Goal: Task Accomplishment & Management: Manage account settings

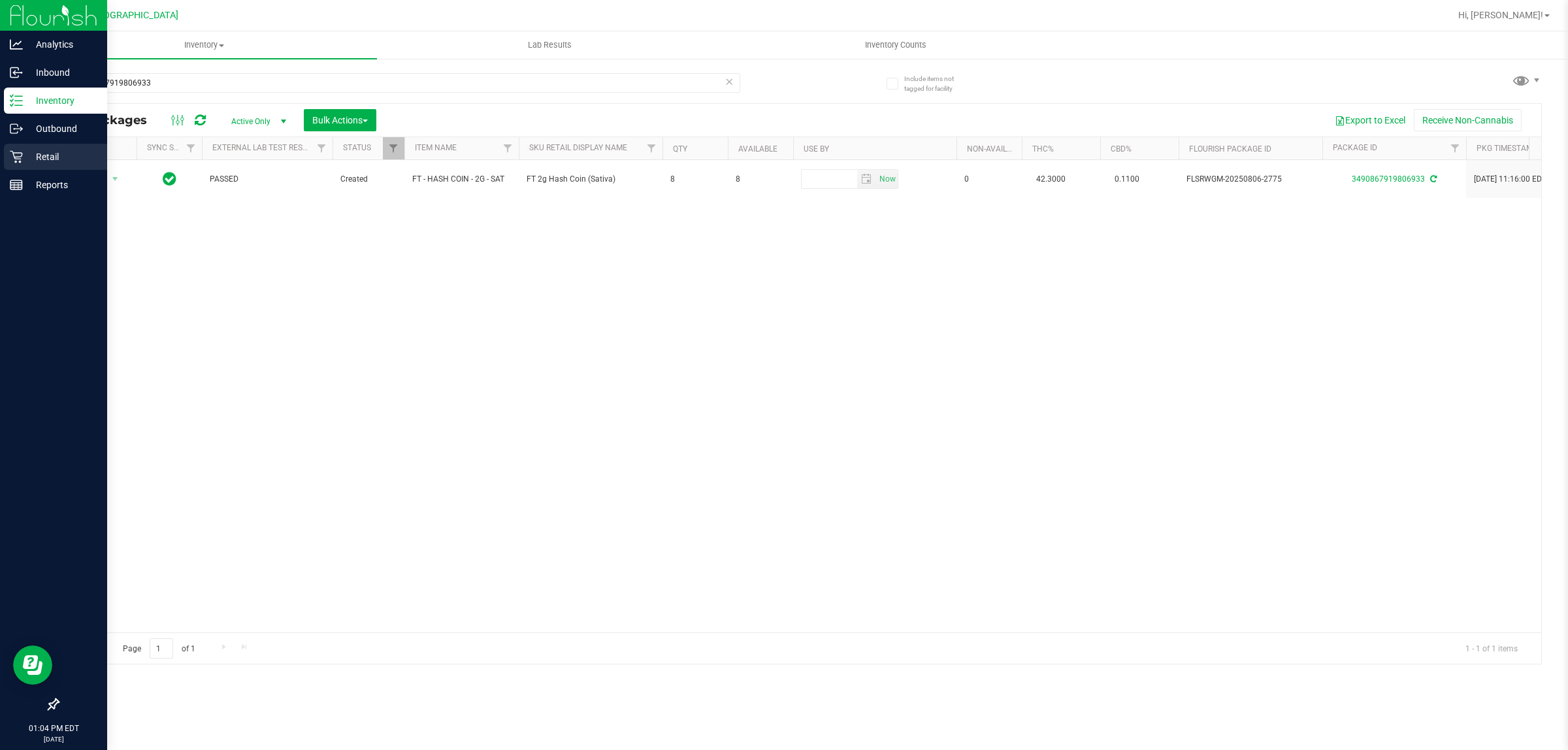
click at [45, 152] on p "Retail" at bounding box center [62, 156] width 78 height 16
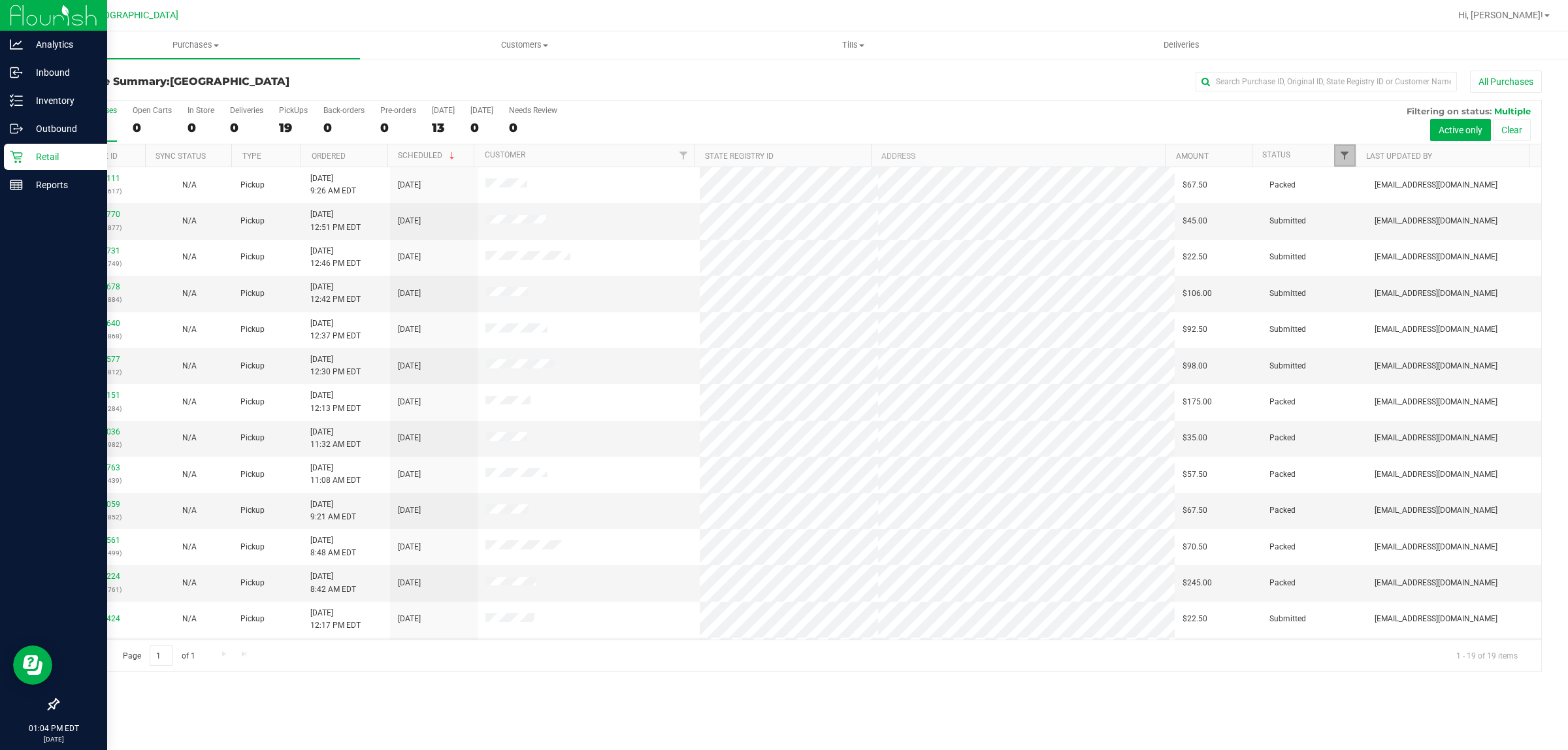
click at [1347, 157] on span "Filter" at bounding box center [1345, 156] width 11 height 11
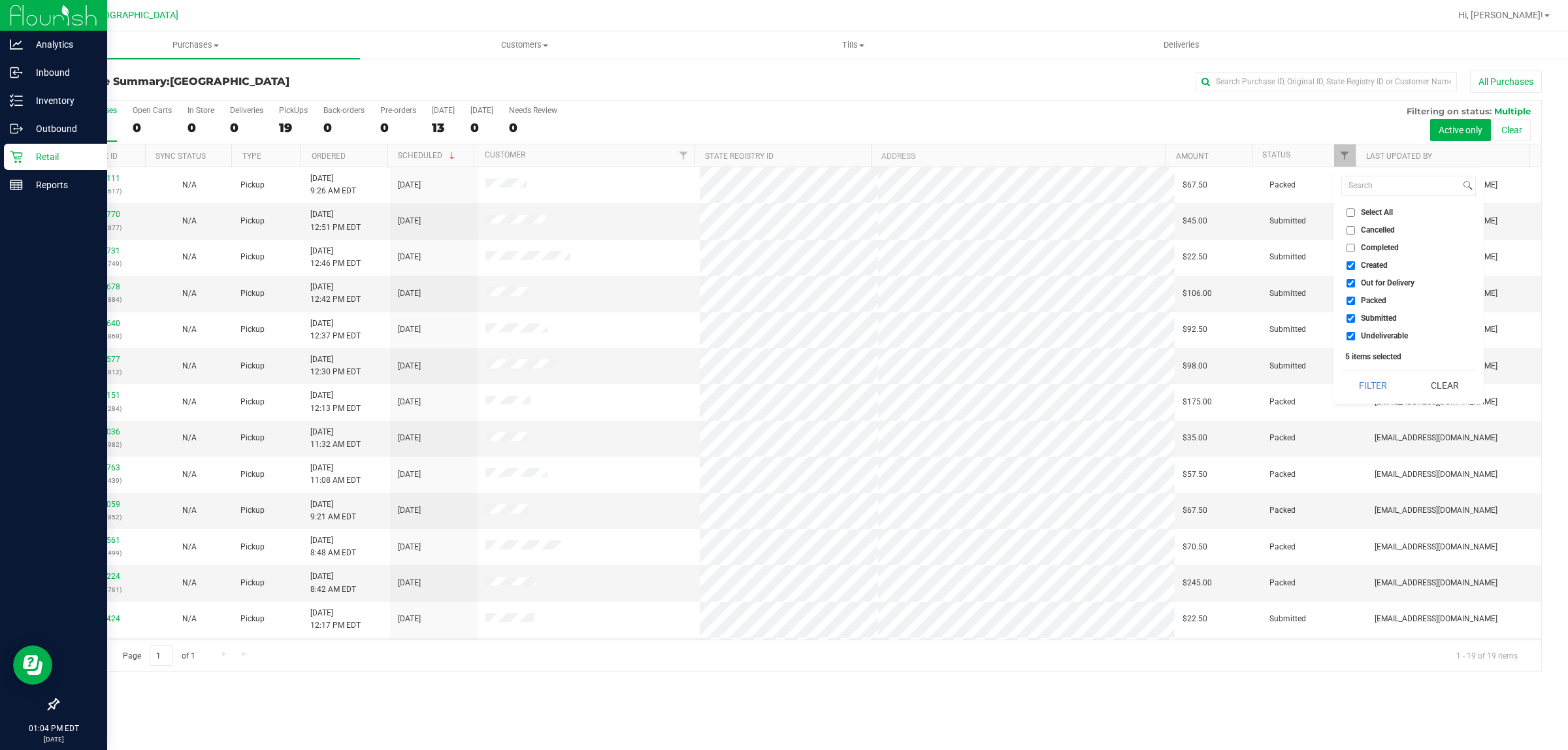
click at [1352, 269] on li "Created" at bounding box center [1409, 266] width 134 height 14
click at [1351, 263] on input "Created" at bounding box center [1351, 265] width 8 height 8
checkbox input "false"
click at [1351, 286] on input "Out for Delivery" at bounding box center [1351, 282] width 8 height 8
checkbox input "false"
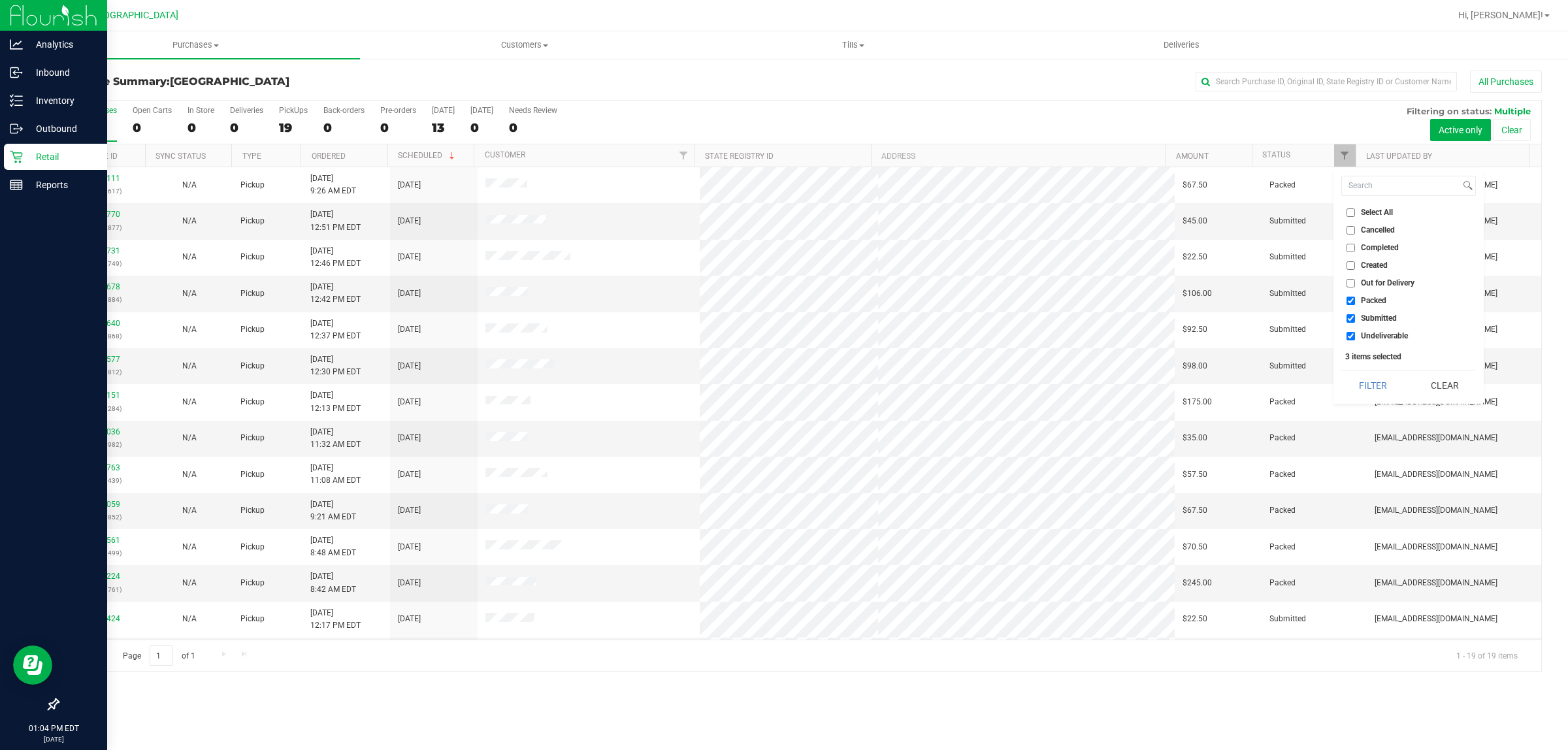
click at [1350, 297] on input "Packed" at bounding box center [1351, 301] width 8 height 8
checkbox input "false"
click at [1352, 339] on input "Undeliverable" at bounding box center [1351, 336] width 8 height 8
checkbox input "false"
click at [1372, 402] on div "Select All Cancelled Completed Created Out for Delivery Packed Submitted Undeli…" at bounding box center [1409, 285] width 150 height 236
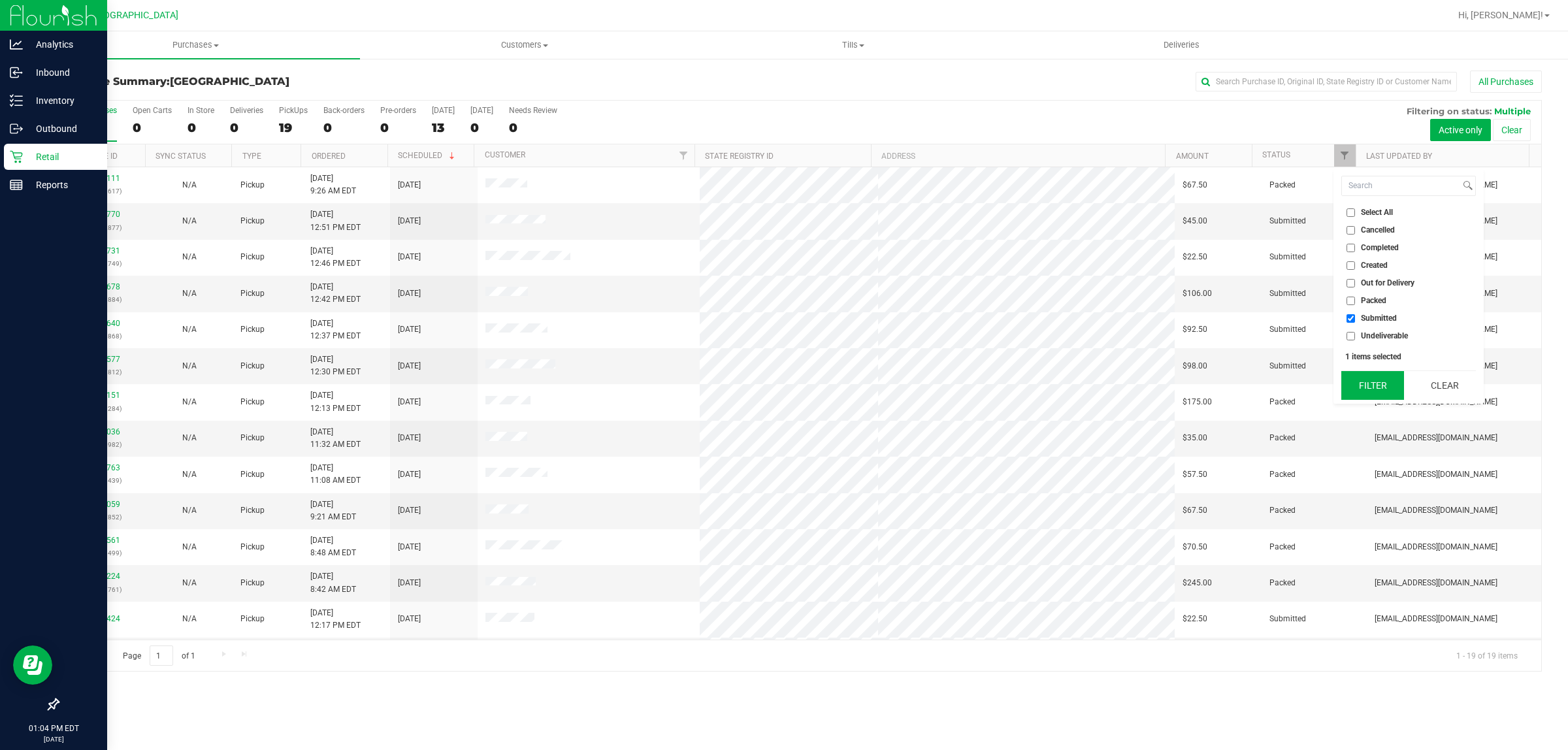
click at [1372, 392] on button "Filter" at bounding box center [1373, 386] width 63 height 29
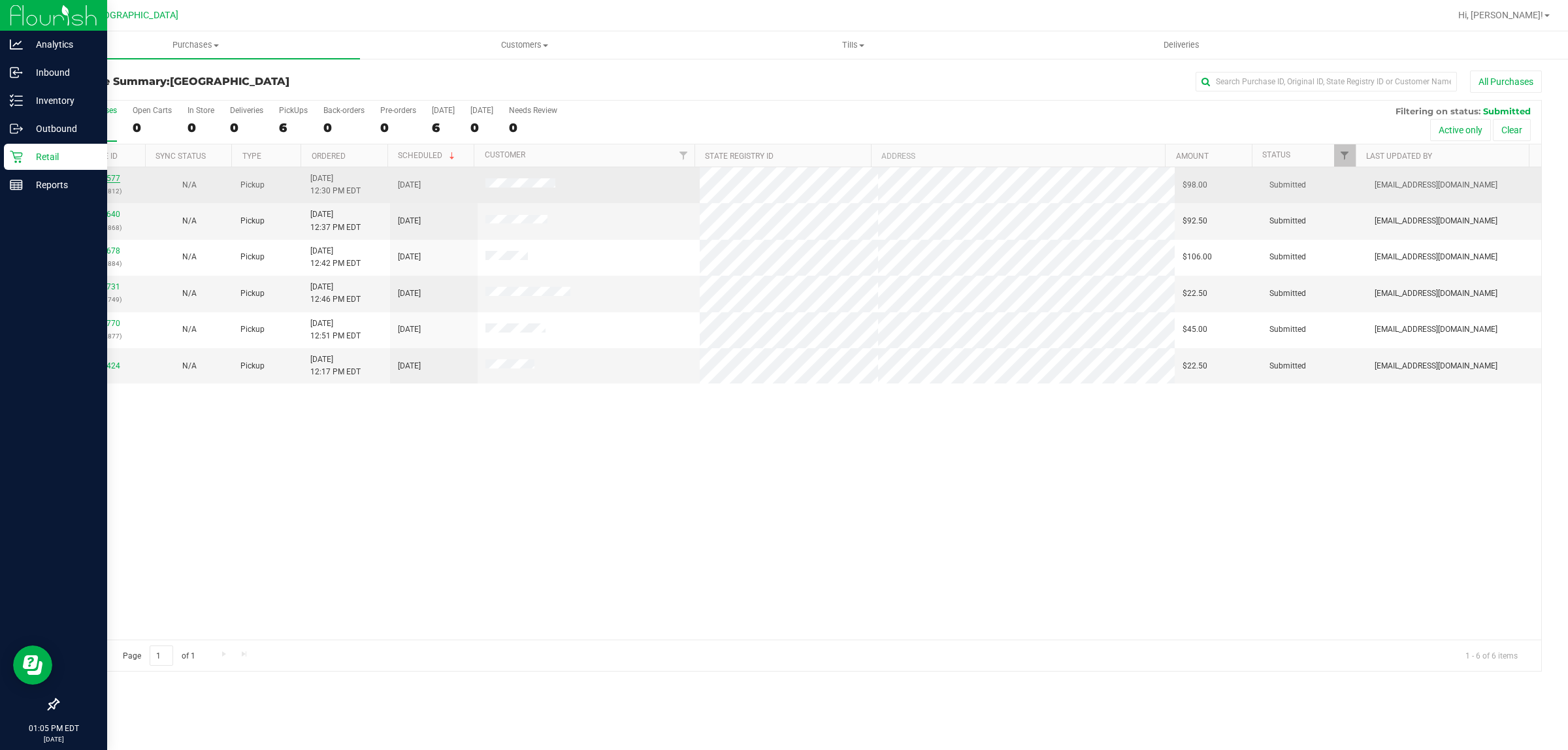
click at [101, 181] on link "11849577" at bounding box center [102, 178] width 36 height 9
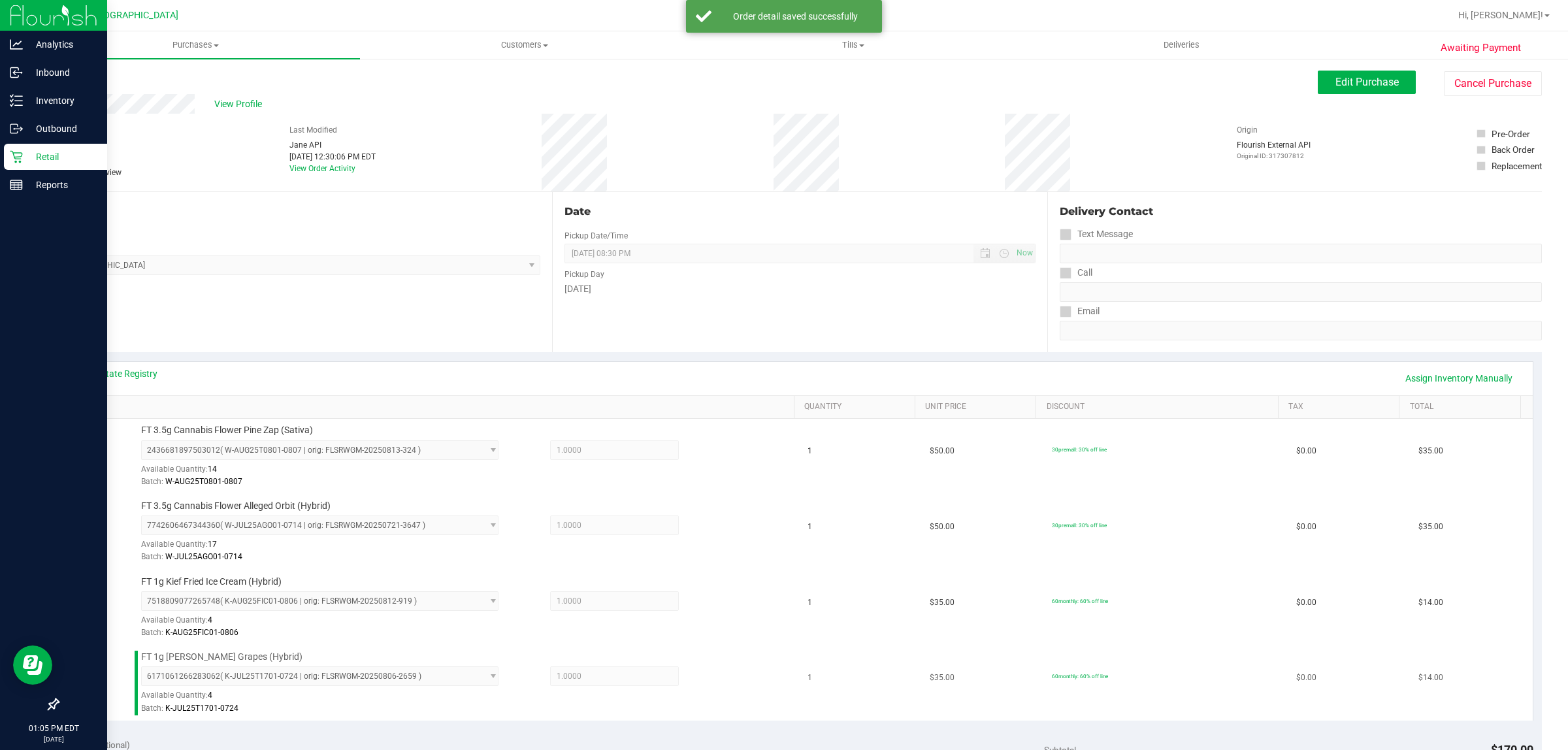
scroll to position [326, 0]
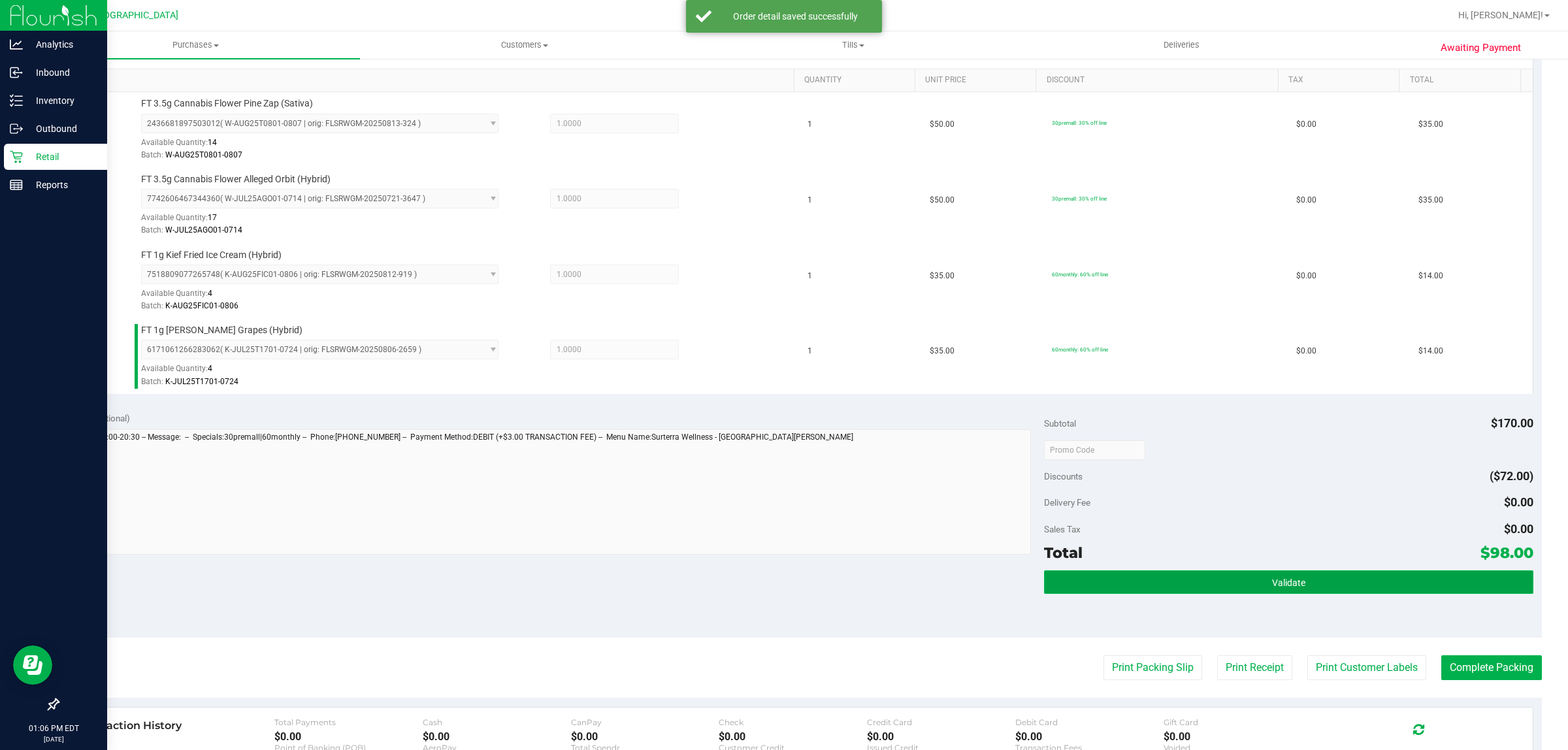
click at [1185, 572] on button "Validate" at bounding box center [1289, 581] width 489 height 24
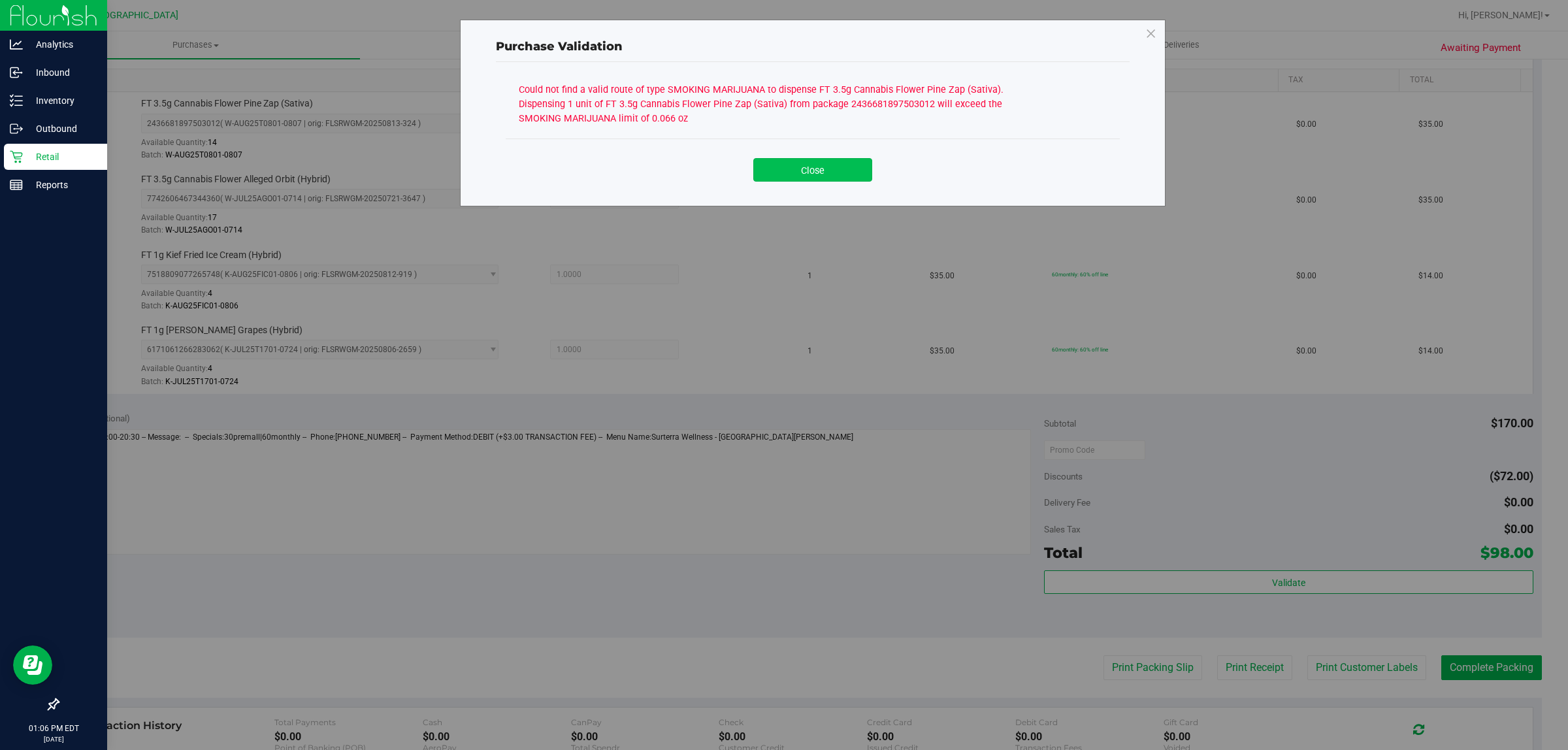
click at [814, 166] on button "Close" at bounding box center [812, 169] width 119 height 24
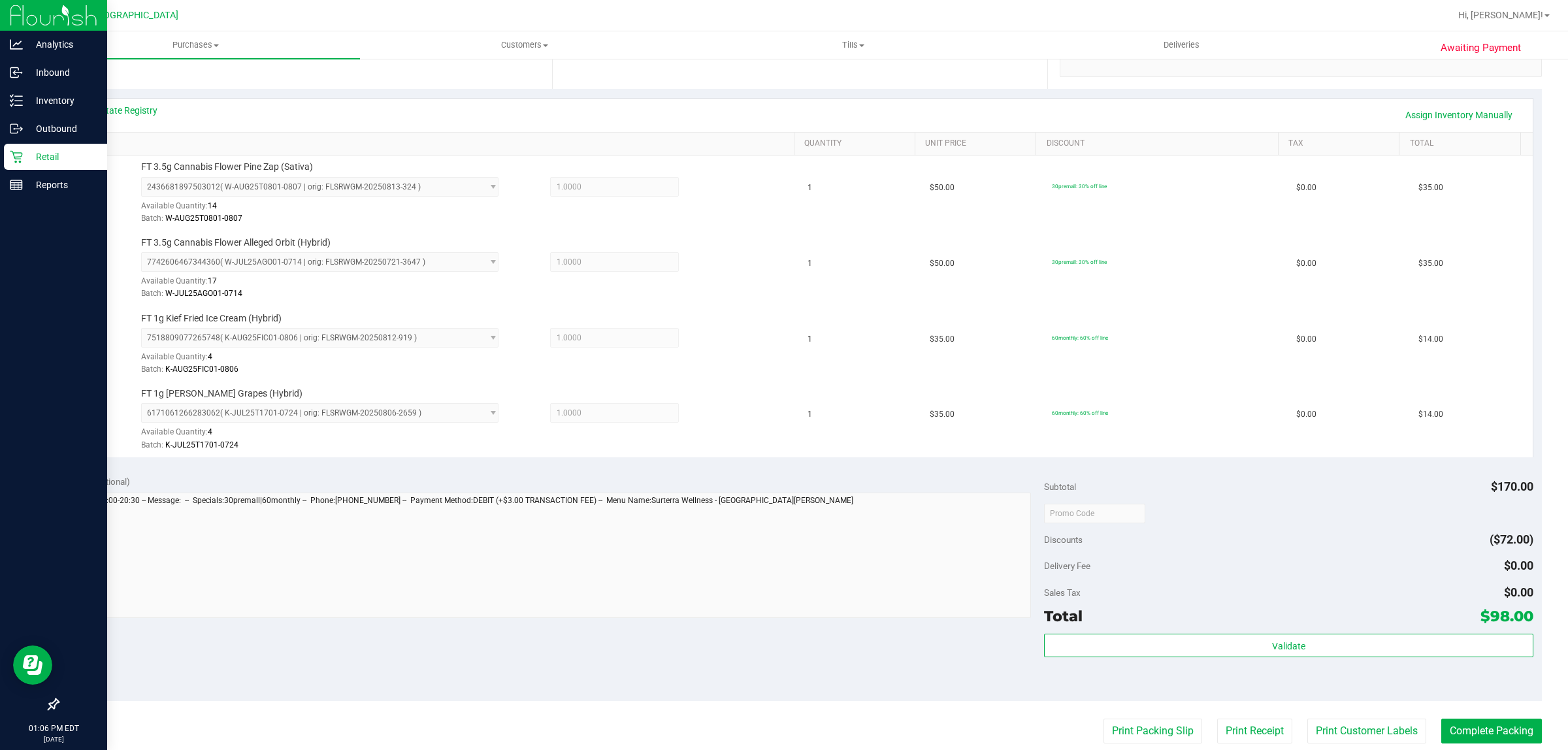
scroll to position [163, 0]
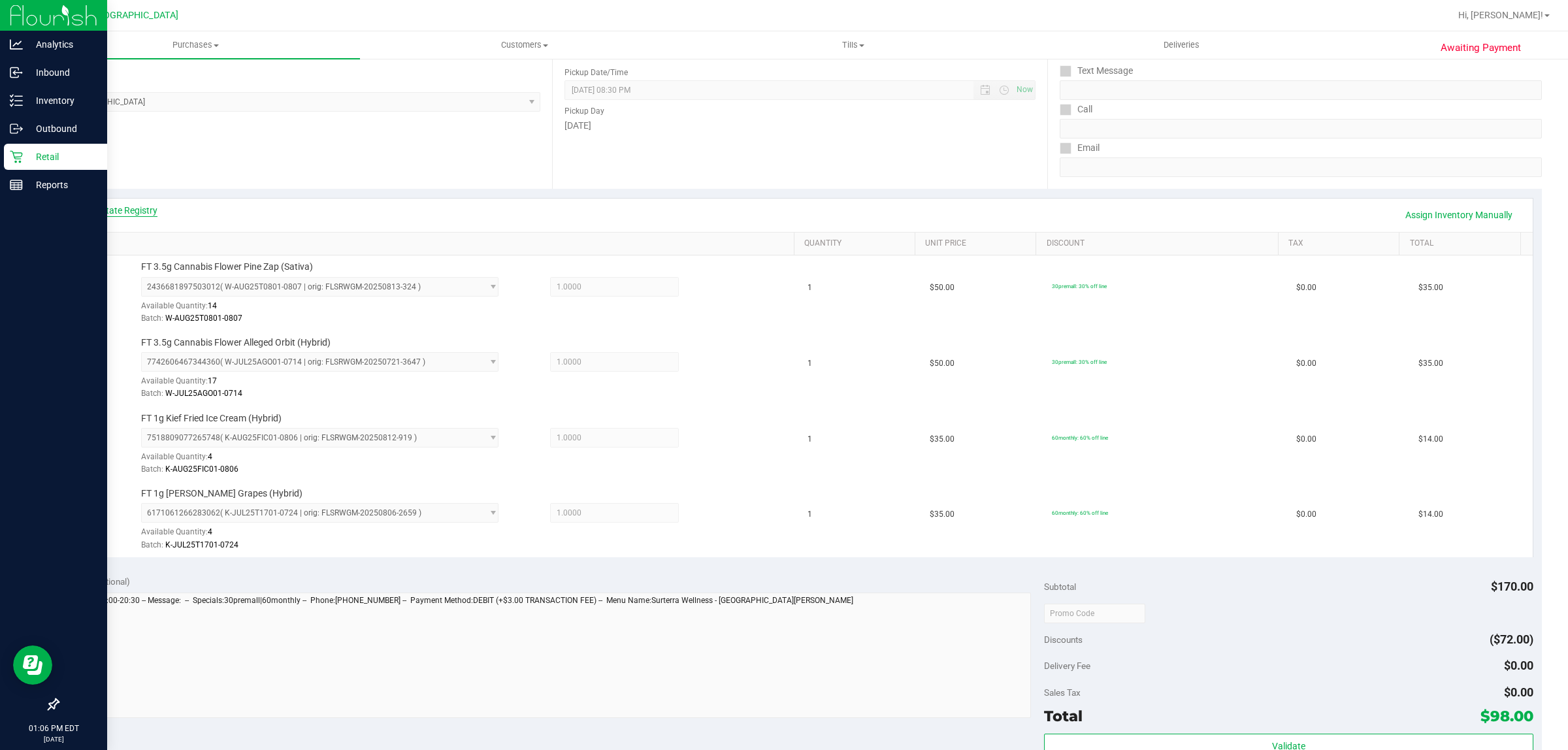
click at [135, 216] on link "View State Registry" at bounding box center [118, 210] width 78 height 13
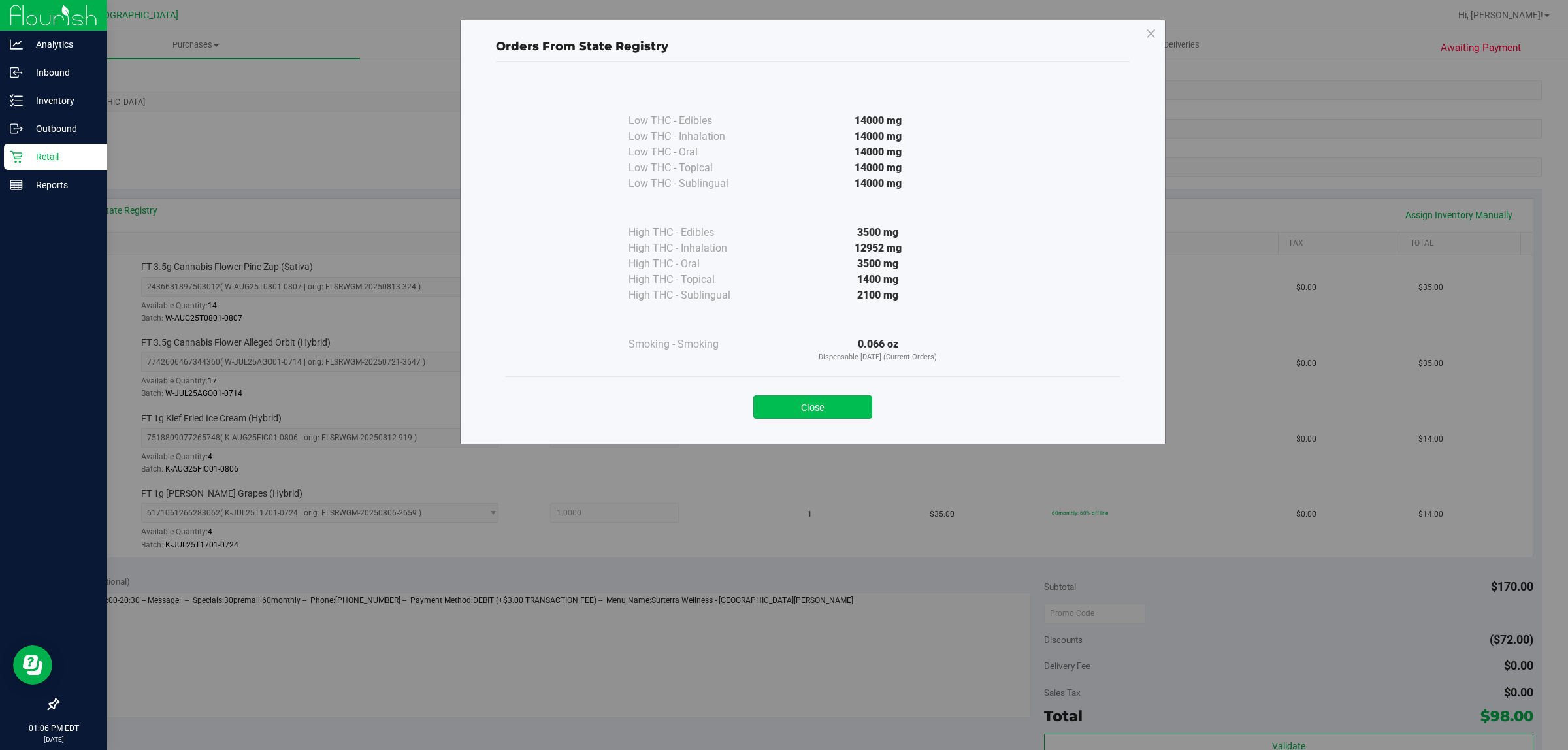
click at [794, 410] on button "Close" at bounding box center [812, 407] width 119 height 24
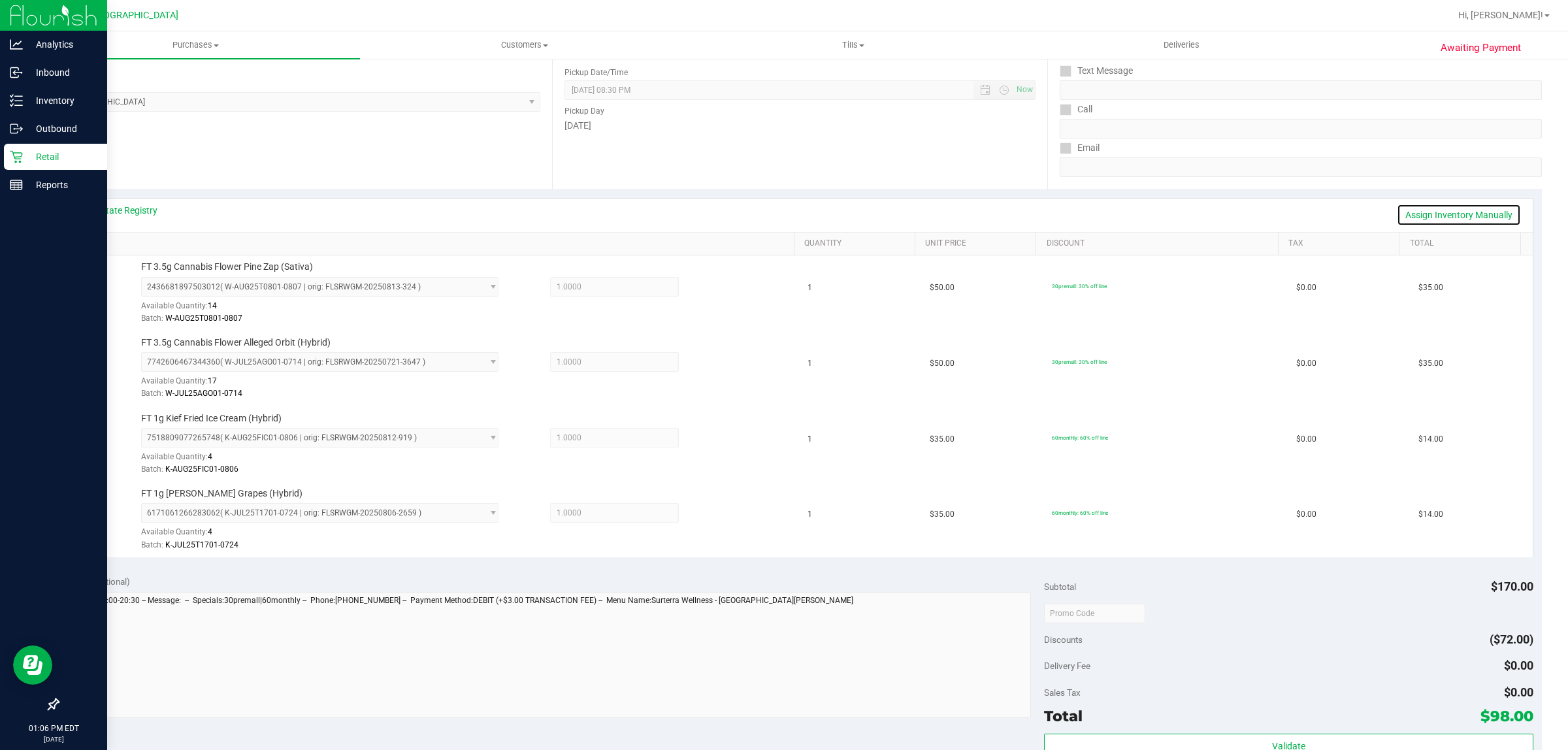
click at [1434, 213] on link "Assign Inventory Manually" at bounding box center [1459, 215] width 125 height 22
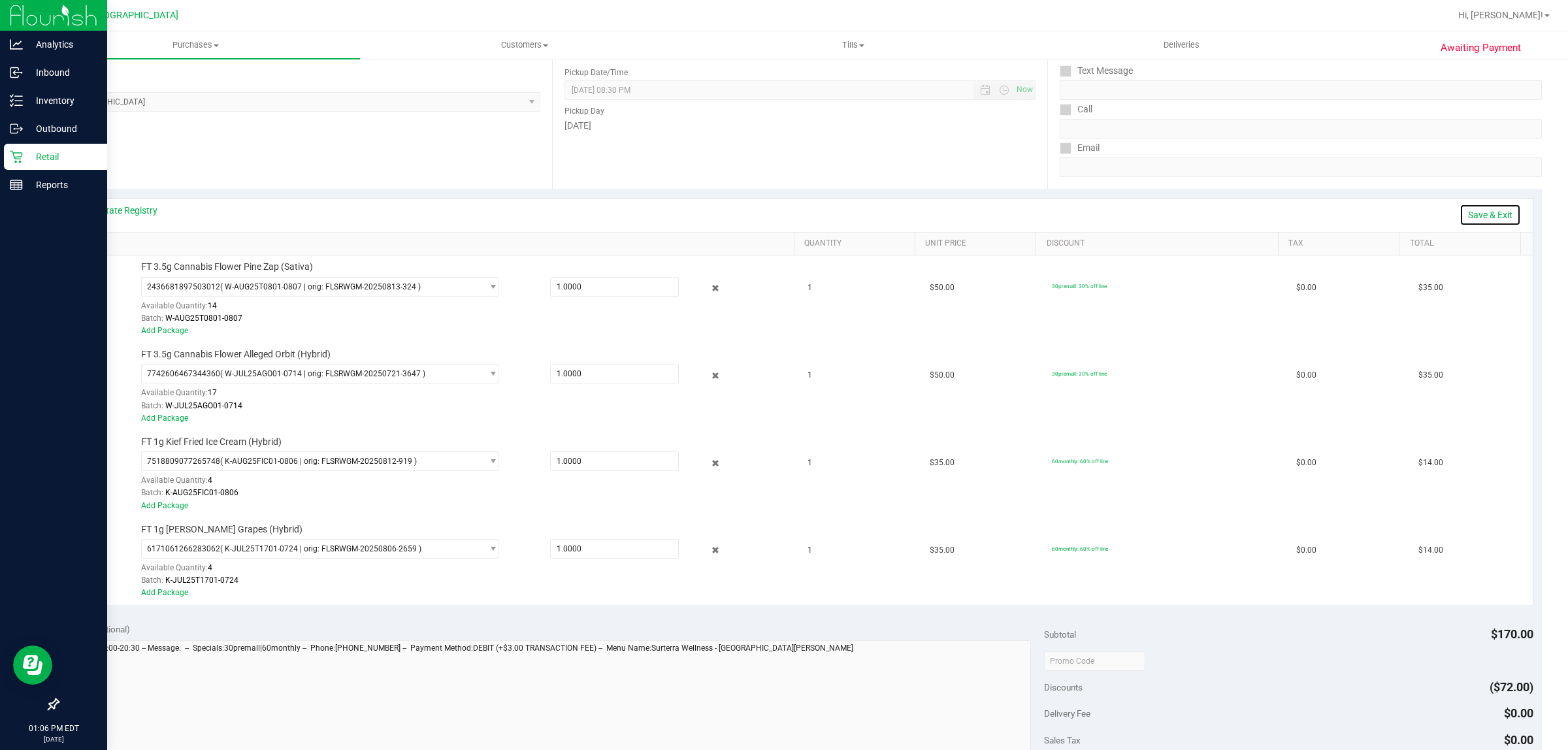
click at [1474, 213] on link "Save & Exit" at bounding box center [1491, 215] width 62 height 22
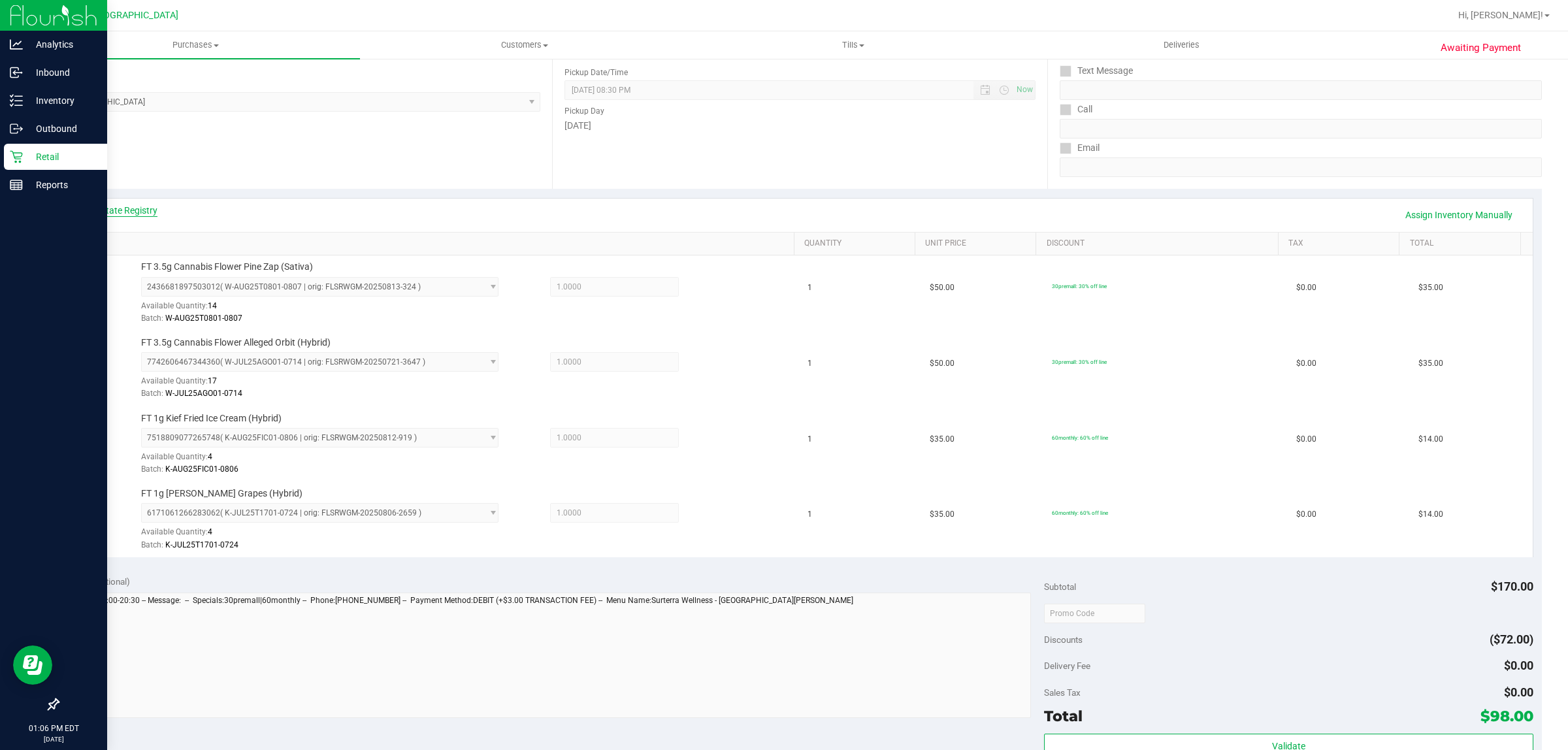
click at [141, 209] on link "View State Registry" at bounding box center [118, 210] width 78 height 13
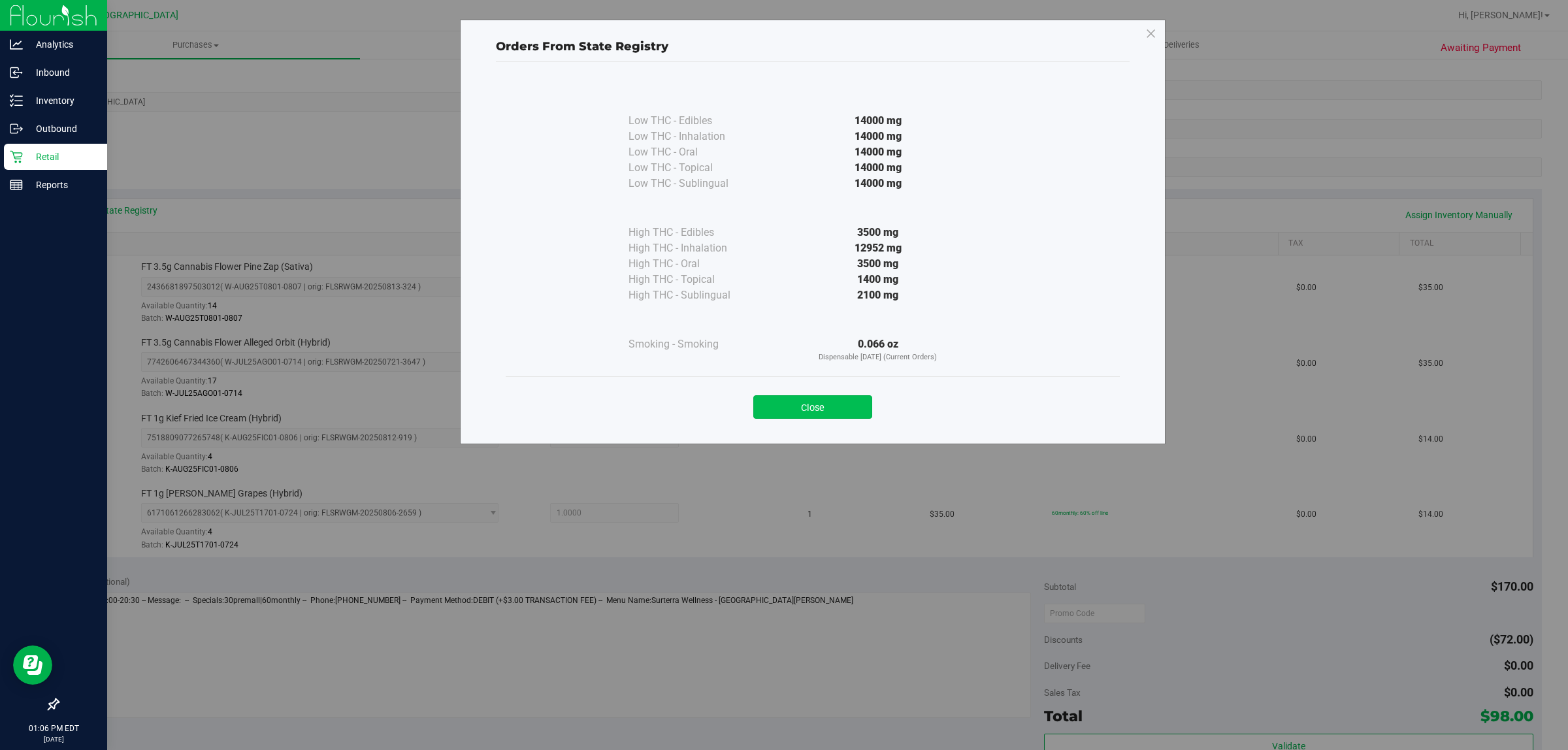
click at [841, 410] on button "Close" at bounding box center [812, 407] width 119 height 24
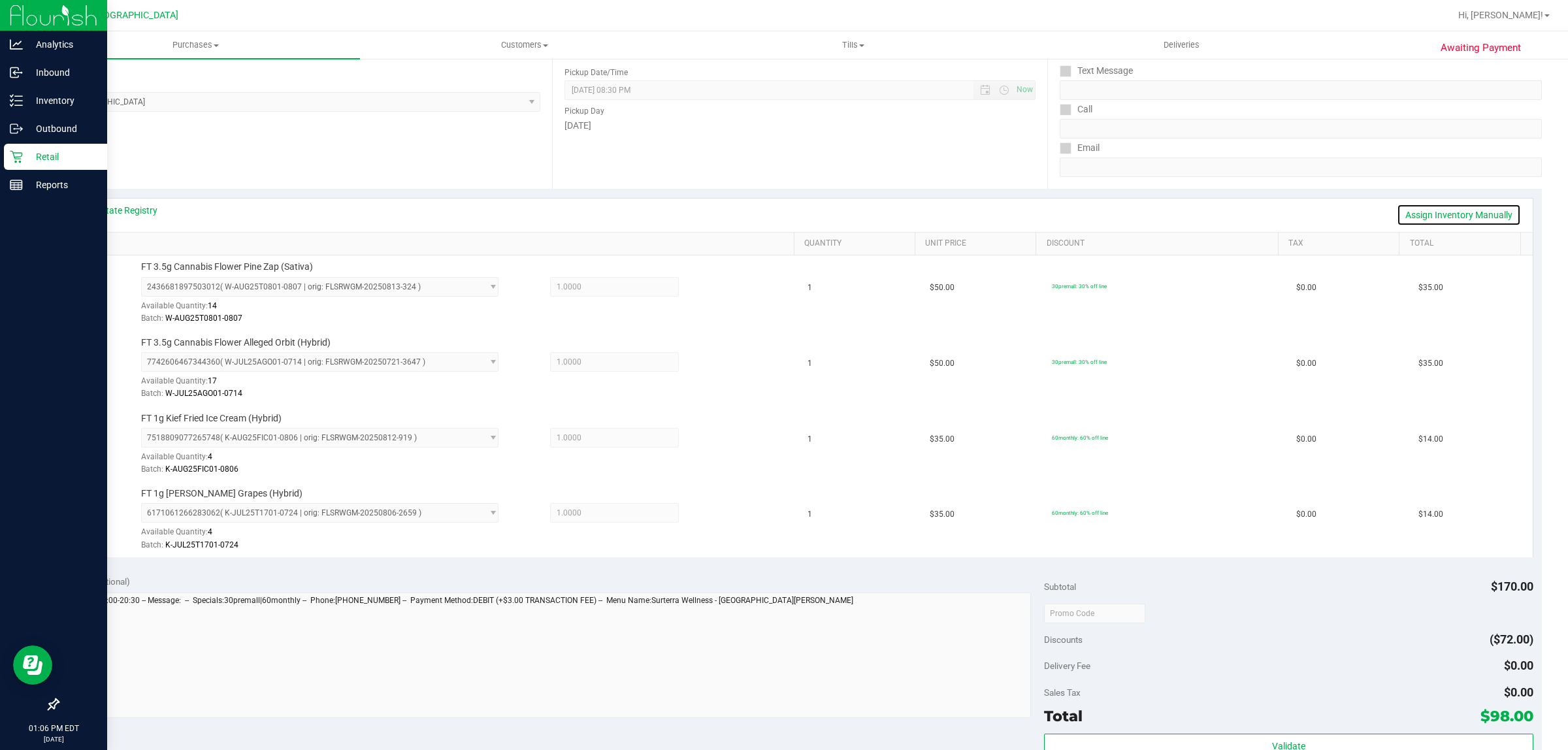
click at [1475, 218] on link "Assign Inventory Manually" at bounding box center [1459, 215] width 125 height 22
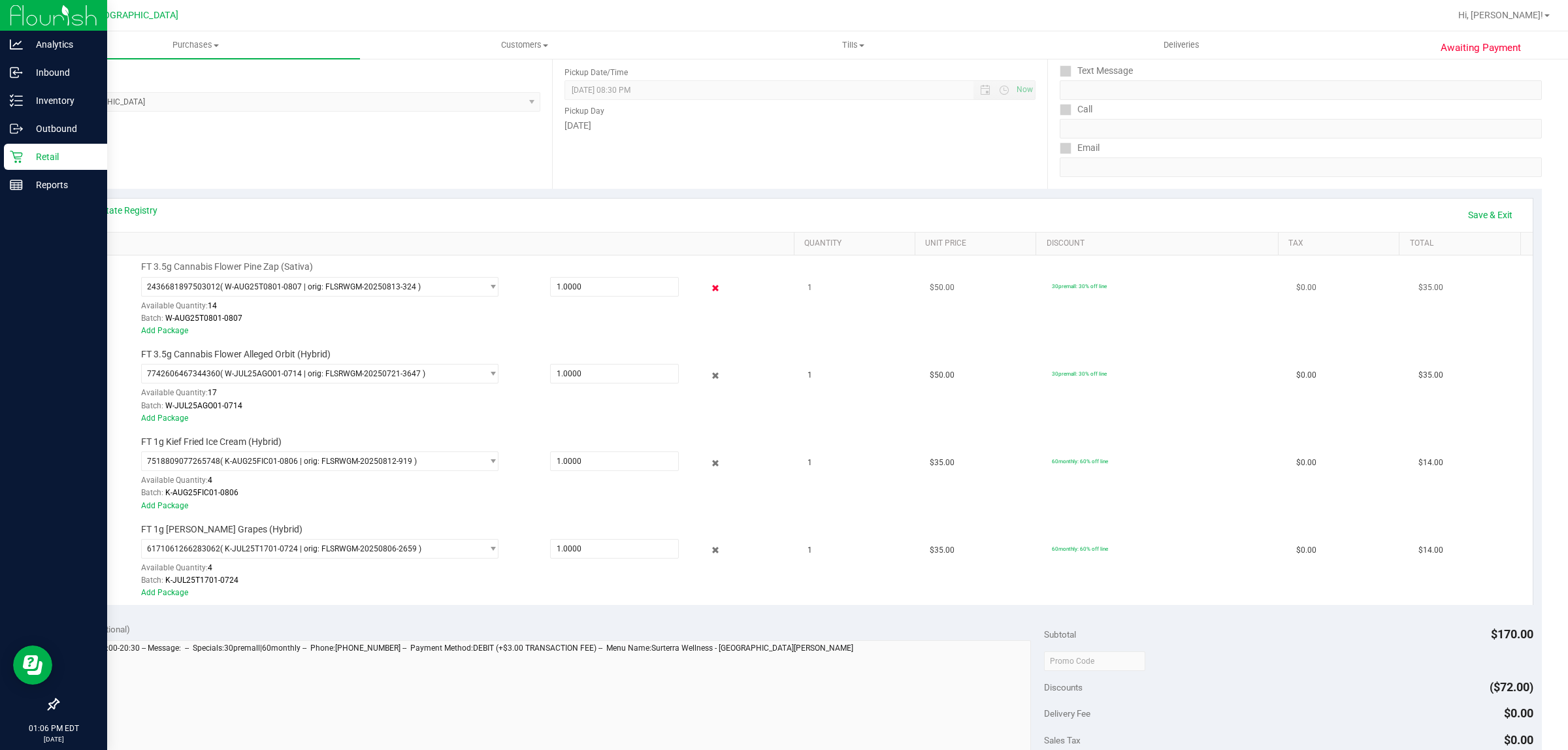
click at [709, 289] on icon at bounding box center [716, 288] width 14 height 15
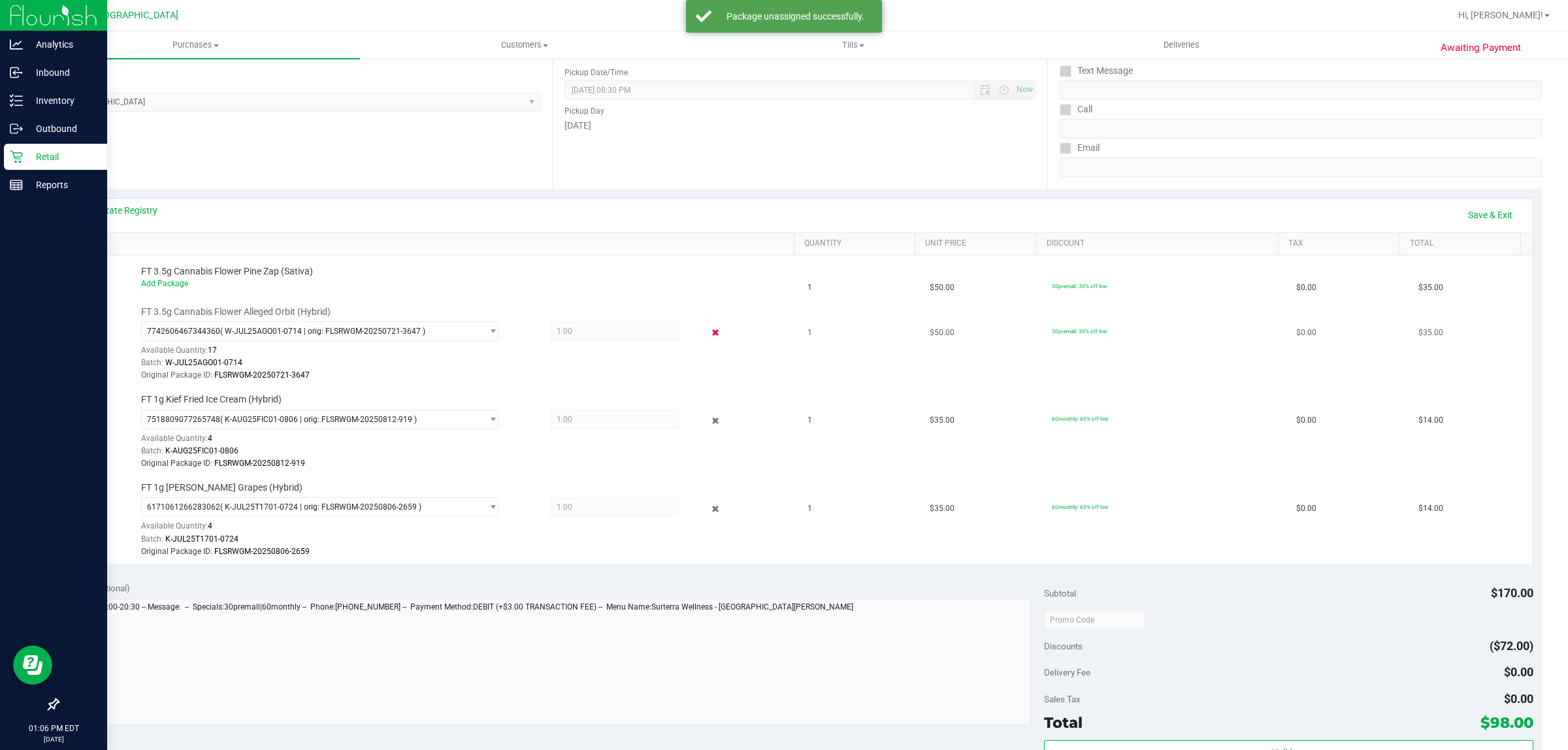
click at [709, 336] on icon at bounding box center [716, 333] width 14 height 15
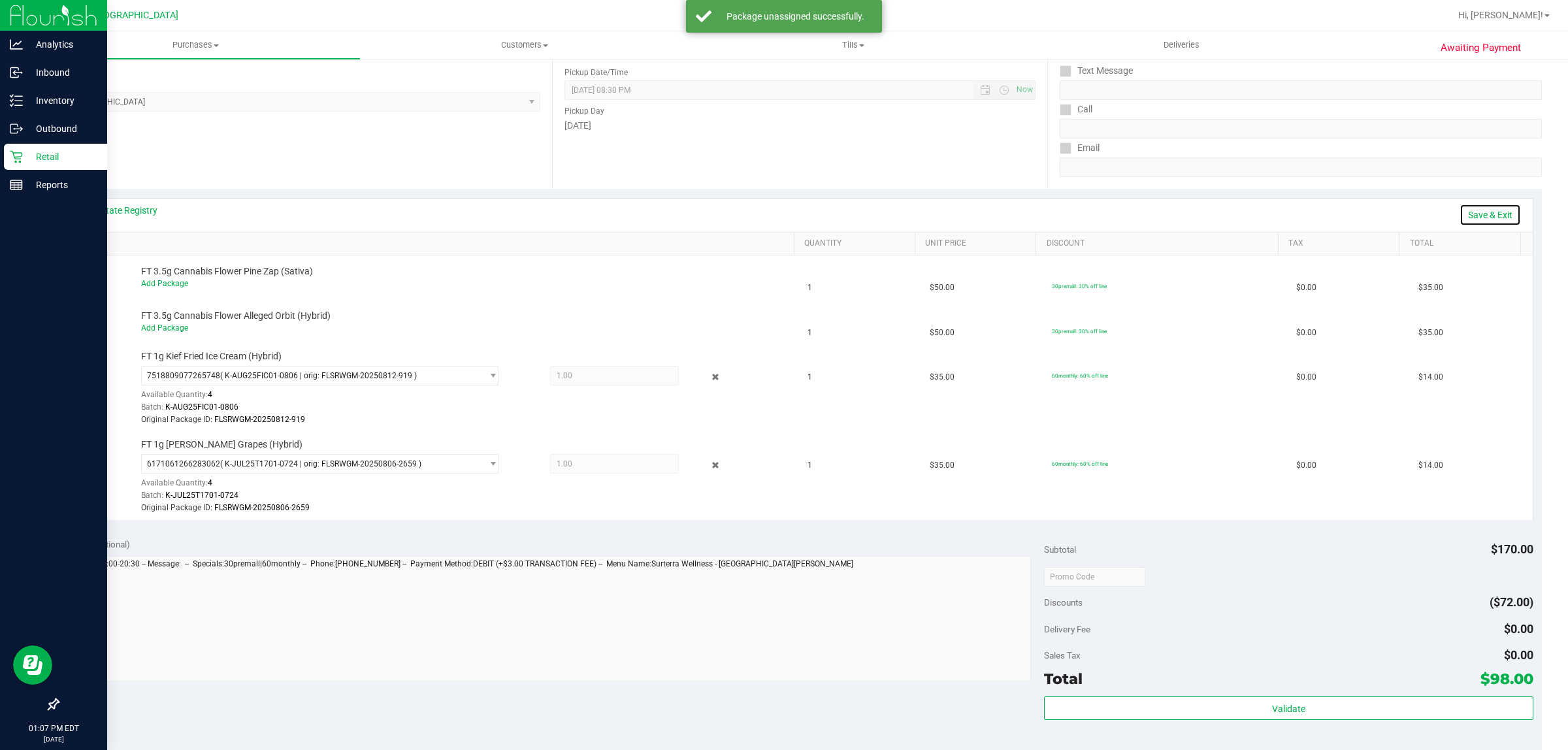
click at [1478, 210] on link "Save & Exit" at bounding box center [1491, 215] width 62 height 22
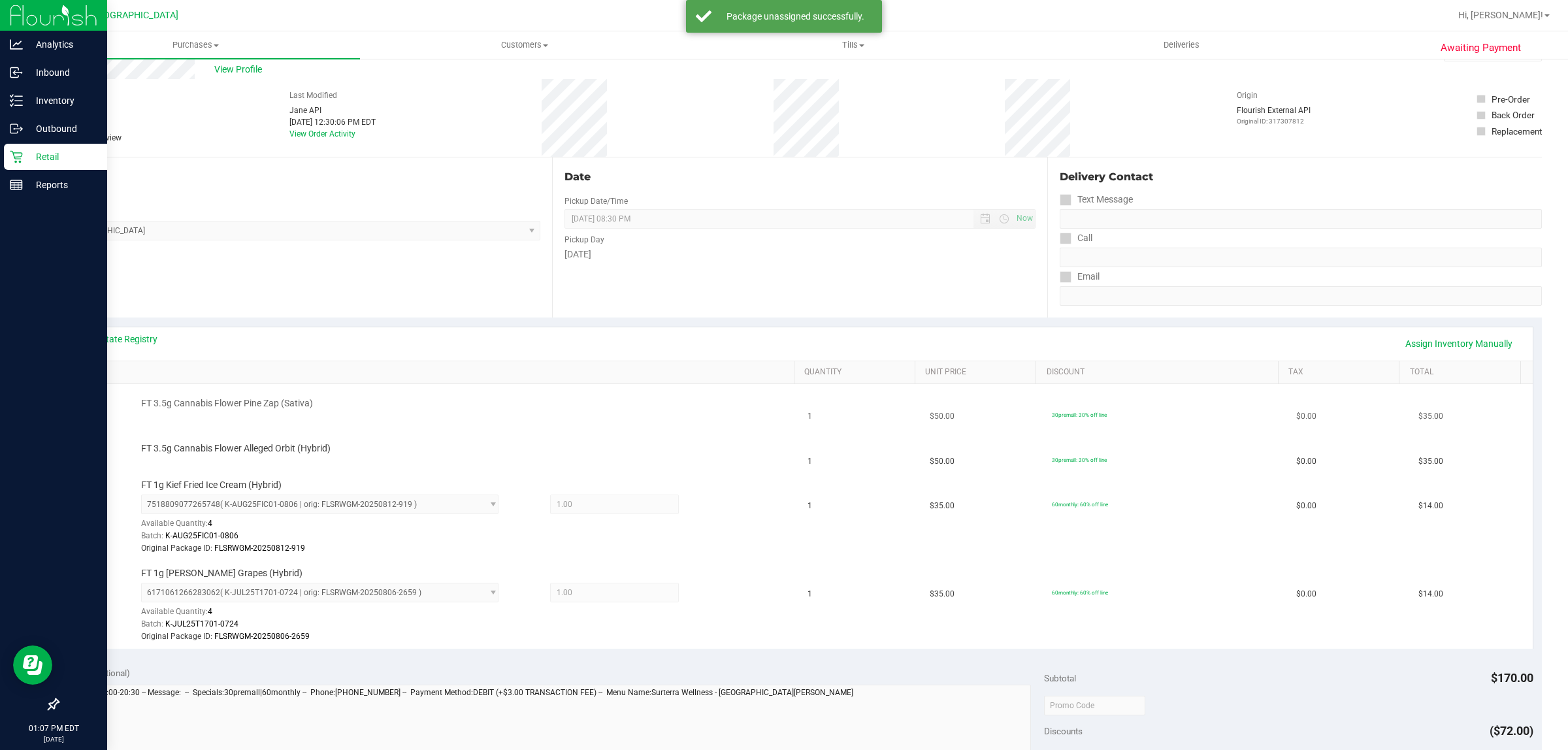
scroll to position [0, 0]
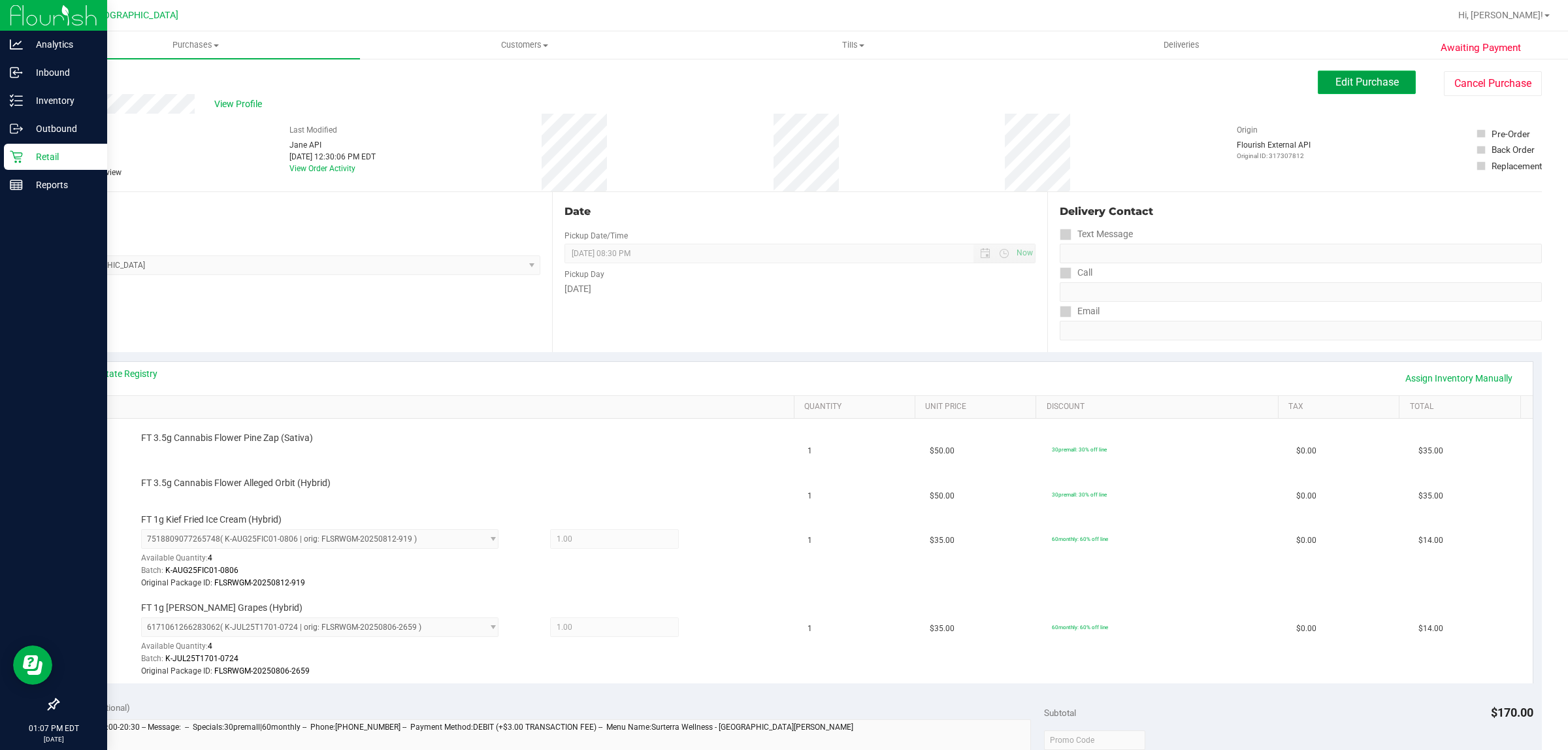
click at [1336, 79] on span "Edit Purchase" at bounding box center [1367, 82] width 63 height 12
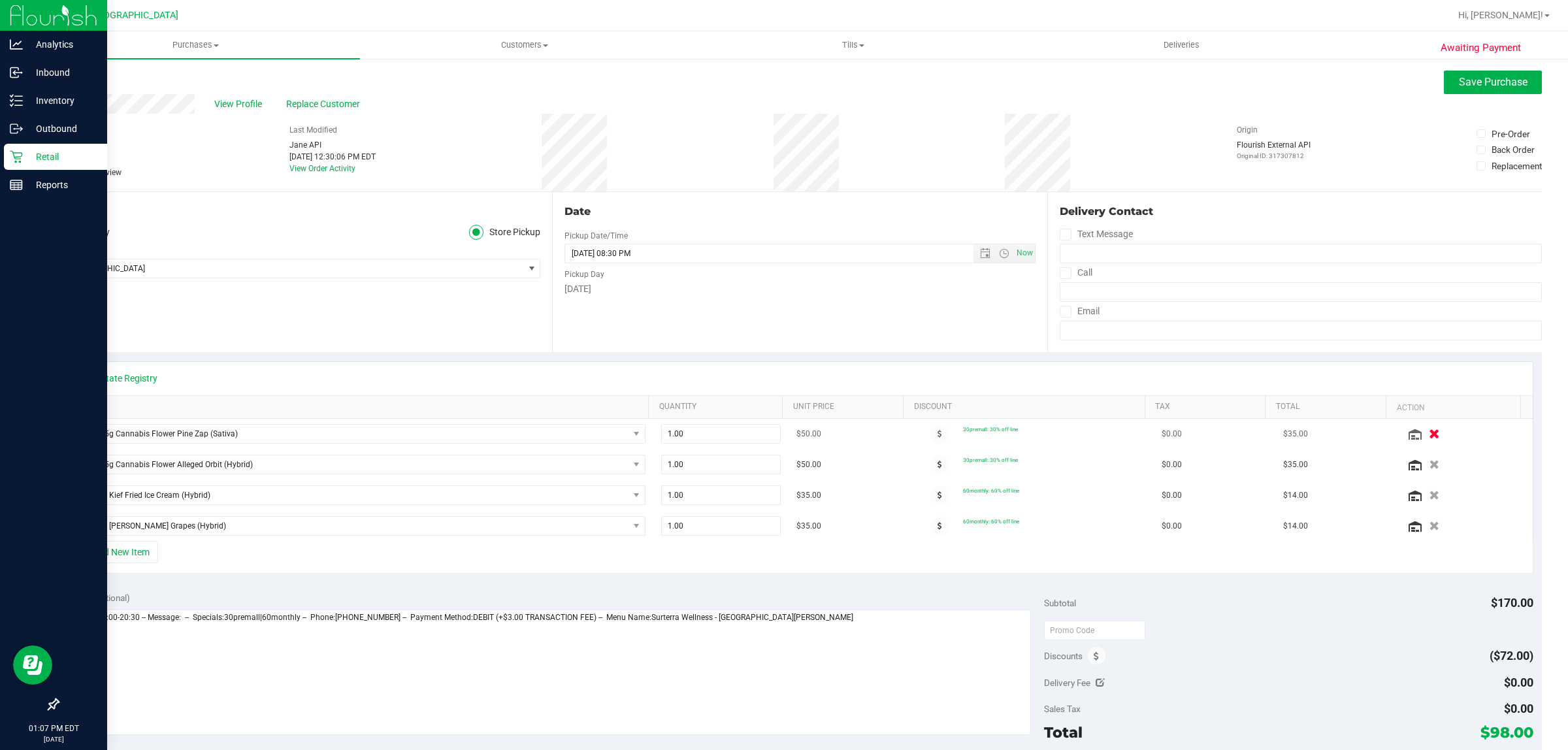
click at [1430, 438] on icon "button" at bounding box center [1435, 433] width 11 height 10
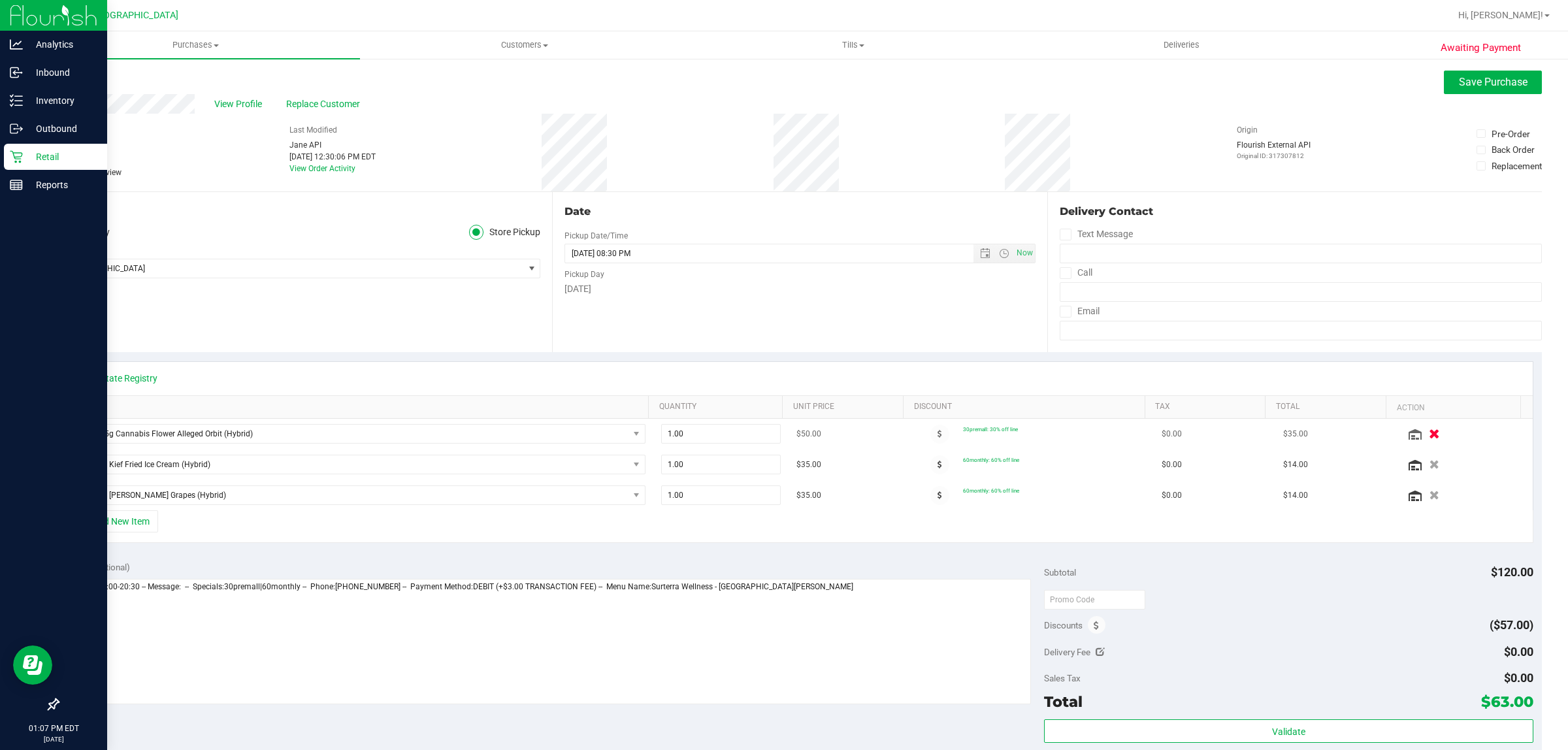
click at [1430, 435] on icon "button" at bounding box center [1435, 433] width 11 height 10
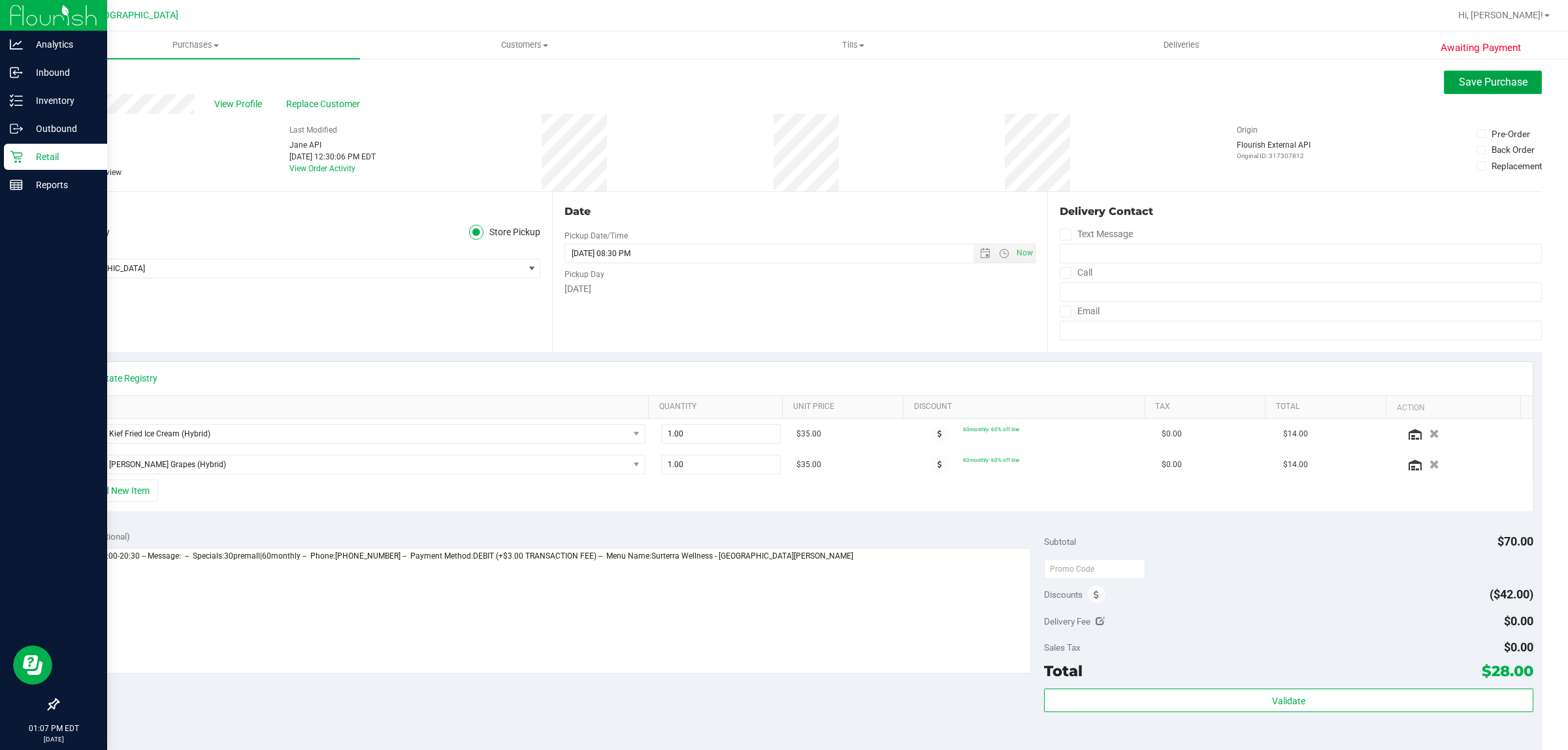
click at [1484, 86] on span "Save Purchase" at bounding box center [1494, 82] width 68 height 12
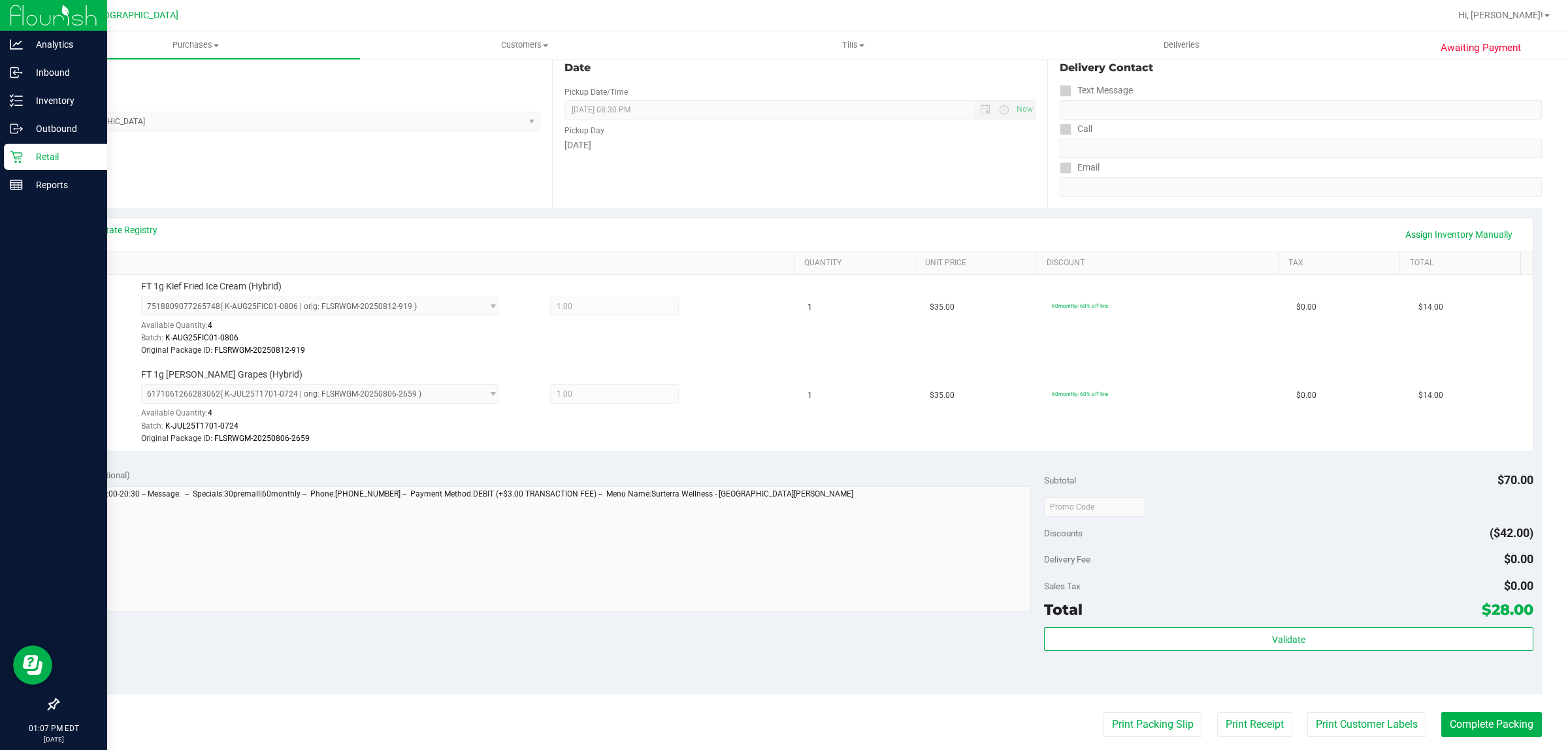
scroll to position [326, 0]
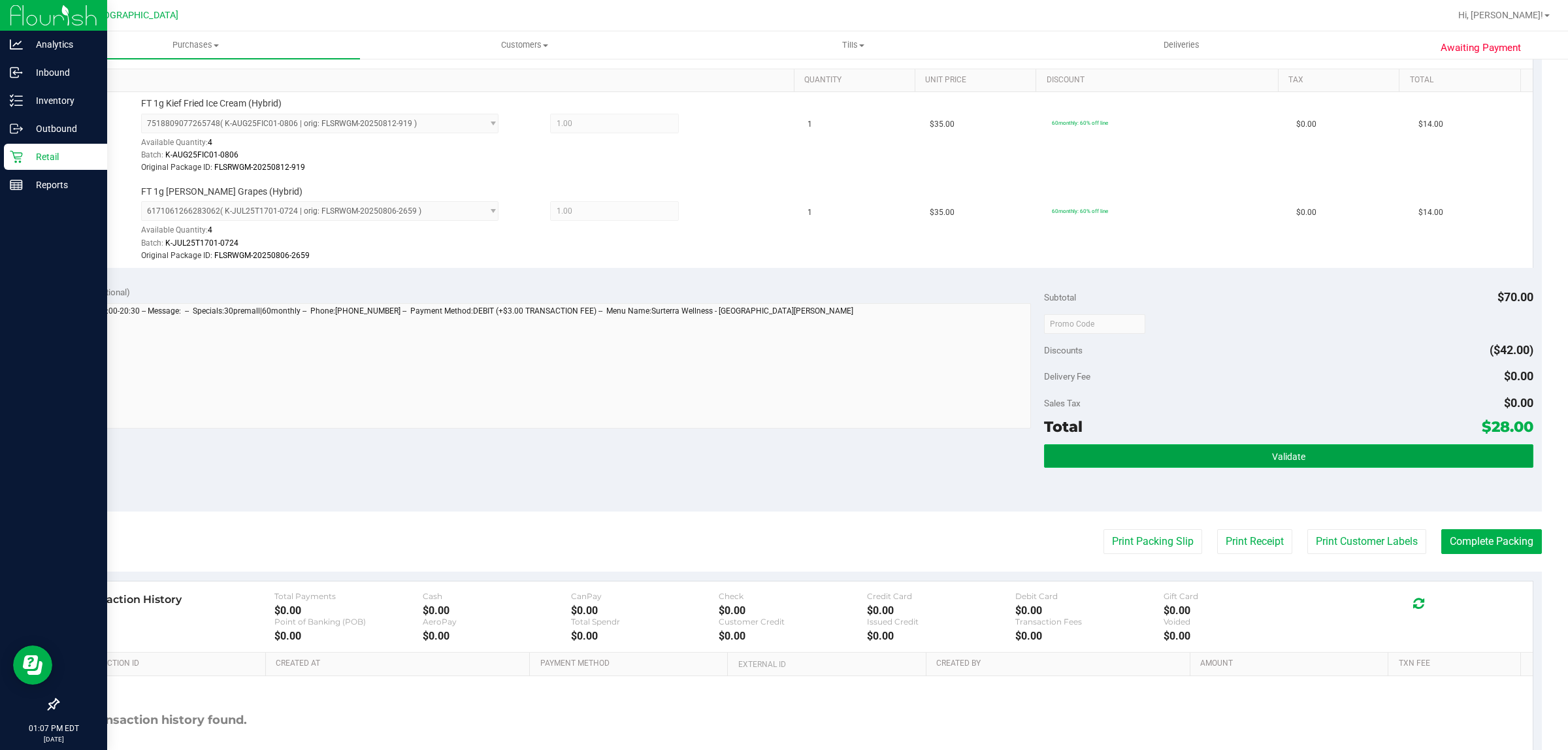
click at [1359, 457] on button "Validate" at bounding box center [1289, 455] width 489 height 24
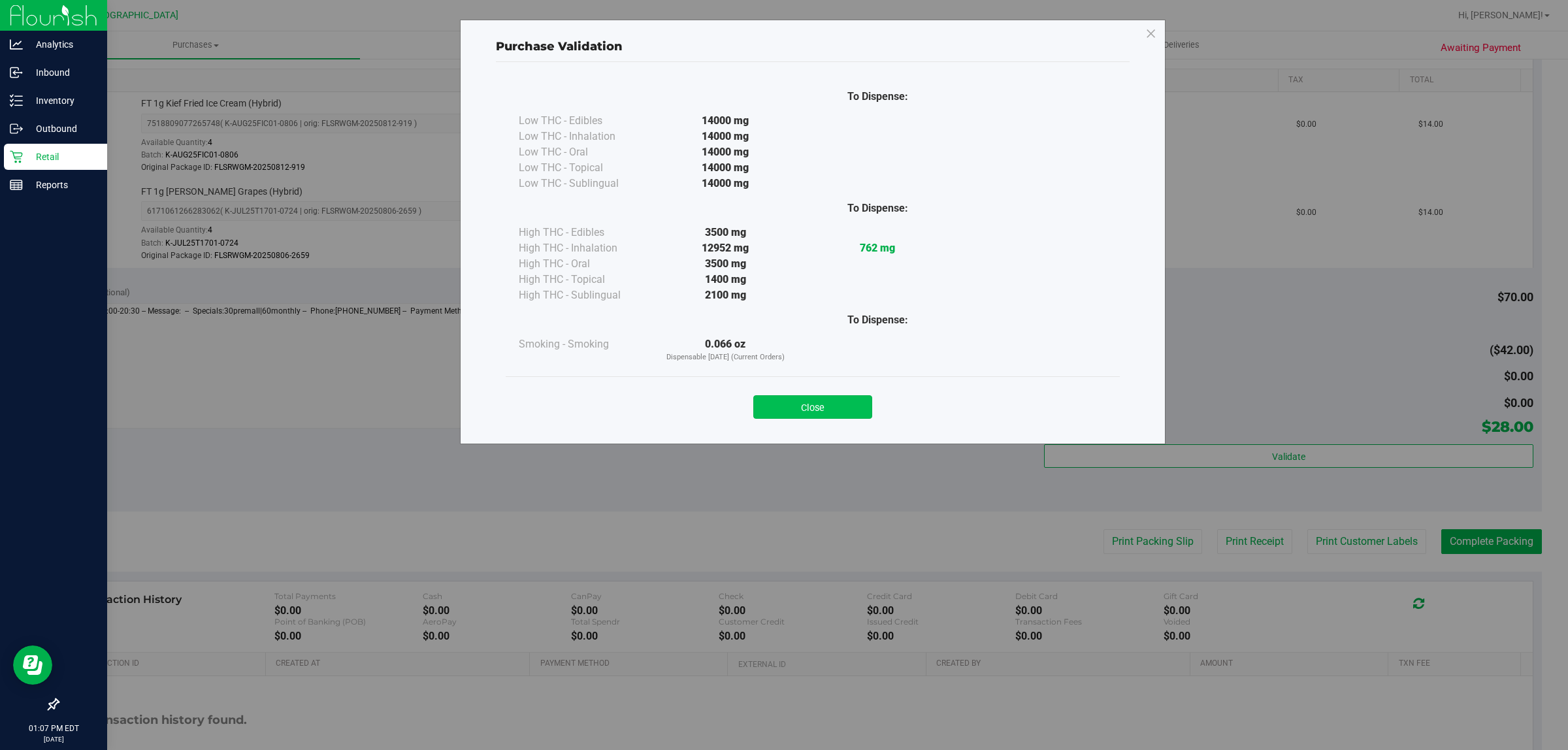
click at [822, 404] on button "Close" at bounding box center [812, 407] width 119 height 24
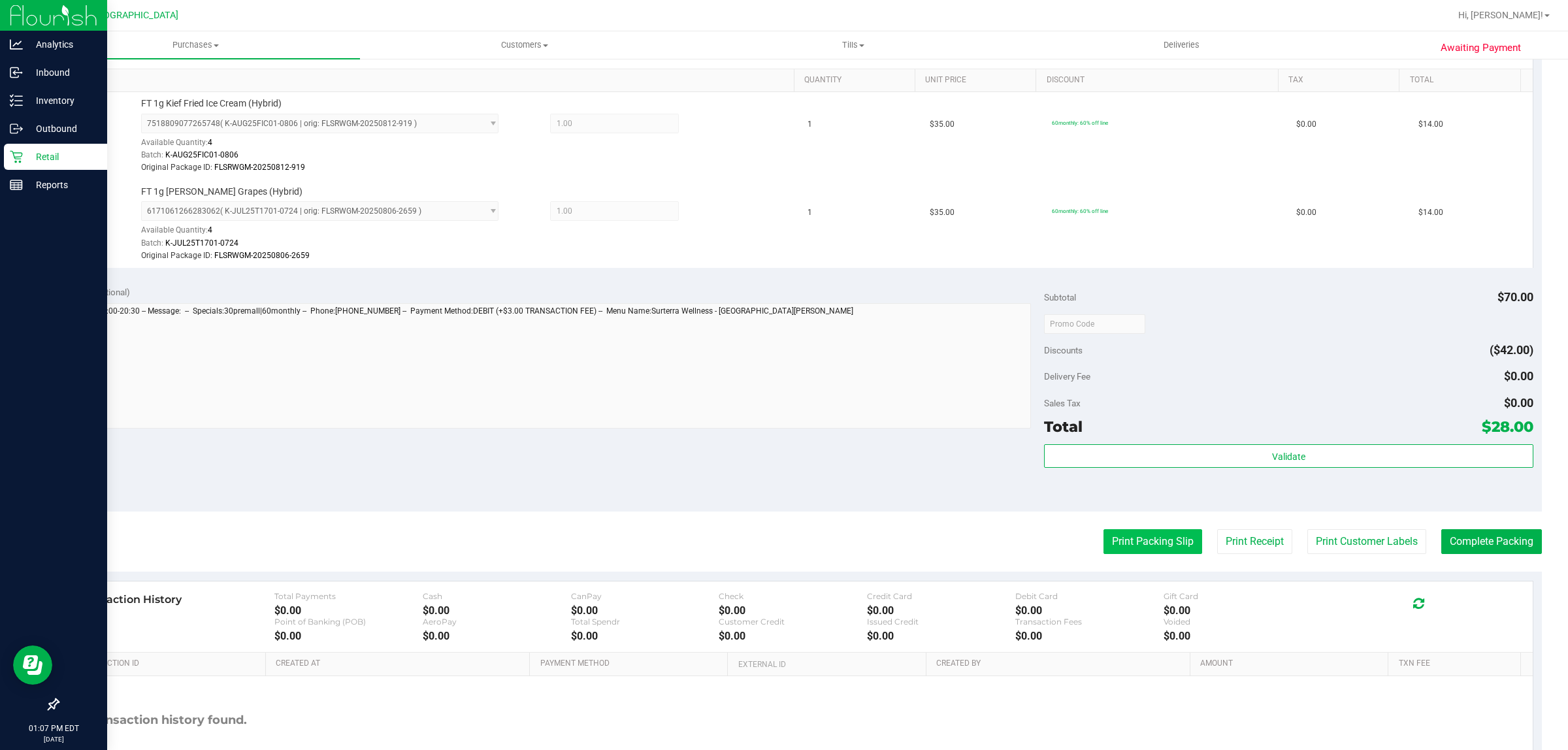
click at [1141, 537] on button "Print Packing Slip" at bounding box center [1153, 541] width 99 height 25
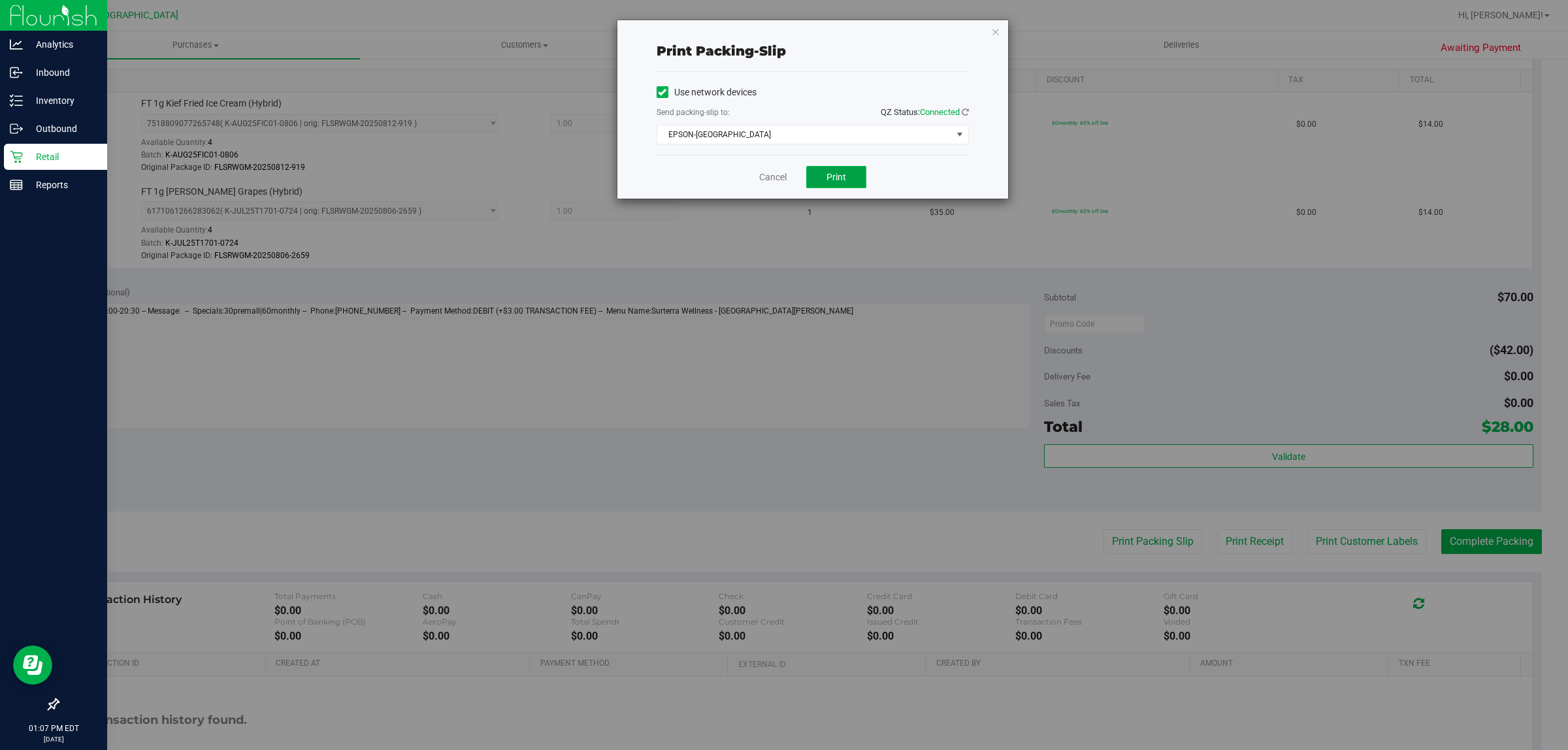
click at [847, 175] on button "Print" at bounding box center [836, 177] width 60 height 22
click at [773, 178] on link "Cancel" at bounding box center [773, 178] width 27 height 14
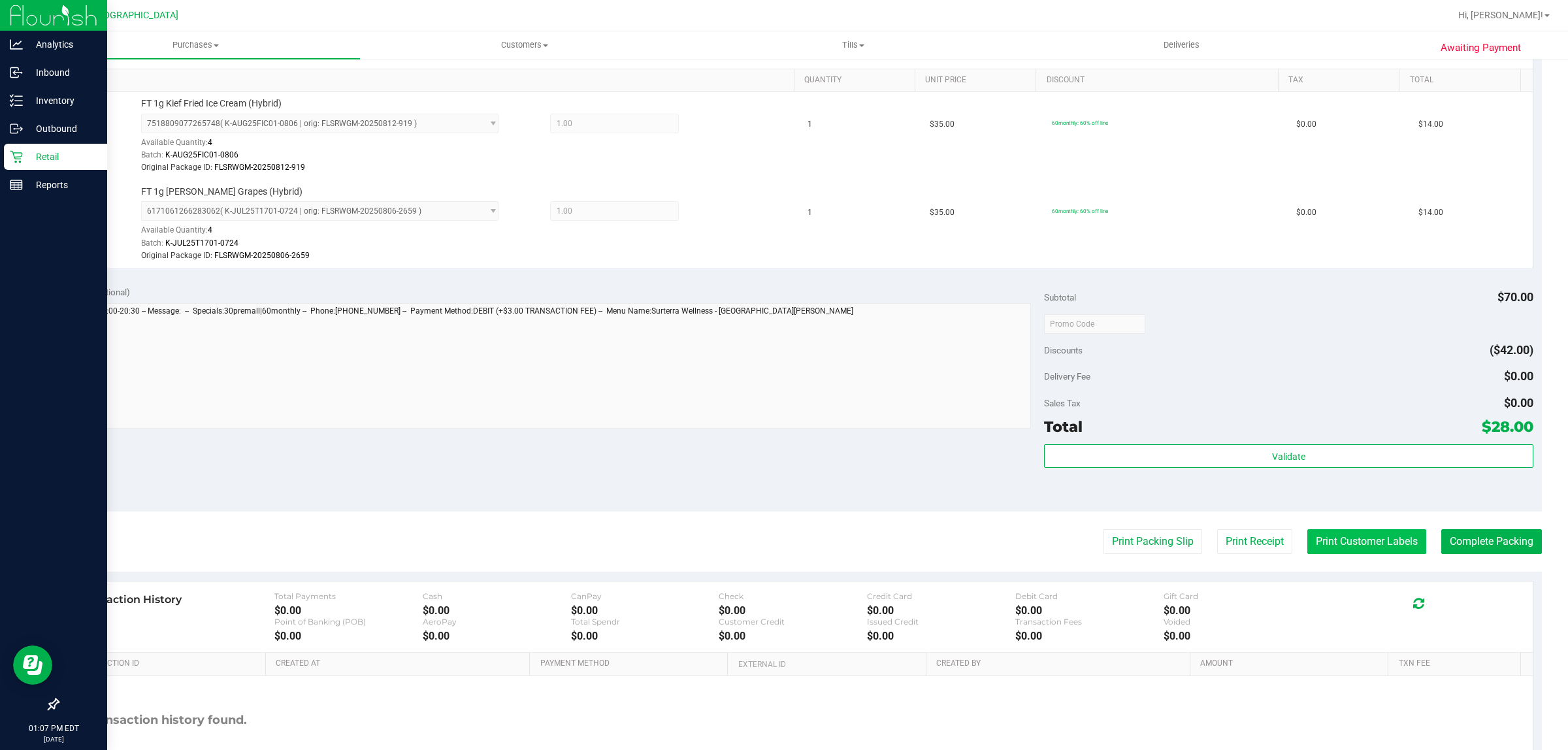
click at [1369, 550] on button "Print Customer Labels" at bounding box center [1367, 541] width 119 height 25
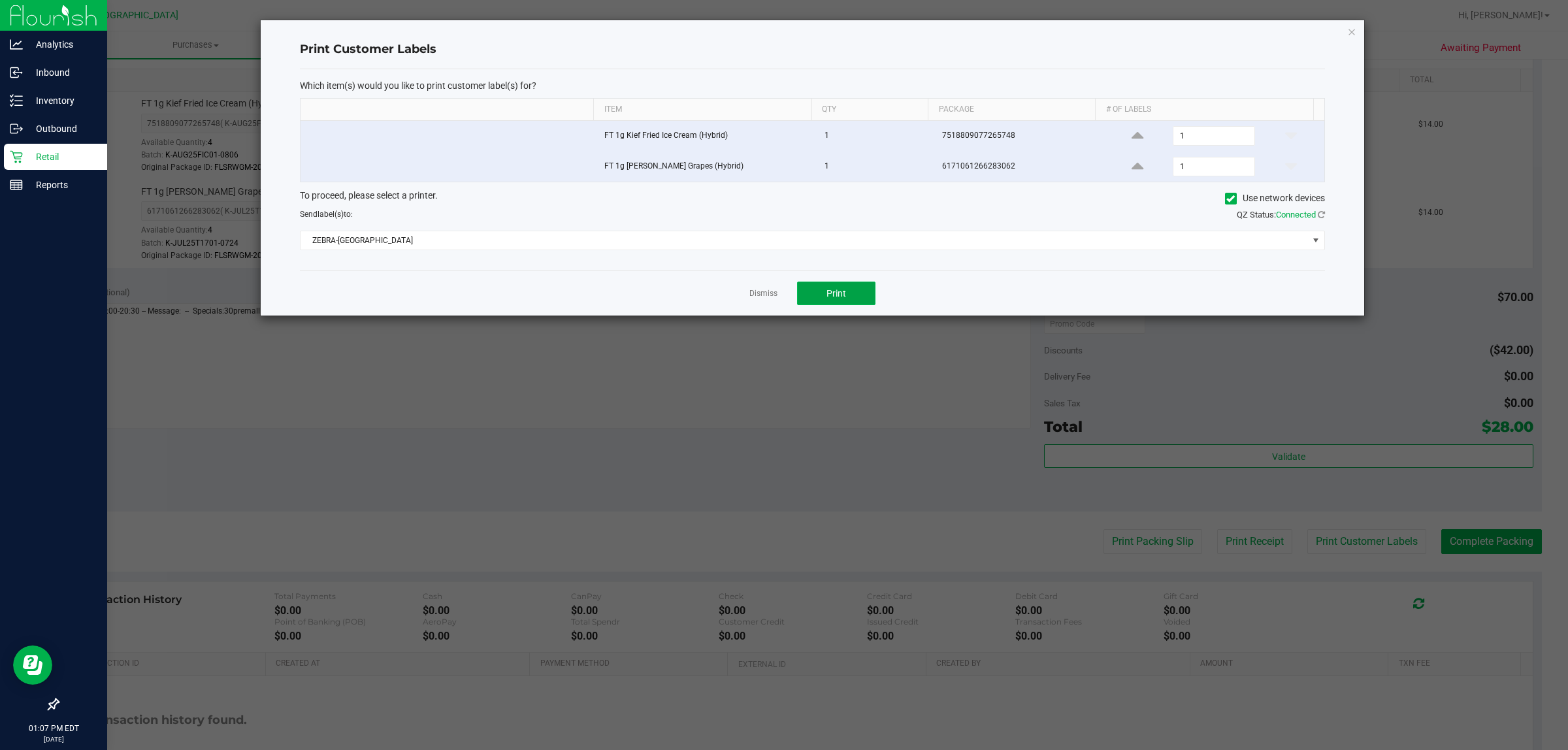
click at [838, 288] on span "Print" at bounding box center [837, 294] width 20 height 11
click at [750, 295] on link "Dismiss" at bounding box center [763, 294] width 28 height 11
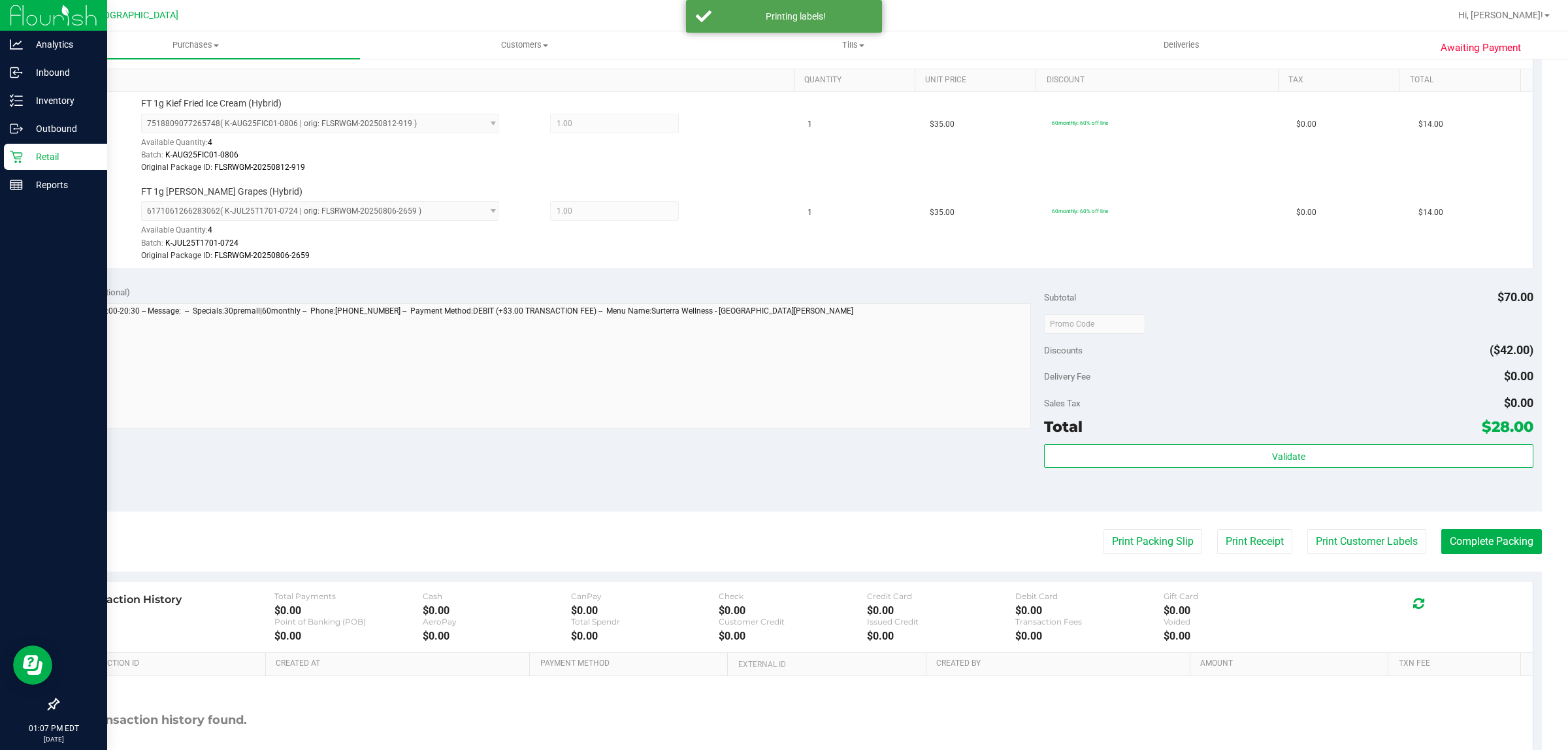
click at [1432, 527] on purchase-details "Back Edit Purchase Cancel Purchase View Profile # 11849577 BioTrack ID: - Submi…" at bounding box center [800, 280] width 1484 height 1072
click at [1443, 533] on button "Complete Packing" at bounding box center [1491, 541] width 101 height 25
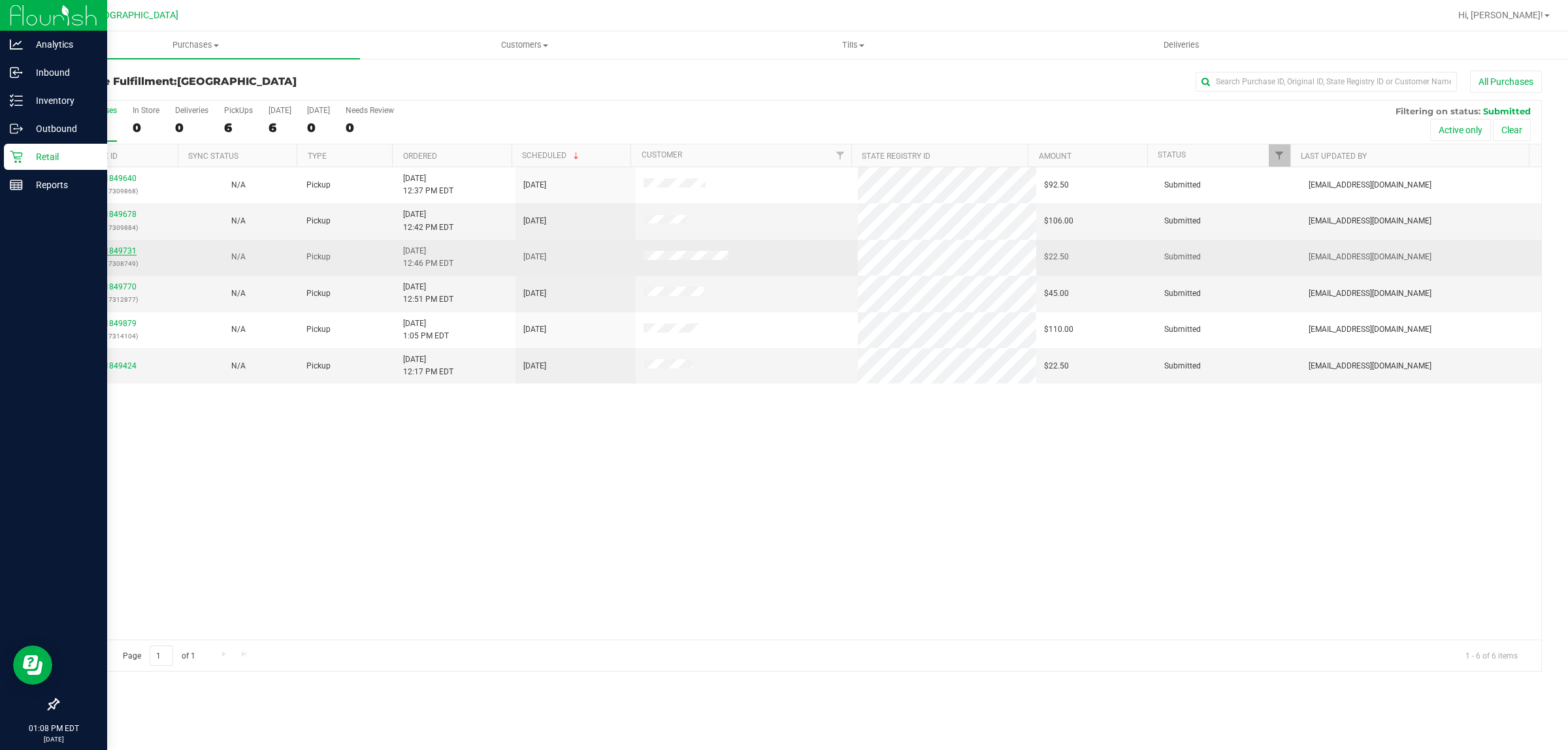
click at [113, 255] on link "11849731" at bounding box center [118, 251] width 36 height 9
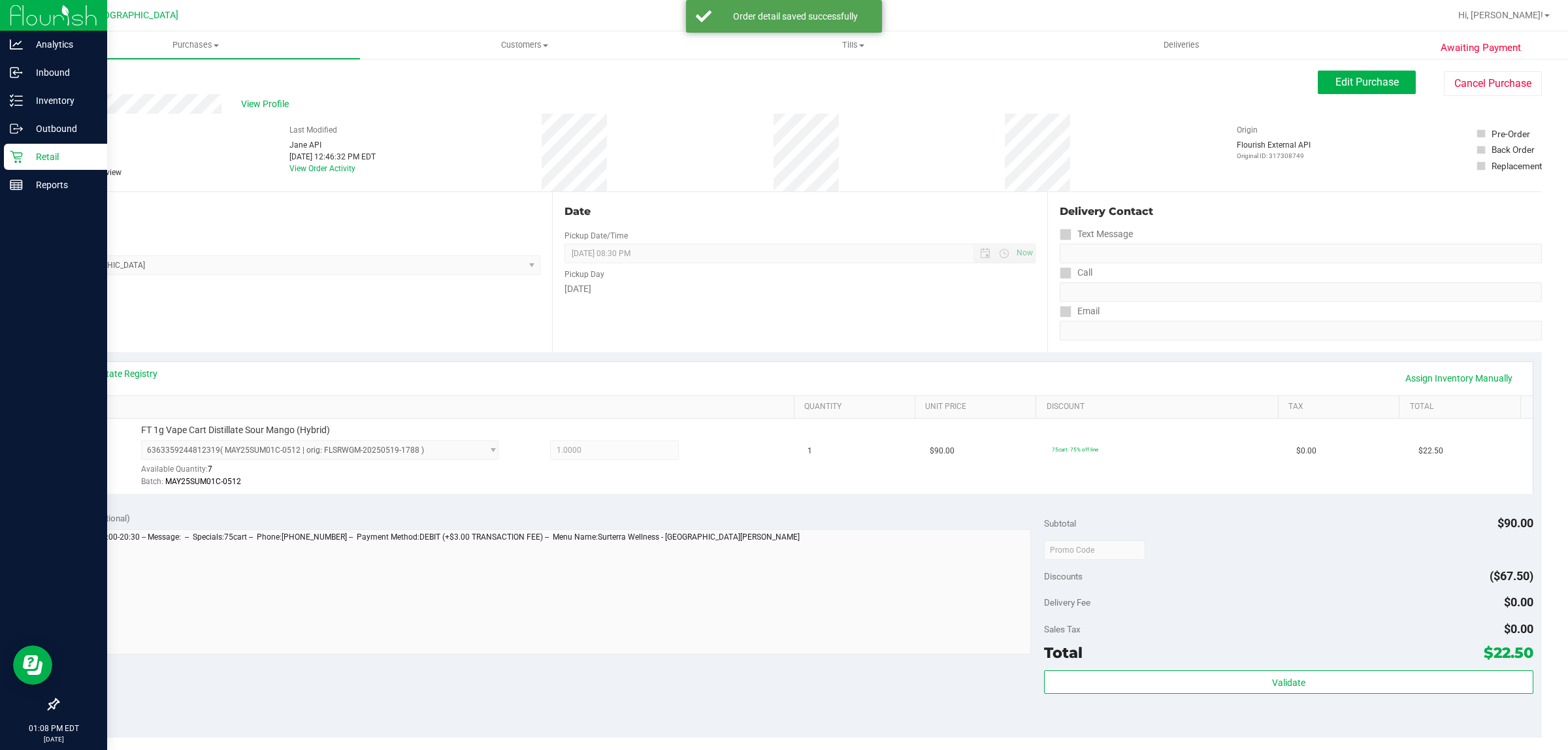
scroll to position [245, 0]
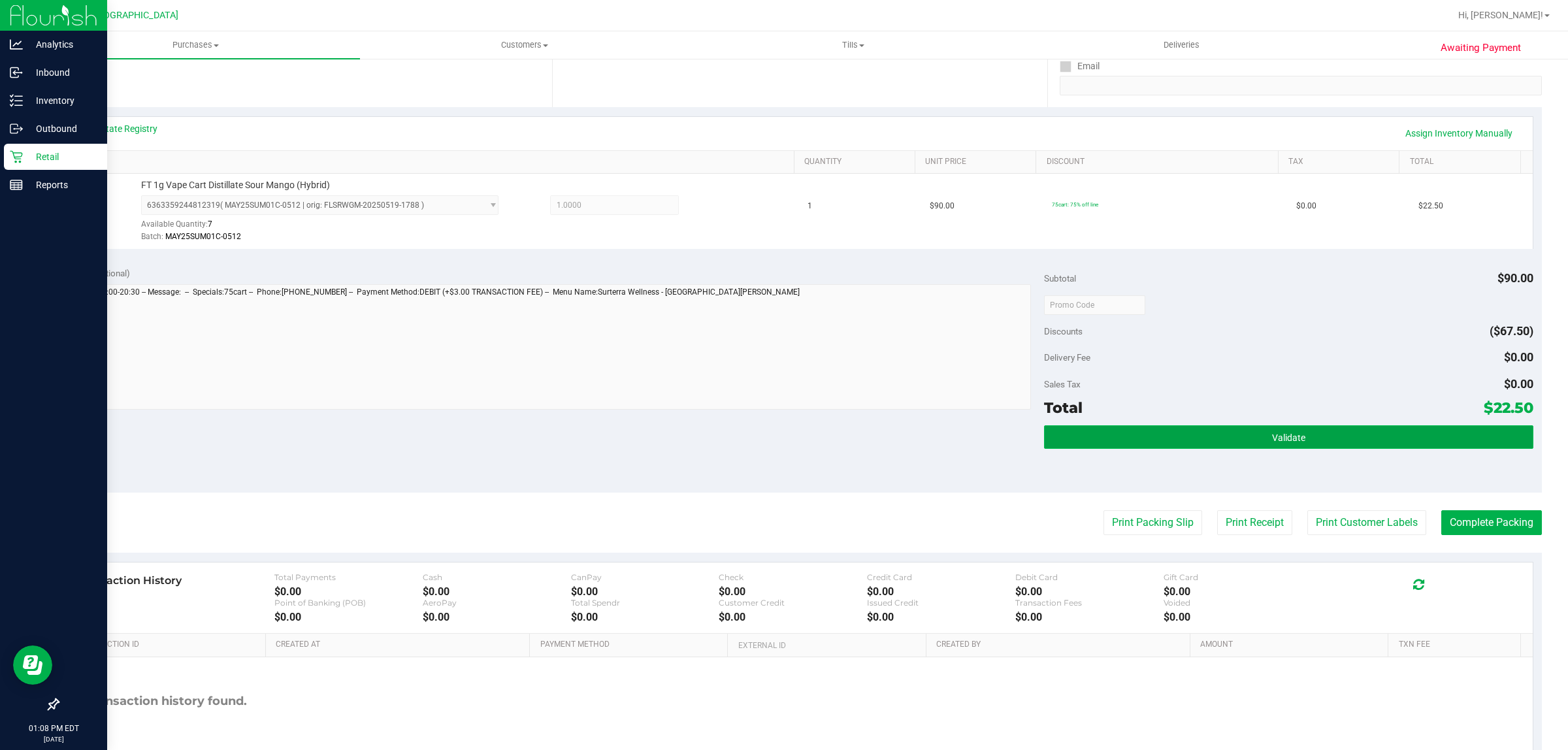
click at [1174, 438] on button "Validate" at bounding box center [1289, 436] width 489 height 24
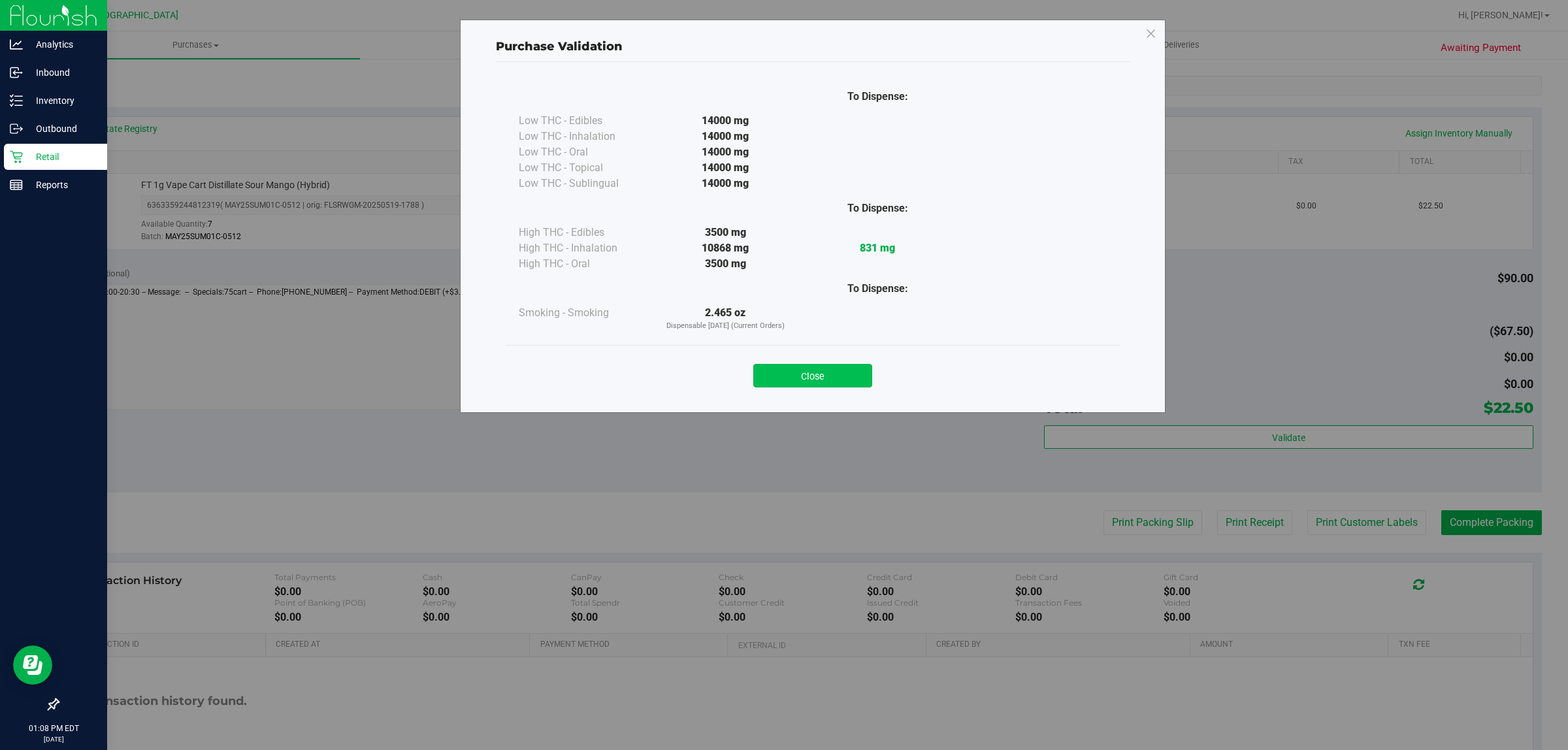
click at [846, 374] on button "Close" at bounding box center [812, 375] width 119 height 24
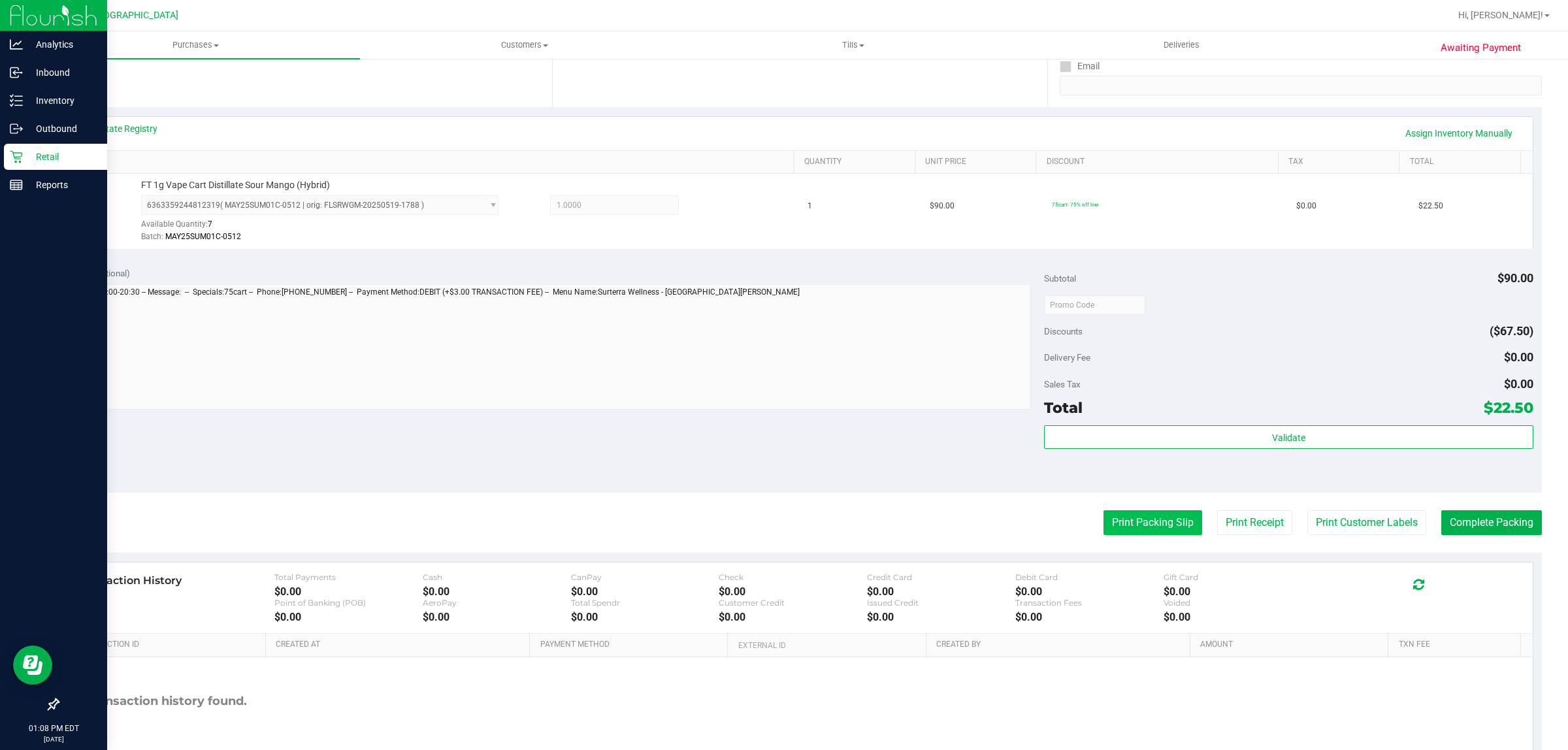
click at [1148, 514] on button "Print Packing Slip" at bounding box center [1153, 522] width 99 height 25
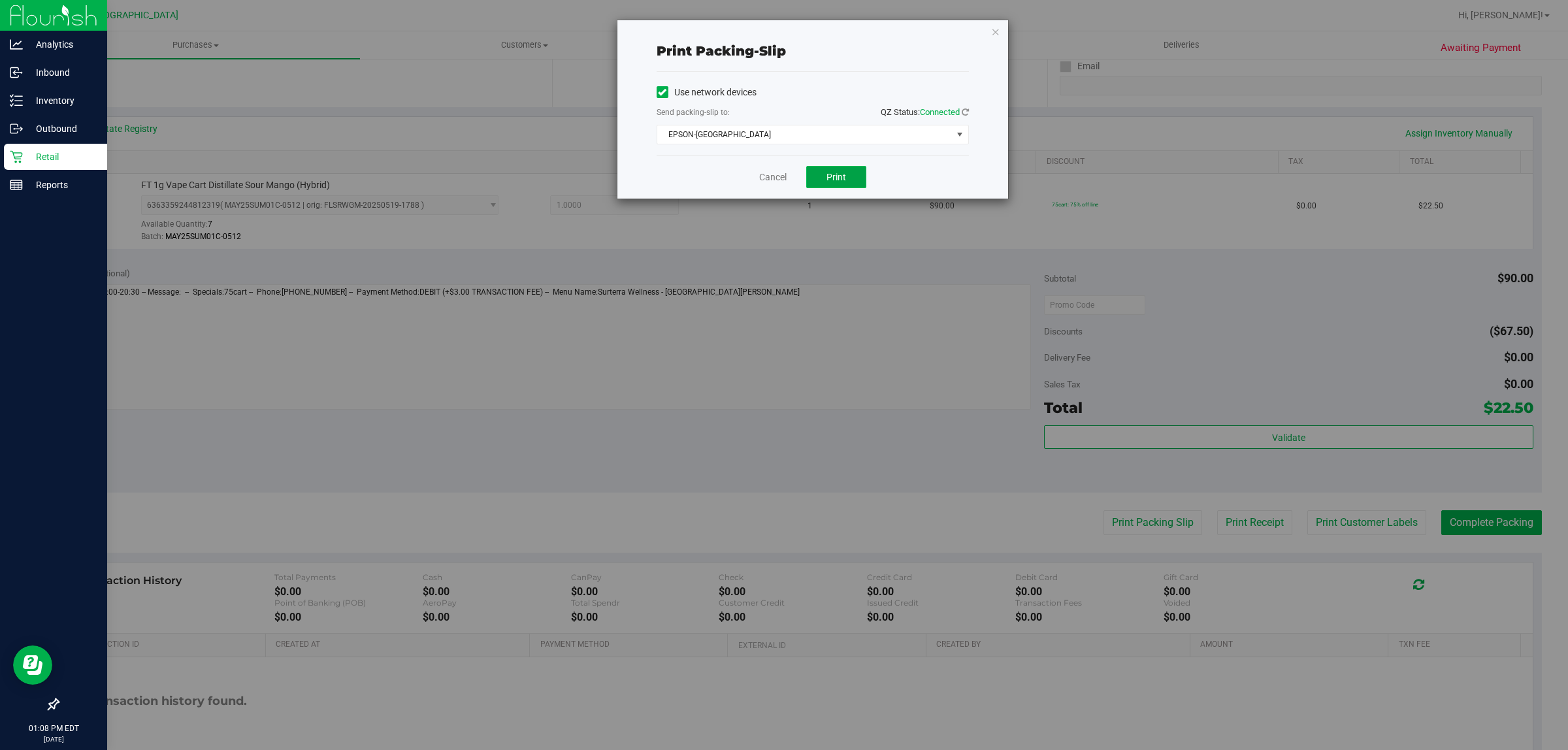
click at [822, 177] on button "Print" at bounding box center [836, 177] width 60 height 22
click at [771, 181] on link "Cancel" at bounding box center [773, 178] width 27 height 14
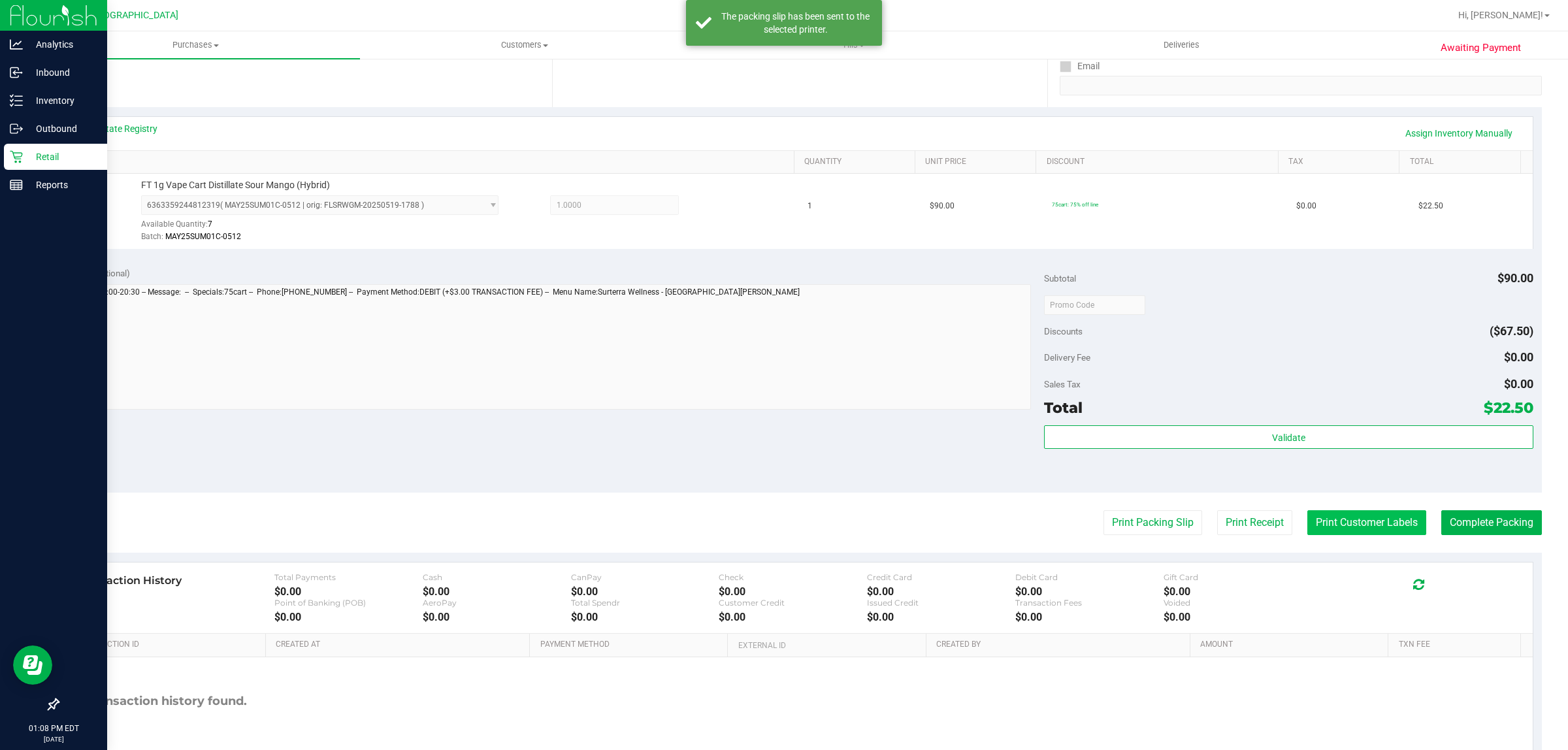
click at [1347, 523] on button "Print Customer Labels" at bounding box center [1367, 522] width 119 height 25
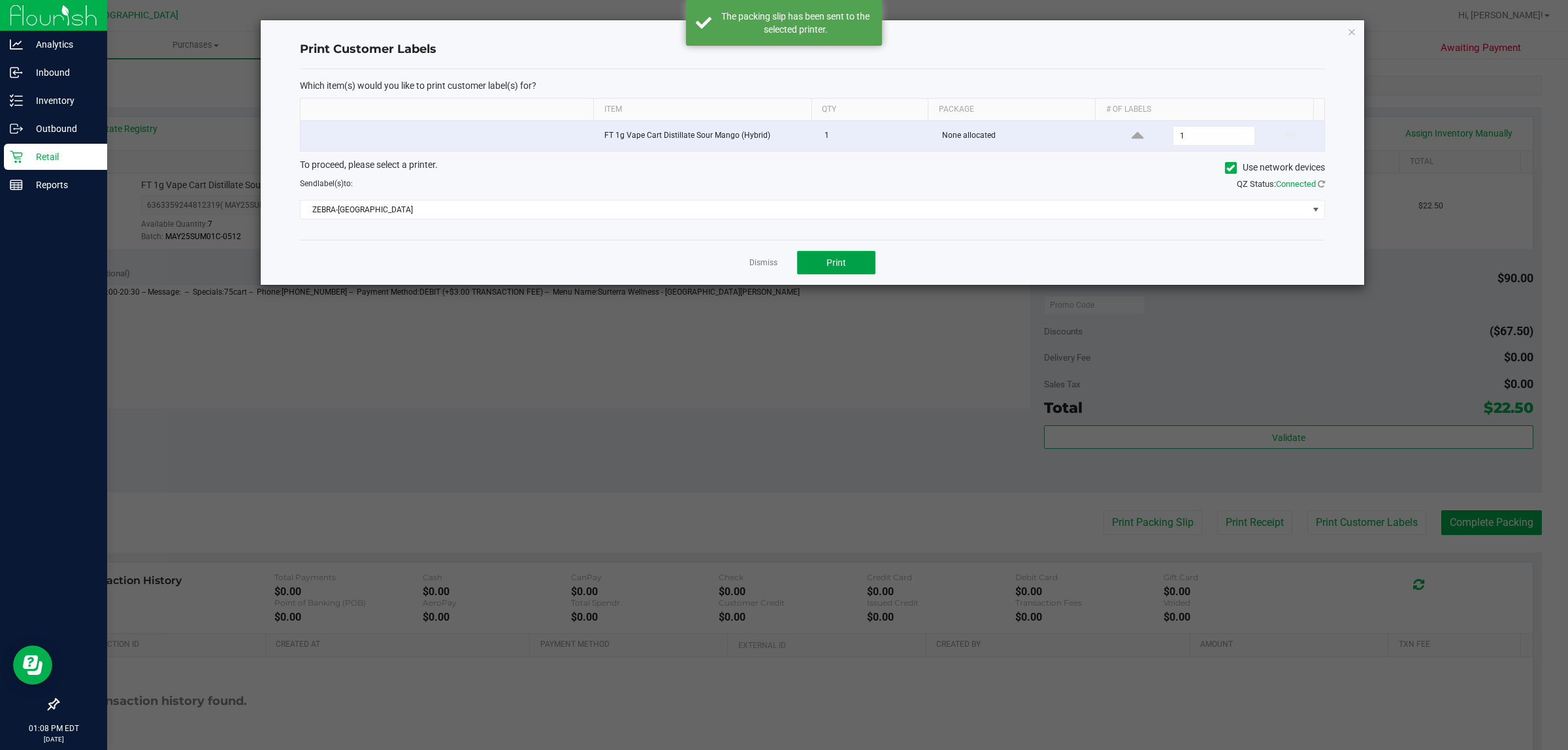
click at [844, 260] on span "Print" at bounding box center [837, 263] width 20 height 11
click at [762, 263] on link "Dismiss" at bounding box center [763, 263] width 28 height 11
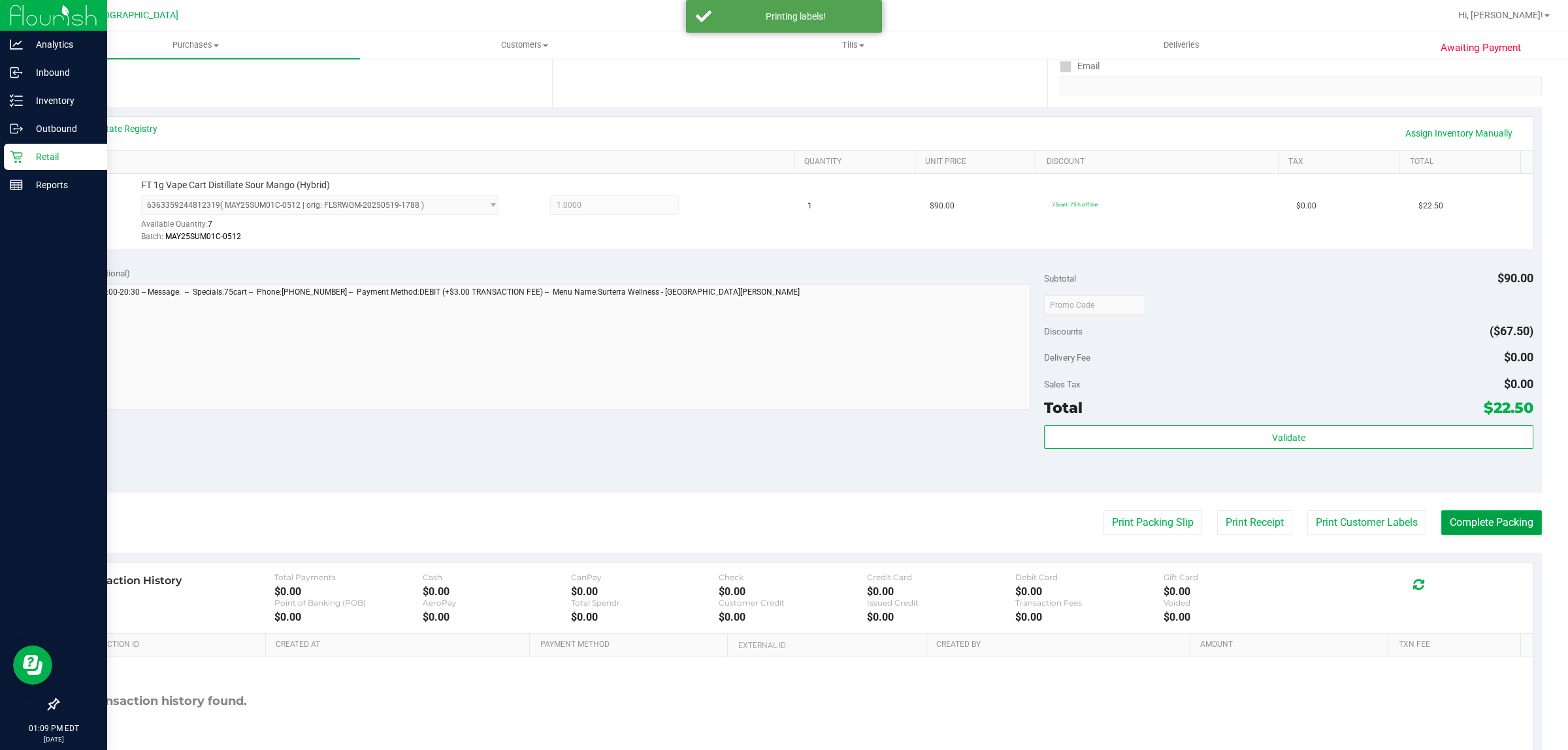
click at [1503, 520] on button "Complete Packing" at bounding box center [1491, 522] width 101 height 25
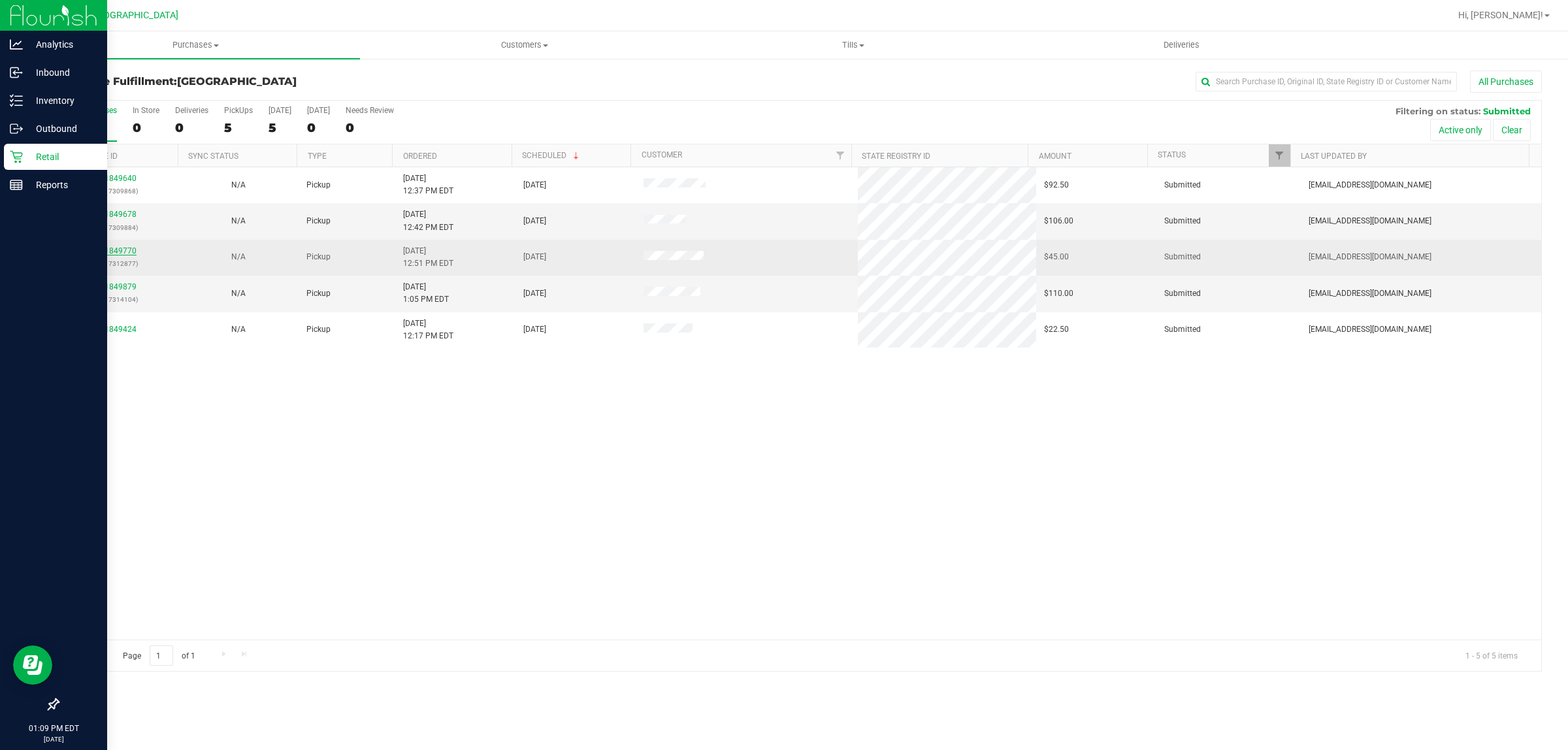
click at [118, 251] on link "11849770" at bounding box center [118, 251] width 36 height 9
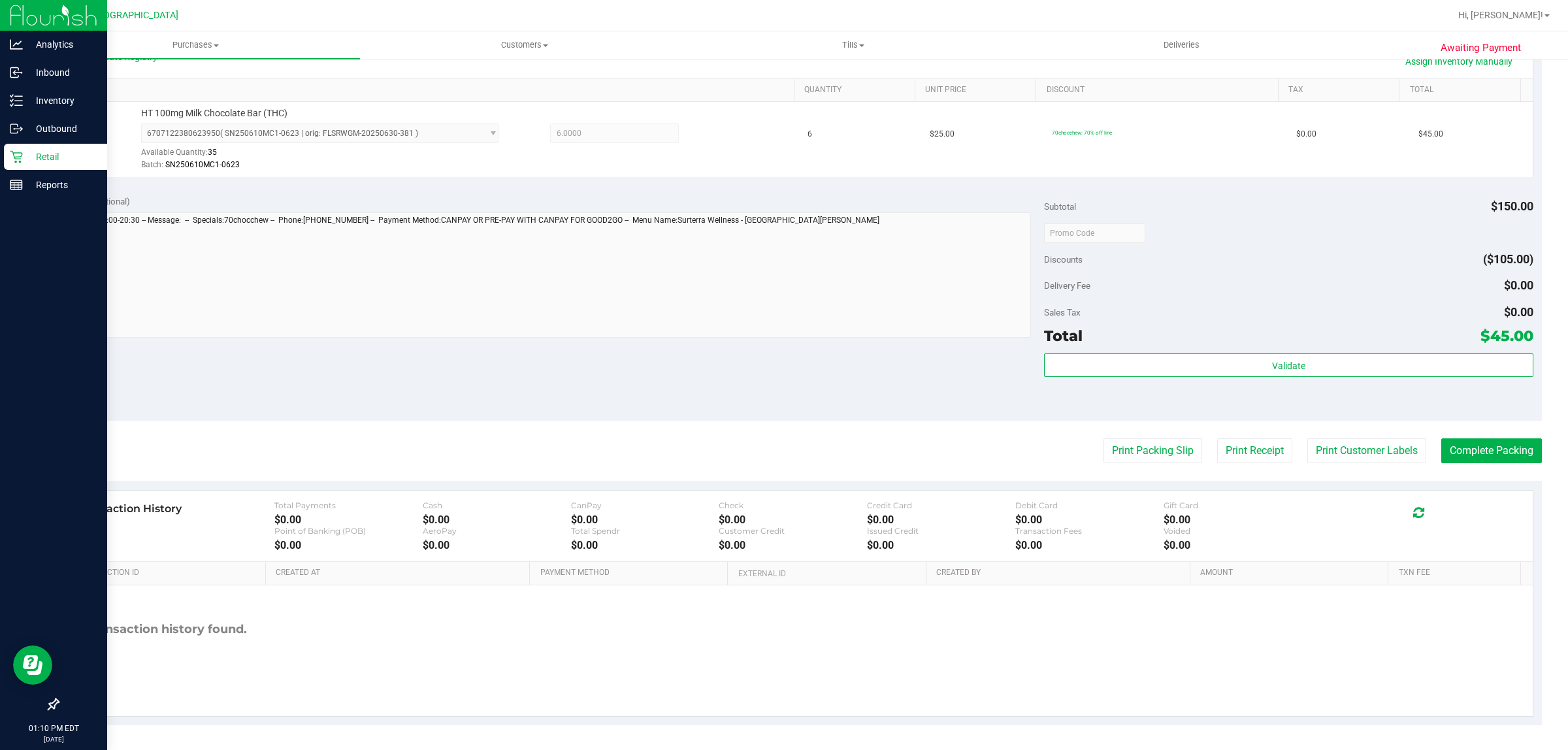
scroll to position [317, 0]
click at [1096, 377] on div "Validate" at bounding box center [1289, 365] width 489 height 25
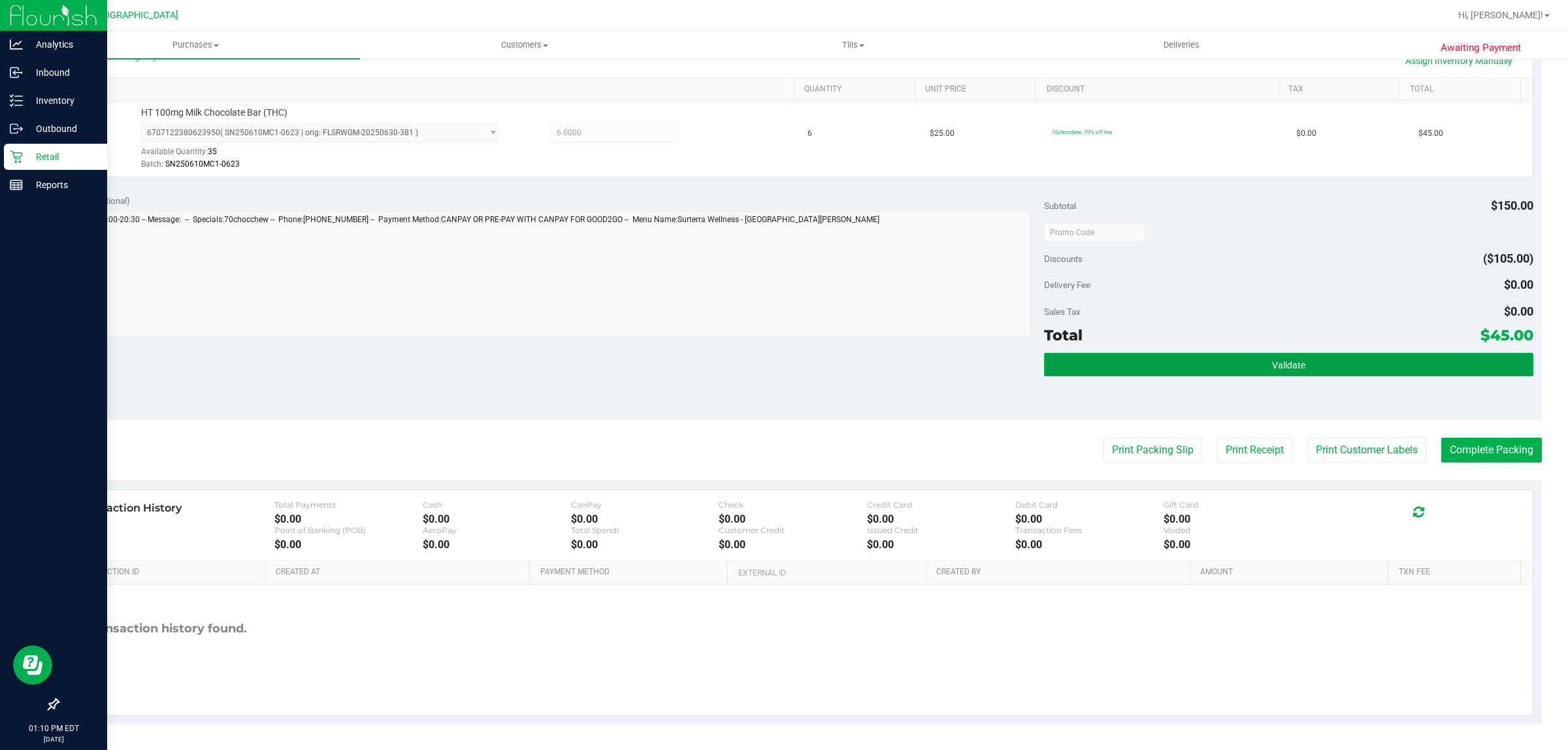
click at [1099, 361] on button "Validate" at bounding box center [1289, 364] width 489 height 24
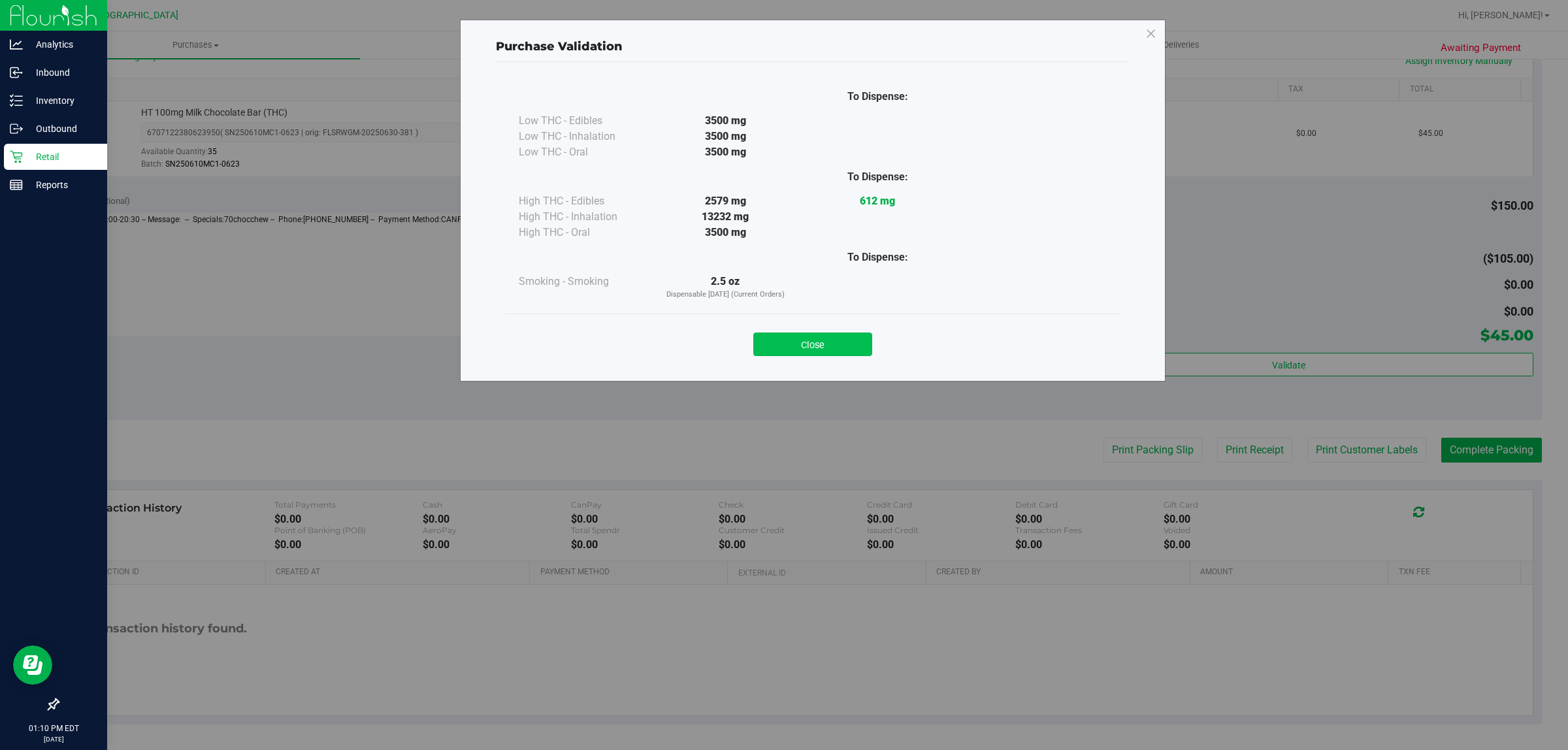
click at [851, 341] on button "Close" at bounding box center [812, 344] width 119 height 24
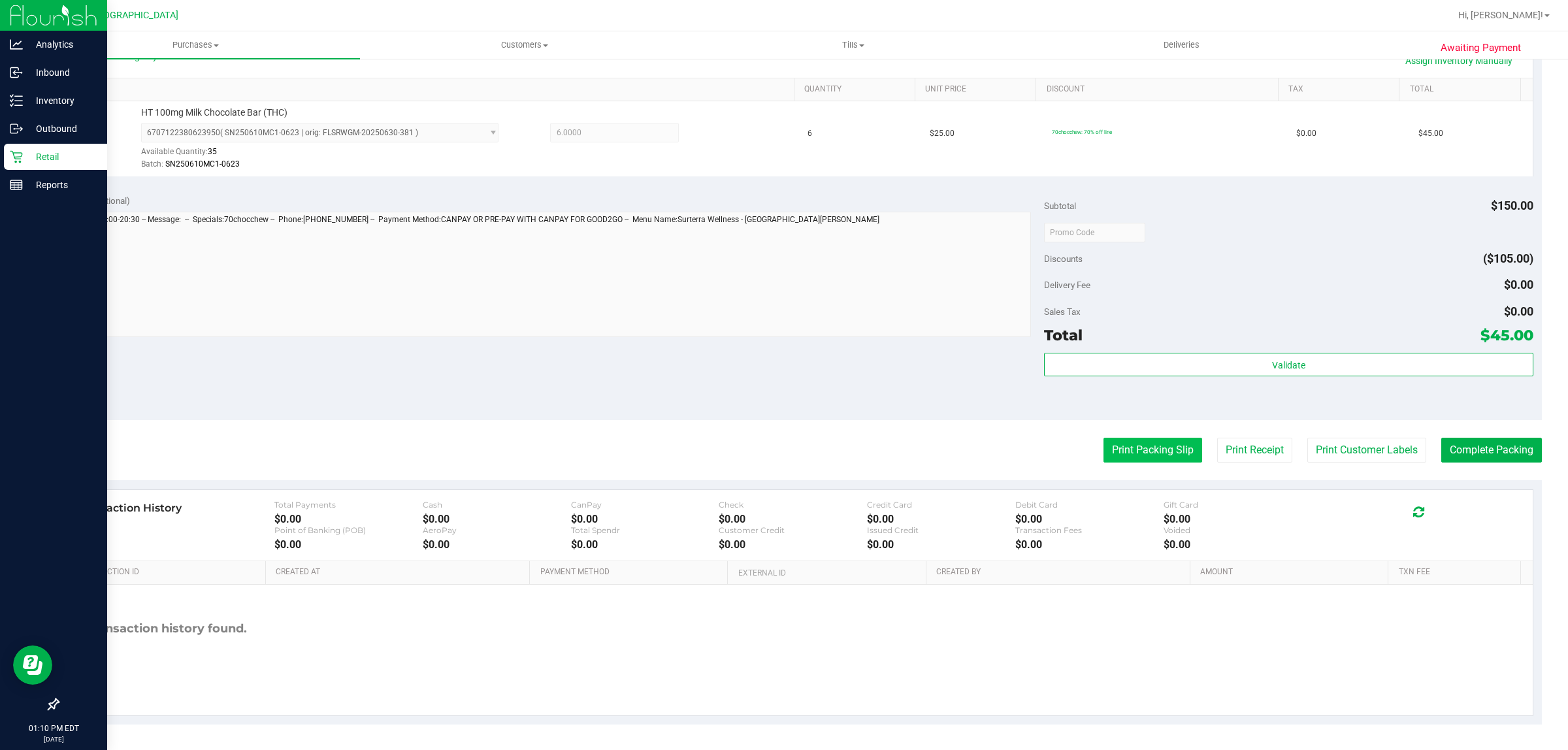
click at [1148, 461] on button "Print Packing Slip" at bounding box center [1153, 450] width 99 height 25
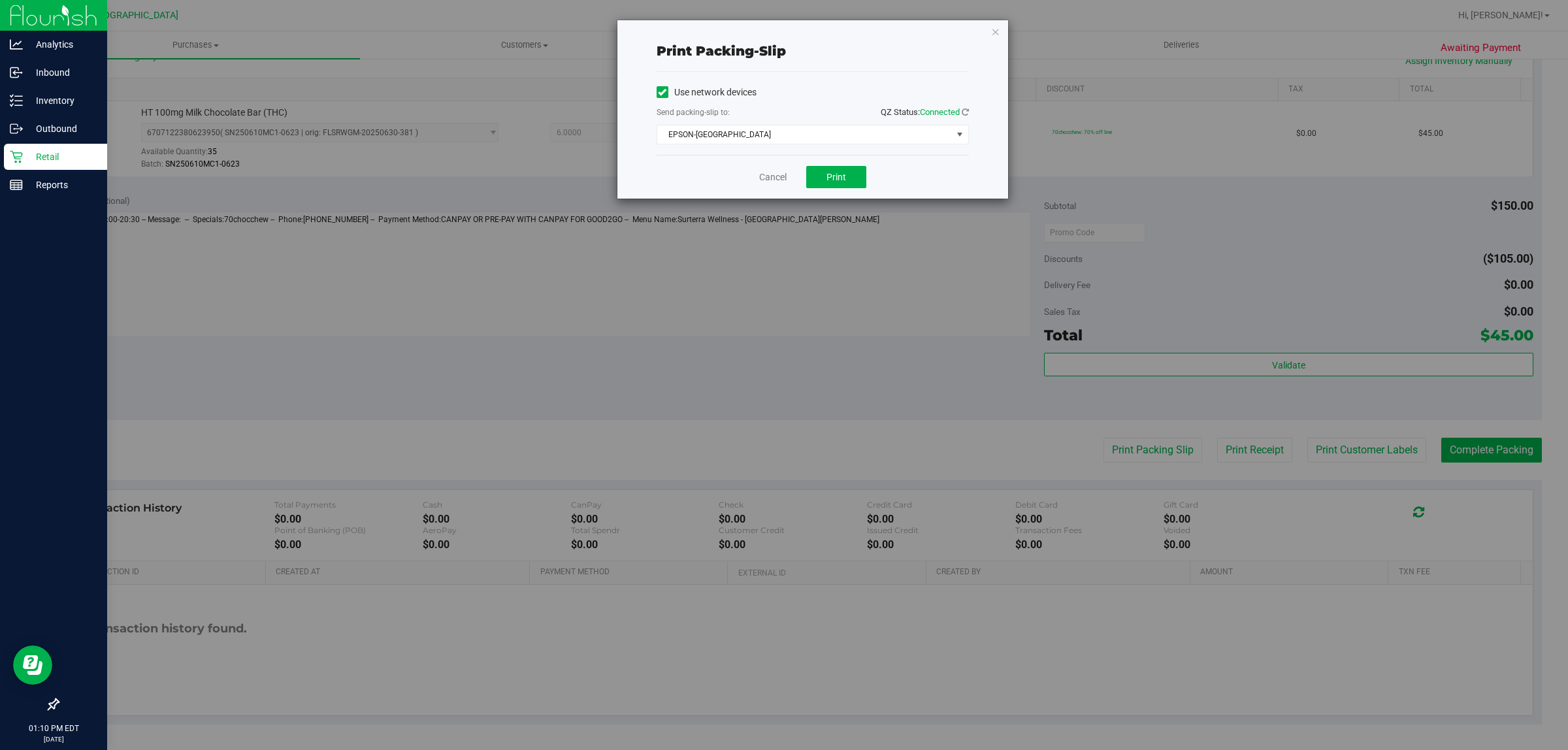
click at [876, 191] on div "Cancel Print" at bounding box center [812, 177] width 312 height 44
click at [847, 181] on button "Print" at bounding box center [836, 177] width 60 height 22
click at [776, 184] on link "Cancel" at bounding box center [773, 178] width 27 height 14
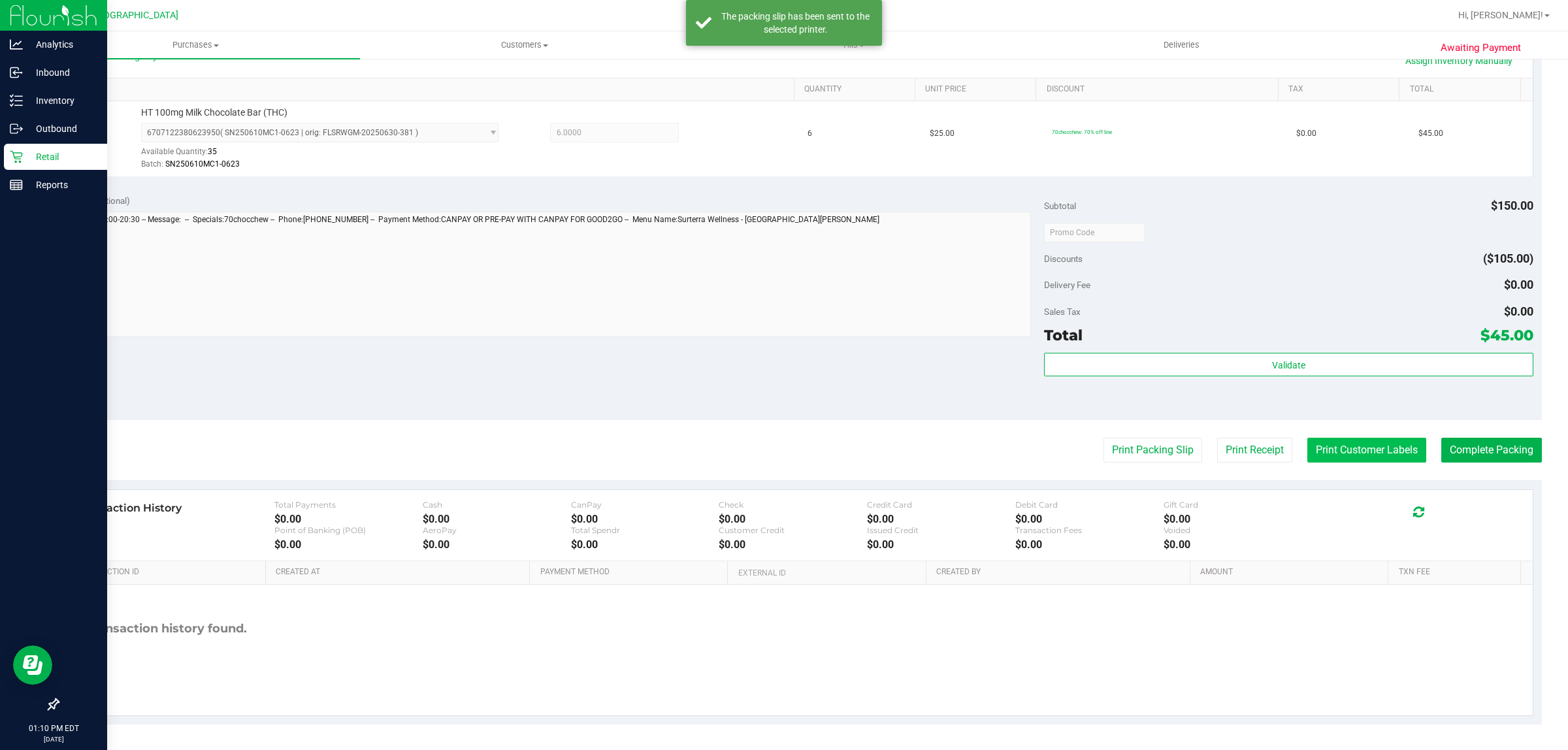
click at [1322, 458] on button "Print Customer Labels" at bounding box center [1367, 450] width 119 height 25
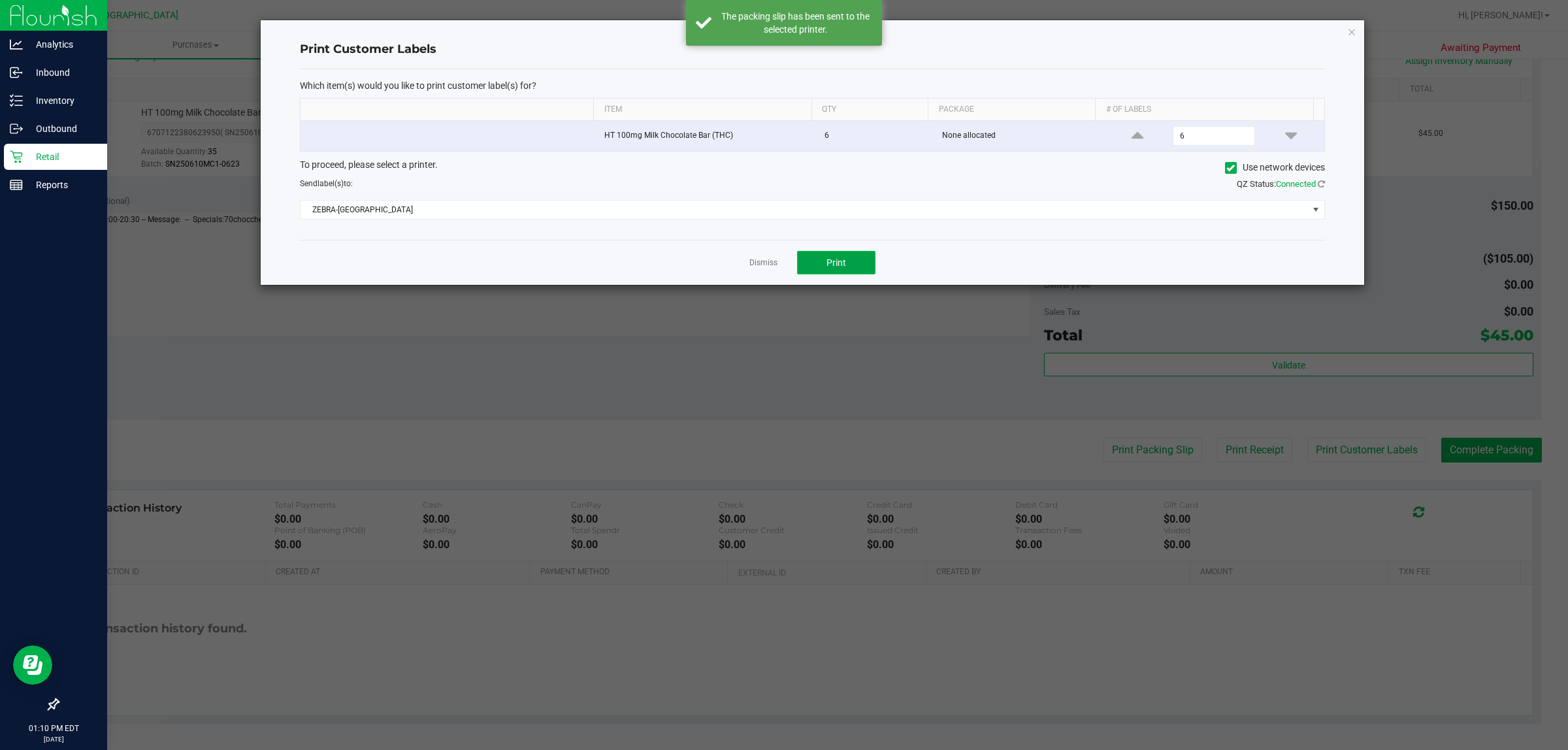
click at [837, 258] on span "Print" at bounding box center [837, 263] width 20 height 11
click at [759, 265] on link "Dismiss" at bounding box center [763, 263] width 28 height 11
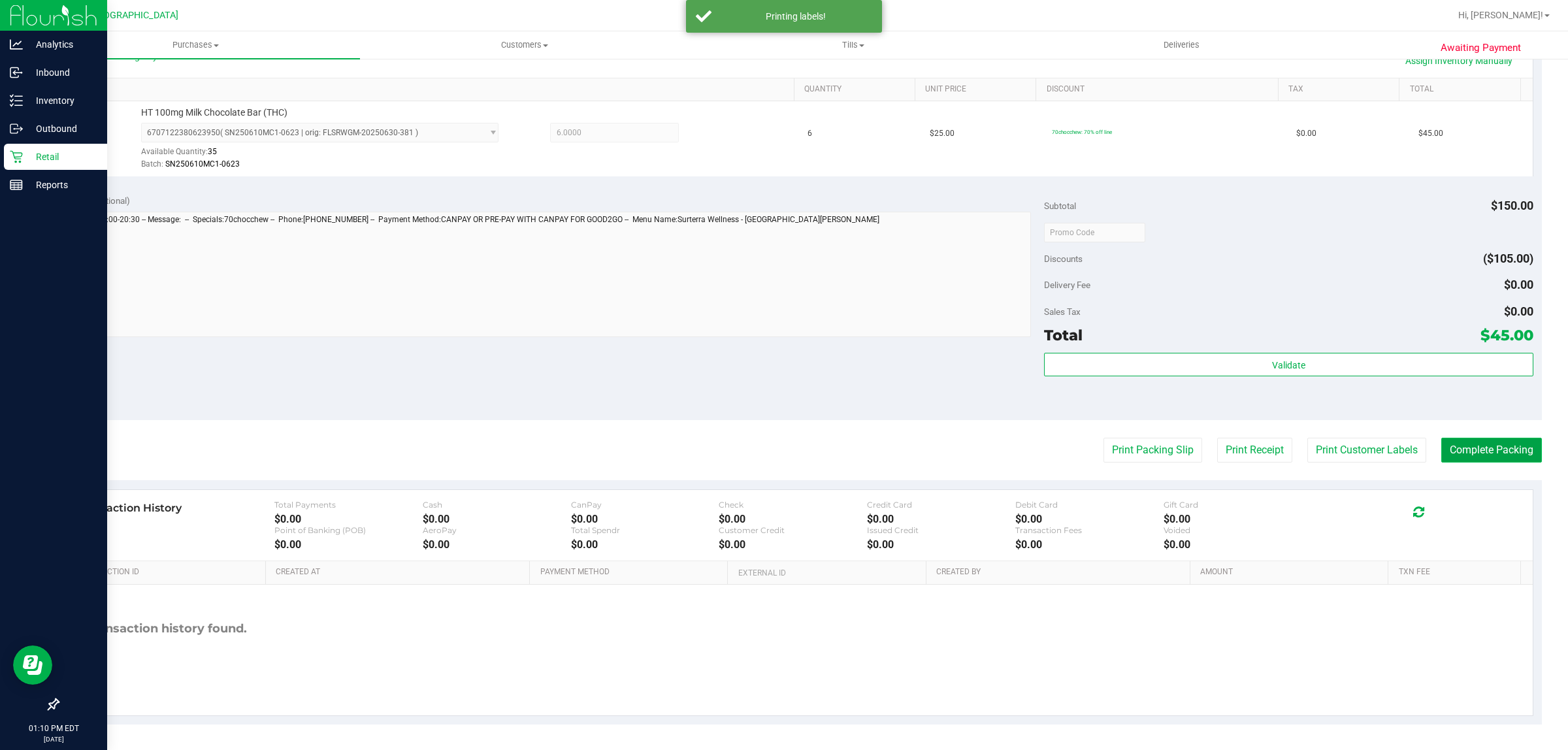
click at [1475, 446] on button "Complete Packing" at bounding box center [1491, 450] width 101 height 25
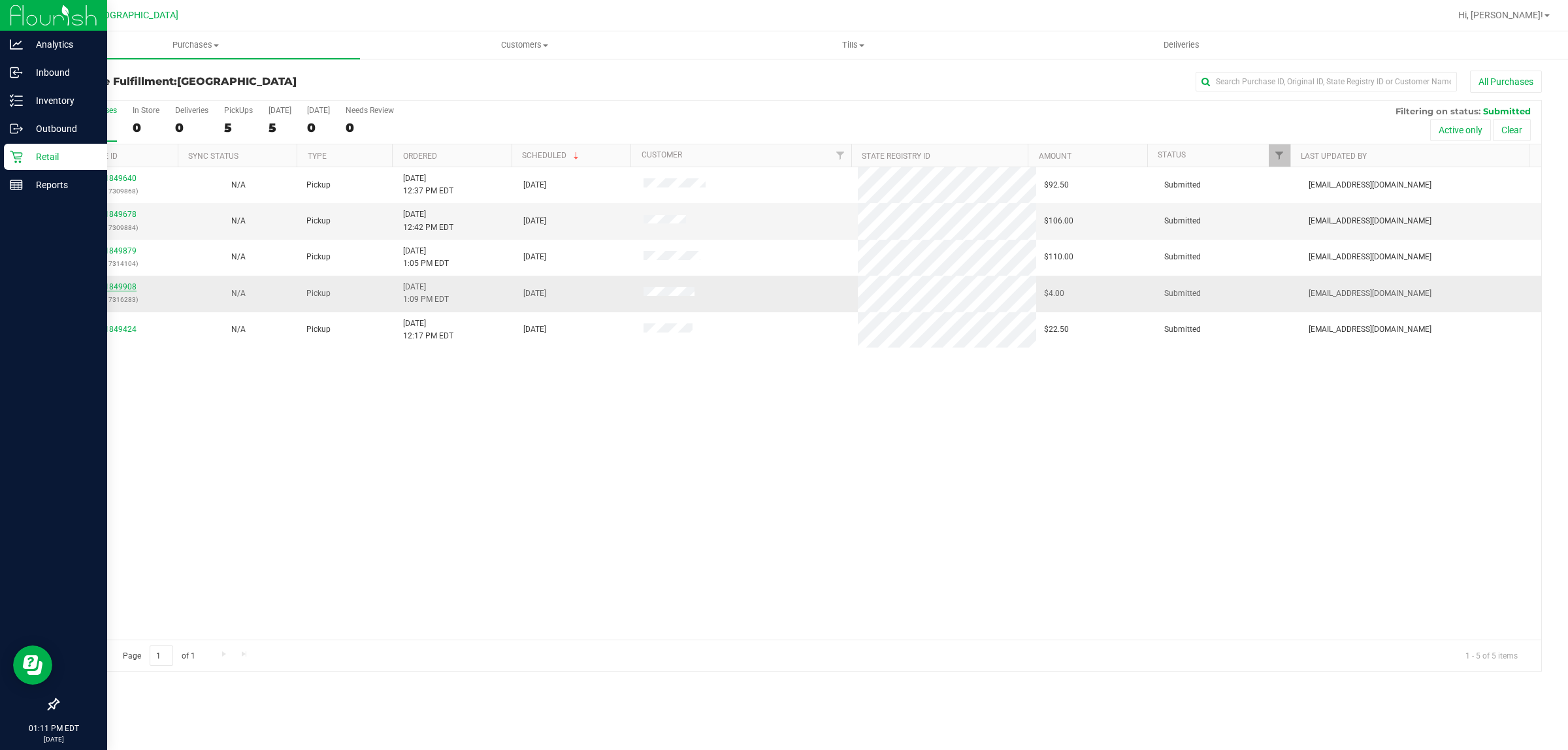
click at [129, 288] on link "11849908" at bounding box center [118, 287] width 36 height 9
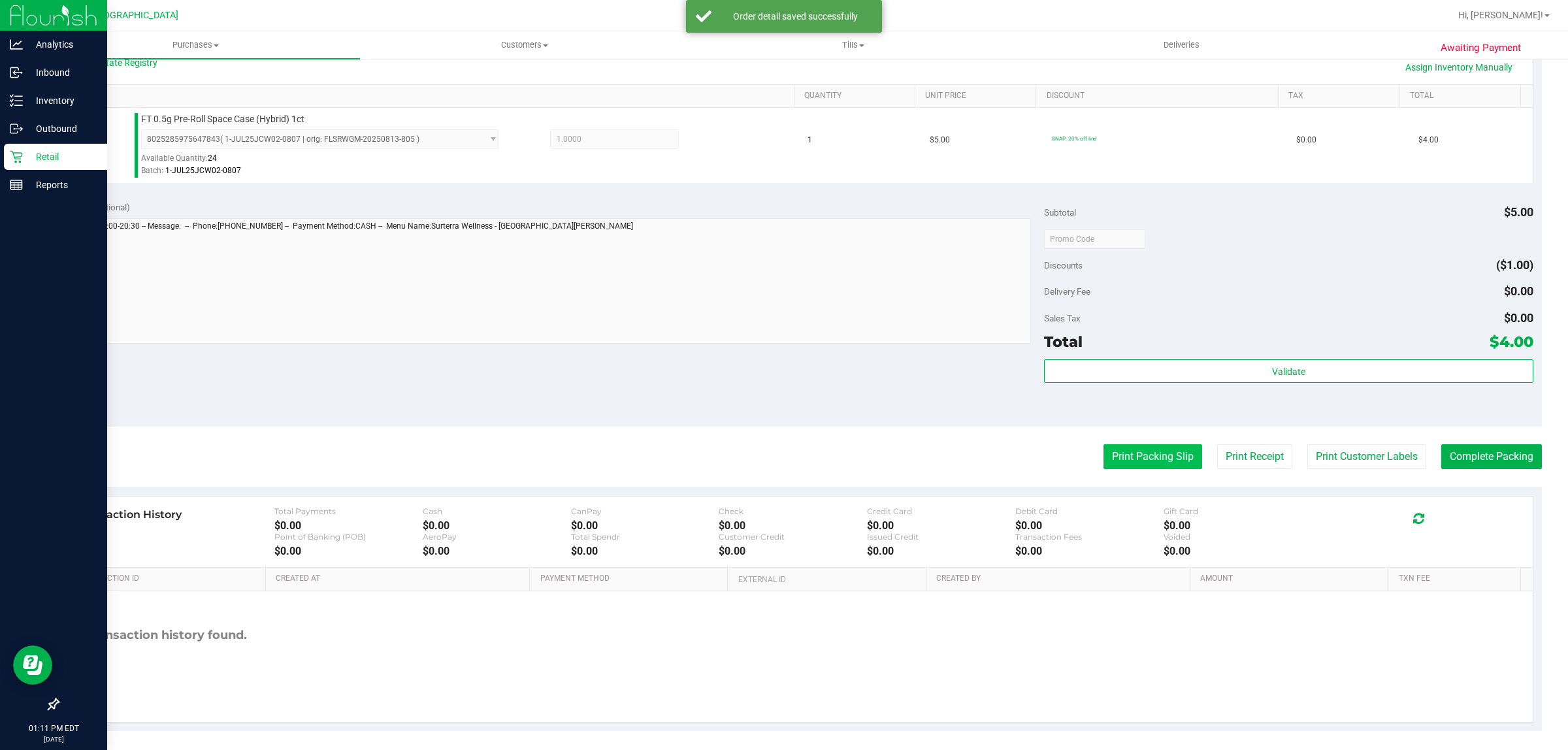
scroll to position [317, 0]
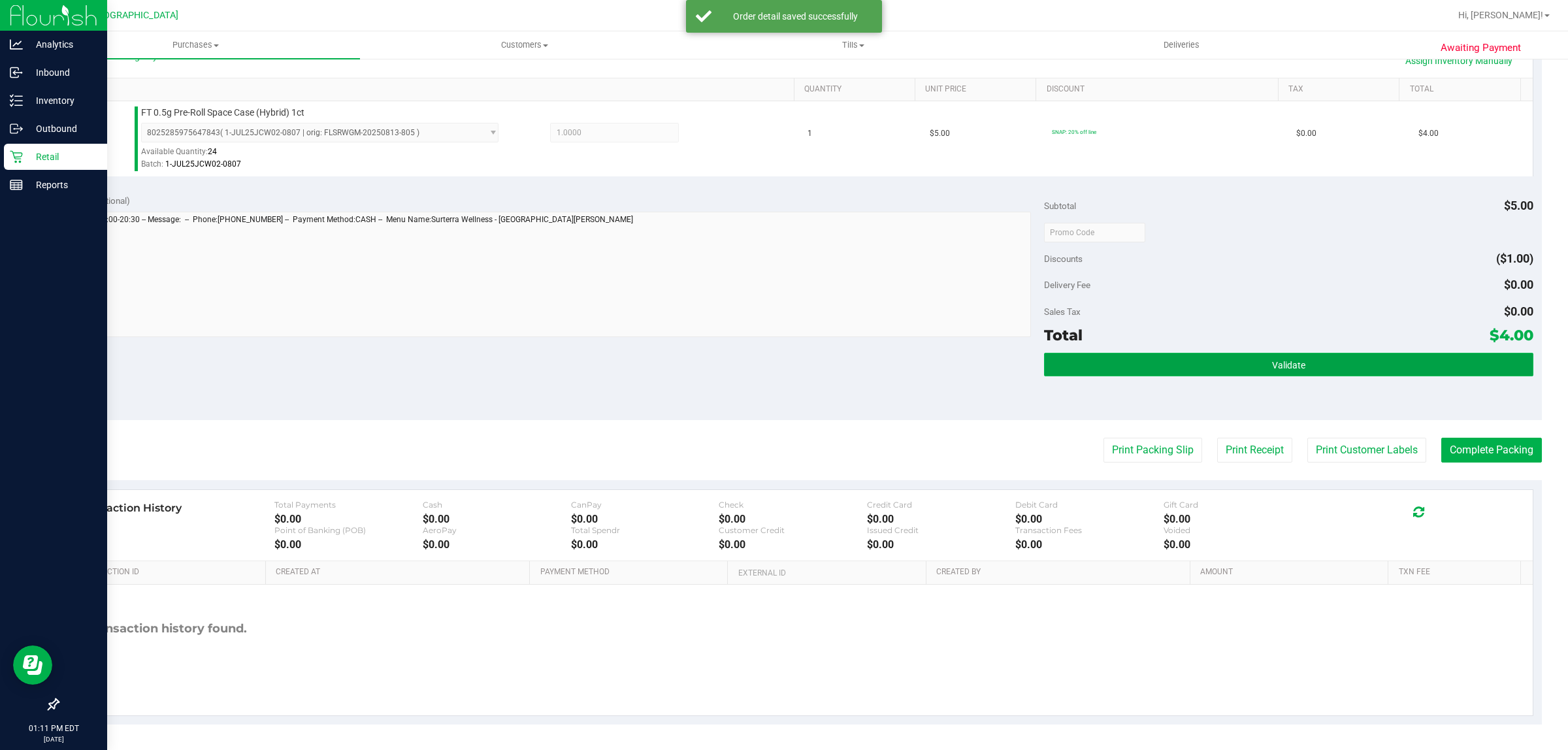
click at [1223, 356] on button "Validate" at bounding box center [1289, 364] width 489 height 24
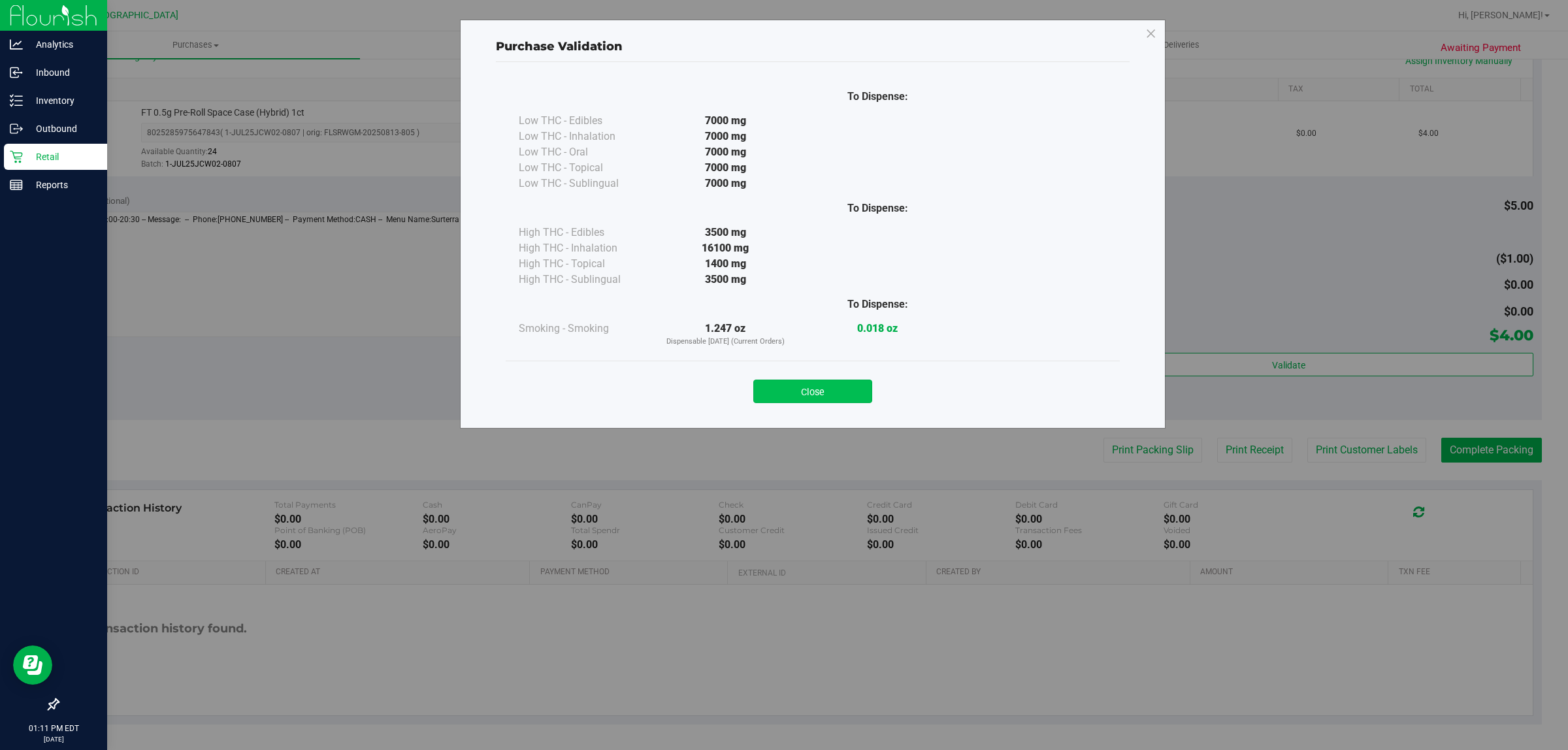
click at [863, 387] on button "Close" at bounding box center [812, 391] width 119 height 24
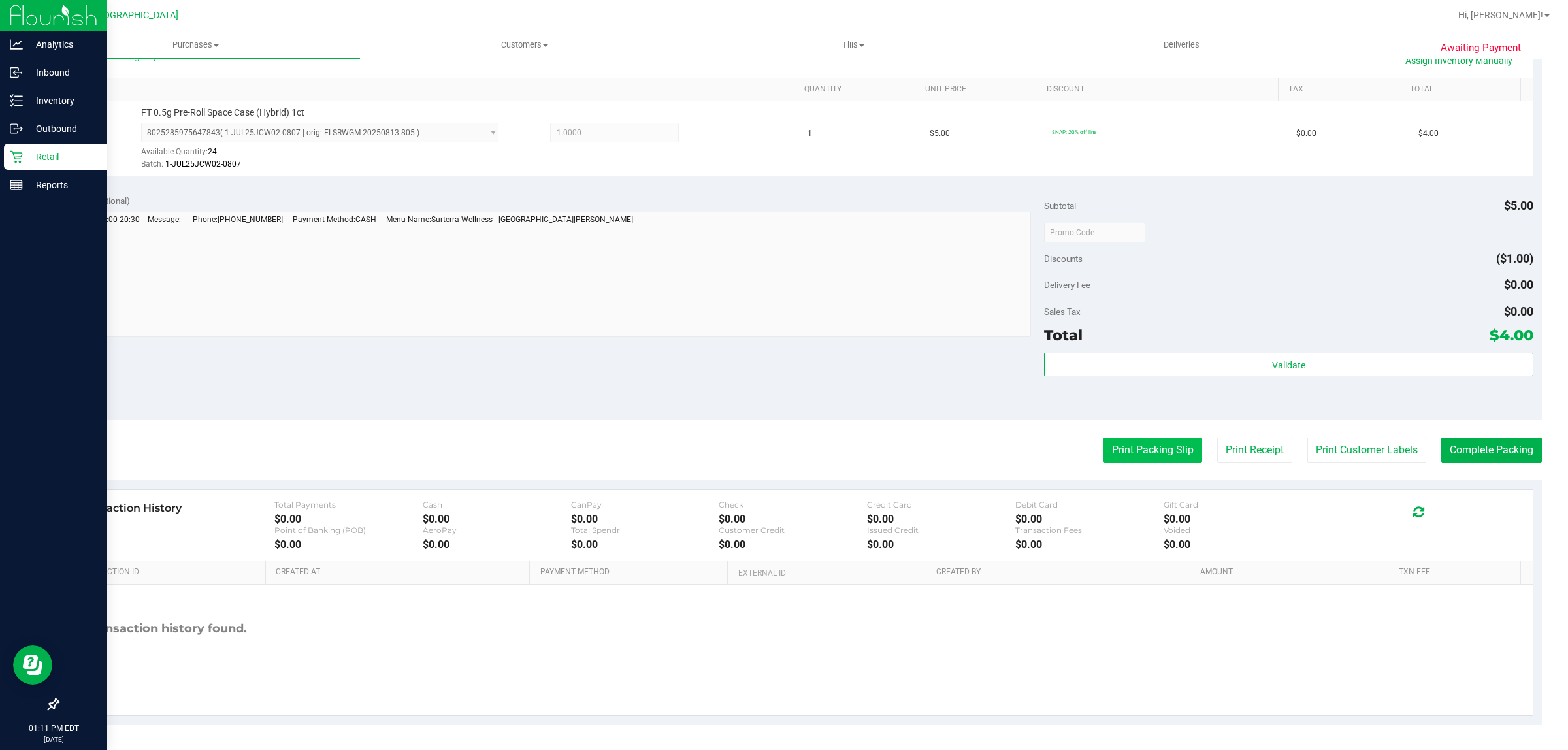
click at [1137, 454] on button "Print Packing Slip" at bounding box center [1153, 450] width 99 height 25
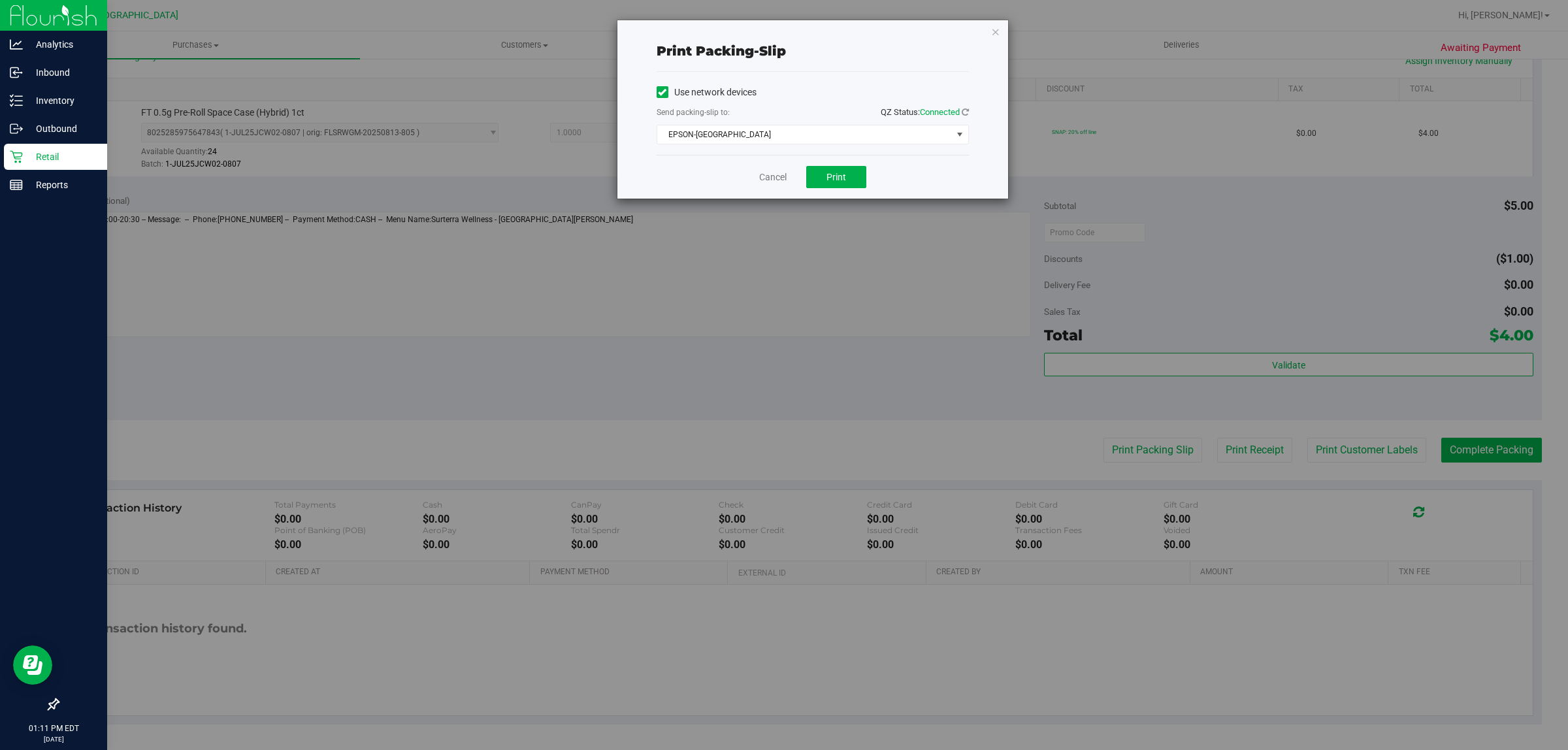
click at [815, 193] on div "Cancel Print" at bounding box center [812, 177] width 312 height 44
click at [841, 182] on span "Print" at bounding box center [837, 177] width 20 height 11
click at [772, 177] on link "Cancel" at bounding box center [773, 178] width 27 height 14
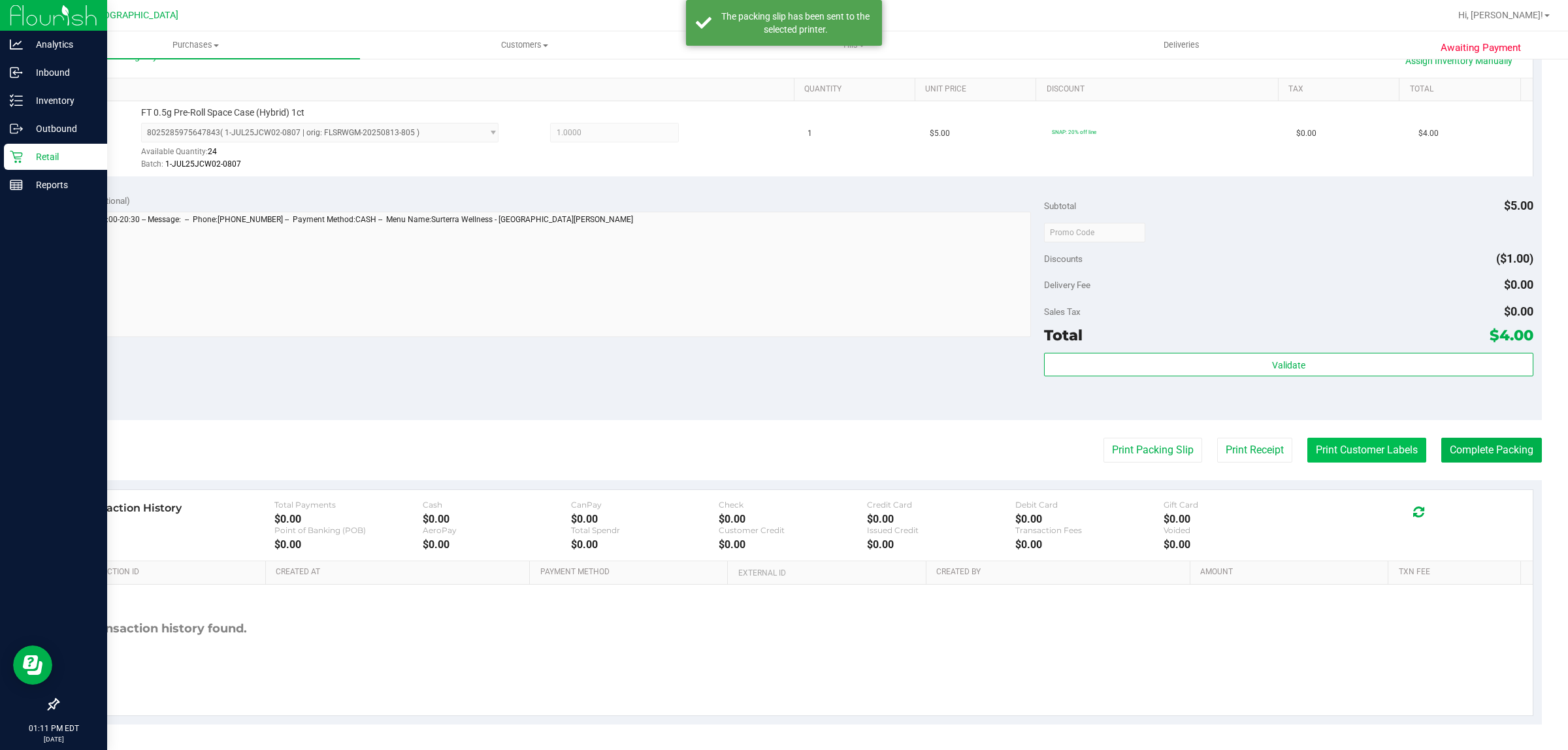
click at [1372, 442] on button "Print Customer Labels" at bounding box center [1367, 450] width 119 height 25
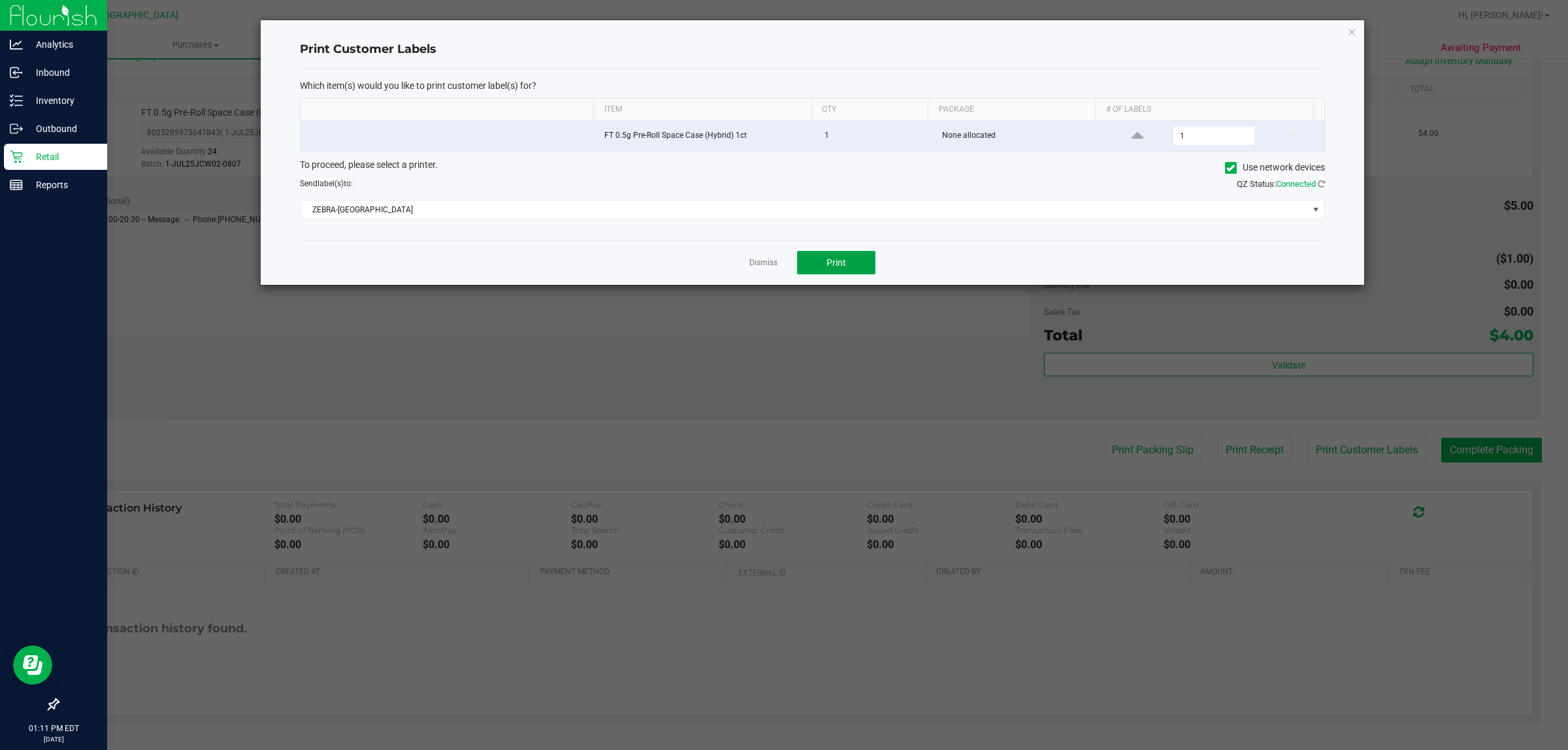
click at [835, 261] on span "Print" at bounding box center [837, 263] width 20 height 11
click at [768, 263] on link "Dismiss" at bounding box center [763, 263] width 28 height 11
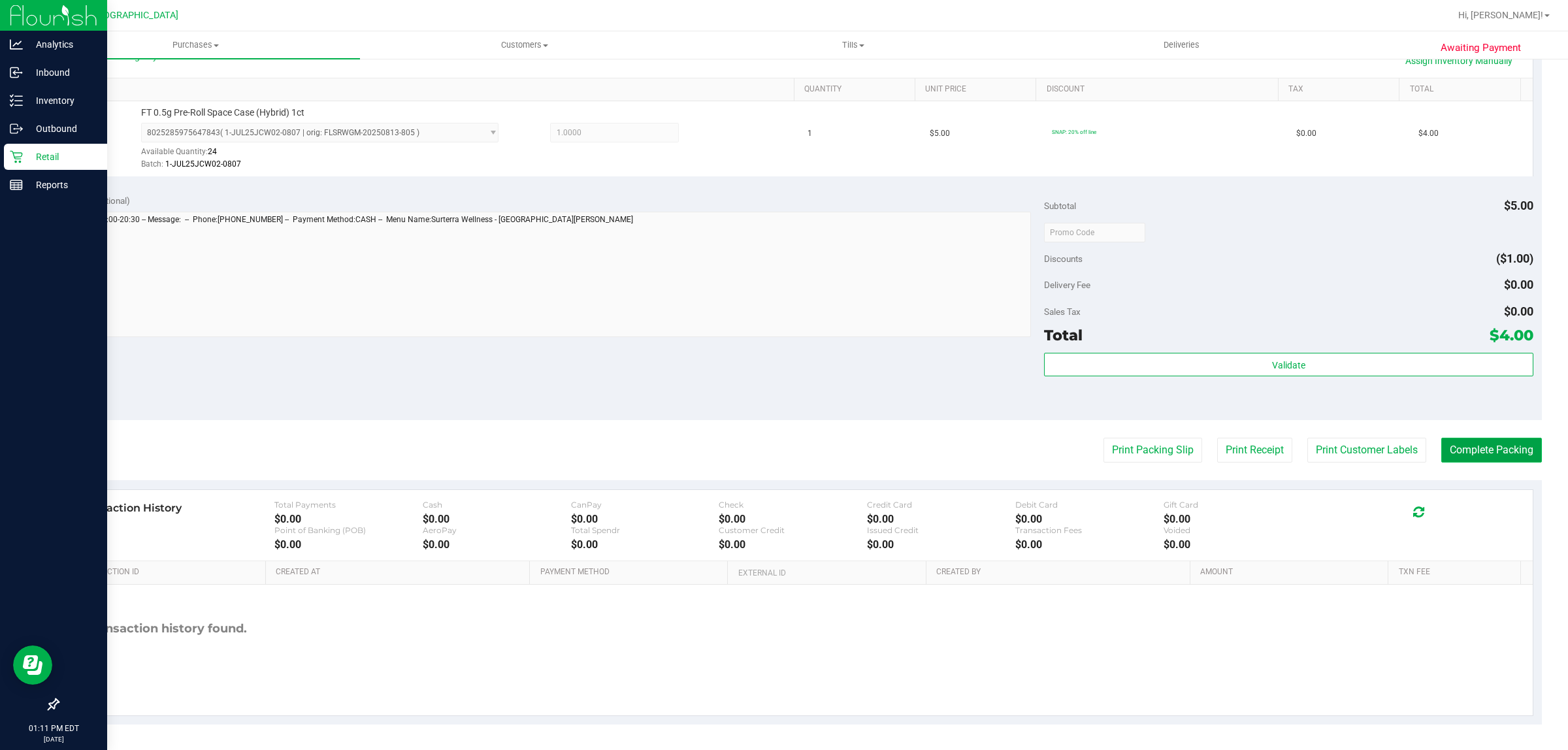
click at [1500, 458] on button "Complete Packing" at bounding box center [1491, 450] width 101 height 25
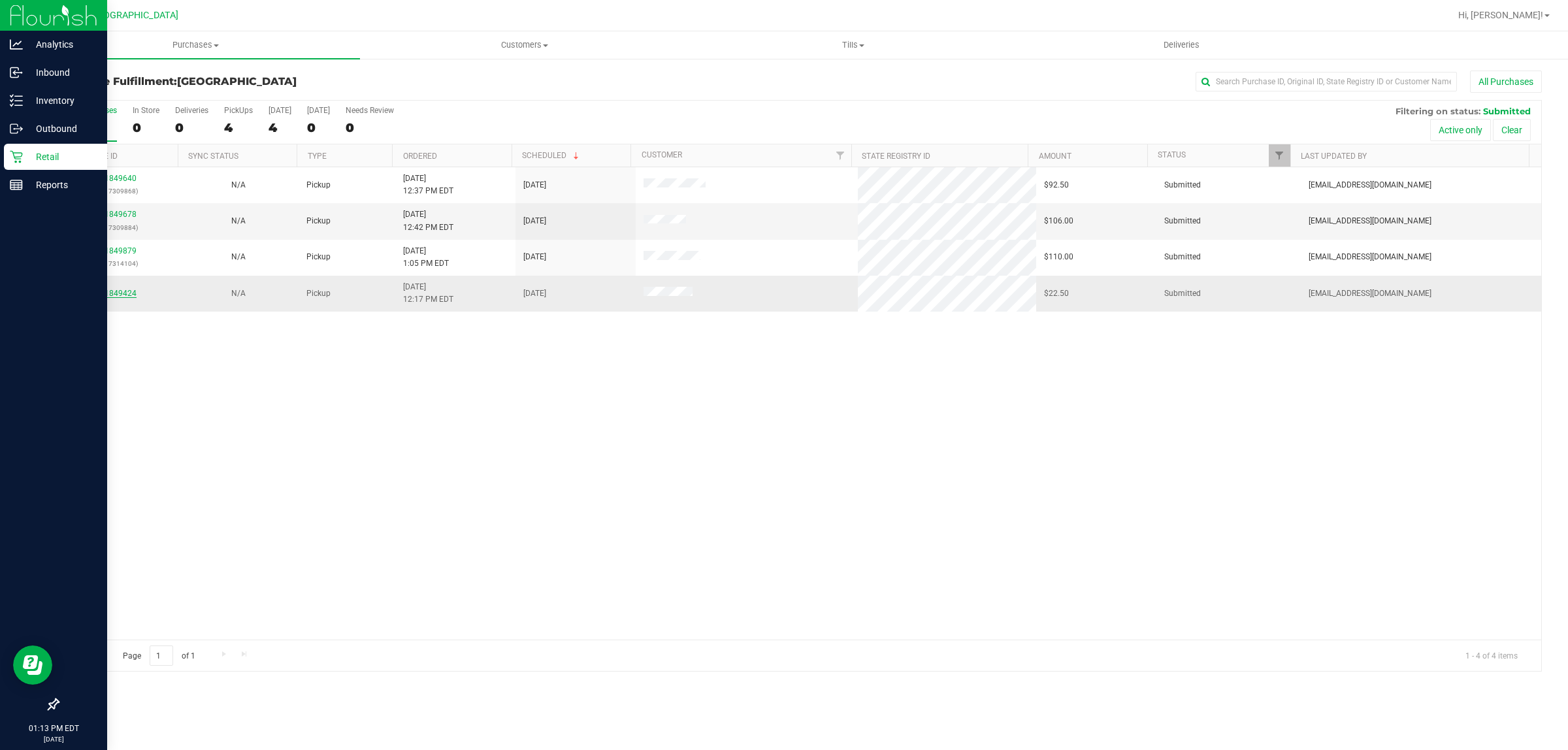
click at [125, 295] on link "11849424" at bounding box center [118, 293] width 36 height 9
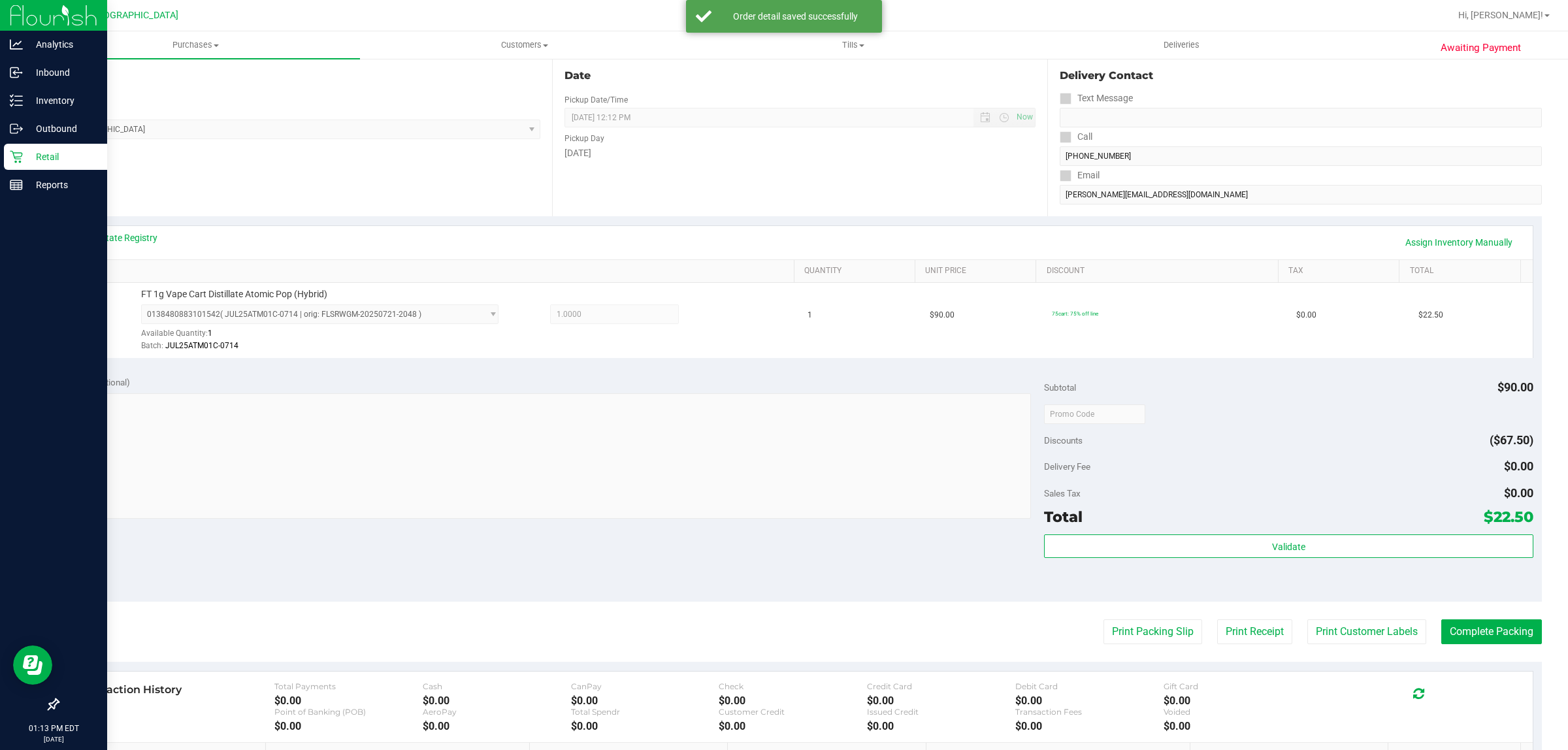
scroll to position [317, 0]
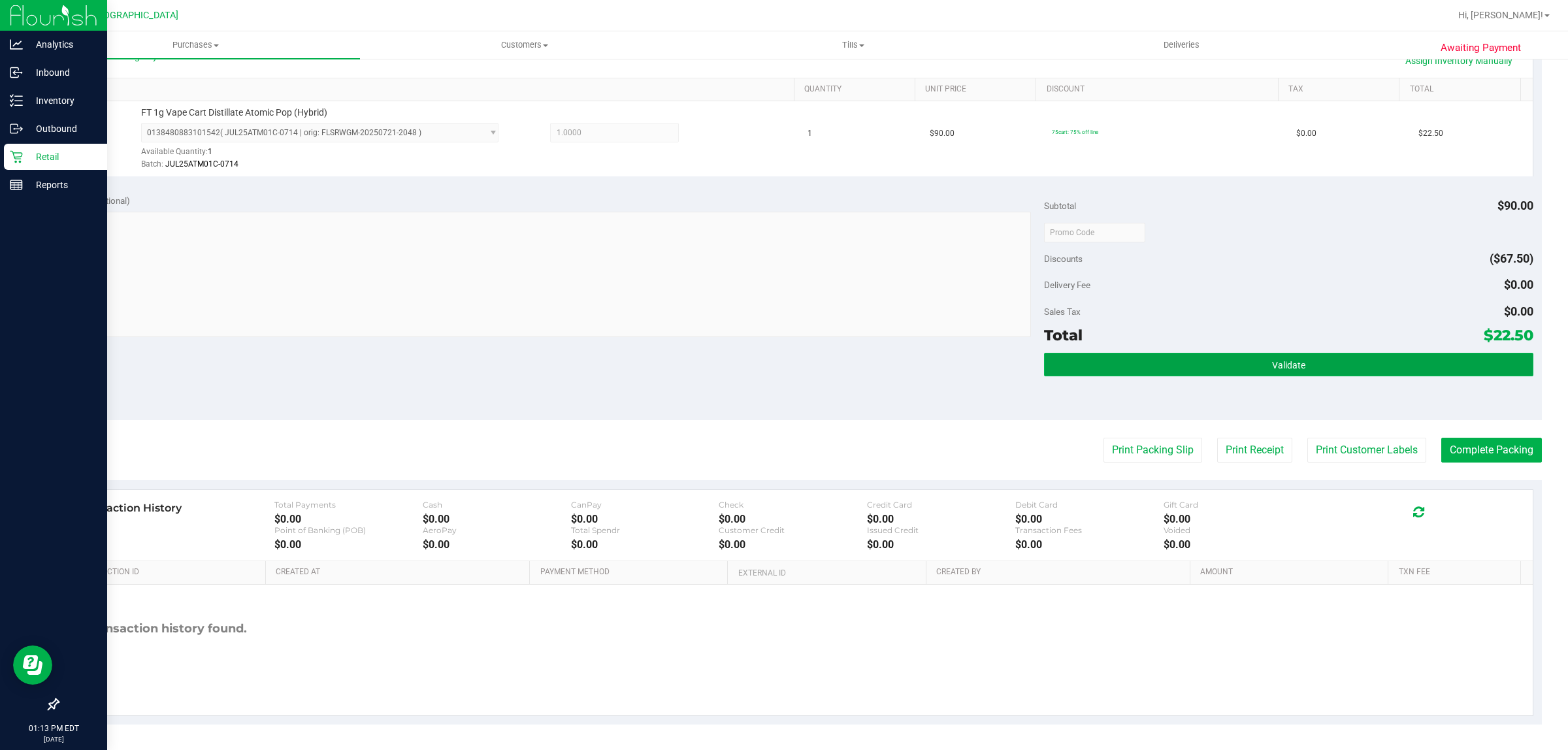
click at [1162, 370] on button "Validate" at bounding box center [1289, 364] width 489 height 24
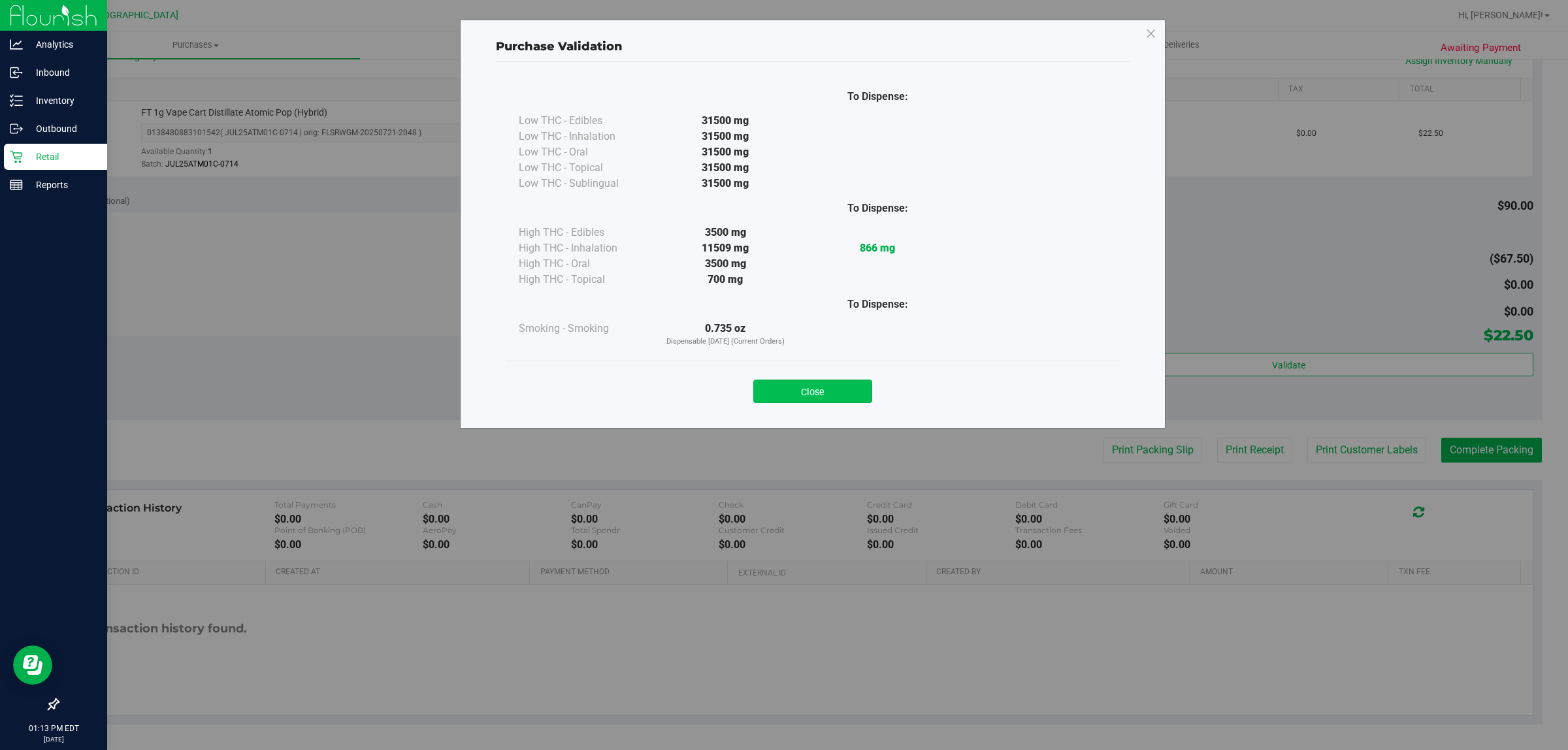
click at [812, 395] on button "Close" at bounding box center [812, 391] width 119 height 24
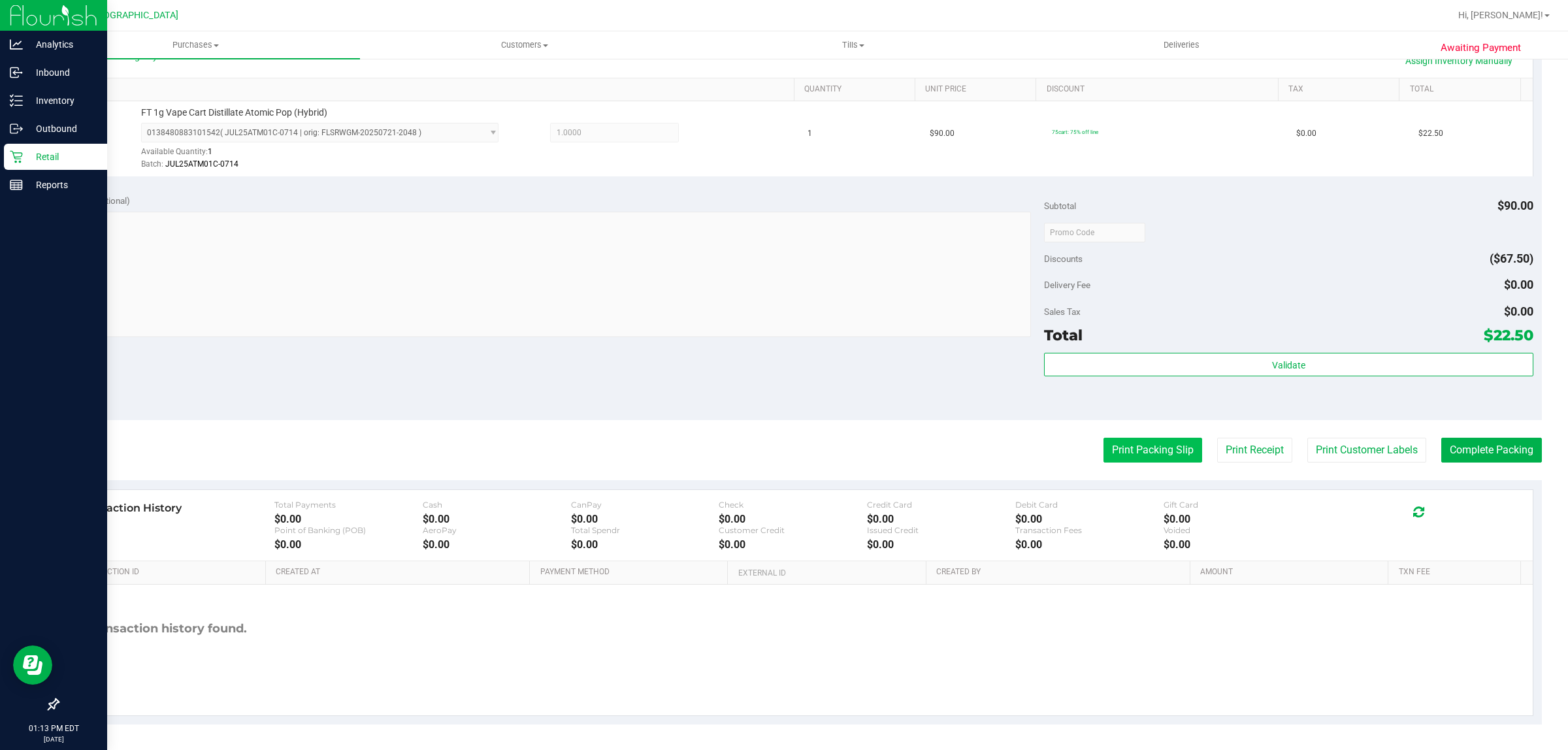
click at [1123, 446] on button "Print Packing Slip" at bounding box center [1153, 450] width 99 height 25
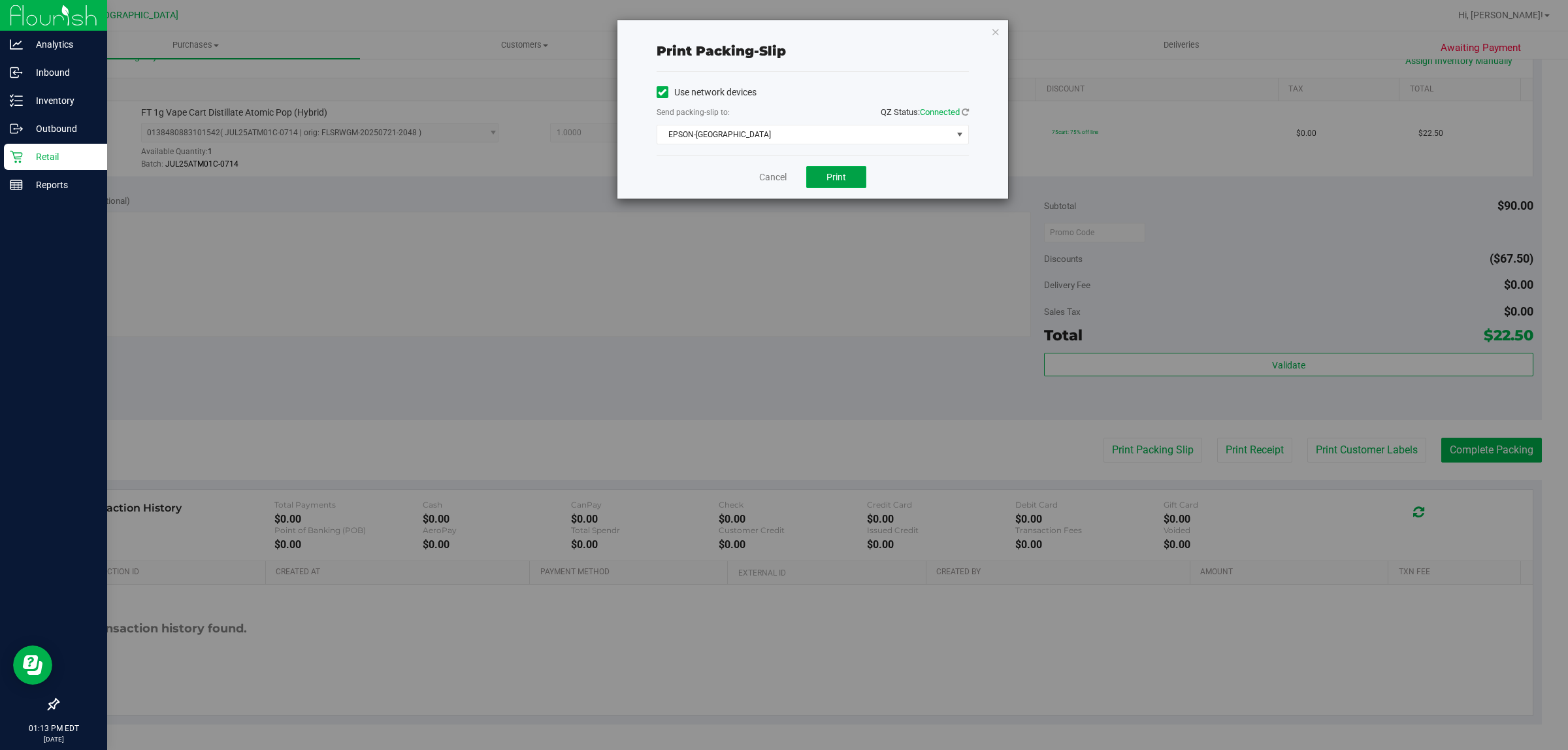
click at [848, 177] on button "Print" at bounding box center [836, 177] width 60 height 22
click at [771, 184] on link "Cancel" at bounding box center [773, 178] width 27 height 14
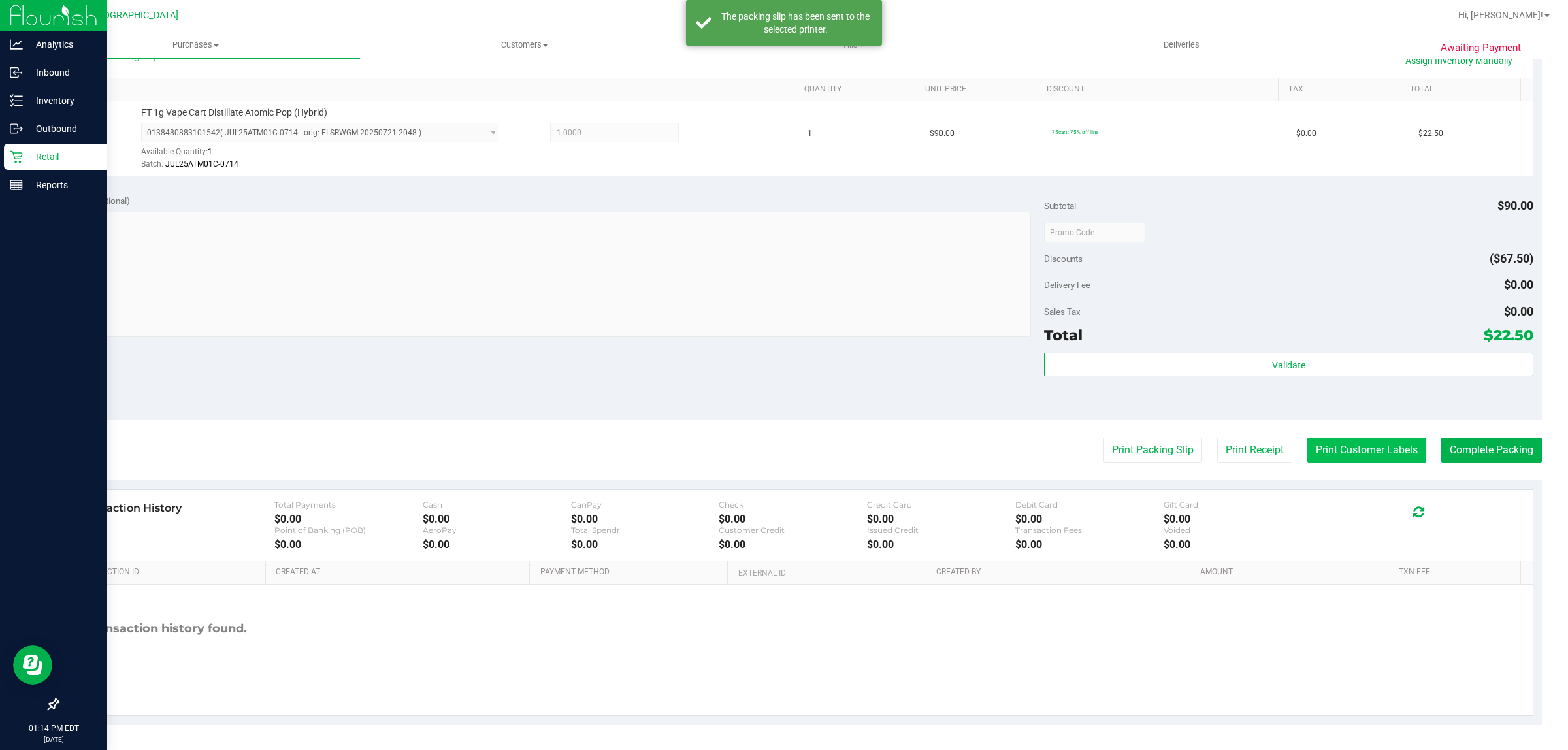
click at [1337, 444] on button "Print Customer Labels" at bounding box center [1367, 450] width 119 height 25
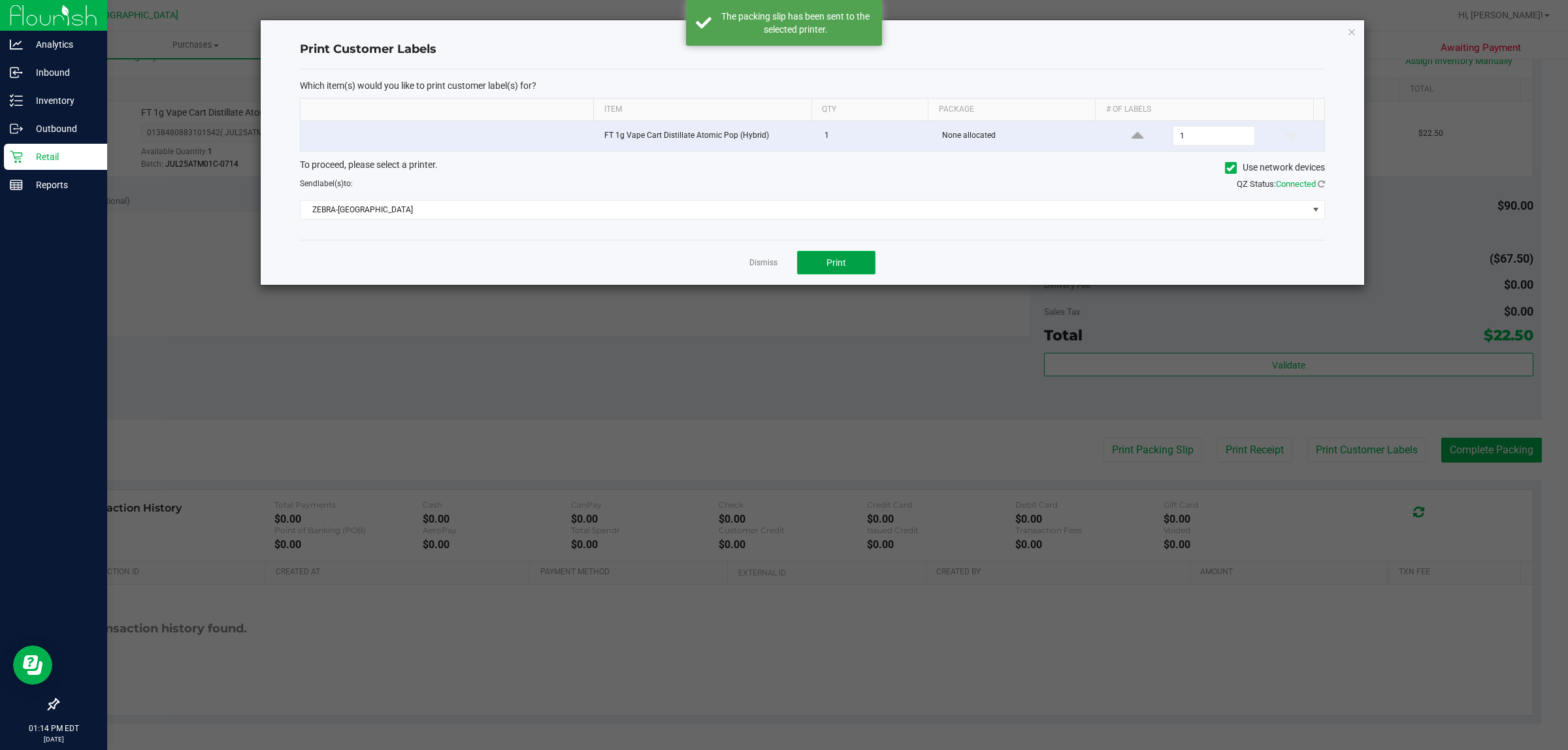
click at [856, 261] on button "Print" at bounding box center [836, 262] width 78 height 24
click at [759, 266] on link "Dismiss" at bounding box center [763, 263] width 28 height 11
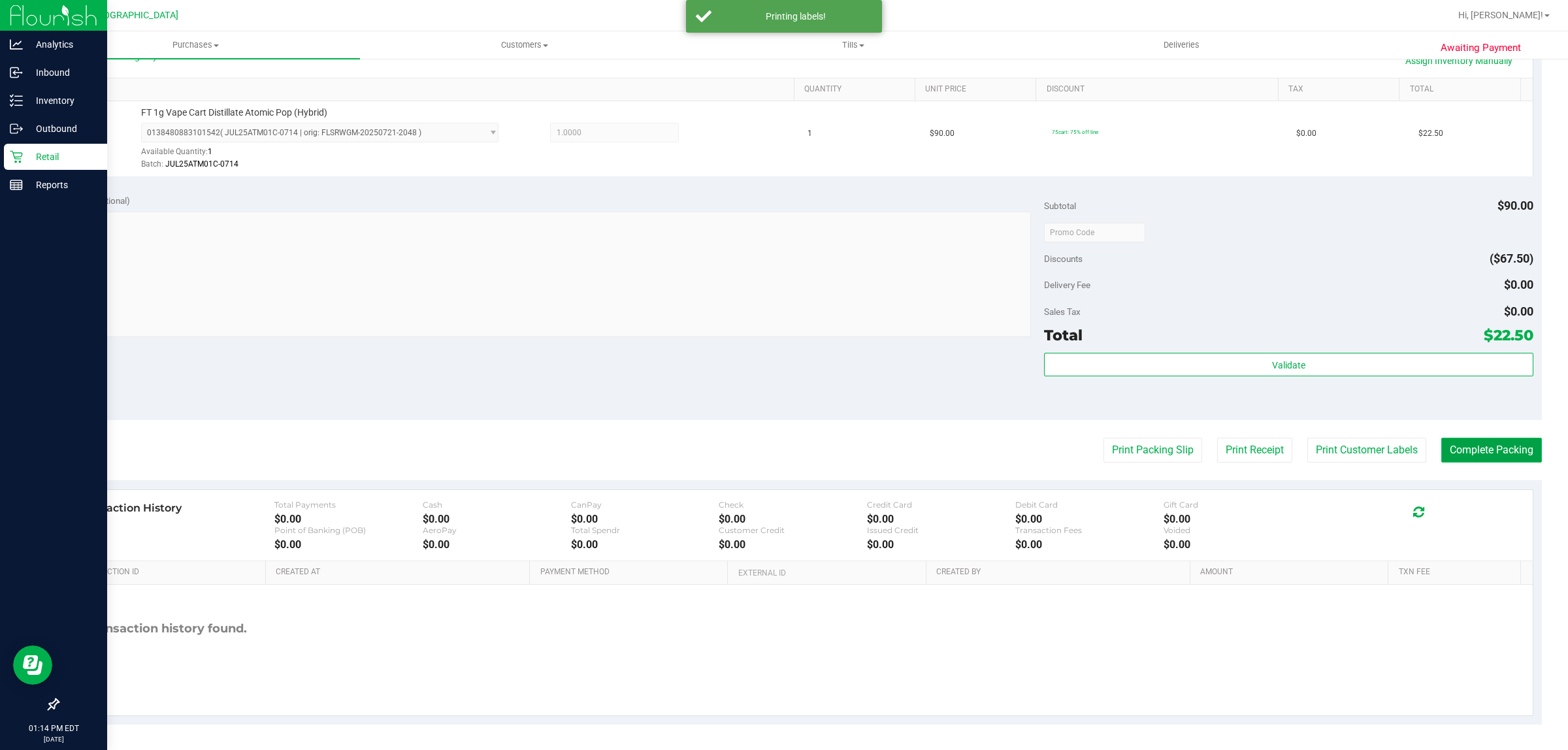
click at [1448, 451] on button "Complete Packing" at bounding box center [1491, 450] width 101 height 25
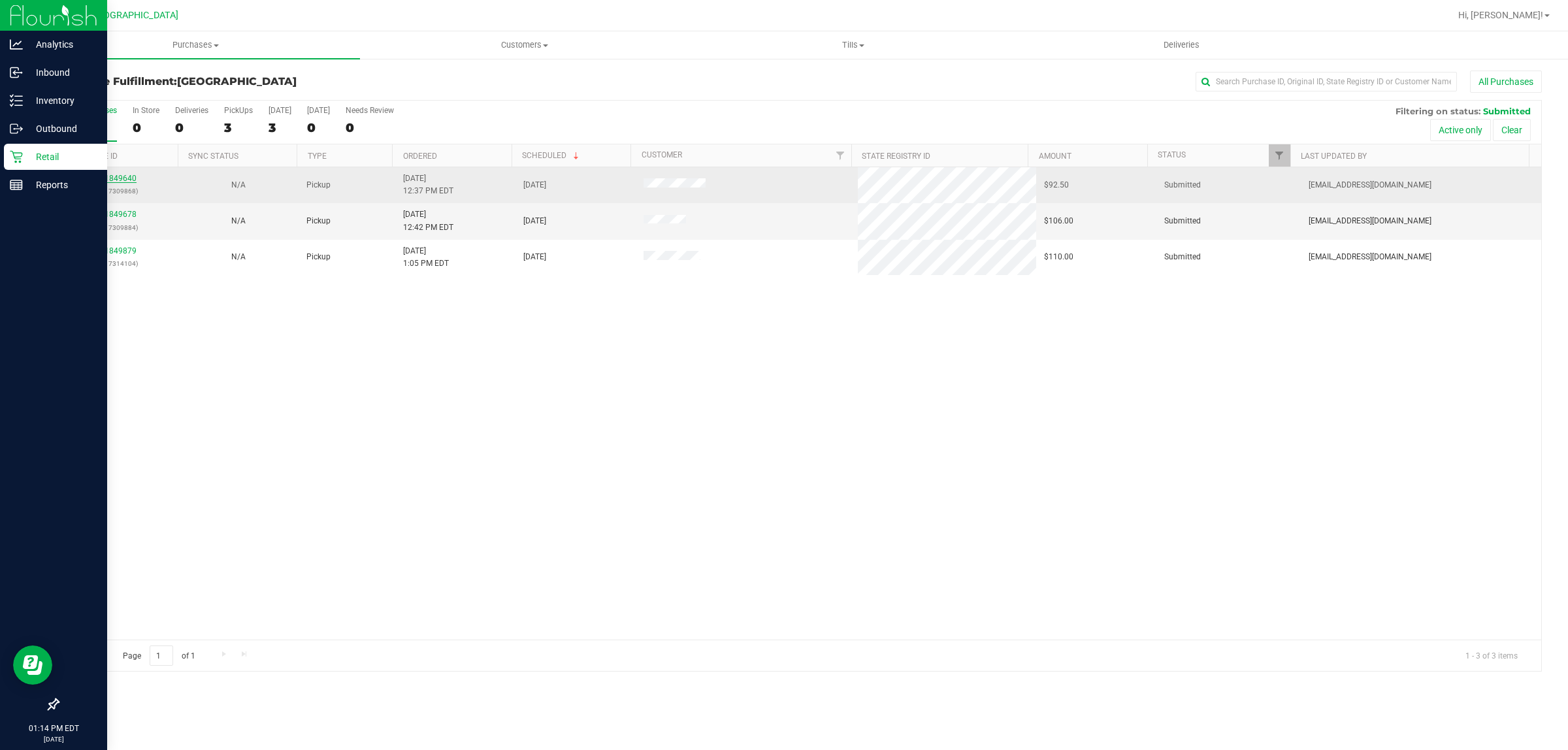
click at [121, 181] on link "11849640" at bounding box center [118, 178] width 36 height 9
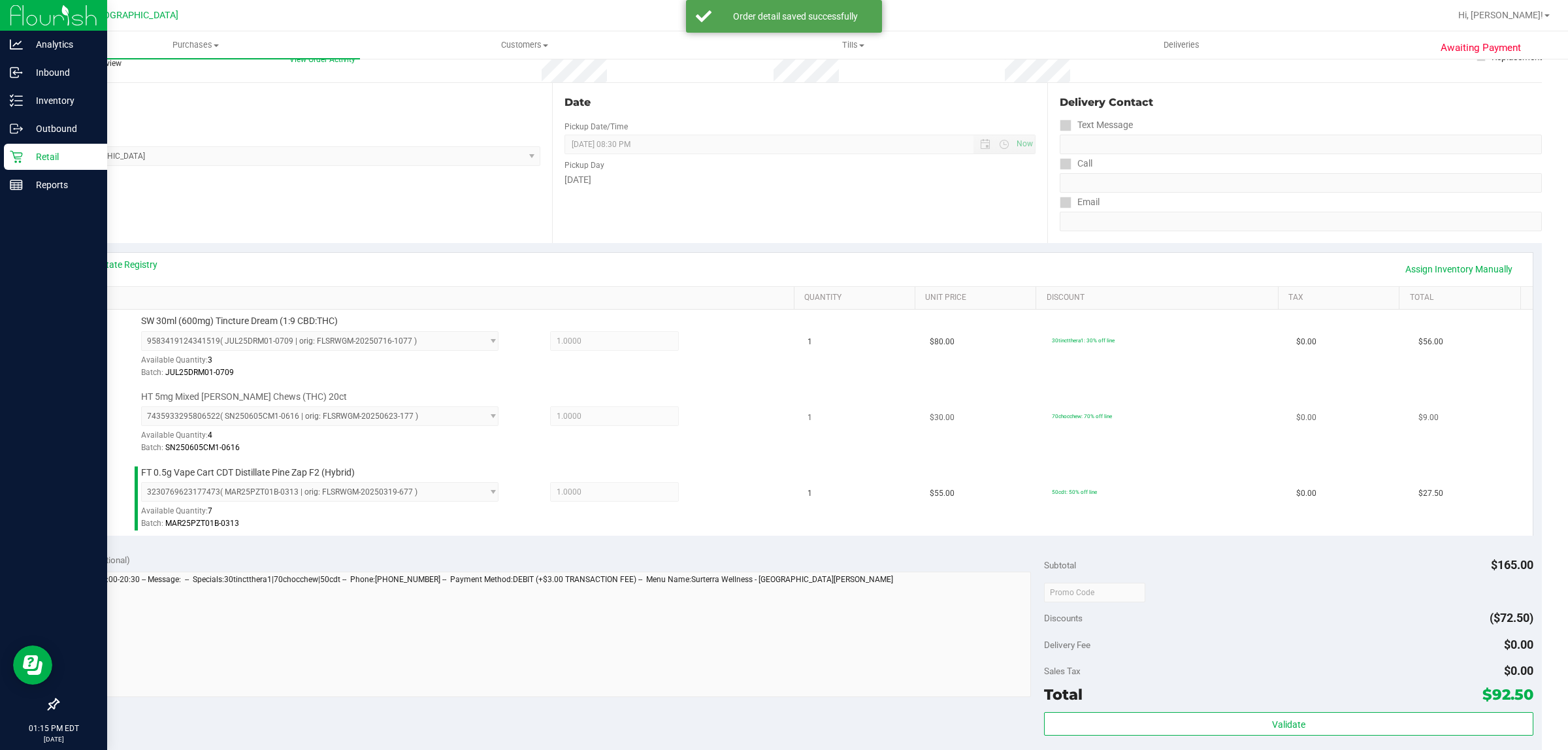
scroll to position [245, 0]
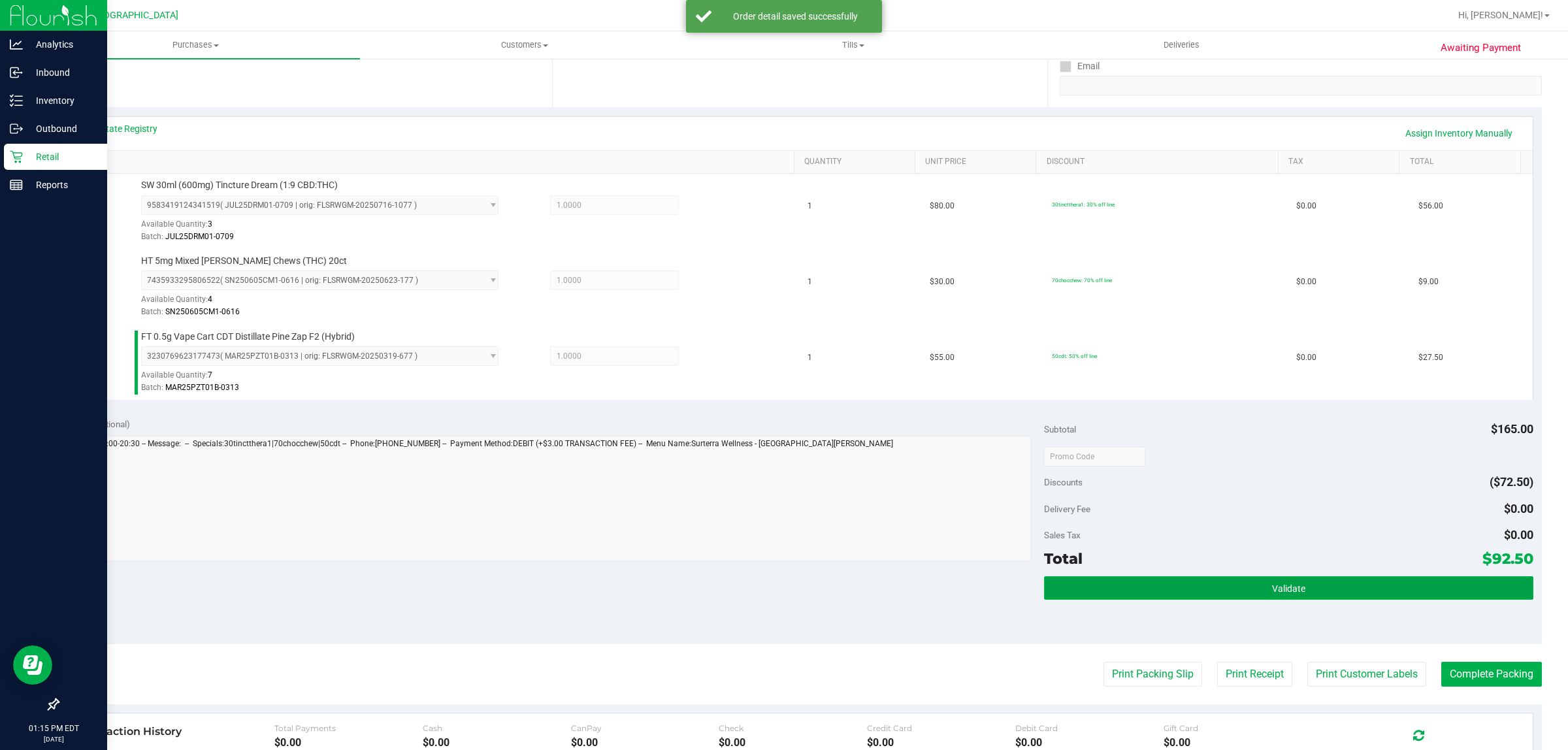
click at [1128, 597] on button "Validate" at bounding box center [1289, 588] width 489 height 24
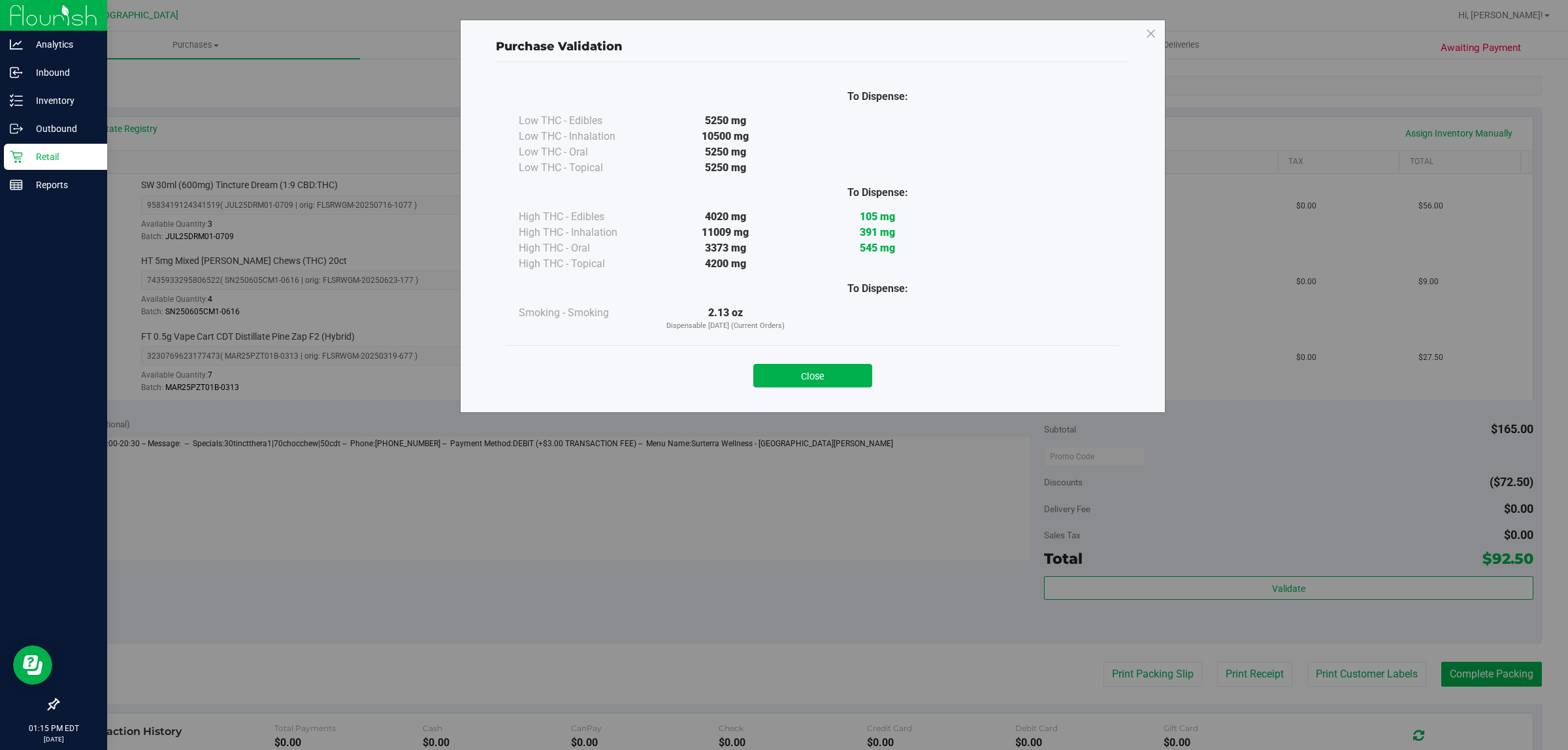
click at [796, 390] on div "Close" at bounding box center [812, 371] width 614 height 53
click at [794, 382] on button "Close" at bounding box center [812, 375] width 119 height 24
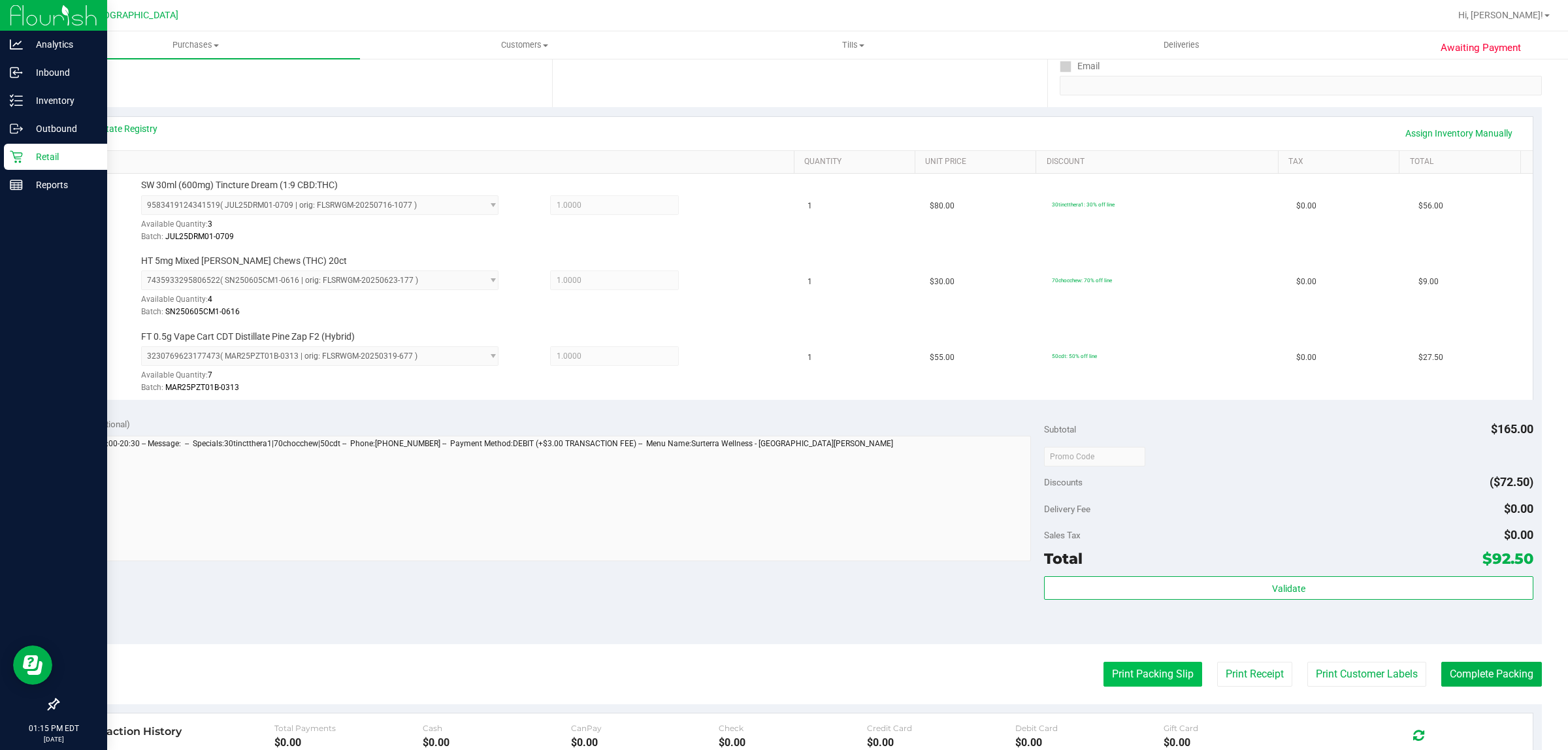
click at [1136, 665] on button "Print Packing Slip" at bounding box center [1153, 674] width 99 height 25
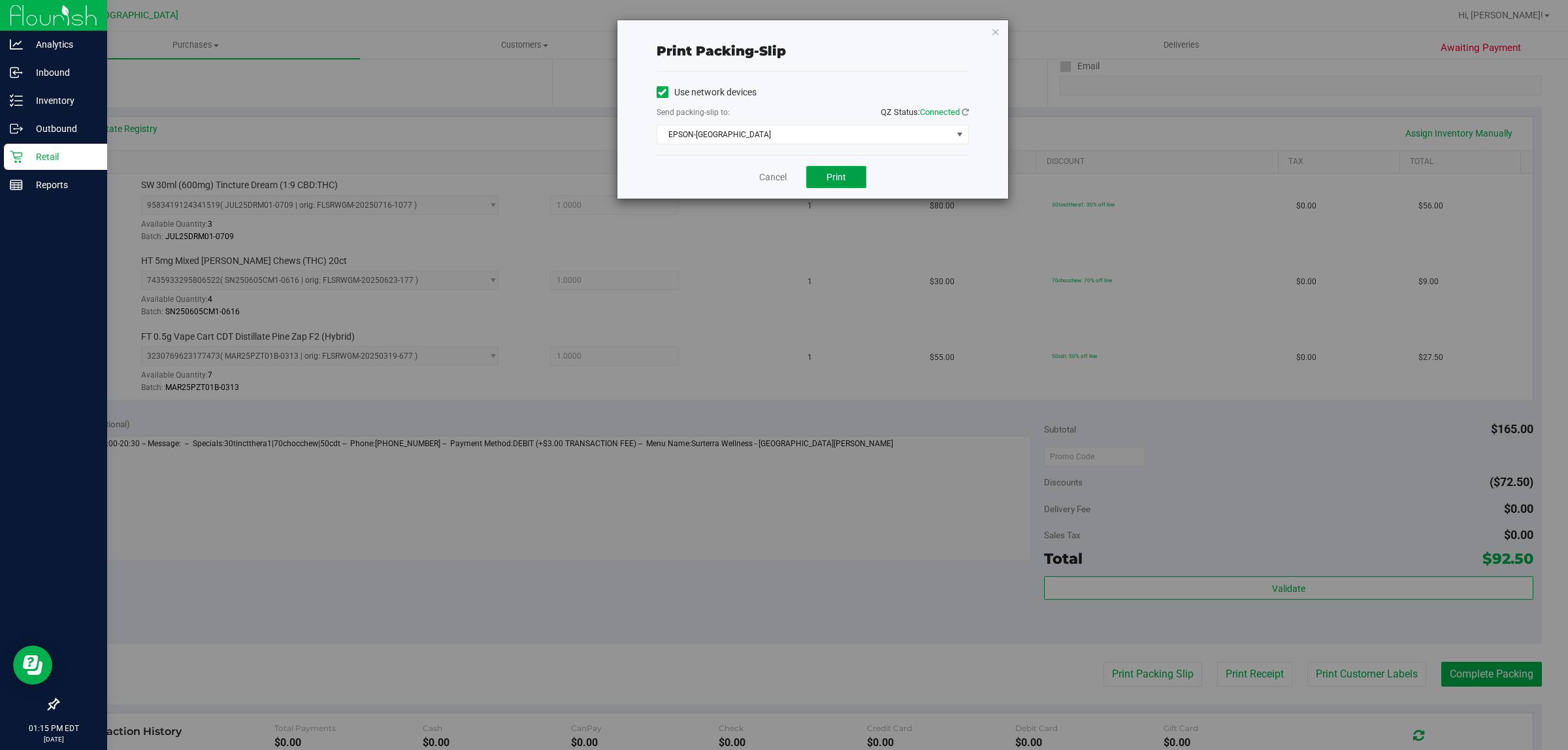
click at [857, 184] on button "Print" at bounding box center [836, 177] width 60 height 22
click at [776, 184] on link "Cancel" at bounding box center [773, 178] width 27 height 14
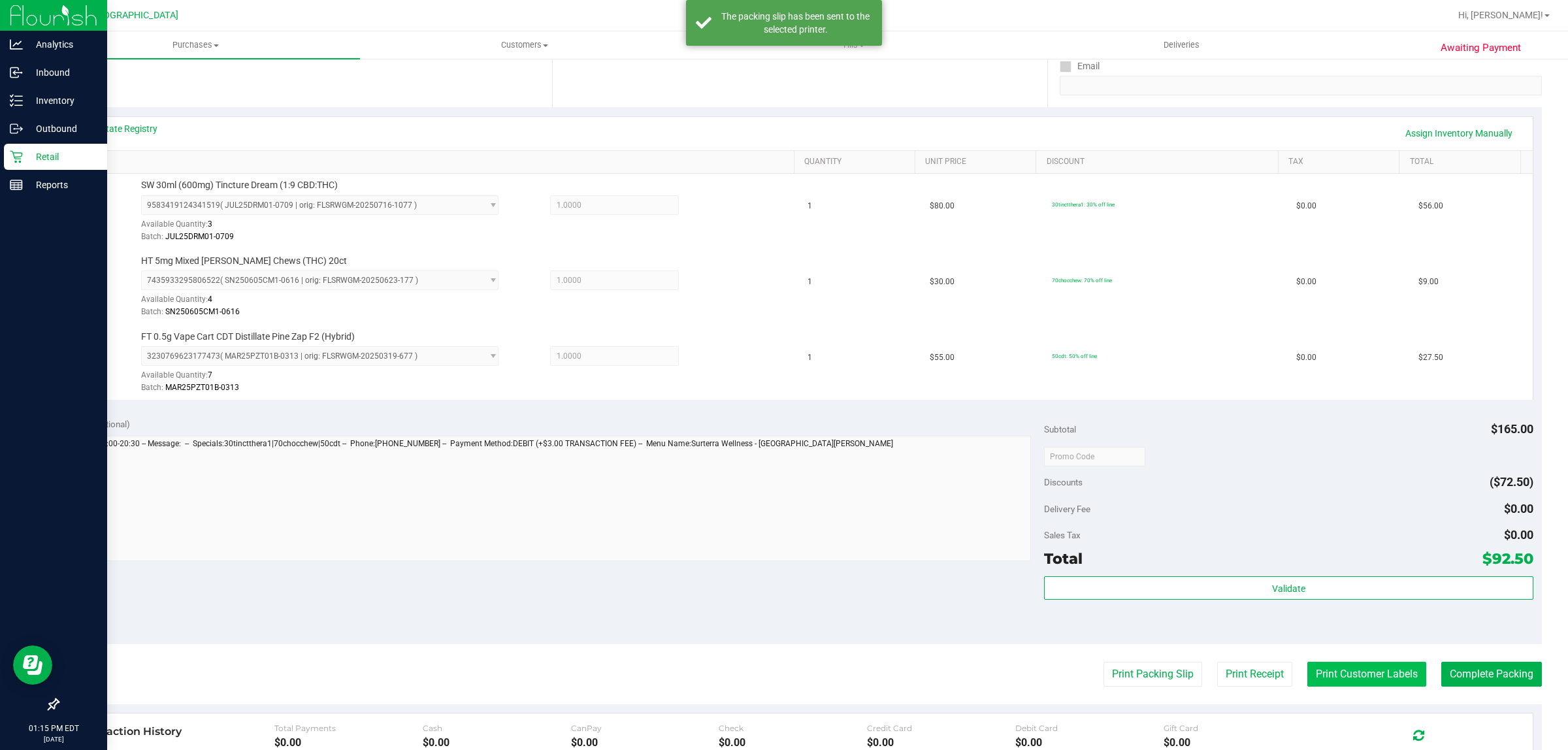
click at [1361, 682] on button "Print Customer Labels" at bounding box center [1367, 674] width 119 height 25
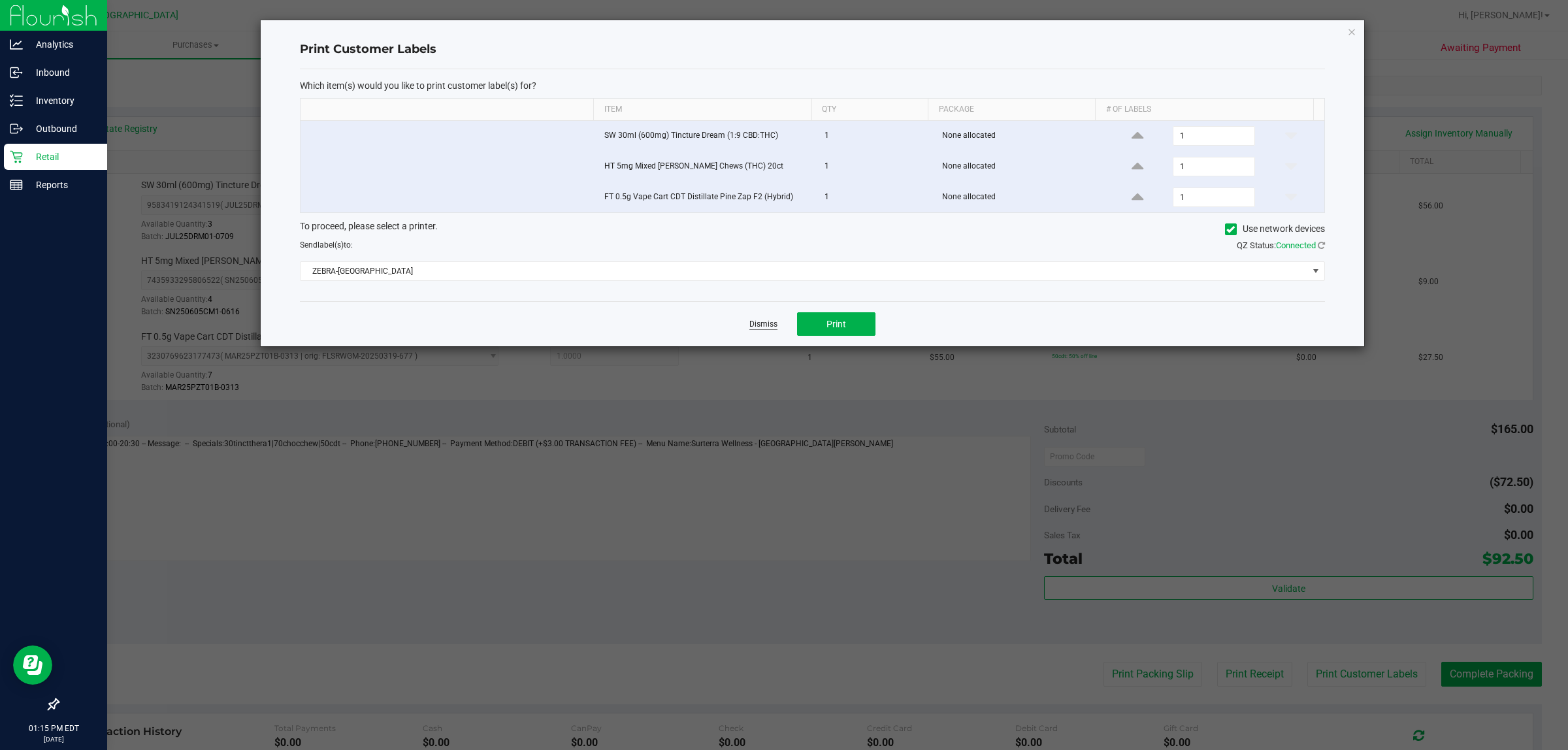
click at [772, 323] on link "Dismiss" at bounding box center [763, 324] width 28 height 11
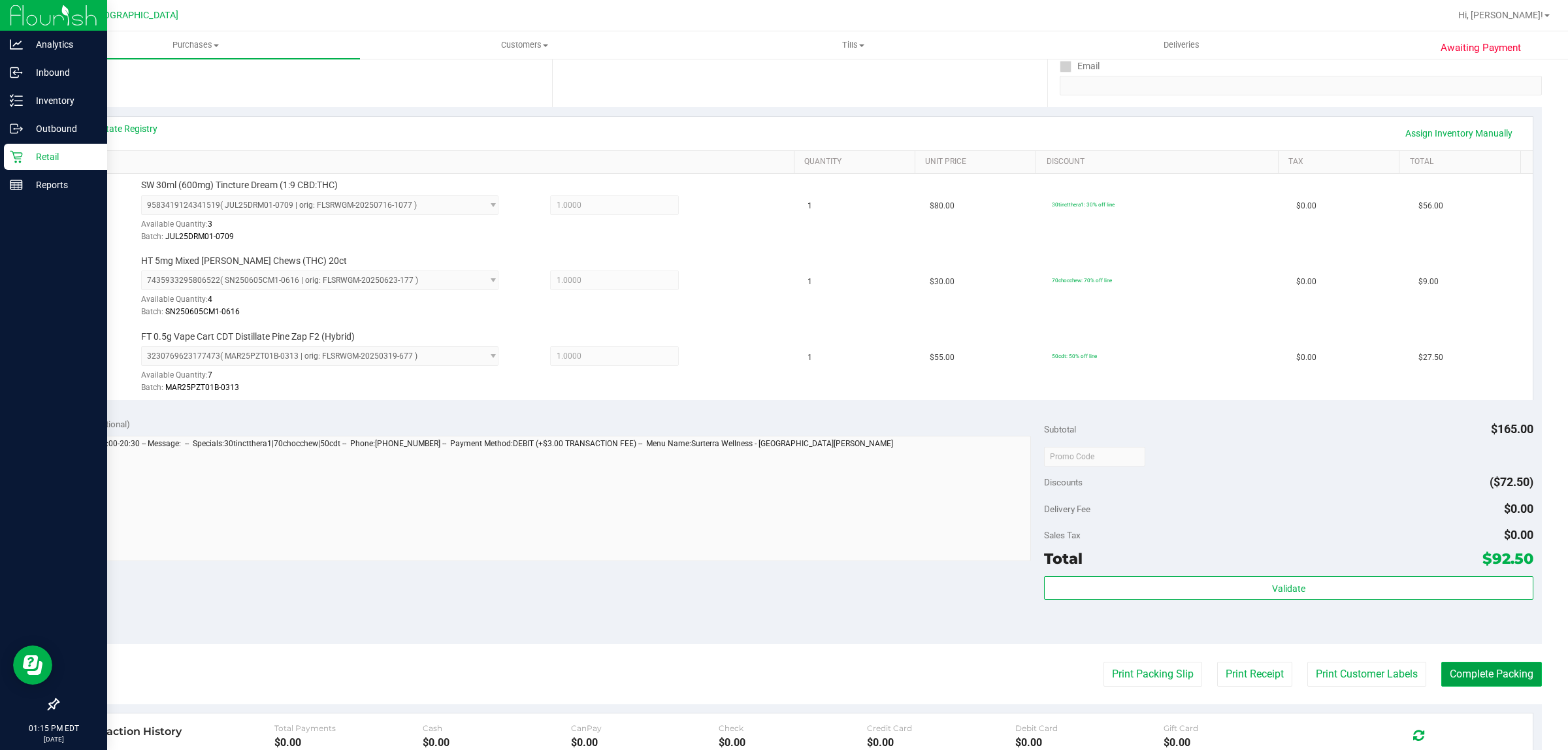
click at [1458, 676] on button "Complete Packing" at bounding box center [1491, 674] width 101 height 25
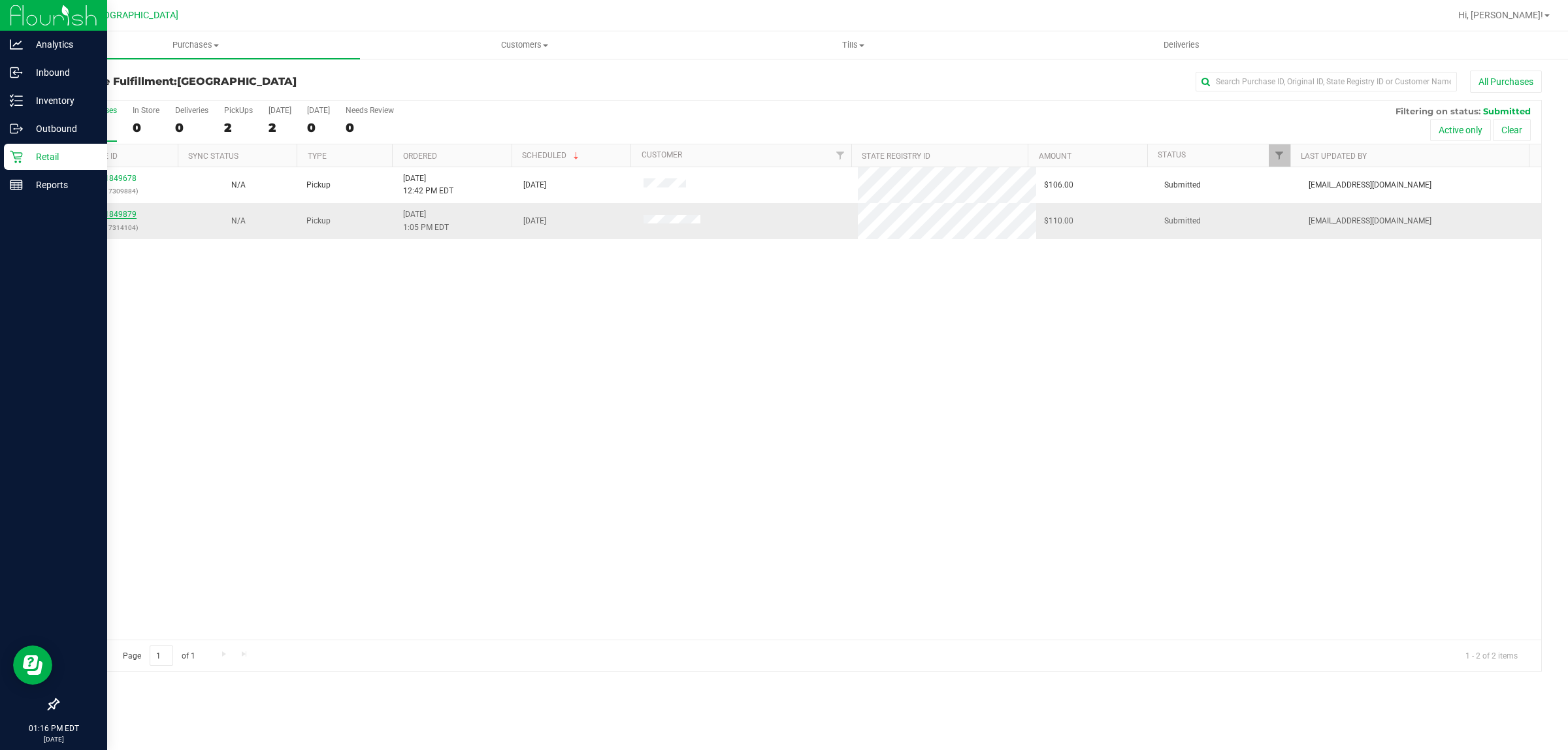
click at [115, 218] on link "11849879" at bounding box center [118, 214] width 36 height 9
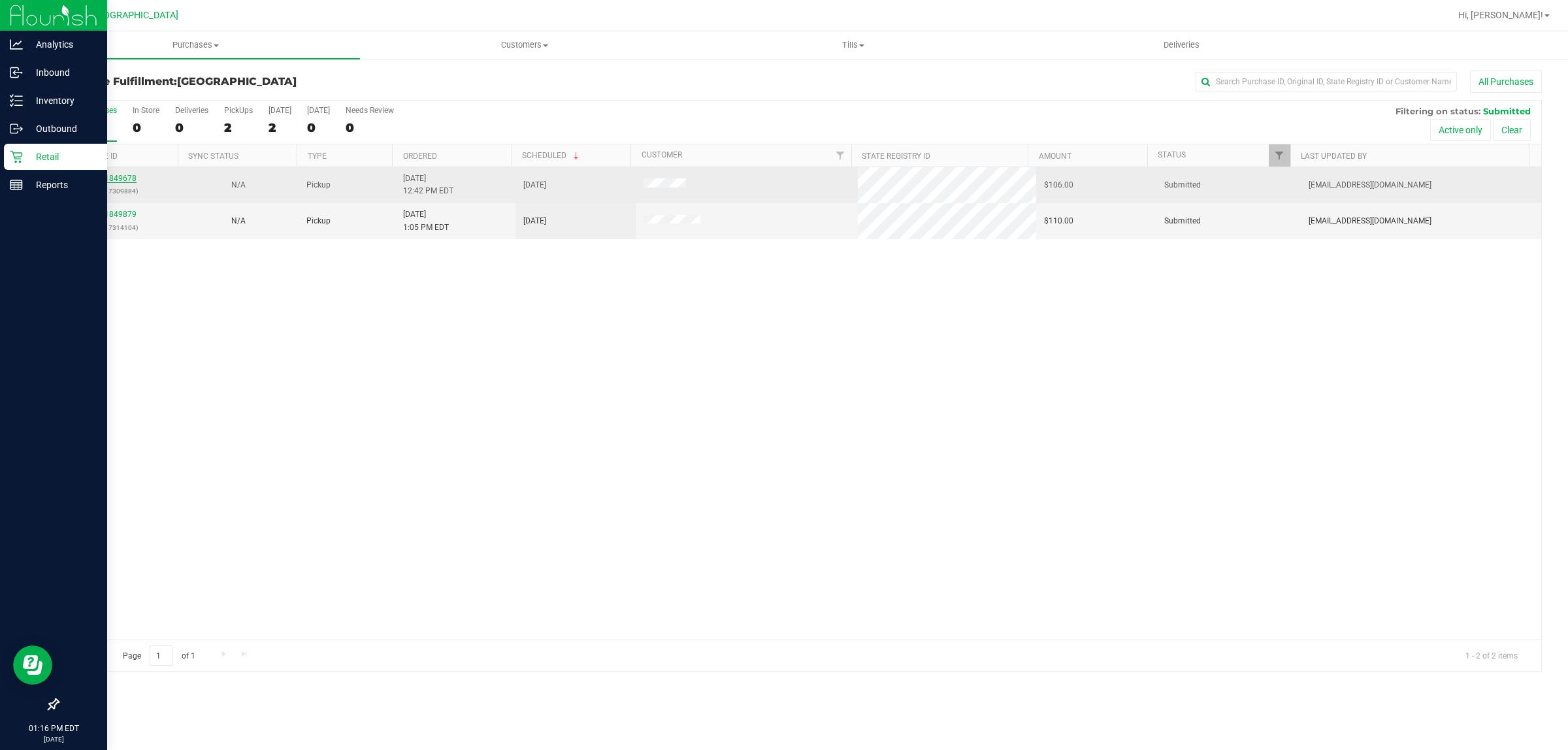
click at [121, 177] on link "11849678" at bounding box center [118, 178] width 36 height 9
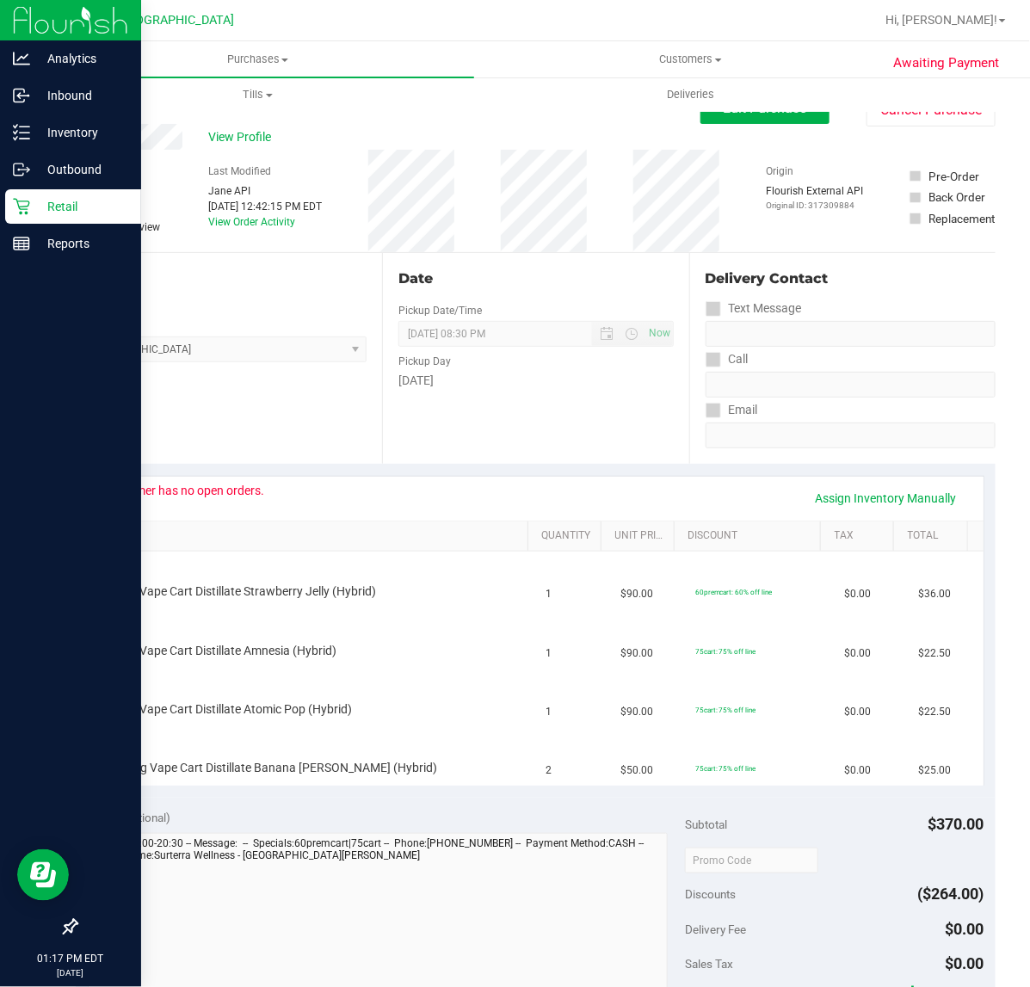
click at [472, 18] on div at bounding box center [591, 20] width 566 height 34
click at [52, 202] on p "Retail" at bounding box center [81, 206] width 103 height 21
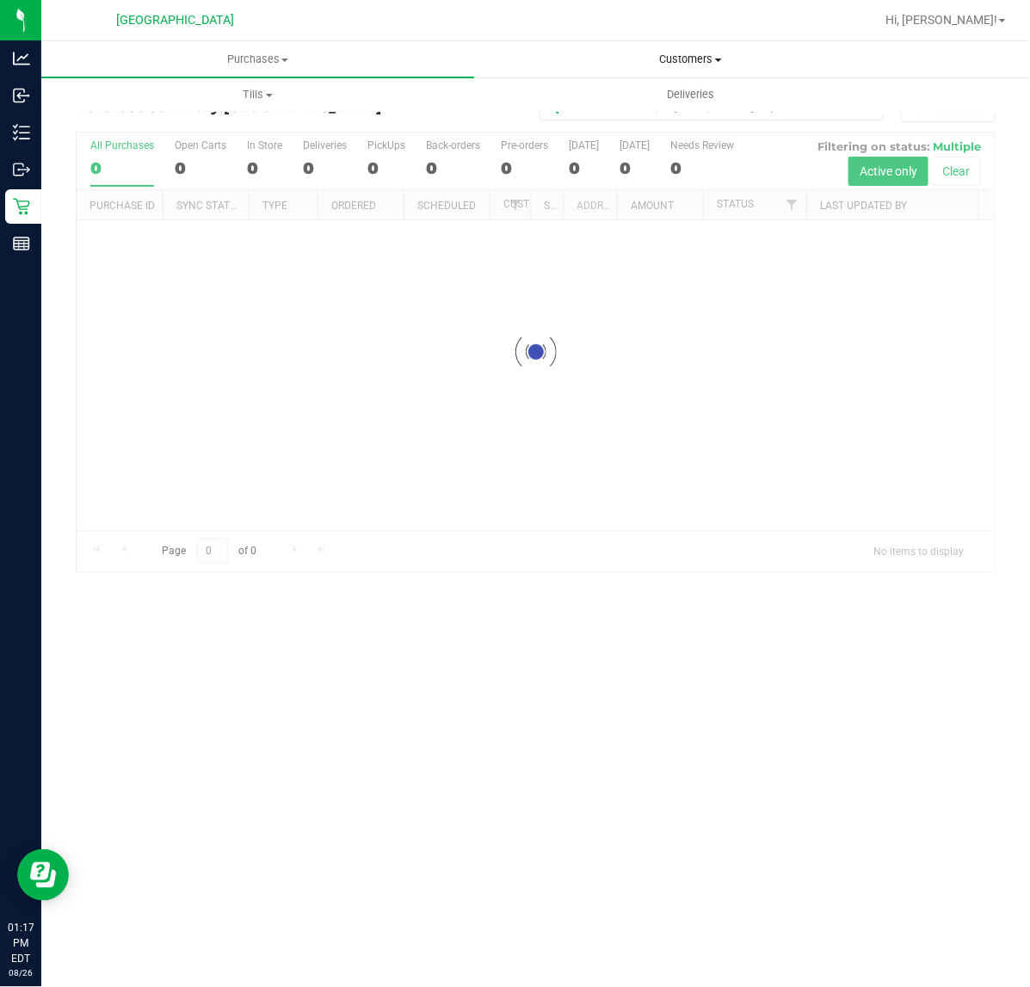
click at [717, 60] on span at bounding box center [718, 60] width 7 height 3
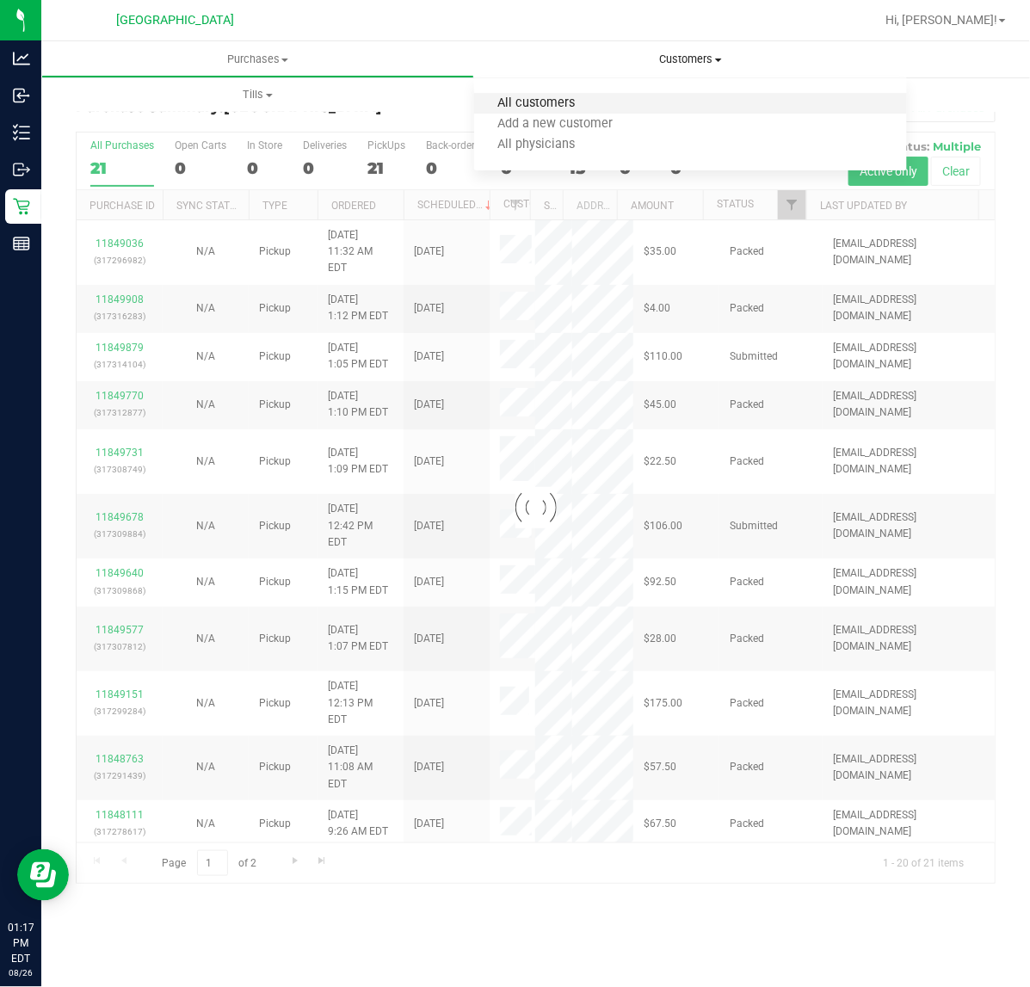
click at [574, 103] on span "All customers" at bounding box center [536, 103] width 124 height 15
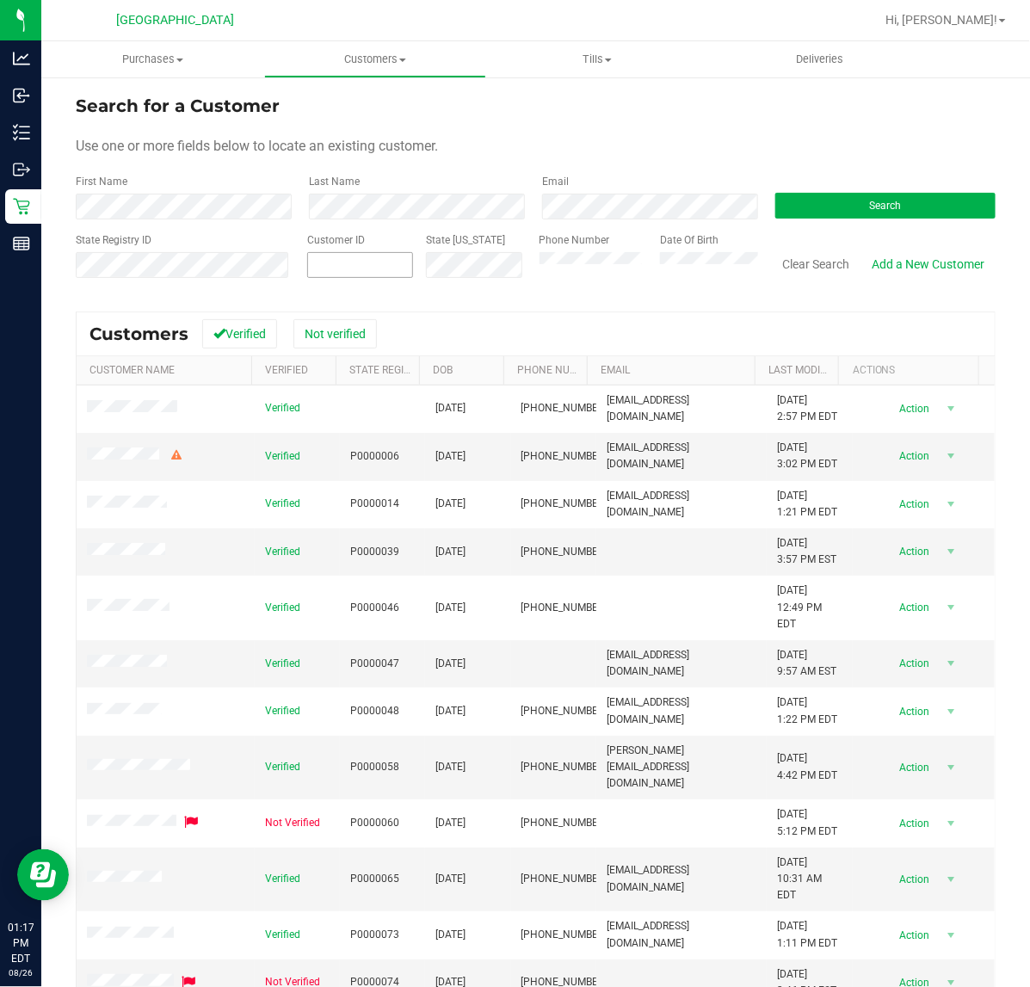
click at [371, 276] on span at bounding box center [360, 265] width 106 height 26
click at [318, 261] on span at bounding box center [360, 265] width 106 height 26
type input "336796"
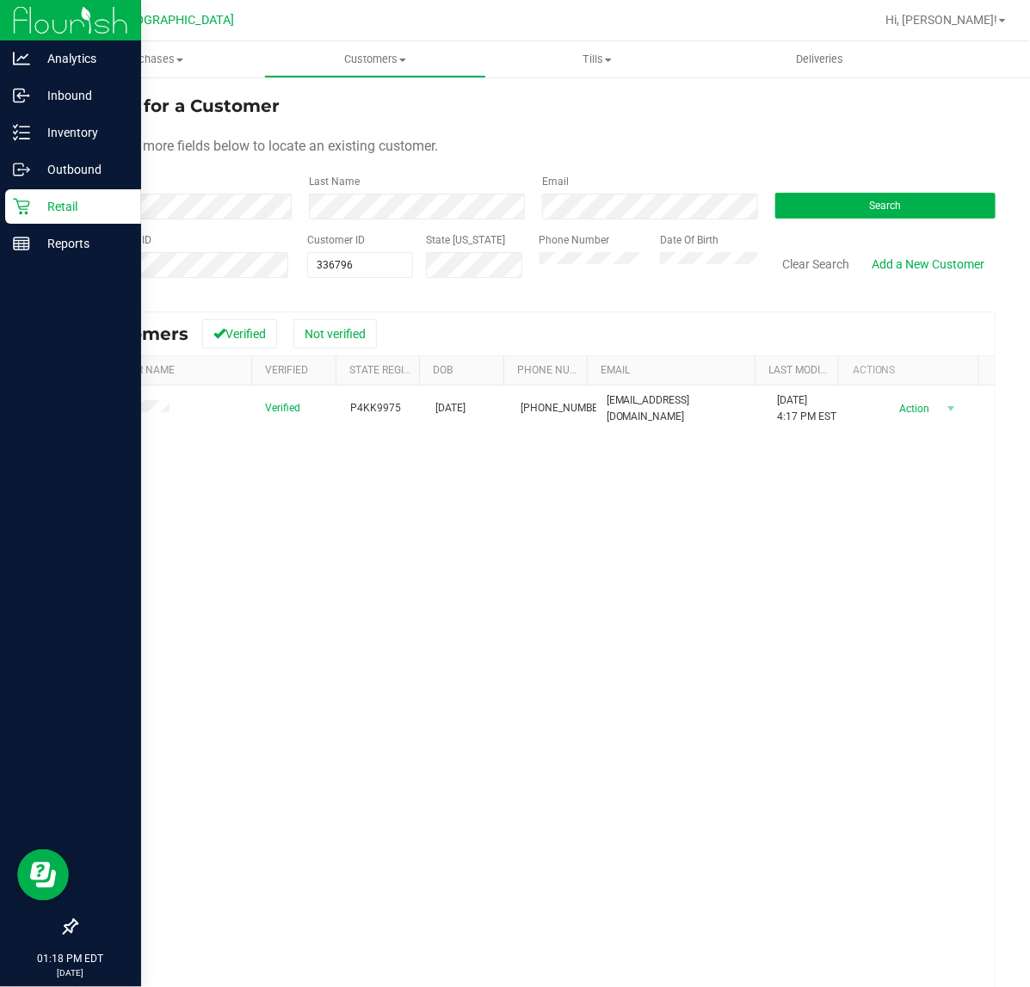
click at [52, 207] on p "Retail" at bounding box center [81, 206] width 103 height 21
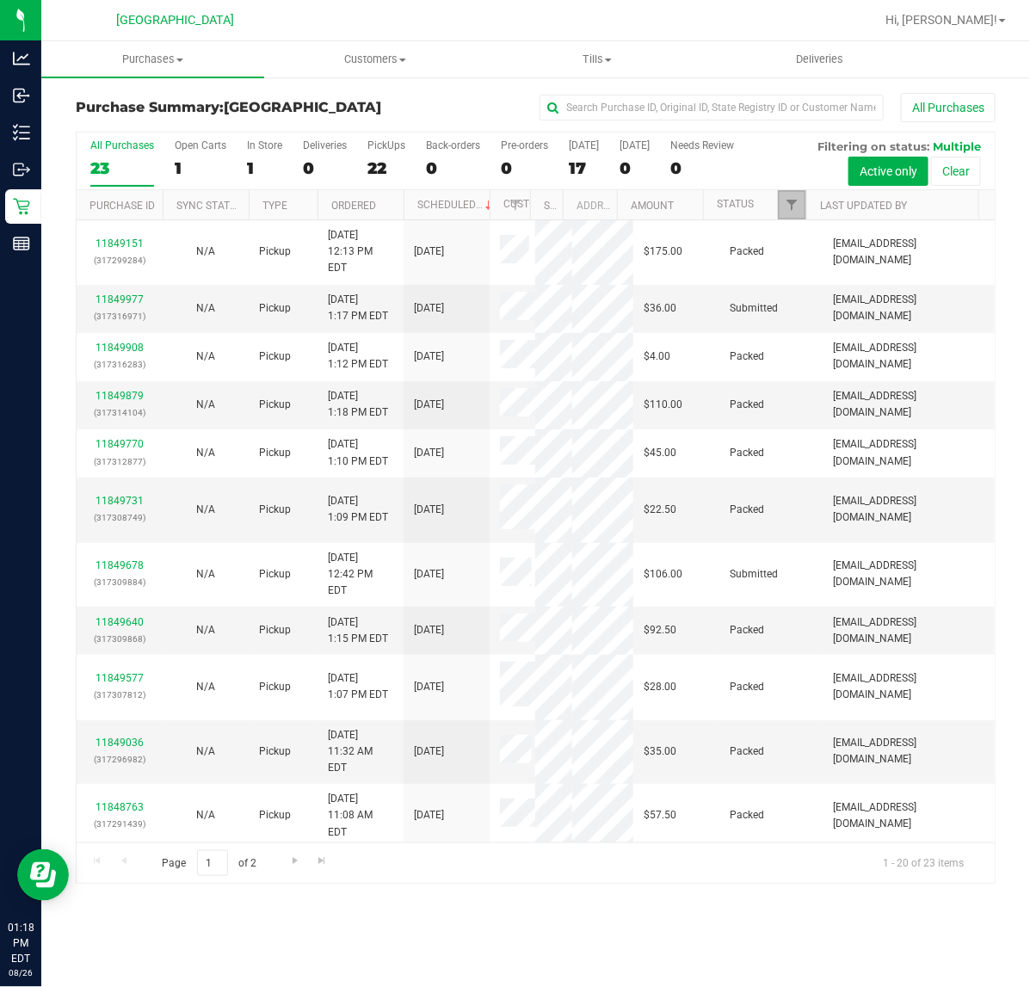
click at [790, 215] on link "Filter" at bounding box center [792, 204] width 28 height 29
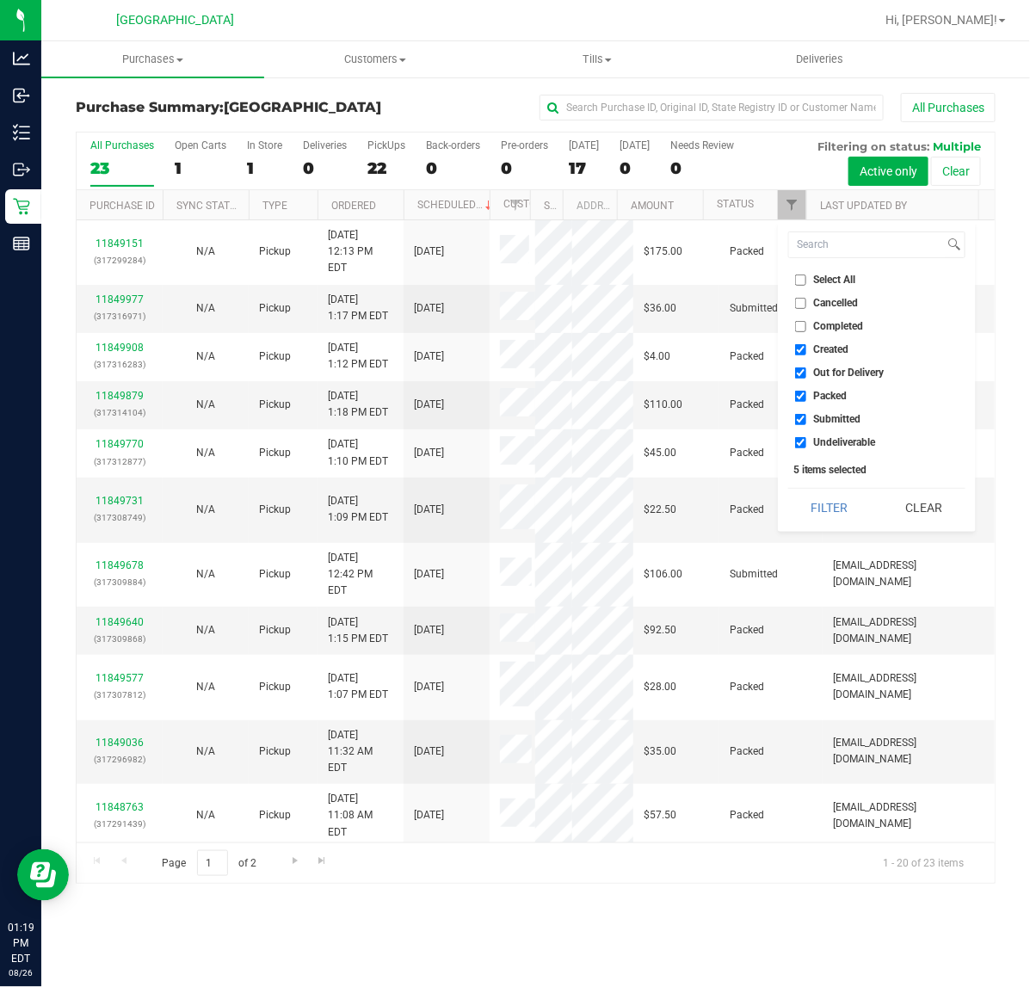
click at [800, 347] on input "Created" at bounding box center [800, 349] width 11 height 11
checkbox input "false"
click at [800, 371] on input "Out for Delivery" at bounding box center [800, 372] width 11 height 11
checkbox input "false"
click at [799, 398] on input "Packed" at bounding box center [800, 396] width 11 height 11
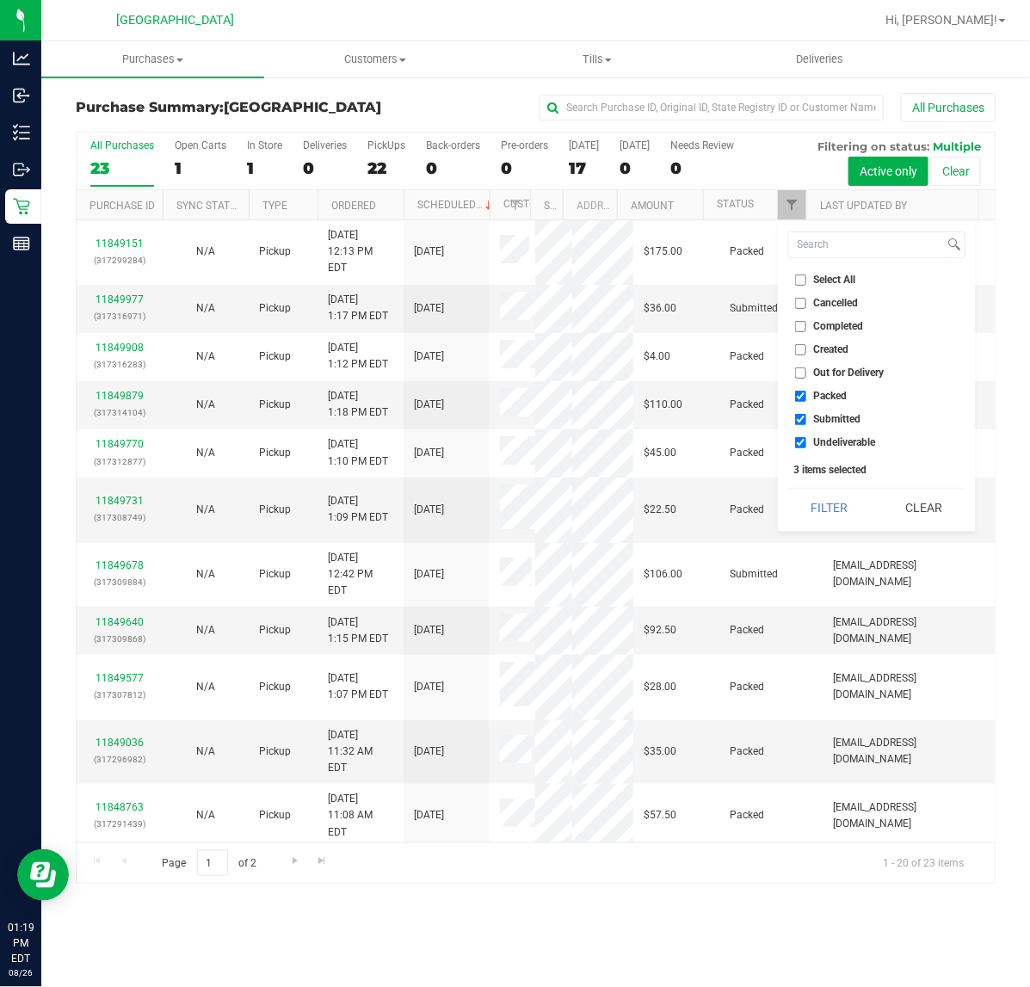
checkbox input "false"
click at [803, 441] on input "Undeliverable" at bounding box center [800, 442] width 11 height 11
checkbox input "false"
click at [818, 492] on button "Filter" at bounding box center [829, 508] width 83 height 38
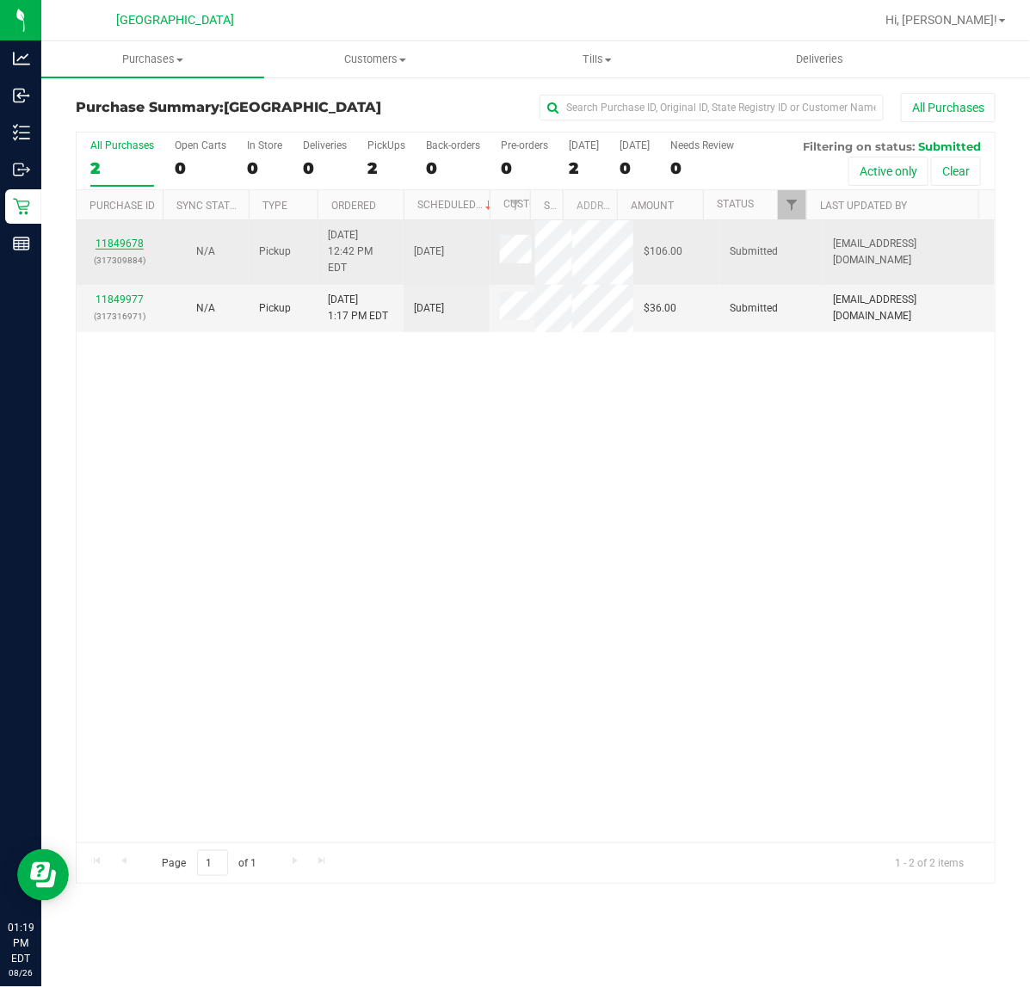
click at [116, 238] on link "11849678" at bounding box center [120, 244] width 48 height 12
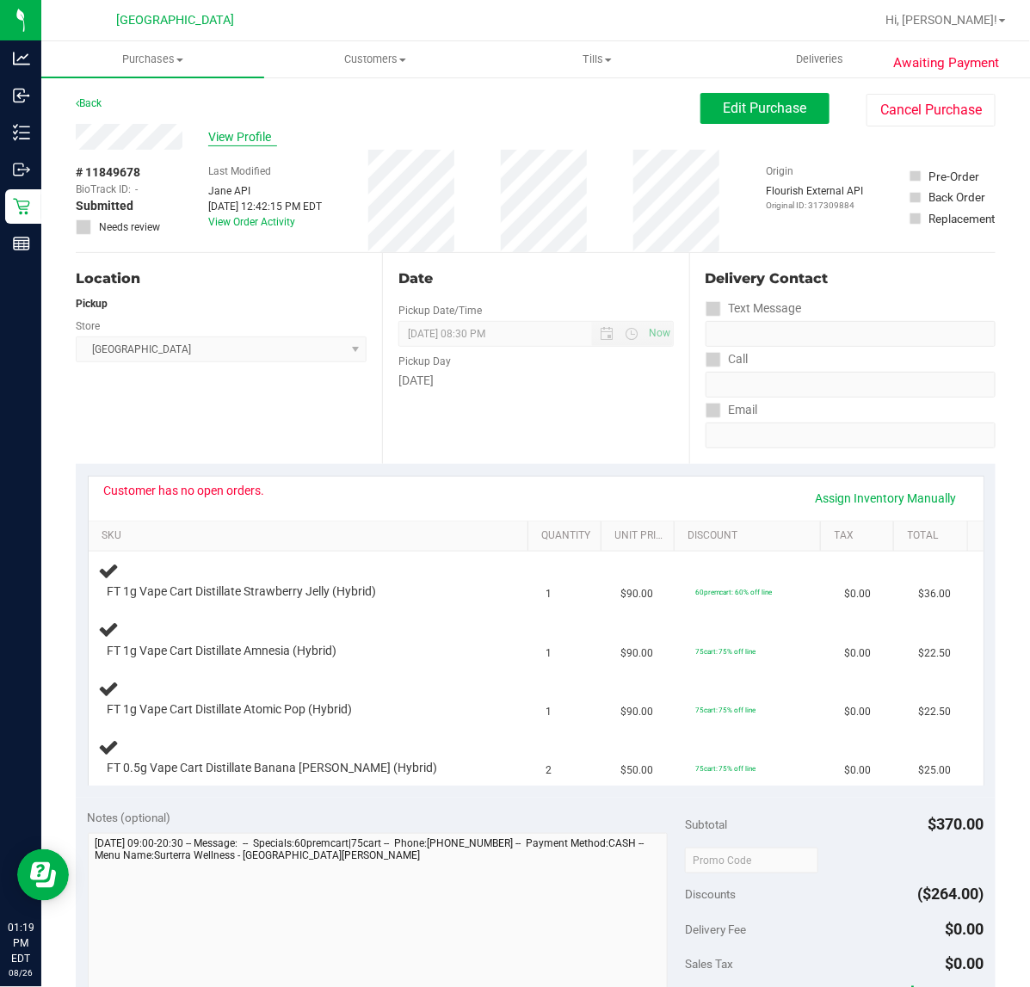
click at [244, 131] on span "View Profile" at bounding box center [242, 137] width 69 height 18
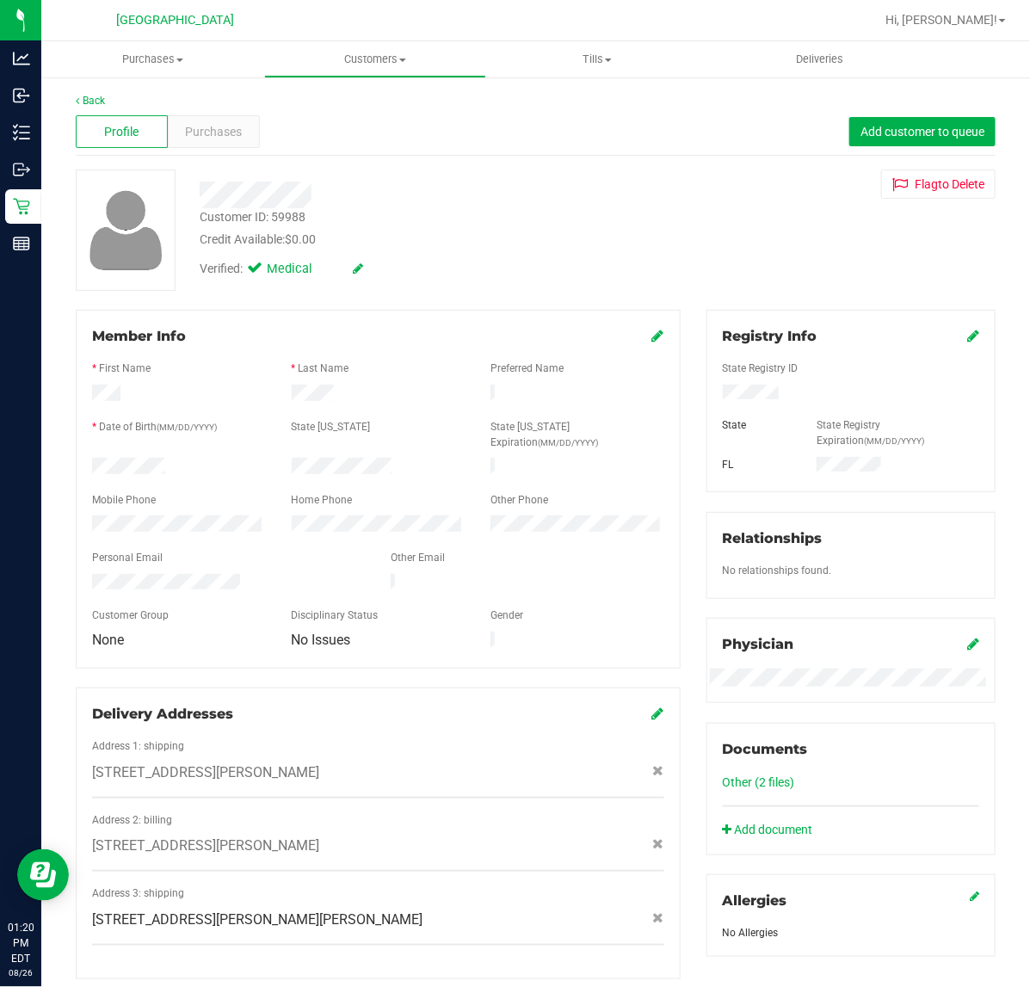
click at [95, 108] on div "Back" at bounding box center [536, 100] width 920 height 15
click at [95, 100] on link "Back" at bounding box center [90, 101] width 29 height 12
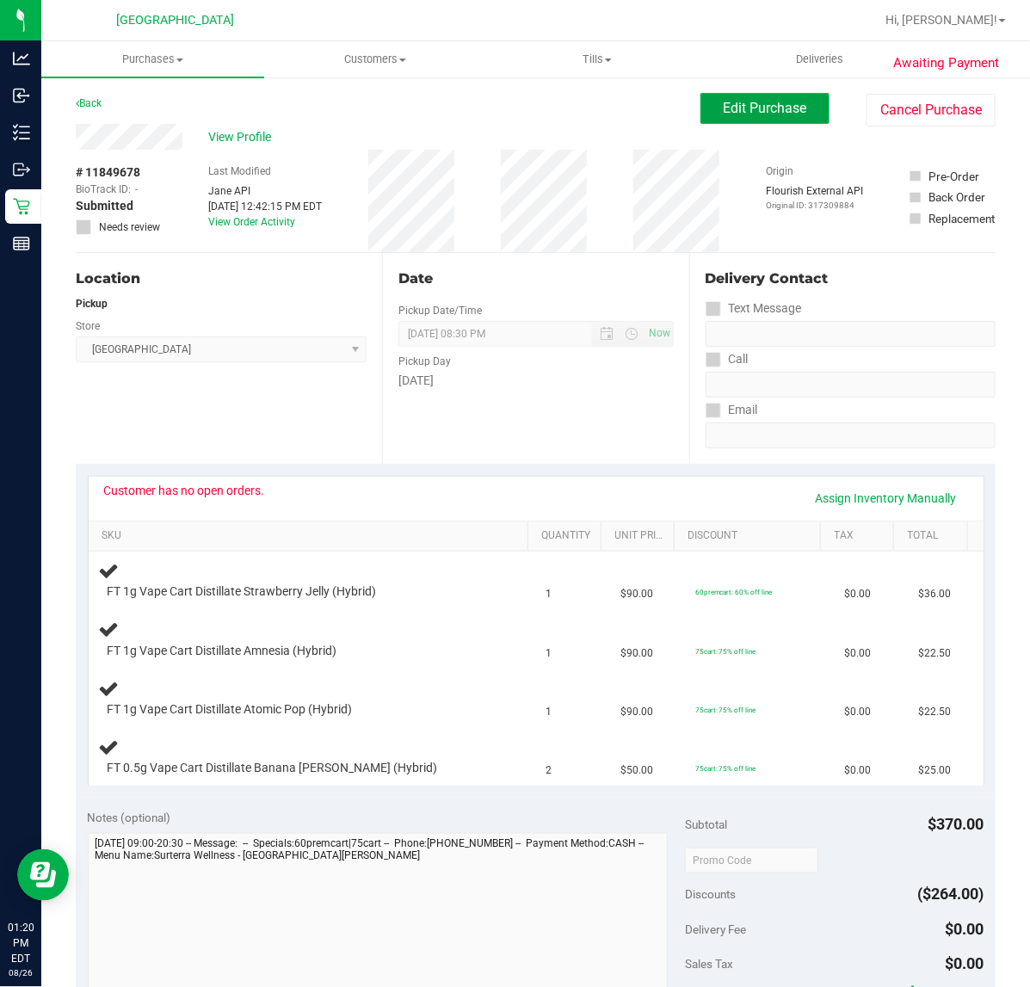
click at [788, 108] on span "Edit Purchase" at bounding box center [765, 108] width 83 height 16
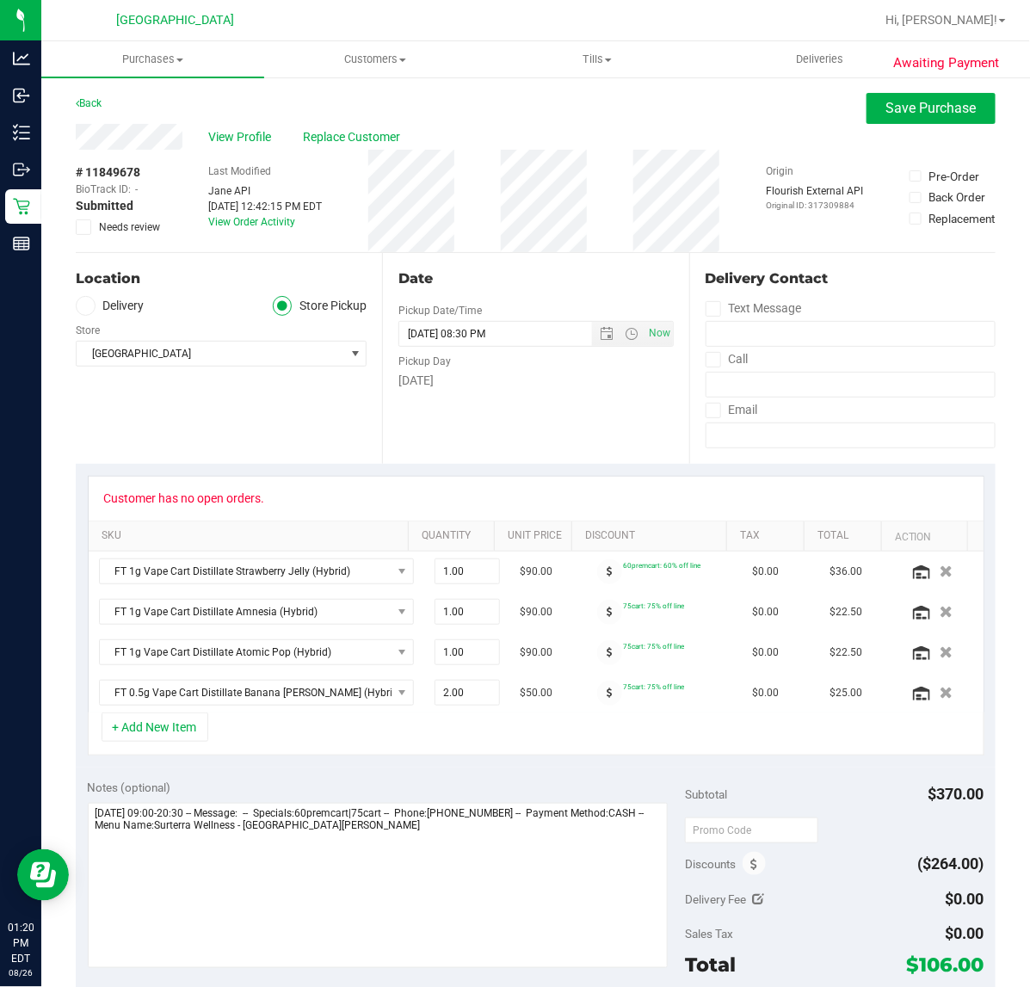
click at [77, 228] on span at bounding box center [83, 226] width 15 height 15
click at [0, 0] on input "Needs review" at bounding box center [0, 0] width 0 height 0
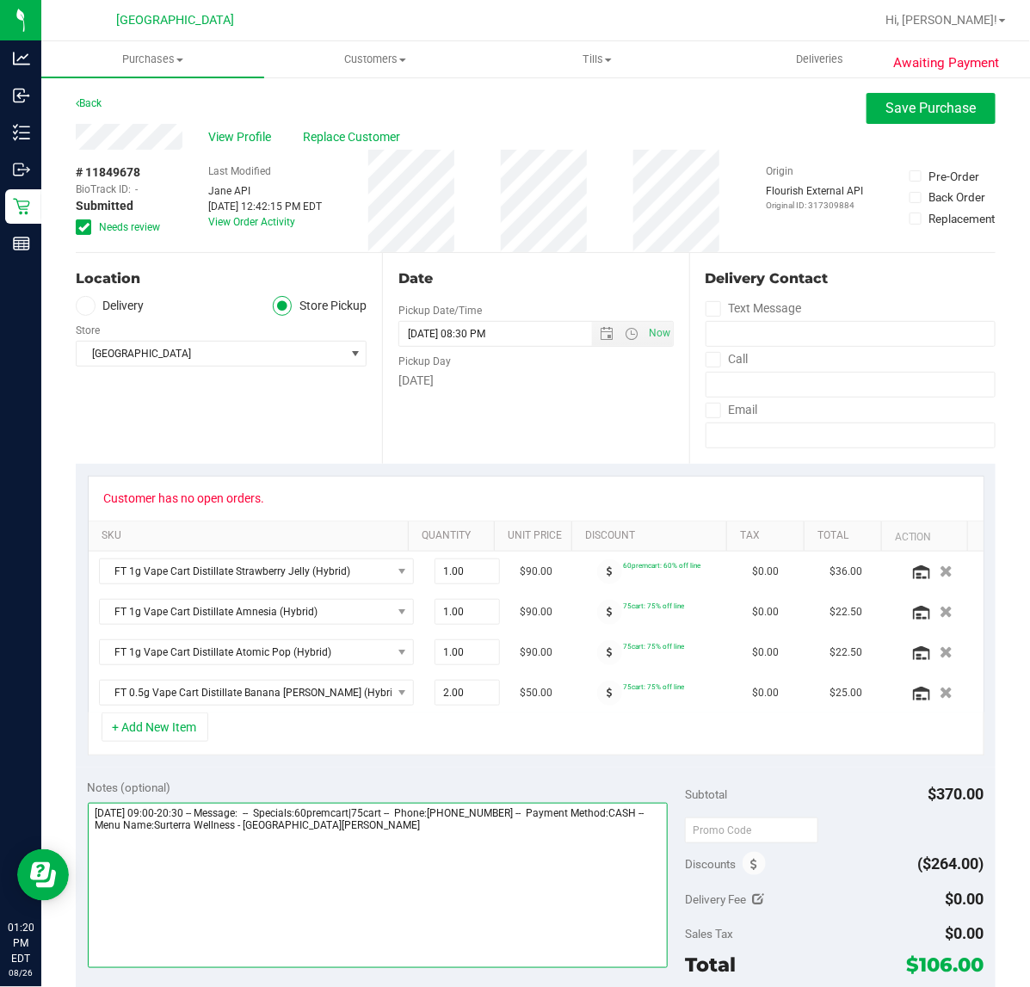
click at [504, 858] on textarea at bounding box center [378, 885] width 581 height 165
type textarea "Tuesday 08/26/2025 09:00-20:30 -- Message: -- Specials:60premcart|75cart -- Pho…"
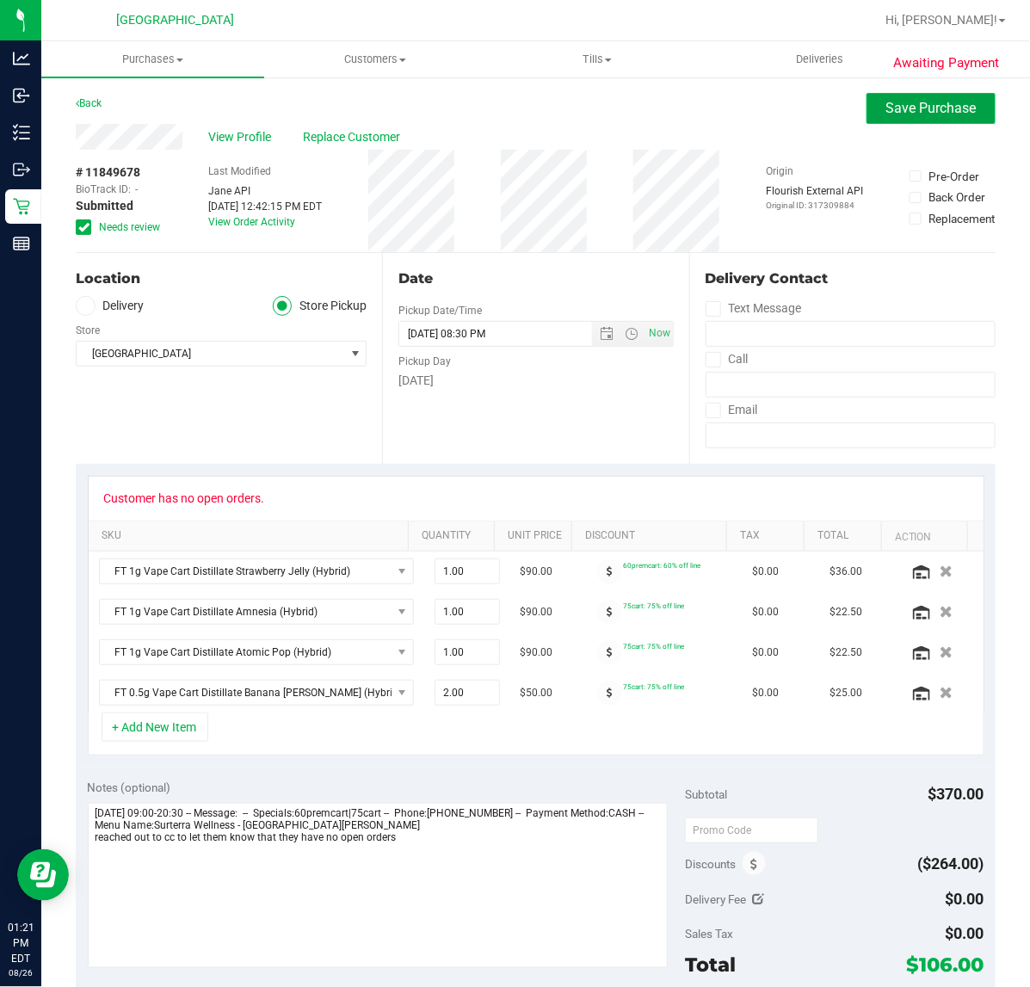
click at [923, 108] on span "Save Purchase" at bounding box center [931, 108] width 90 height 16
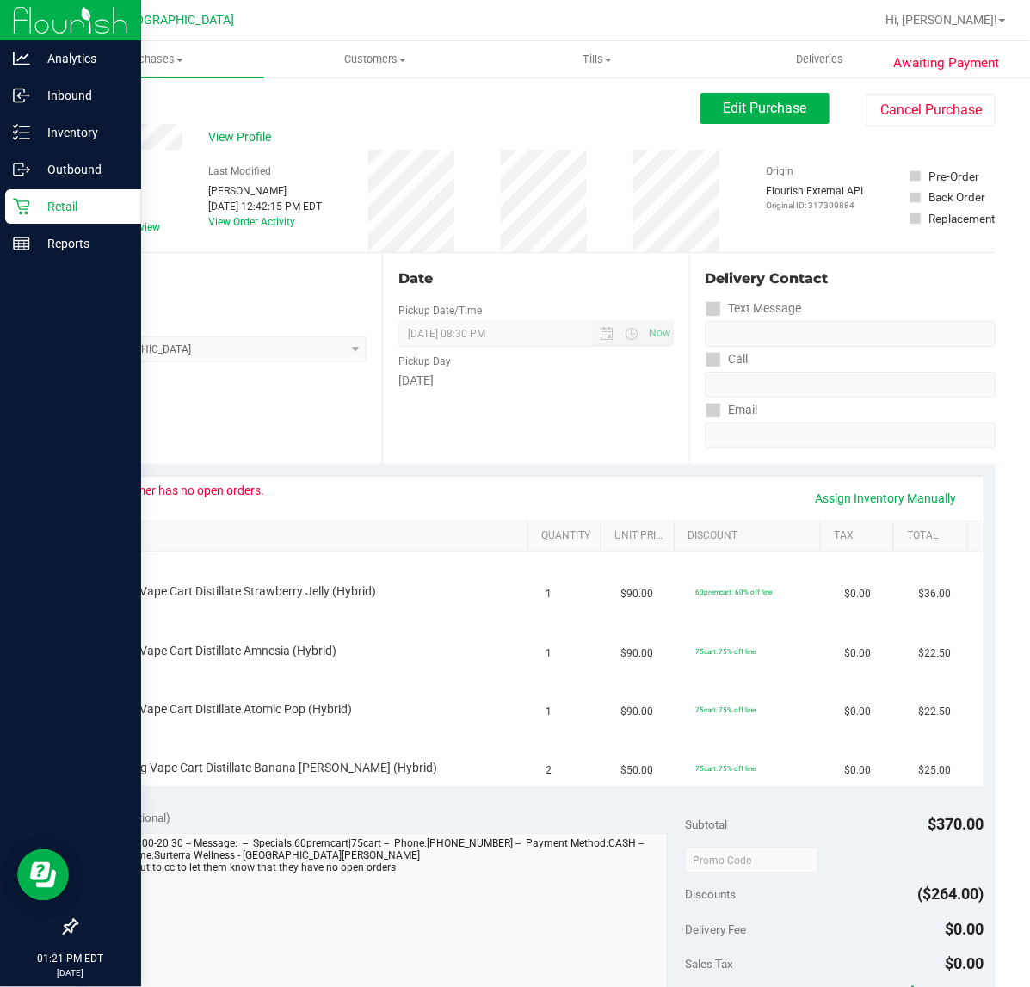
click at [40, 215] on p "Retail" at bounding box center [81, 206] width 103 height 21
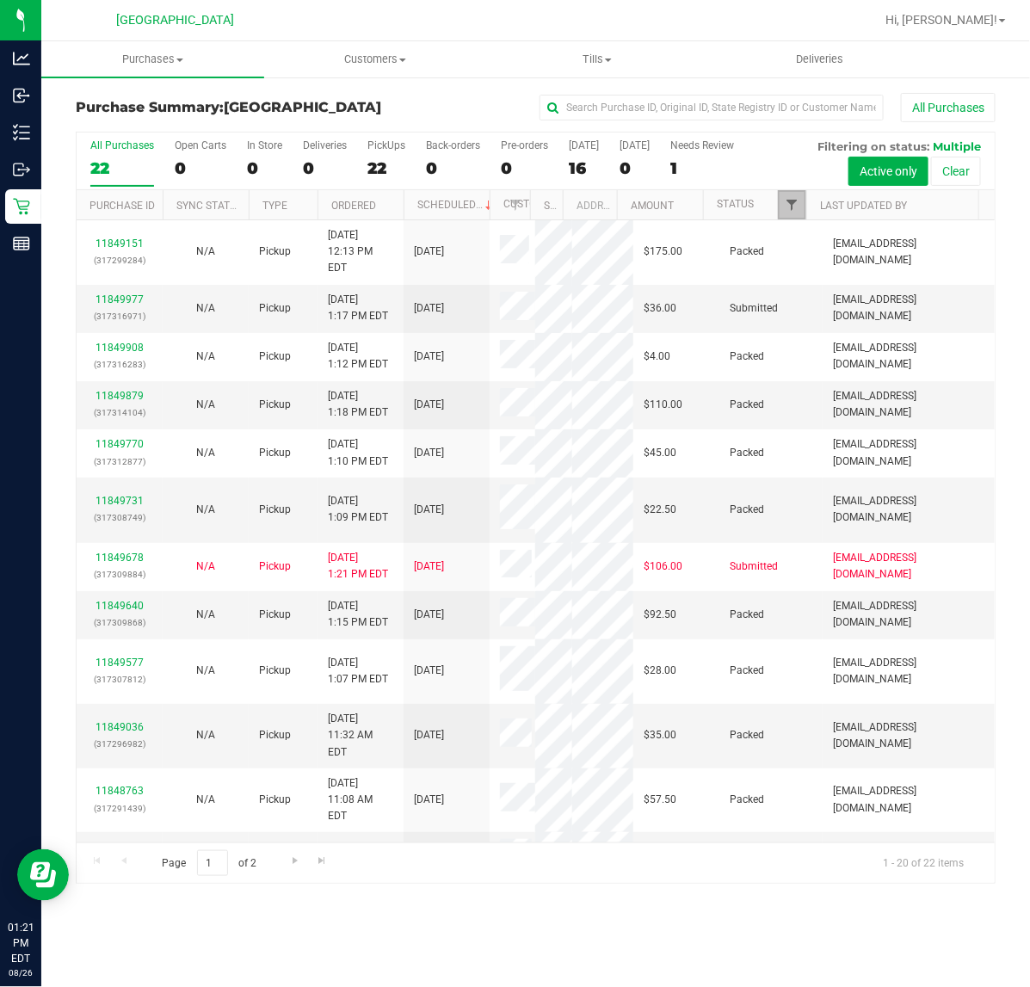
click at [794, 207] on span "Filter" at bounding box center [792, 205] width 14 height 14
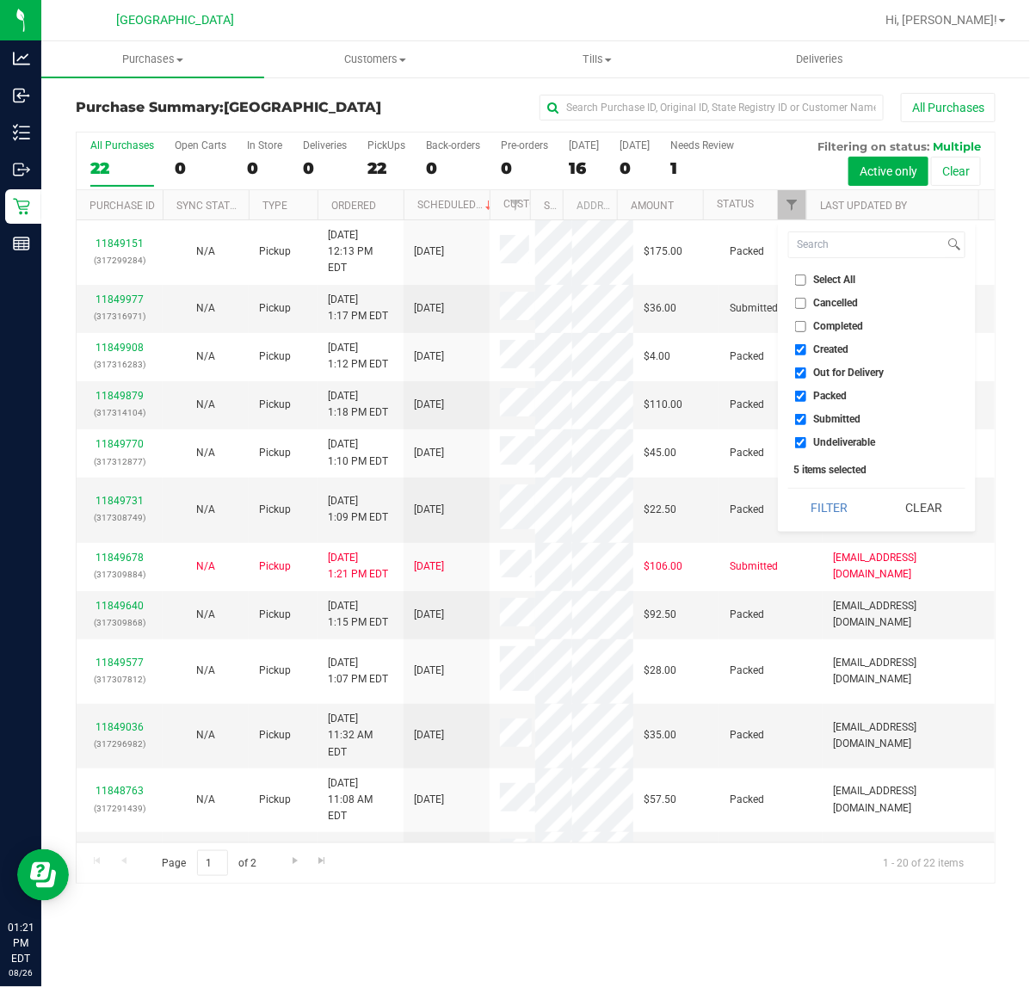
click at [798, 347] on input "Created" at bounding box center [800, 349] width 11 height 11
checkbox input "false"
click at [811, 376] on label "Out for Delivery" at bounding box center [840, 372] width 90 height 11
click at [806, 376] on input "Out for Delivery" at bounding box center [800, 372] width 11 height 11
checkbox input "false"
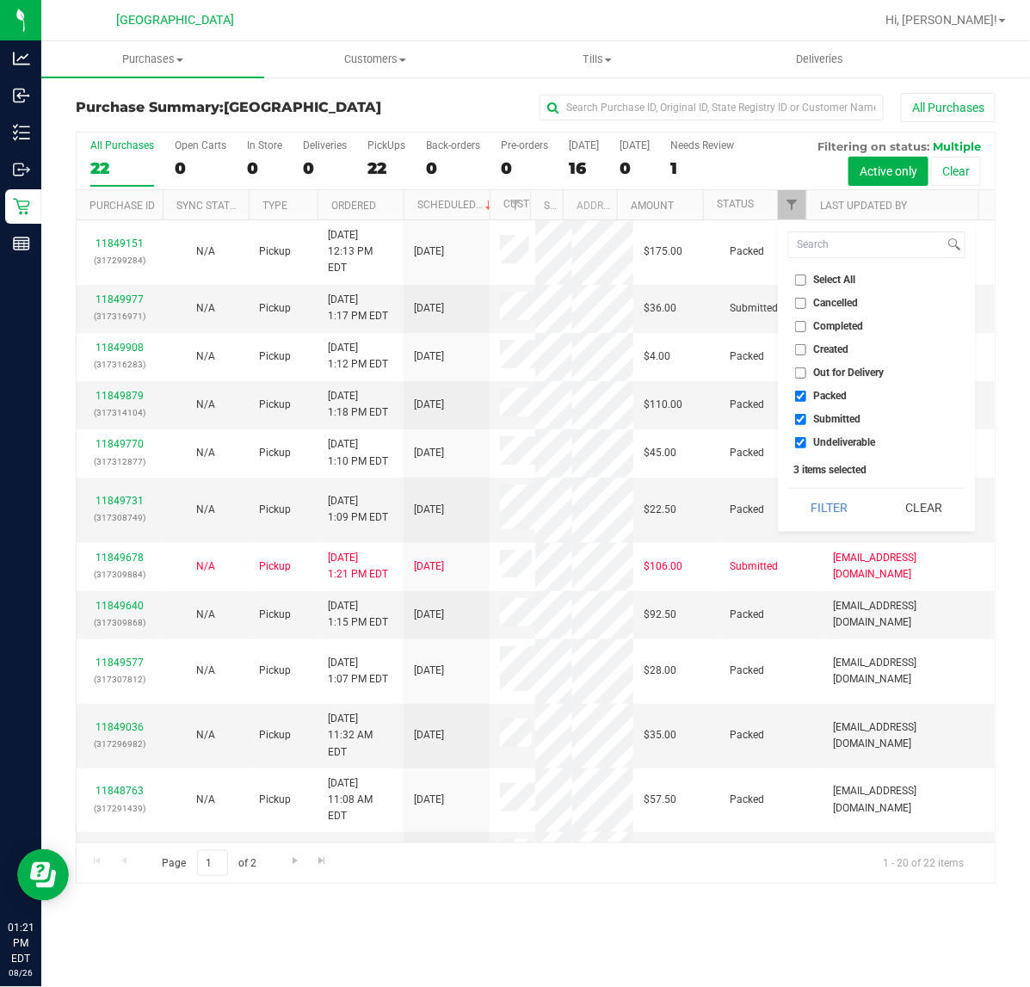
click at [799, 400] on input "Packed" at bounding box center [800, 396] width 11 height 11
checkbox input "false"
click at [801, 443] on input "Undeliverable" at bounding box center [800, 442] width 11 height 11
checkbox input "false"
click at [826, 501] on button "Filter" at bounding box center [829, 508] width 83 height 38
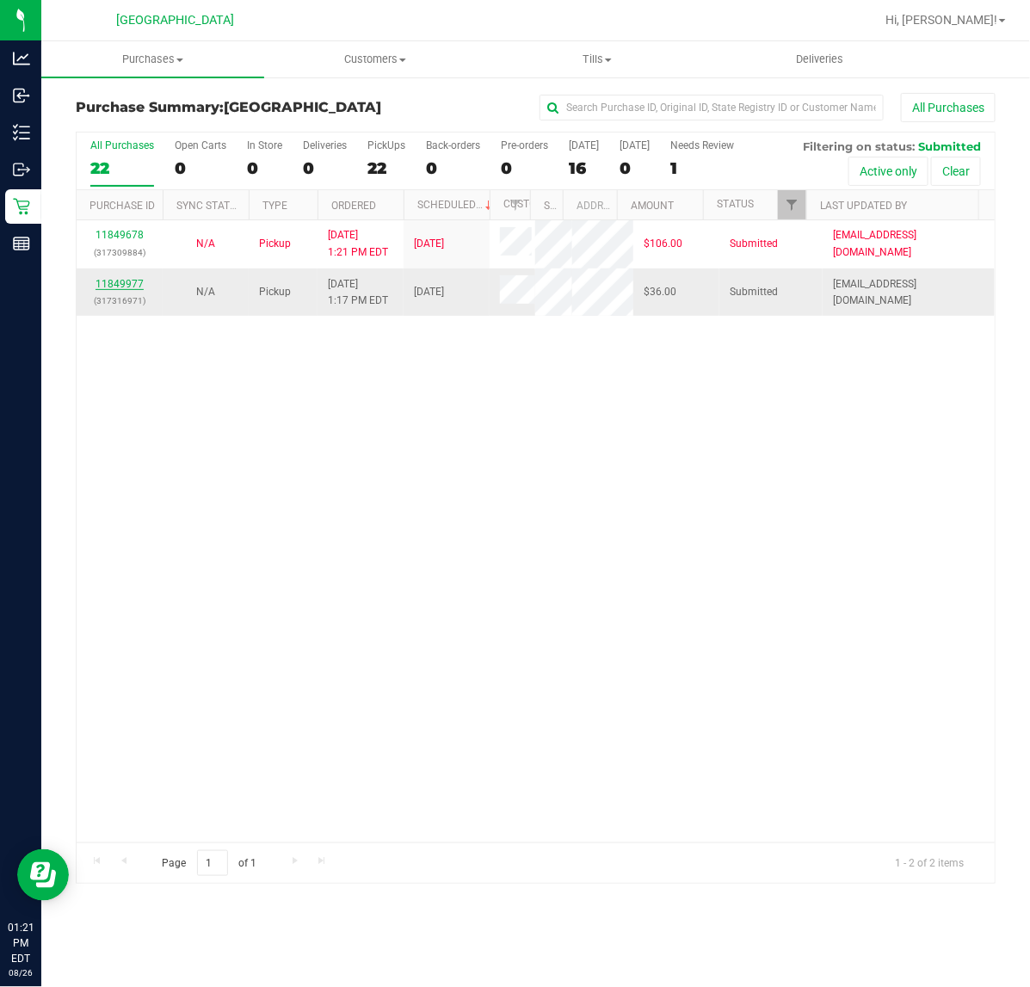
click at [113, 290] on link "11849977" at bounding box center [120, 284] width 48 height 12
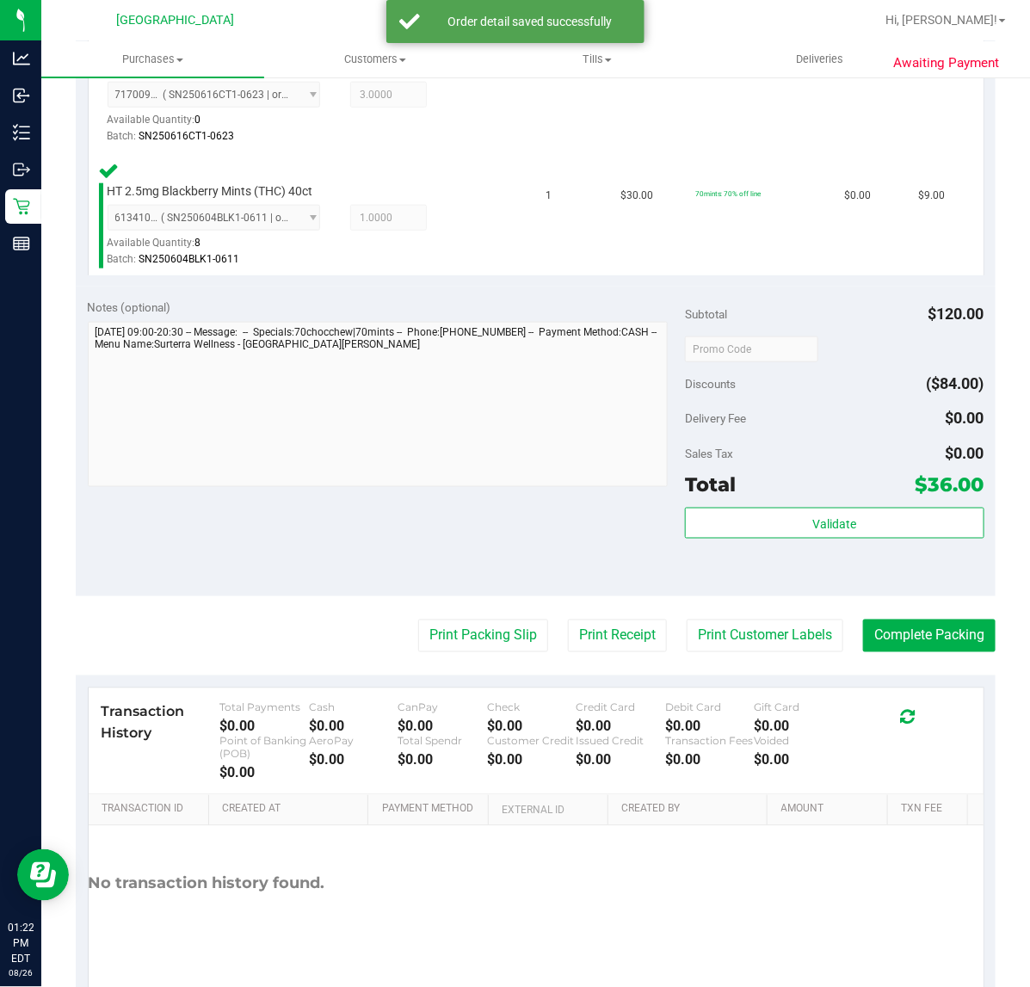
scroll to position [538, 0]
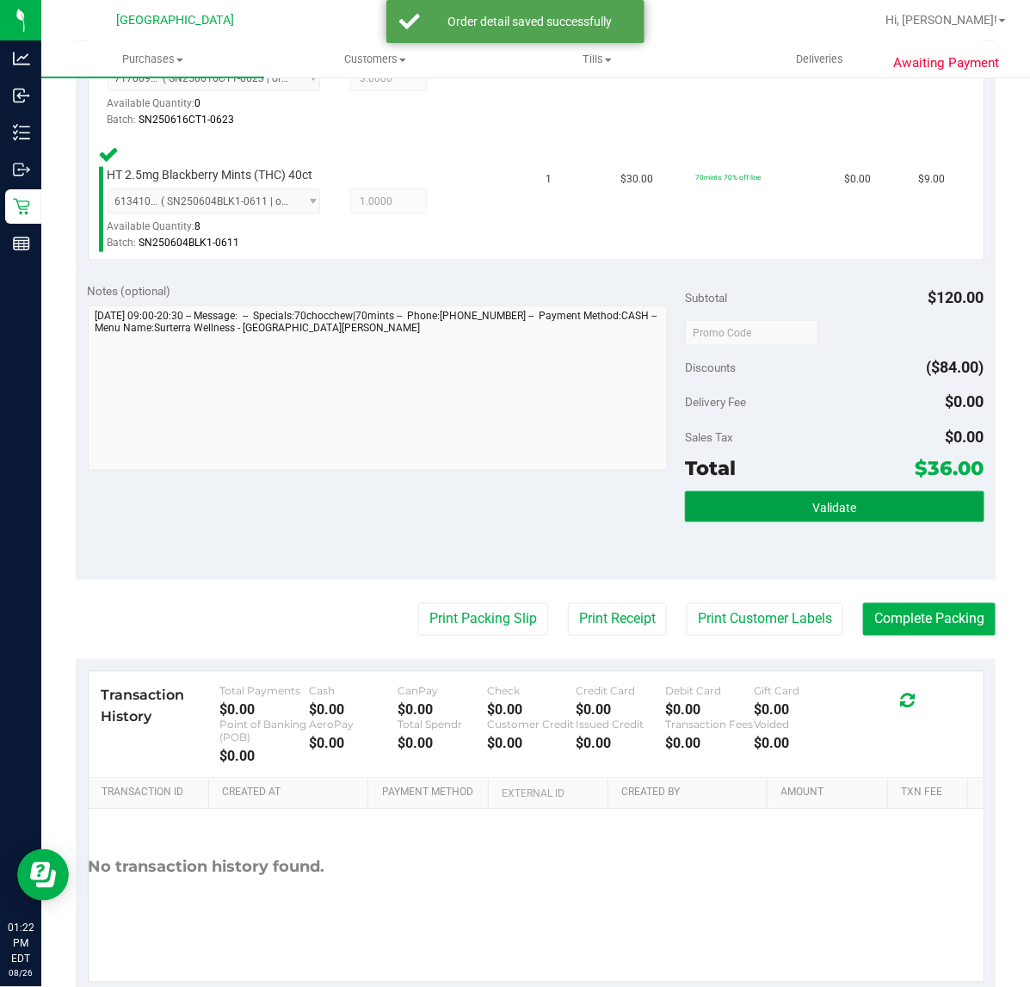
click at [777, 505] on button "Validate" at bounding box center [834, 506] width 299 height 31
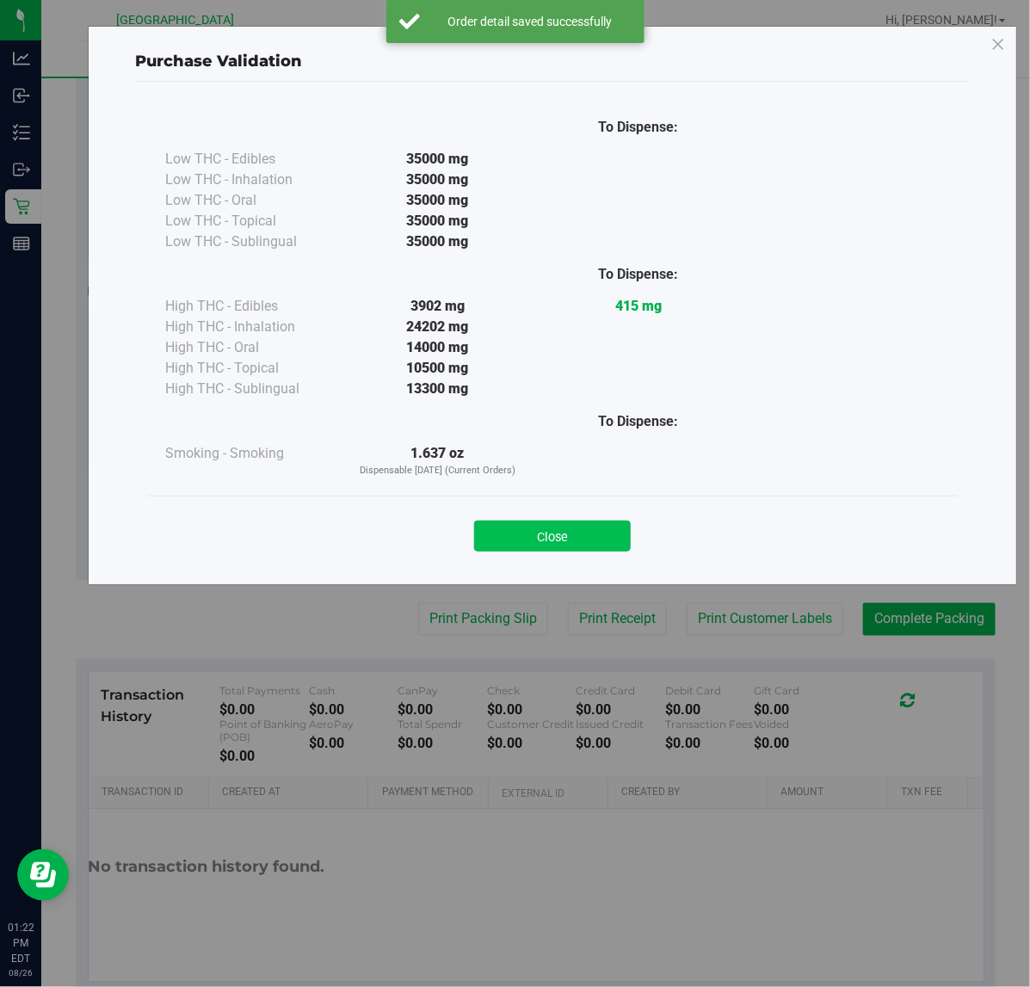
click at [518, 526] on button "Close" at bounding box center [552, 536] width 157 height 31
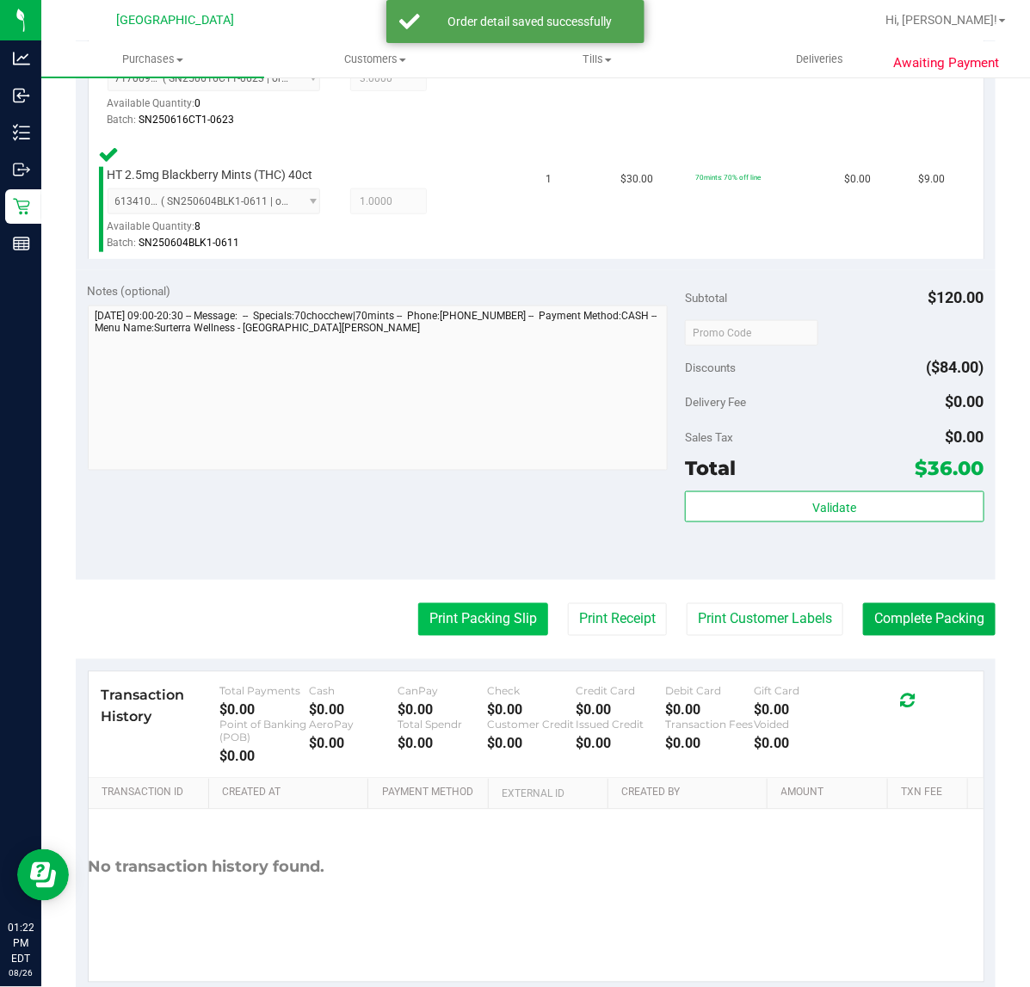
click at [491, 628] on button "Print Packing Slip" at bounding box center [483, 619] width 130 height 33
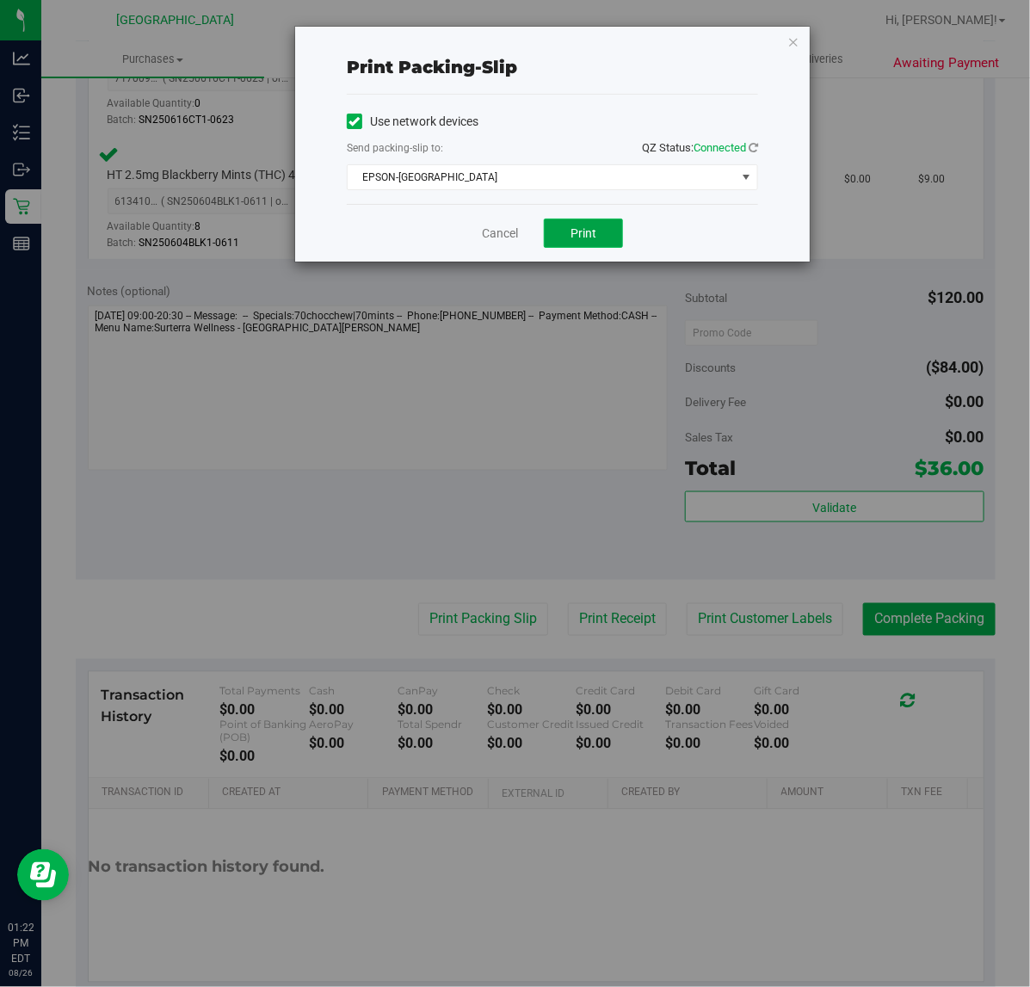
click at [587, 229] on span "Print" at bounding box center [584, 233] width 26 height 14
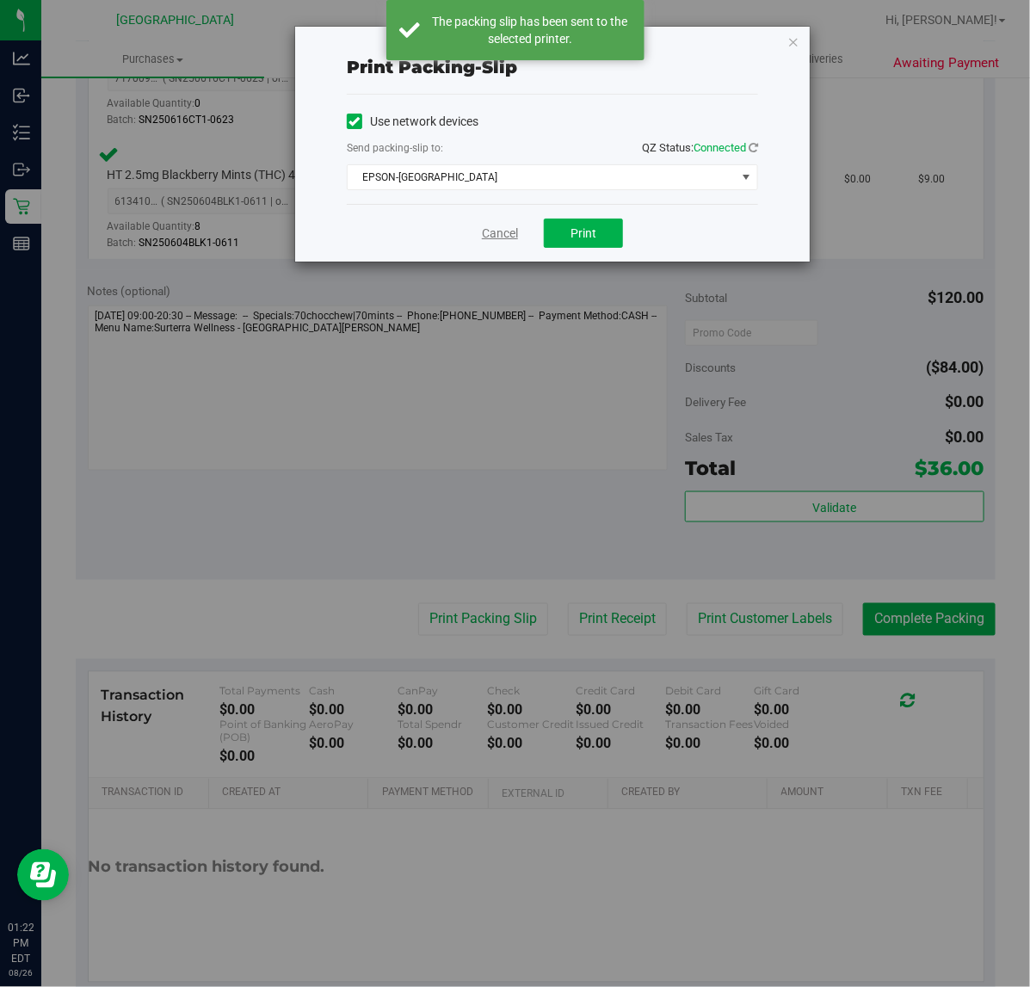
click at [508, 239] on link "Cancel" at bounding box center [500, 234] width 36 height 18
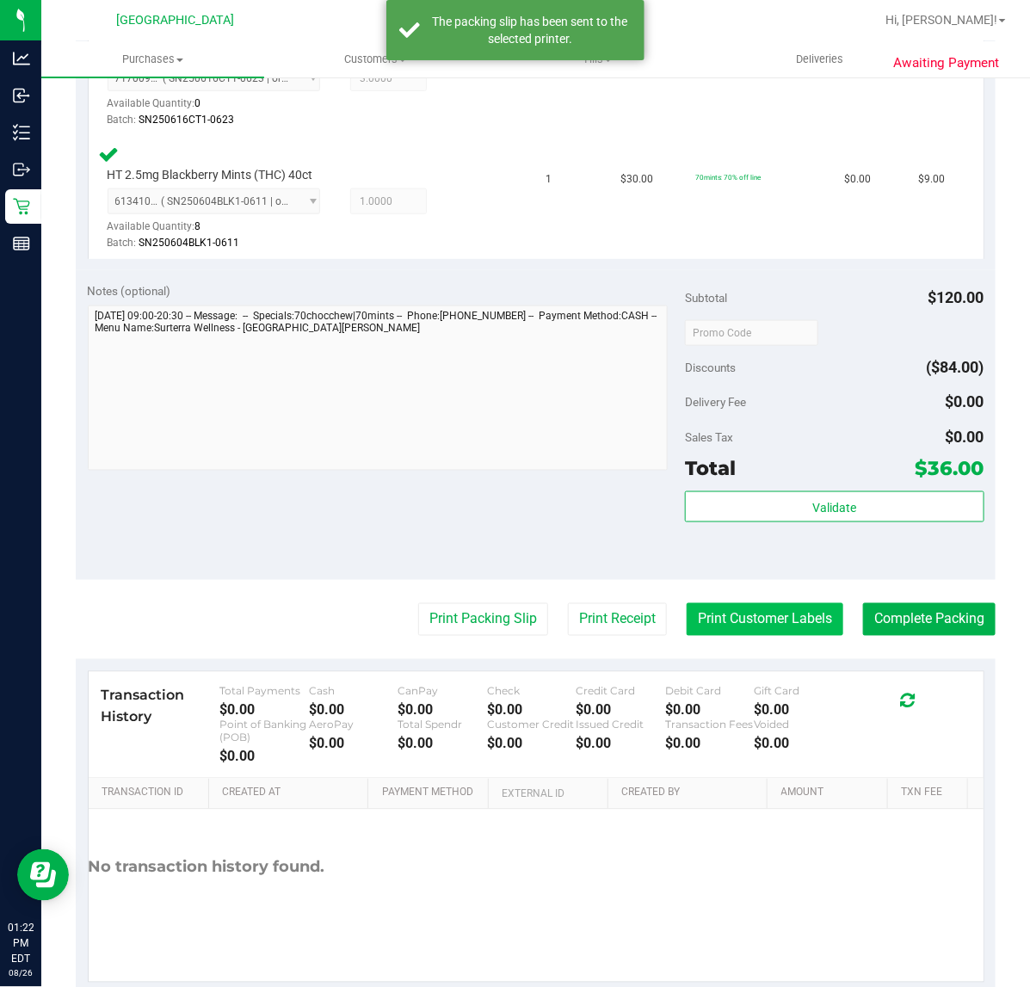
click at [766, 634] on button "Print Customer Labels" at bounding box center [765, 619] width 157 height 33
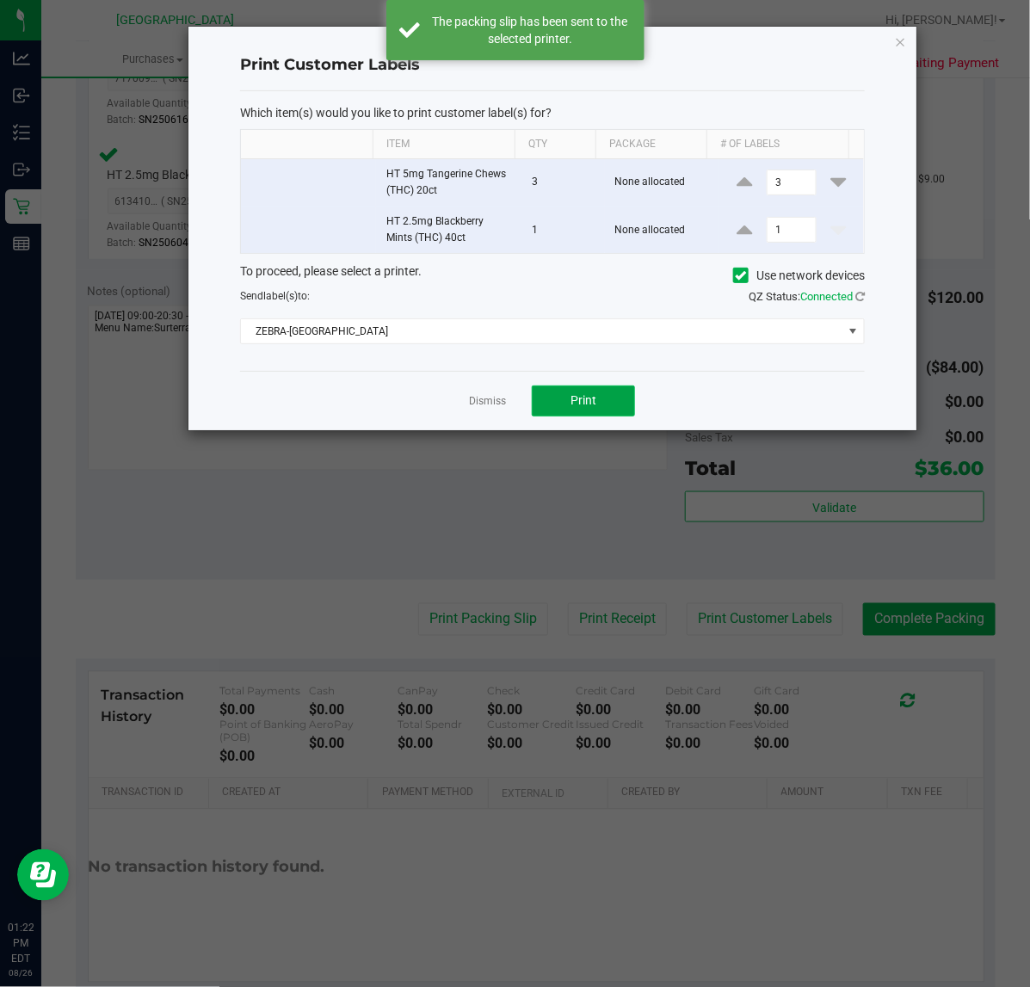
click at [572, 407] on span "Print" at bounding box center [584, 400] width 26 height 14
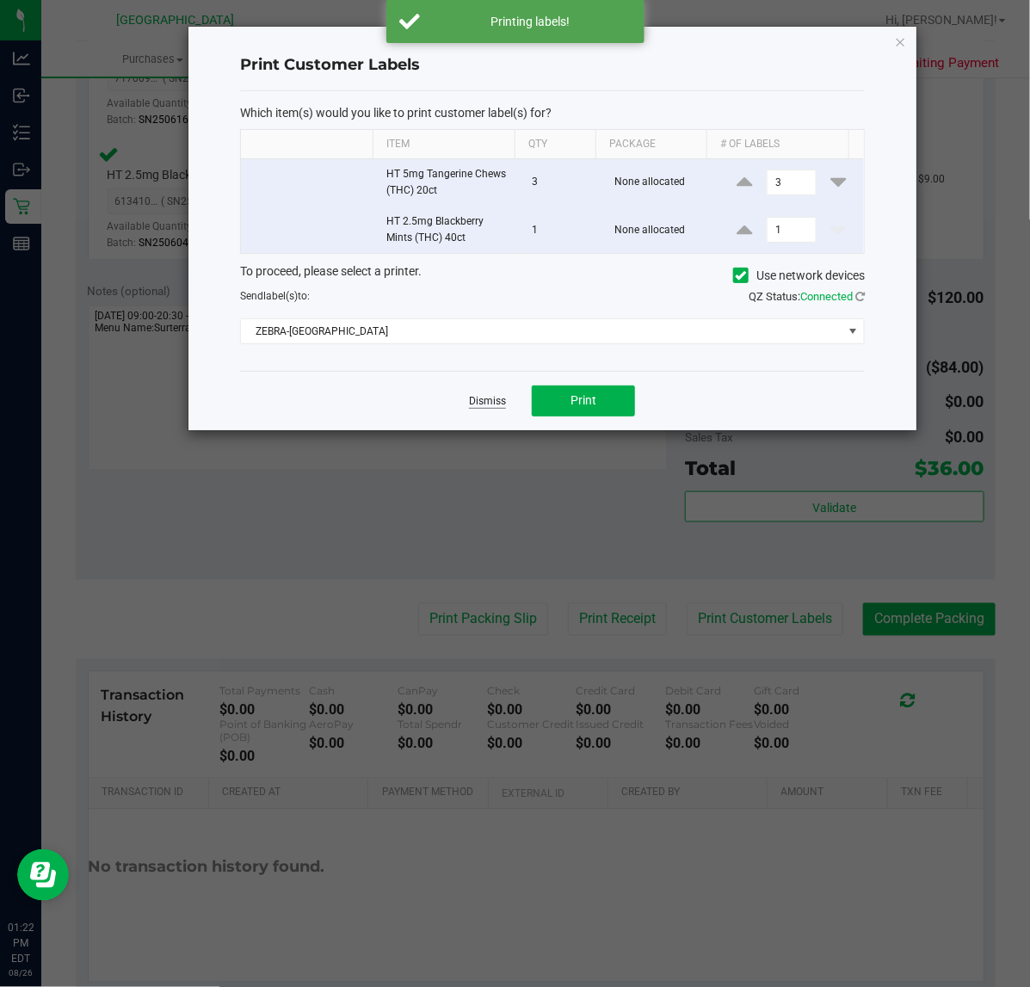
click at [493, 405] on link "Dismiss" at bounding box center [487, 401] width 37 height 15
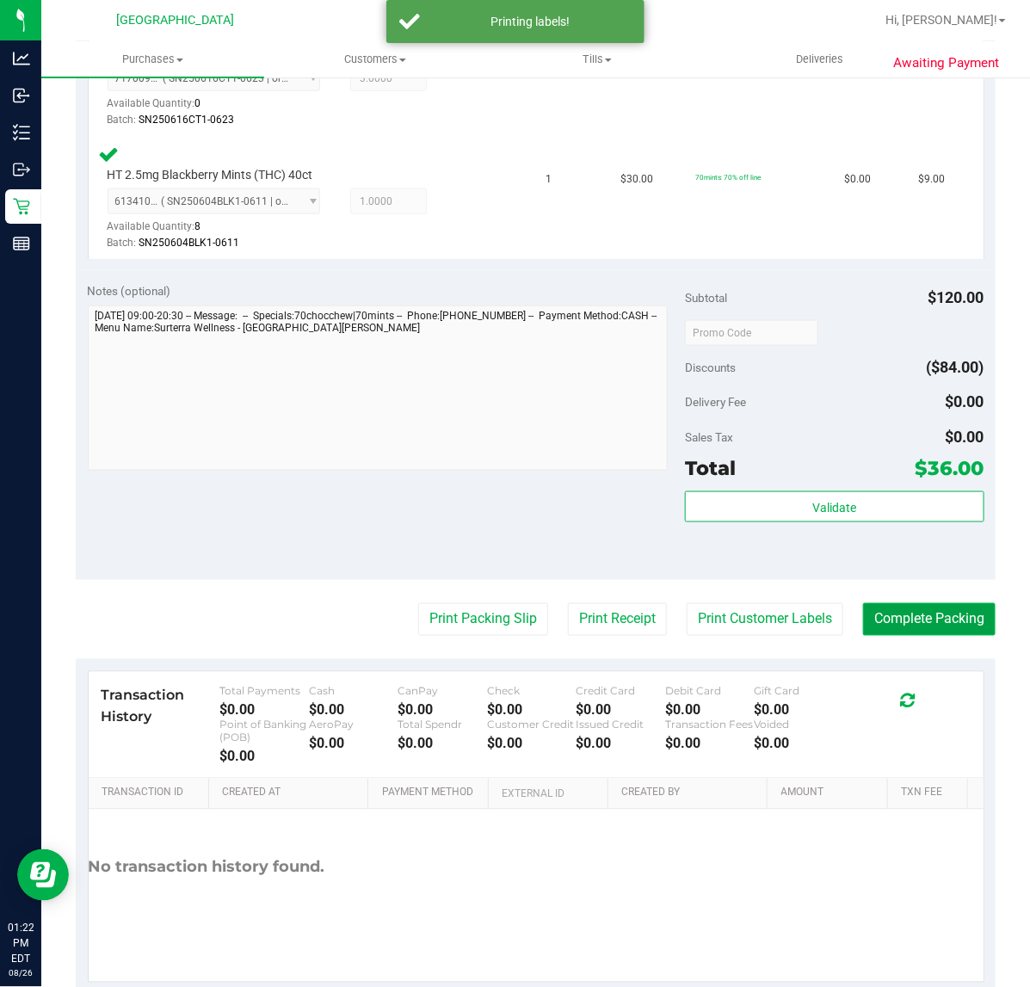
click at [930, 613] on button "Complete Packing" at bounding box center [929, 619] width 133 height 33
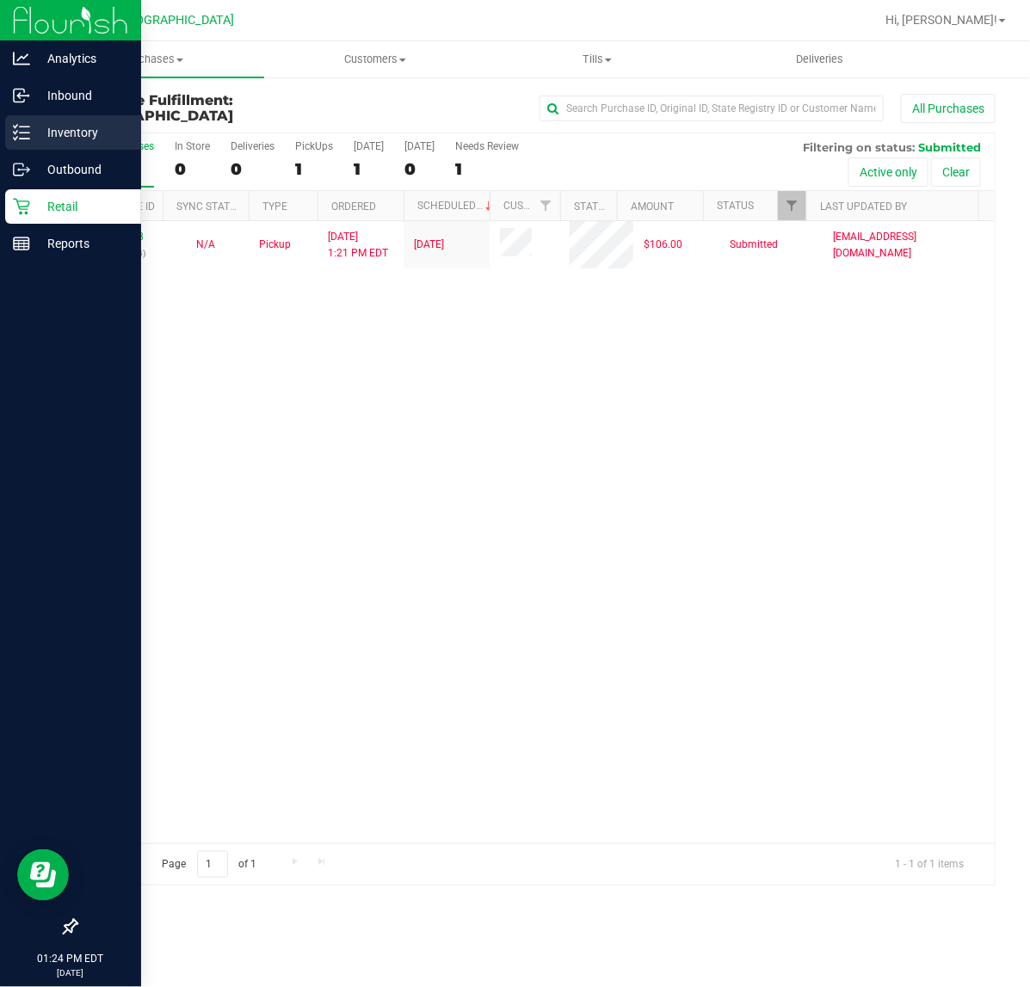
click at [61, 120] on div "Inventory" at bounding box center [73, 132] width 136 height 34
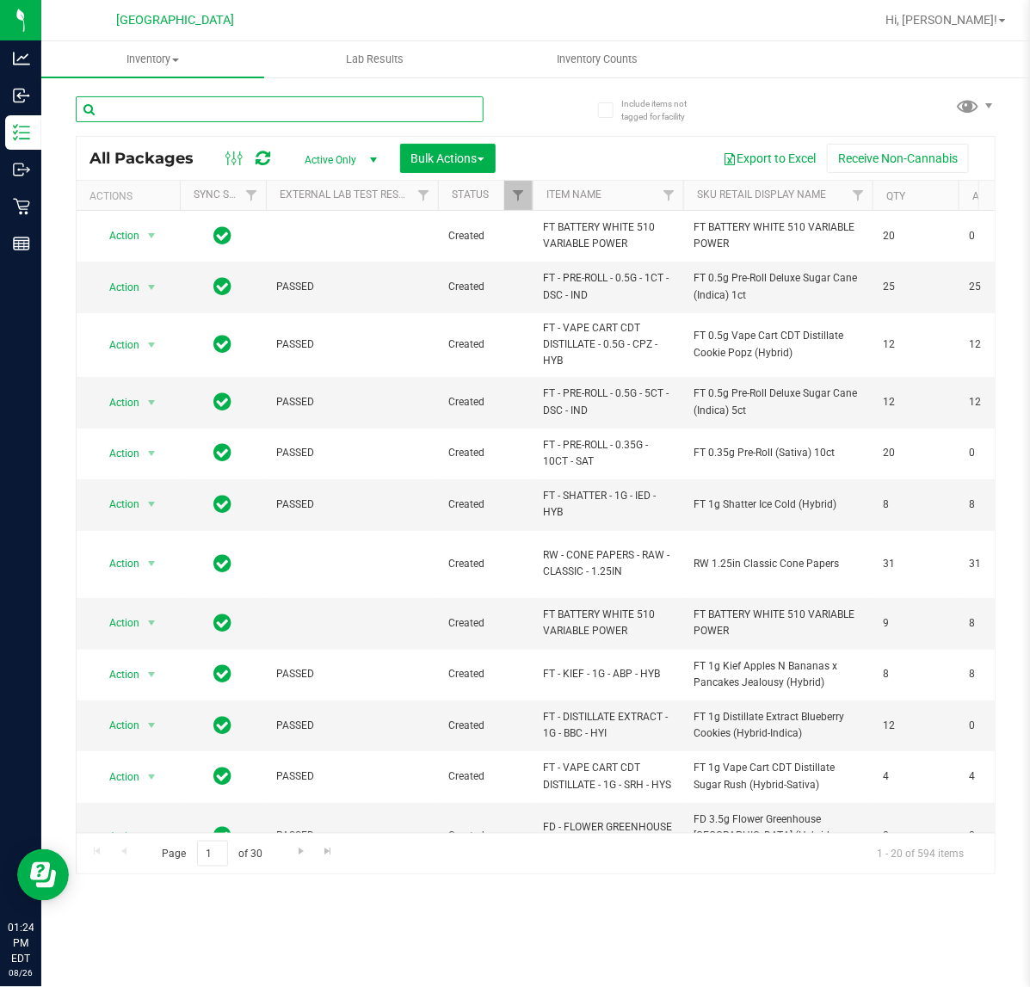
click at [161, 116] on input "text" at bounding box center [280, 109] width 408 height 26
type input "8646784828463388"
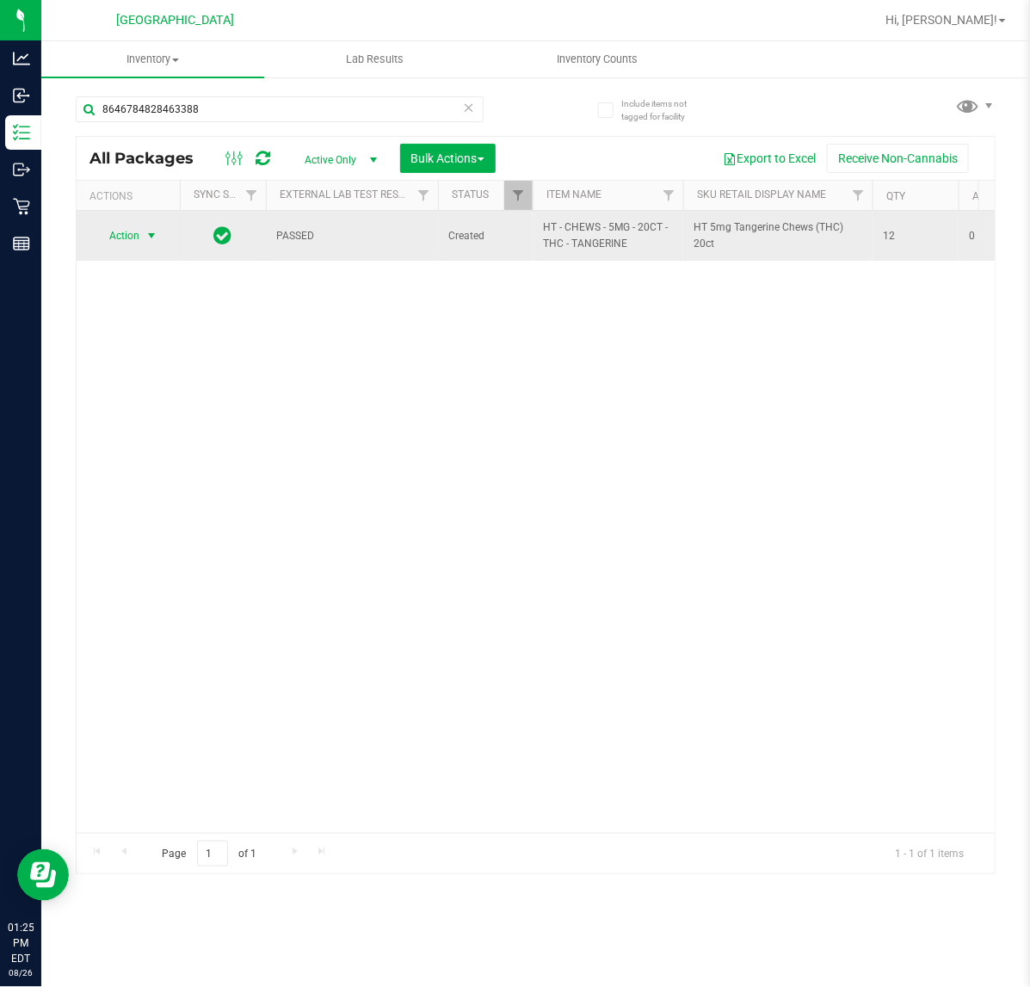
click at [127, 248] on span "Action" at bounding box center [117, 236] width 46 height 24
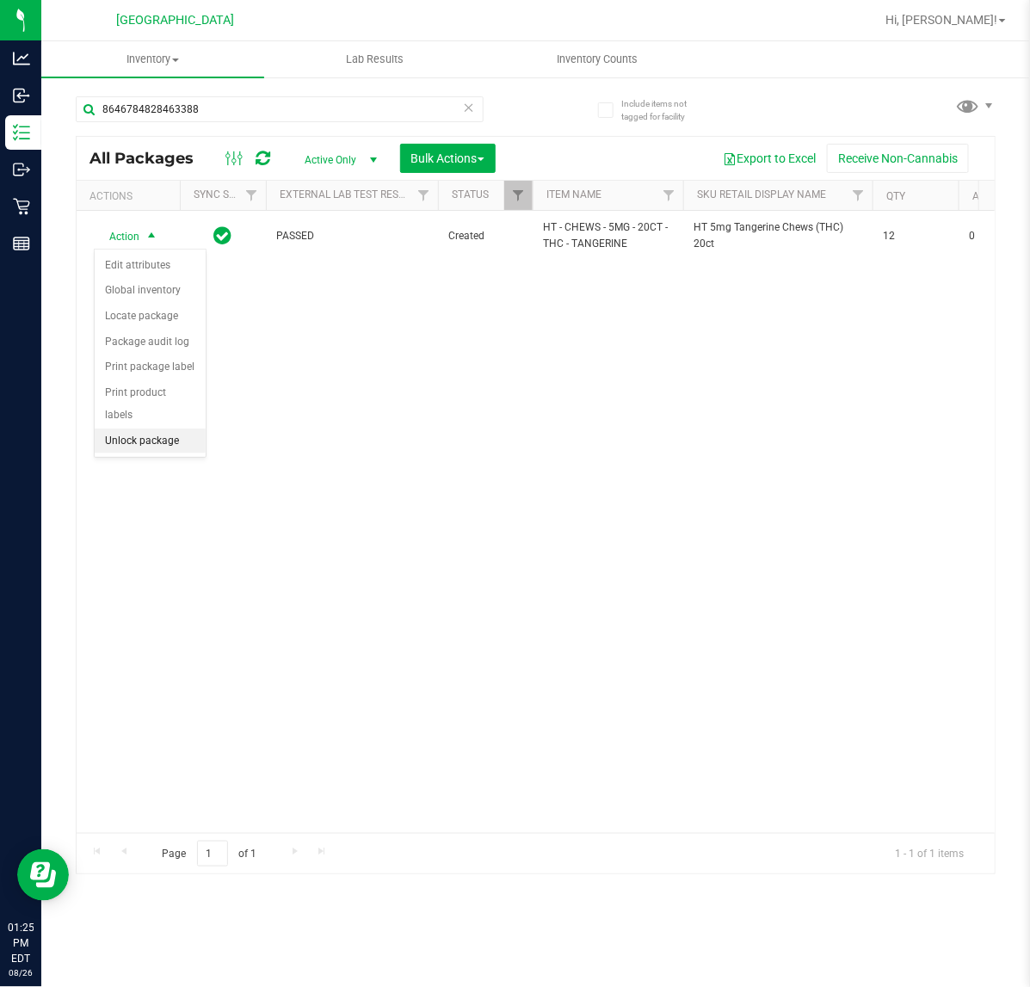
click at [139, 429] on li "Unlock package" at bounding box center [150, 442] width 111 height 26
click at [694, 478] on div "Action Action Adjust qty Create package Edit attributes Global inventory Locate…" at bounding box center [536, 522] width 918 height 622
click at [690, 674] on div "Action Action Adjust qty Create package Edit attributes Global inventory Locate…" at bounding box center [536, 522] width 918 height 622
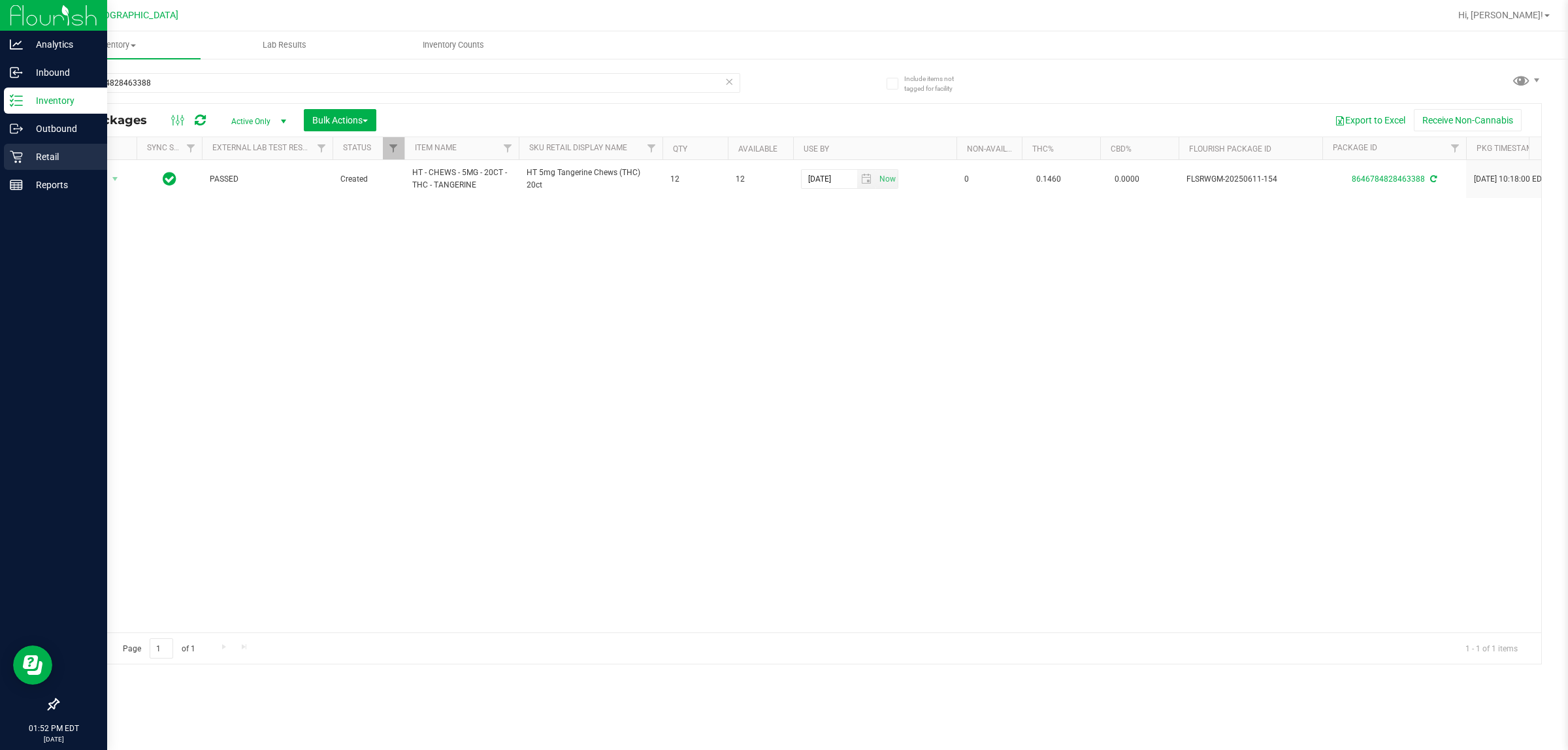
click at [27, 152] on p "Retail" at bounding box center [62, 156] width 78 height 16
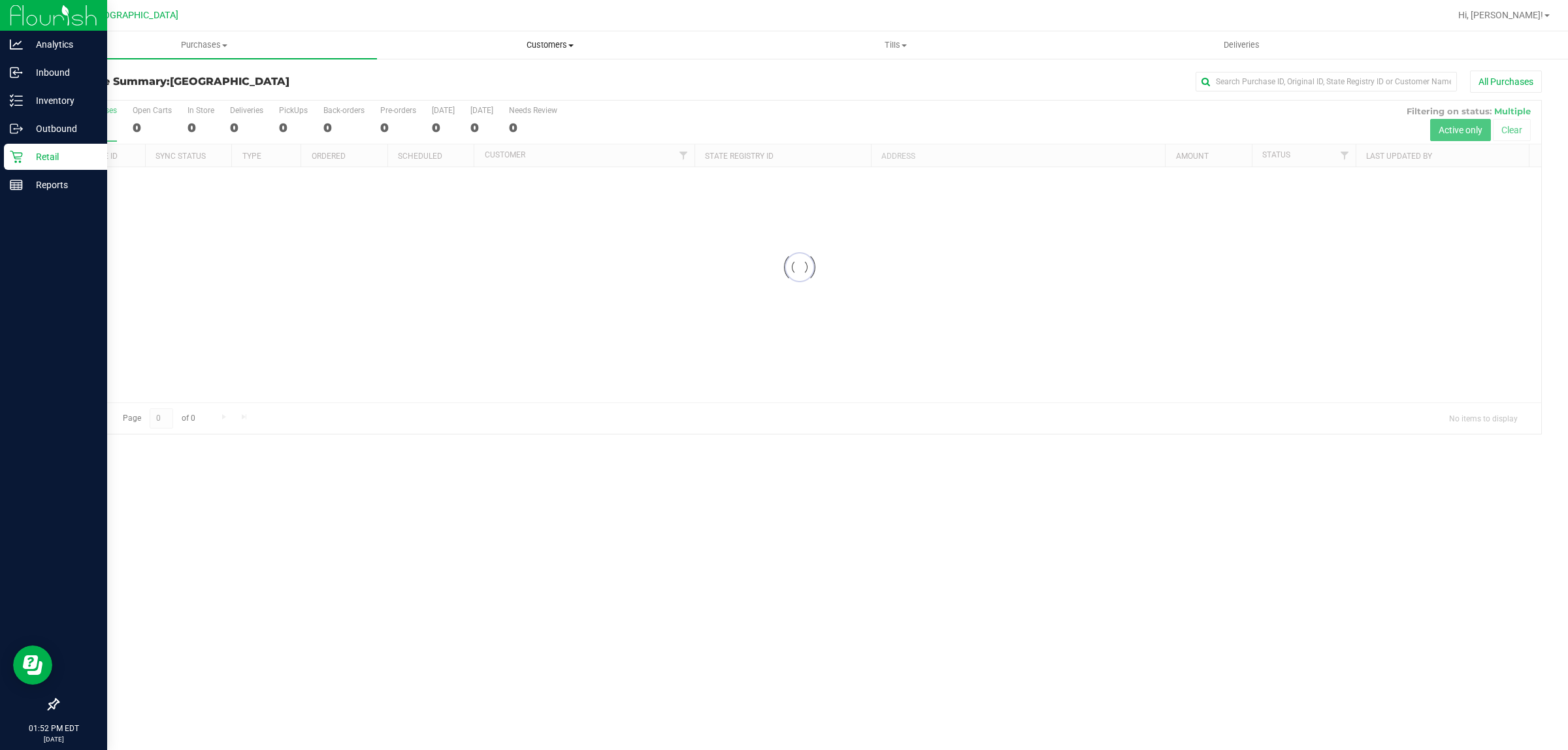
click at [538, 46] on span "Customers" at bounding box center [550, 45] width 345 height 11
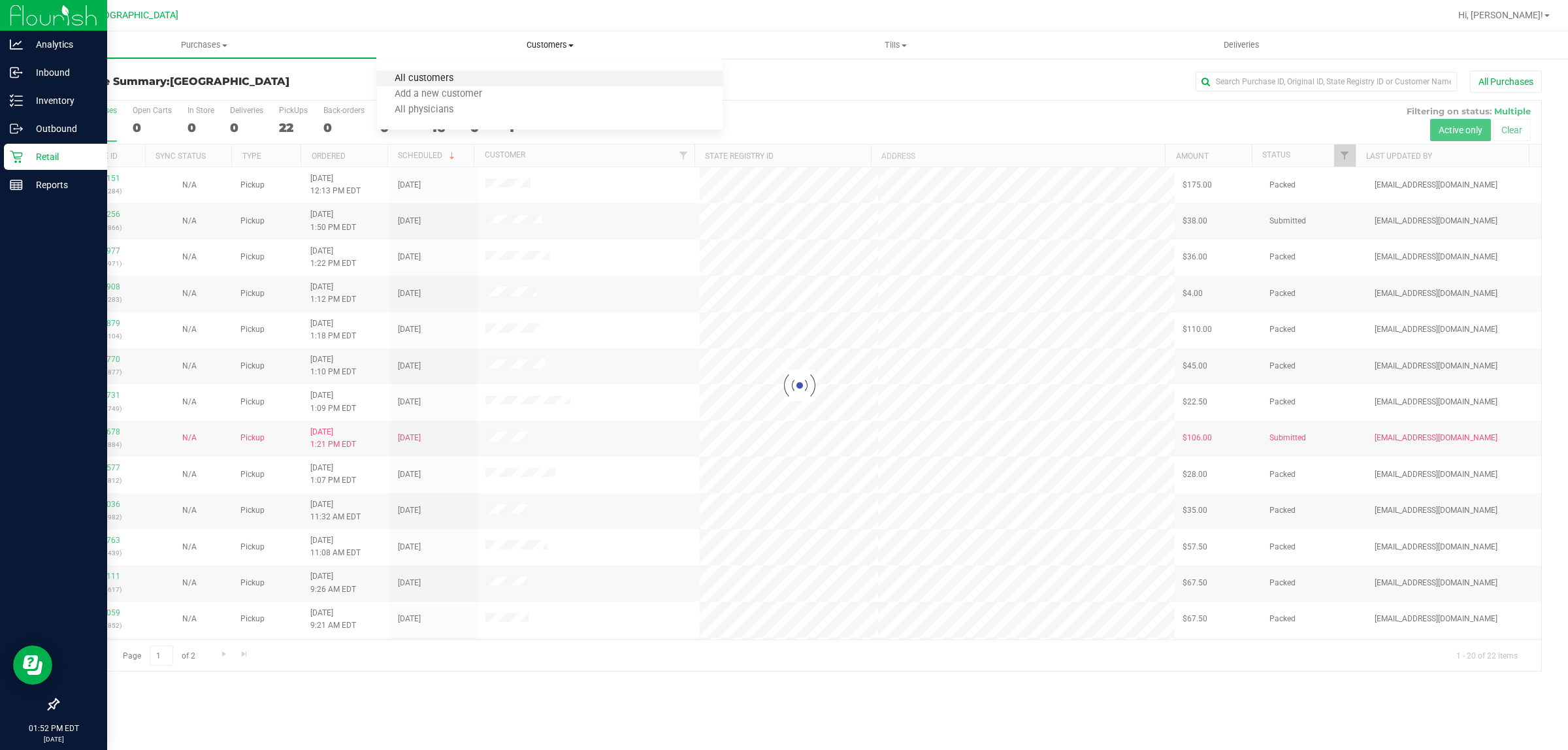
click at [446, 78] on span "All customers" at bounding box center [424, 78] width 94 height 11
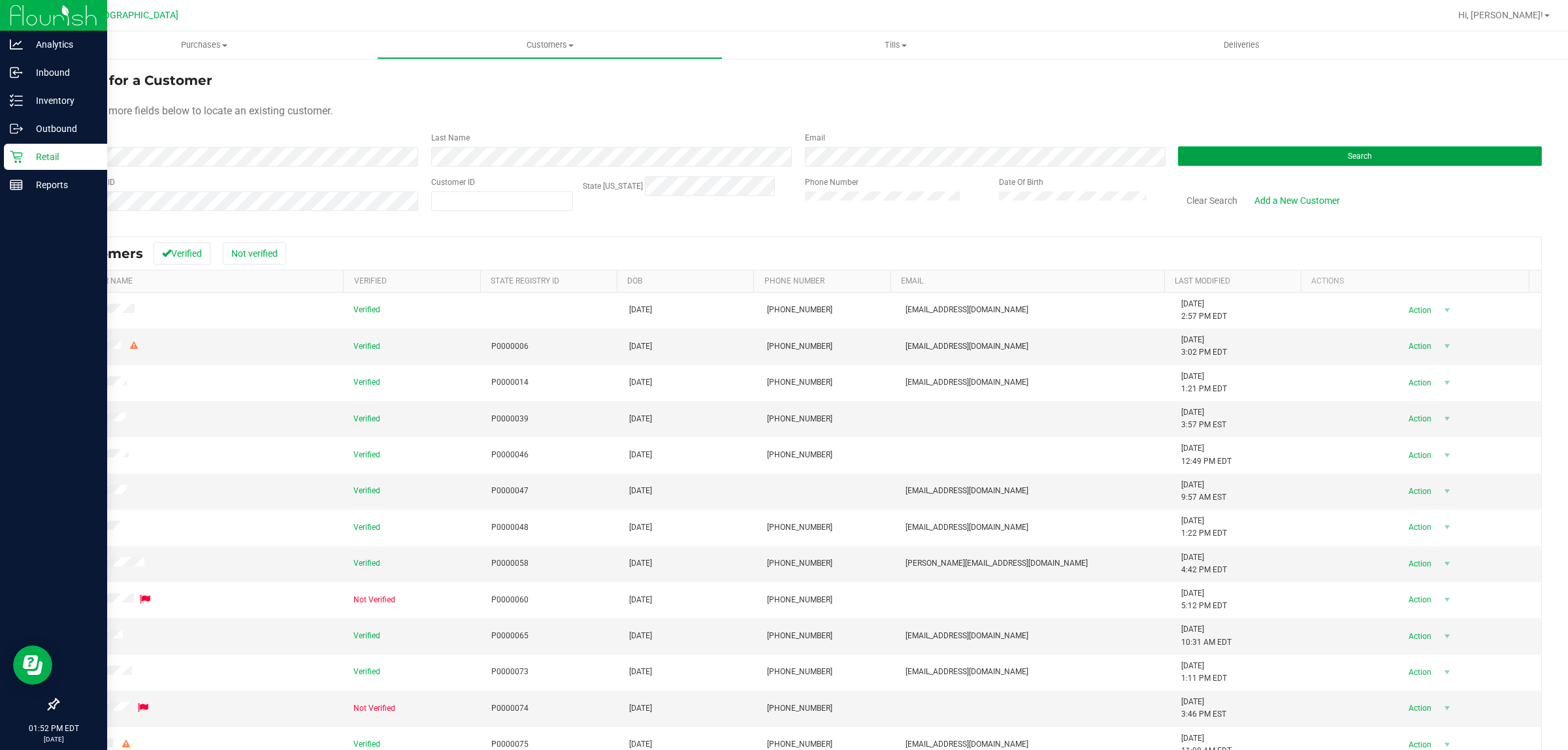
click at [1226, 151] on button "Search" at bounding box center [1360, 156] width 364 height 20
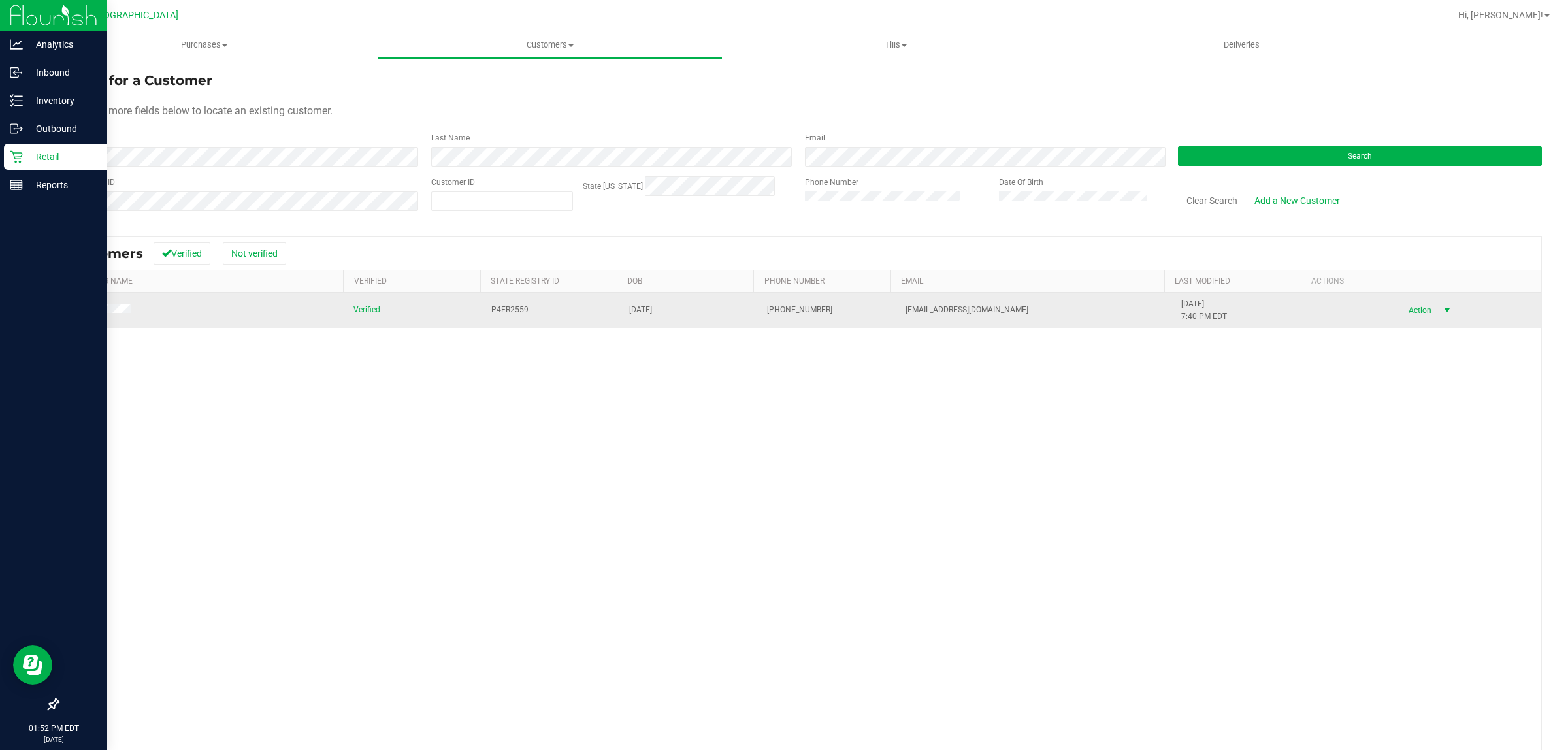
click at [1413, 304] on span "Action" at bounding box center [1418, 310] width 43 height 18
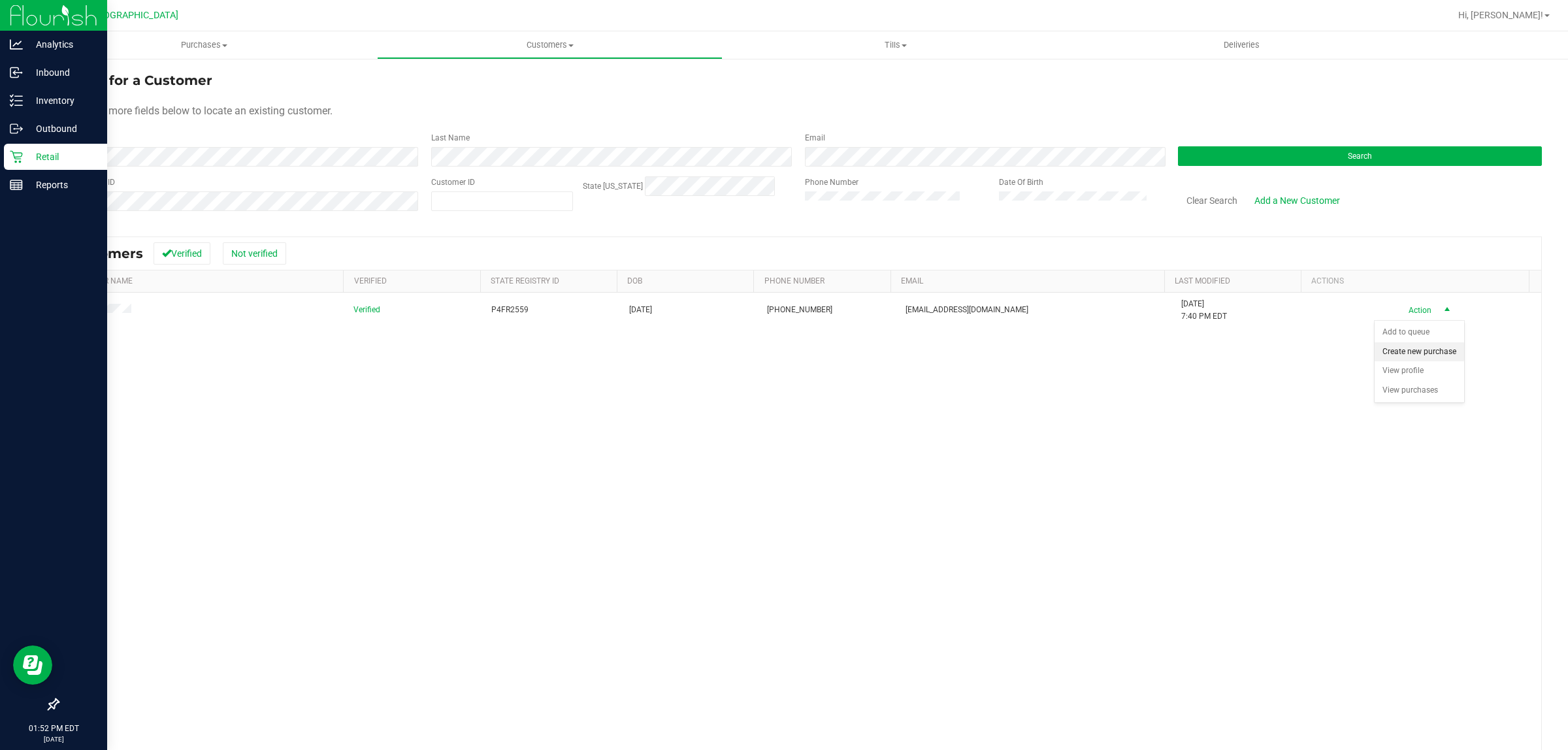
click at [1413, 362] on li "Create new purchase" at bounding box center [1420, 352] width 90 height 20
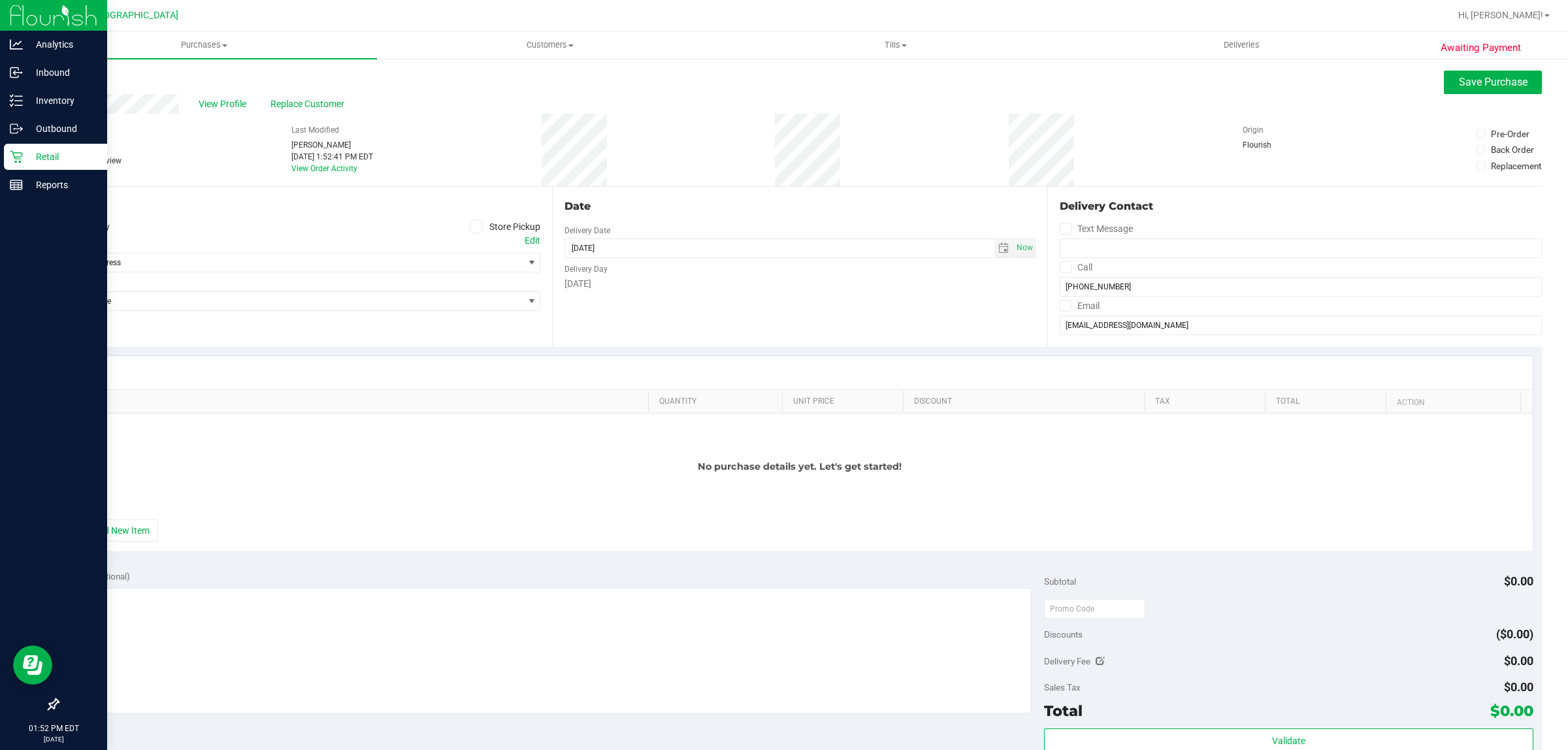
click at [475, 231] on span at bounding box center [477, 227] width 15 height 15
click at [0, 0] on input "Store Pickup" at bounding box center [0, 0] width 0 height 0
click at [504, 260] on span "Select Store" at bounding box center [291, 263] width 465 height 18
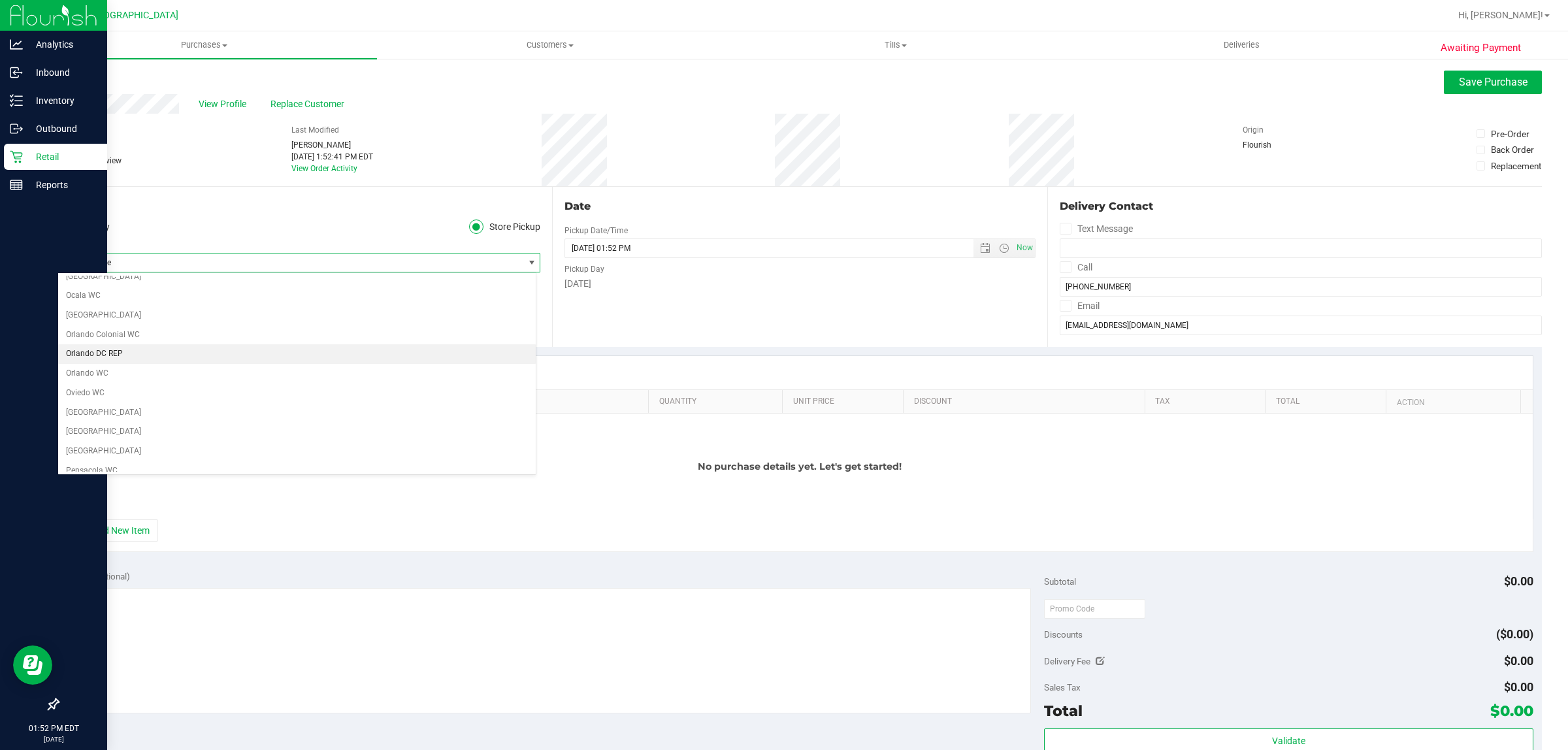
scroll to position [654, 0]
click at [125, 438] on li "[GEOGRAPHIC_DATA]" at bounding box center [297, 428] width 478 height 20
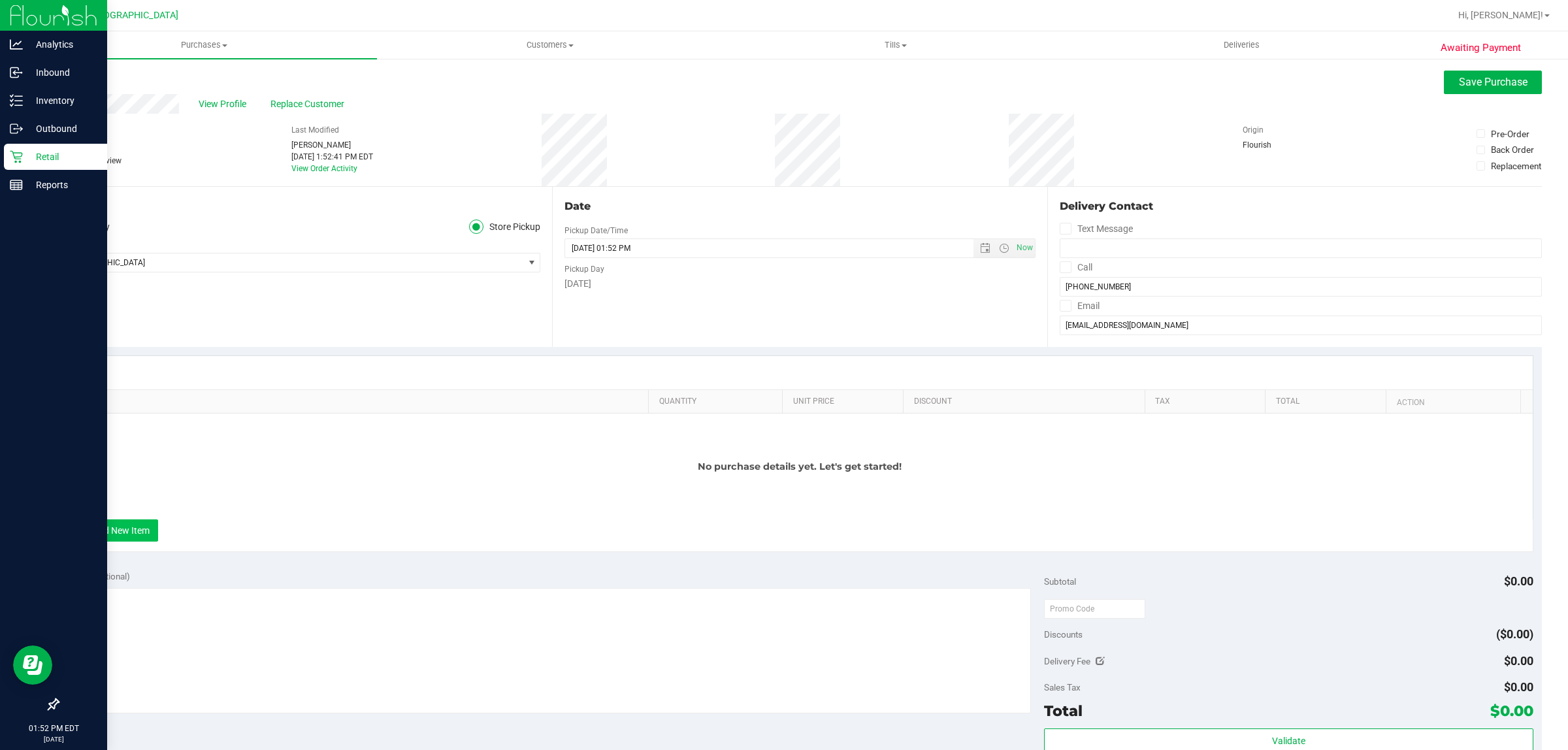
click at [143, 534] on button "+ Add New Item" at bounding box center [118, 530] width 81 height 22
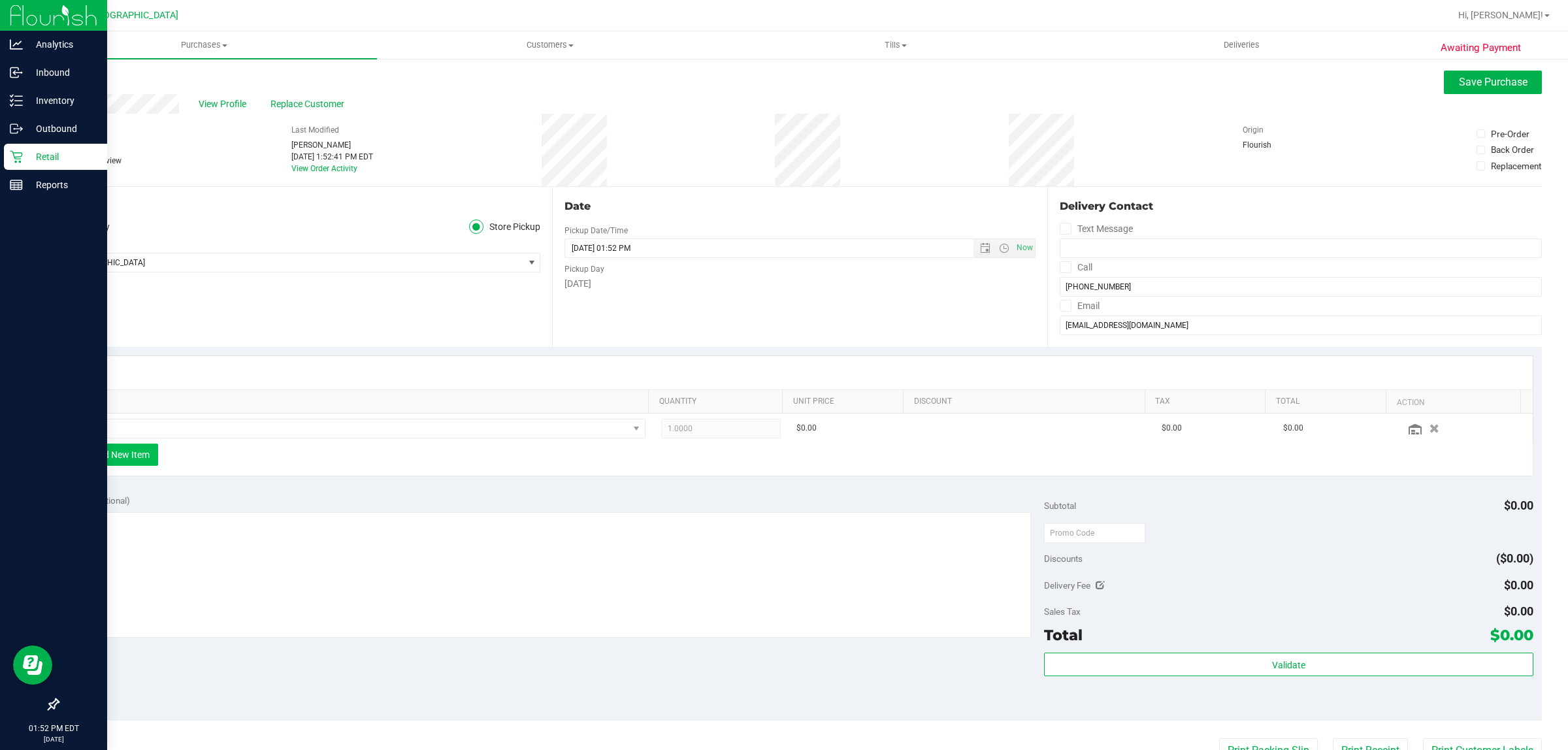
click at [111, 455] on button "+ Add New Item" at bounding box center [118, 454] width 81 height 22
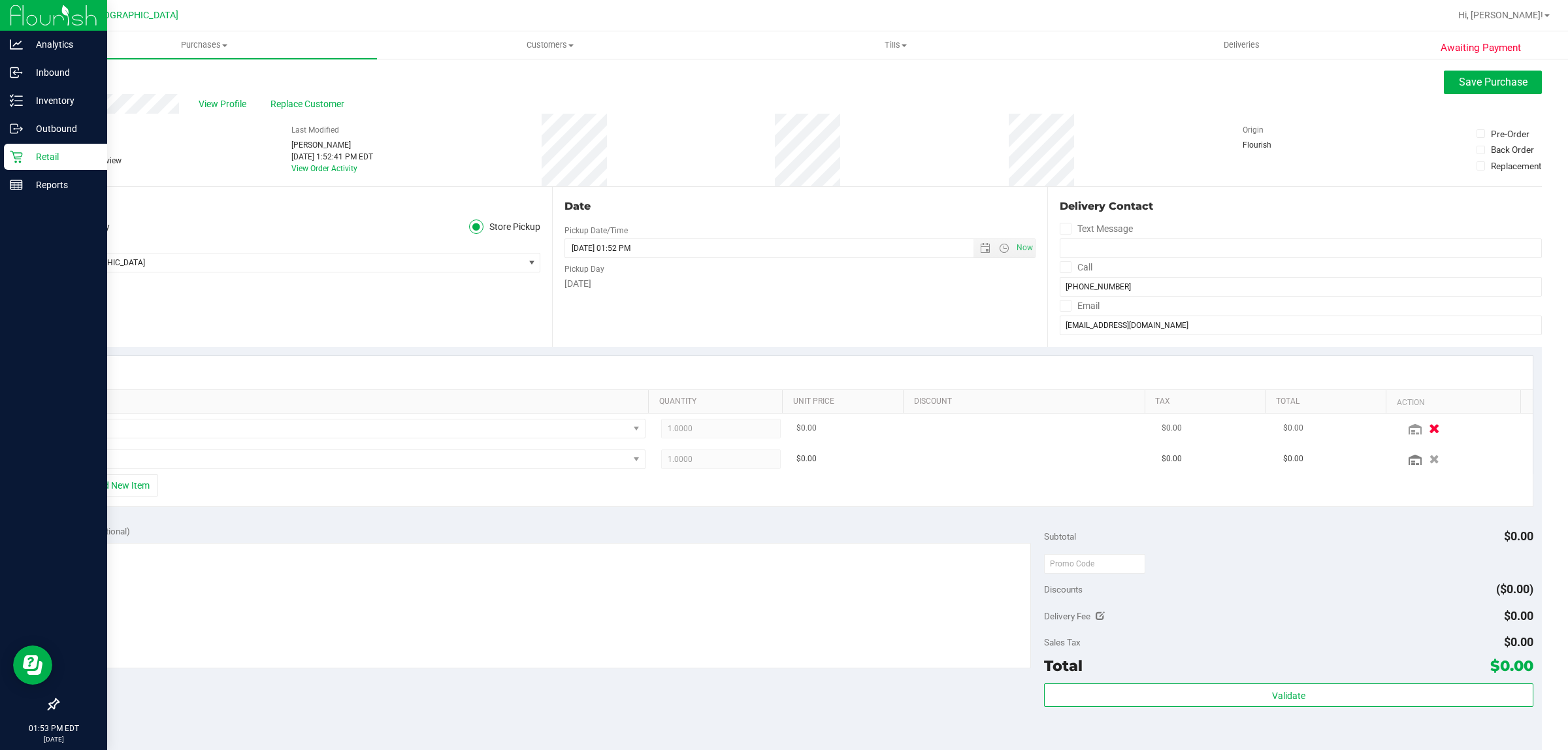
click at [1430, 432] on icon "button" at bounding box center [1435, 428] width 11 height 10
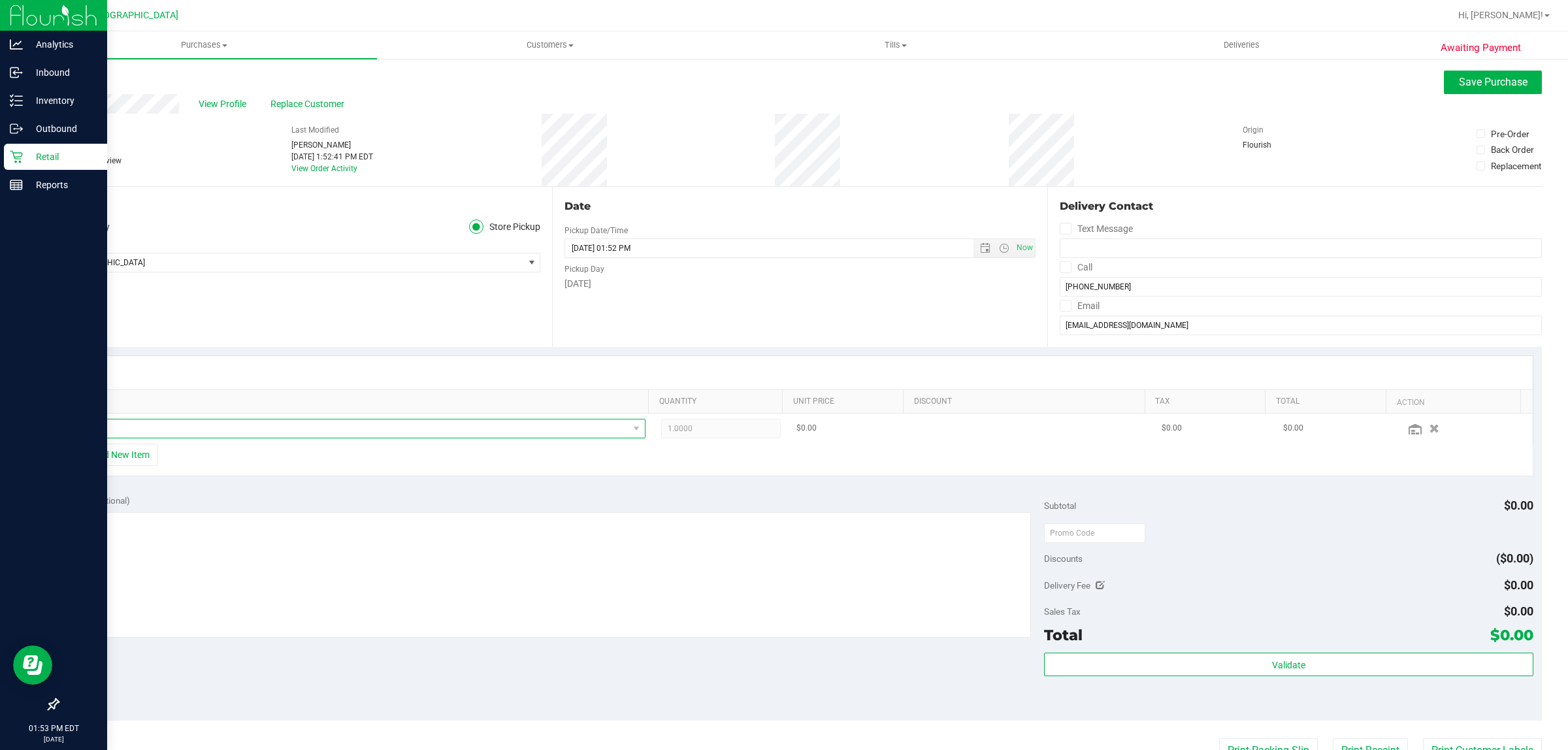
click at [156, 429] on span "NO DATA FOUND" at bounding box center [352, 429] width 553 height 18
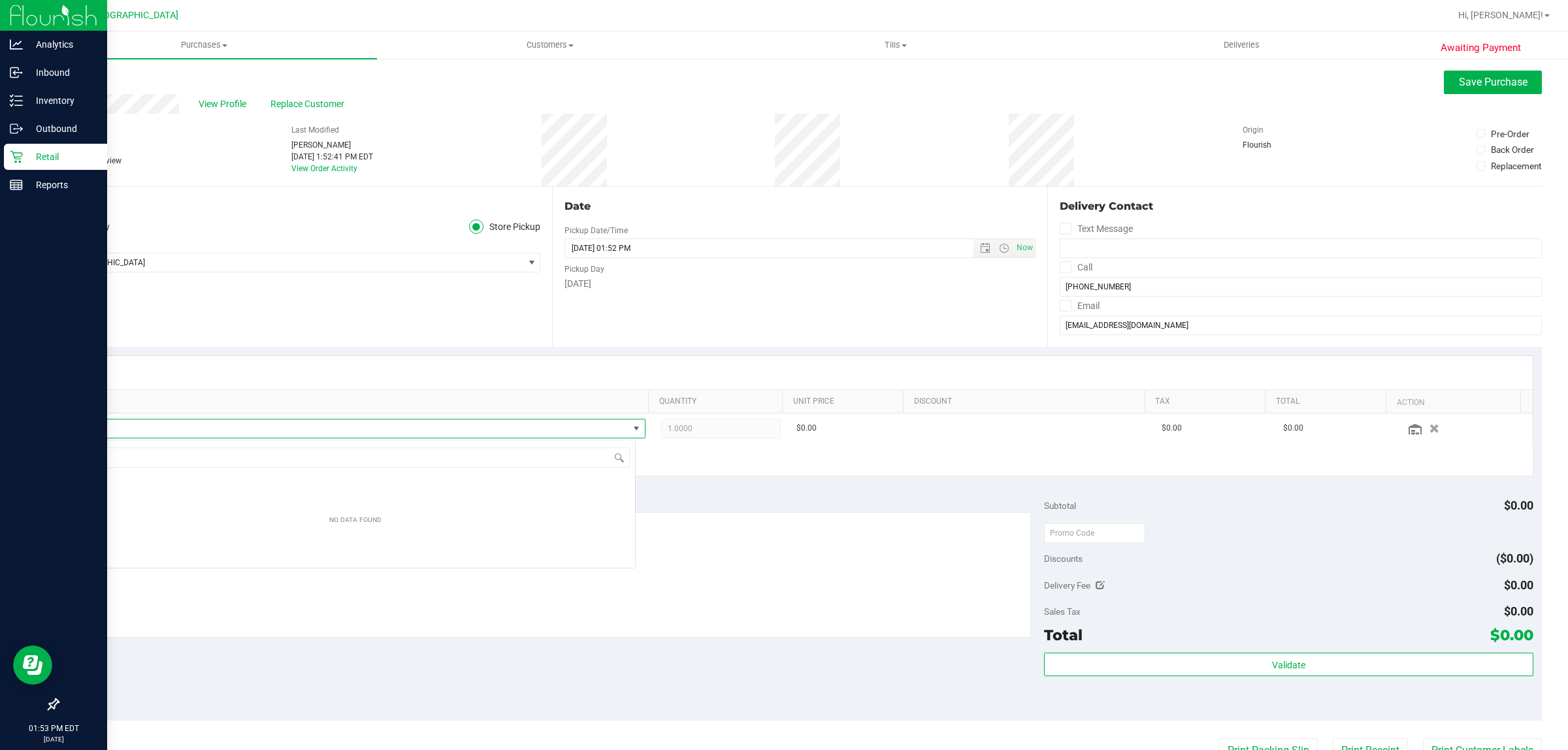
scroll to position [20, 560]
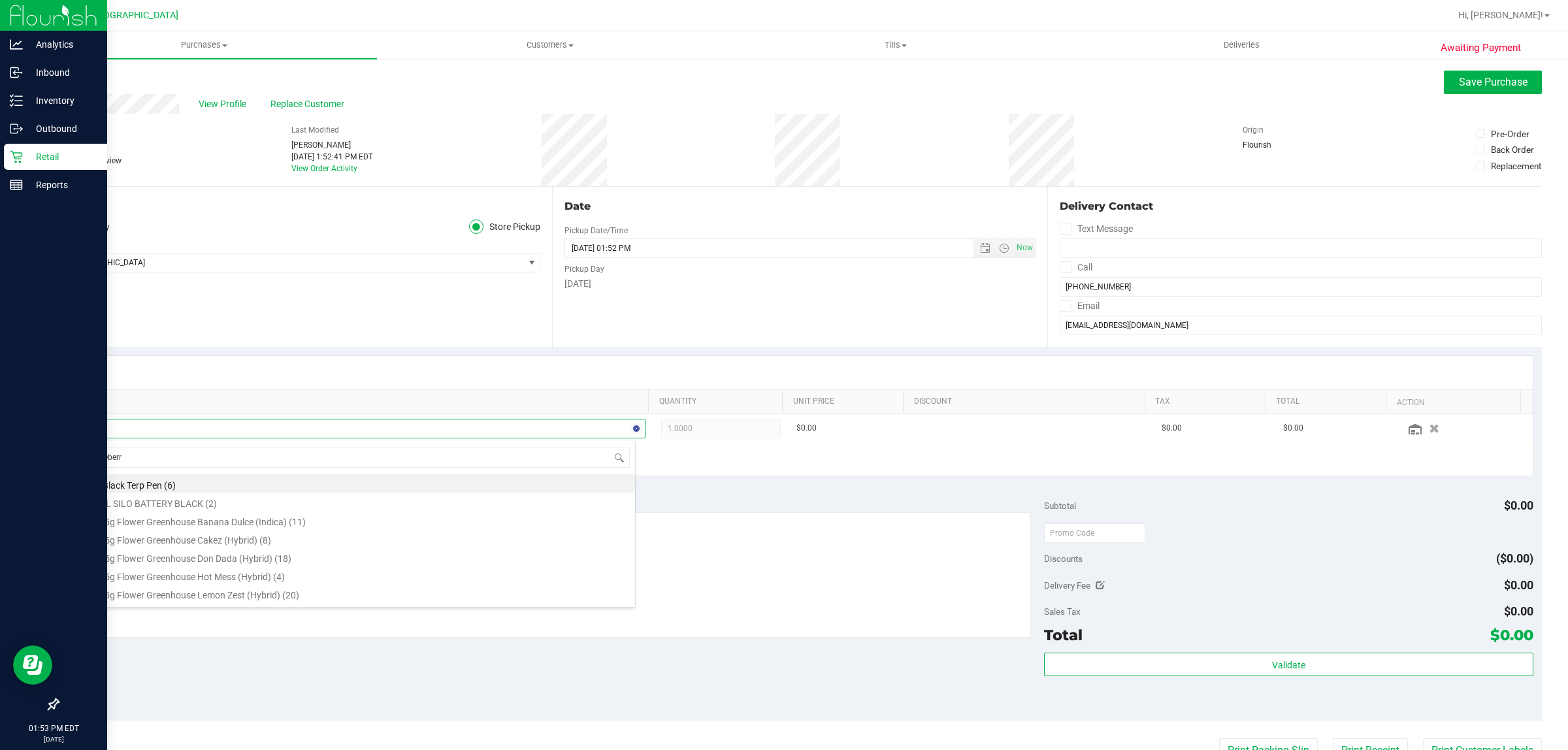
type input "blueberry"
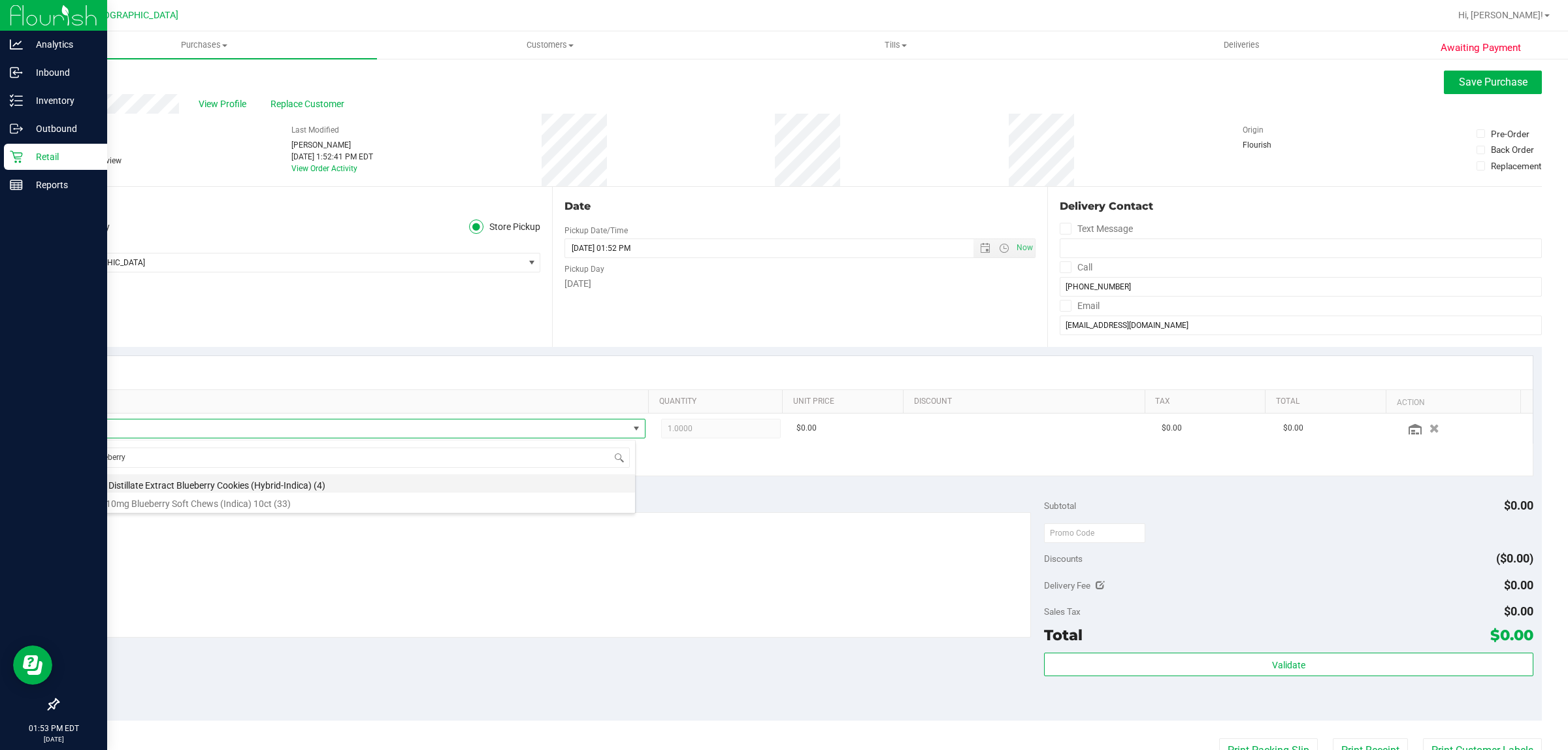
click at [250, 482] on li "FT 1g Distillate Extract Blueberry Cookies (Hybrid-Indica) (4)" at bounding box center [355, 484] width 560 height 18
click at [712, 427] on span "1.0000 1" at bounding box center [721, 429] width 119 height 20
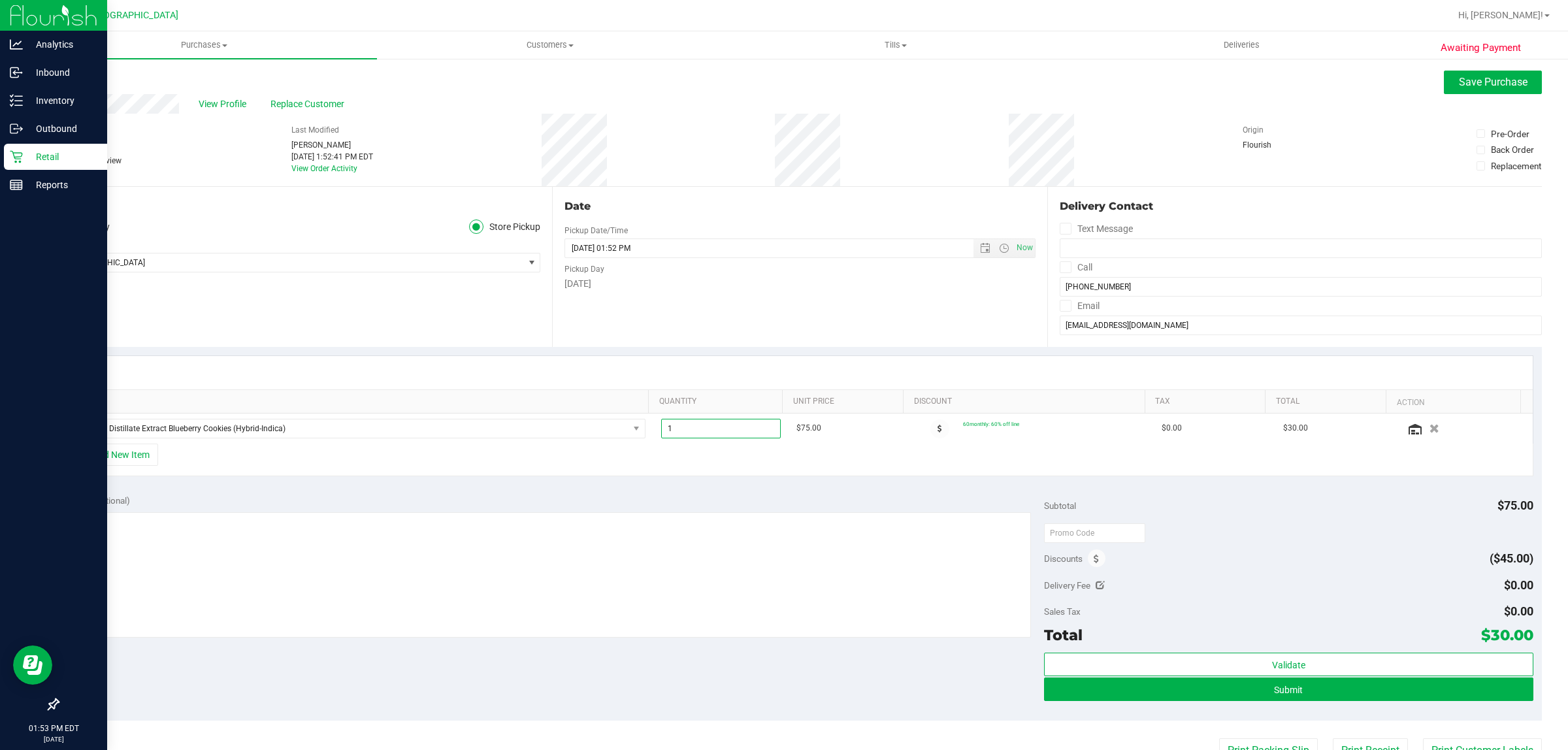
click at [712, 427] on span "1.00 1" at bounding box center [721, 429] width 119 height 20
type input "3"
type input "3.00"
click at [853, 467] on div "+ Add New Item" at bounding box center [800, 459] width 1467 height 33
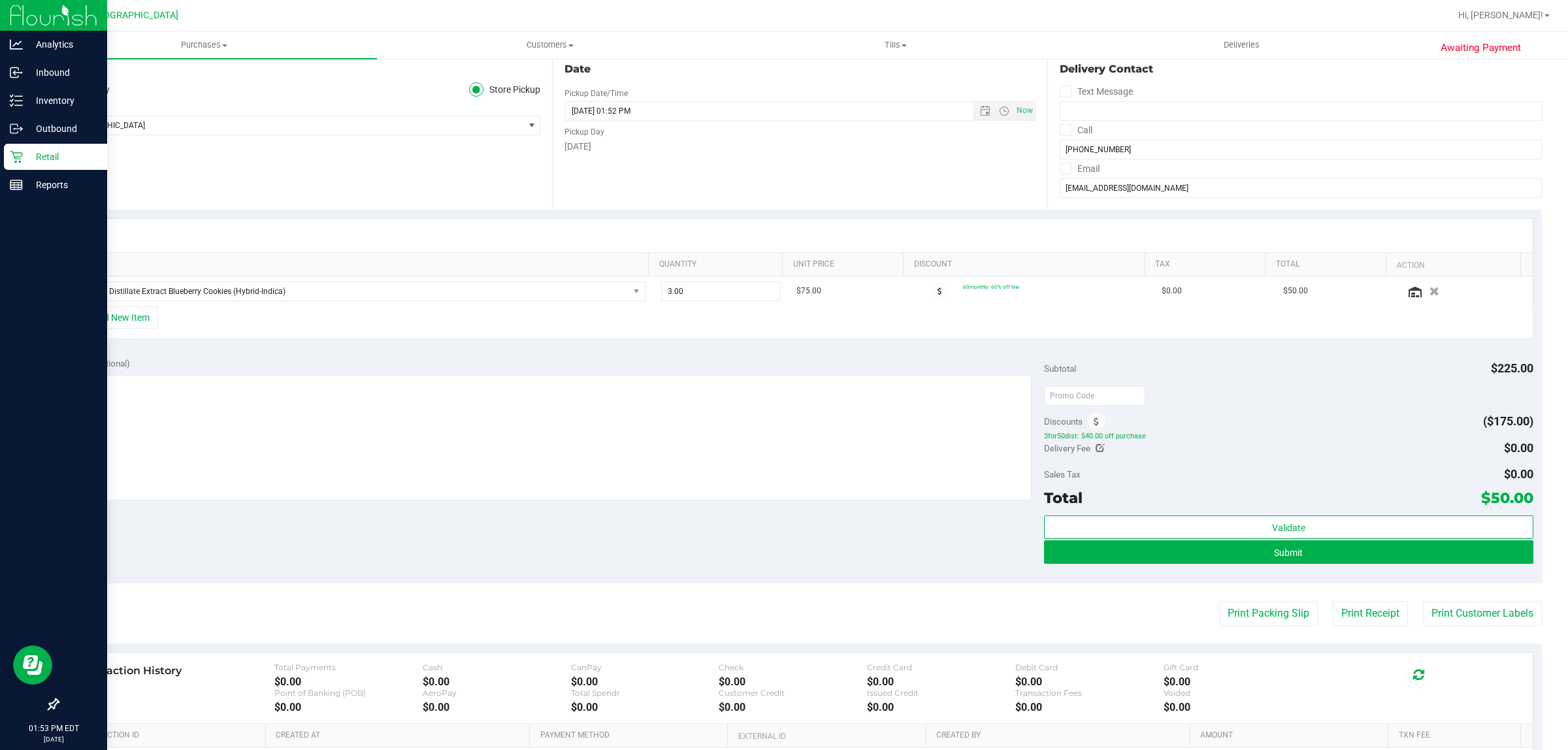
scroll to position [301, 0]
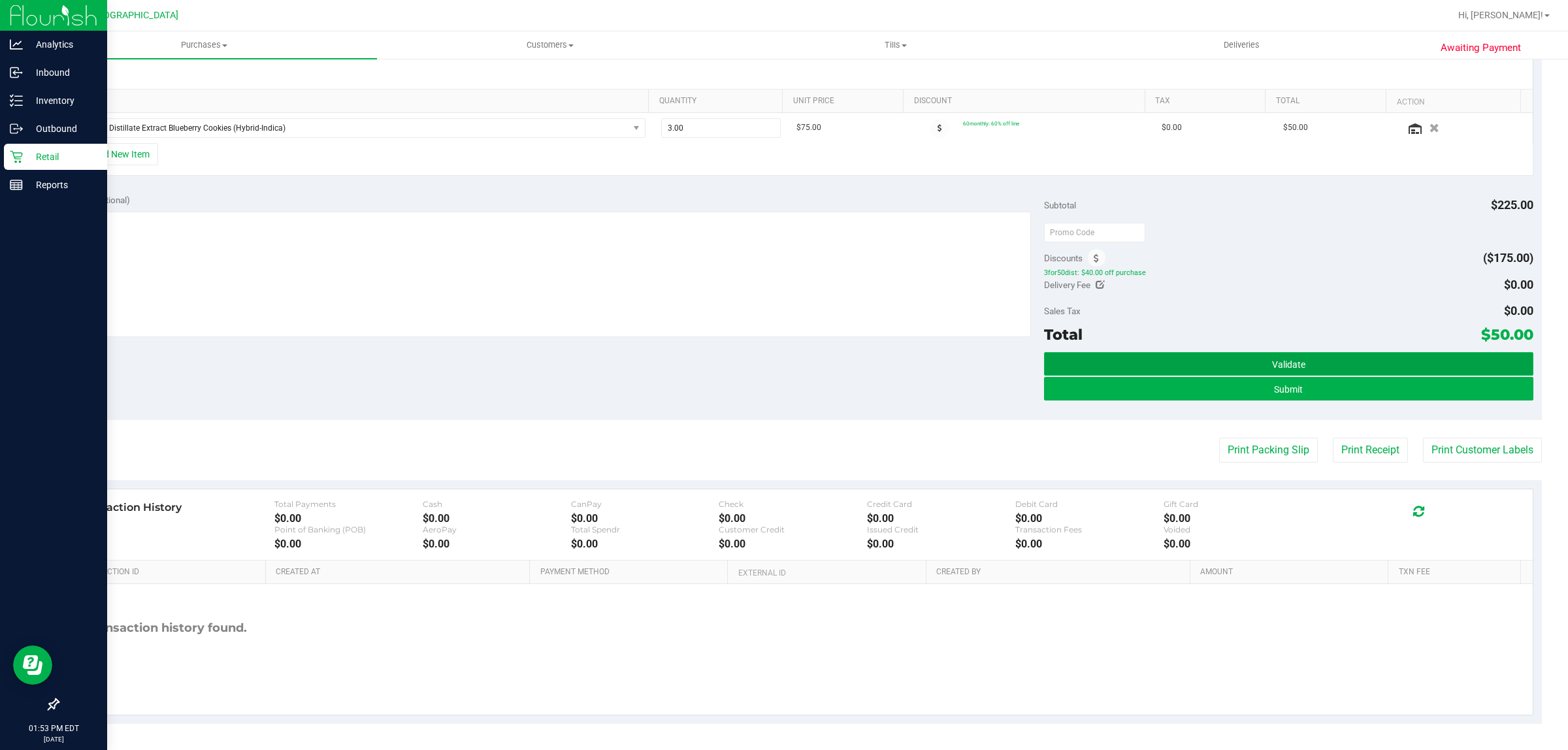
click at [1213, 353] on button "Validate" at bounding box center [1289, 364] width 489 height 24
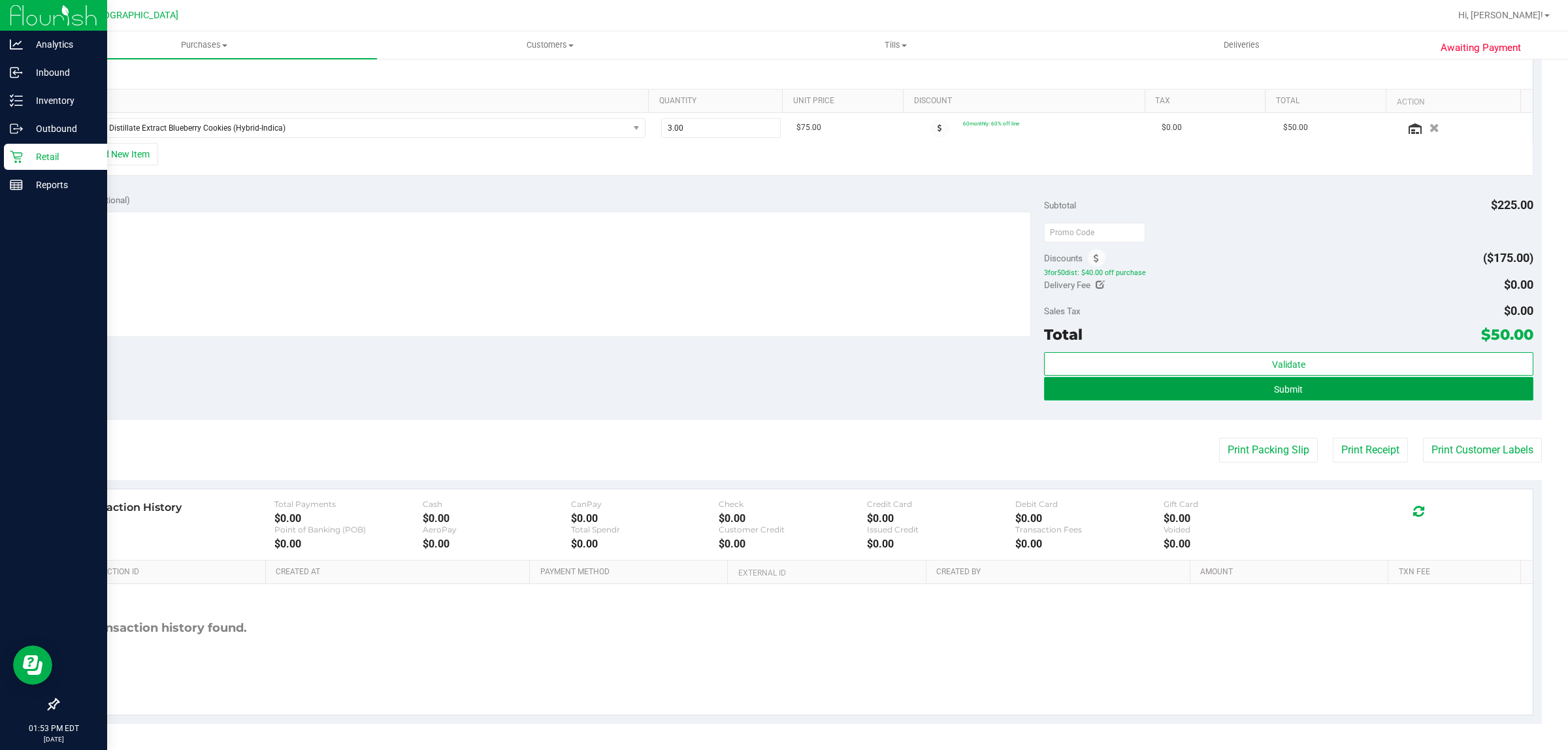
click at [1210, 399] on button "Submit" at bounding box center [1289, 389] width 489 height 24
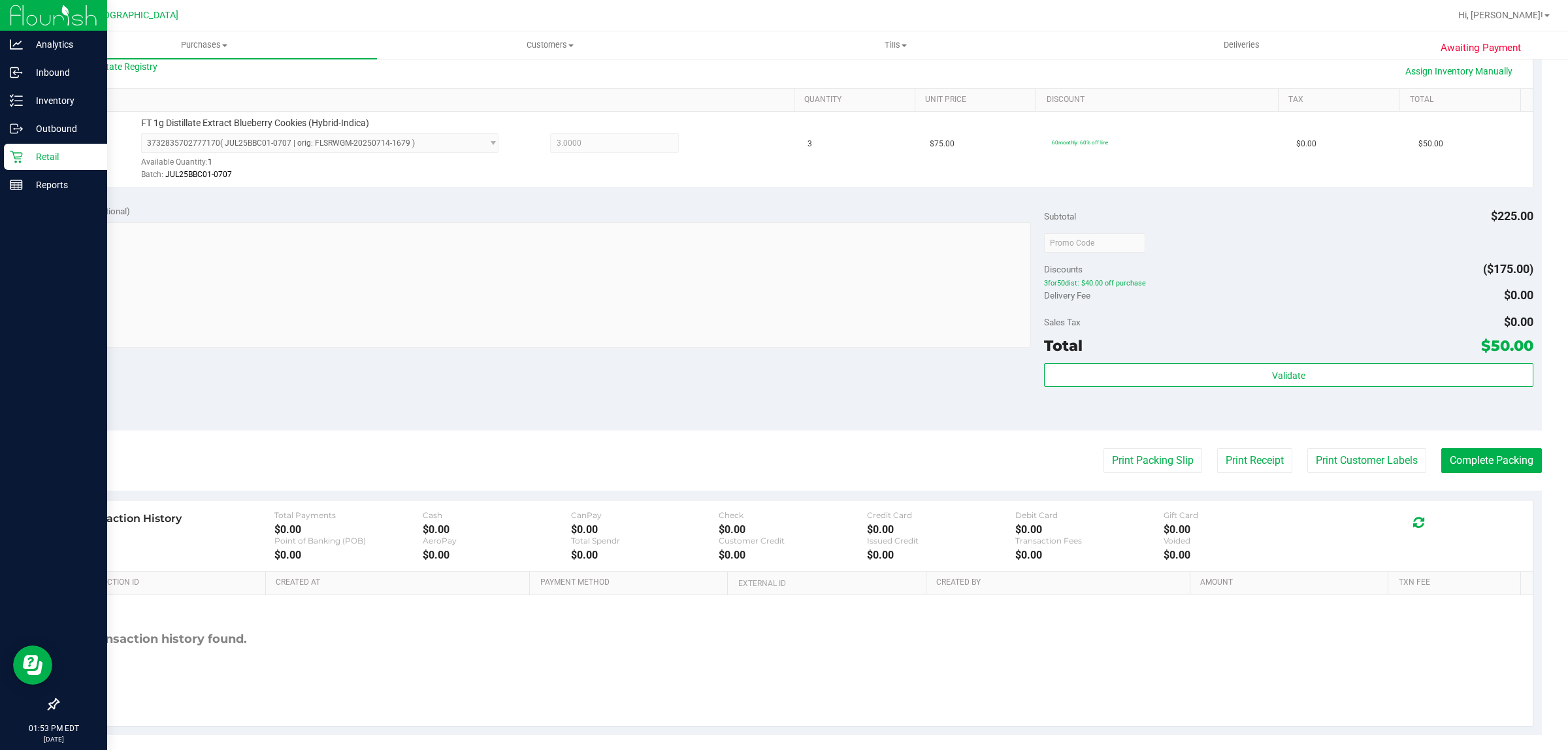
scroll to position [317, 0]
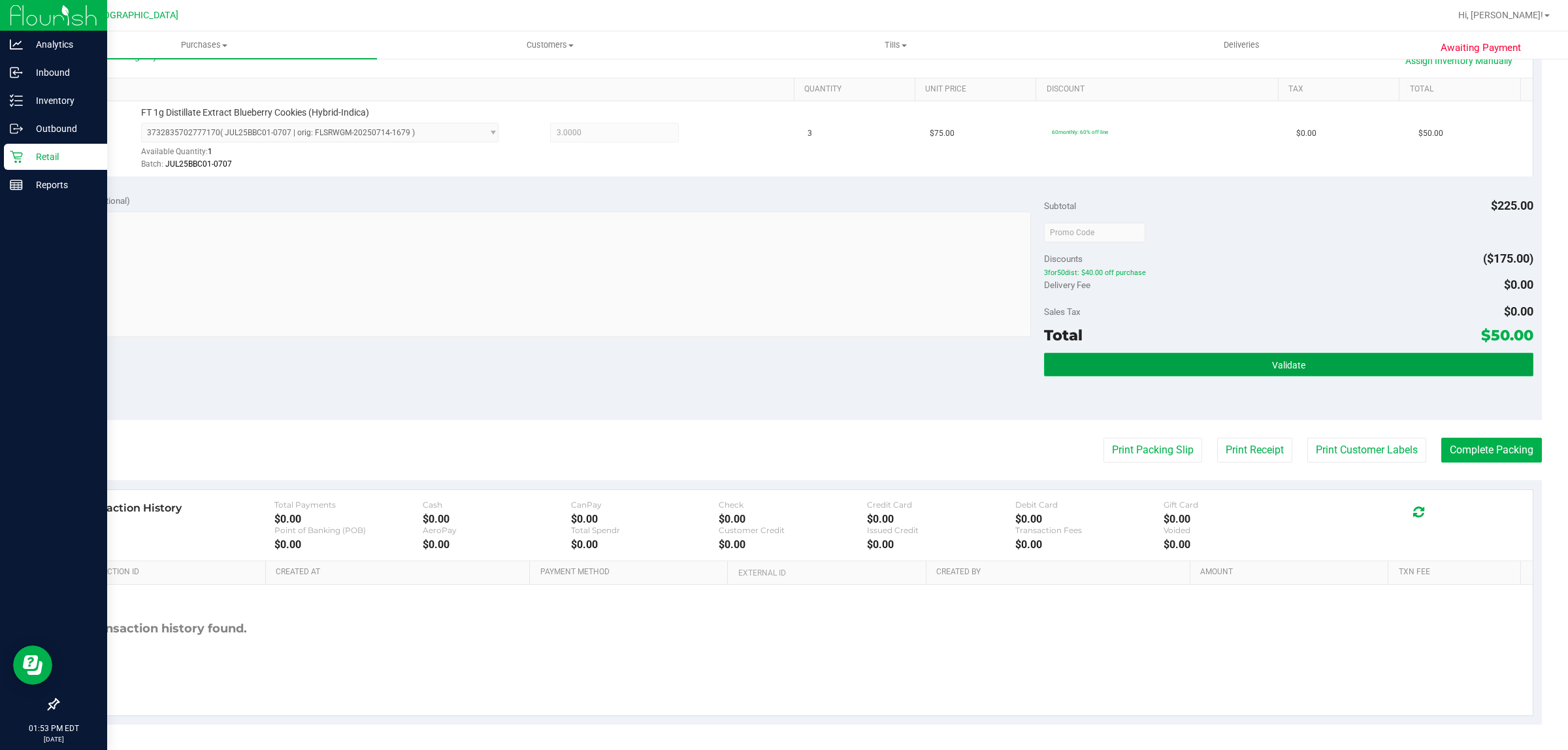
click at [1204, 367] on button "Validate" at bounding box center [1289, 364] width 489 height 24
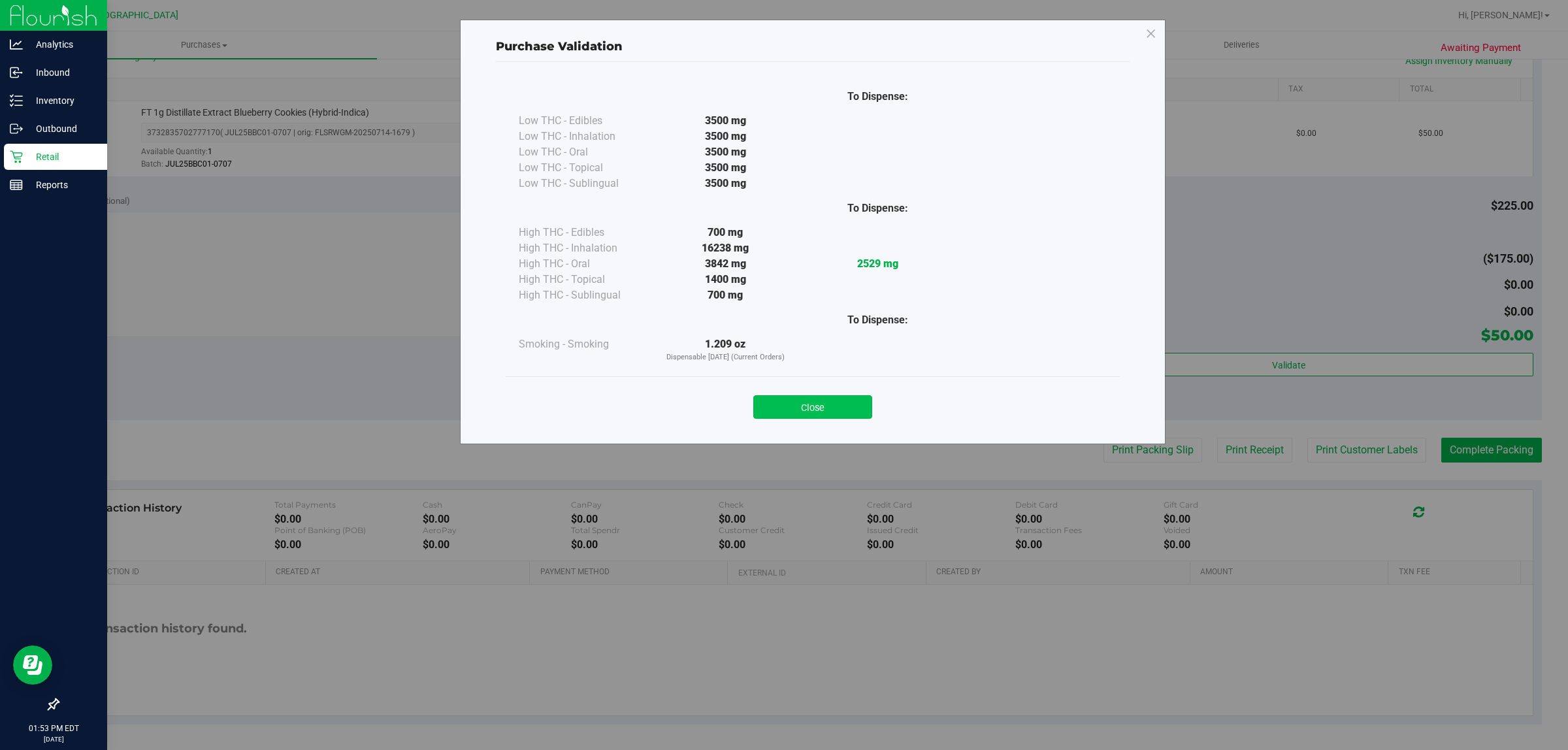
click at [778, 415] on button "Close" at bounding box center [812, 407] width 119 height 24
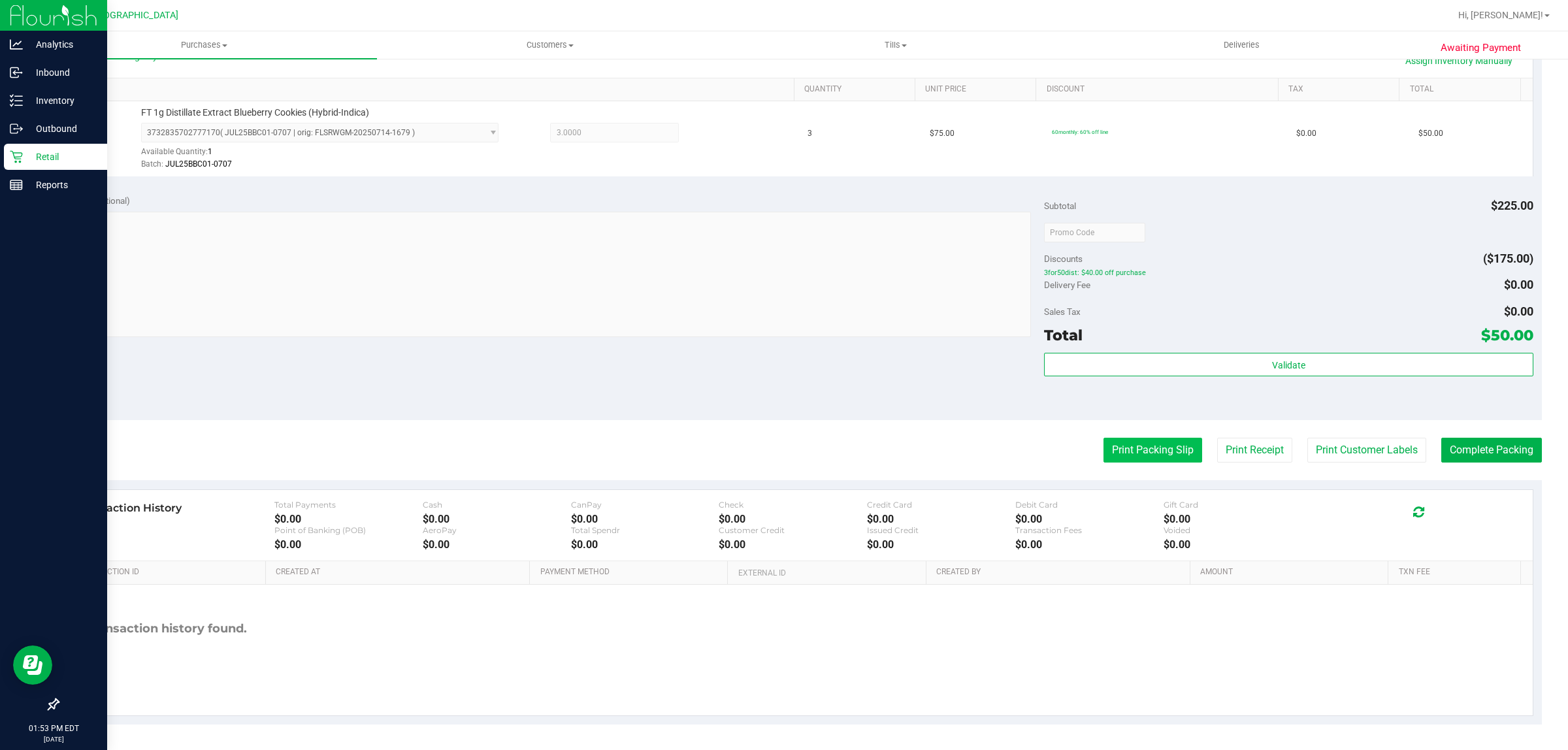
click at [1114, 451] on button "Print Packing Slip" at bounding box center [1153, 450] width 99 height 25
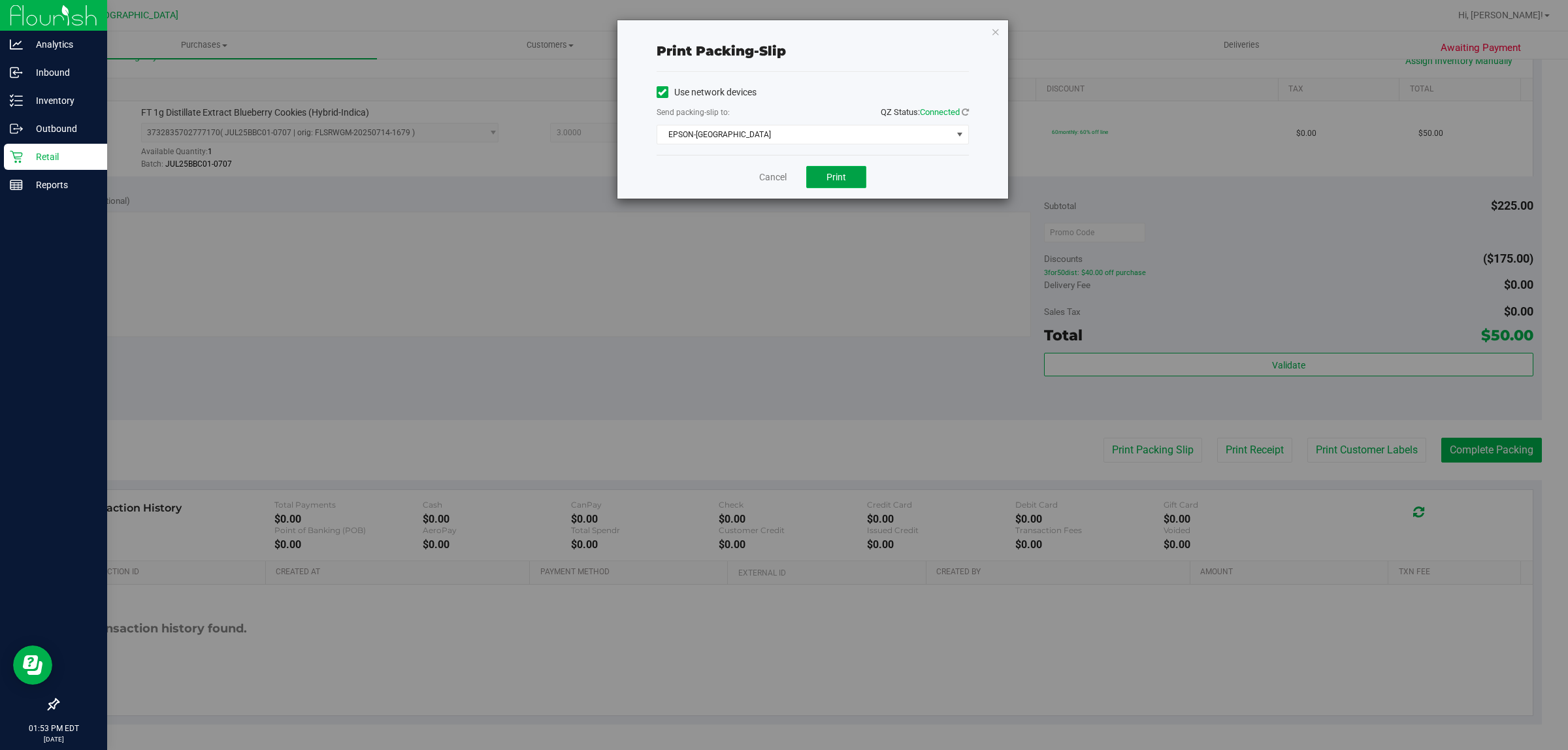
click at [808, 171] on button "Print" at bounding box center [836, 177] width 60 height 22
click at [766, 183] on link "Cancel" at bounding box center [773, 178] width 27 height 14
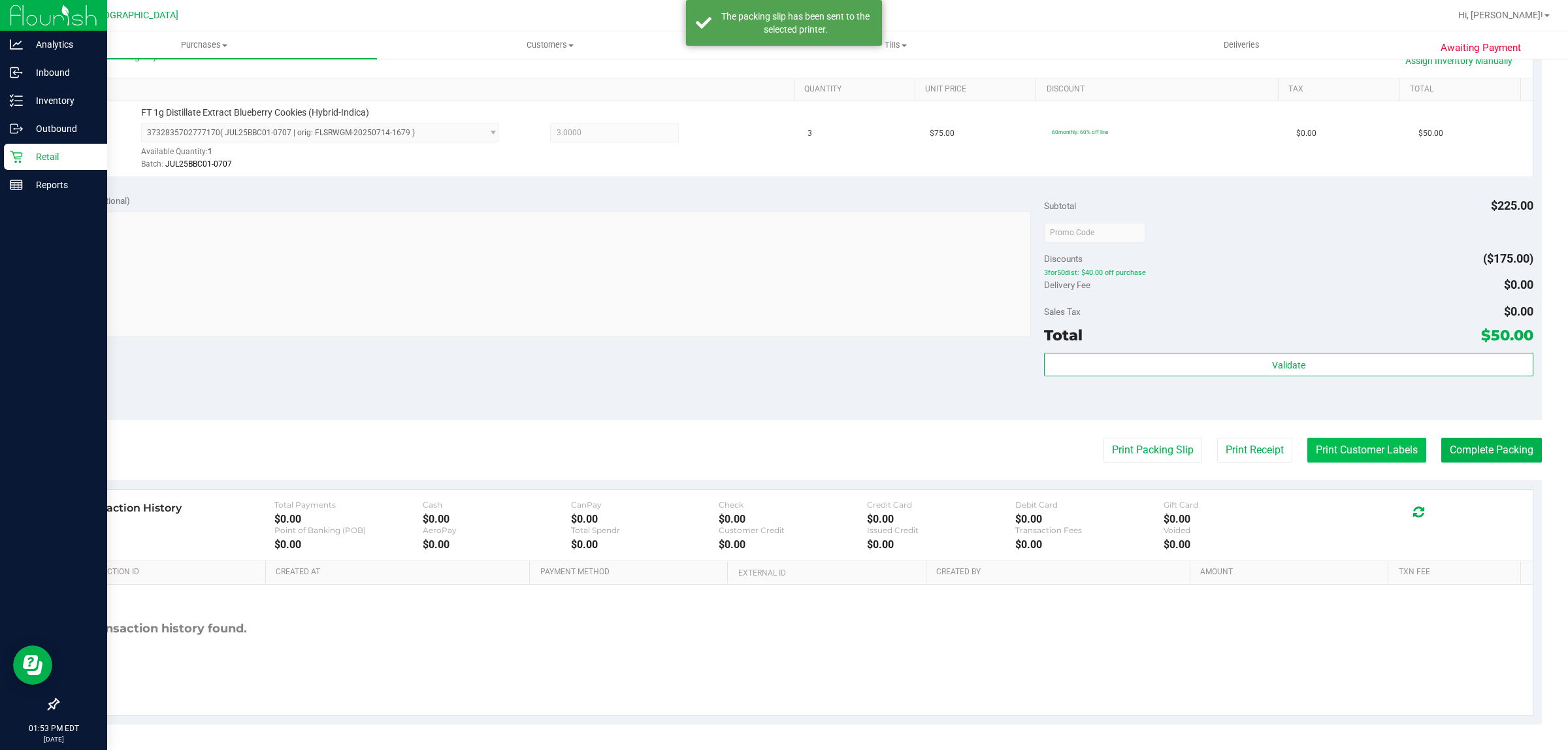
click at [1332, 452] on button "Print Customer Labels" at bounding box center [1367, 450] width 119 height 25
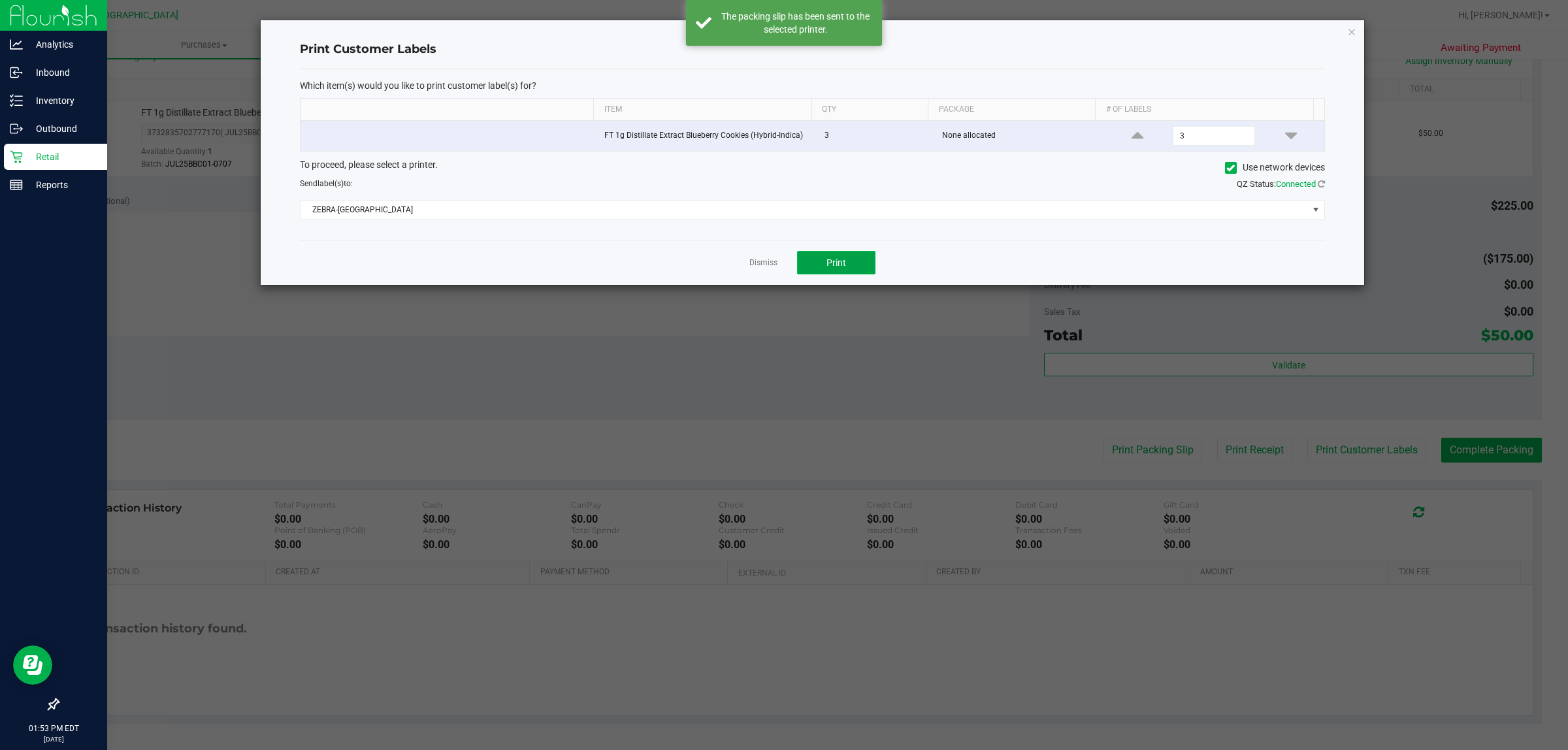
click at [834, 260] on span "Print" at bounding box center [837, 263] width 20 height 11
click at [762, 262] on link "Dismiss" at bounding box center [763, 263] width 28 height 11
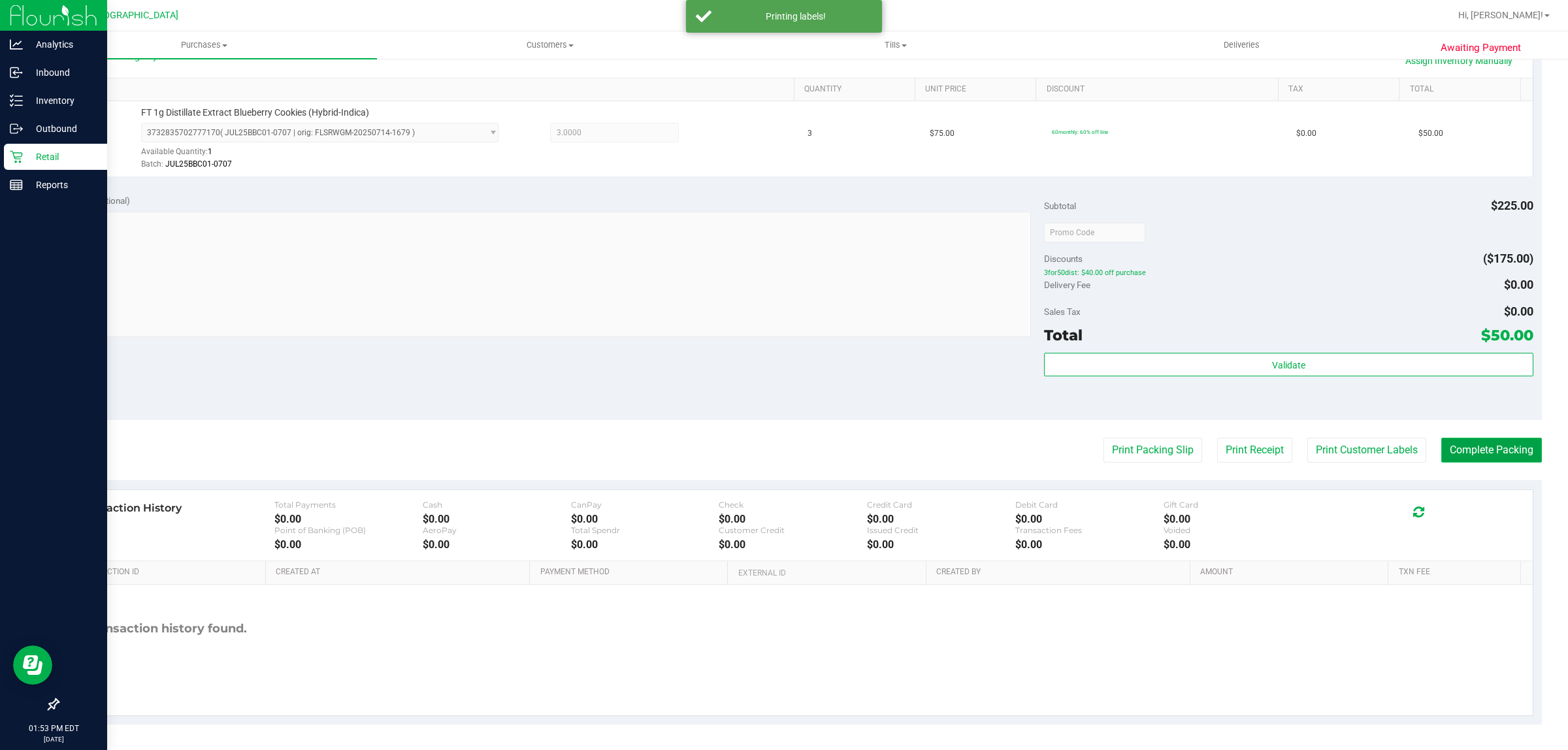
click at [1480, 462] on button "Complete Packing" at bounding box center [1491, 450] width 101 height 25
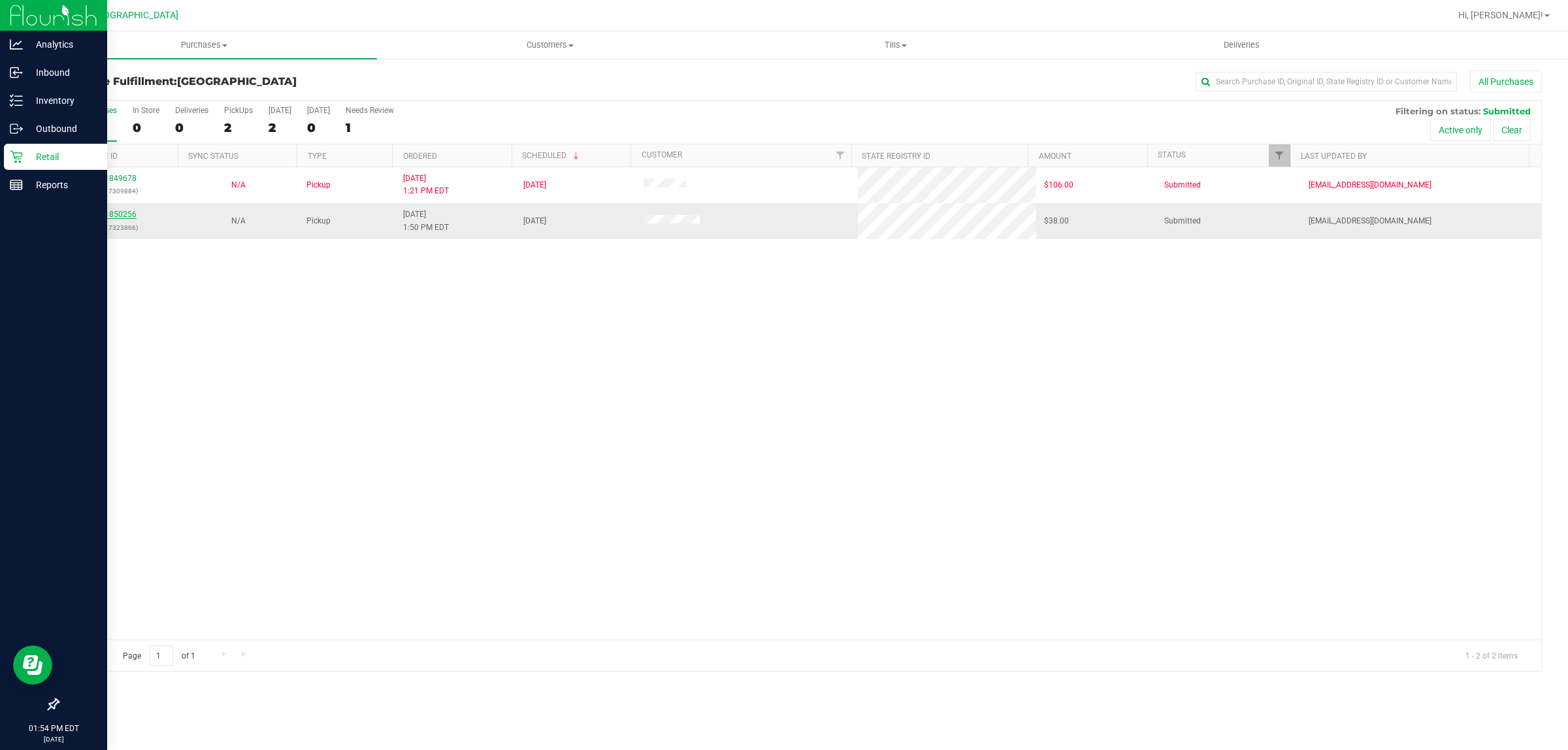
click at [121, 216] on link "11850256" at bounding box center [118, 214] width 36 height 9
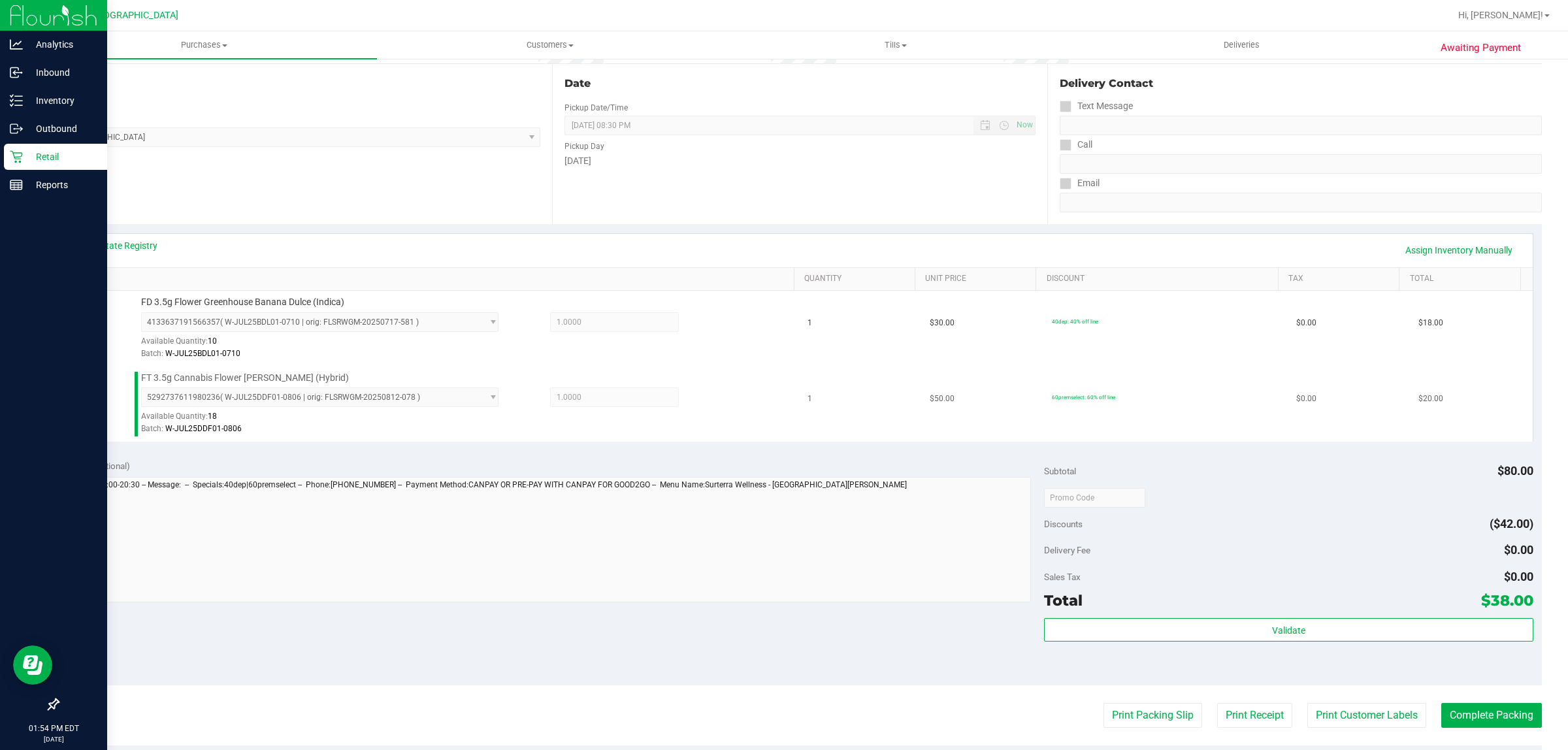
scroll to position [326, 0]
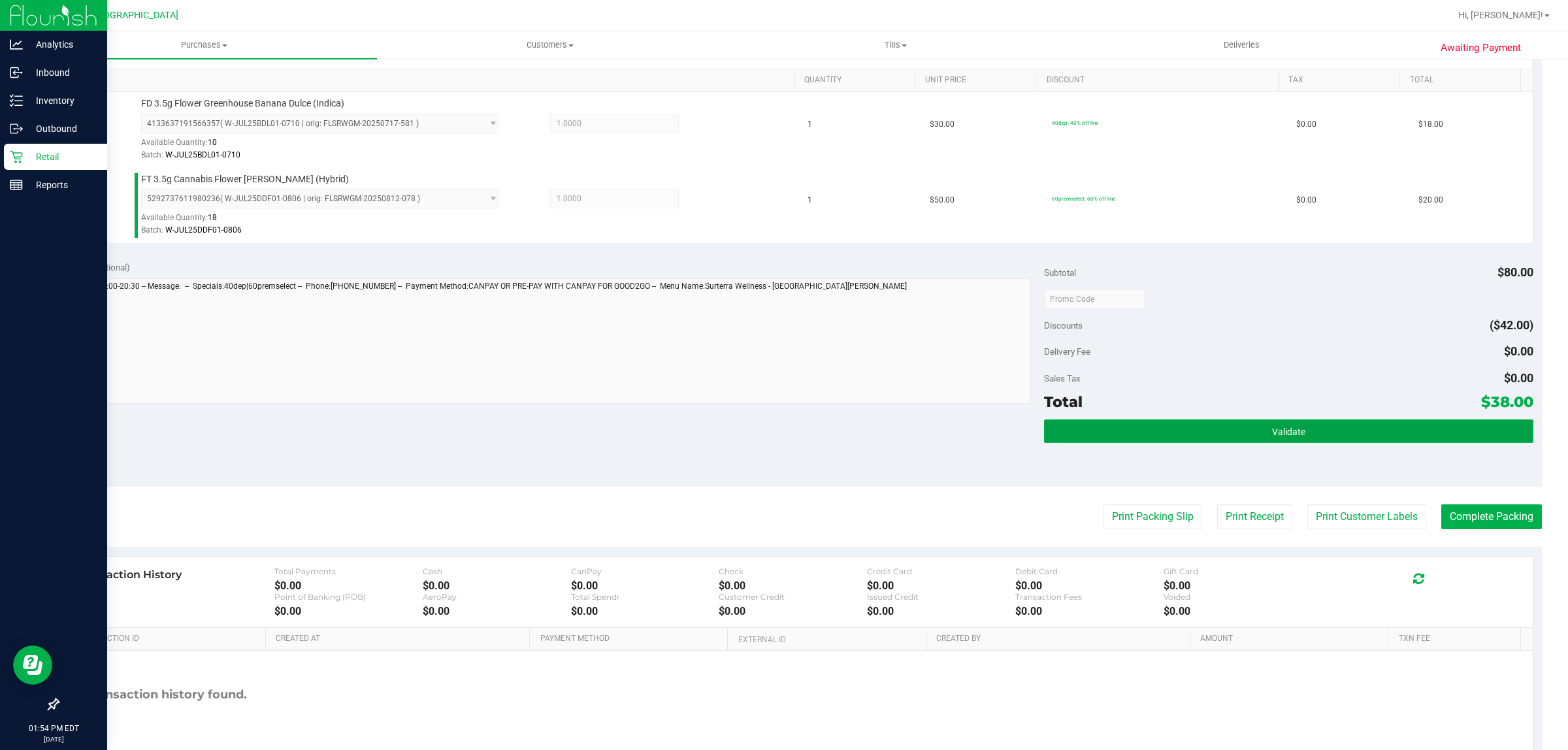
click at [1131, 433] on button "Validate" at bounding box center [1289, 431] width 489 height 24
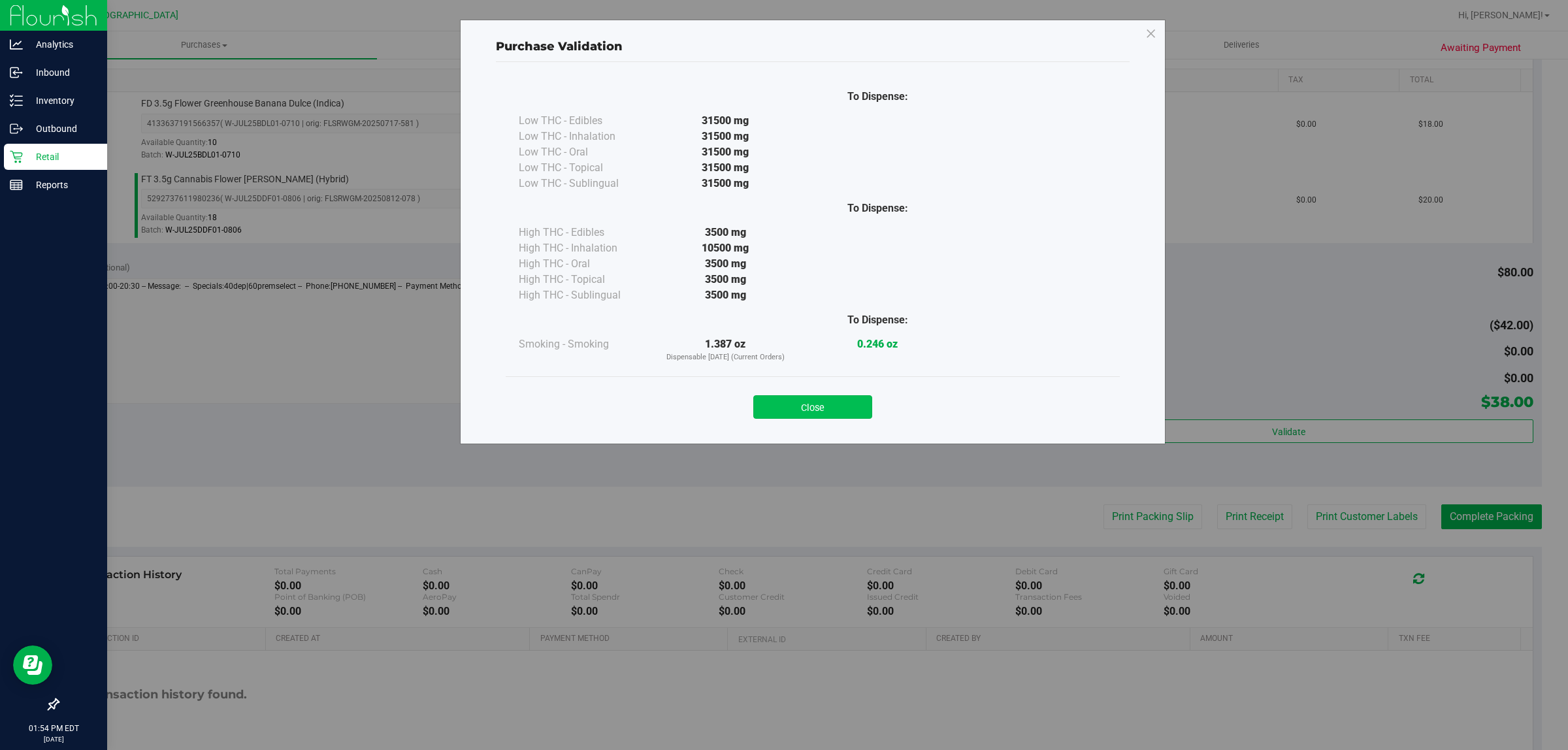
click at [815, 410] on button "Close" at bounding box center [812, 407] width 119 height 24
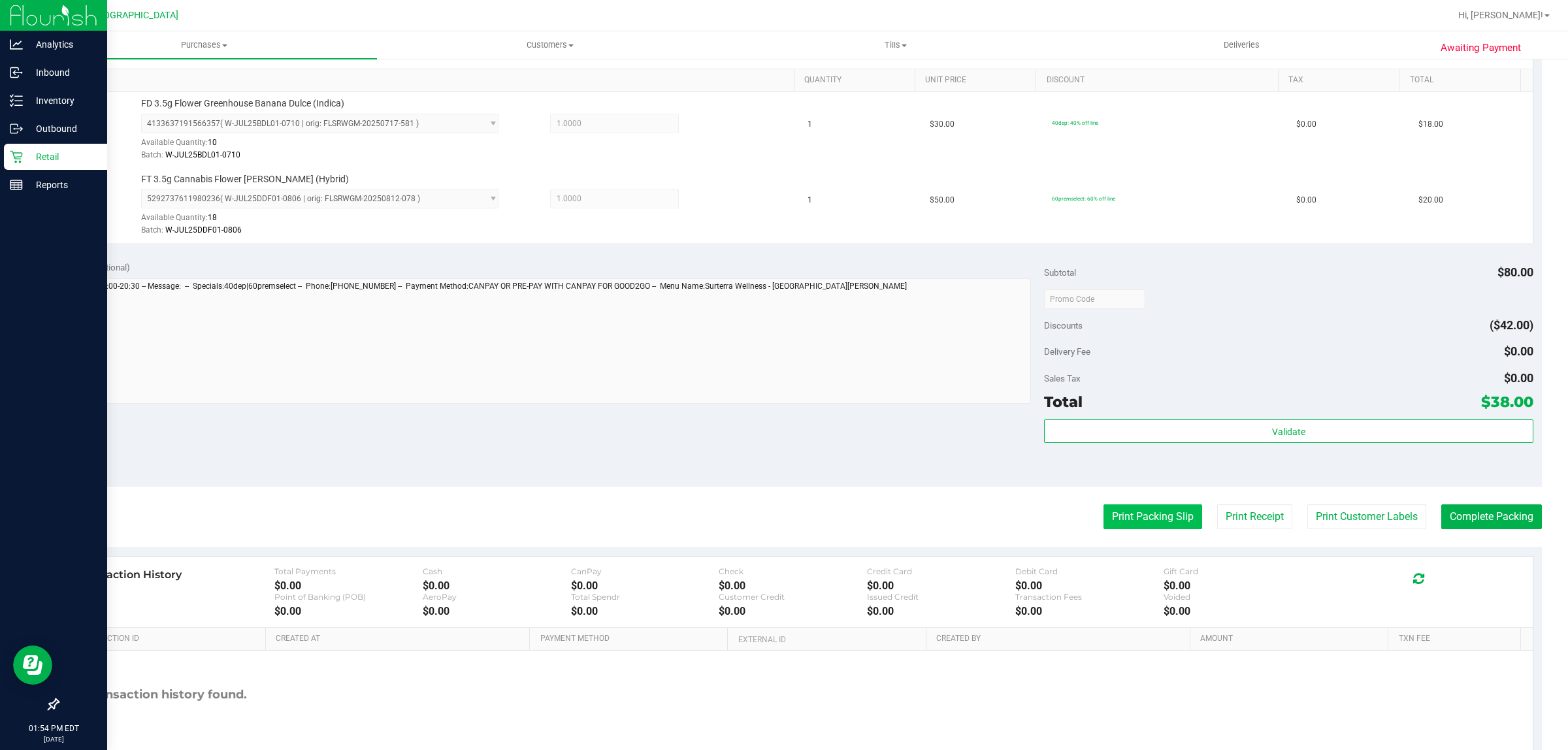
click at [1141, 509] on button "Print Packing Slip" at bounding box center [1153, 516] width 99 height 25
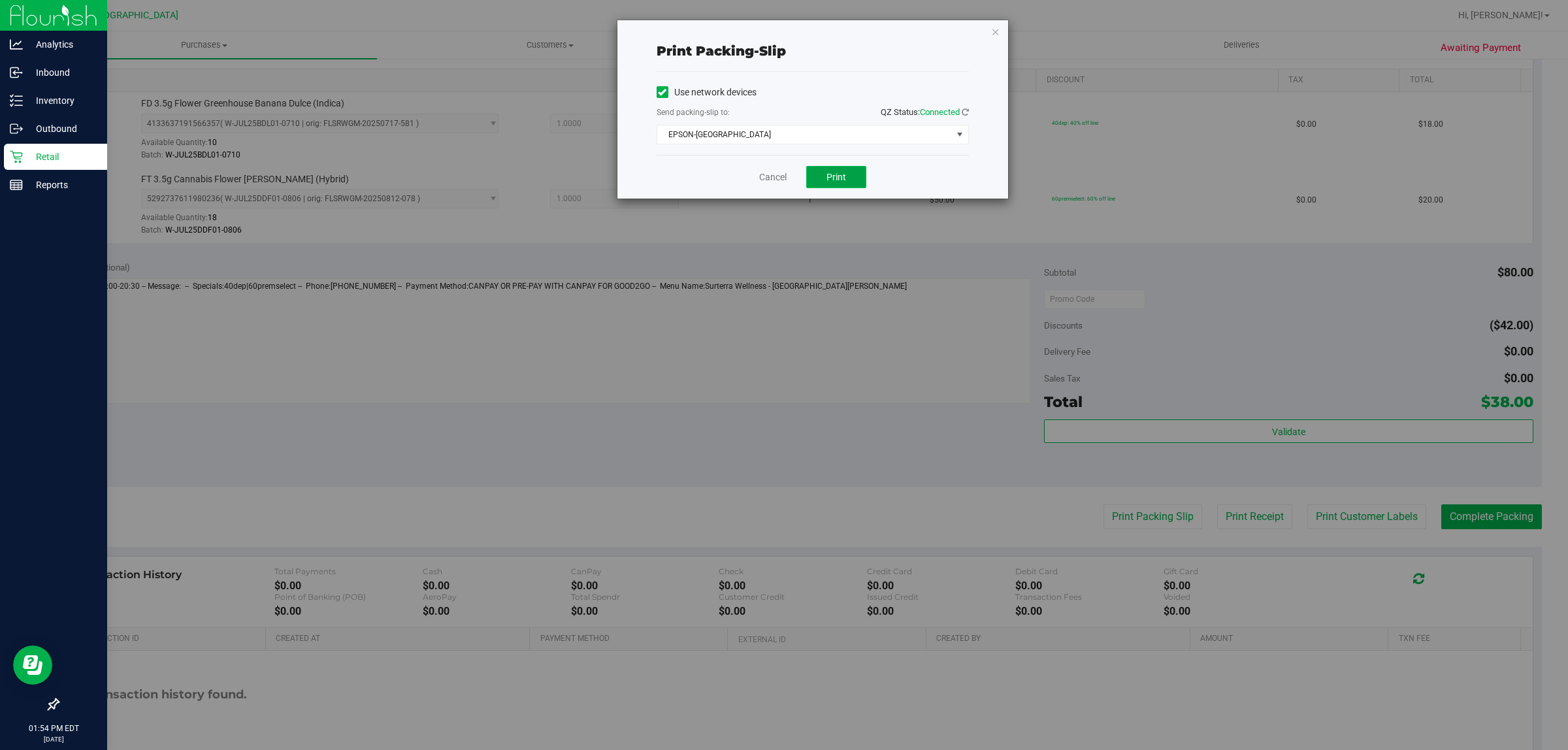
click at [825, 171] on button "Print" at bounding box center [836, 177] width 60 height 22
click at [768, 178] on link "Cancel" at bounding box center [773, 178] width 27 height 14
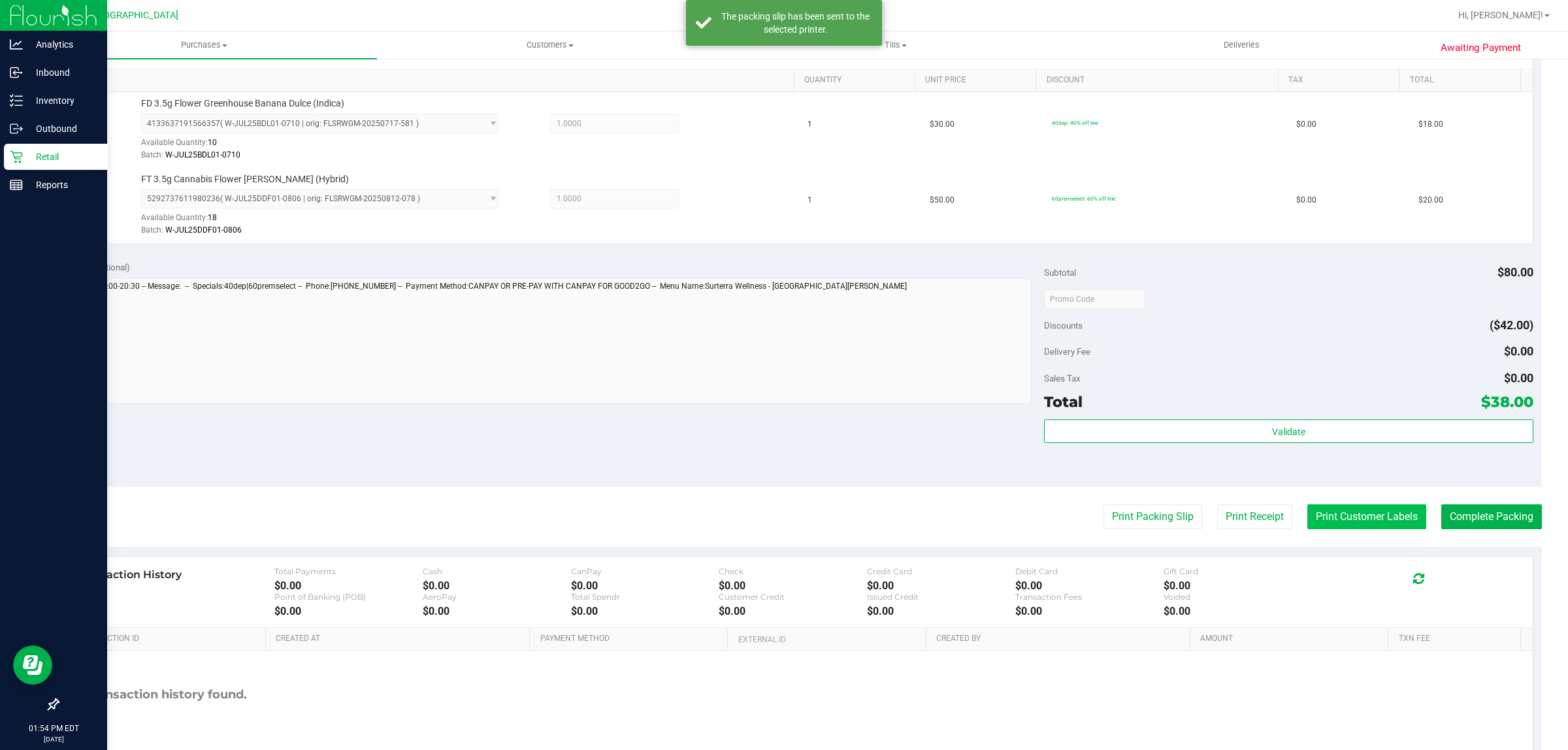
click at [1392, 521] on button "Print Customer Labels" at bounding box center [1367, 516] width 119 height 25
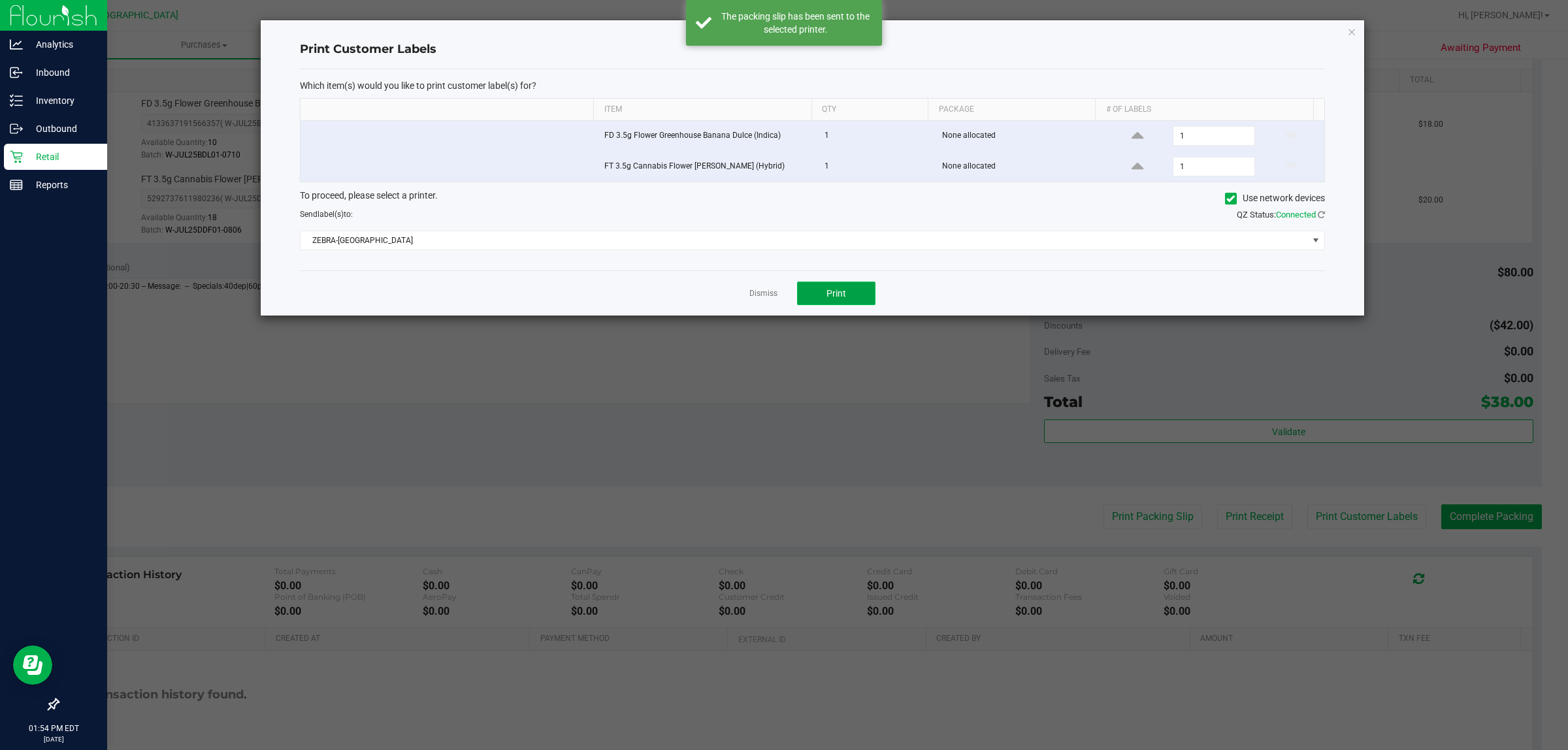
click at [870, 298] on button "Print" at bounding box center [836, 293] width 78 height 24
click at [762, 294] on link "Dismiss" at bounding box center [763, 294] width 28 height 11
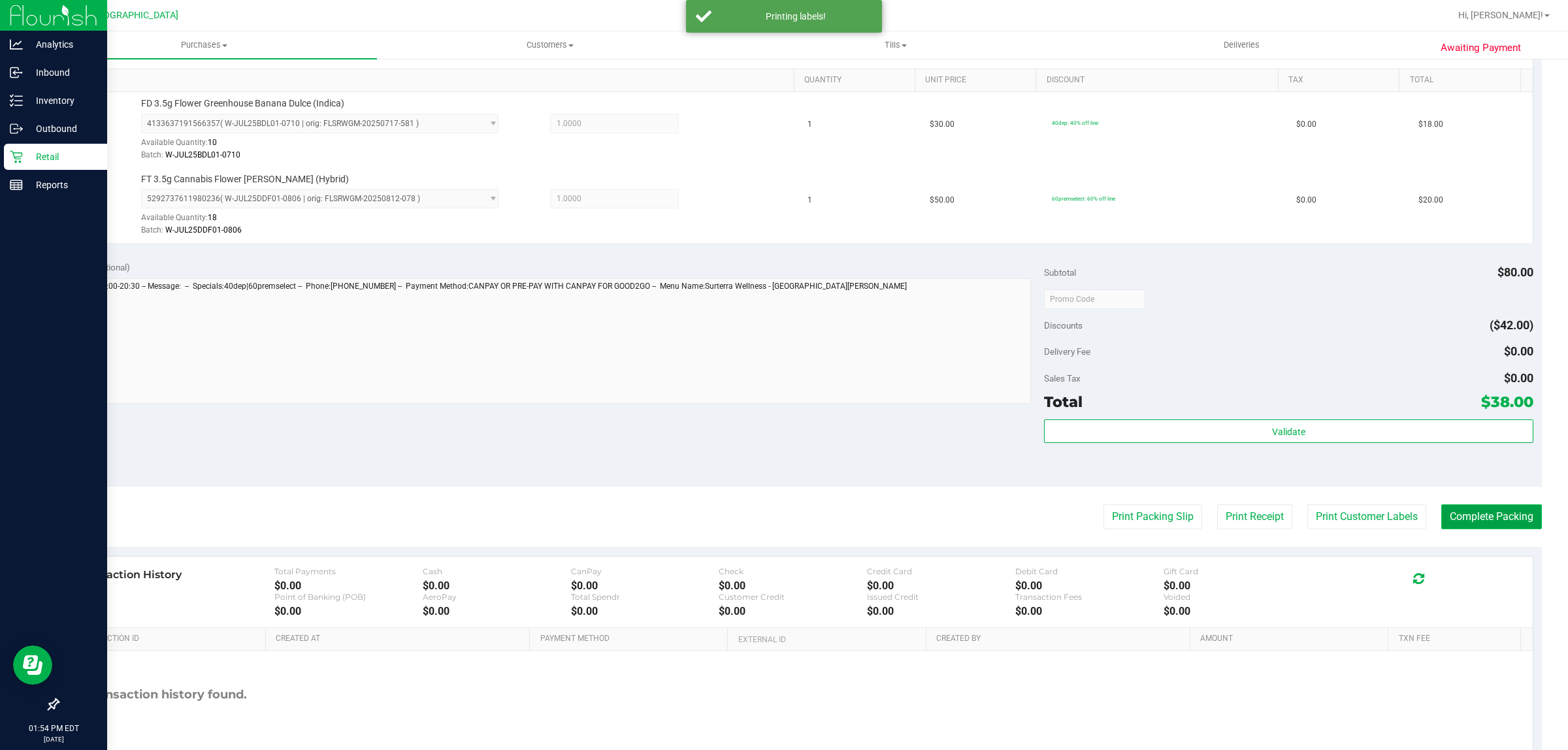
click at [1484, 528] on button "Complete Packing" at bounding box center [1491, 516] width 101 height 25
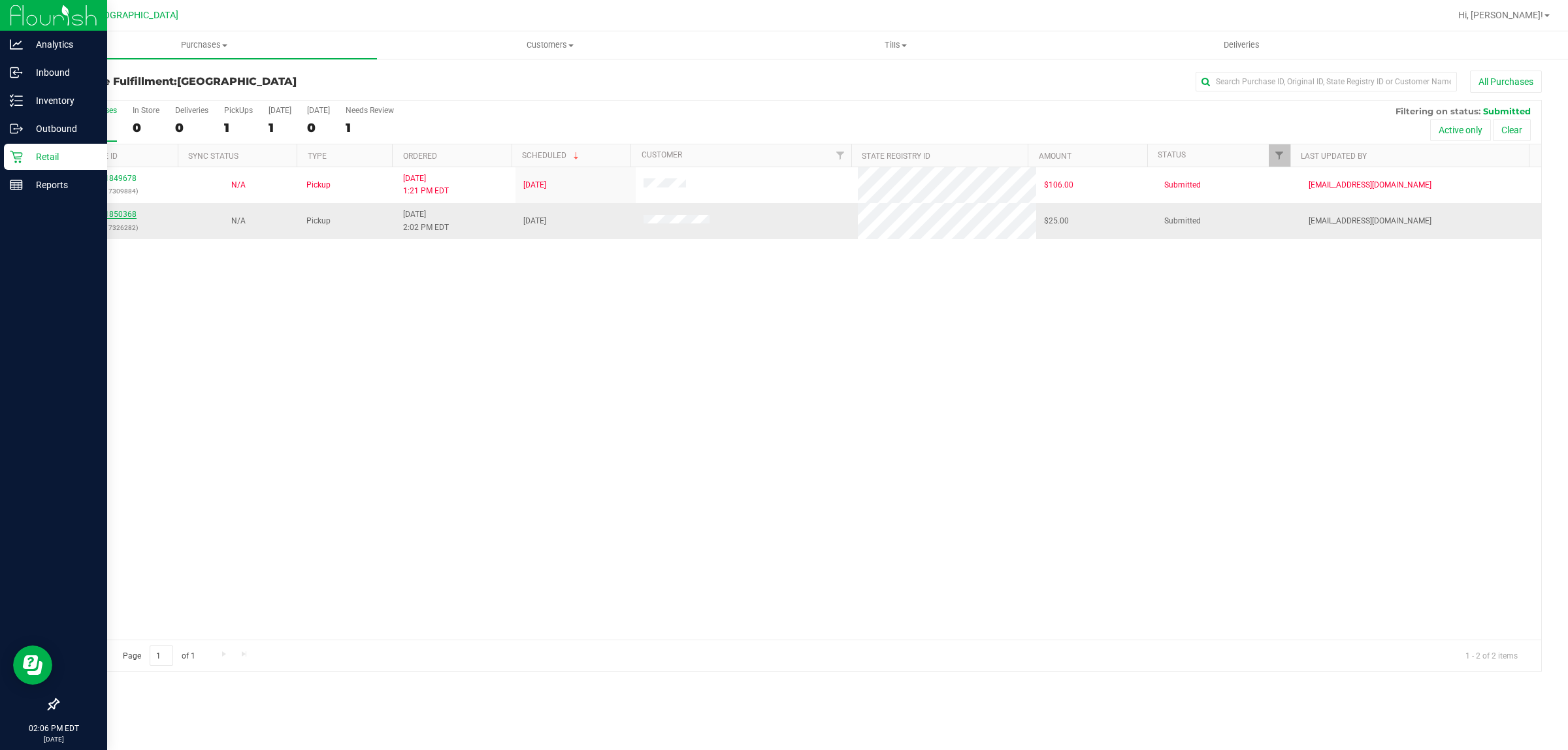
click at [131, 217] on link "11850368" at bounding box center [118, 214] width 36 height 9
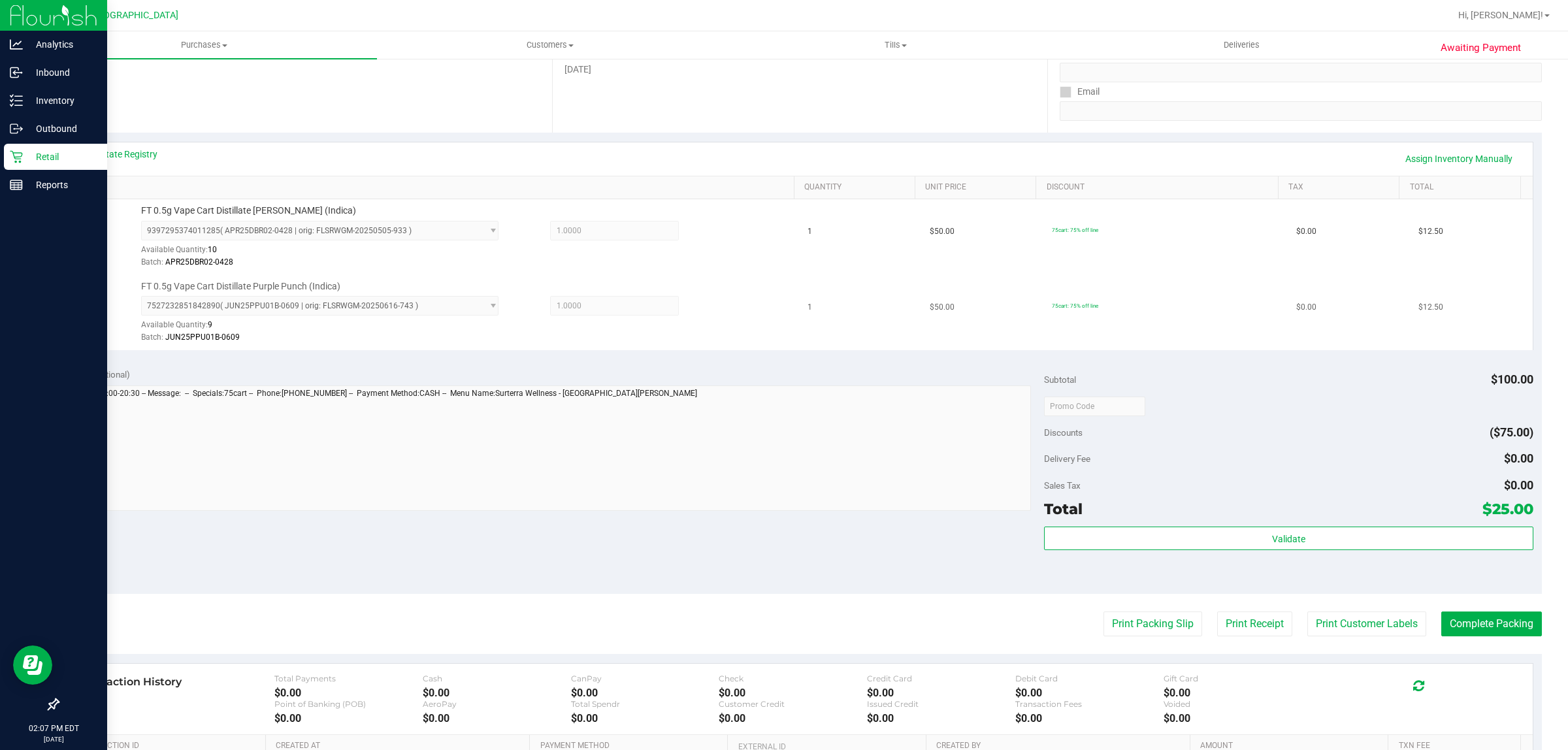
scroll to position [245, 0]
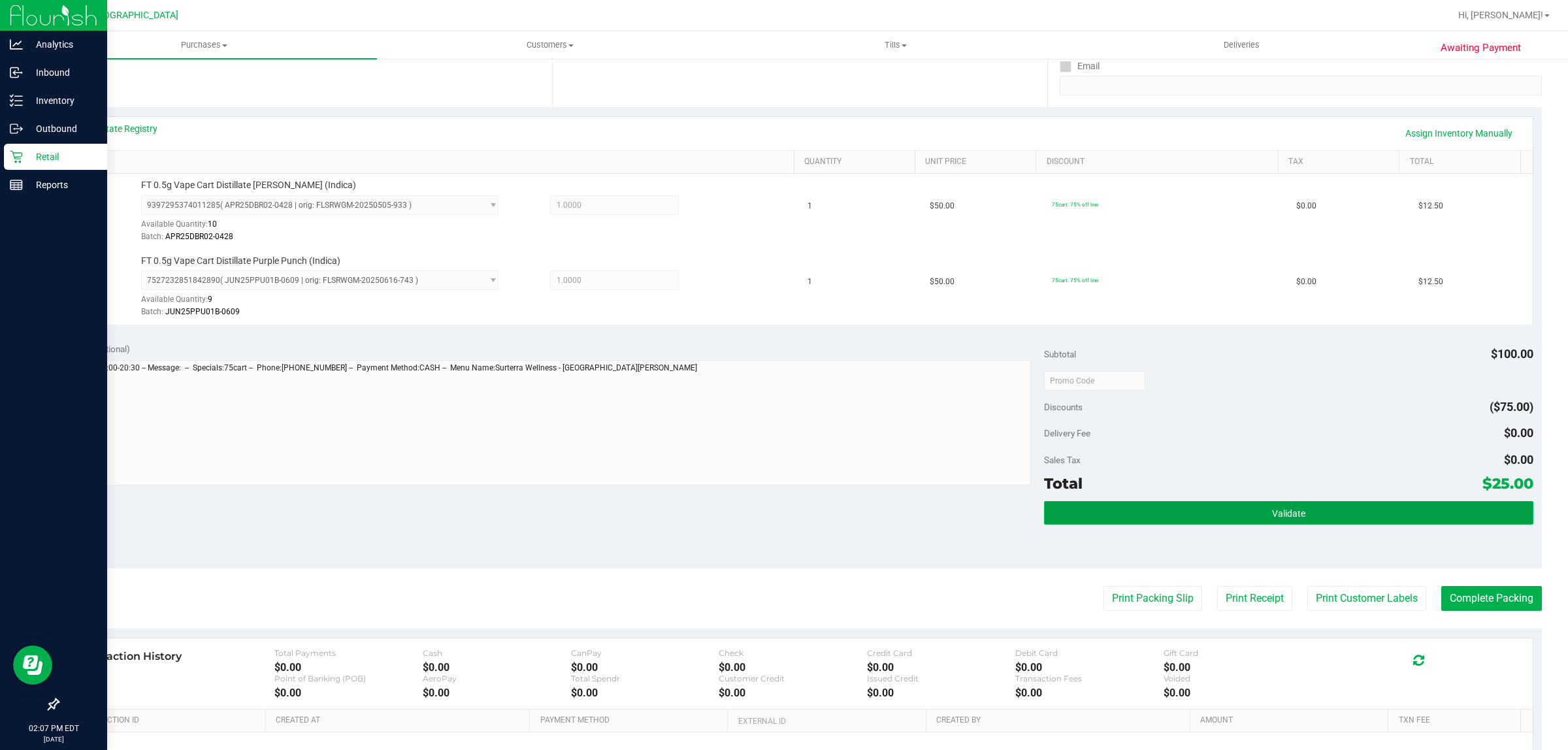
click at [1226, 522] on button "Validate" at bounding box center [1289, 512] width 489 height 24
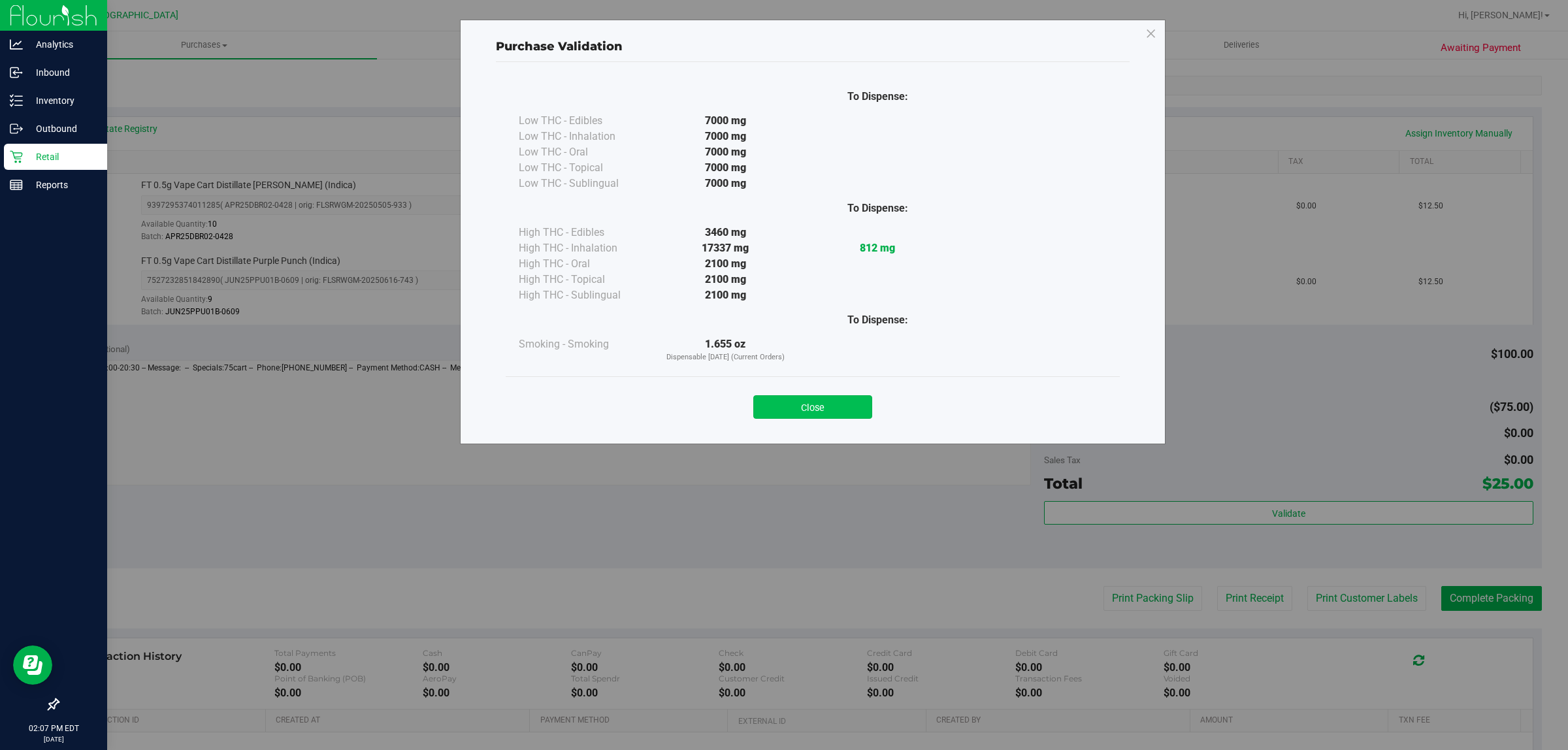
click at [810, 410] on button "Close" at bounding box center [812, 407] width 119 height 24
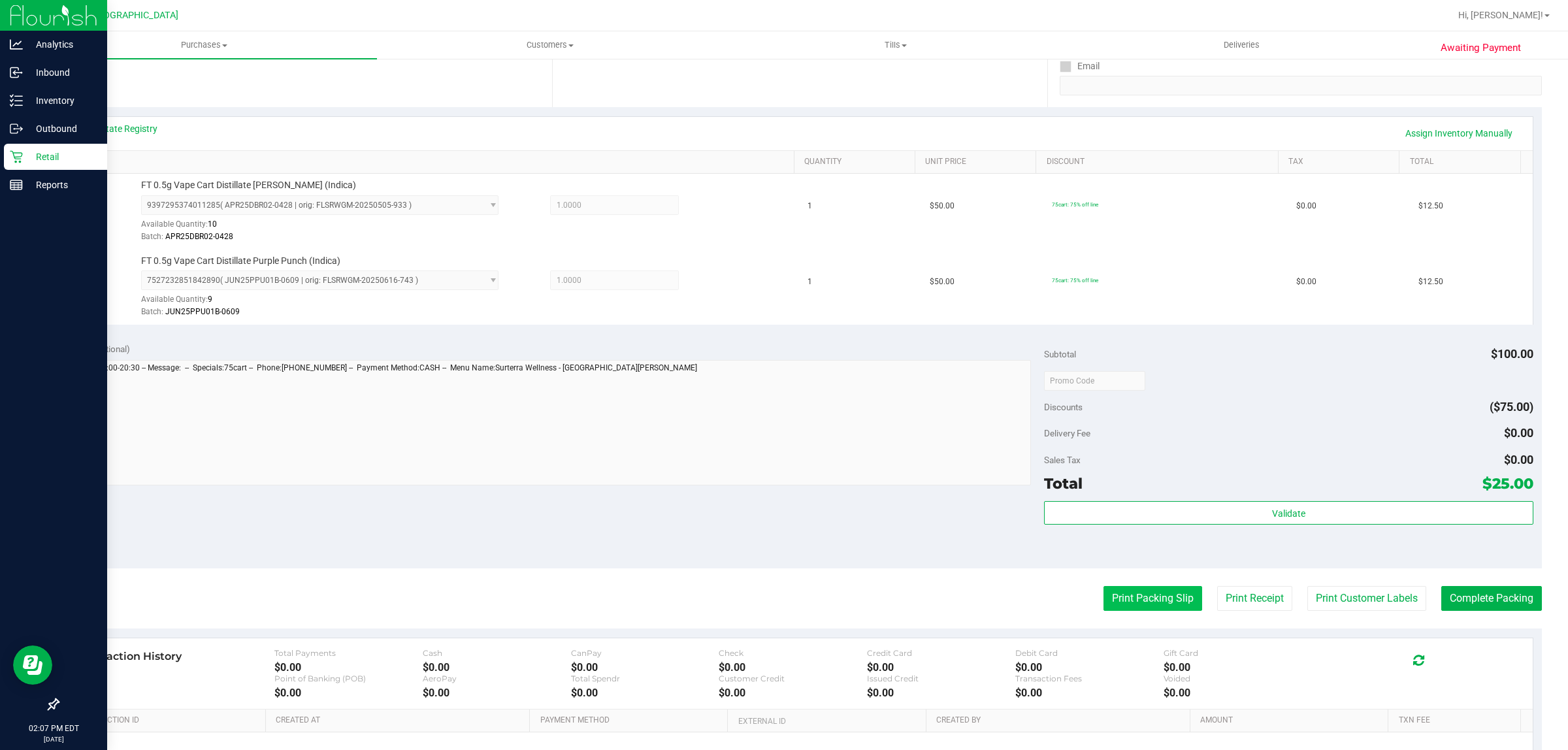
click at [1146, 605] on button "Print Packing Slip" at bounding box center [1153, 598] width 99 height 25
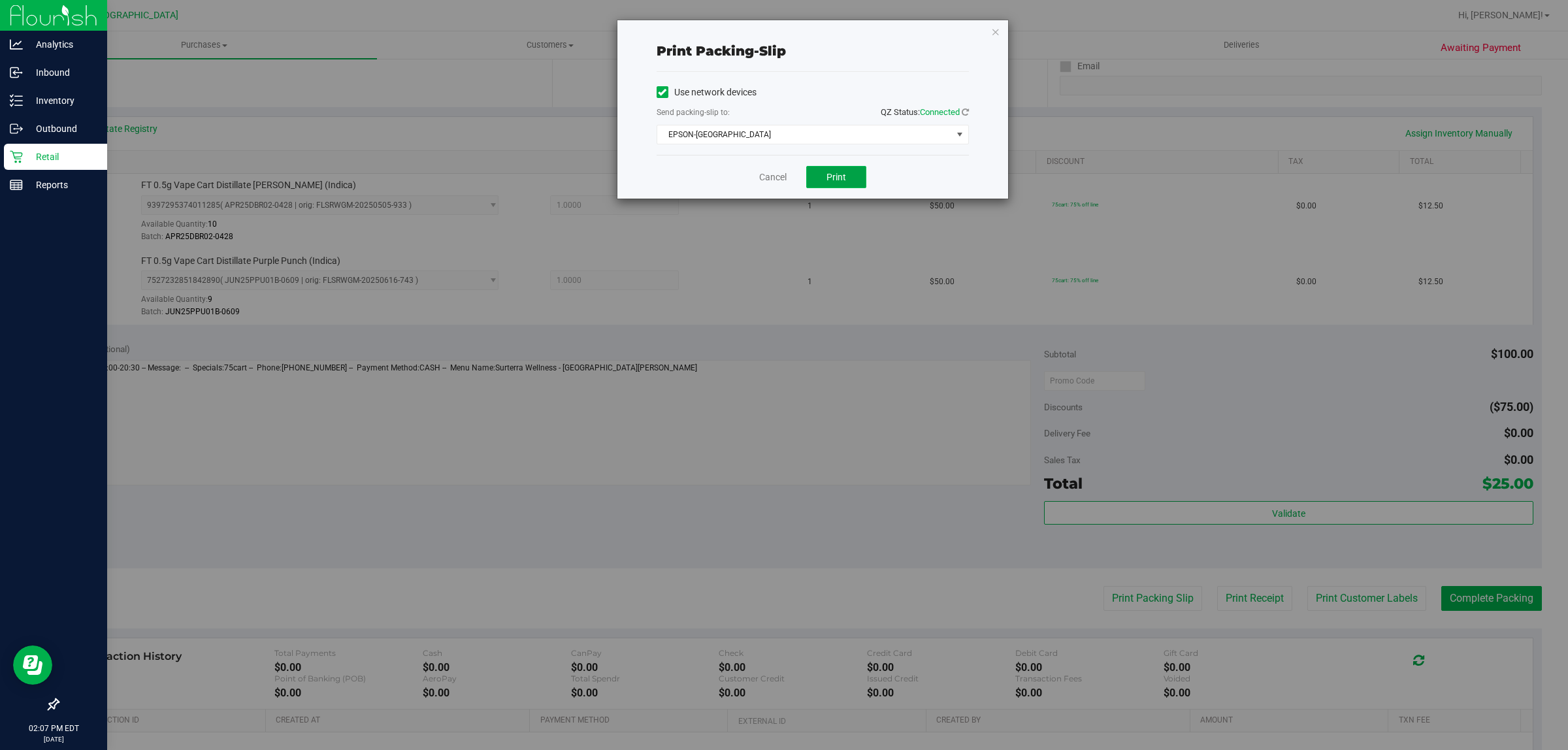
click at [837, 182] on span "Print" at bounding box center [837, 177] width 20 height 11
click at [769, 181] on link "Cancel" at bounding box center [773, 178] width 27 height 14
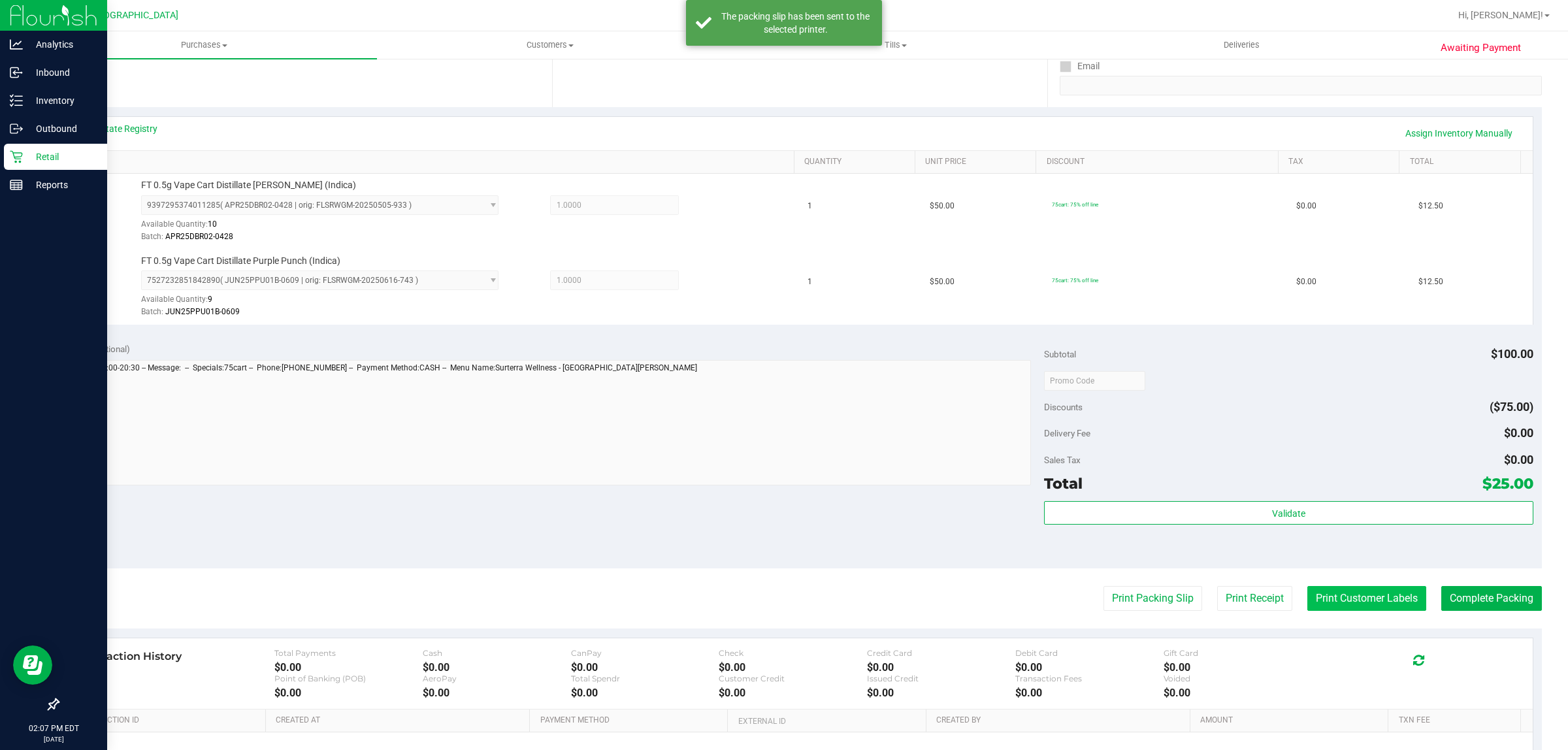
click at [1317, 597] on button "Print Customer Labels" at bounding box center [1367, 598] width 119 height 25
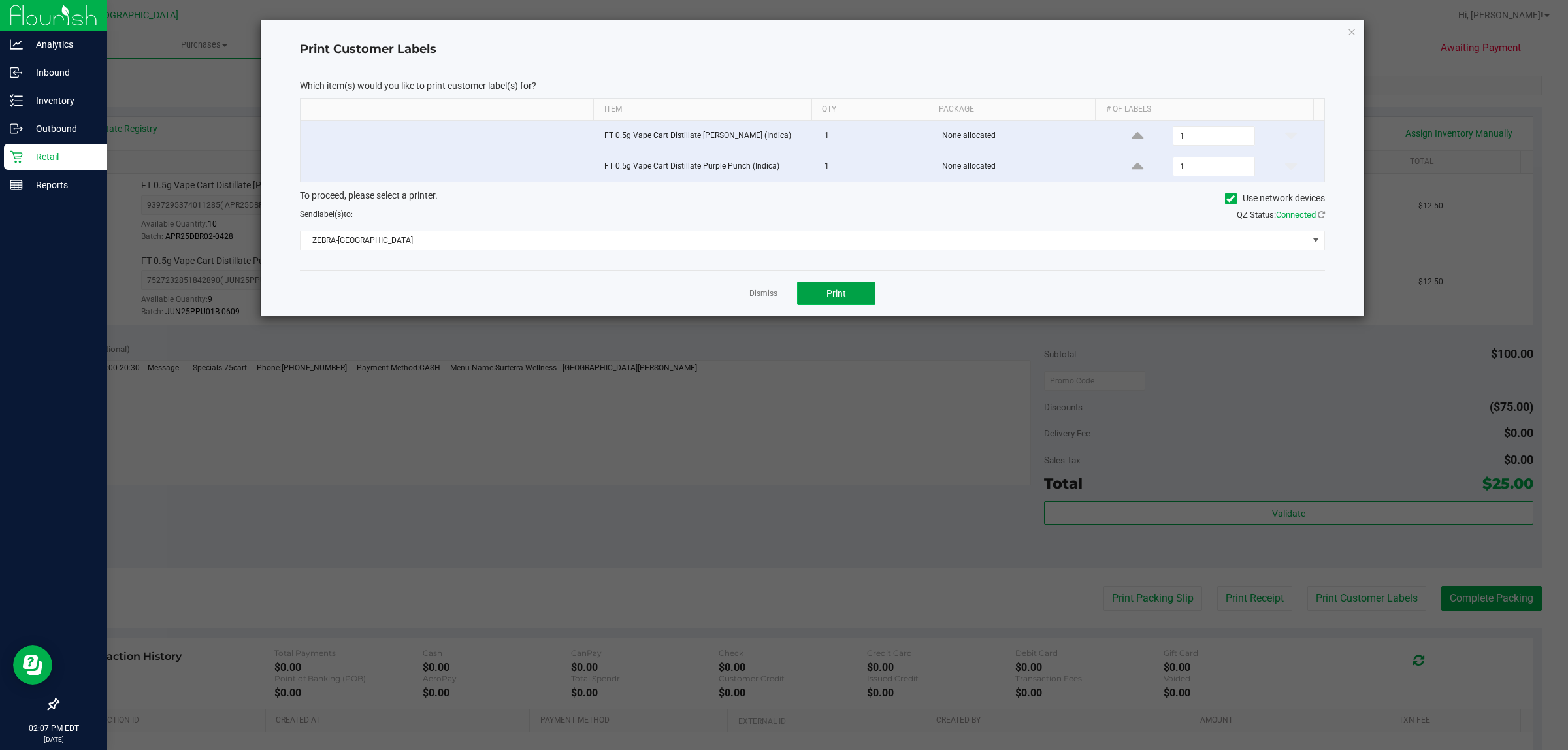
click at [817, 301] on button "Print" at bounding box center [836, 293] width 78 height 24
click at [771, 299] on link "Dismiss" at bounding box center [763, 294] width 28 height 11
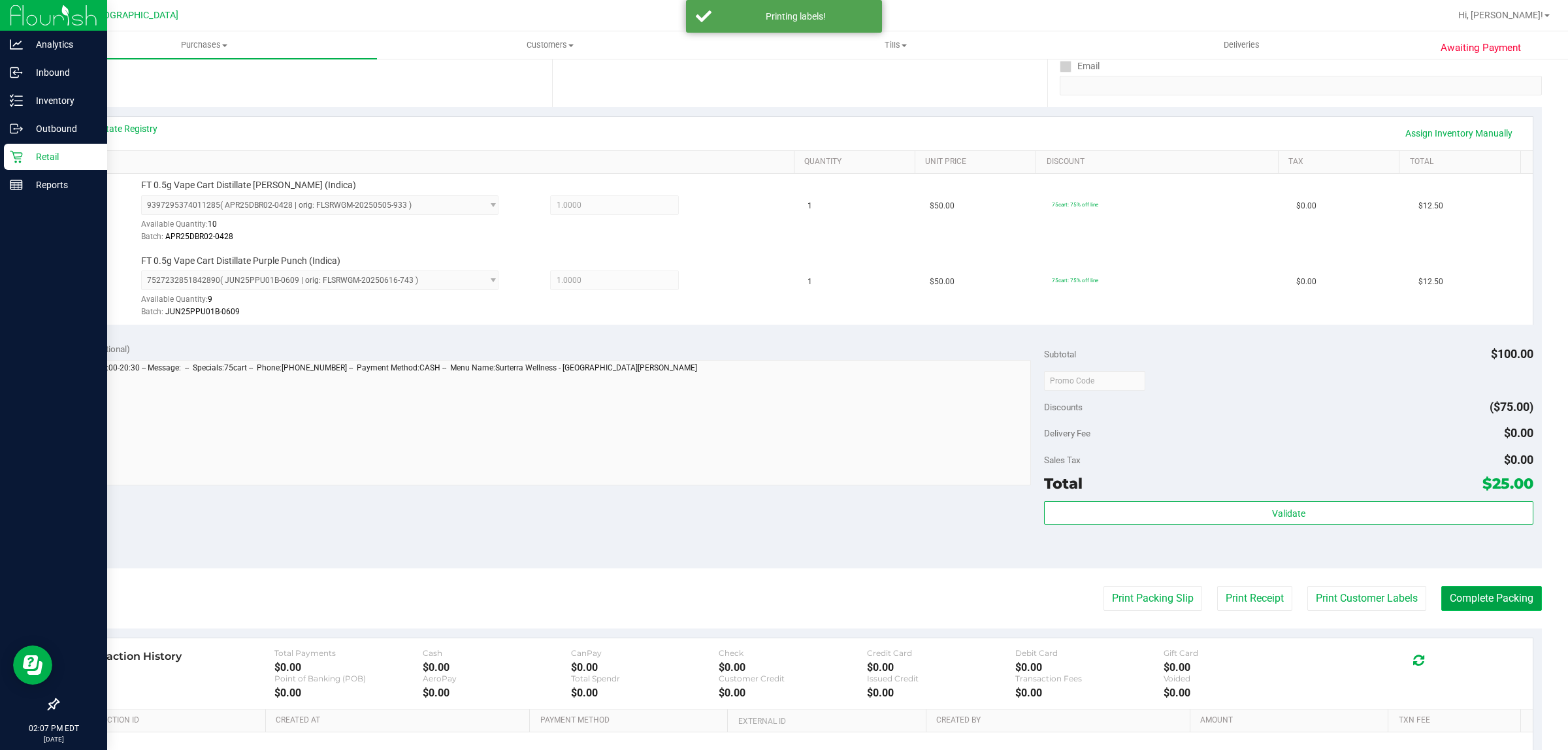
click at [1457, 597] on button "Complete Packing" at bounding box center [1491, 598] width 101 height 25
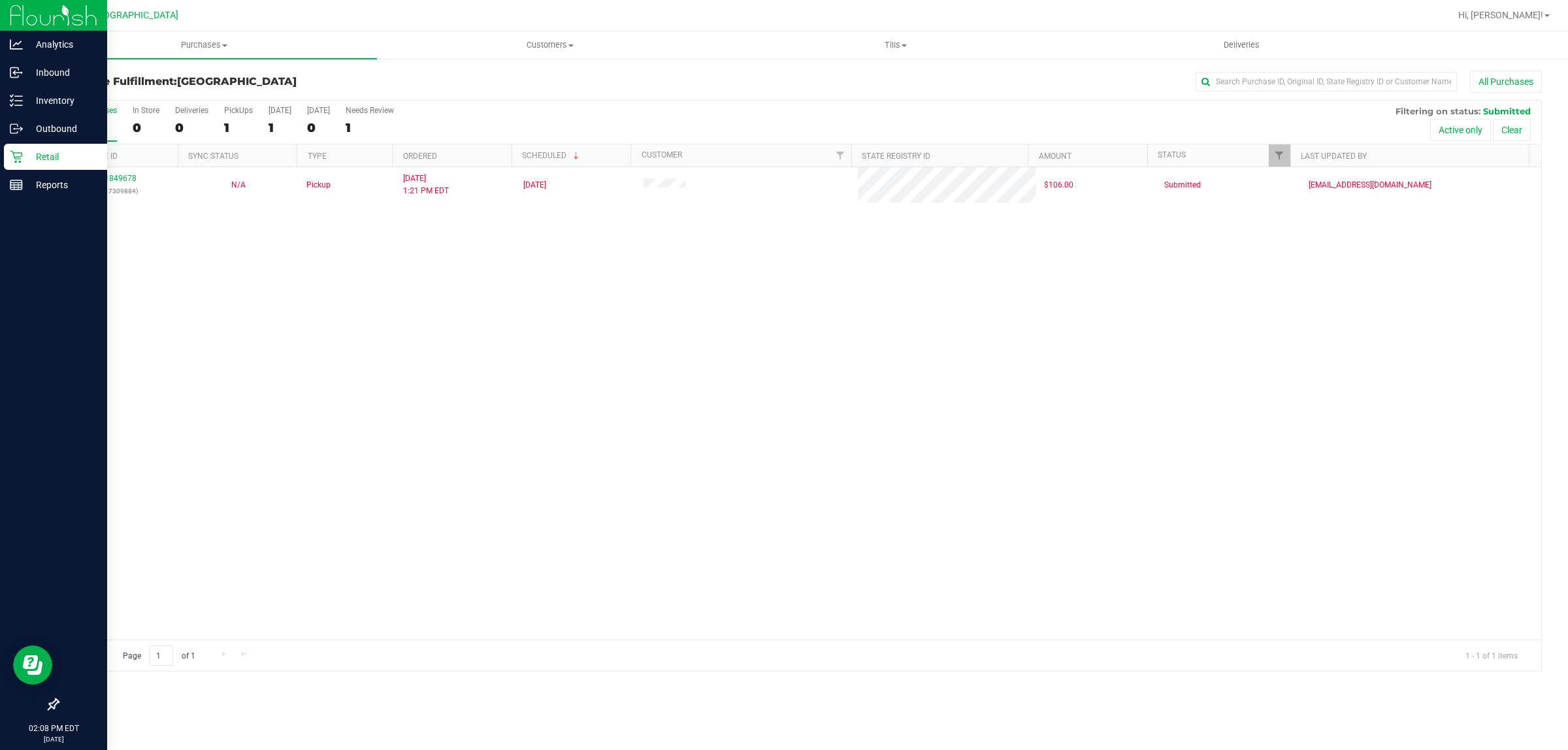
click at [17, 157] on icon at bounding box center [16, 156] width 13 height 13
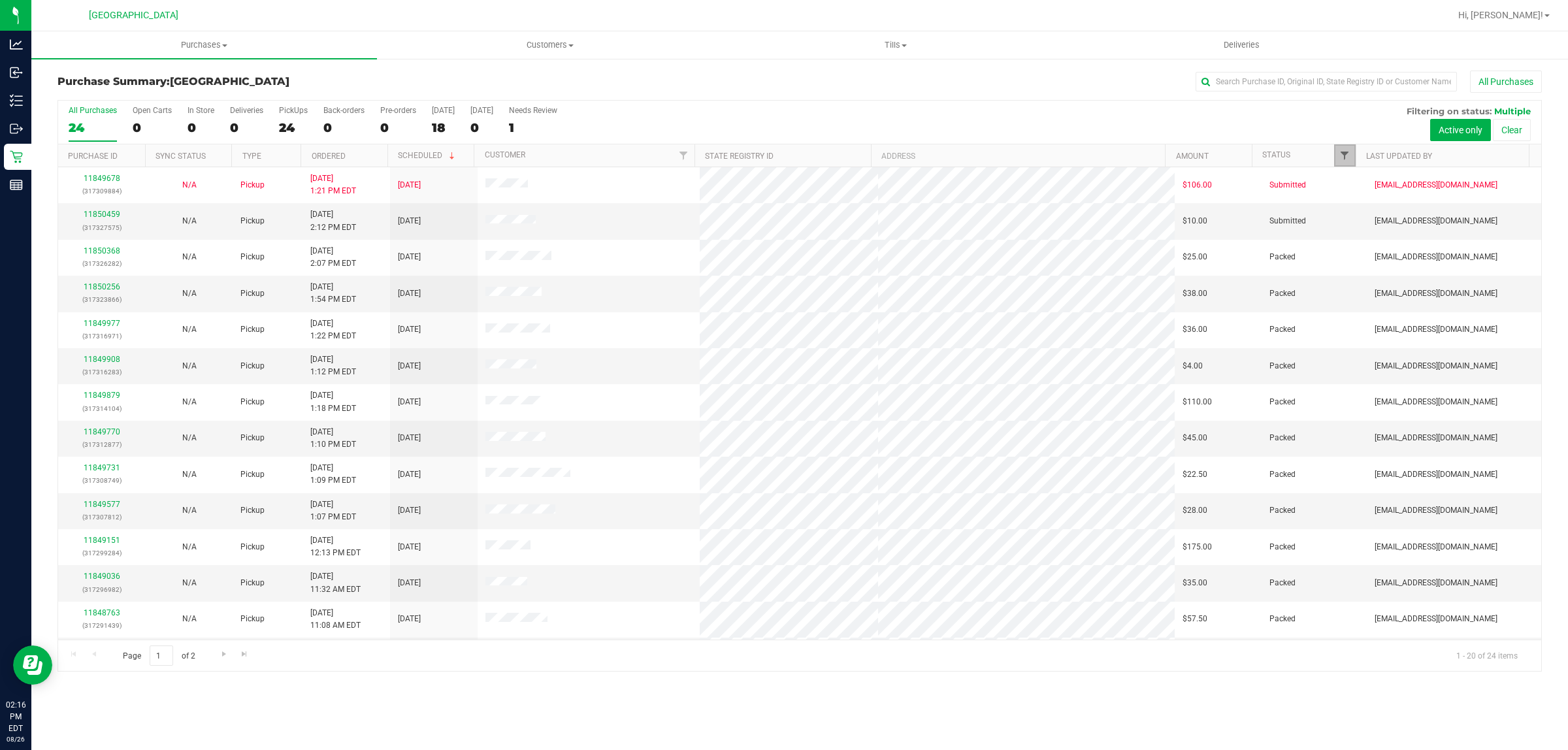
click at [1348, 158] on span "Filter" at bounding box center [1345, 156] width 11 height 11
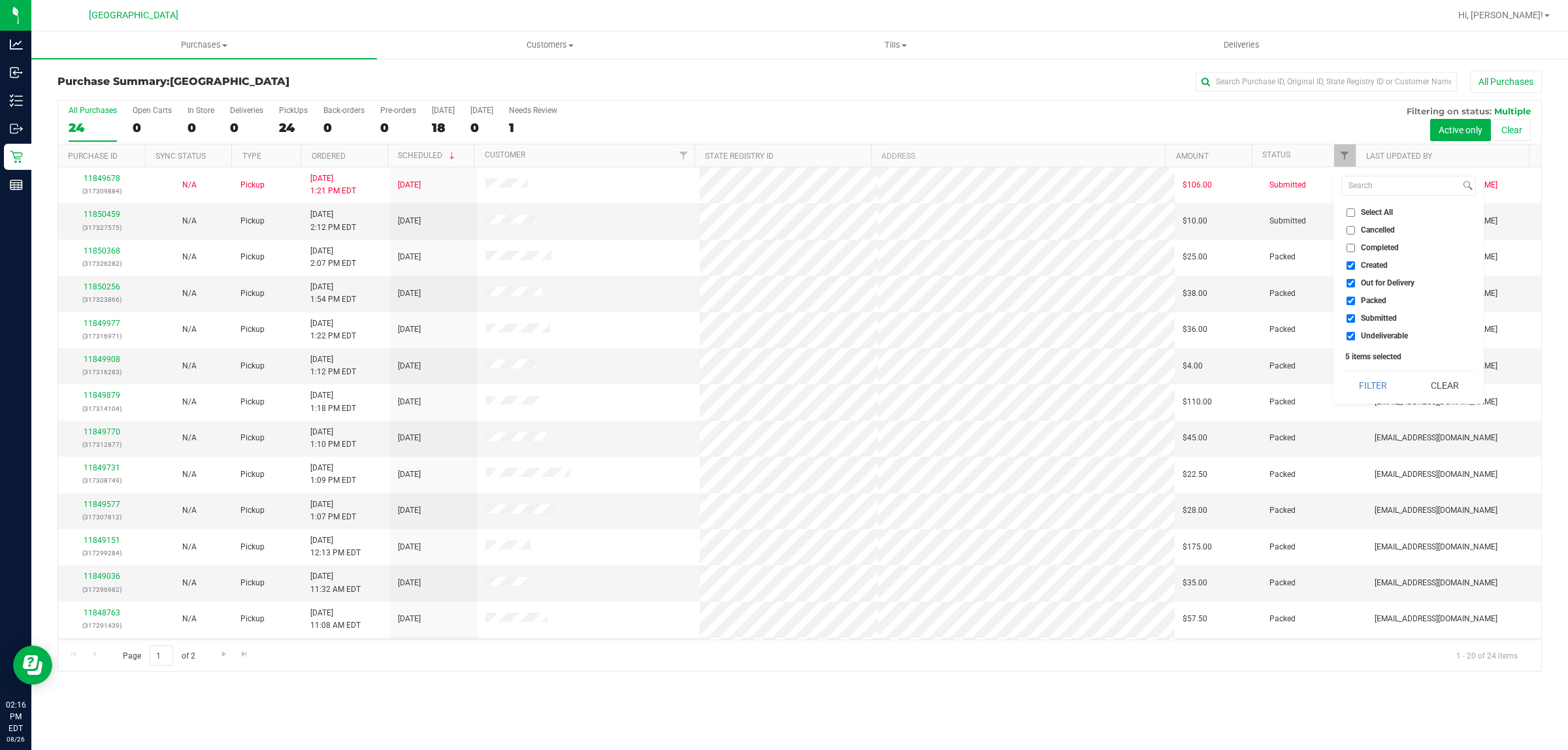
click at [1354, 263] on input "Created" at bounding box center [1351, 265] width 8 height 8
checkbox input "false"
click at [1352, 279] on input "Out for Delivery" at bounding box center [1351, 282] width 8 height 8
checkbox input "false"
click at [1353, 302] on input "Packed" at bounding box center [1351, 301] width 8 height 8
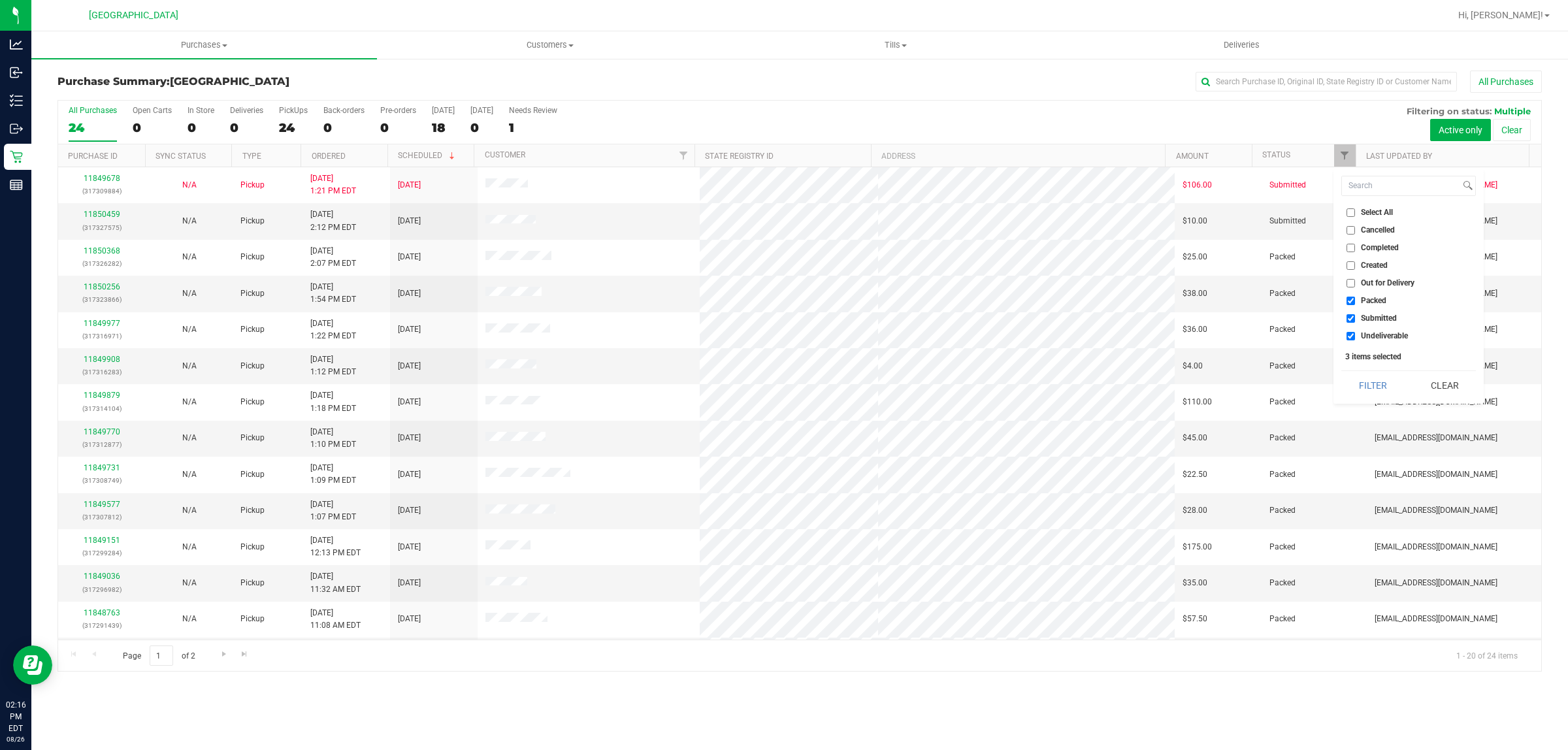
checkbox input "false"
click at [1353, 338] on input "Undeliverable" at bounding box center [1351, 336] width 8 height 8
checkbox input "false"
click at [1371, 377] on button "Filter" at bounding box center [1373, 386] width 63 height 29
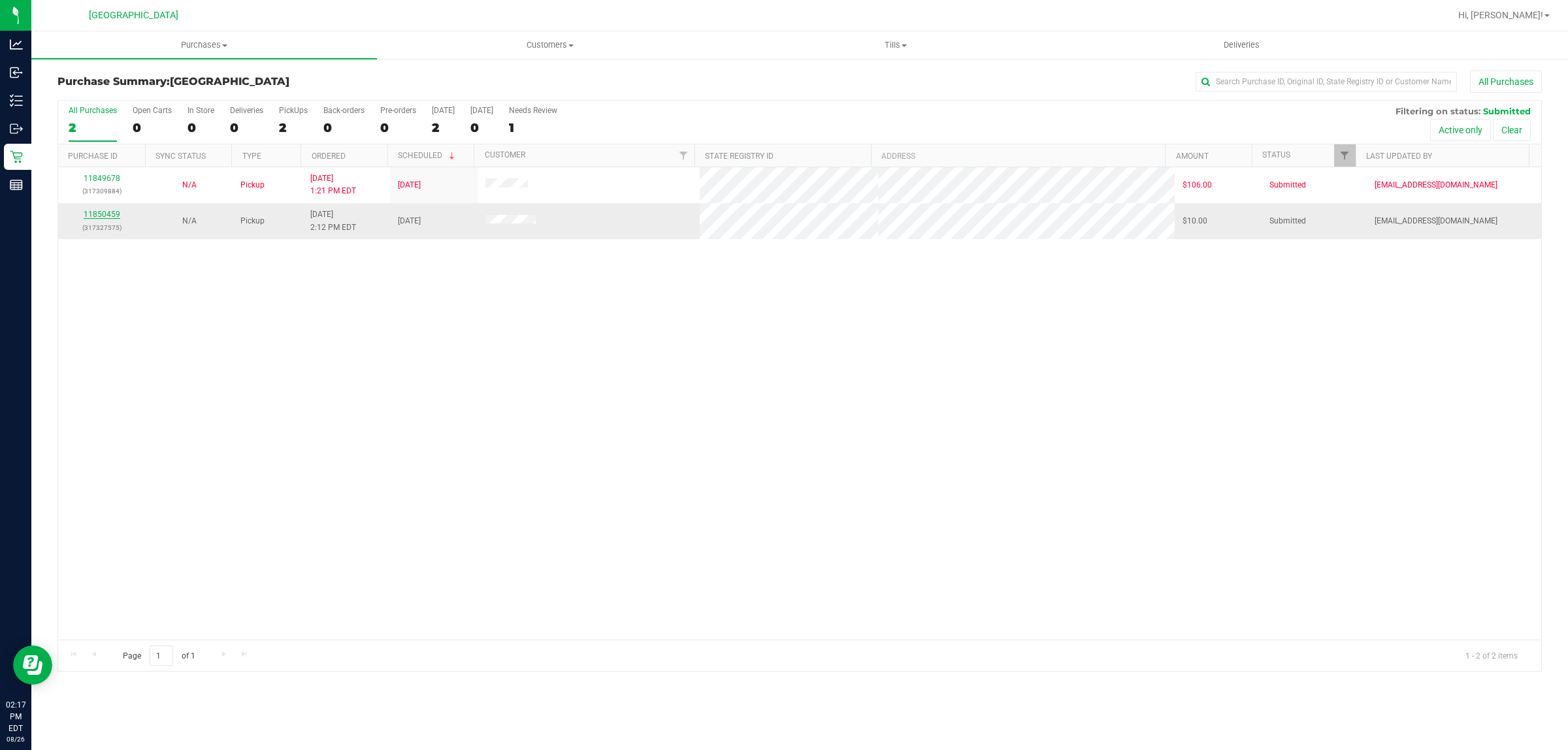
click at [96, 216] on link "11850459" at bounding box center [102, 214] width 36 height 9
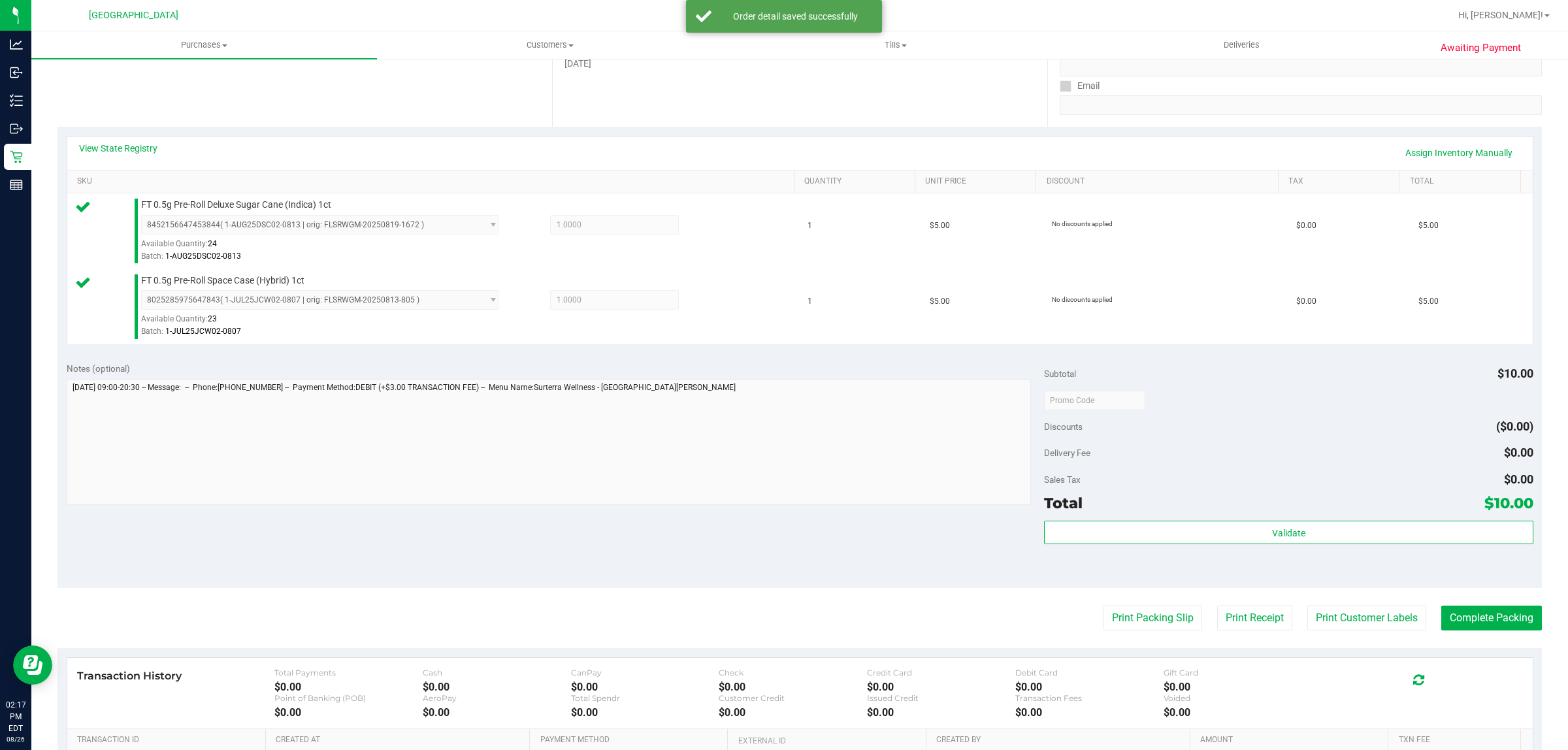
scroll to position [393, 0]
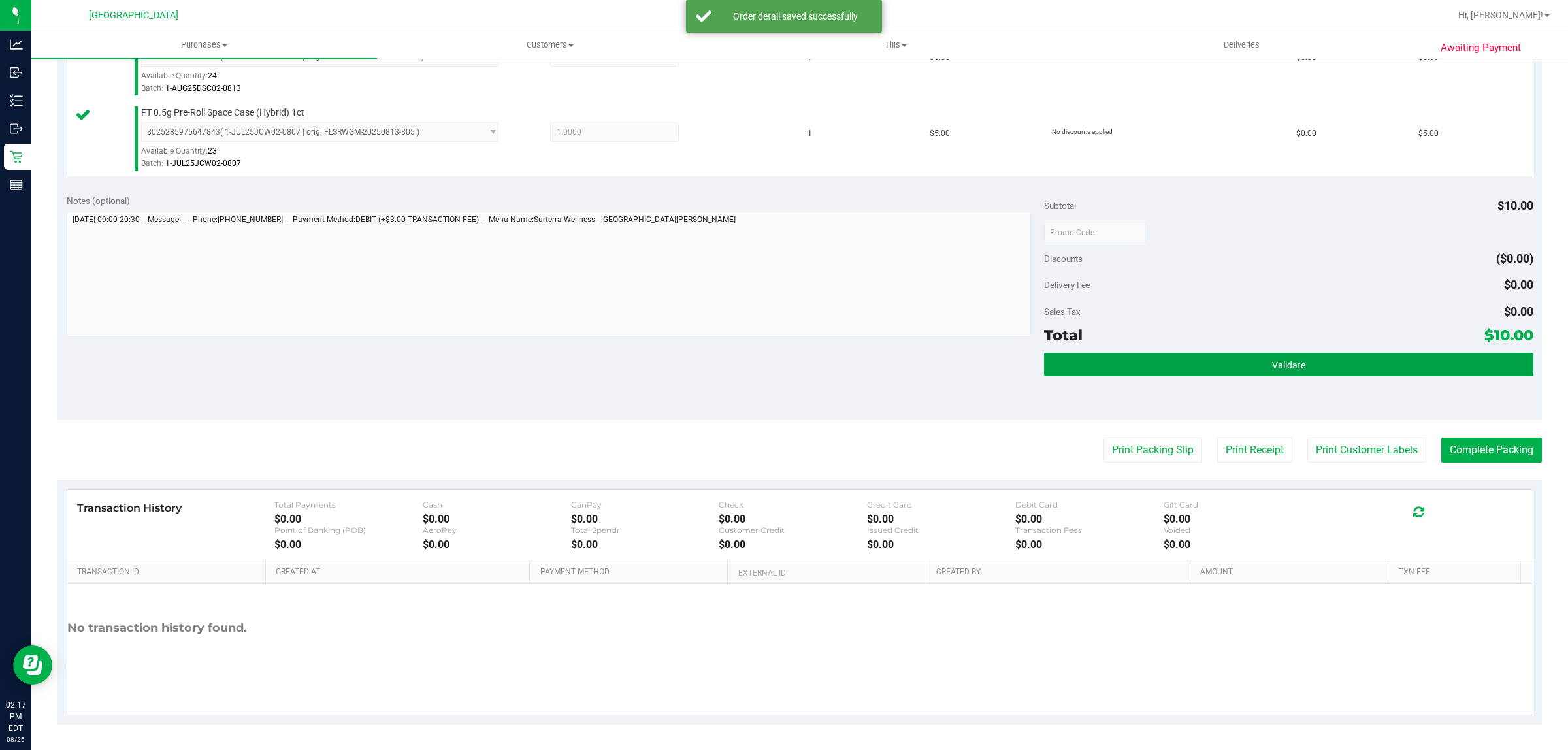
click at [1197, 364] on button "Validate" at bounding box center [1289, 364] width 489 height 24
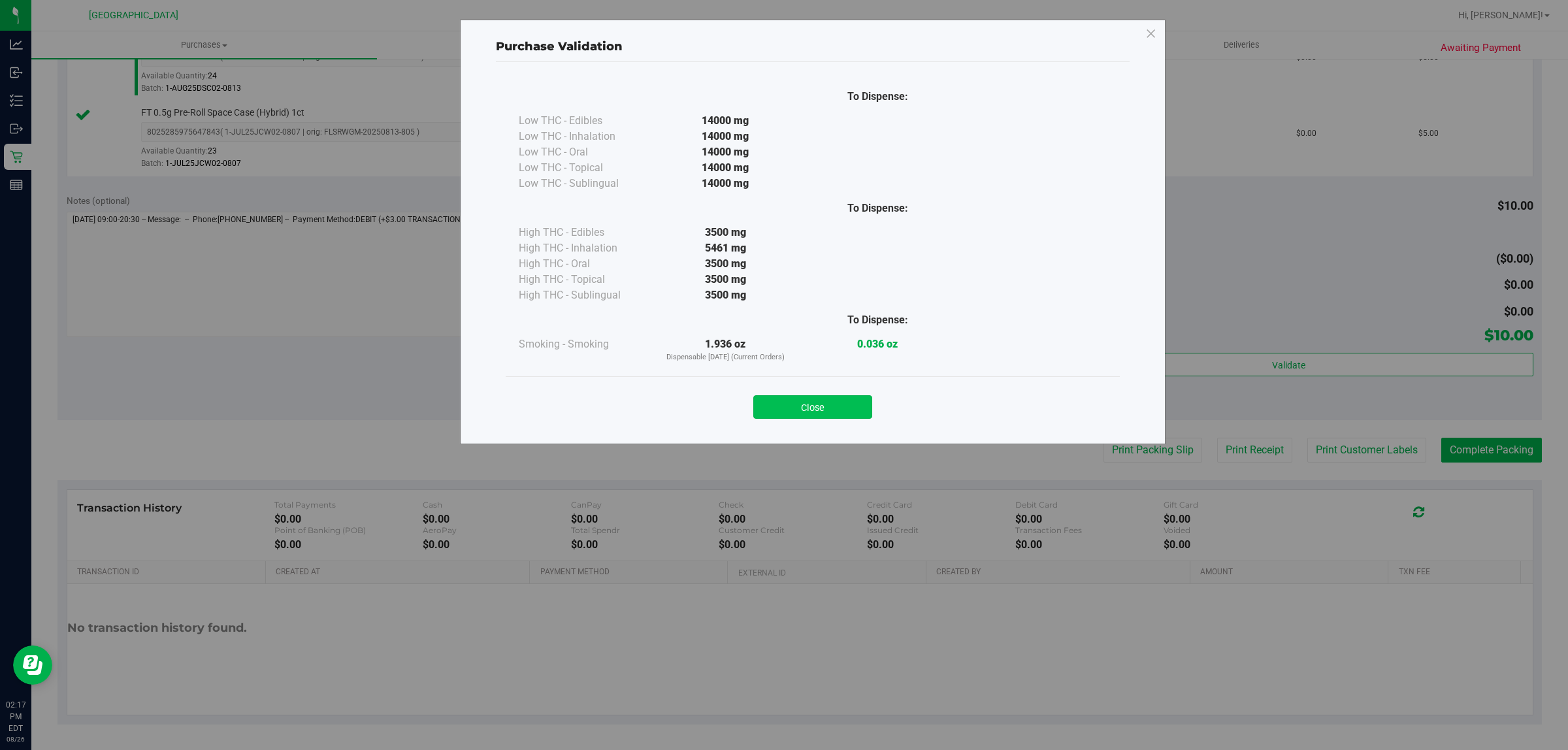
click at [819, 397] on button "Close" at bounding box center [812, 407] width 119 height 24
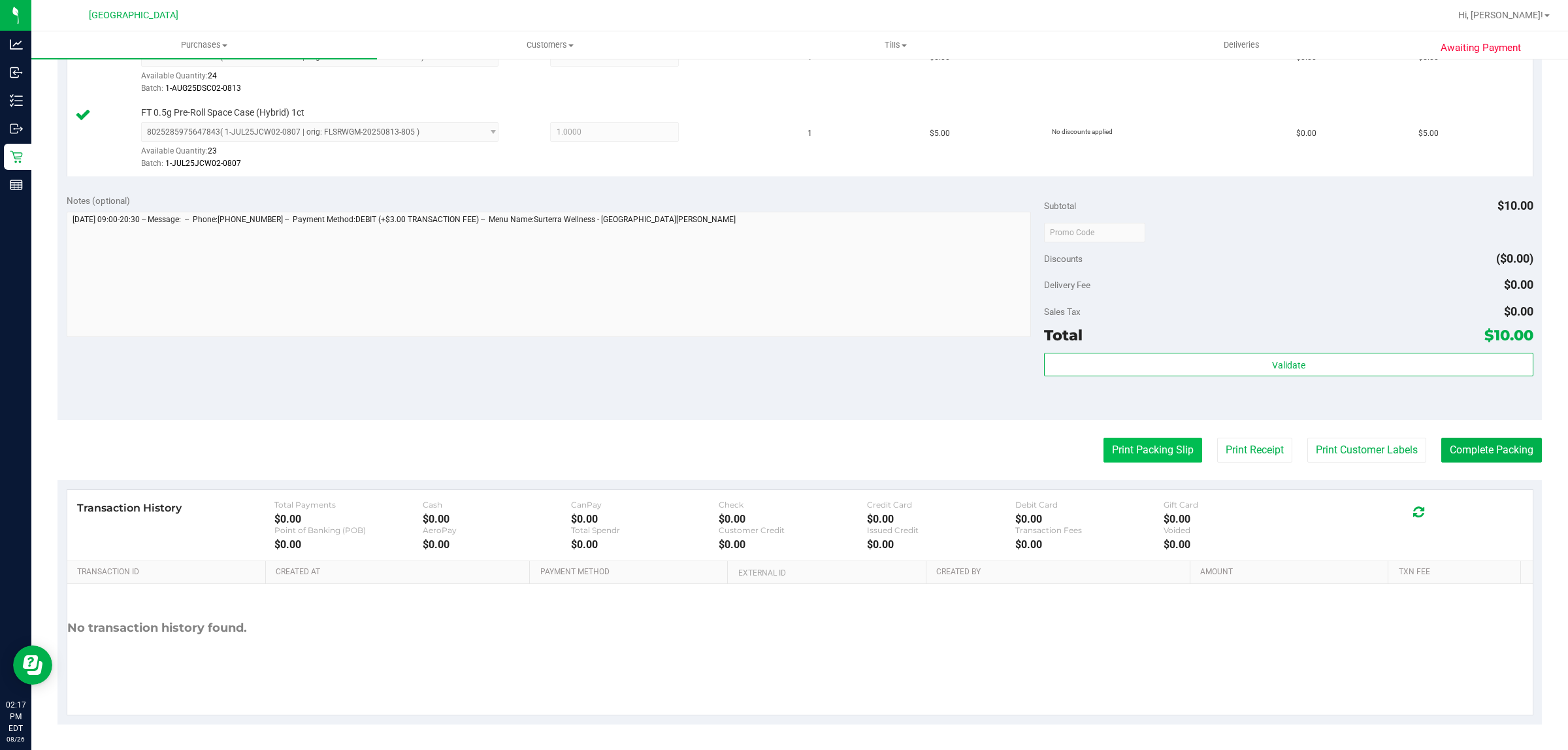
click at [1141, 452] on button "Print Packing Slip" at bounding box center [1153, 450] width 99 height 25
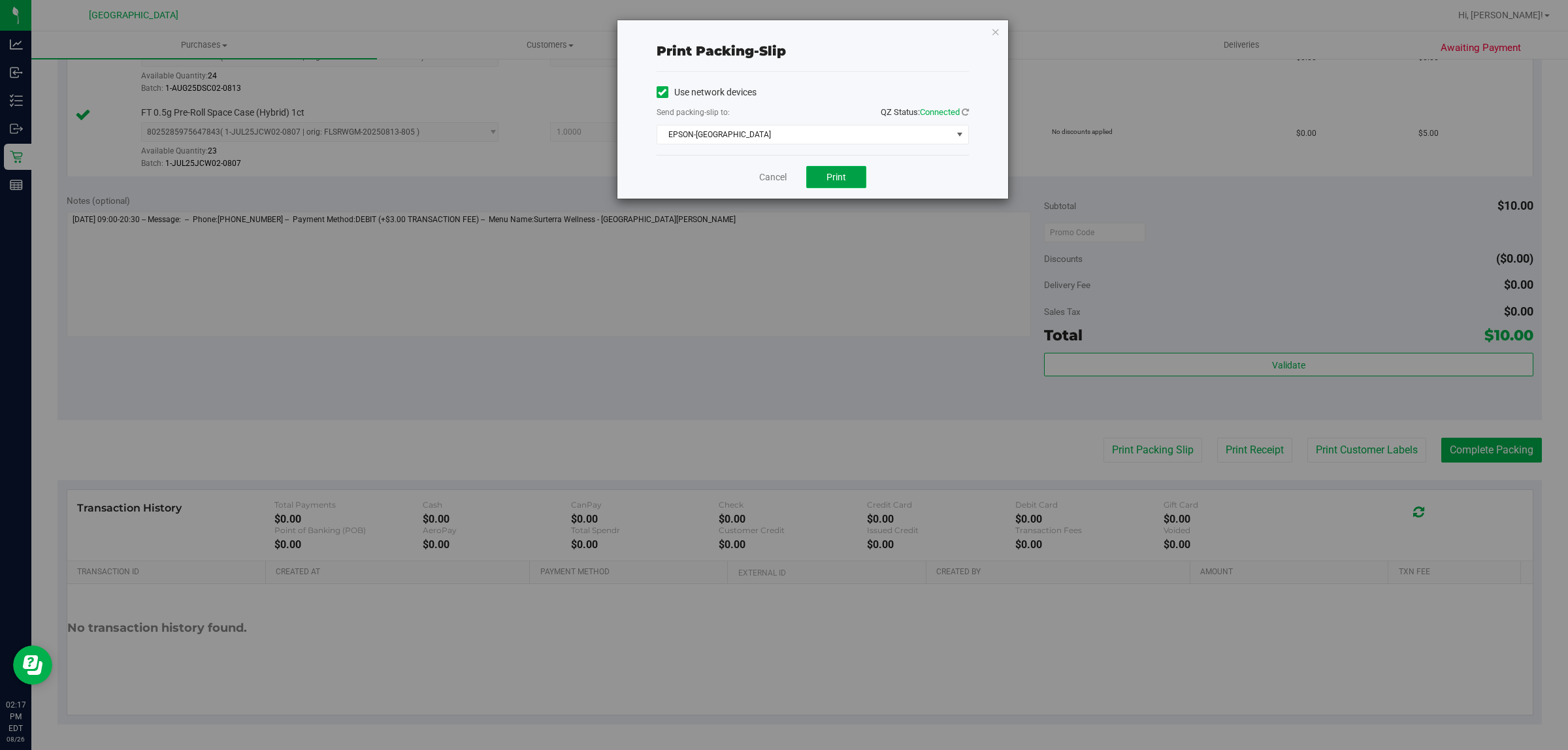
click at [818, 171] on button "Print" at bounding box center [836, 177] width 60 height 22
click at [769, 178] on link "Cancel" at bounding box center [773, 178] width 27 height 14
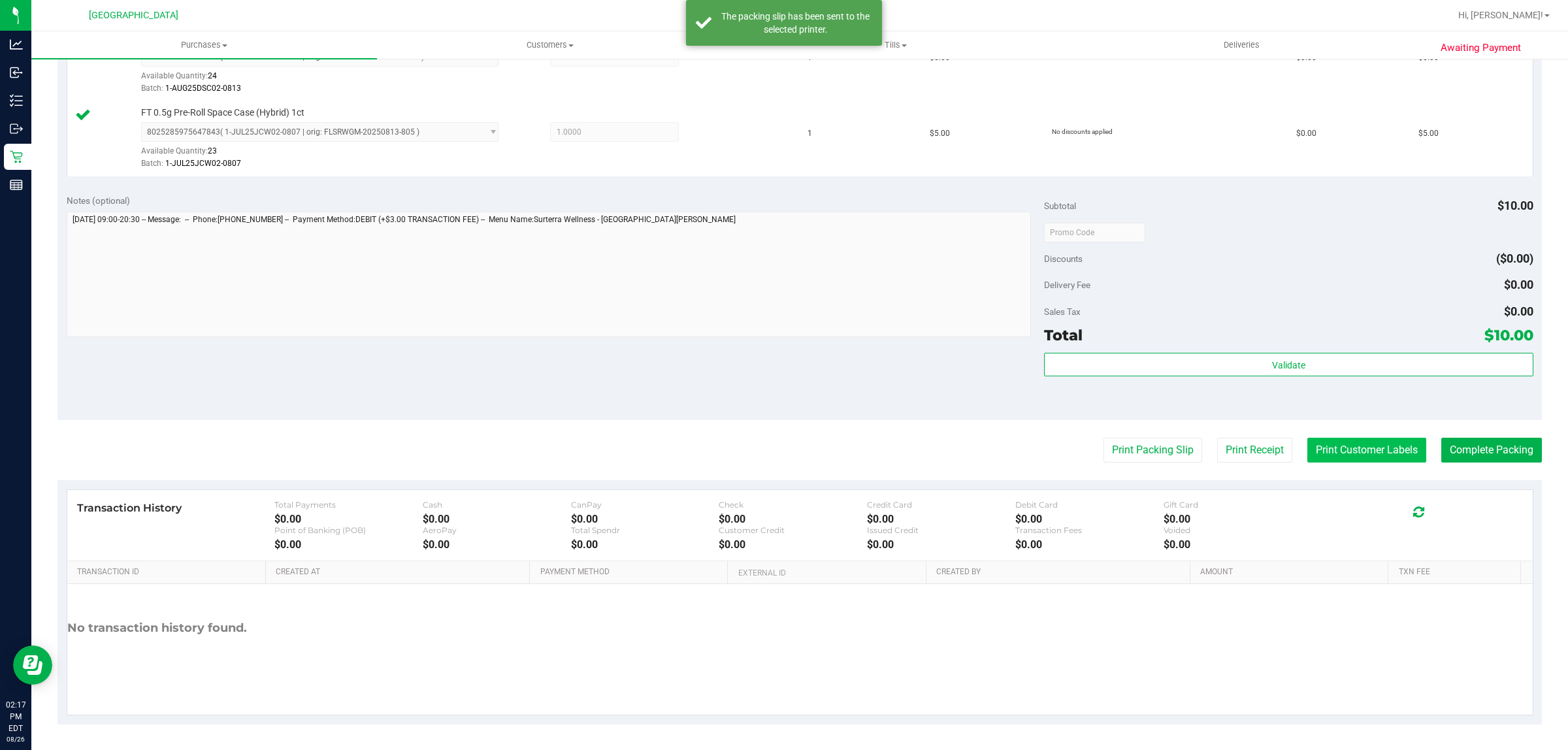
click at [1341, 443] on button "Print Customer Labels" at bounding box center [1367, 450] width 119 height 25
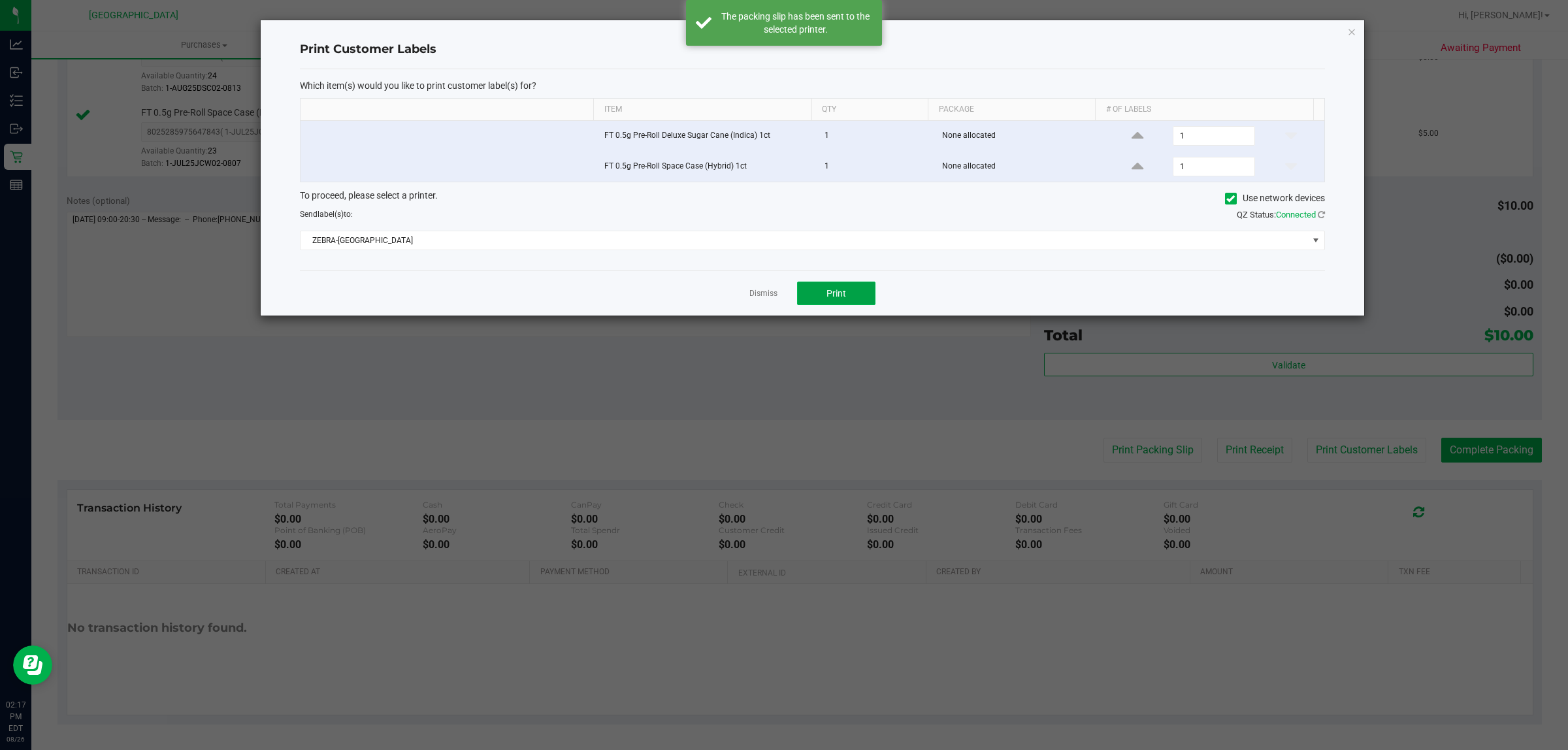
click at [835, 301] on button "Print" at bounding box center [836, 293] width 78 height 24
click at [762, 295] on link "Dismiss" at bounding box center [763, 294] width 28 height 11
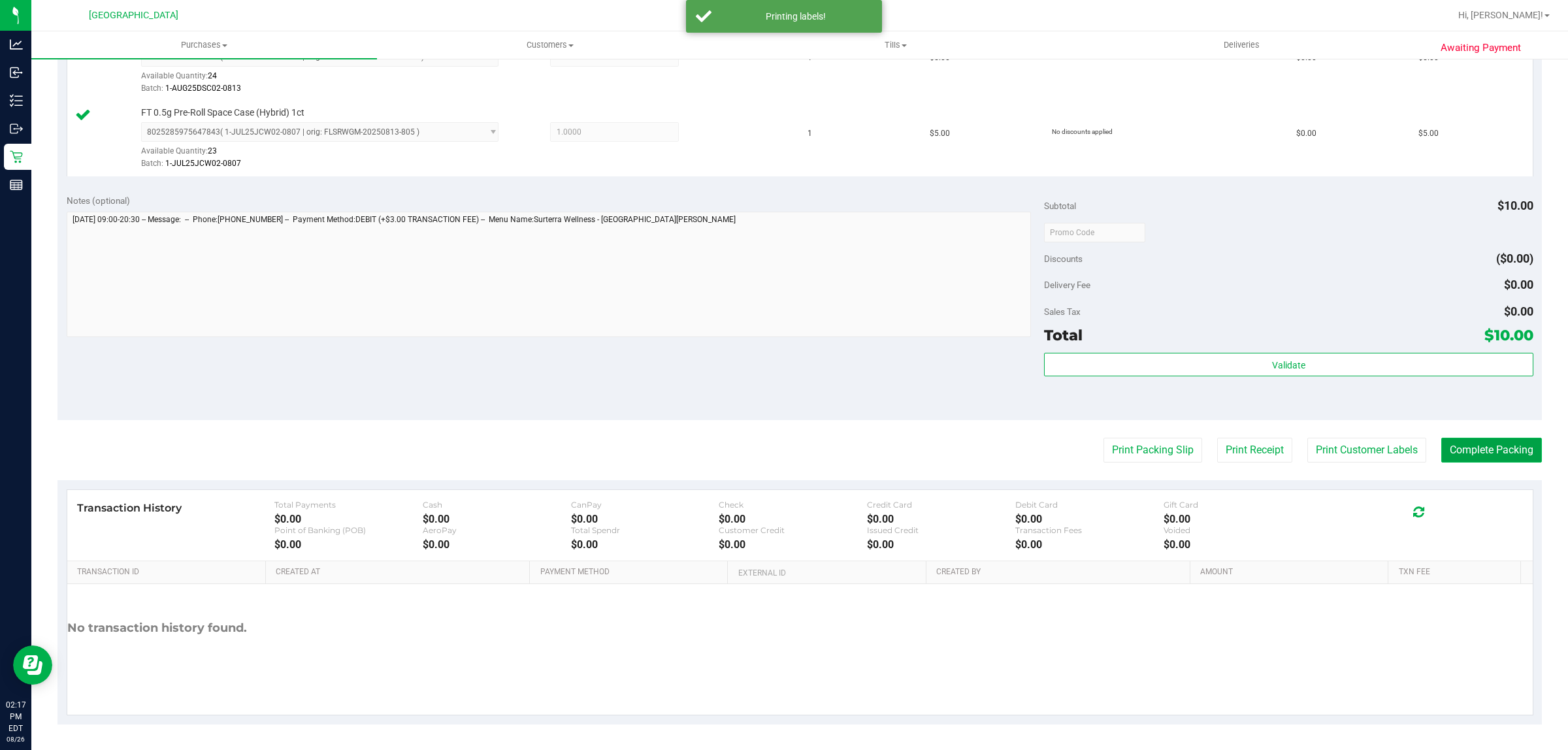
click at [1513, 440] on button "Complete Packing" at bounding box center [1491, 450] width 101 height 25
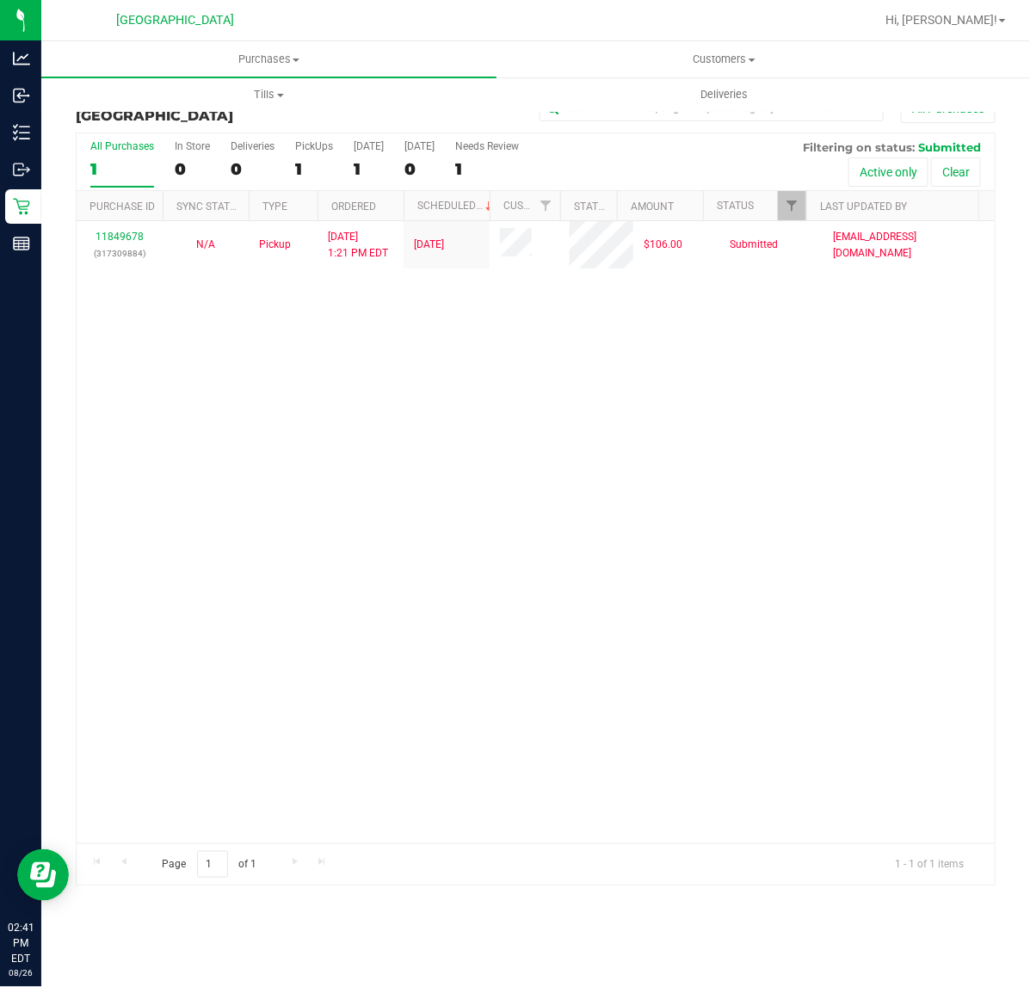
click at [587, 614] on div "11849678 (317309884) N/A Pickup 8/26/2025 1:21 PM EDT 8/26/2025 $106.00 Submitt…" at bounding box center [536, 532] width 918 height 622
click at [788, 198] on link "Filter" at bounding box center [792, 205] width 28 height 29
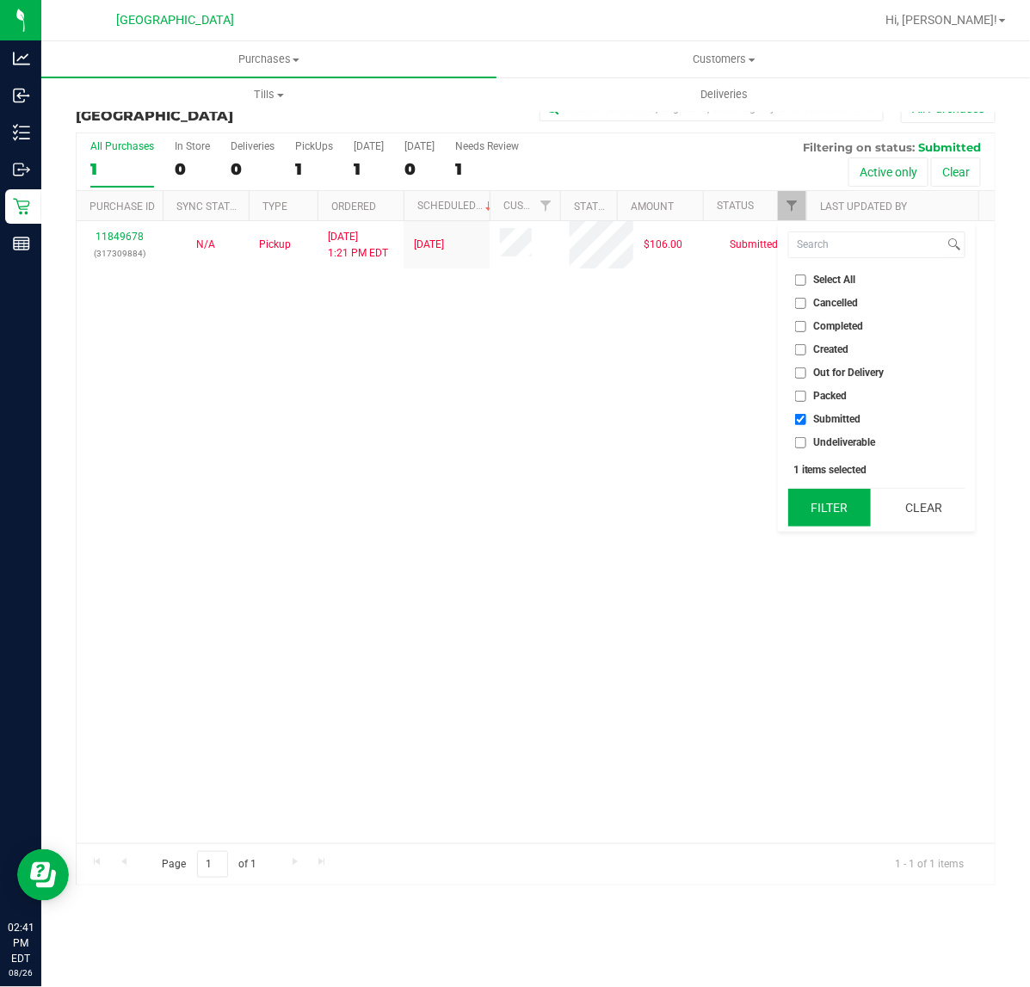
click at [832, 499] on button "Filter" at bounding box center [829, 508] width 83 height 38
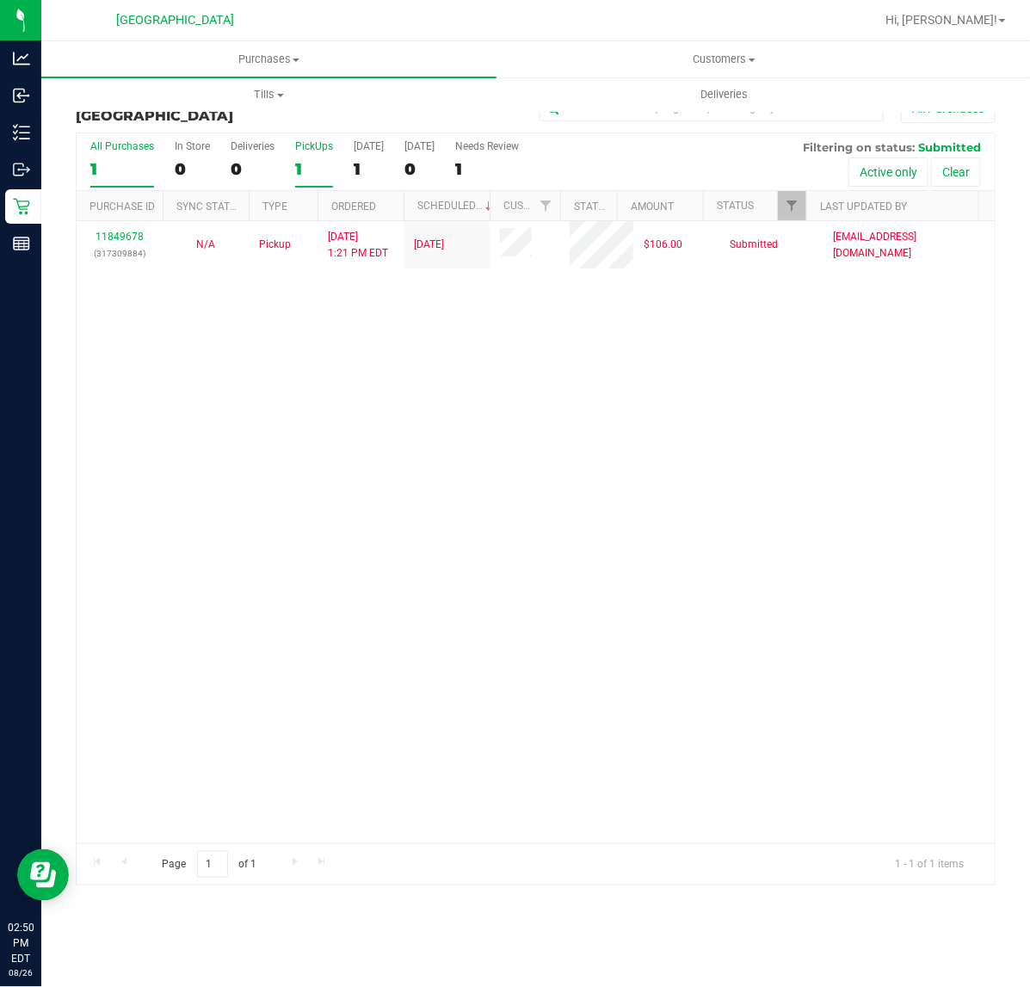
click at [301, 161] on div "1" at bounding box center [314, 169] width 38 height 20
click at [0, 0] on input "PickUps 1" at bounding box center [0, 0] width 0 height 0
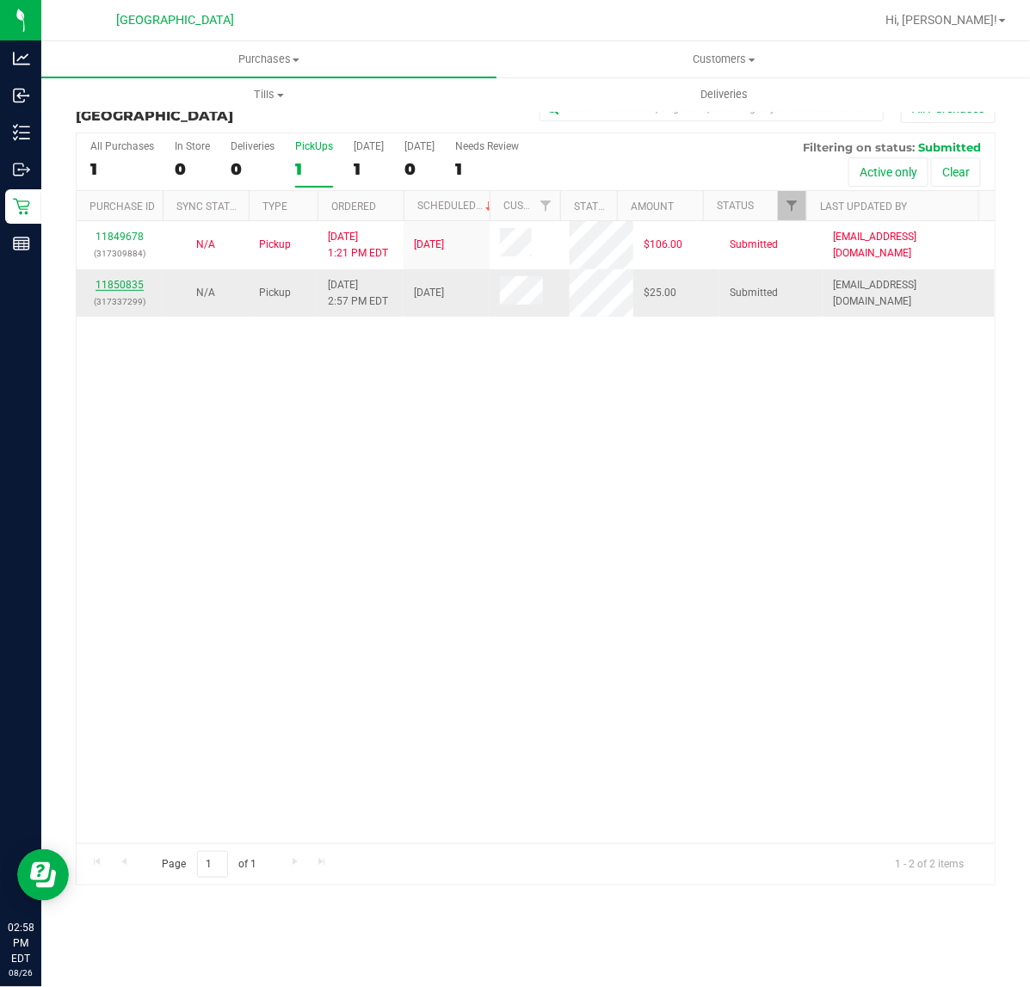
click at [127, 281] on link "11850835" at bounding box center [120, 285] width 48 height 12
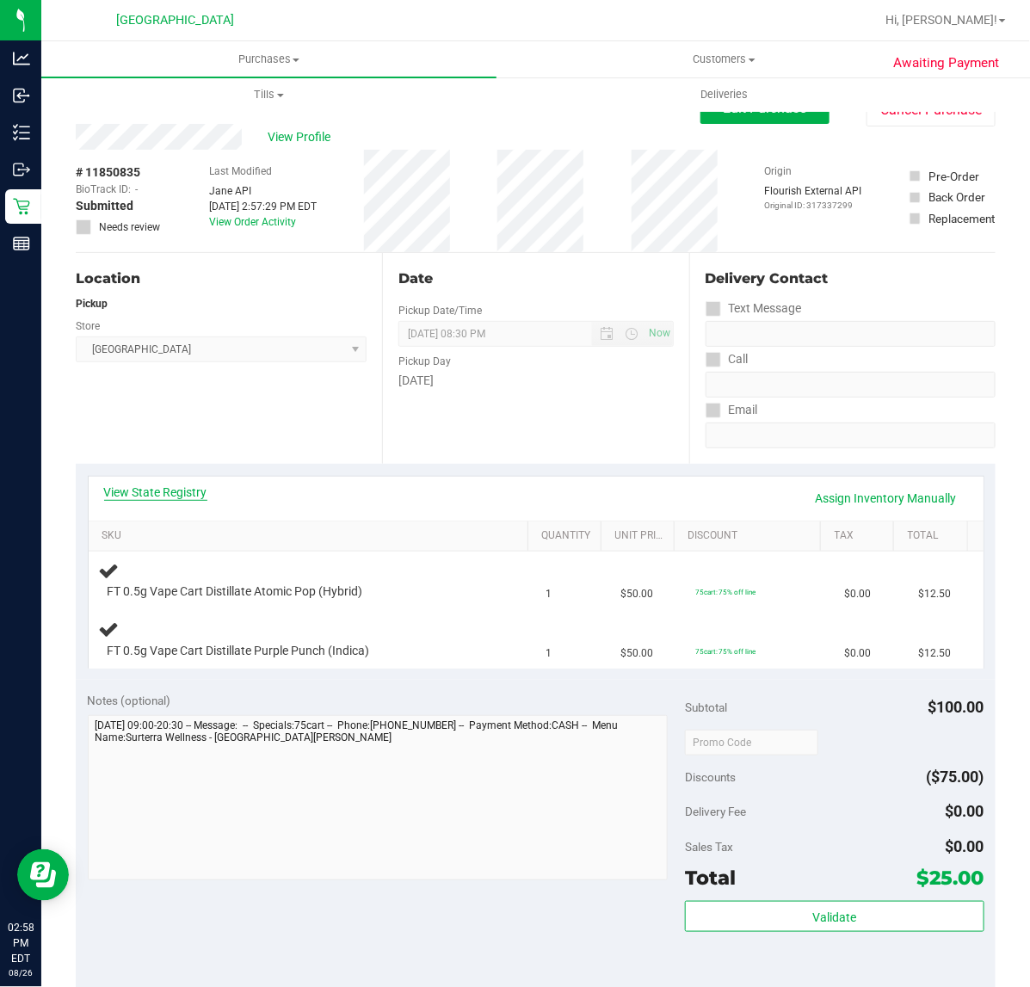
click at [155, 491] on link "View State Registry" at bounding box center [155, 492] width 103 height 17
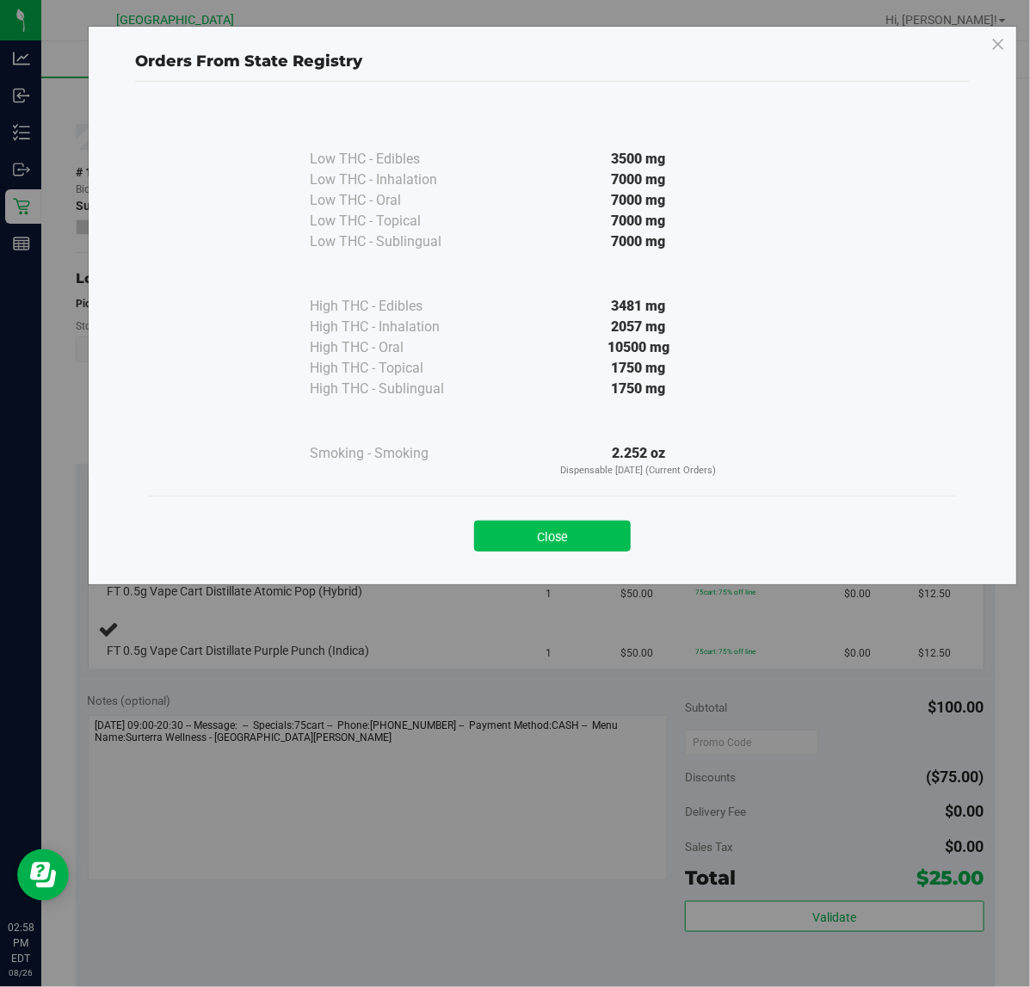
click at [551, 538] on button "Close" at bounding box center [552, 536] width 157 height 31
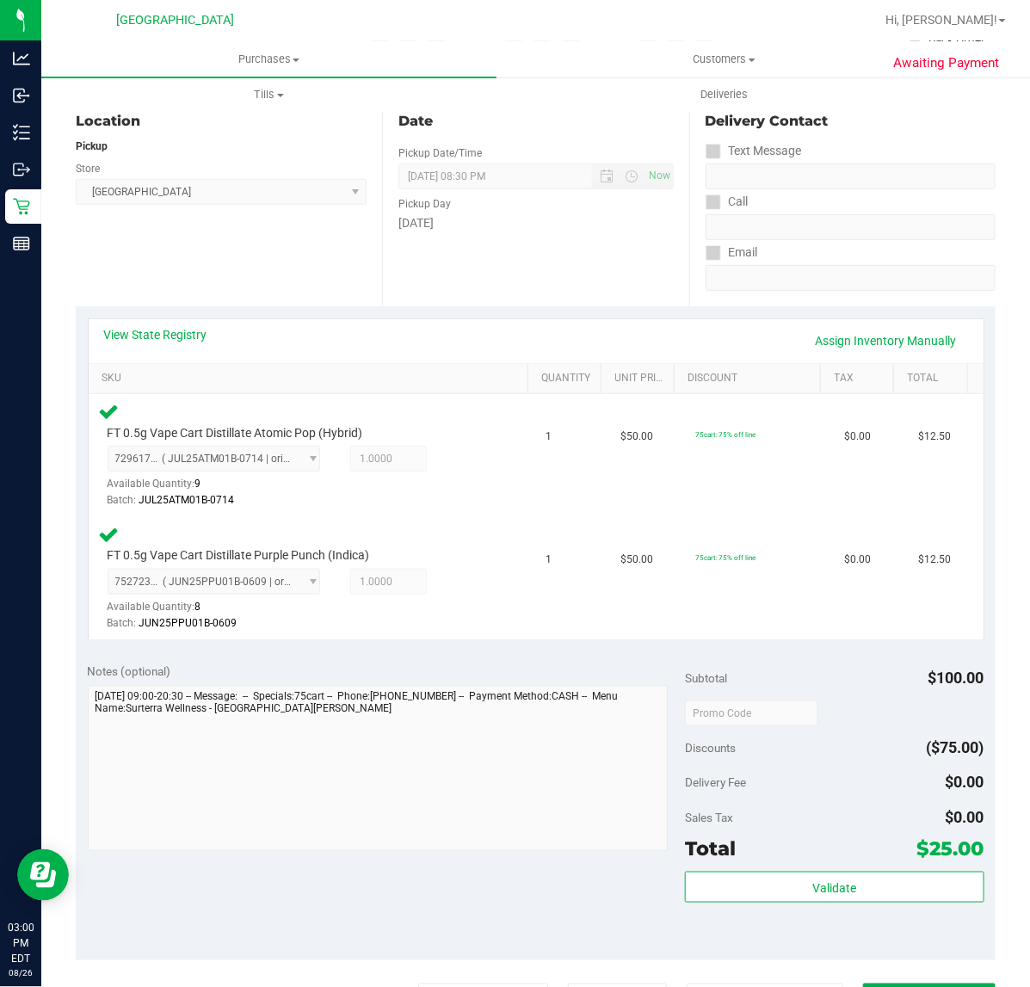
scroll to position [233, 0]
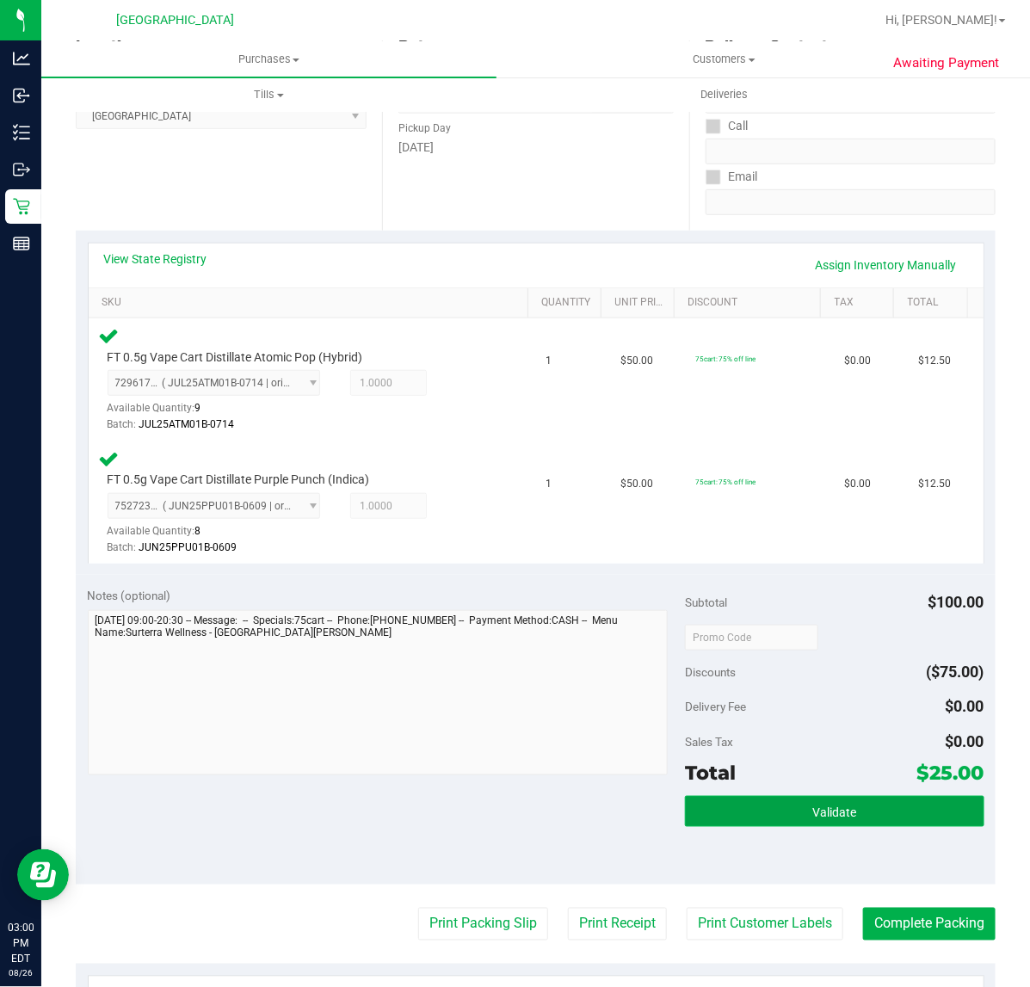
click at [819, 815] on span "Validate" at bounding box center [834, 813] width 44 height 14
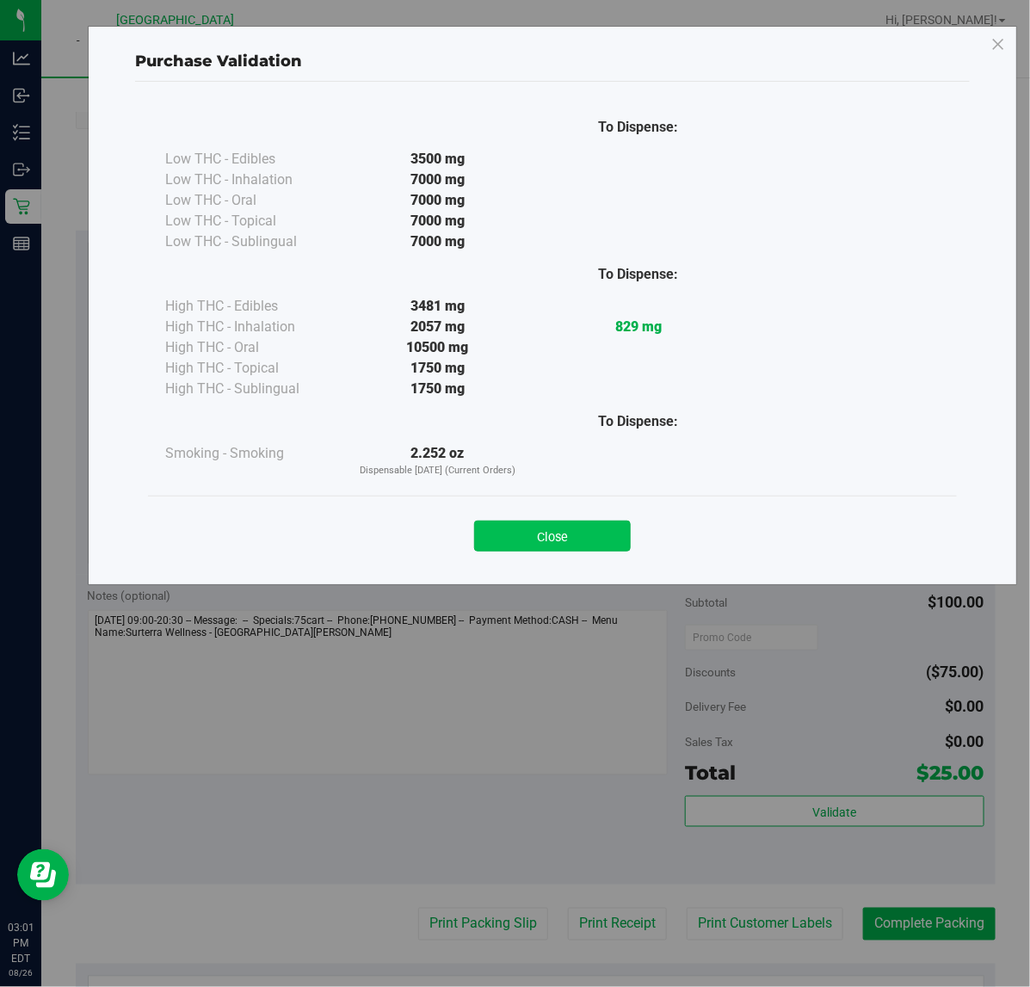
click at [574, 526] on button "Close" at bounding box center [552, 536] width 157 height 31
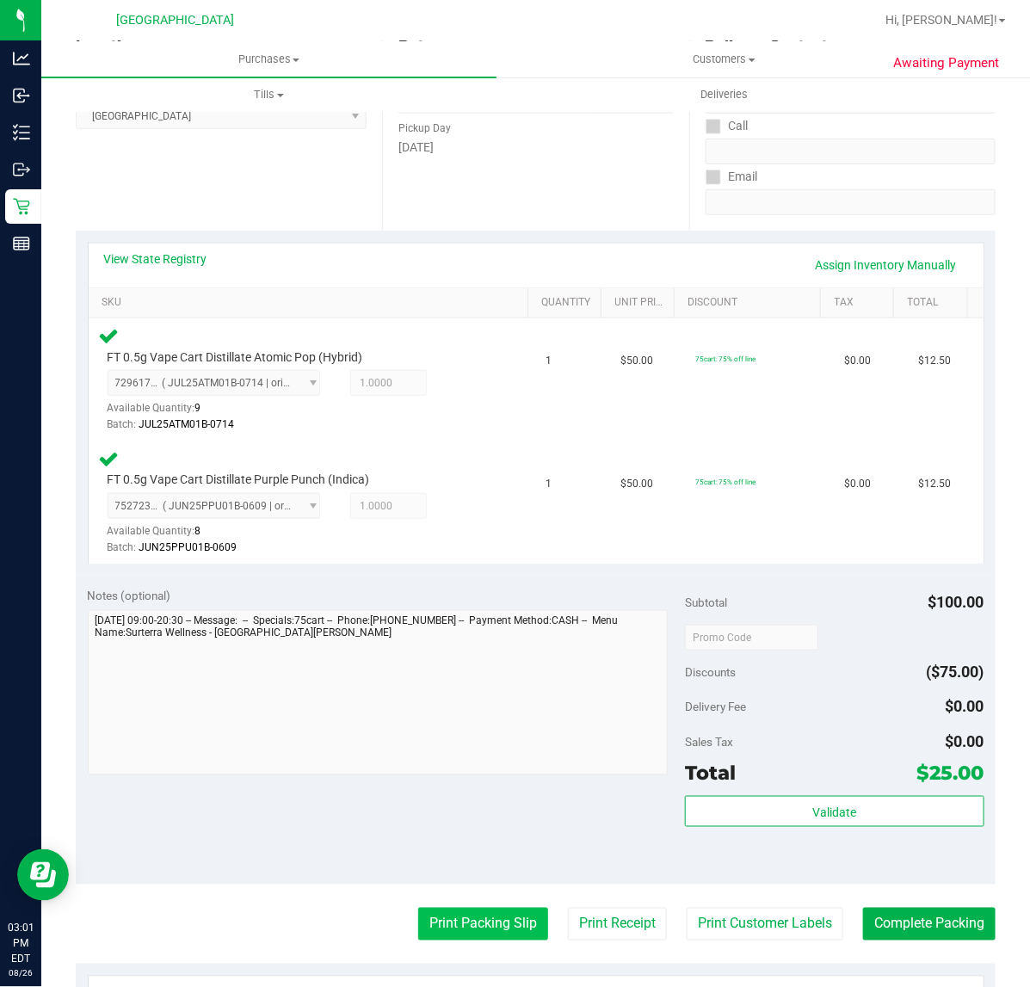
click at [446, 921] on button "Print Packing Slip" at bounding box center [483, 924] width 130 height 33
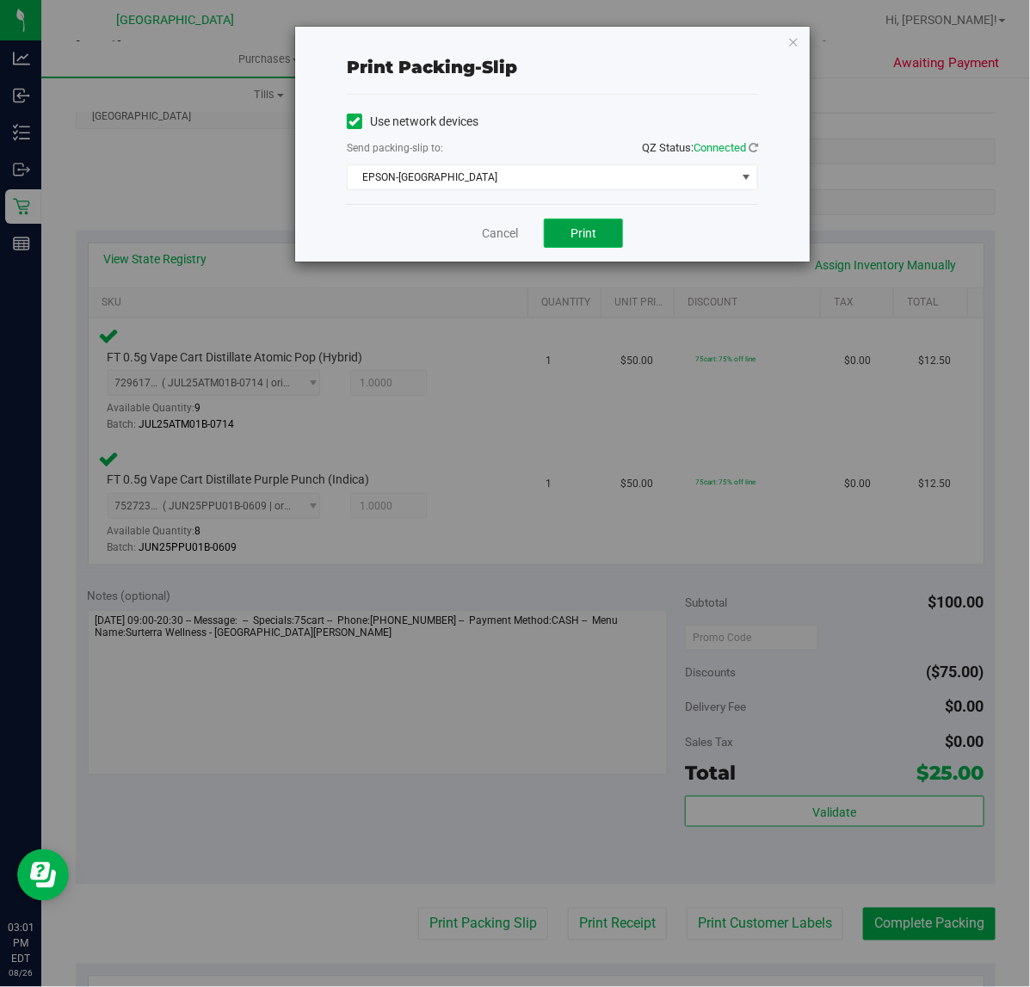
click at [604, 221] on button "Print" at bounding box center [583, 233] width 79 height 29
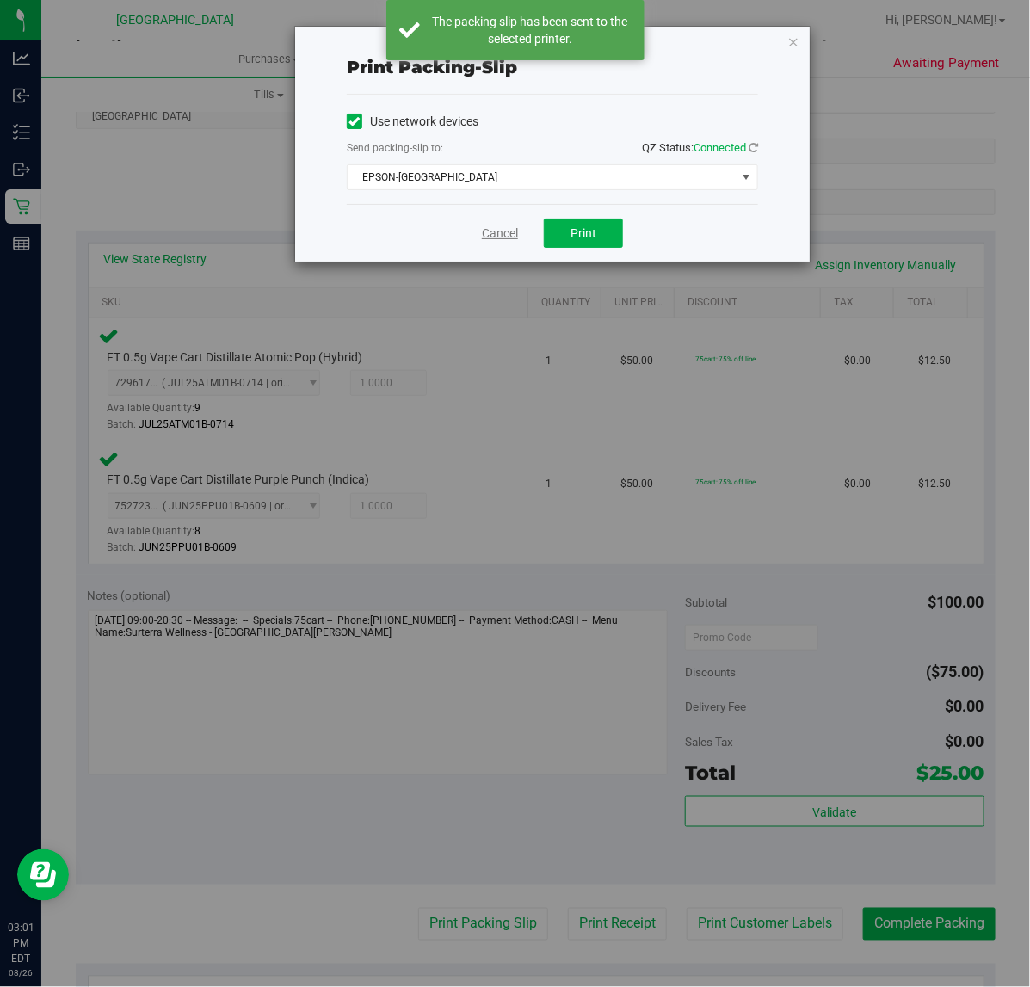
click at [504, 238] on link "Cancel" at bounding box center [500, 234] width 36 height 18
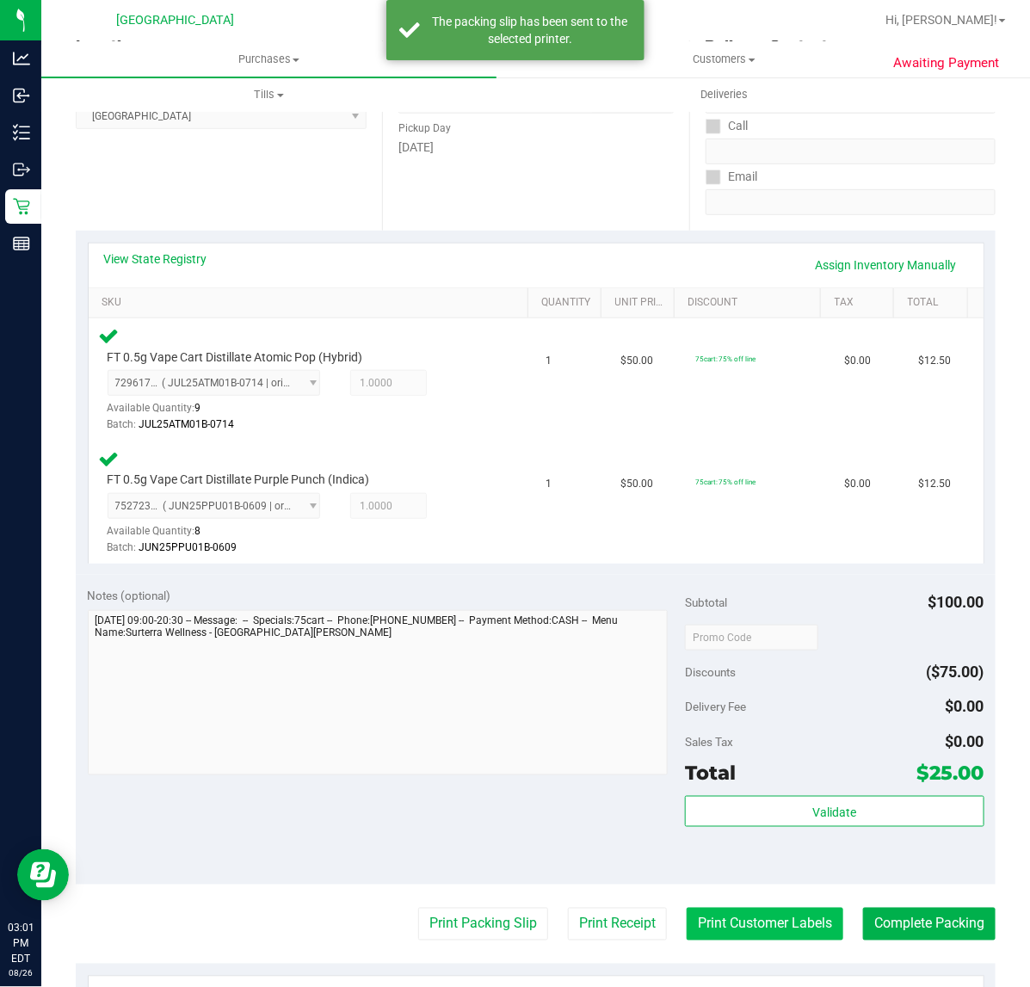
click at [756, 938] on button "Print Customer Labels" at bounding box center [765, 924] width 157 height 33
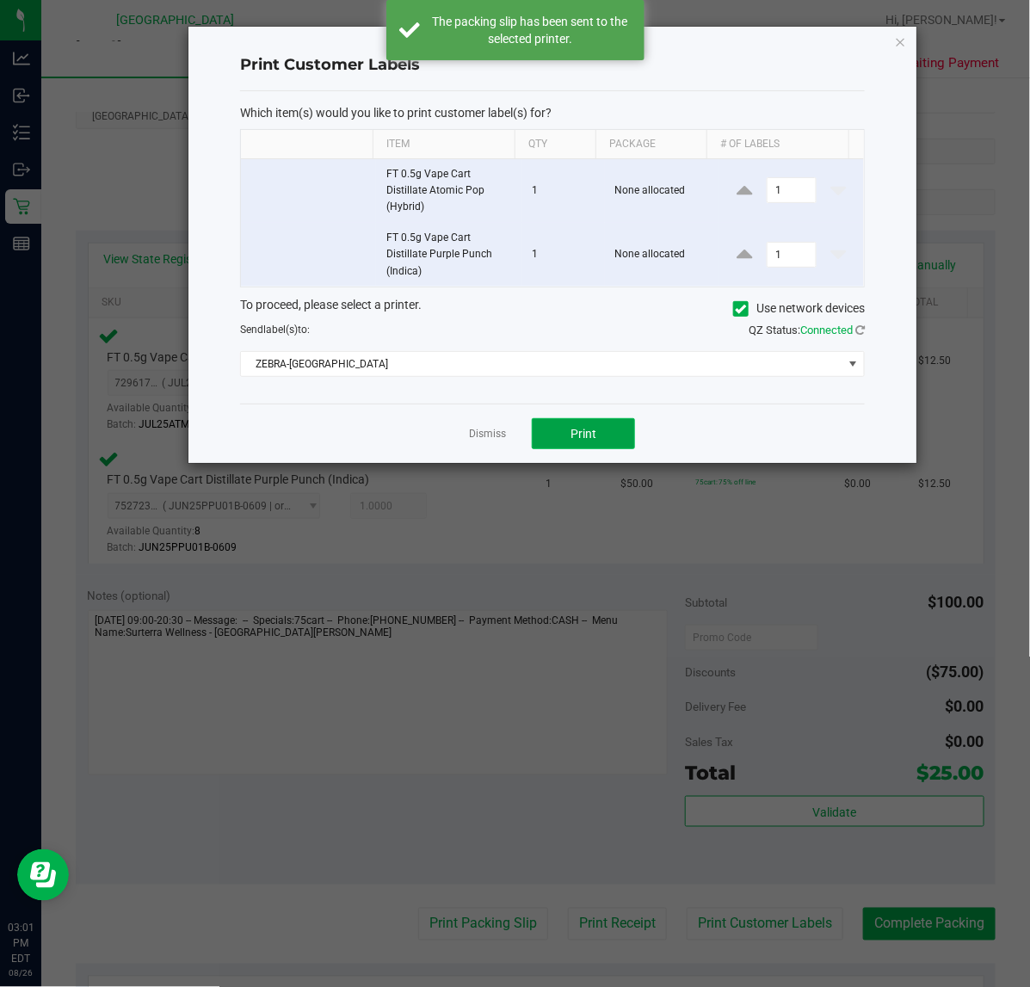
click at [607, 449] on button "Print" at bounding box center [583, 433] width 103 height 31
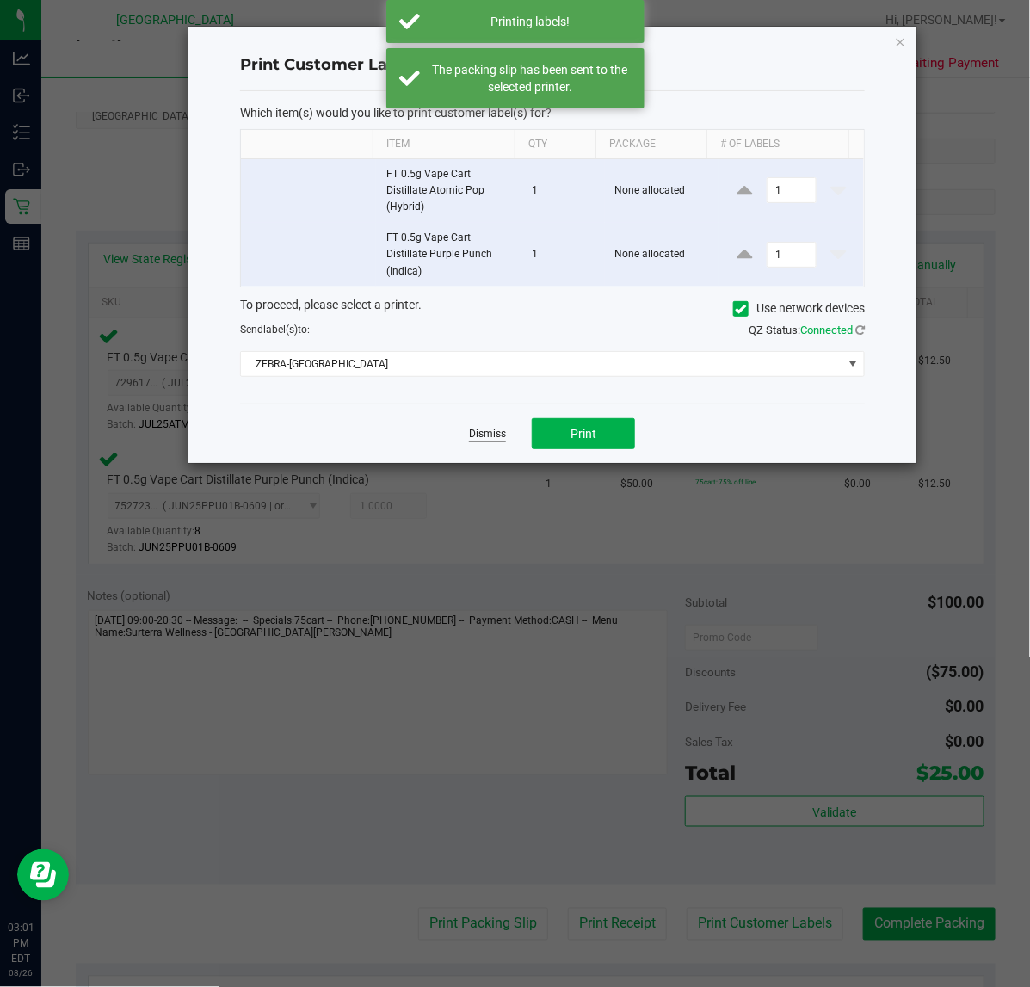
click at [473, 435] on link "Dismiss" at bounding box center [487, 434] width 37 height 15
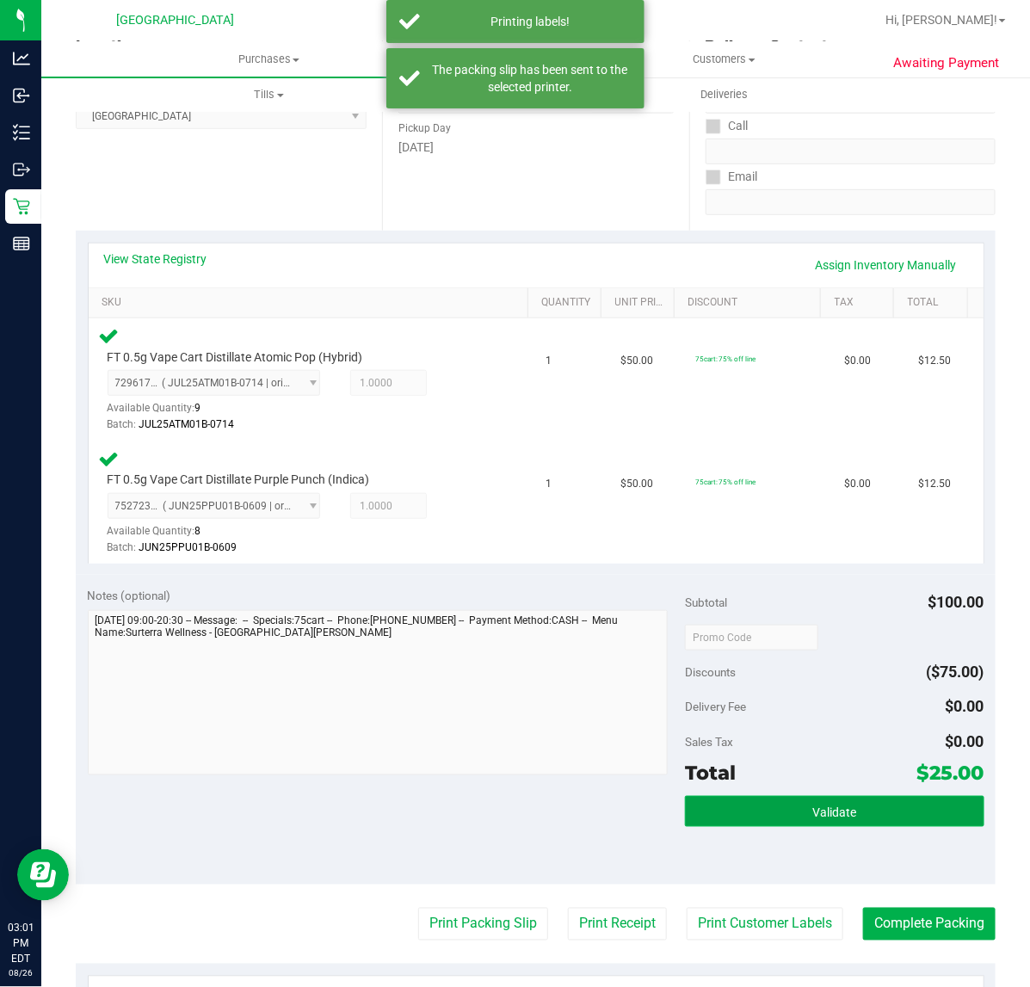
click at [790, 806] on button "Validate" at bounding box center [834, 811] width 299 height 31
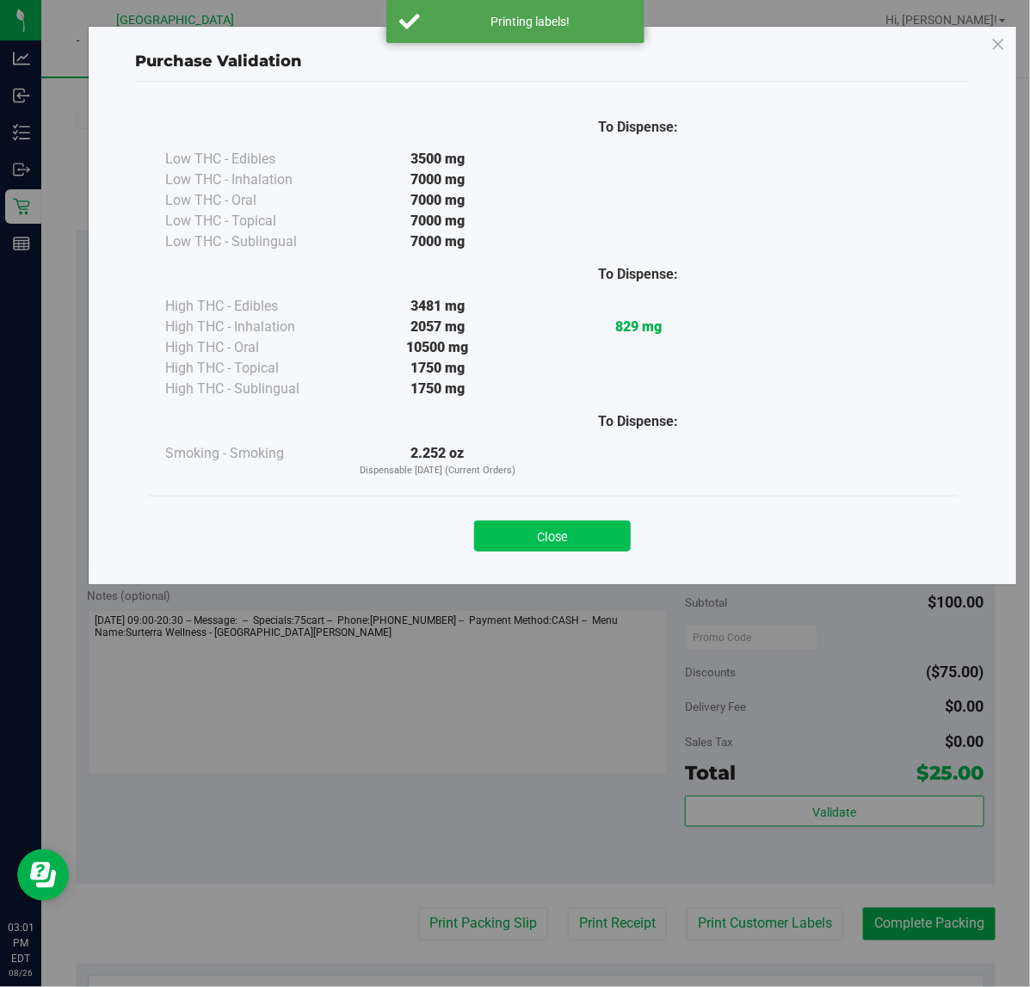
click at [522, 525] on button "Close" at bounding box center [552, 536] width 157 height 31
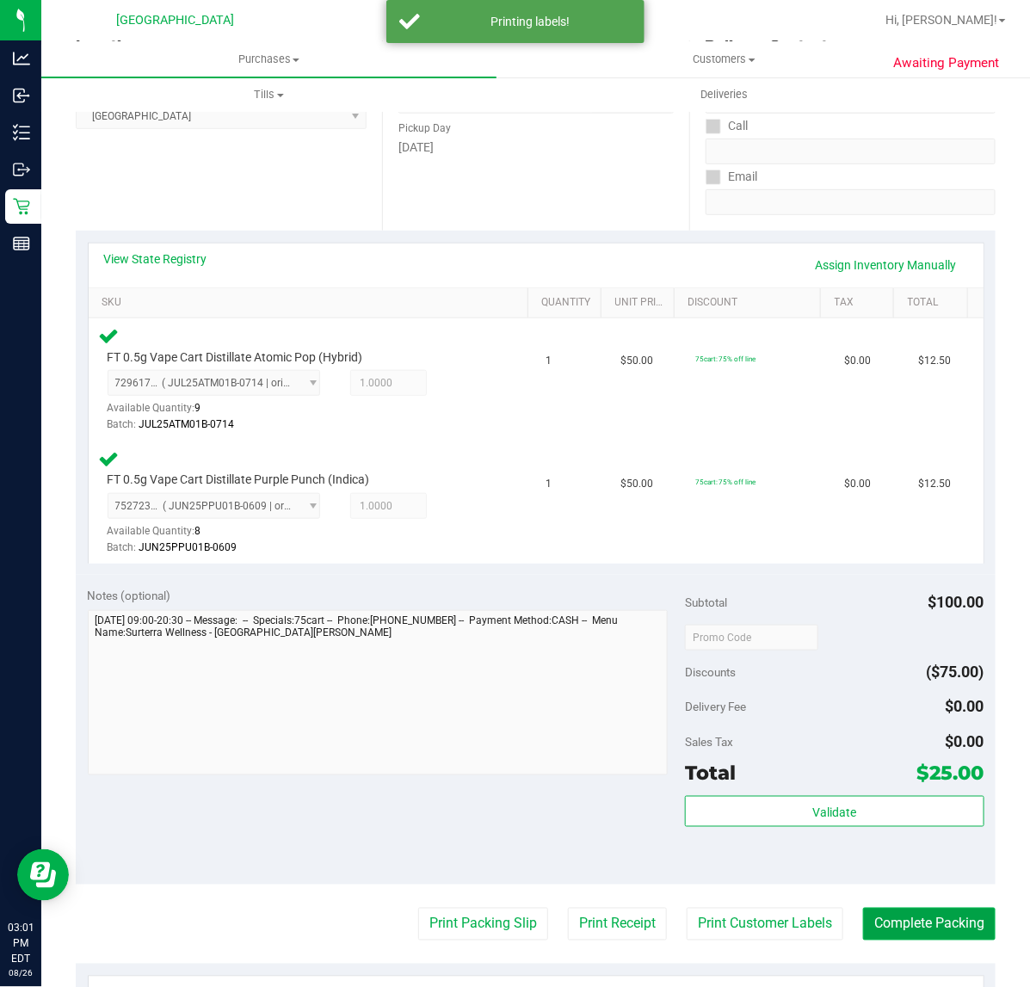
click at [955, 911] on button "Complete Packing" at bounding box center [929, 924] width 133 height 33
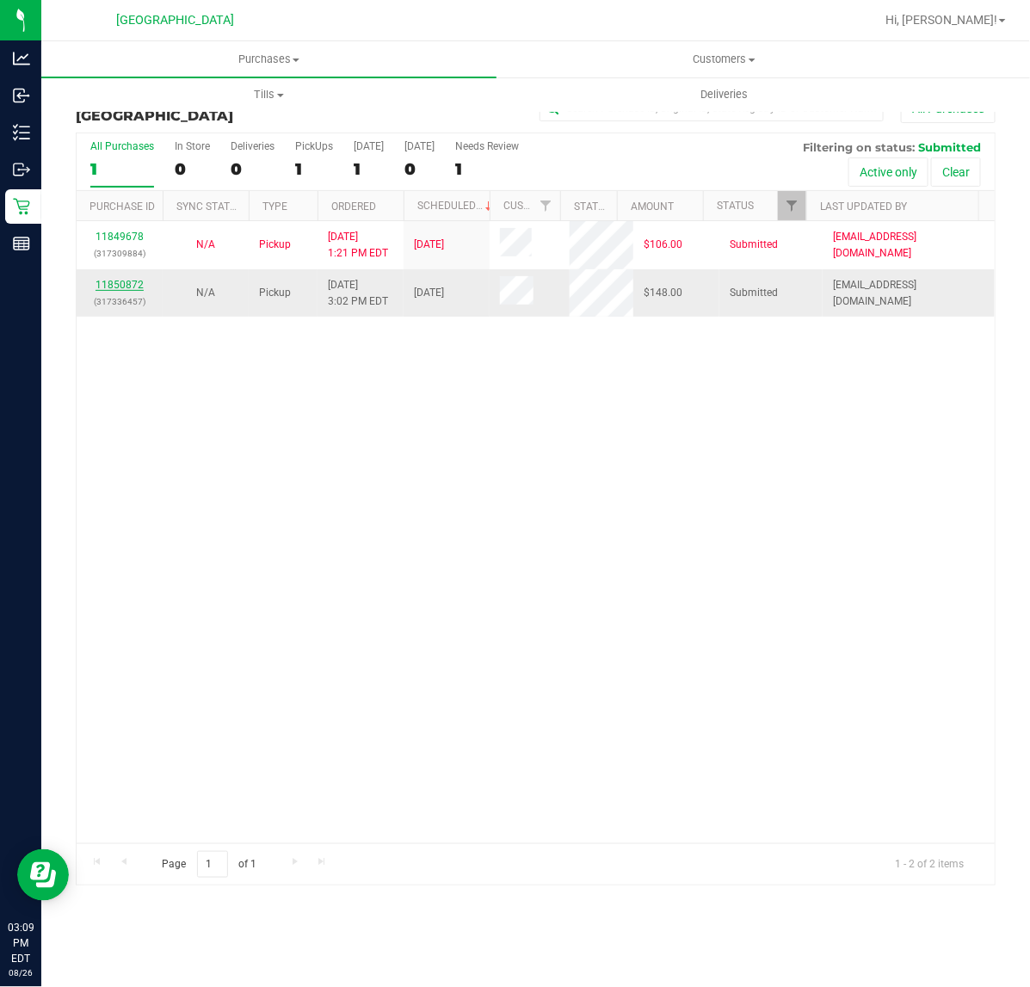
click at [127, 286] on link "11850872" at bounding box center [120, 285] width 48 height 12
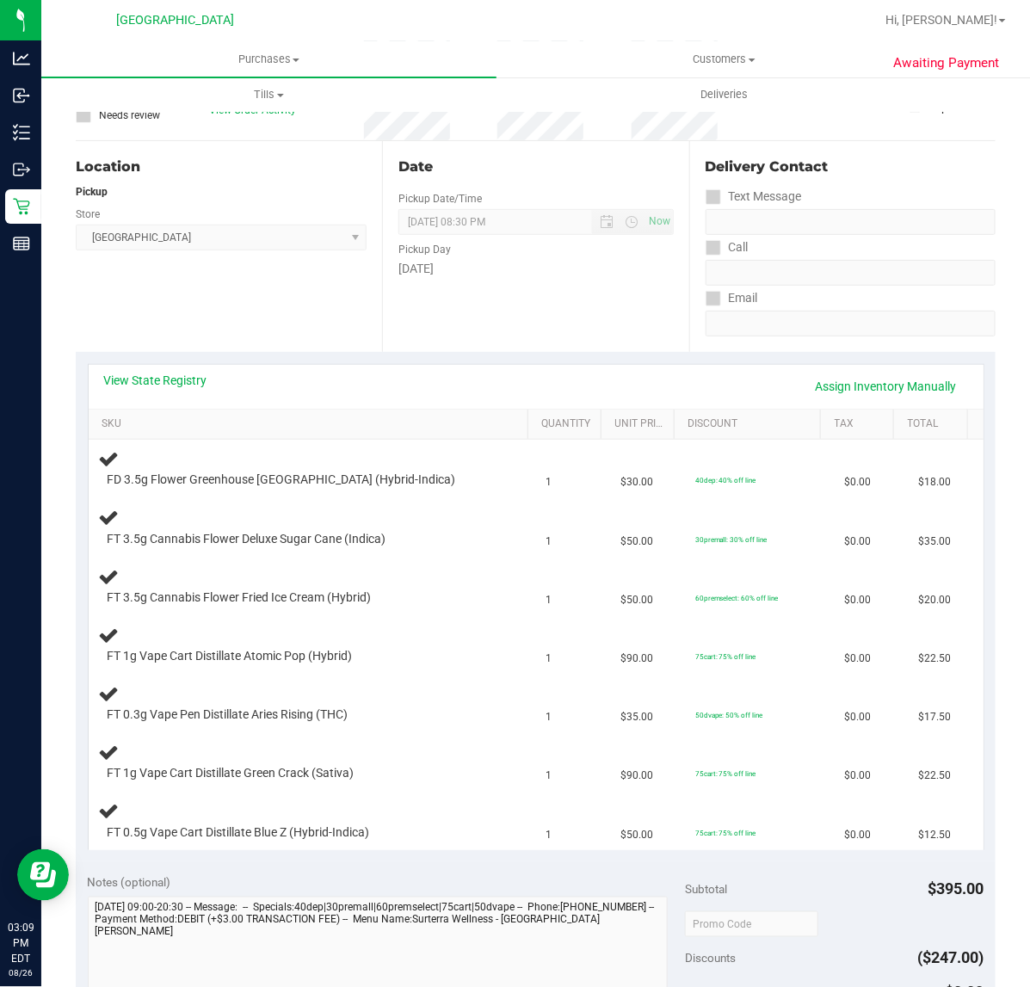
scroll to position [108, 0]
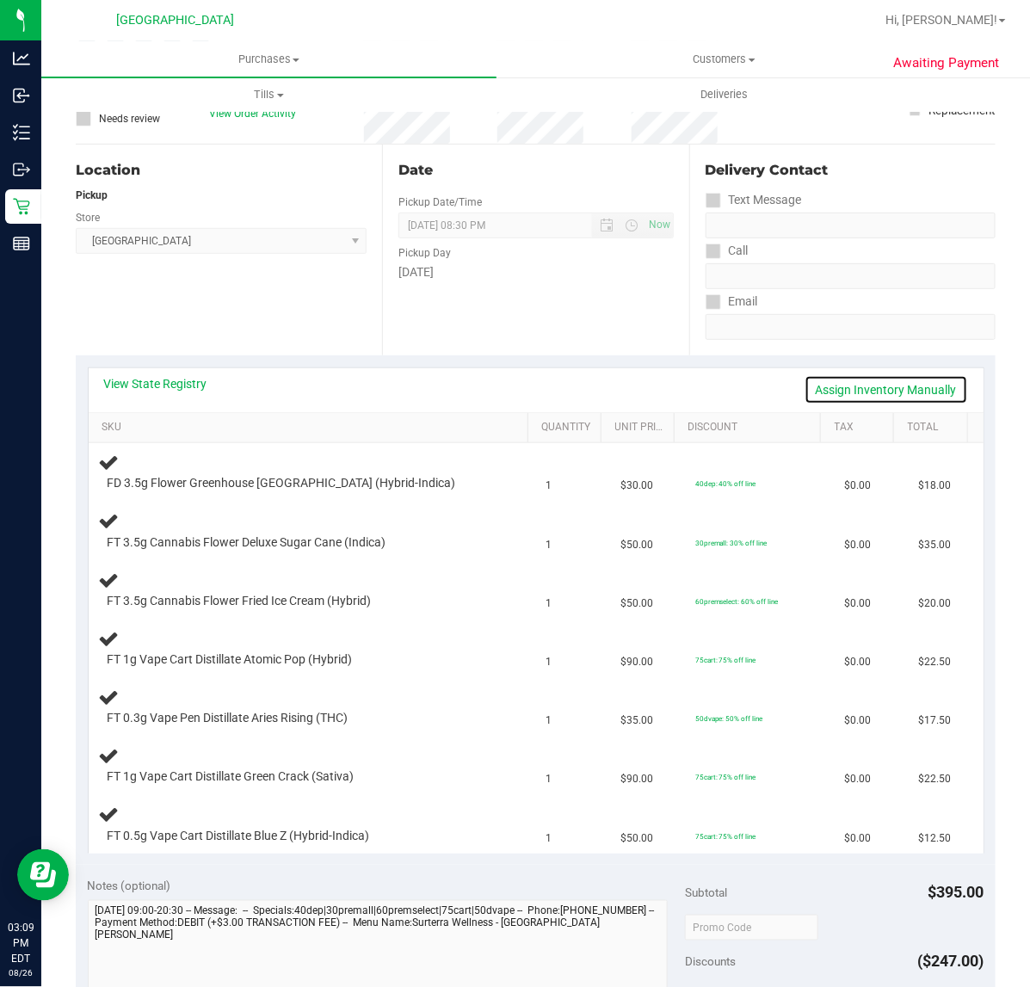
click at [862, 375] on link "Assign Inventory Manually" at bounding box center [887, 389] width 164 height 29
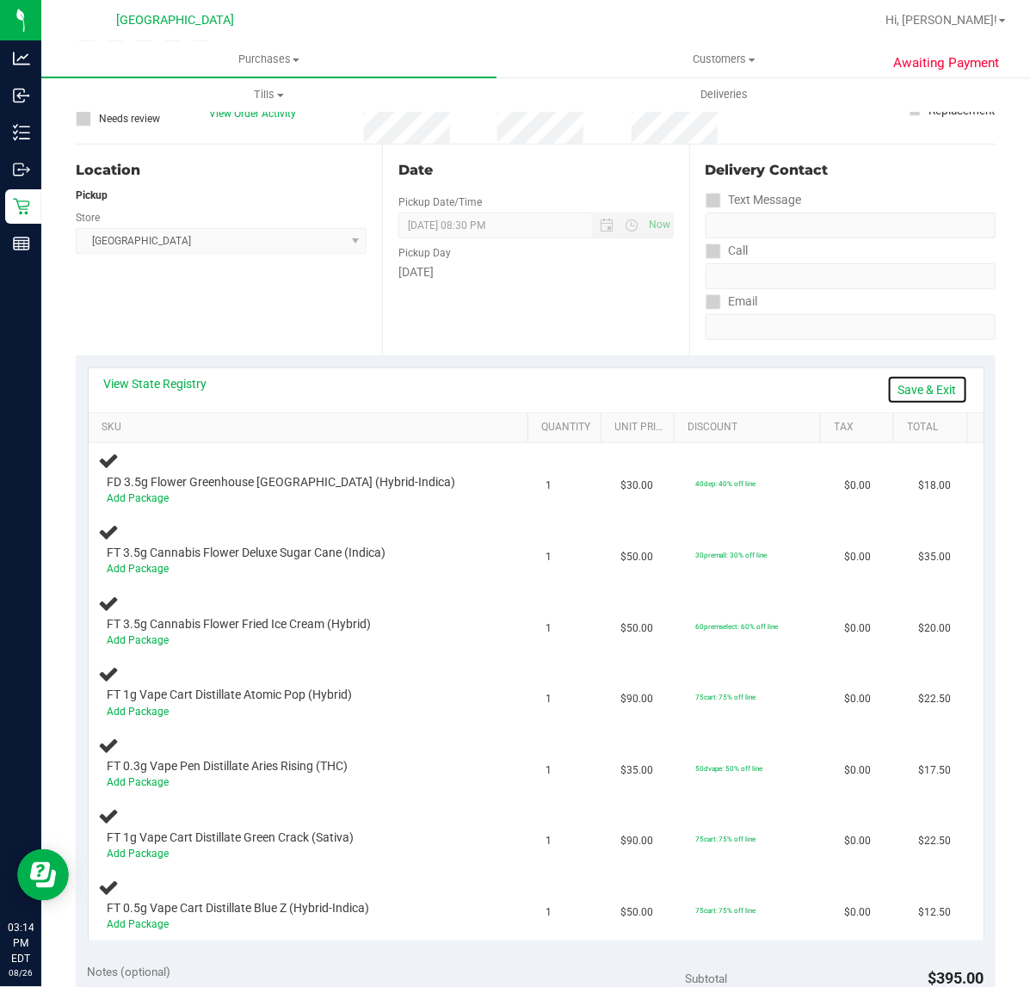
click at [914, 389] on link "Save & Exit" at bounding box center [927, 389] width 81 height 29
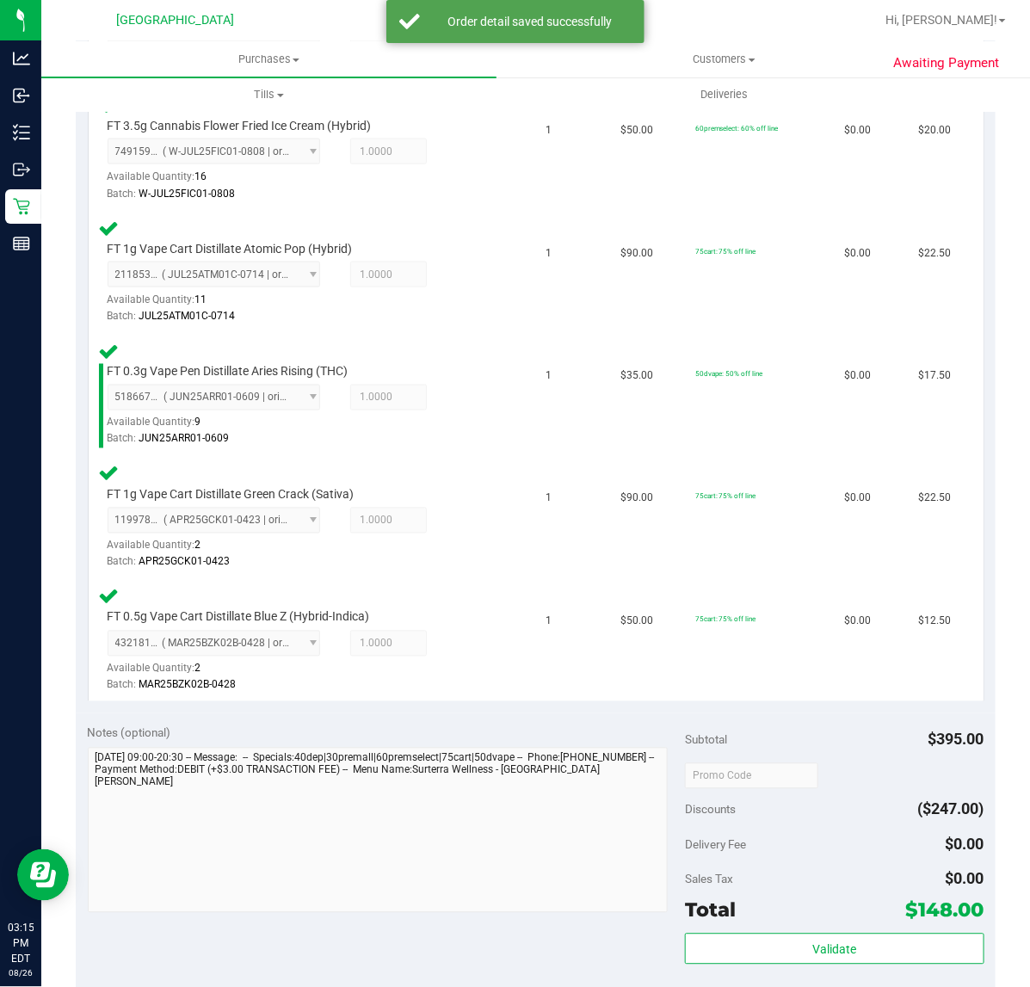
scroll to position [721, 0]
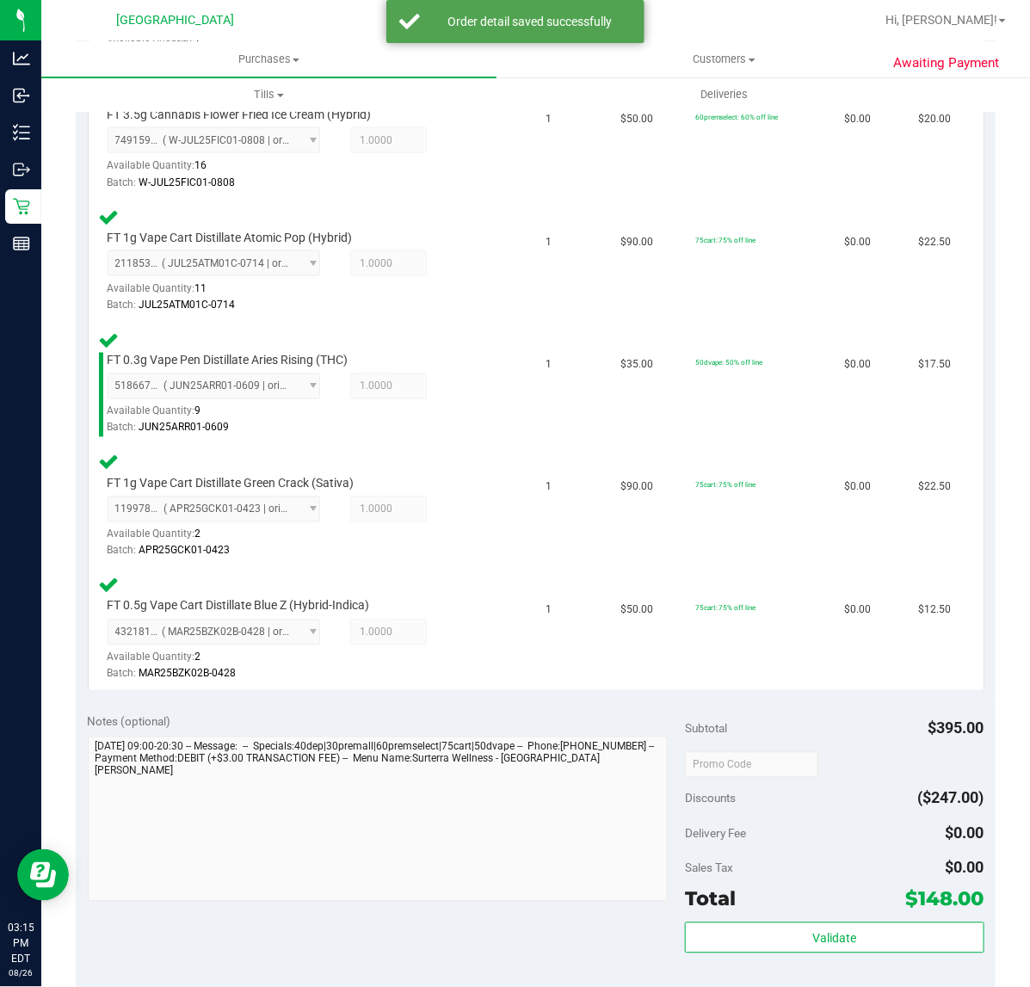
click at [730, 895] on div "Total $148.00" at bounding box center [834, 899] width 299 height 31
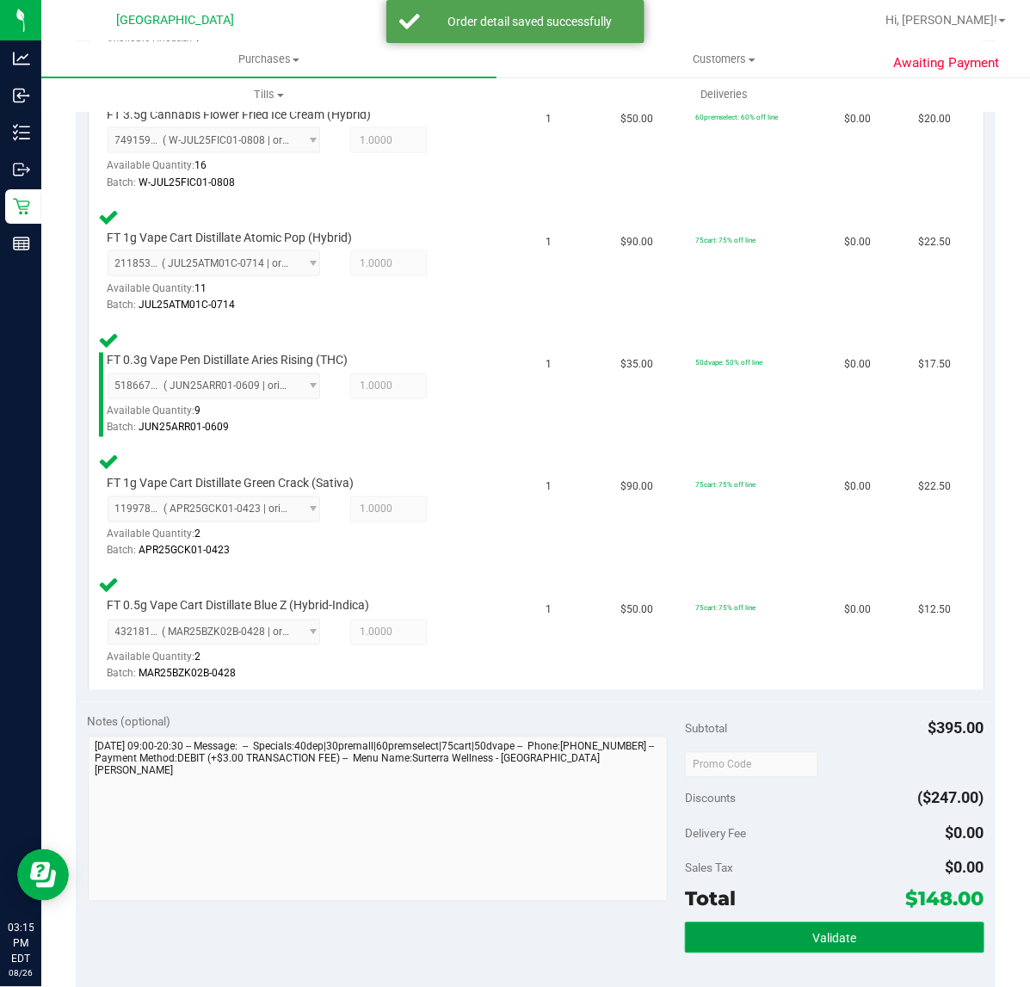
click at [758, 923] on button "Validate" at bounding box center [834, 938] width 299 height 31
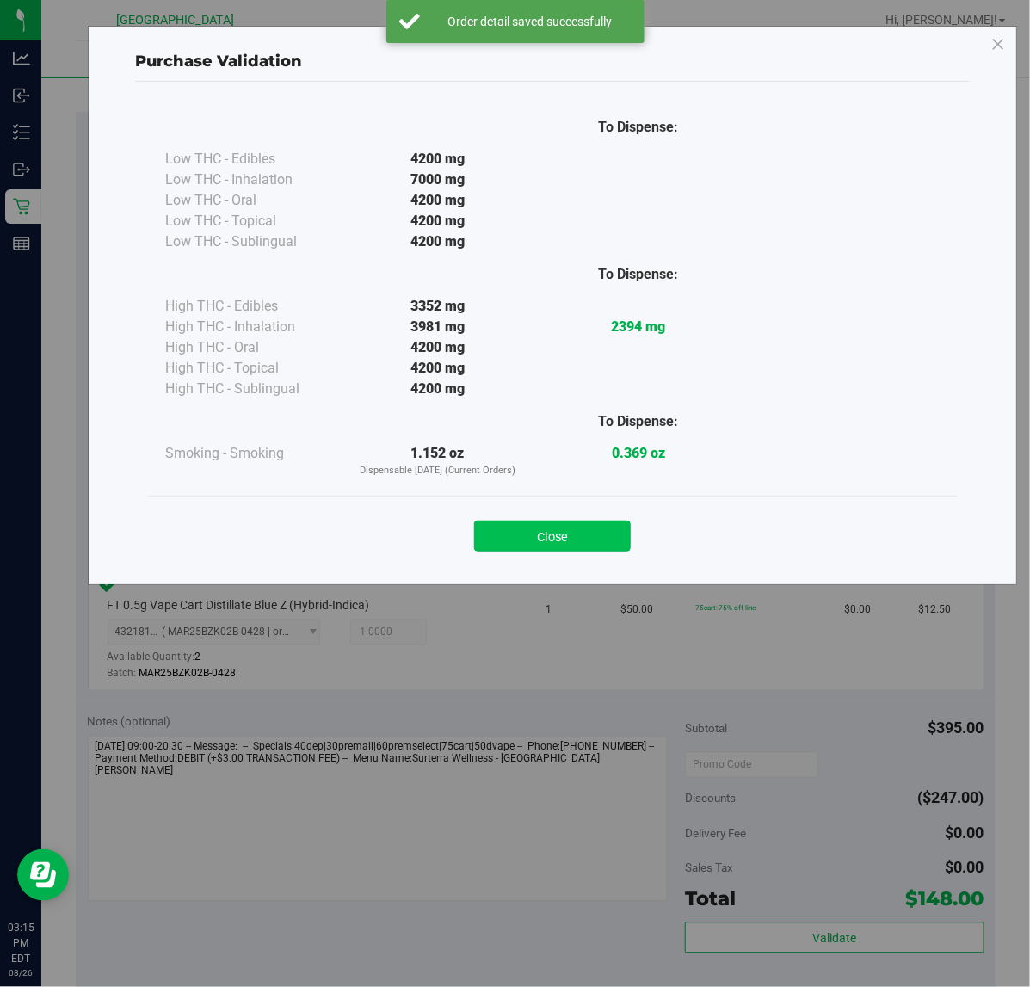
click at [566, 549] on button "Close" at bounding box center [552, 536] width 157 height 31
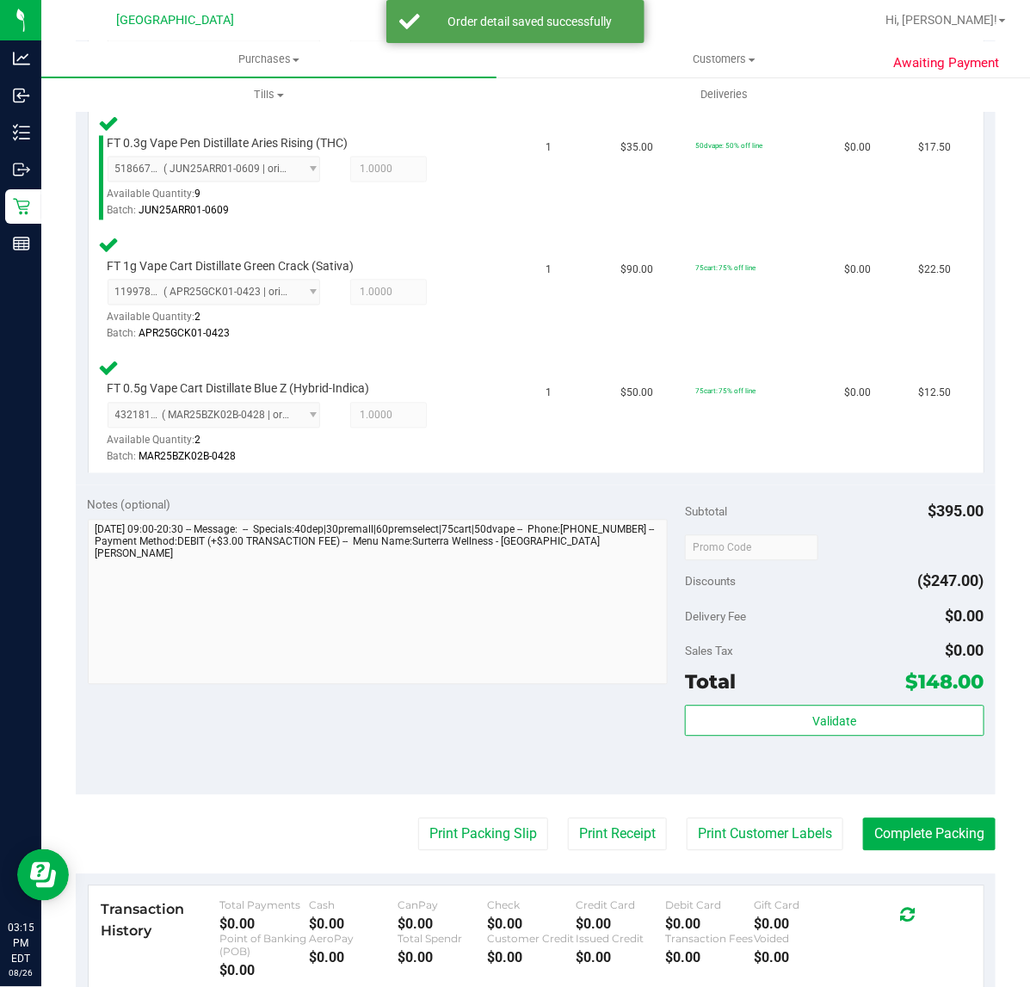
scroll to position [998, 0]
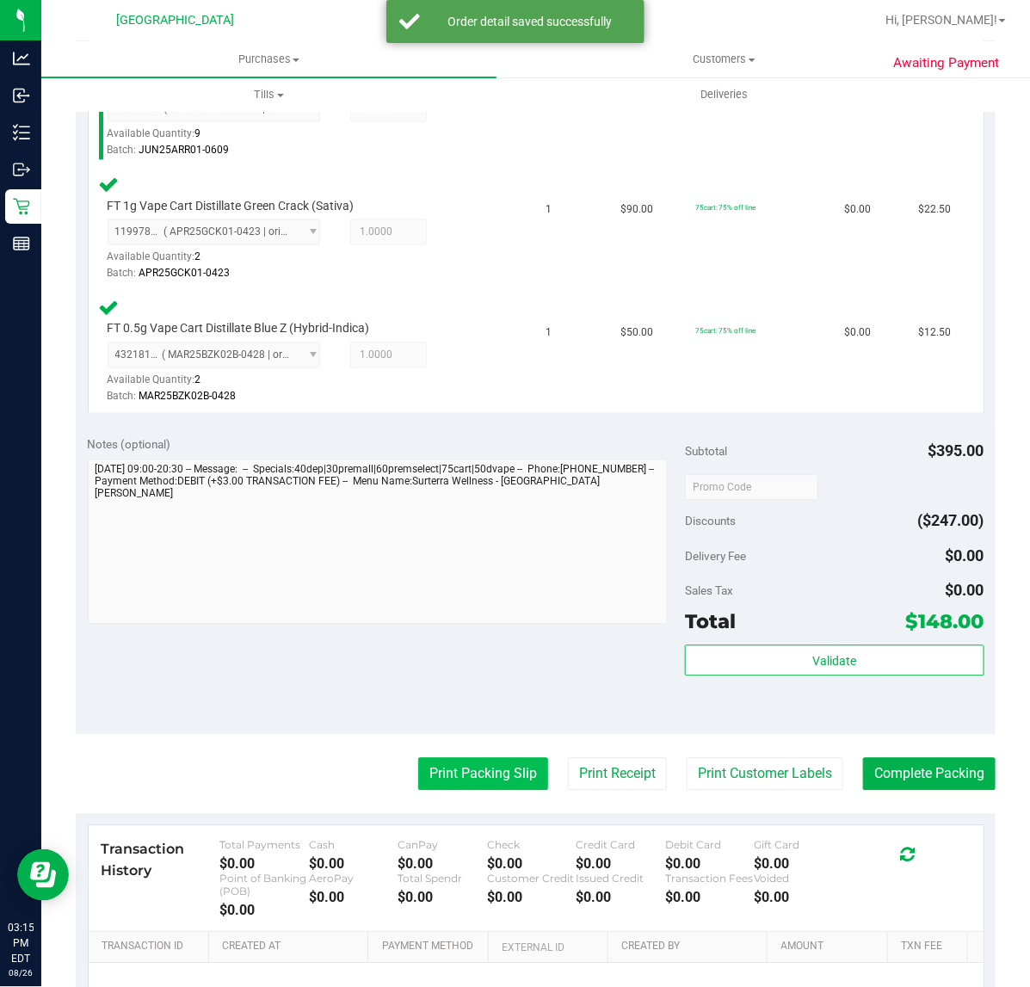
click at [436, 775] on button "Print Packing Slip" at bounding box center [483, 774] width 130 height 33
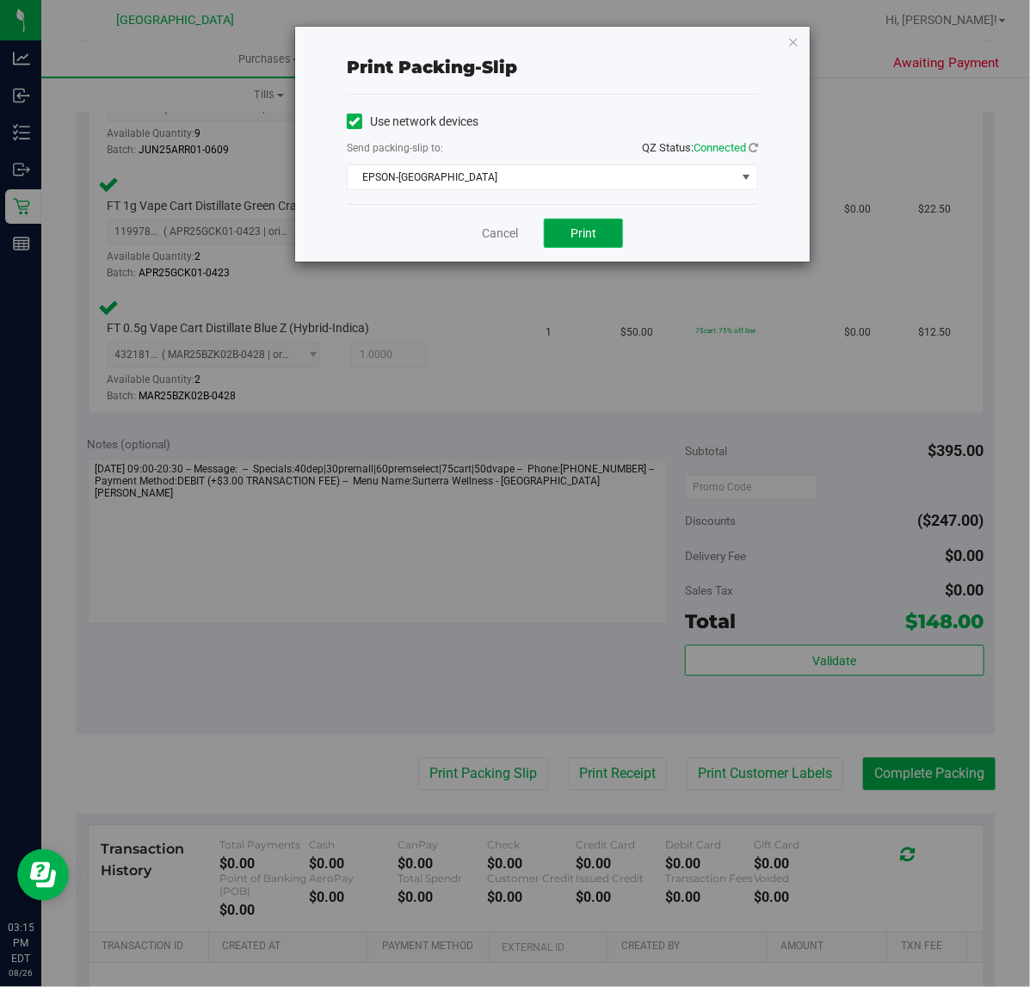
click at [617, 221] on button "Print" at bounding box center [583, 233] width 79 height 29
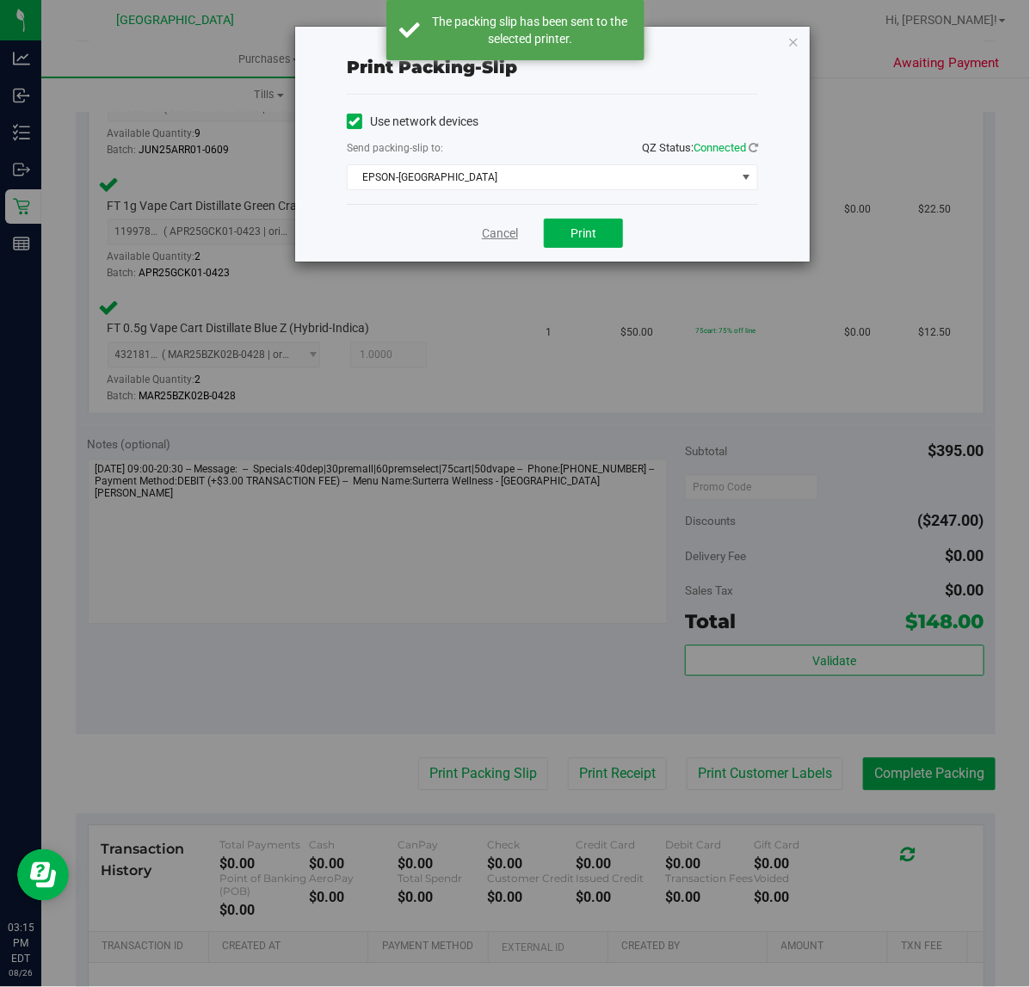
click at [505, 234] on link "Cancel" at bounding box center [500, 234] width 36 height 18
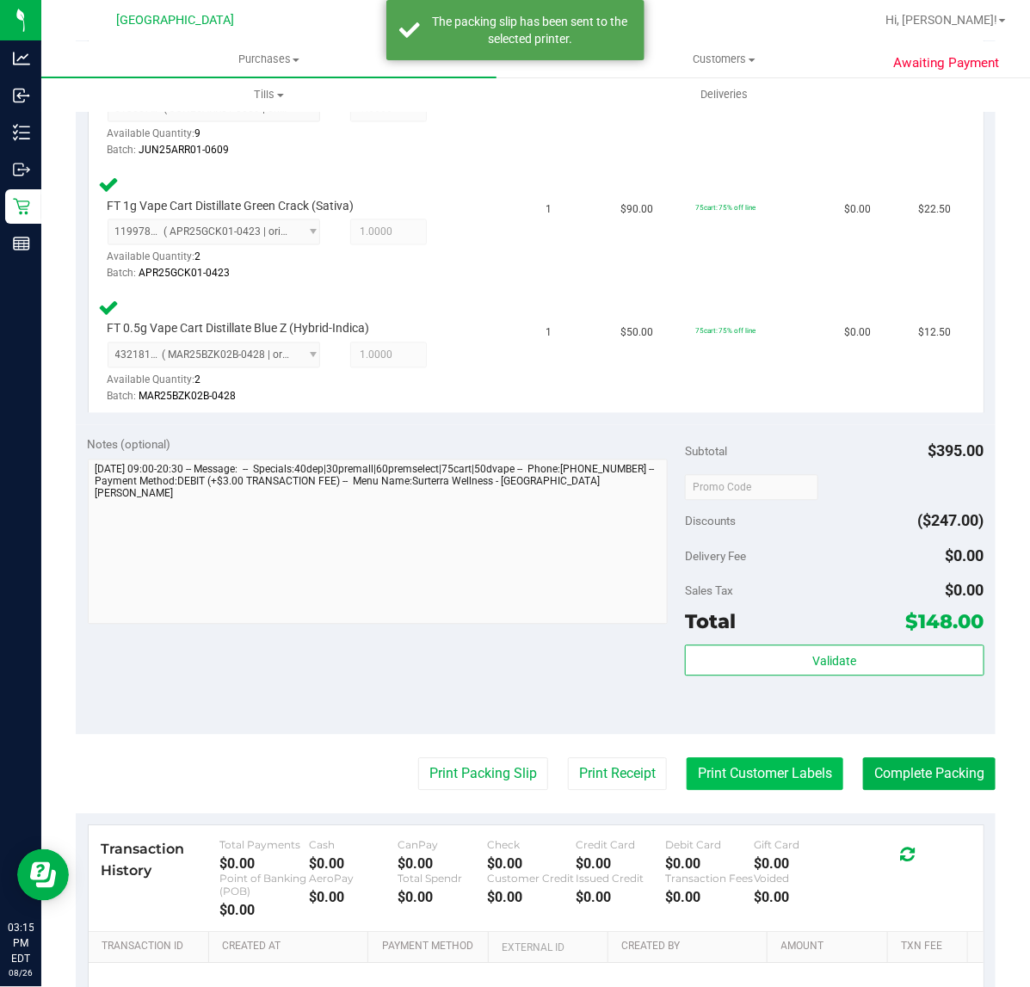
click at [738, 769] on button "Print Customer Labels" at bounding box center [765, 774] width 157 height 33
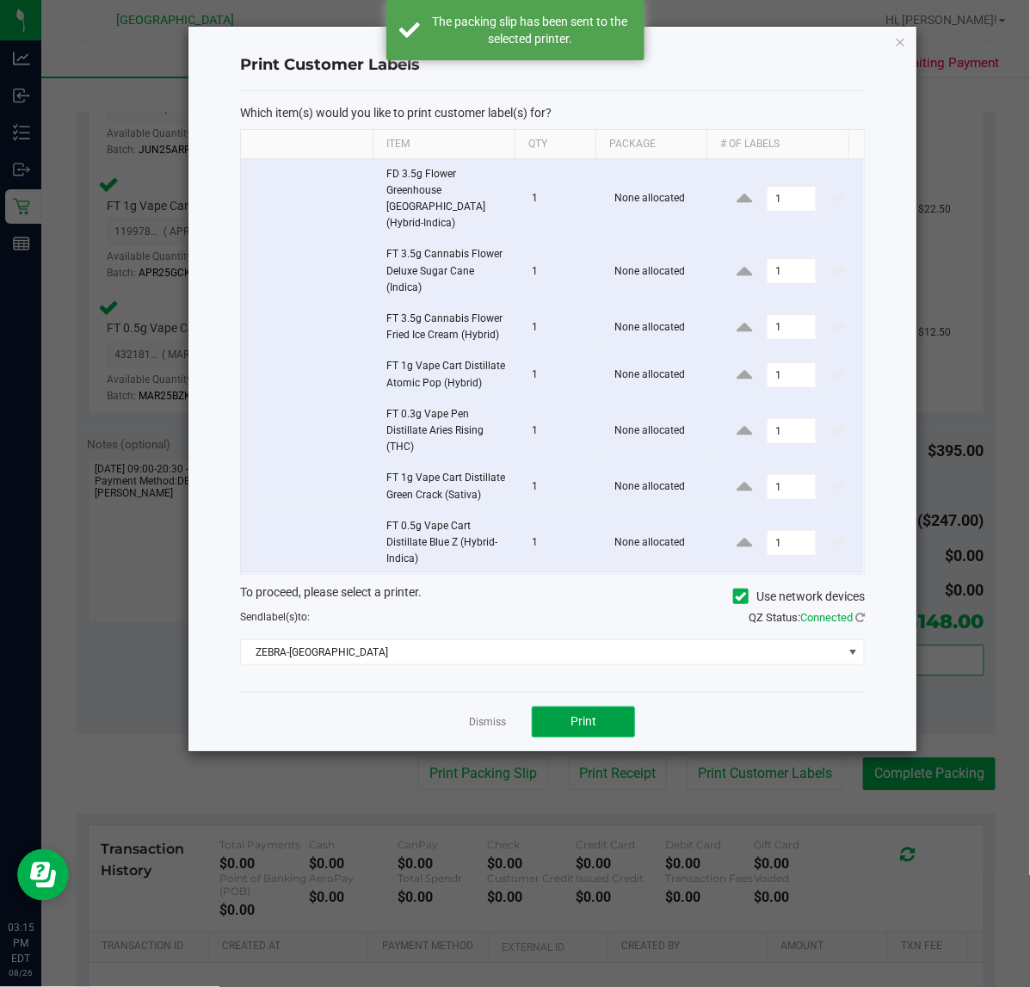
click at [598, 707] on button "Print" at bounding box center [583, 722] width 103 height 31
click at [489, 715] on link "Dismiss" at bounding box center [487, 722] width 37 height 15
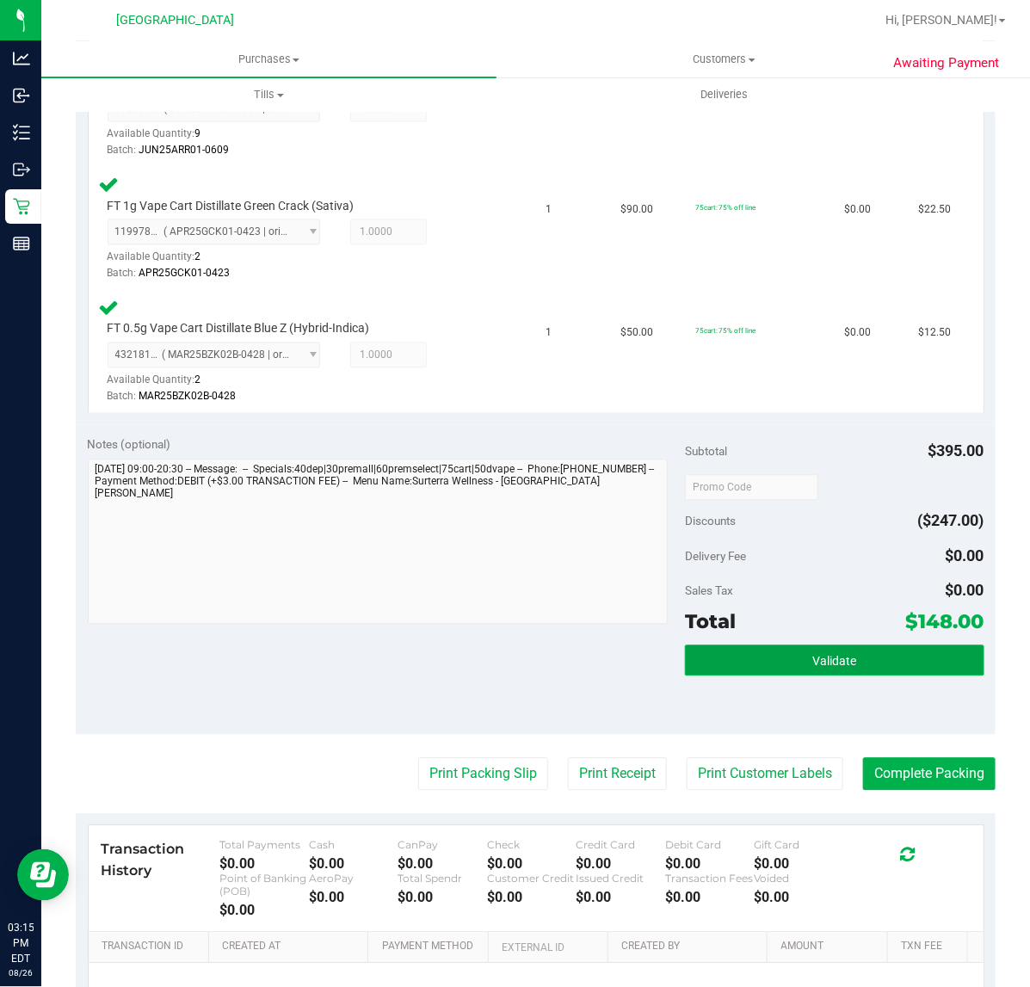
click at [812, 657] on span "Validate" at bounding box center [834, 662] width 44 height 14
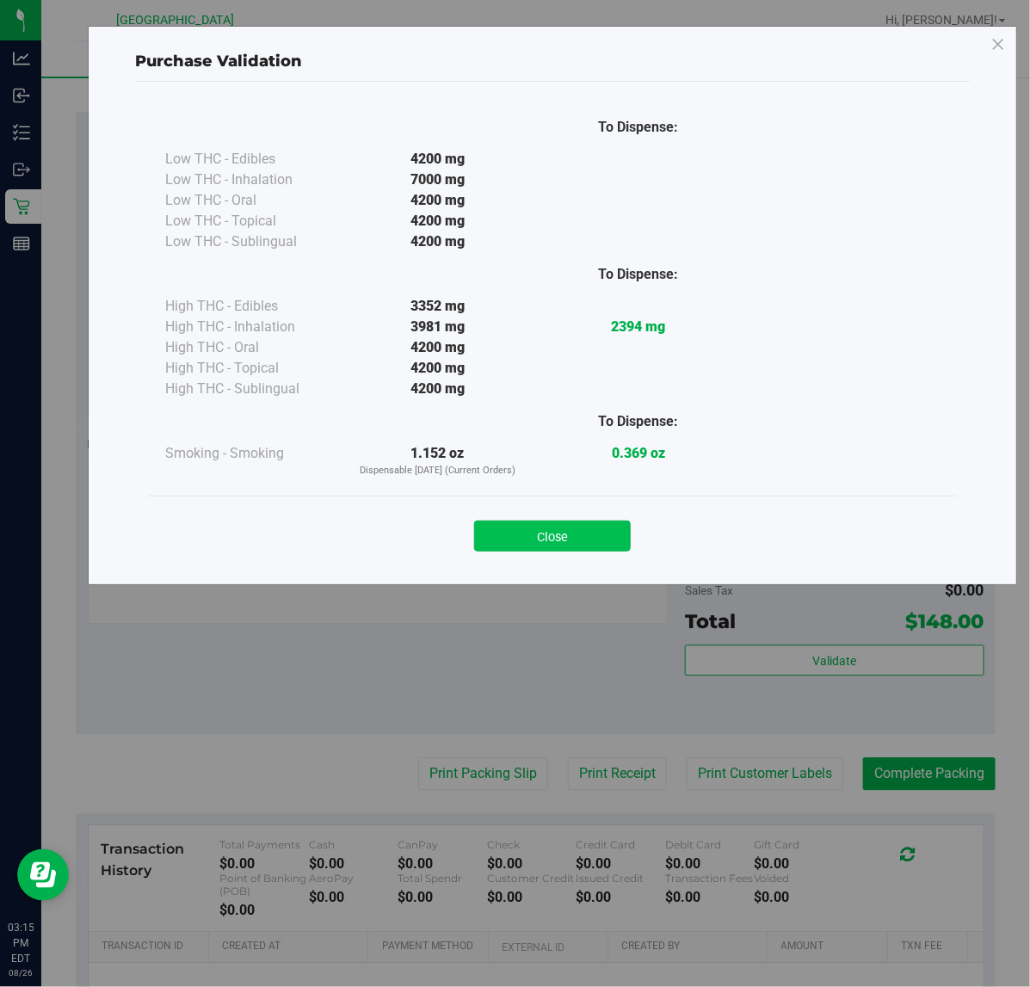
click at [523, 535] on button "Close" at bounding box center [552, 536] width 157 height 31
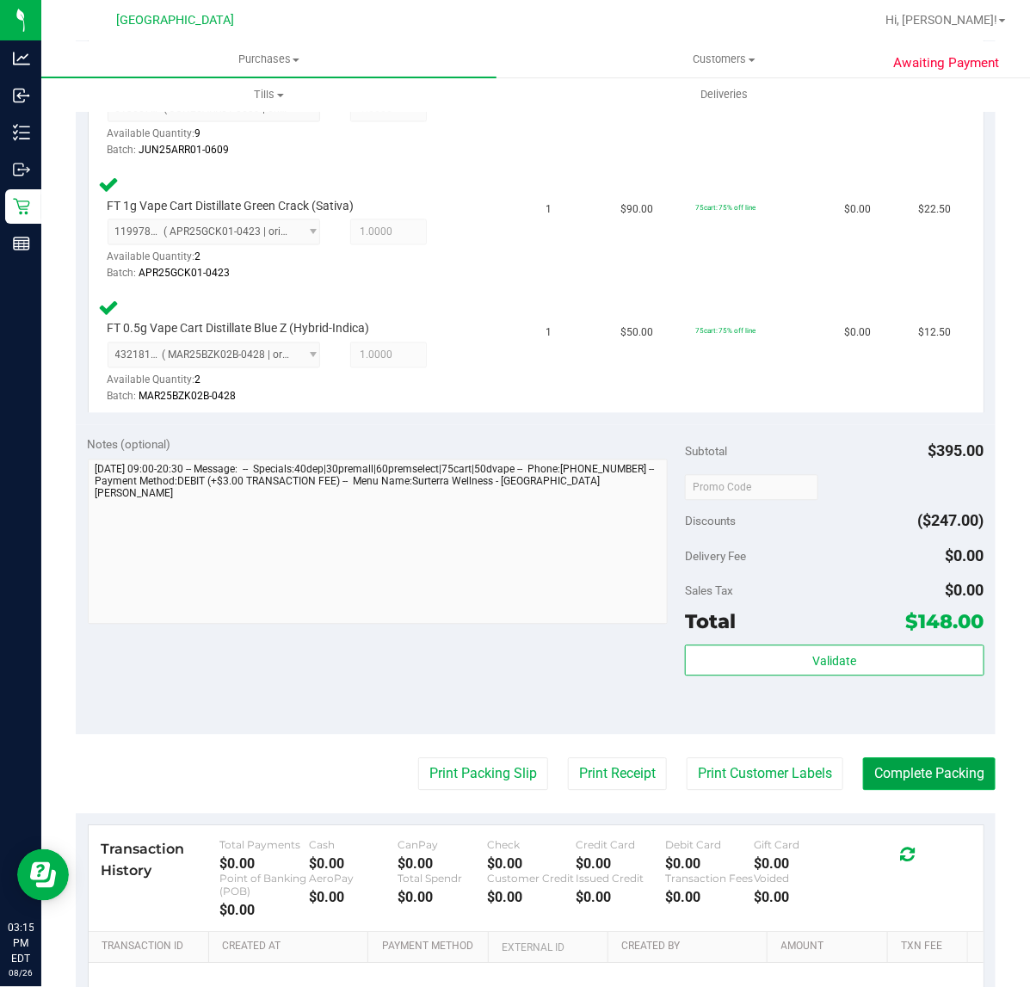
click at [901, 775] on button "Complete Packing" at bounding box center [929, 774] width 133 height 33
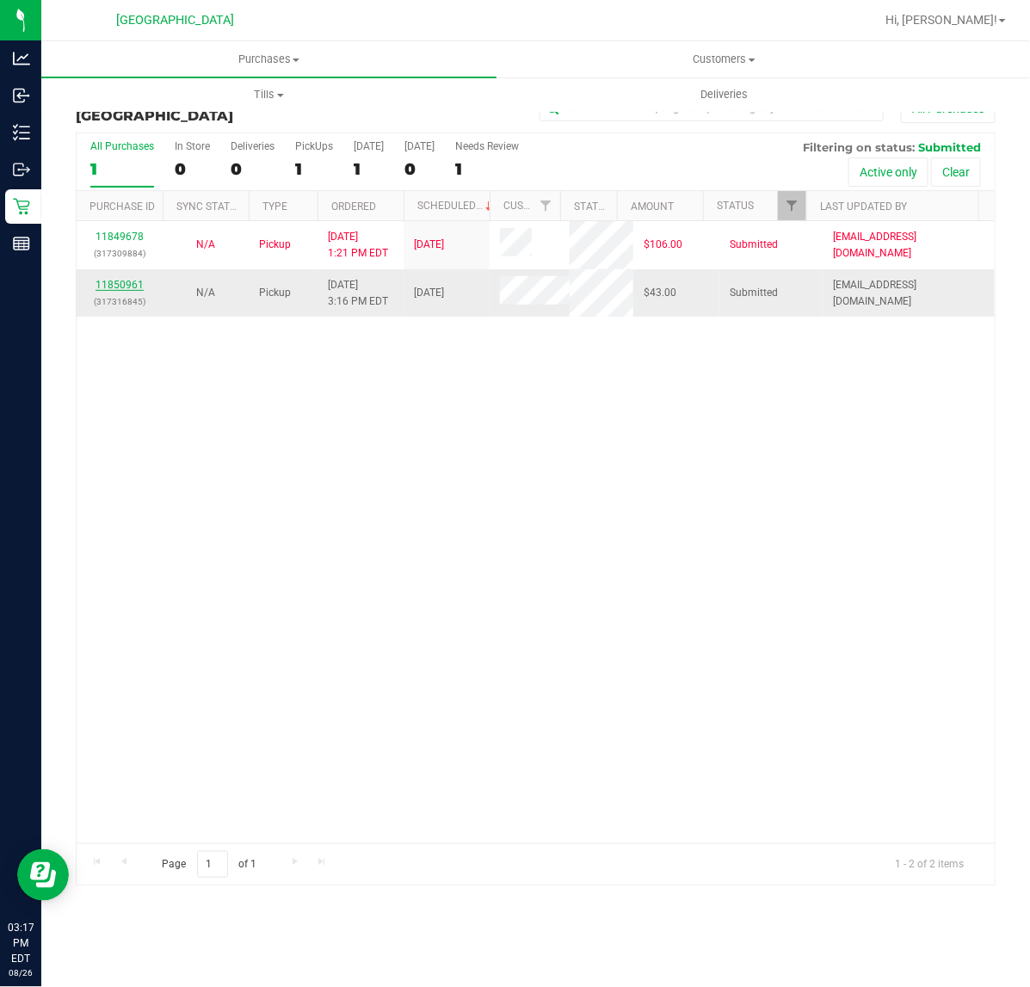
click at [121, 288] on link "11850961" at bounding box center [120, 285] width 48 height 12
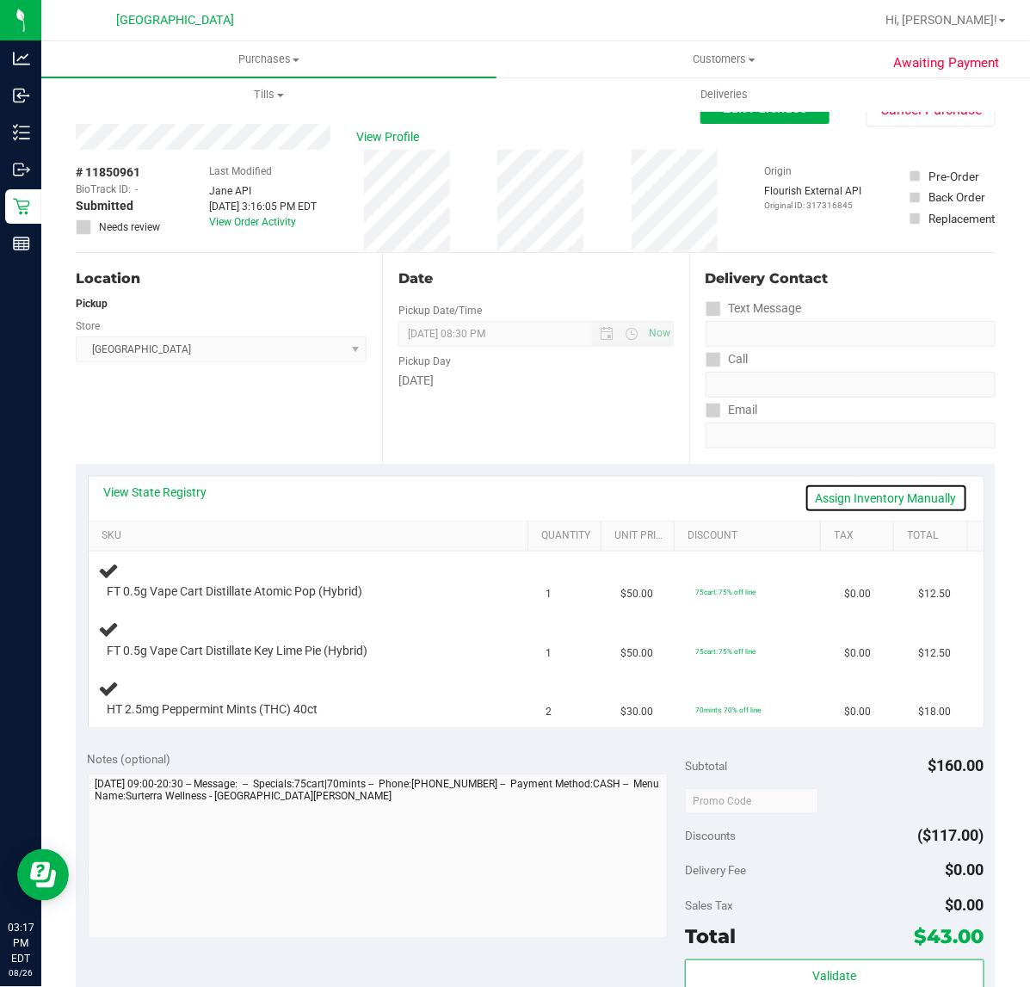
click at [867, 497] on link "Assign Inventory Manually" at bounding box center [887, 498] width 164 height 29
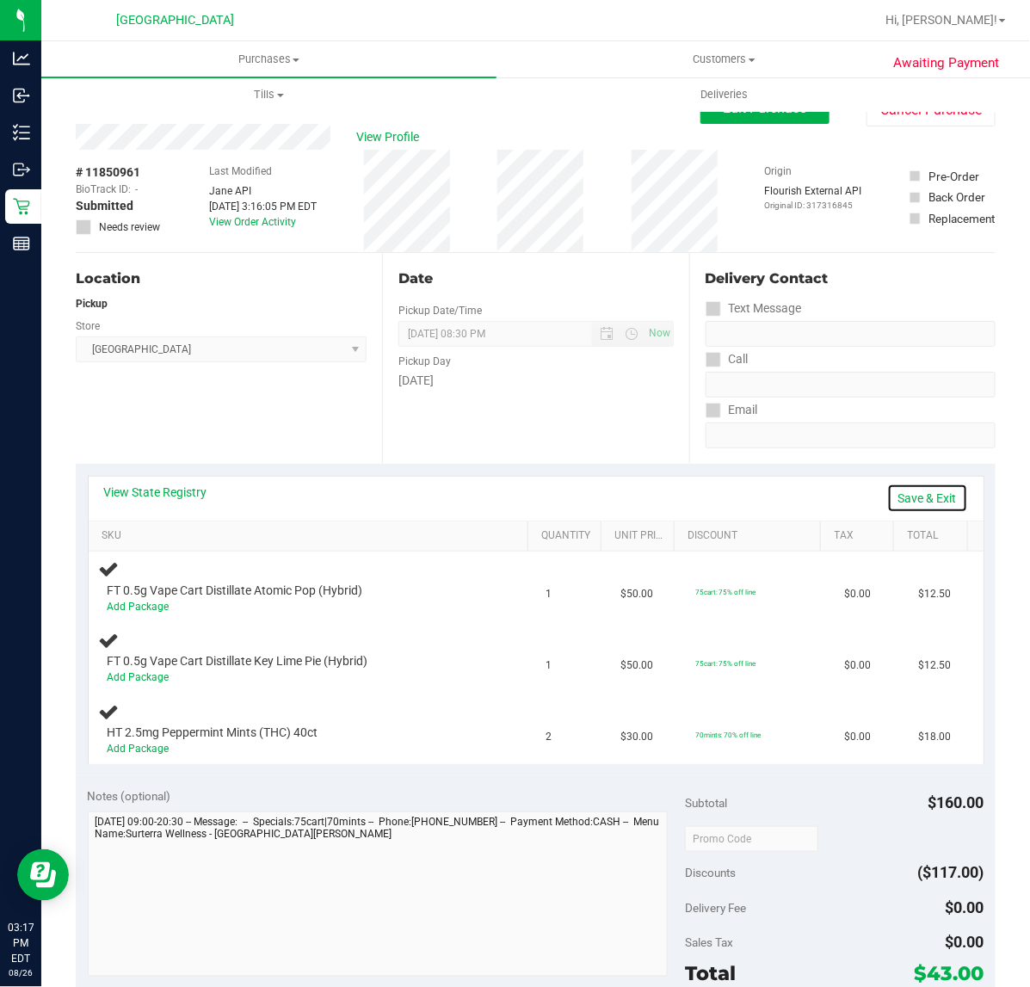
click at [917, 497] on link "Save & Exit" at bounding box center [927, 498] width 81 height 29
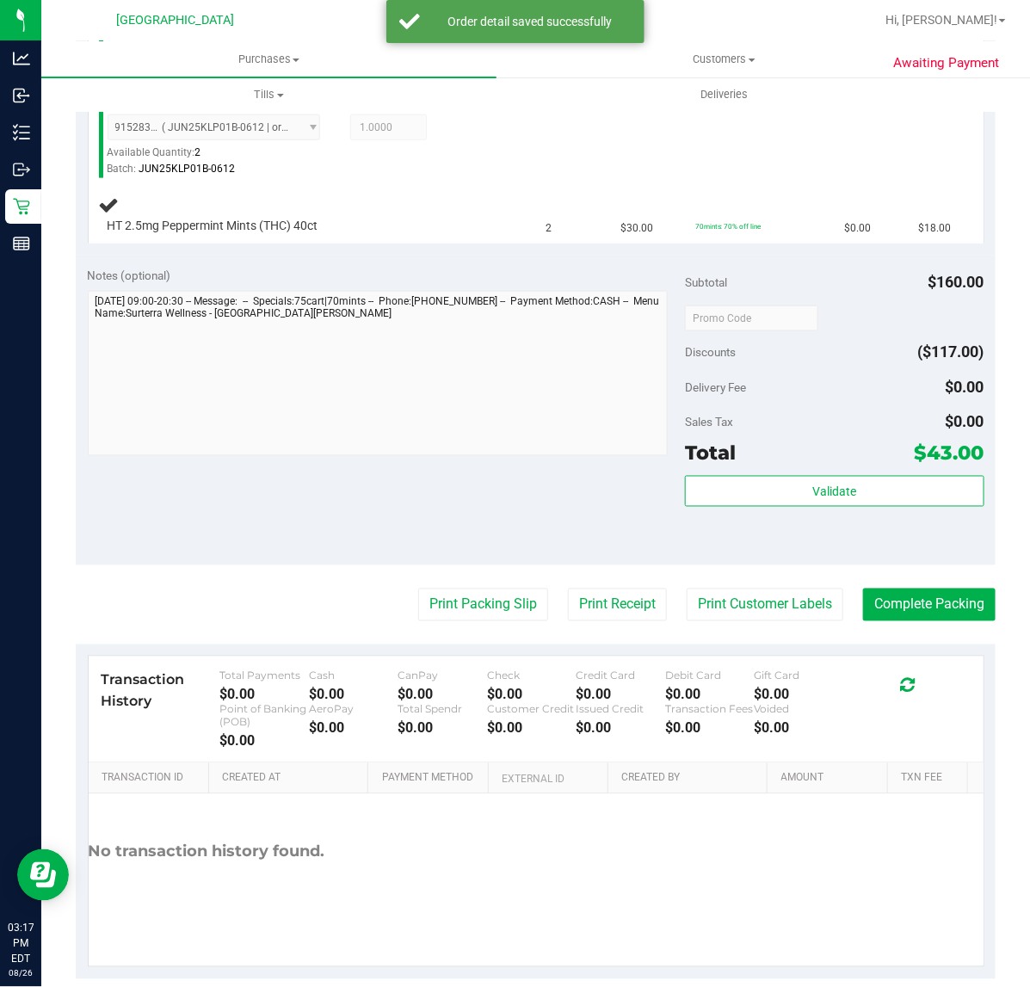
scroll to position [633, 0]
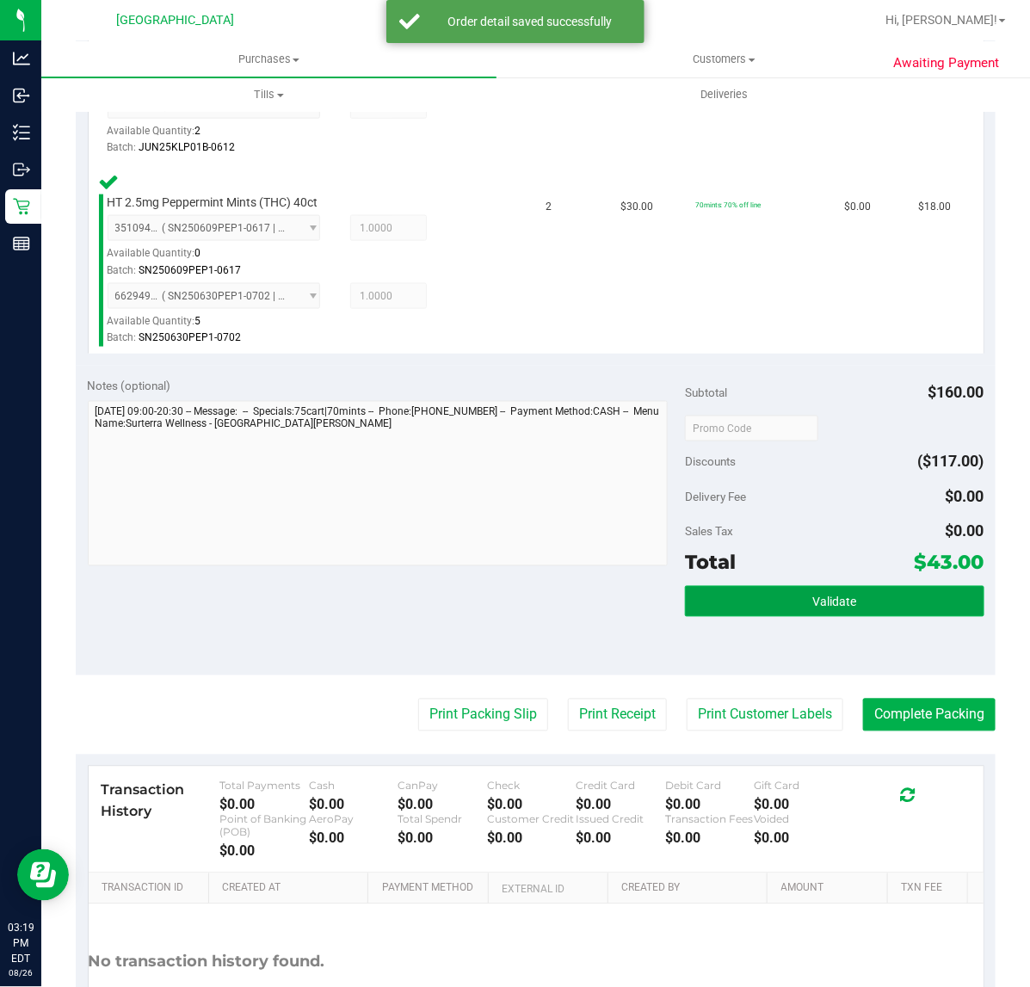
click at [818, 609] on button "Validate" at bounding box center [834, 601] width 299 height 31
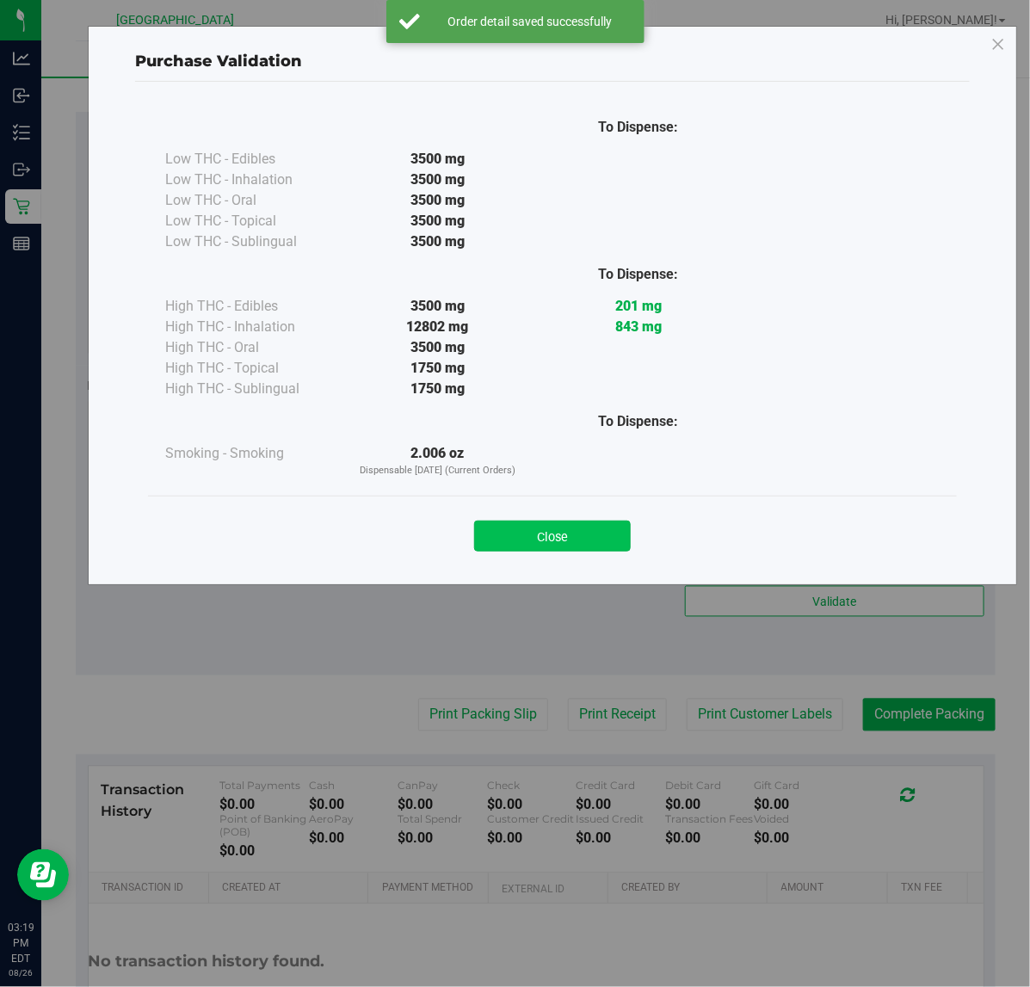
click at [536, 526] on button "Close" at bounding box center [552, 536] width 157 height 31
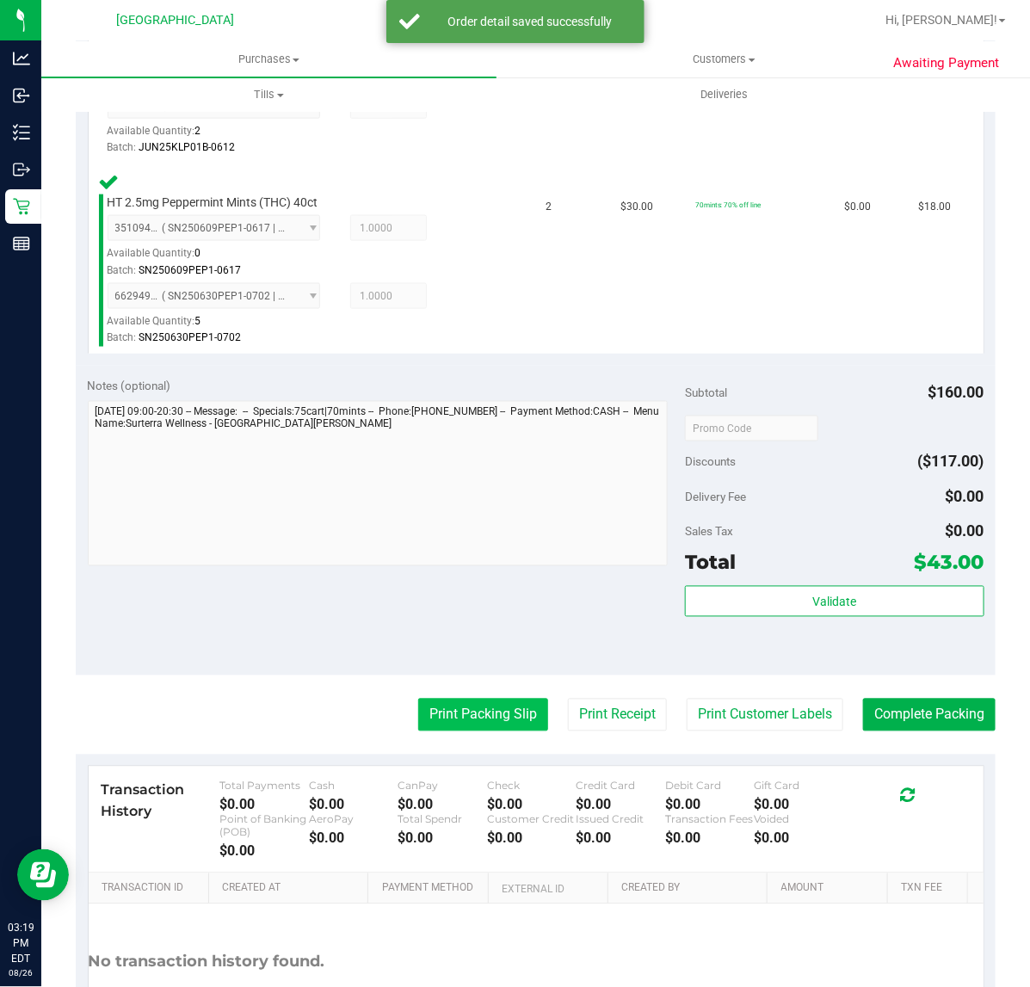
click at [450, 712] on button "Print Packing Slip" at bounding box center [483, 715] width 130 height 33
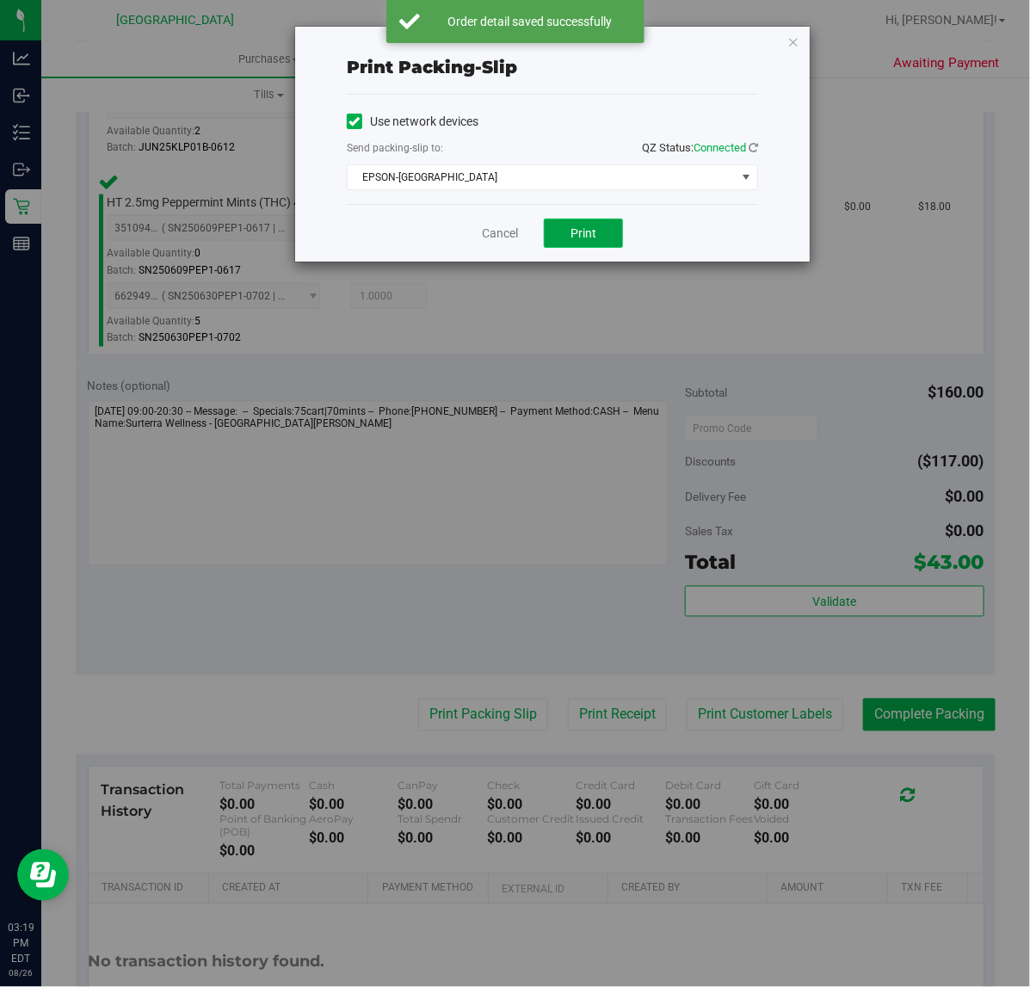
click at [581, 237] on span "Print" at bounding box center [584, 233] width 26 height 14
click at [499, 234] on link "Cancel" at bounding box center [500, 234] width 36 height 18
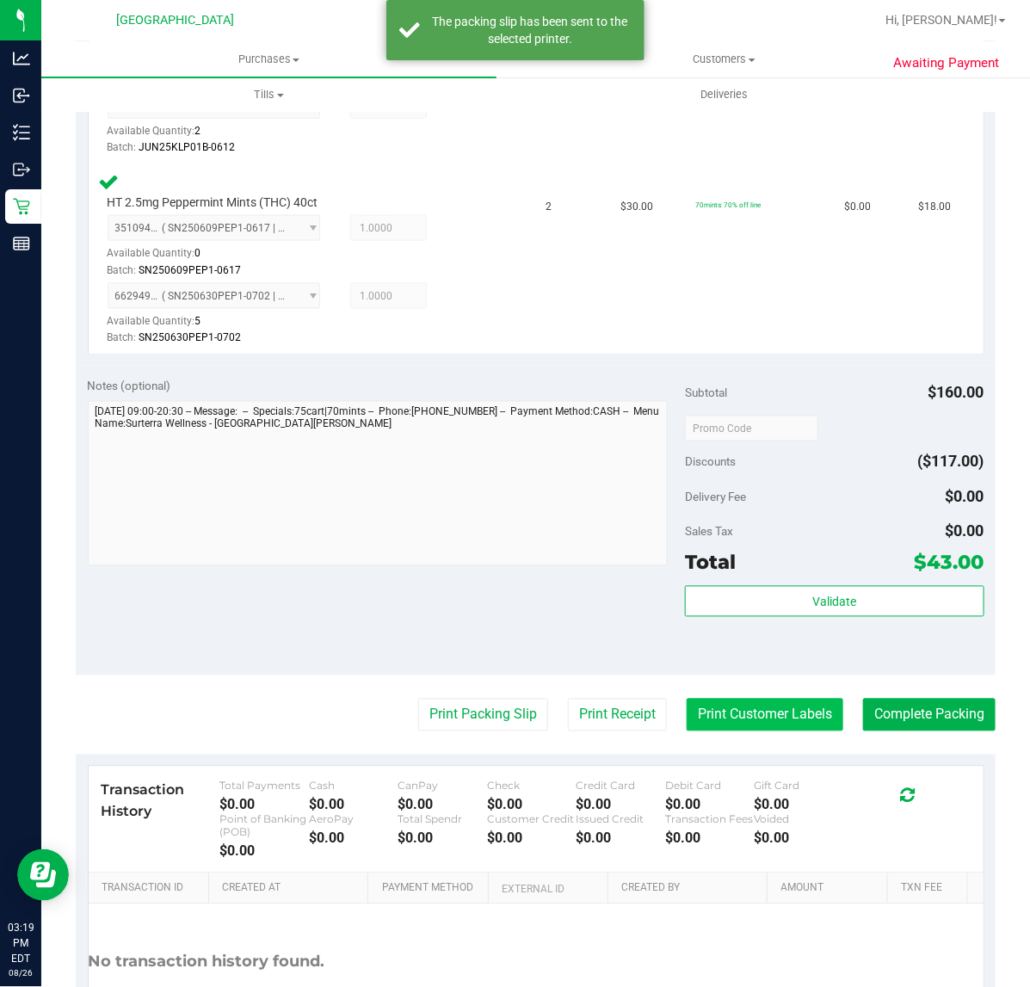
click at [745, 712] on button "Print Customer Labels" at bounding box center [765, 715] width 157 height 33
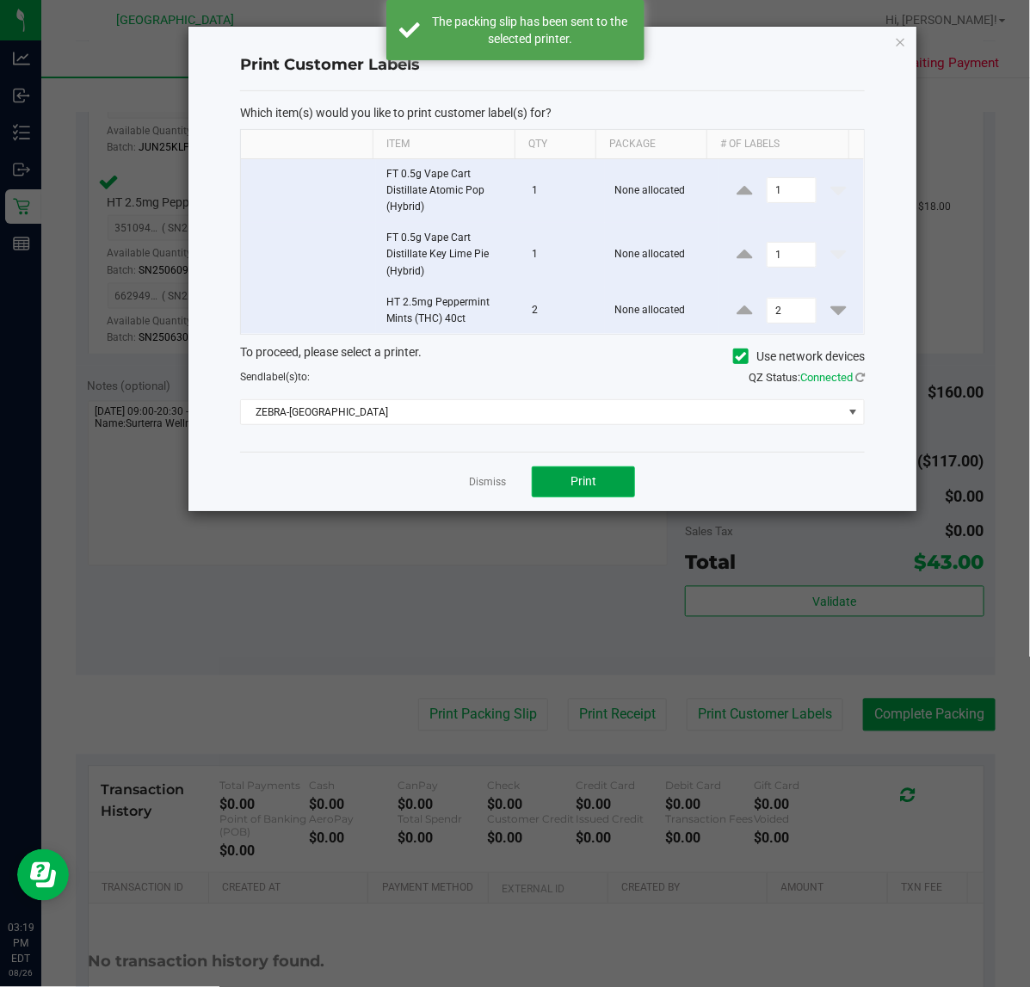
click at [587, 473] on button "Print" at bounding box center [583, 481] width 103 height 31
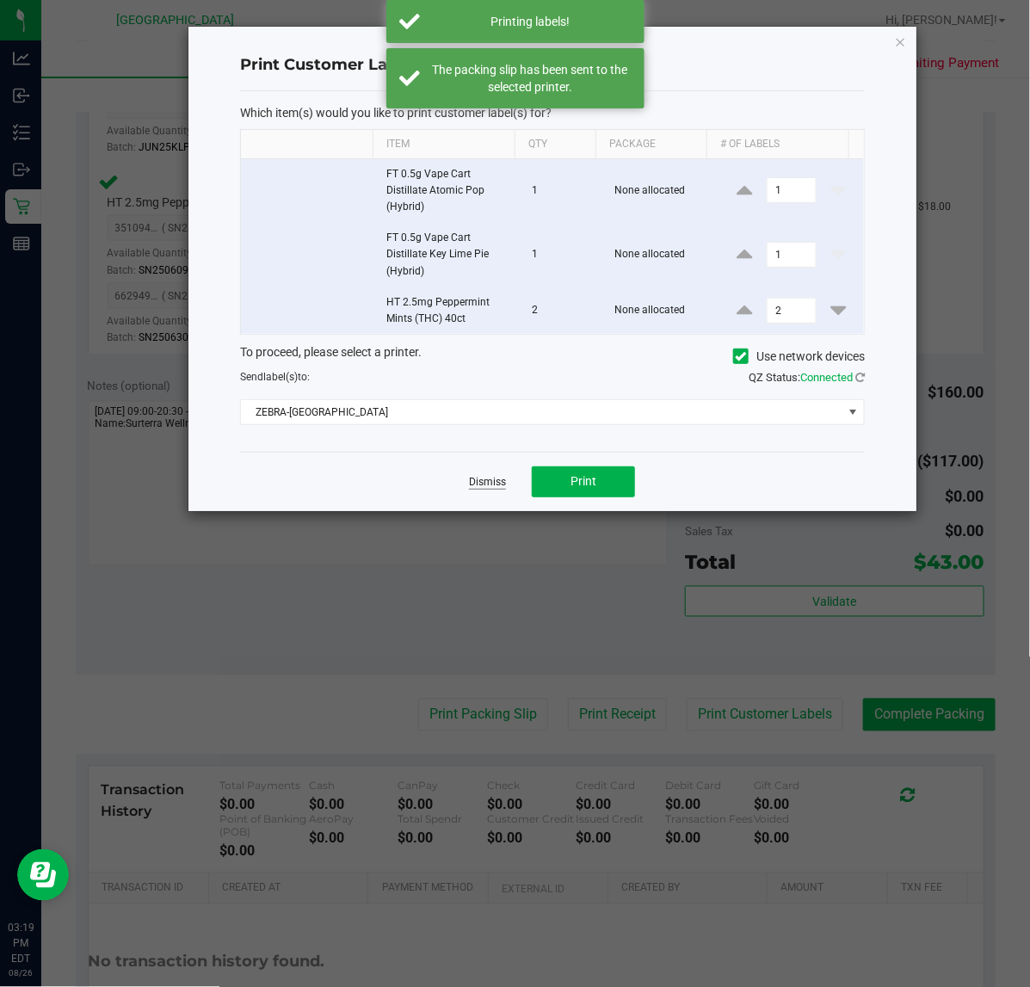
click at [488, 483] on link "Dismiss" at bounding box center [487, 482] width 37 height 15
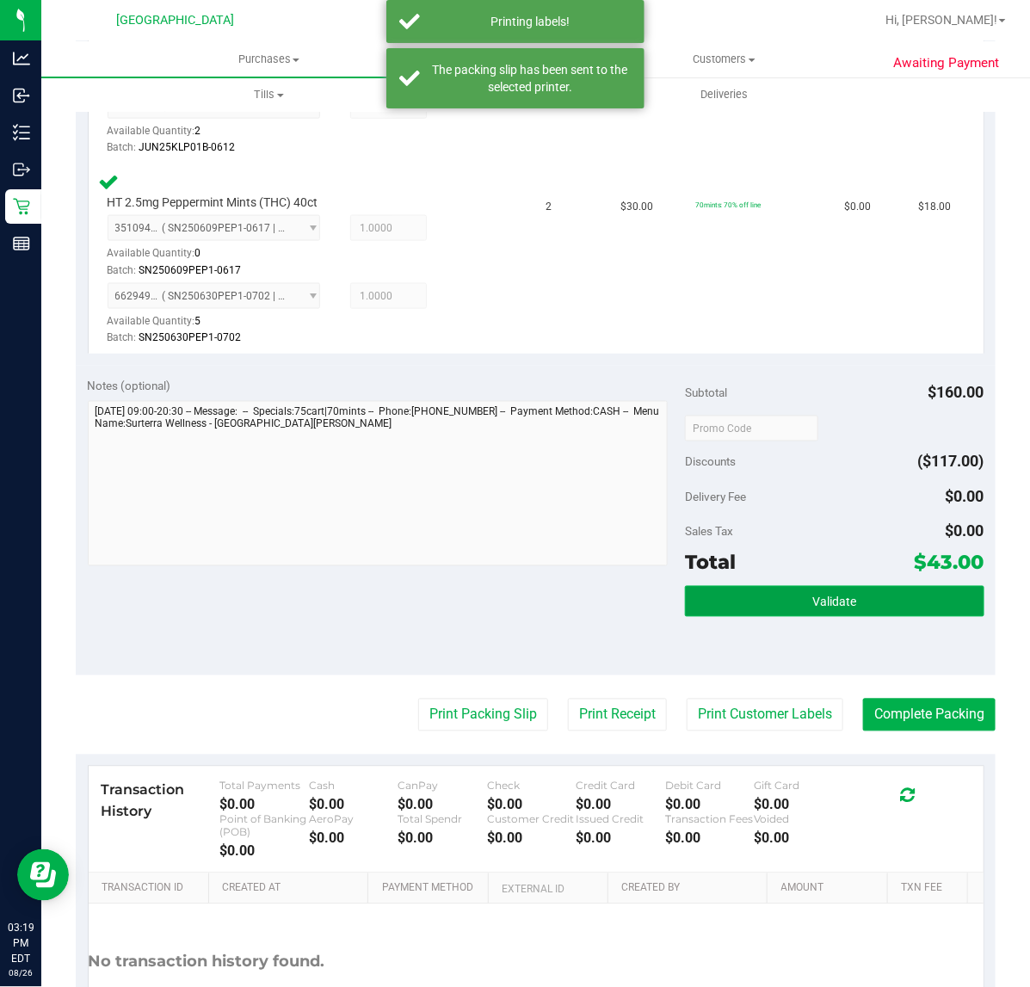
click at [759, 607] on button "Validate" at bounding box center [834, 601] width 299 height 31
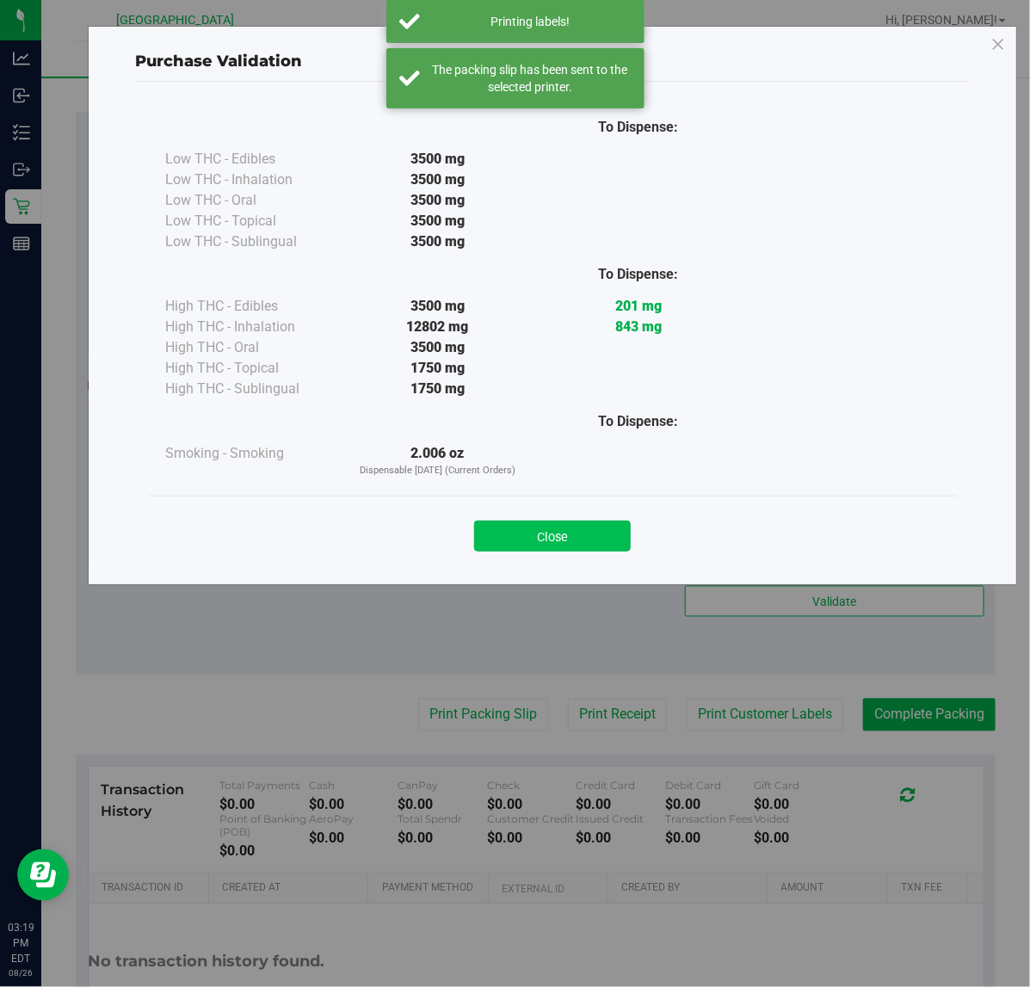
click at [543, 551] on button "Close" at bounding box center [552, 536] width 157 height 31
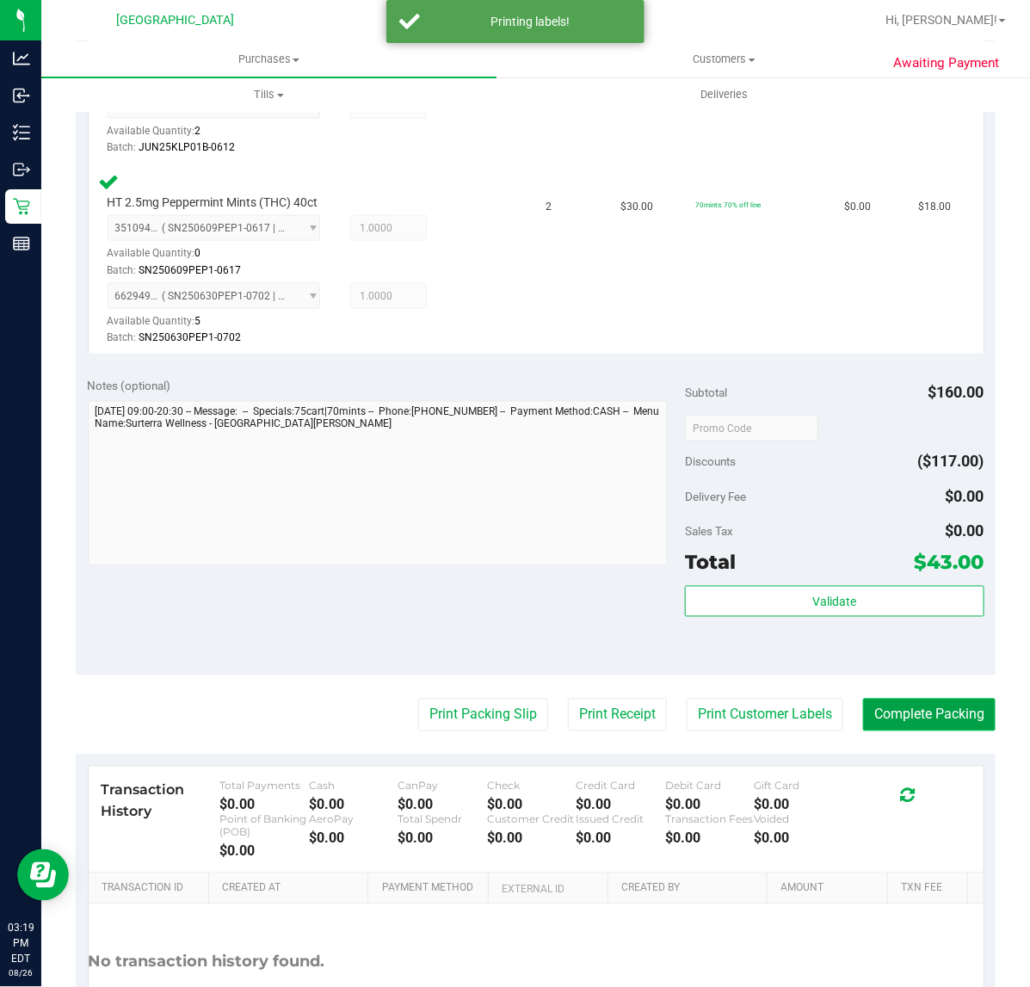
click at [904, 716] on button "Complete Packing" at bounding box center [929, 715] width 133 height 33
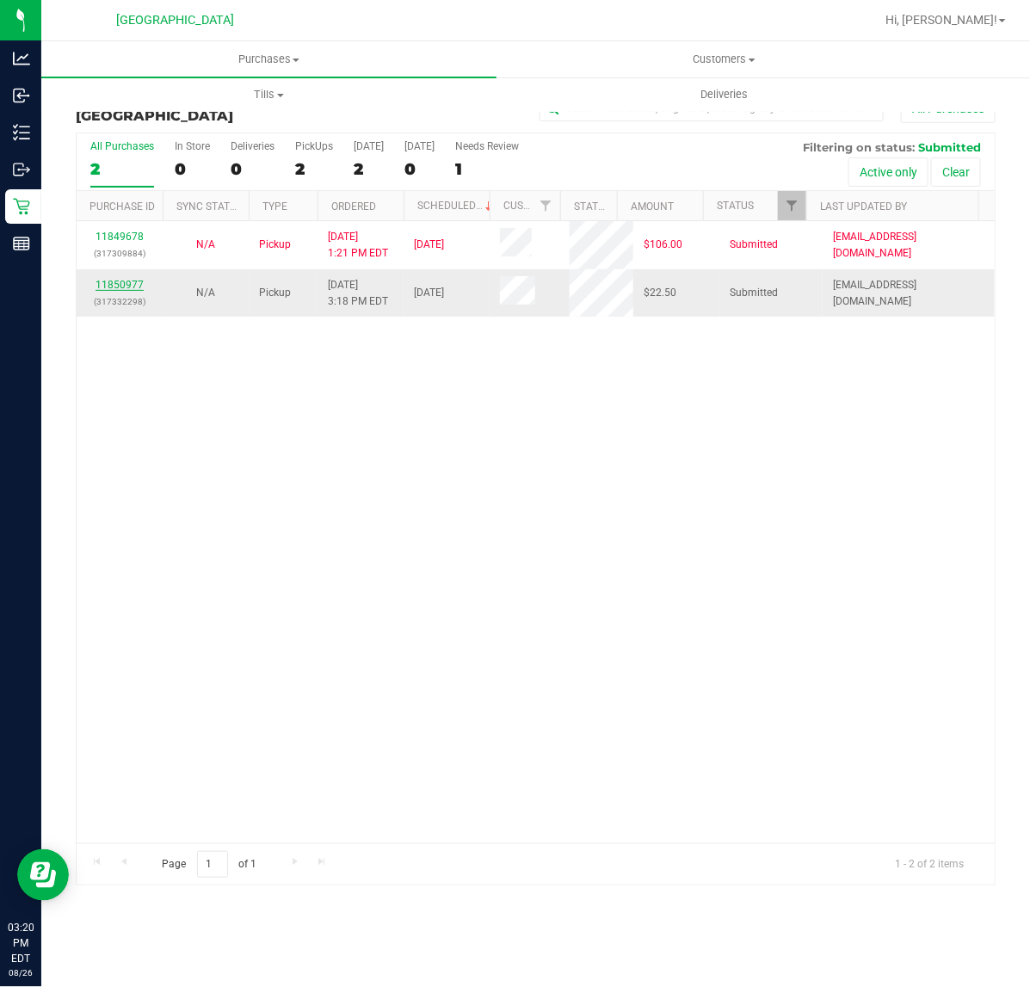
click at [127, 289] on link "11850977" at bounding box center [120, 285] width 48 height 12
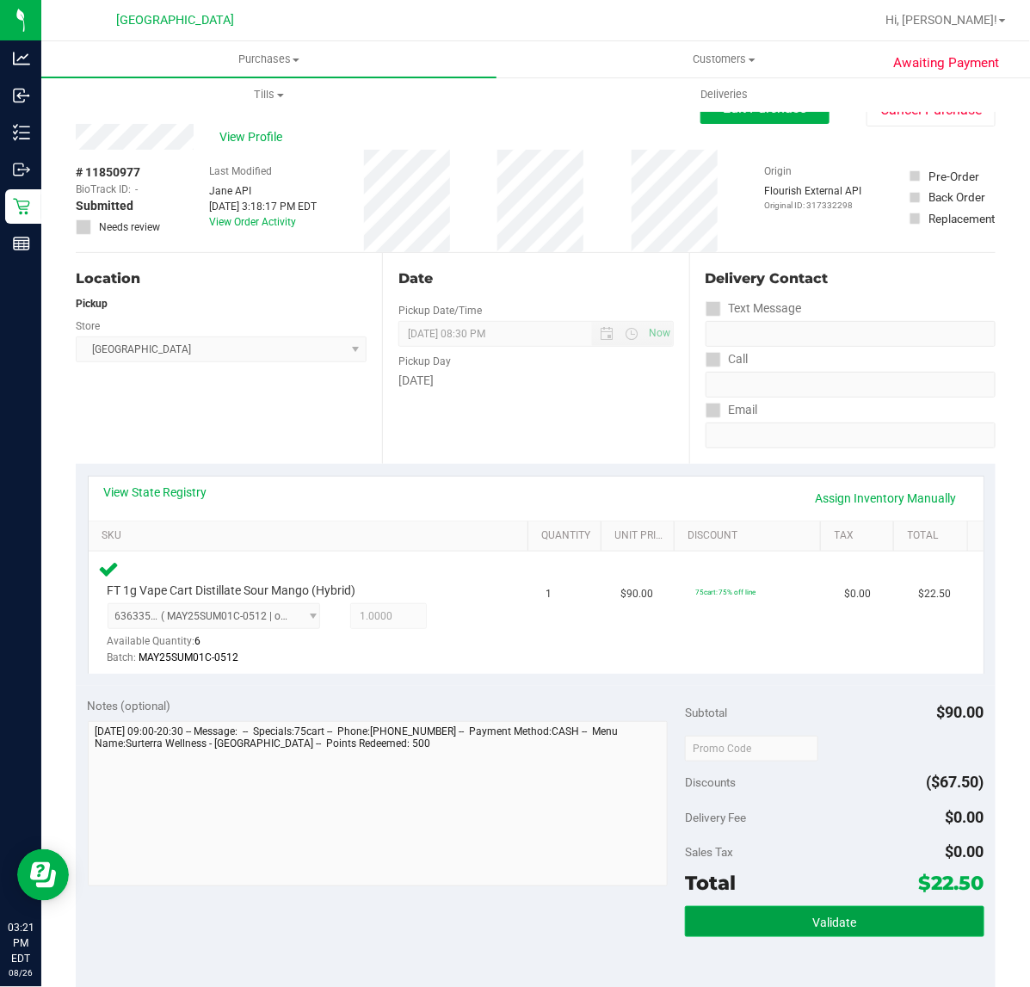
click at [812, 917] on span "Validate" at bounding box center [834, 923] width 44 height 14
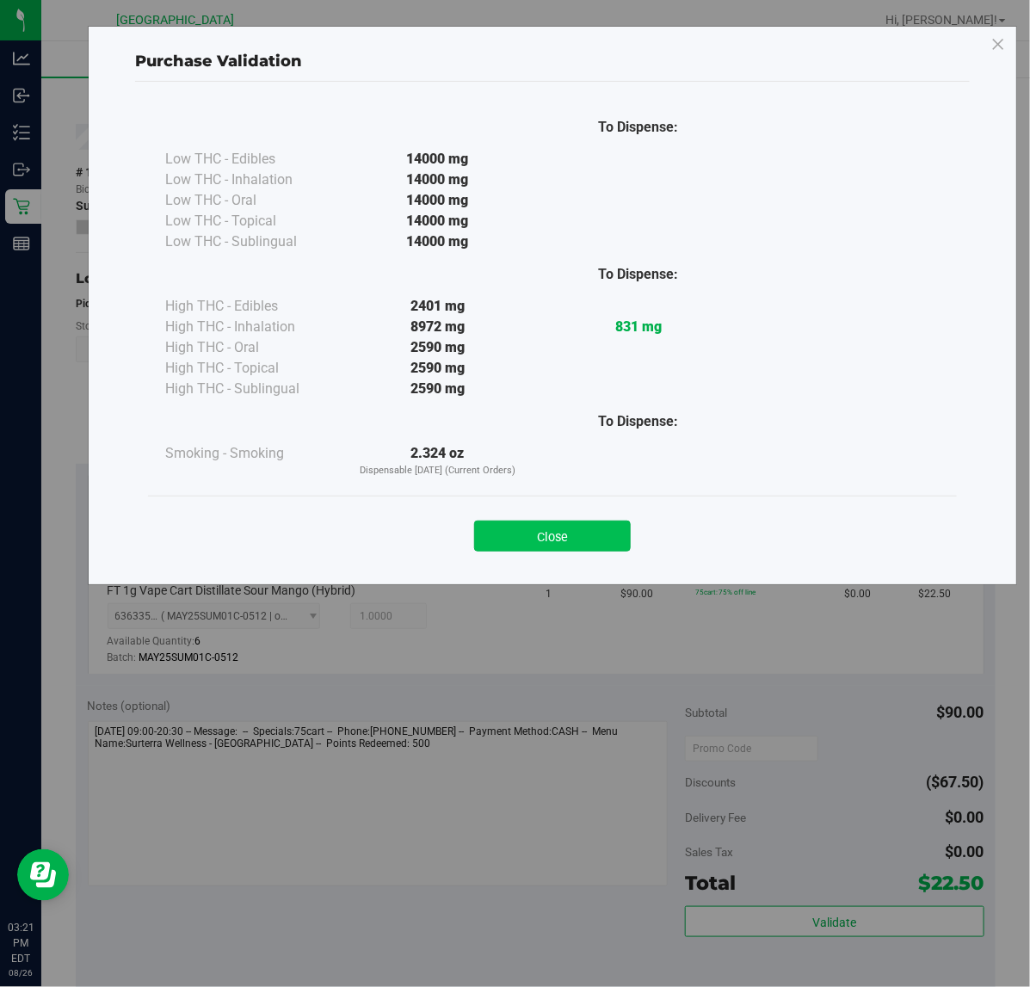
click at [569, 526] on button "Close" at bounding box center [552, 536] width 157 height 31
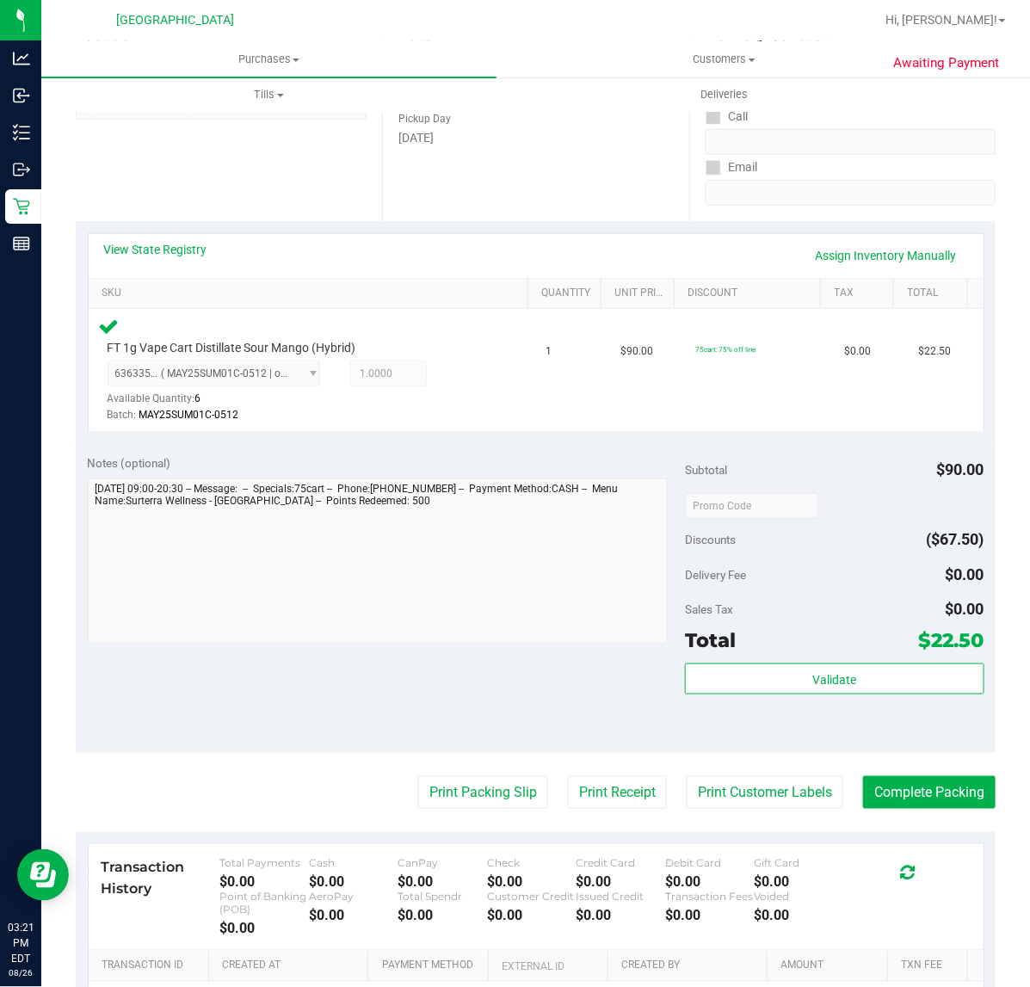
scroll to position [277, 0]
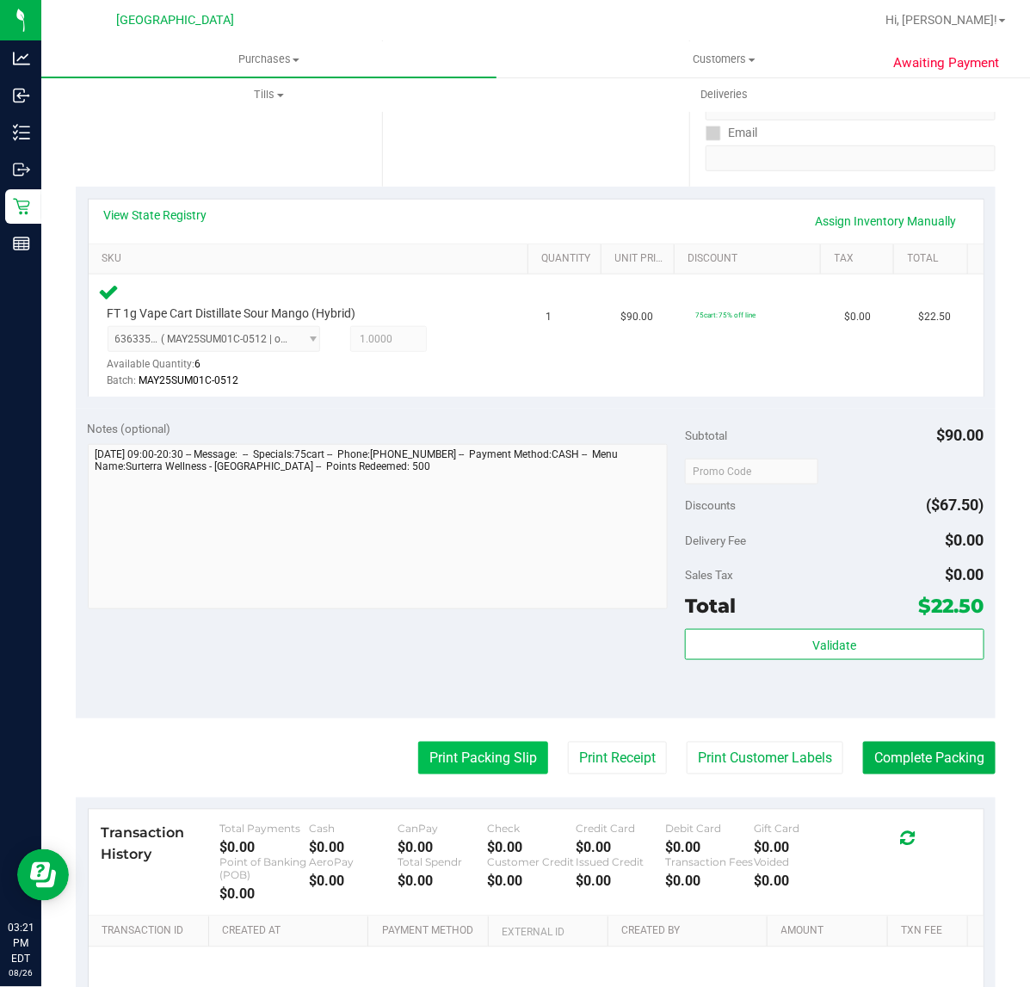
click at [489, 757] on button "Print Packing Slip" at bounding box center [483, 758] width 130 height 33
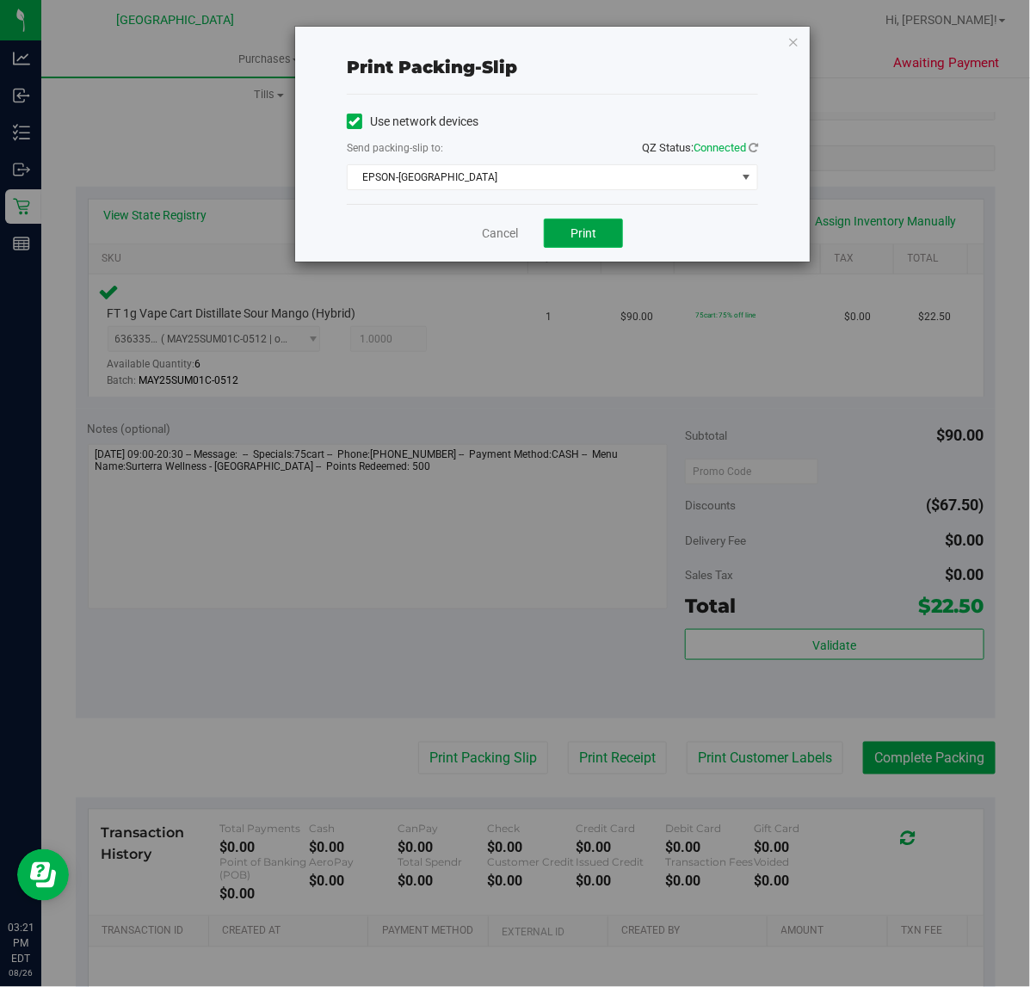
click at [577, 228] on span "Print" at bounding box center [584, 233] width 26 height 14
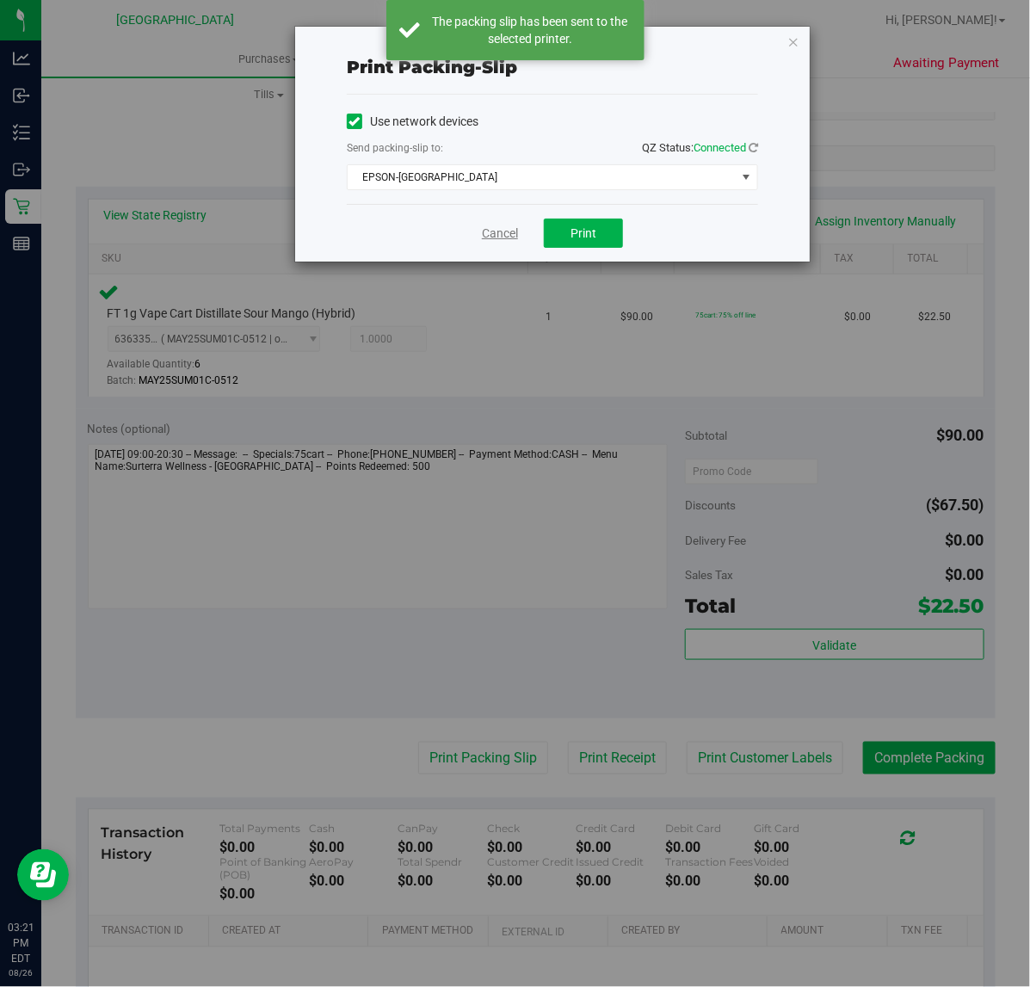
click at [506, 233] on link "Cancel" at bounding box center [500, 234] width 36 height 18
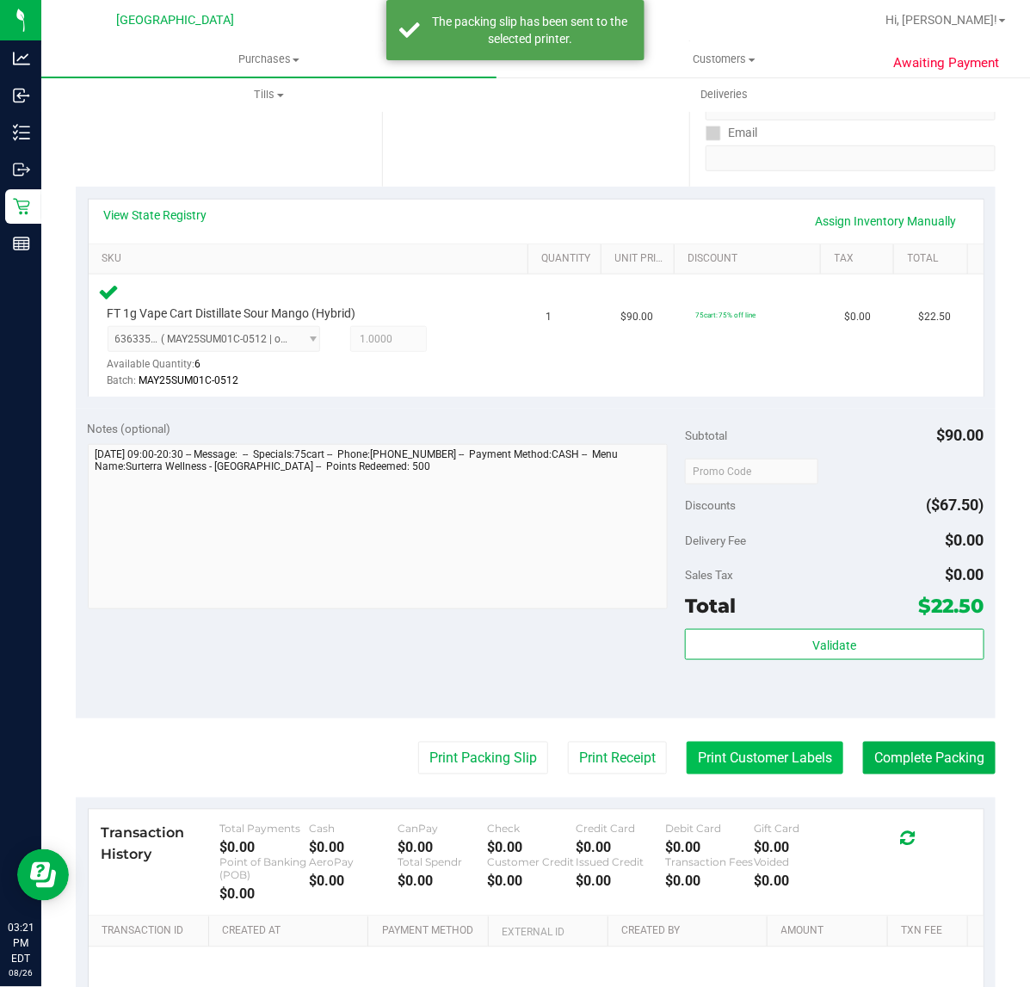
click at [775, 755] on button "Print Customer Labels" at bounding box center [765, 758] width 157 height 33
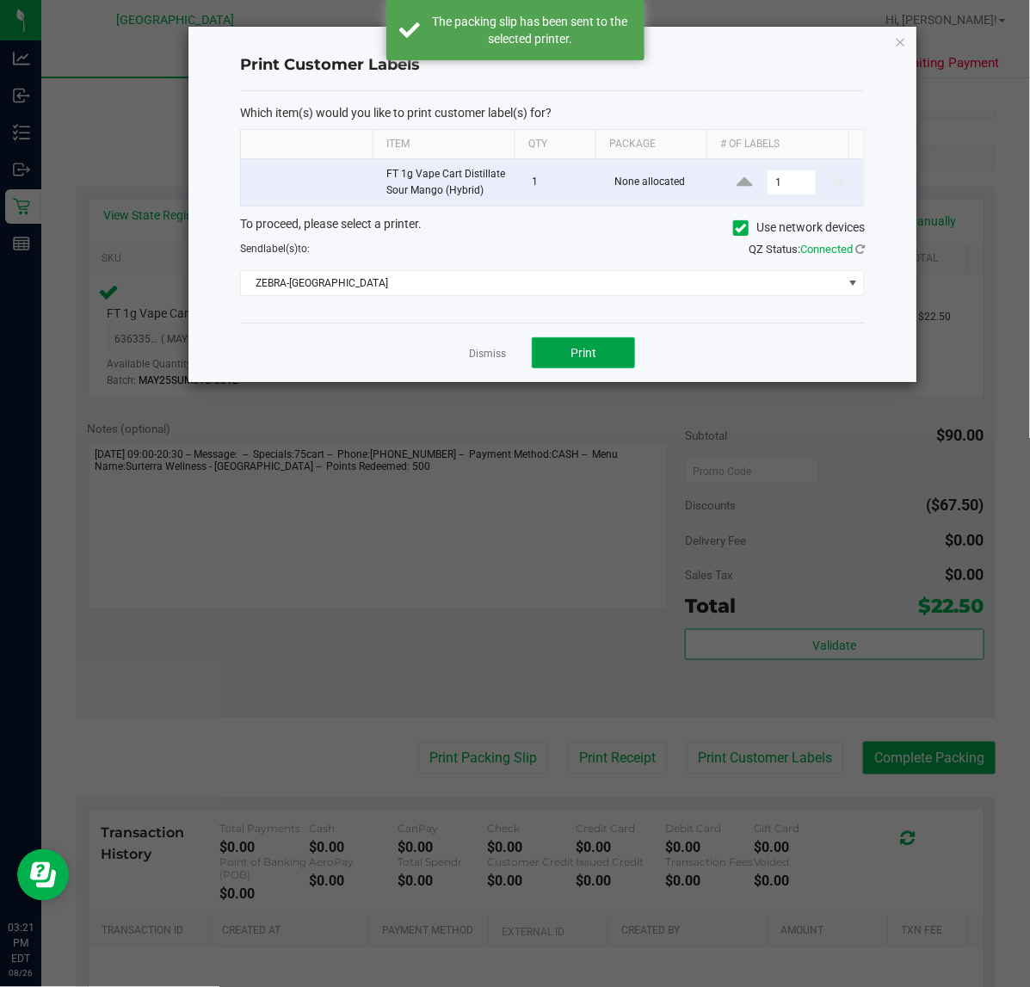
click at [631, 358] on button "Print" at bounding box center [583, 352] width 103 height 31
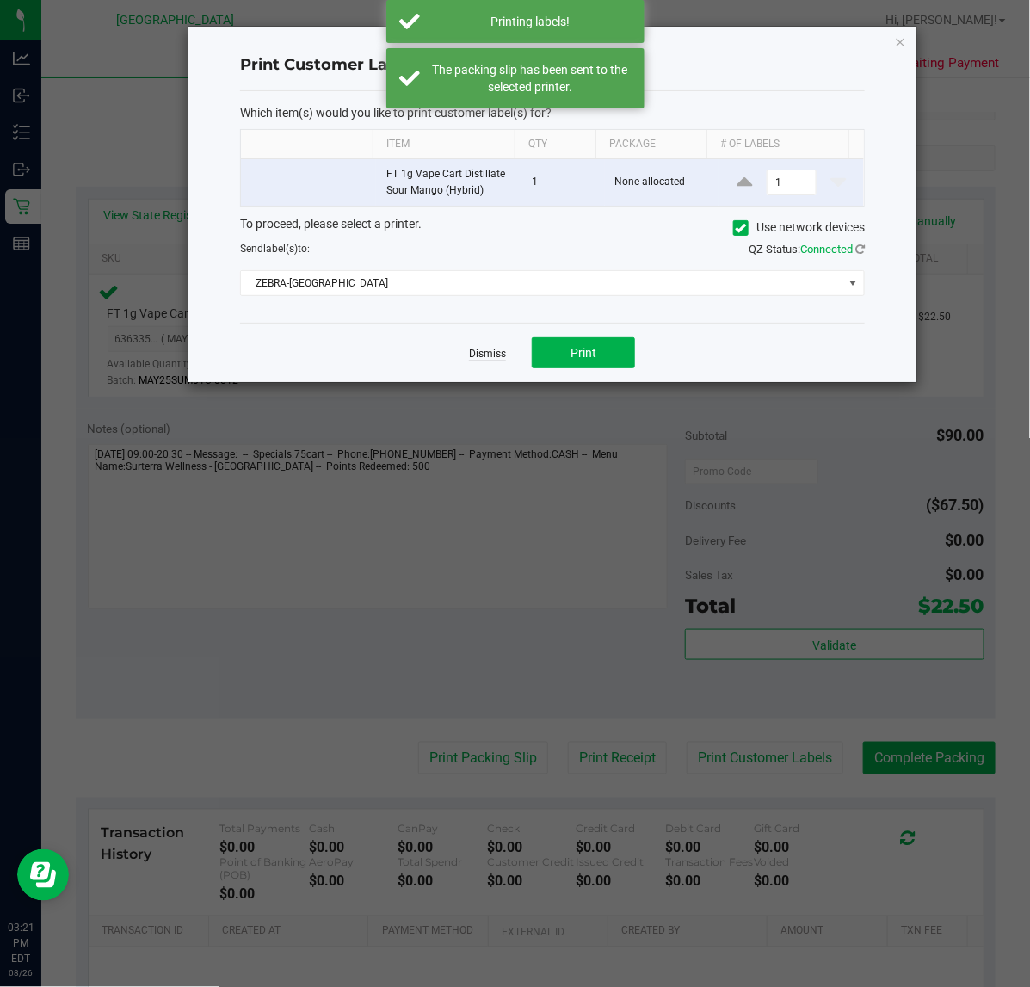
click at [479, 357] on link "Dismiss" at bounding box center [487, 354] width 37 height 15
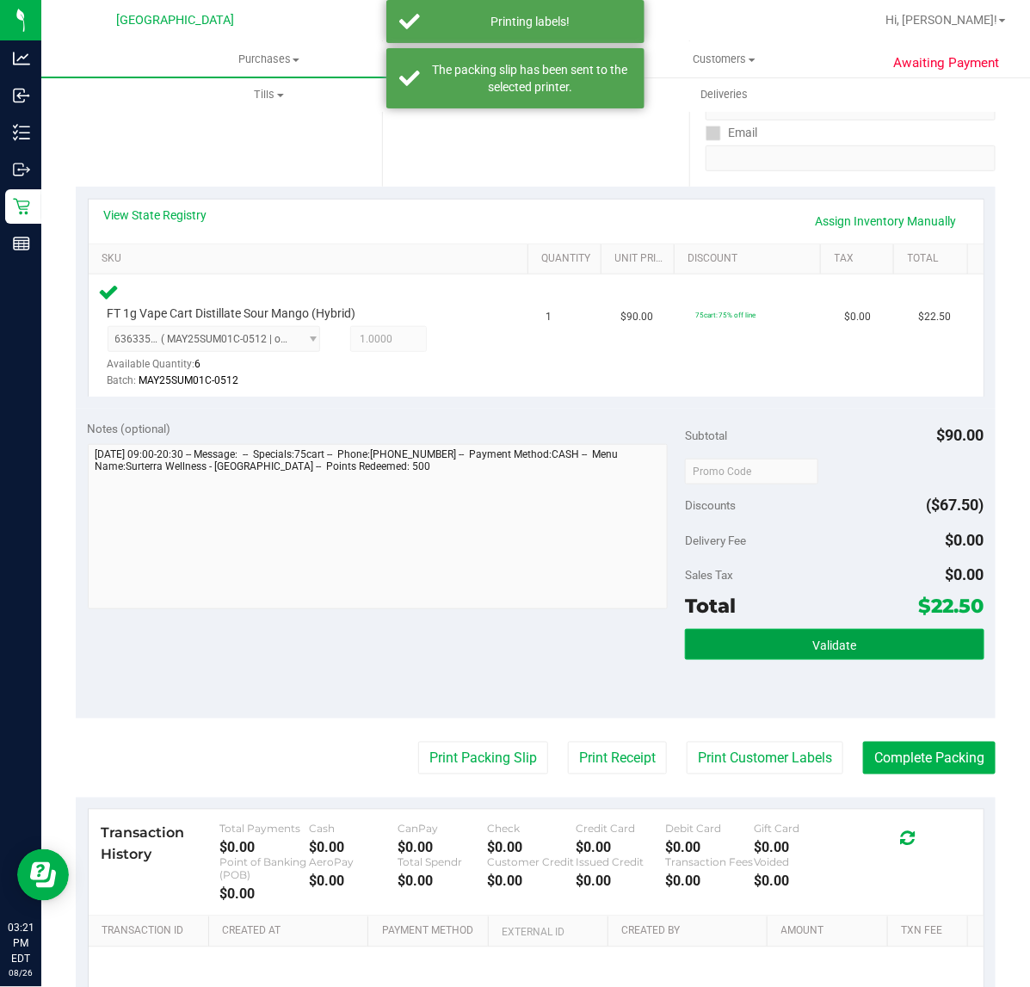
click at [747, 654] on button "Validate" at bounding box center [834, 644] width 299 height 31
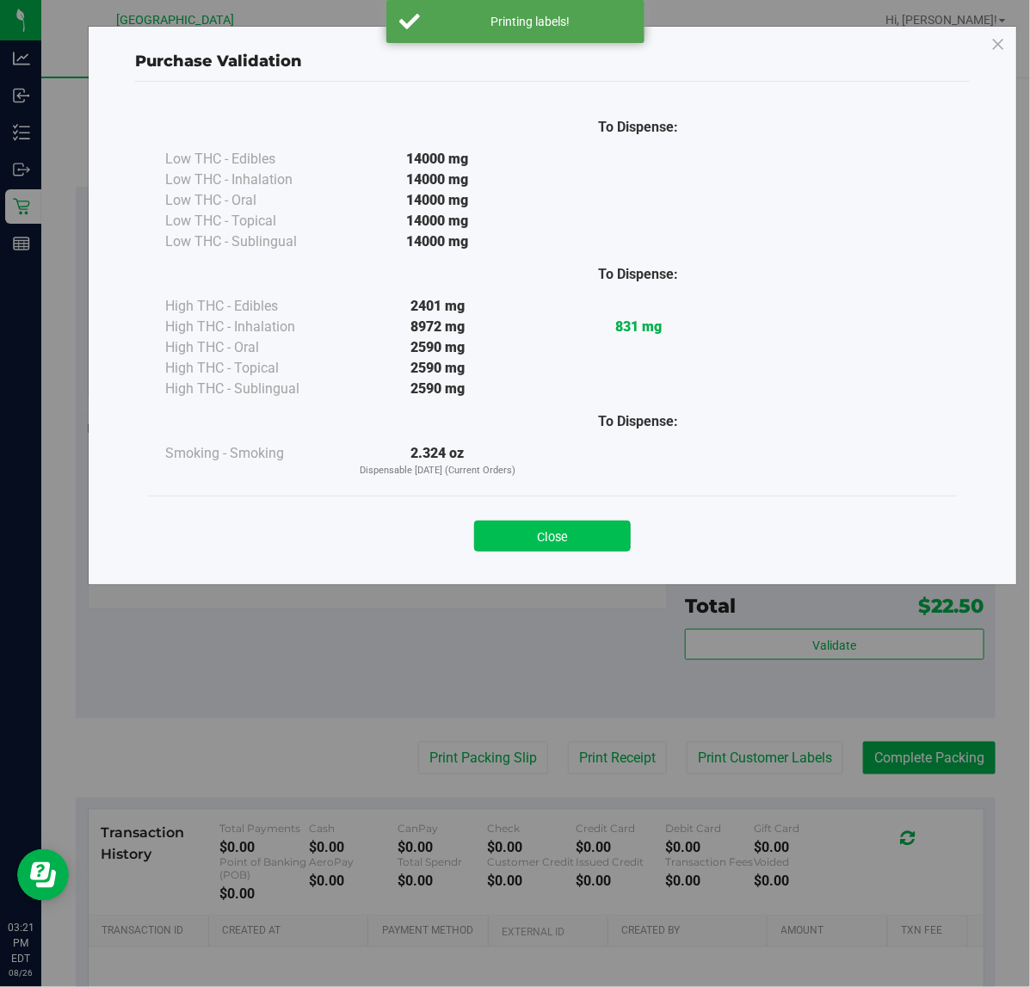
click at [525, 540] on button "Close" at bounding box center [552, 536] width 157 height 31
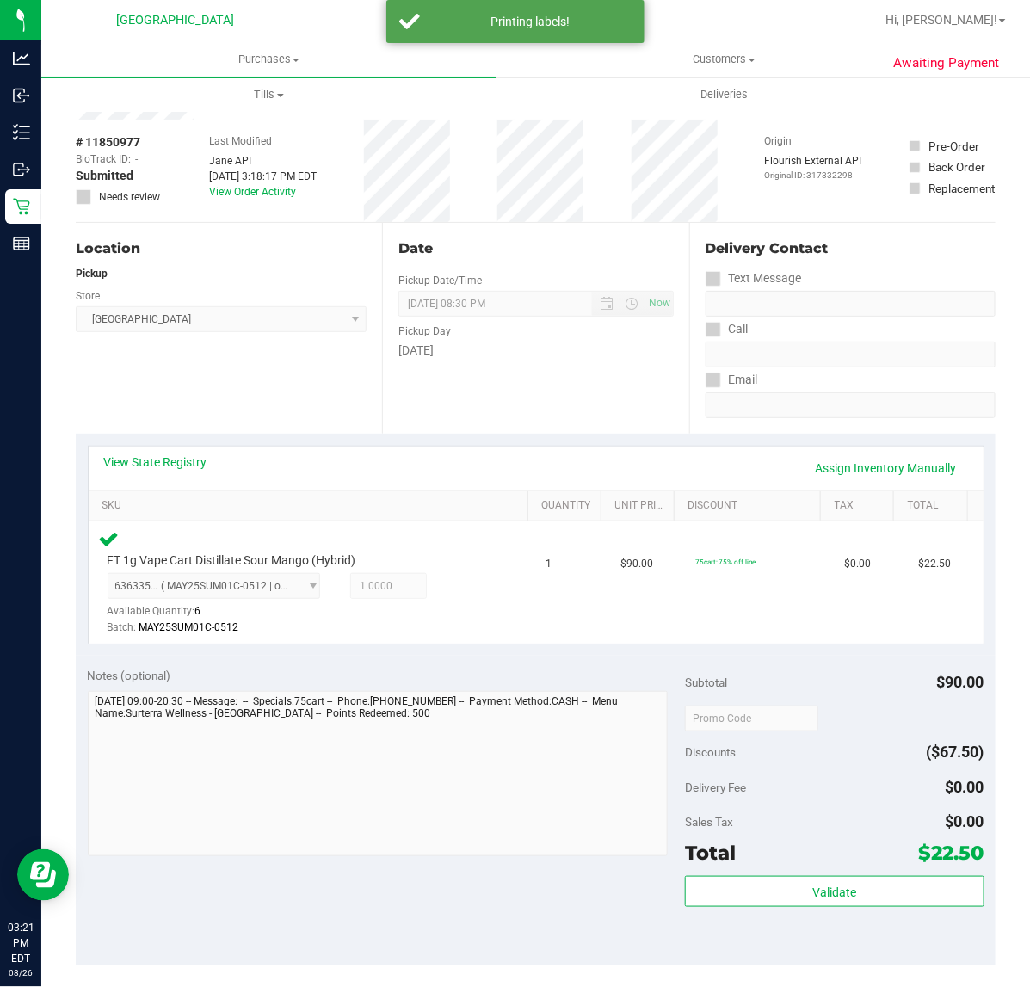
scroll to position [0, 0]
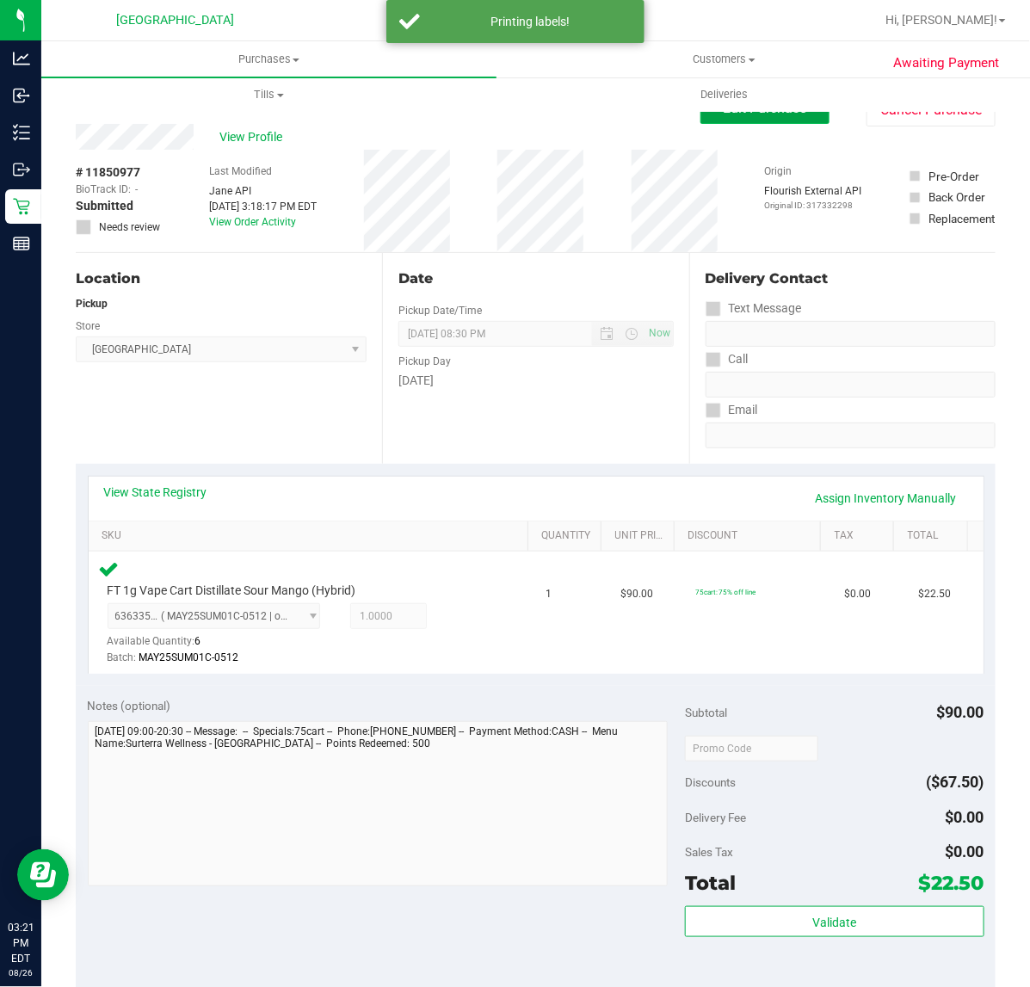
click at [701, 117] on button "Edit Purchase" at bounding box center [765, 108] width 129 height 31
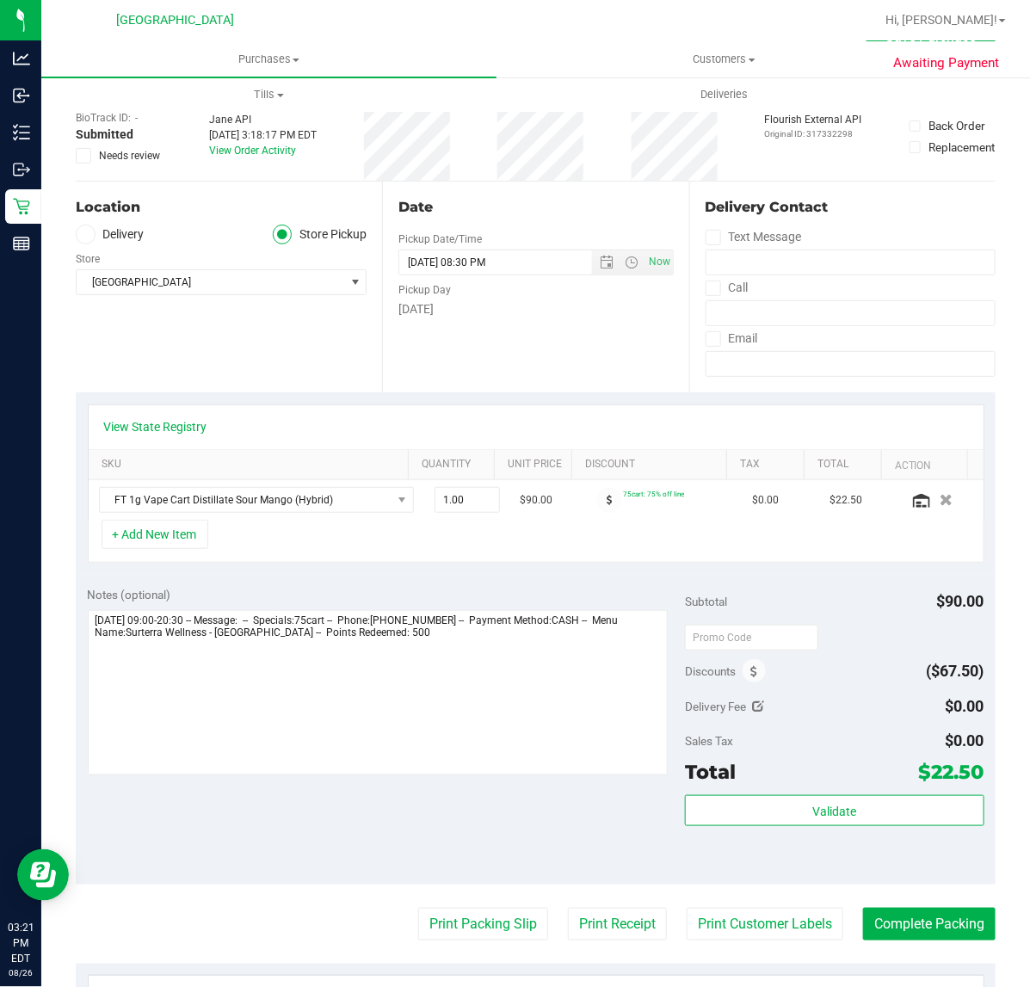
scroll to position [108, 0]
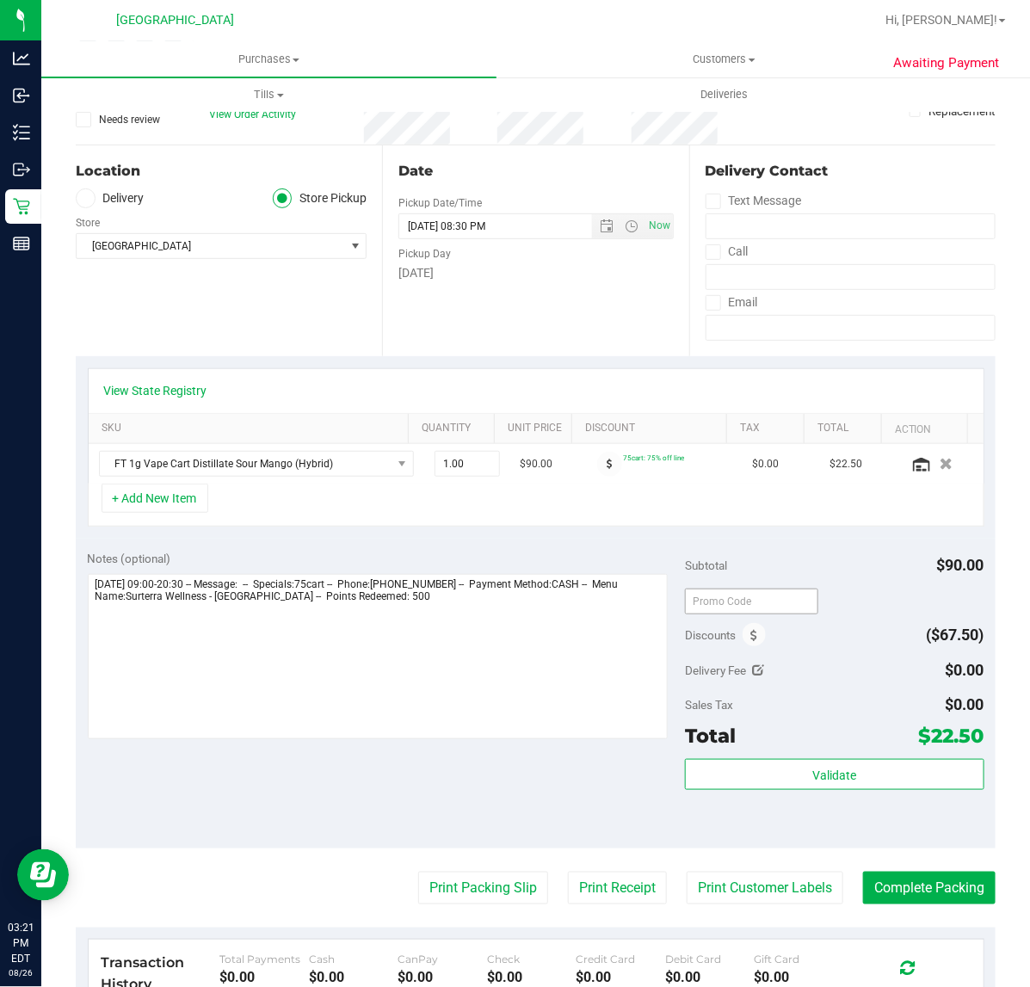
click at [750, 635] on icon at bounding box center [753, 636] width 7 height 12
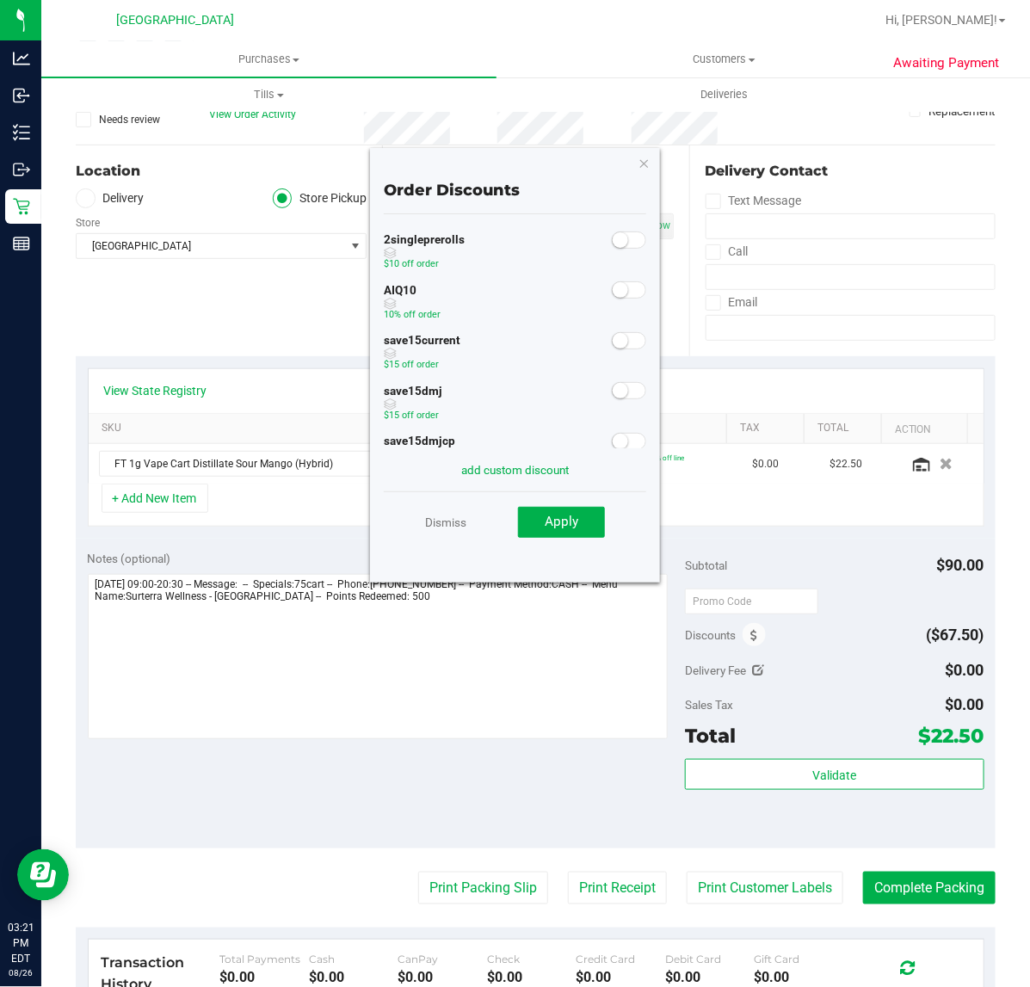
click at [607, 306] on div "AIQ10 10% off order" at bounding box center [515, 303] width 263 height 51
click at [613, 294] on small at bounding box center [620, 289] width 15 height 15
click at [583, 507] on button "Apply" at bounding box center [561, 522] width 87 height 31
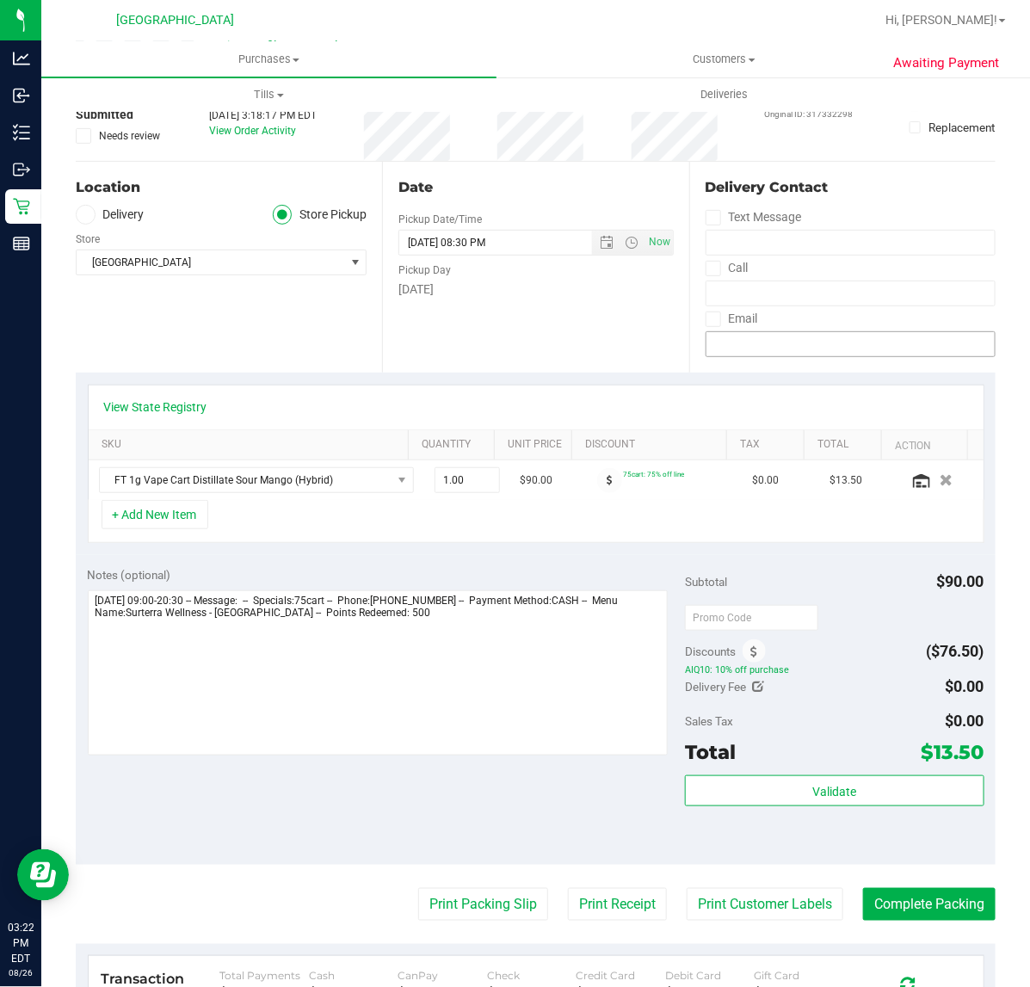
scroll to position [0, 0]
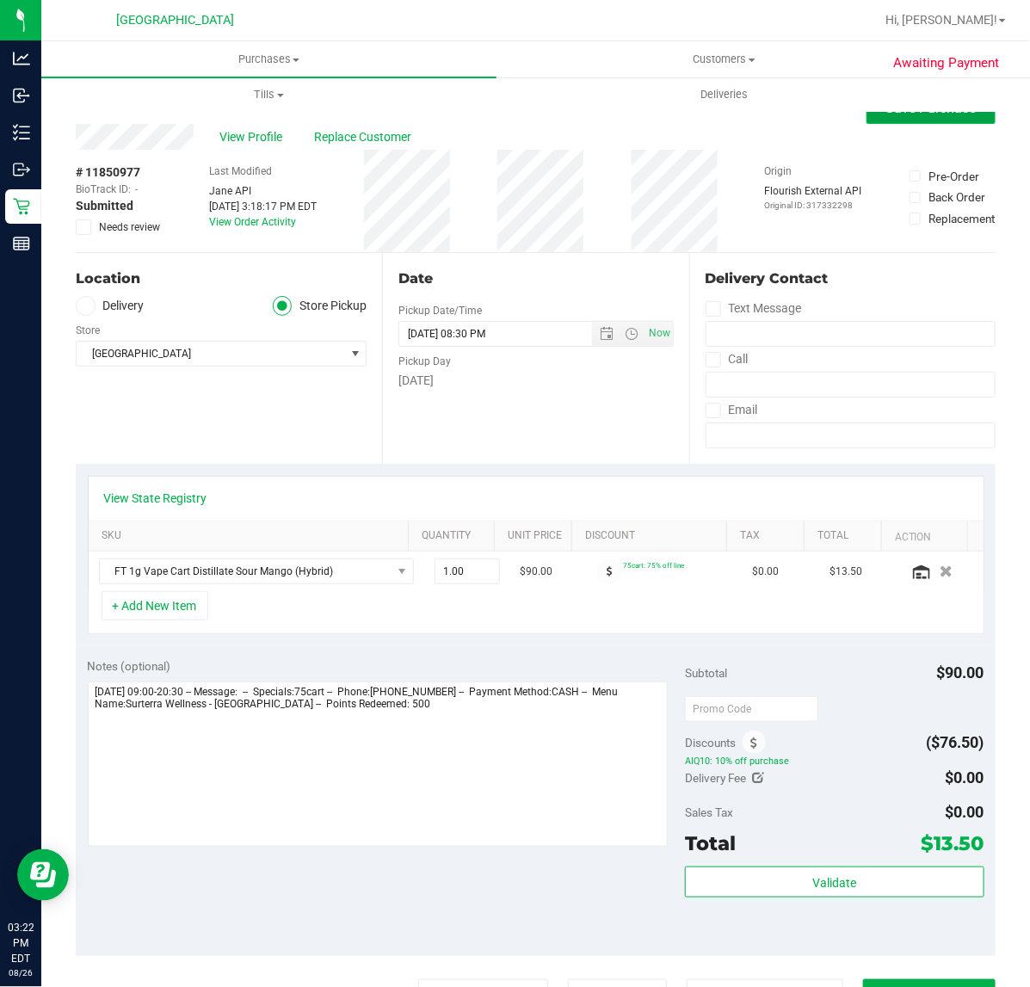
click at [926, 119] on button "Save Purchase" at bounding box center [931, 108] width 129 height 31
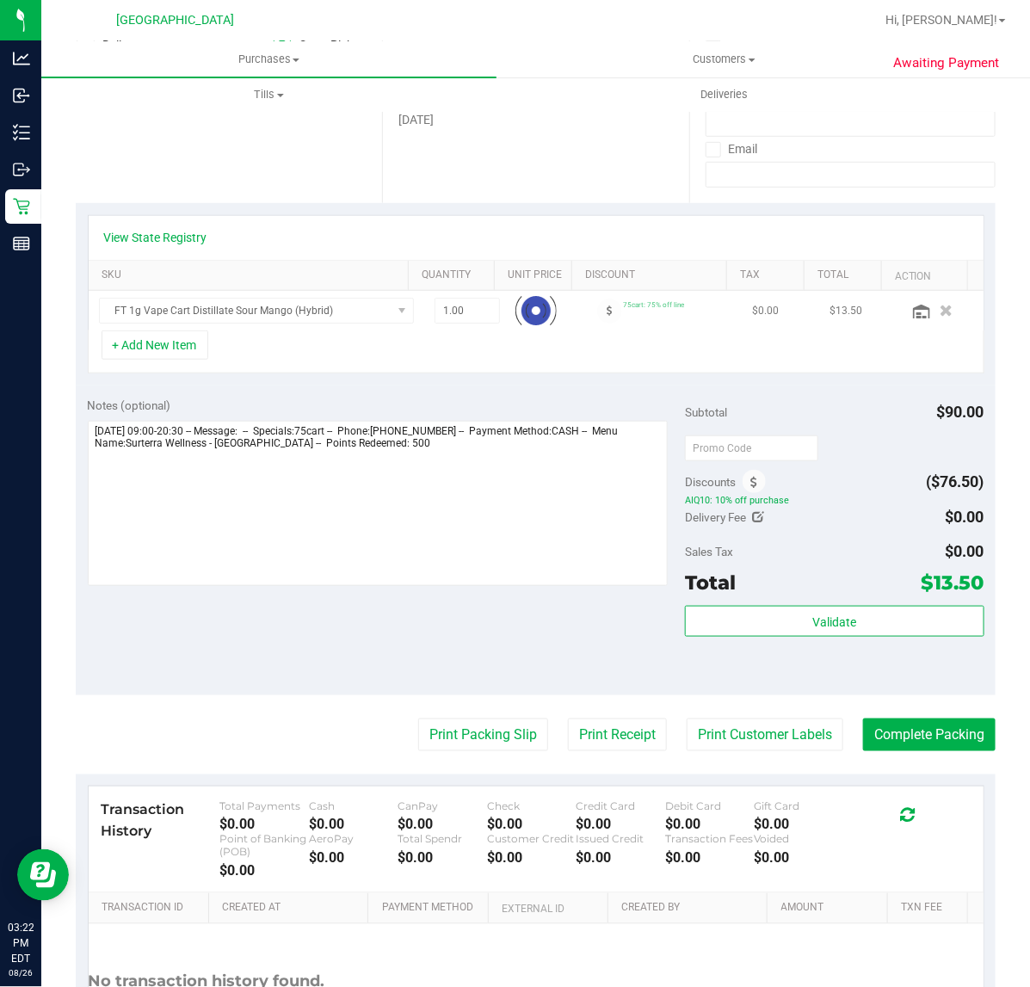
scroll to position [416, 0]
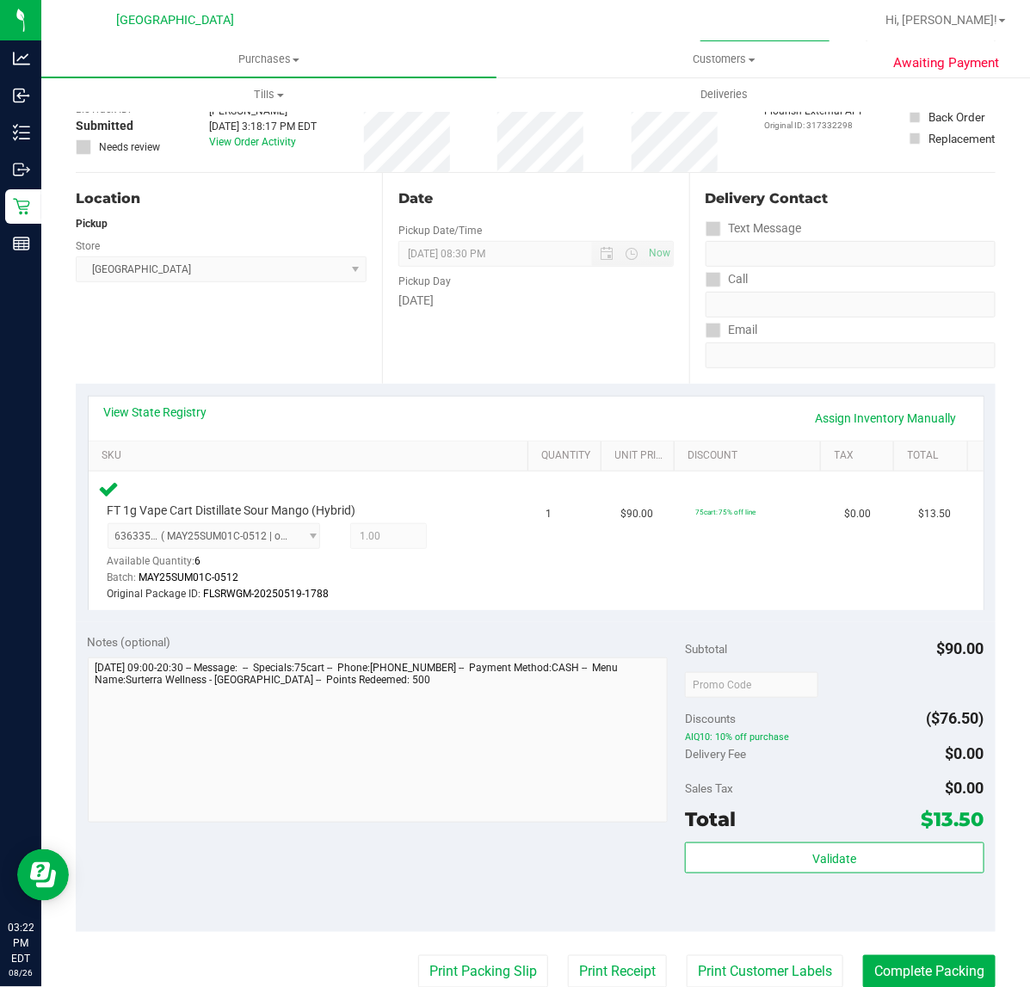
scroll to position [215, 0]
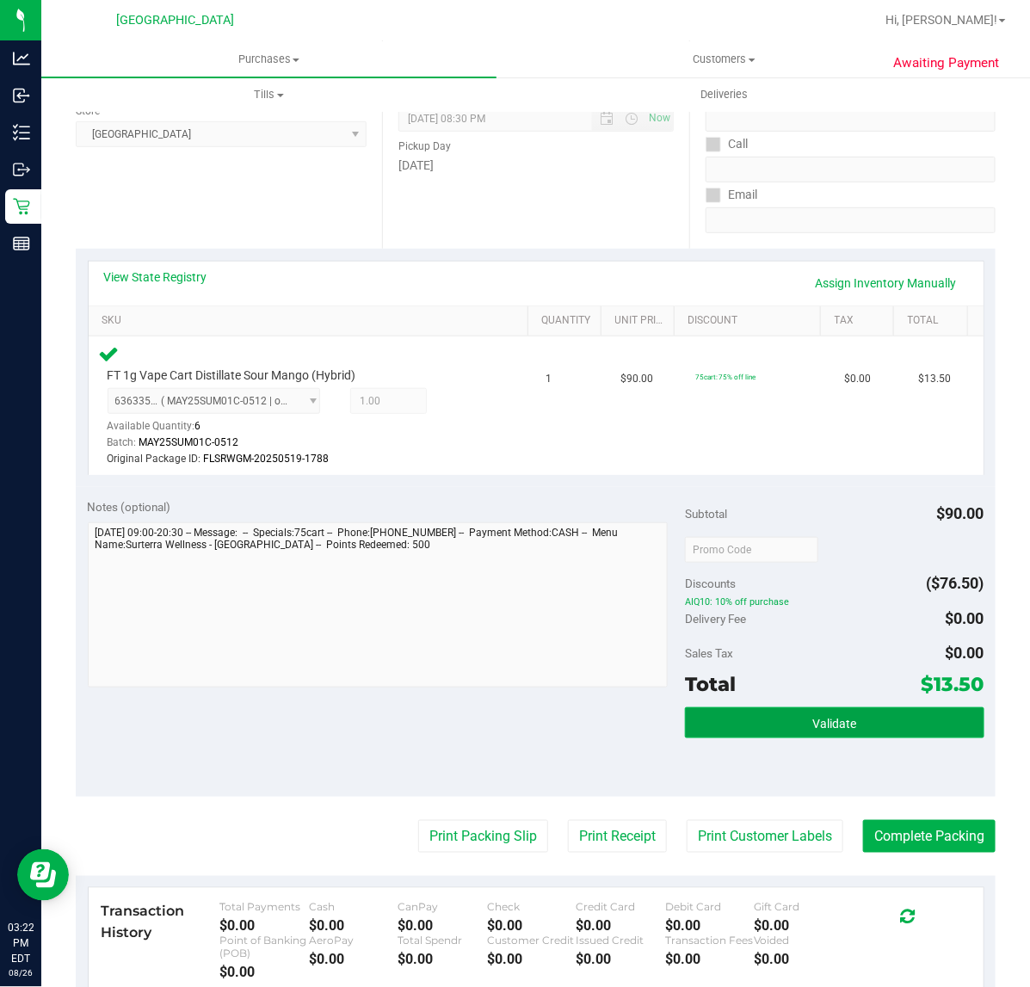
click at [810, 733] on button "Validate" at bounding box center [834, 722] width 299 height 31
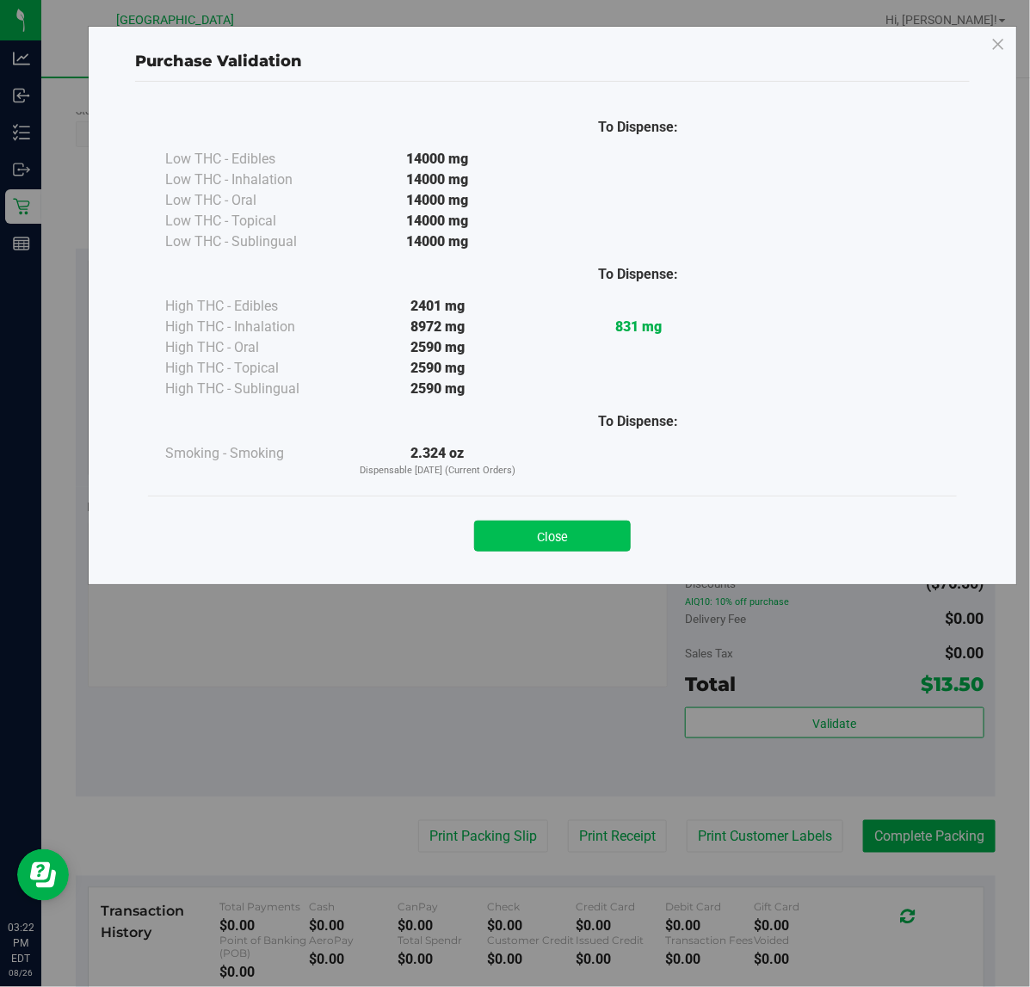
click at [565, 540] on button "Close" at bounding box center [552, 536] width 157 height 31
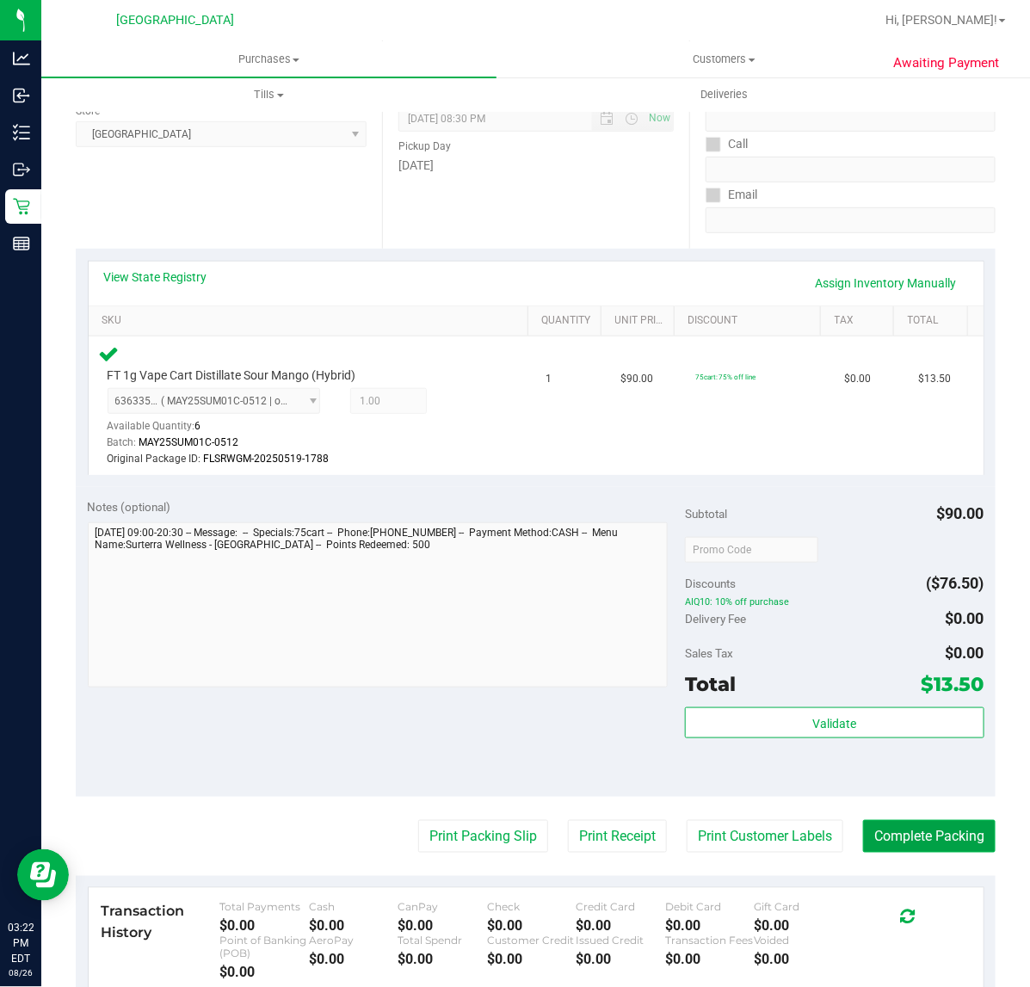
click at [887, 830] on button "Complete Packing" at bounding box center [929, 836] width 133 height 33
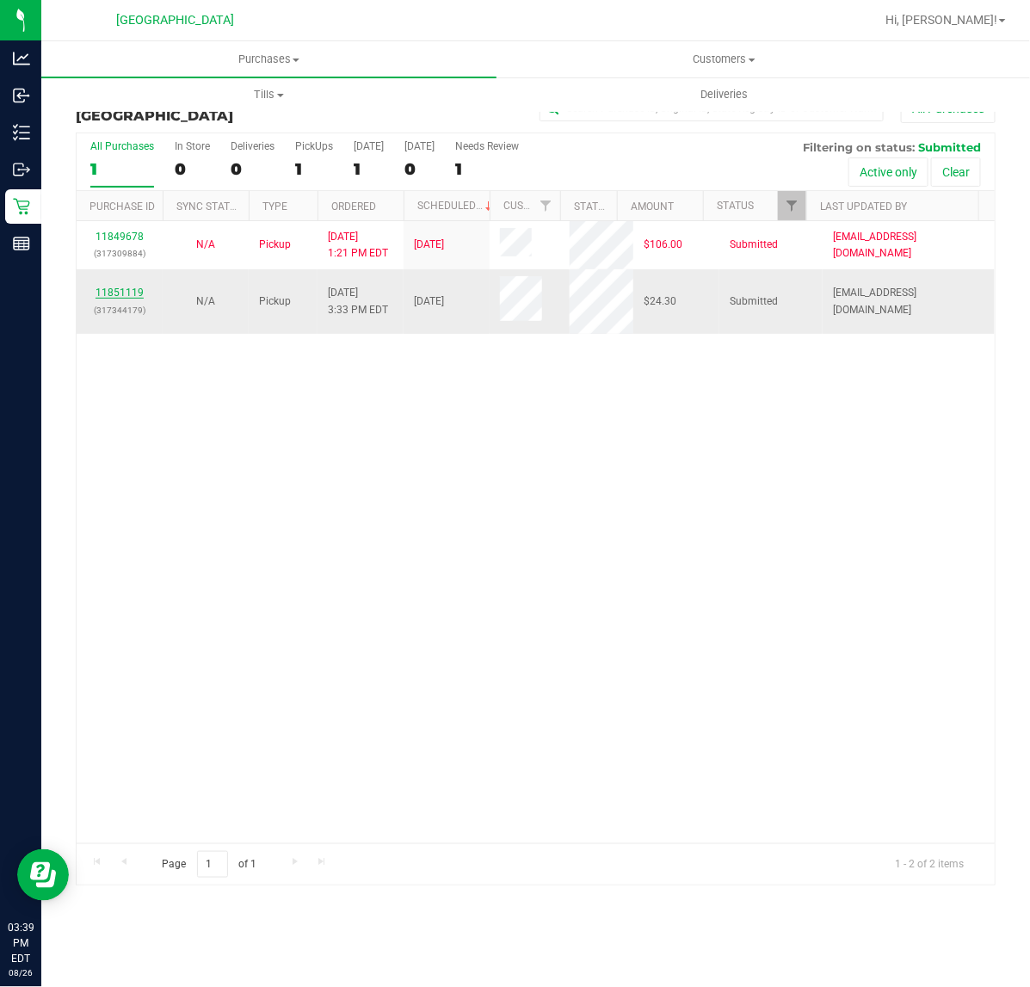
click at [108, 297] on link "11851119" at bounding box center [120, 293] width 48 height 12
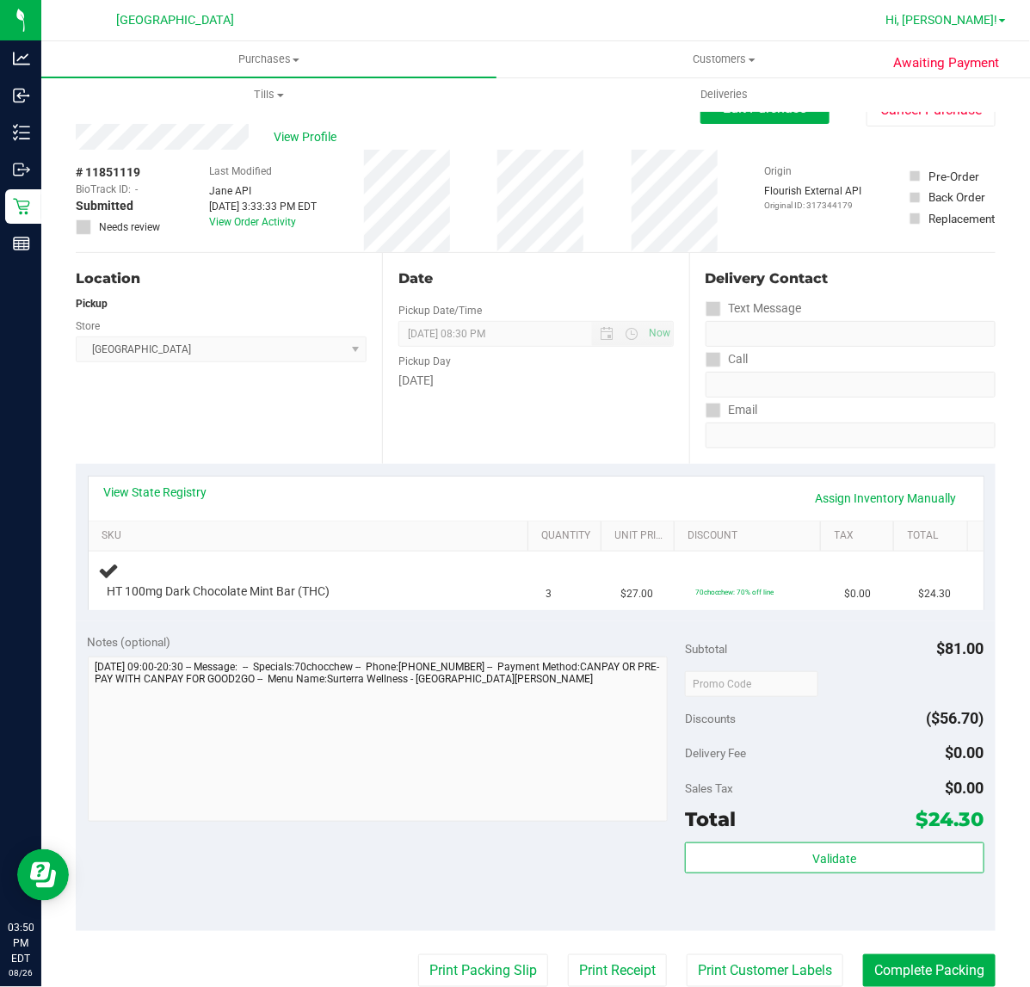
click at [975, 18] on span "Hi, [PERSON_NAME]!" at bounding box center [942, 20] width 112 height 14
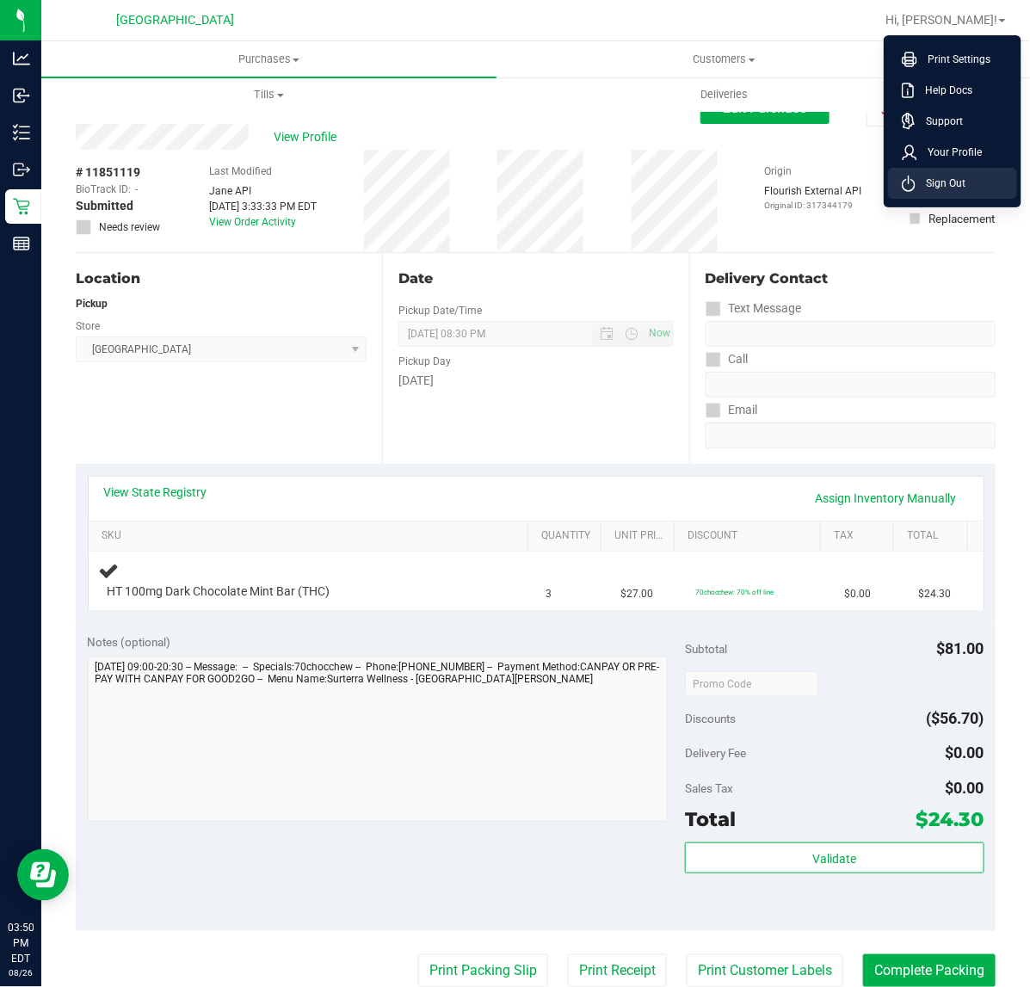
click at [940, 183] on span "Sign Out" at bounding box center [941, 183] width 50 height 17
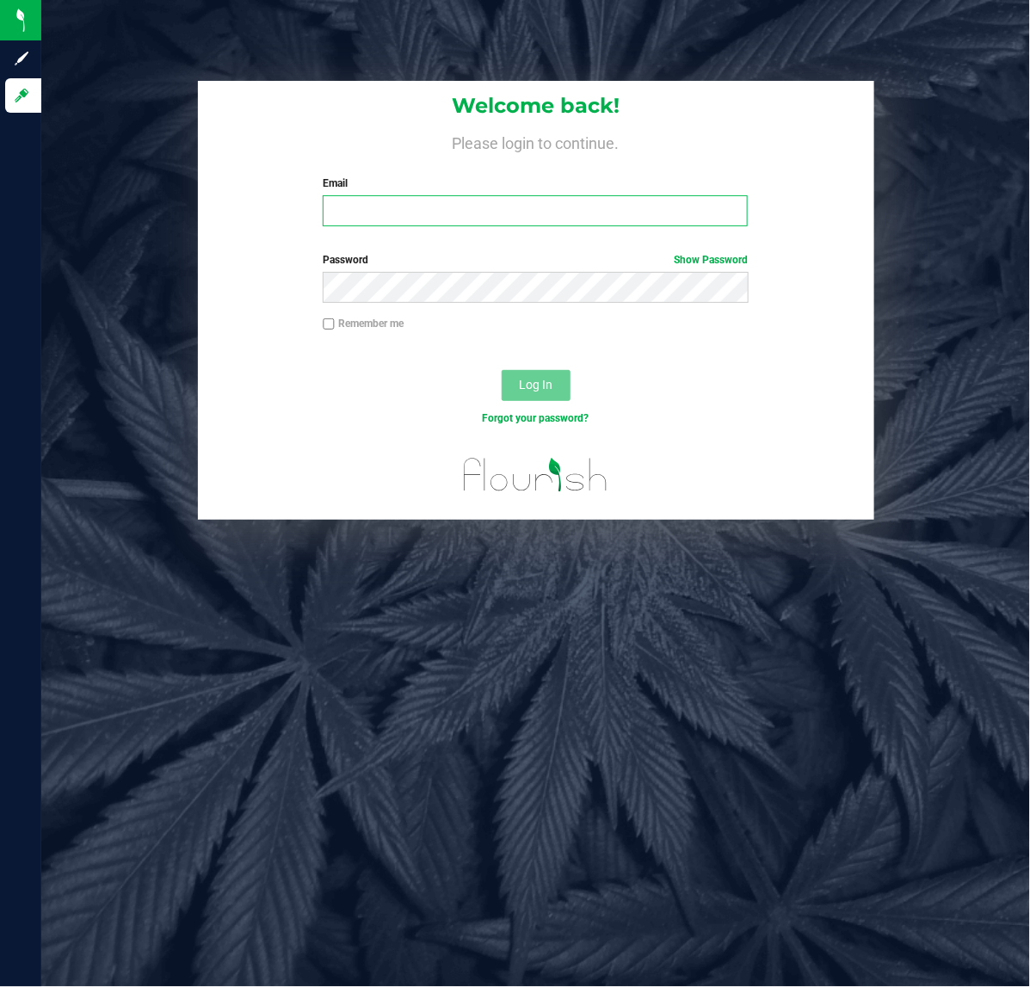
click at [467, 211] on input "Email" at bounding box center [535, 210] width 425 height 31
type input "siorio@liveparallel.com"
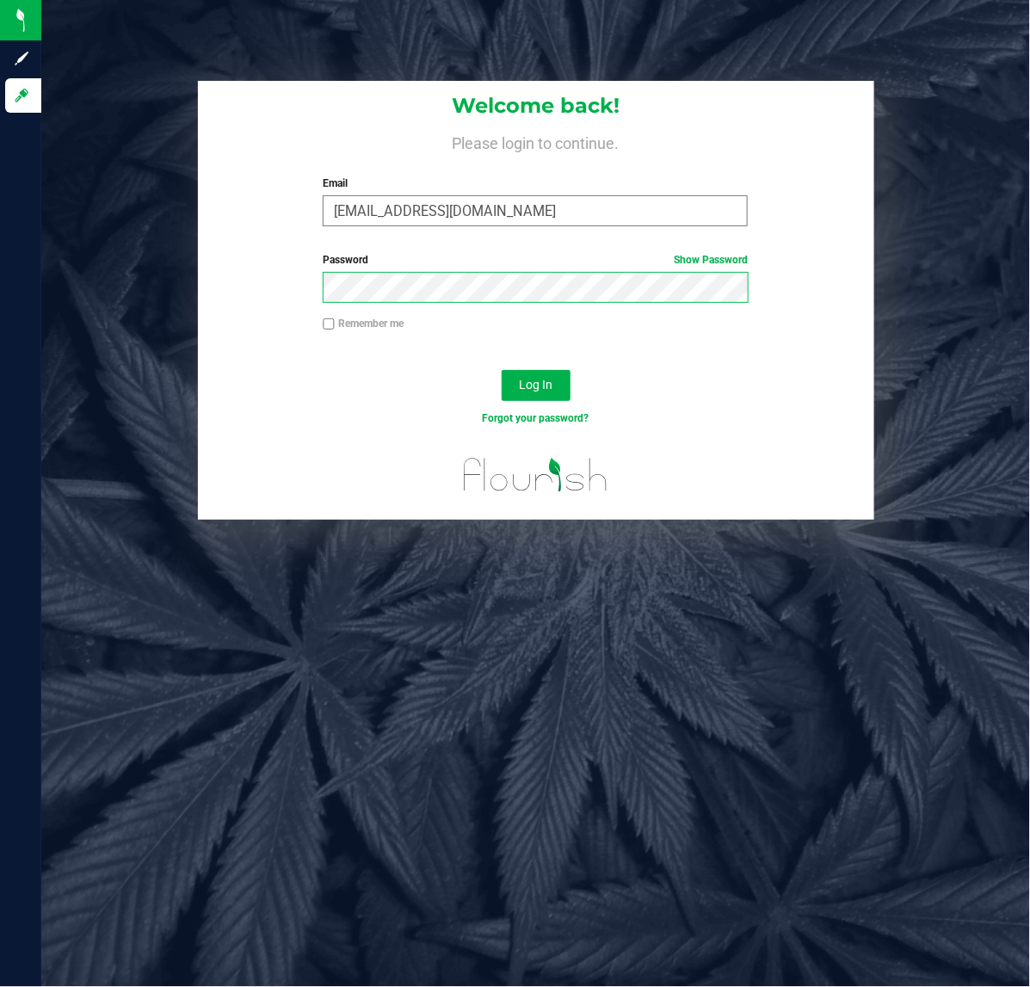
click at [502, 370] on button "Log In" at bounding box center [536, 385] width 69 height 31
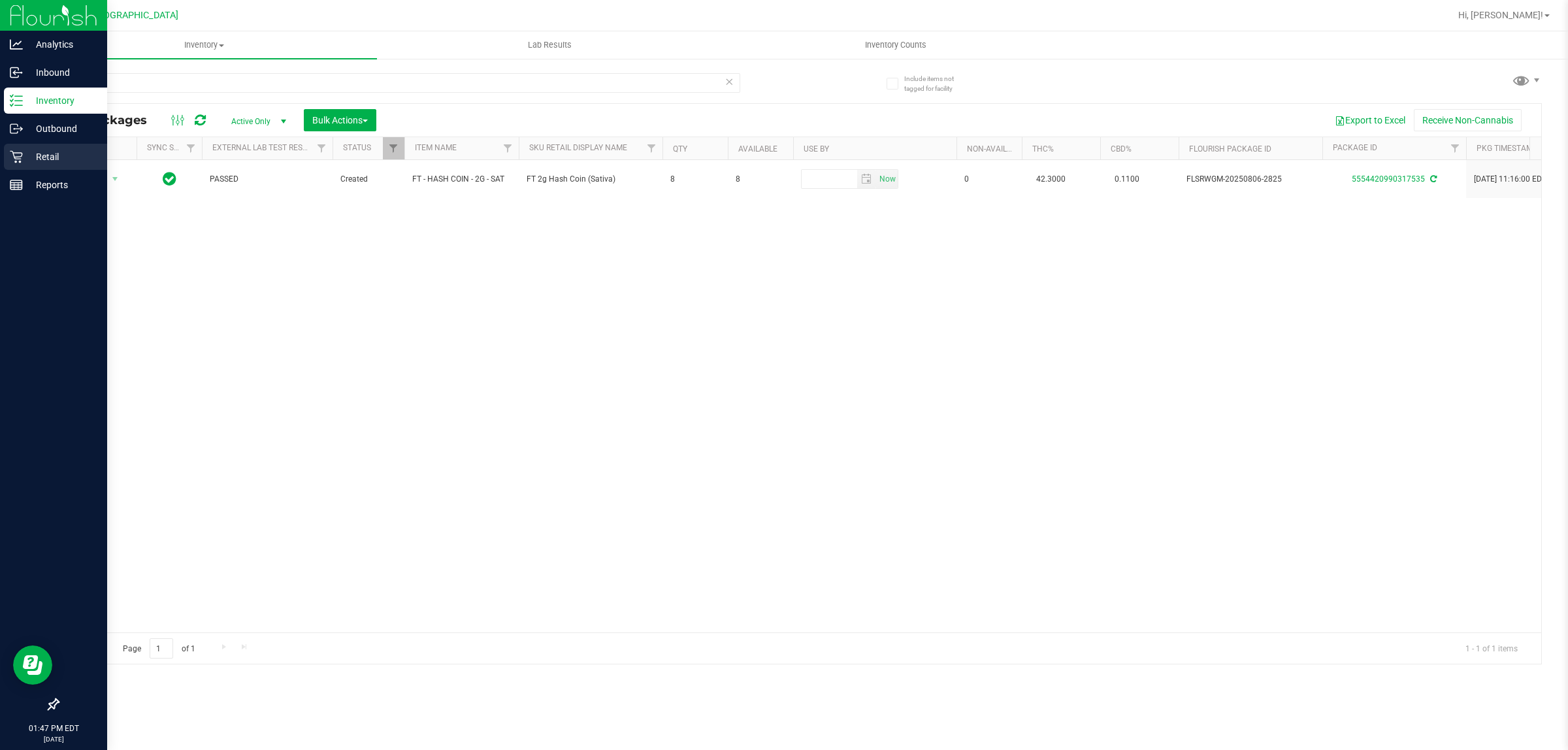
click at [74, 162] on p "Retail" at bounding box center [62, 156] width 78 height 16
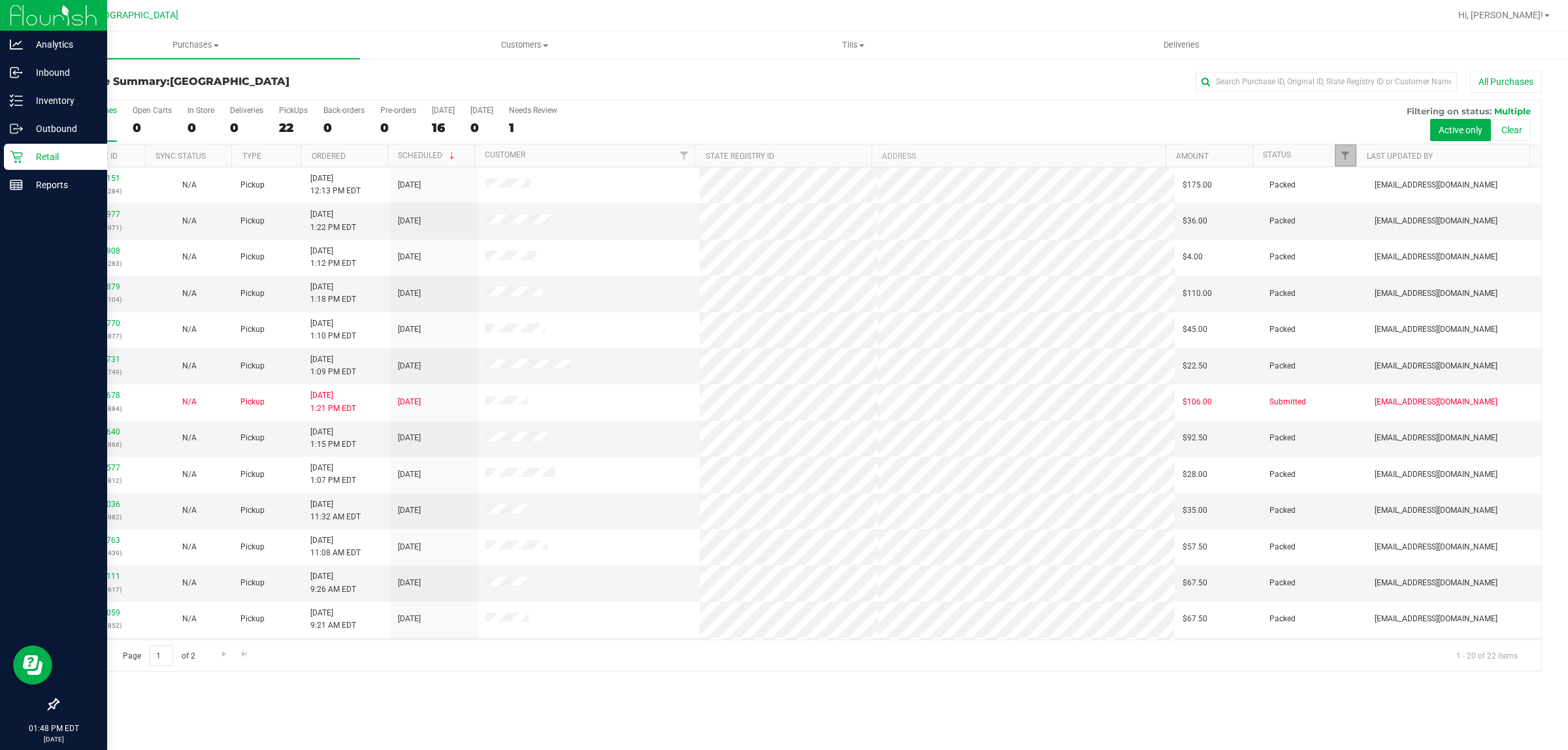
click at [781, 163] on link "Filter" at bounding box center [1346, 155] width 21 height 22
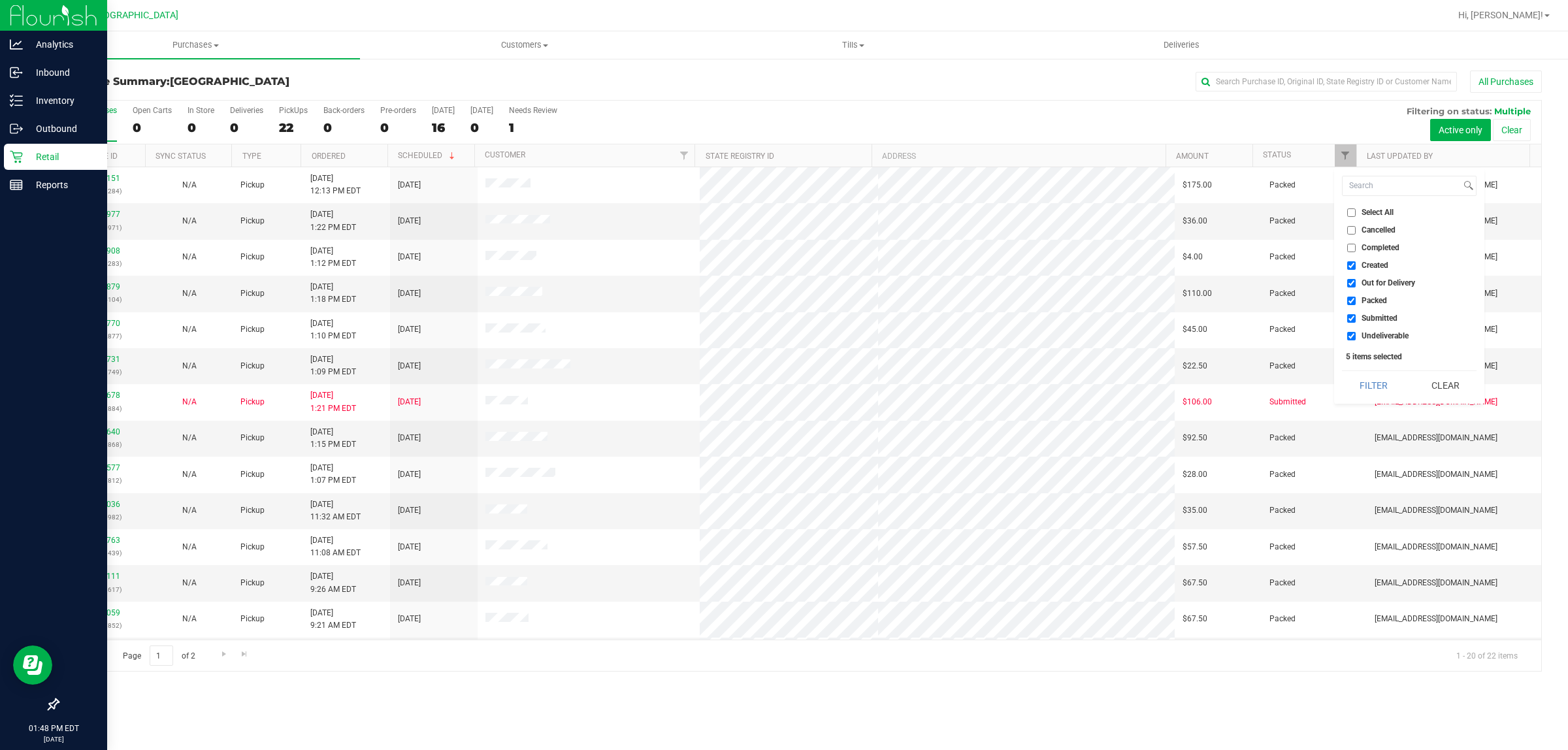
click at [781, 269] on li "Created" at bounding box center [1409, 266] width 134 height 14
click at [781, 266] on input "Created" at bounding box center [1352, 265] width 8 height 8
checkbox input "false"
click at [781, 283] on input "Out for Delivery" at bounding box center [1352, 282] width 8 height 8
checkbox input "false"
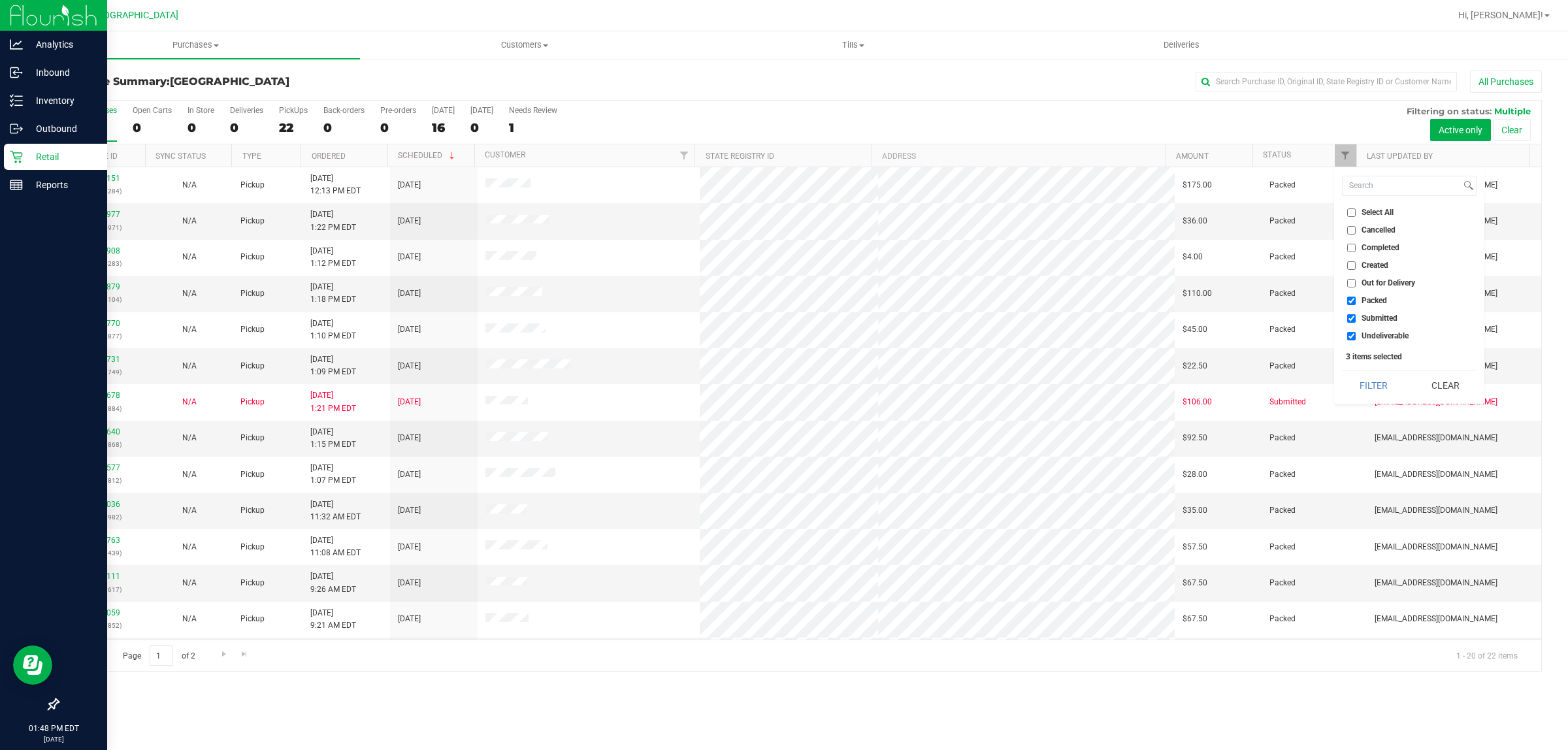
click at [781, 302] on input "Packed" at bounding box center [1352, 301] width 8 height 8
checkbox input "false"
click at [781, 334] on label "Undeliverable" at bounding box center [1378, 336] width 62 height 8
click at [781, 334] on input "Undeliverable" at bounding box center [1352, 336] width 8 height 8
checkbox input "false"
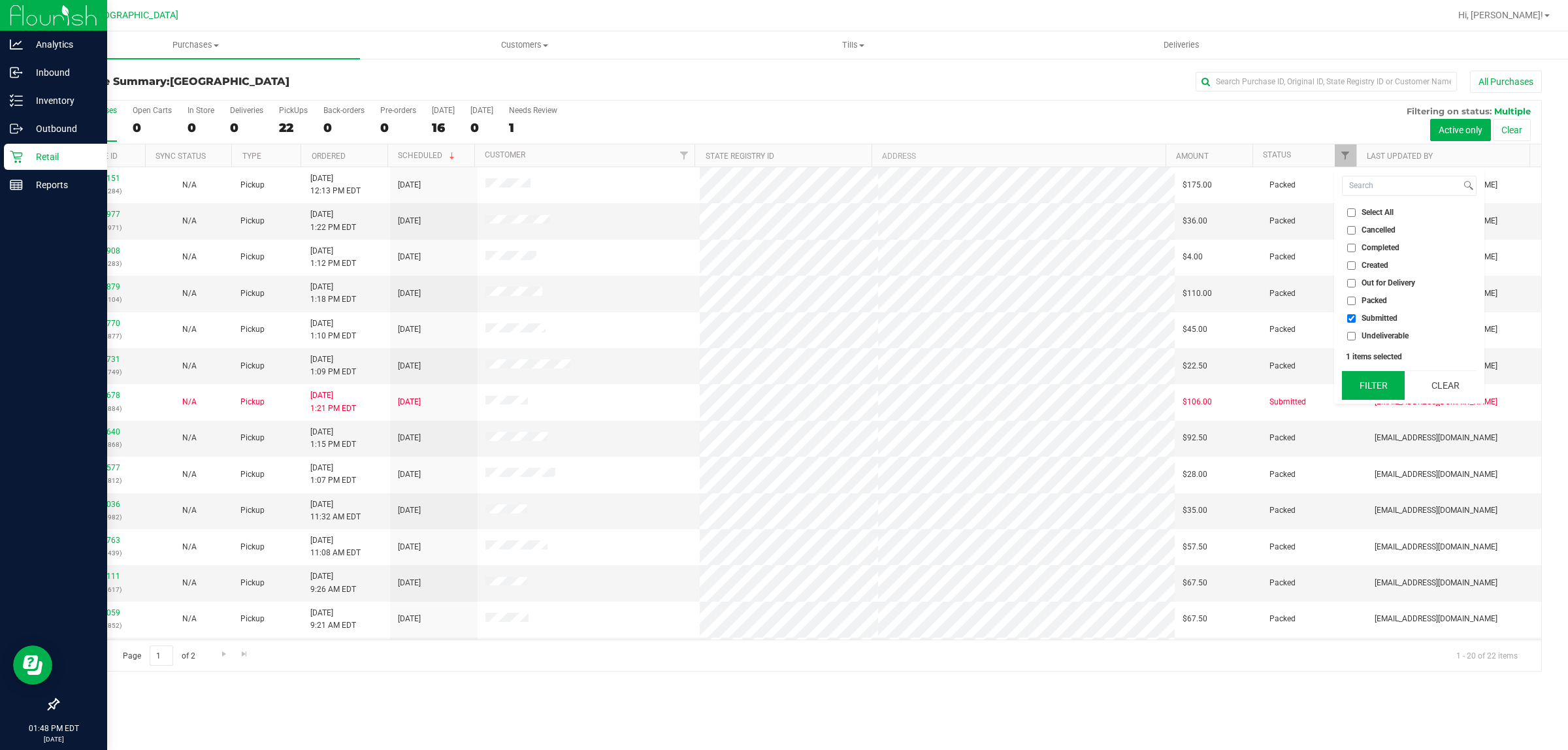
click at [781, 389] on button "Filter" at bounding box center [1374, 386] width 63 height 29
